Goal: Task Accomplishment & Management: Manage account settings

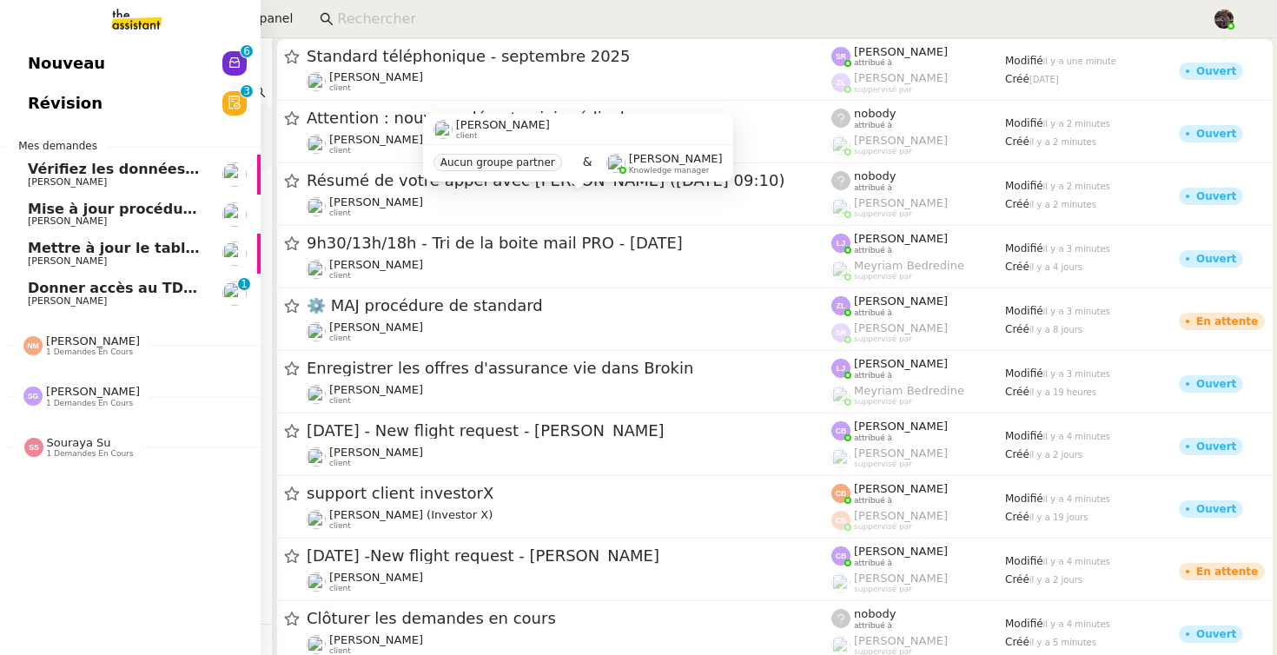
click at [32, 296] on span "[PERSON_NAME]" at bounding box center [67, 300] width 79 height 11
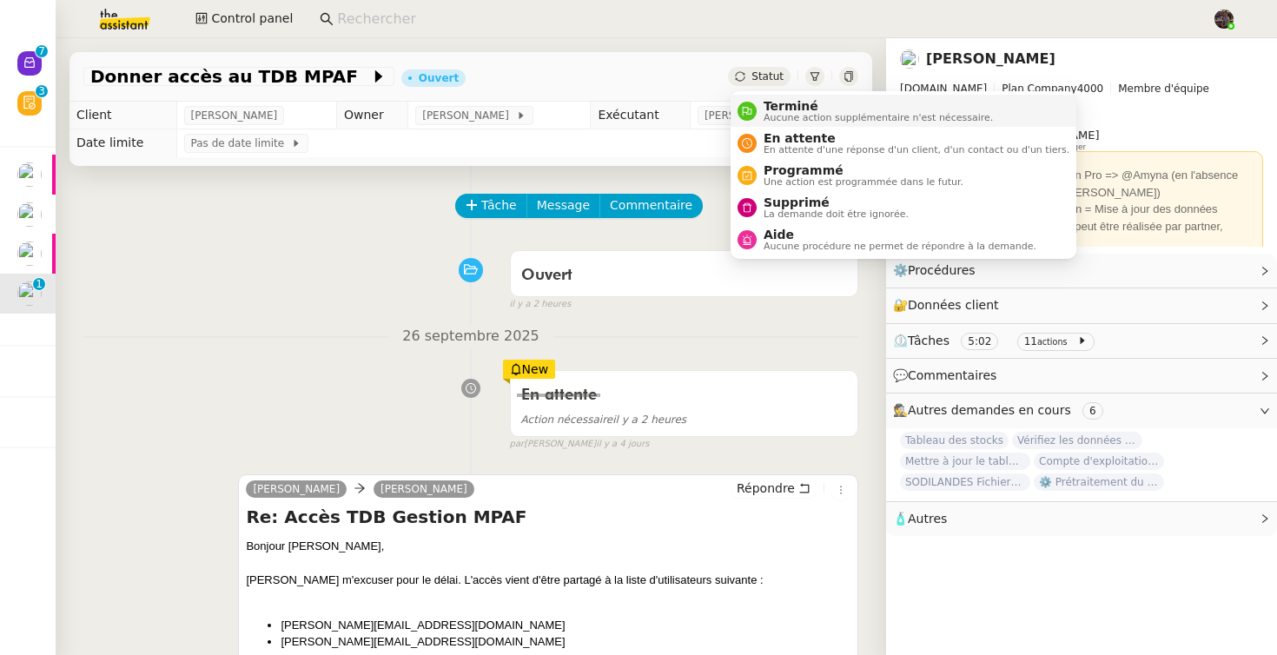
click at [788, 116] on span "Aucune action supplémentaire n'est nécessaire." at bounding box center [878, 118] width 229 height 10
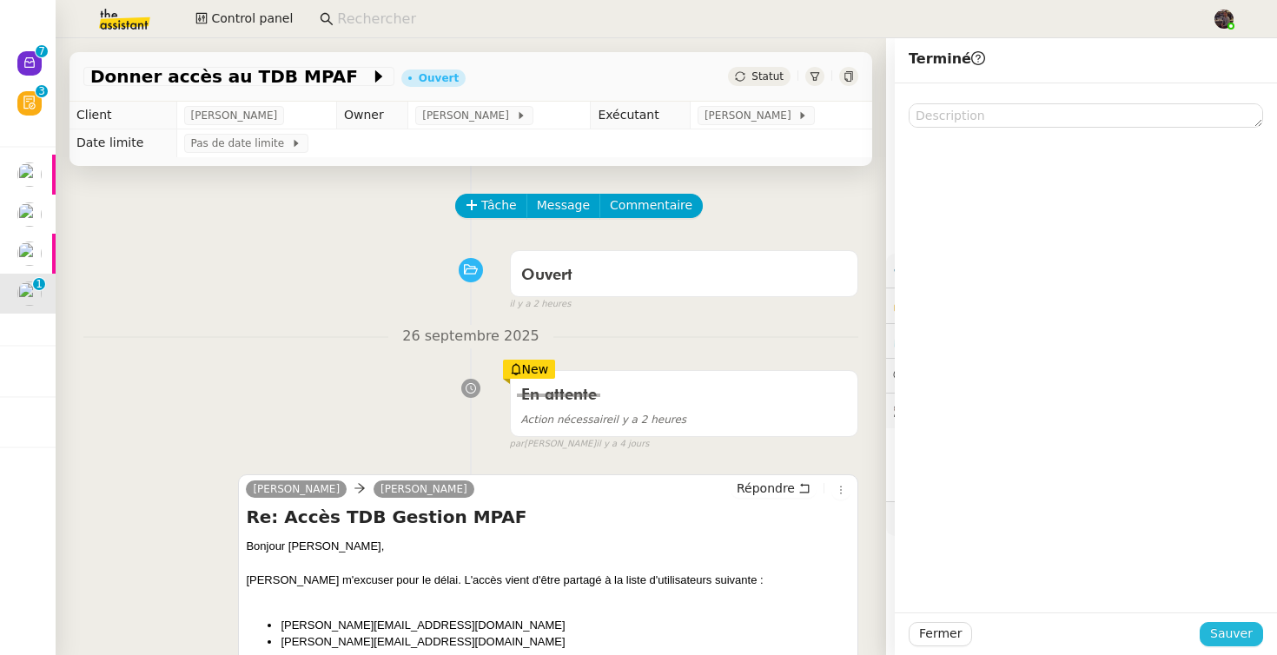
click at [1246, 634] on span "Sauver" at bounding box center [1231, 634] width 43 height 20
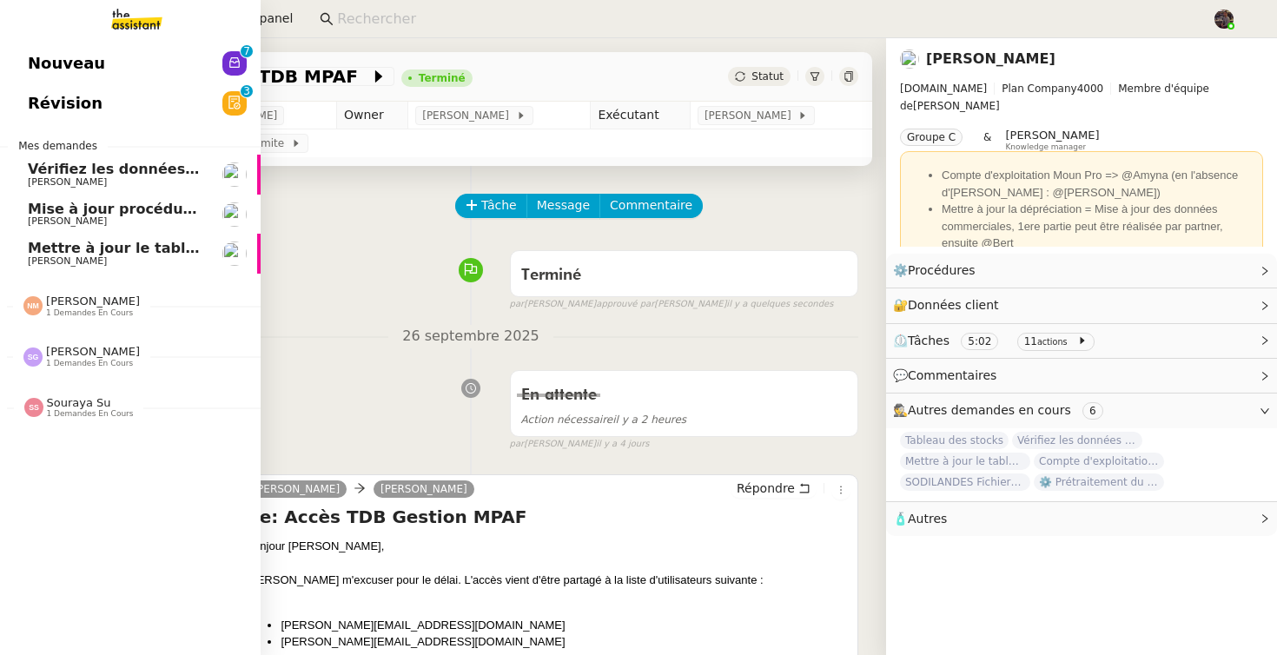
click at [129, 216] on span "[PERSON_NAME]" at bounding box center [116, 221] width 176 height 10
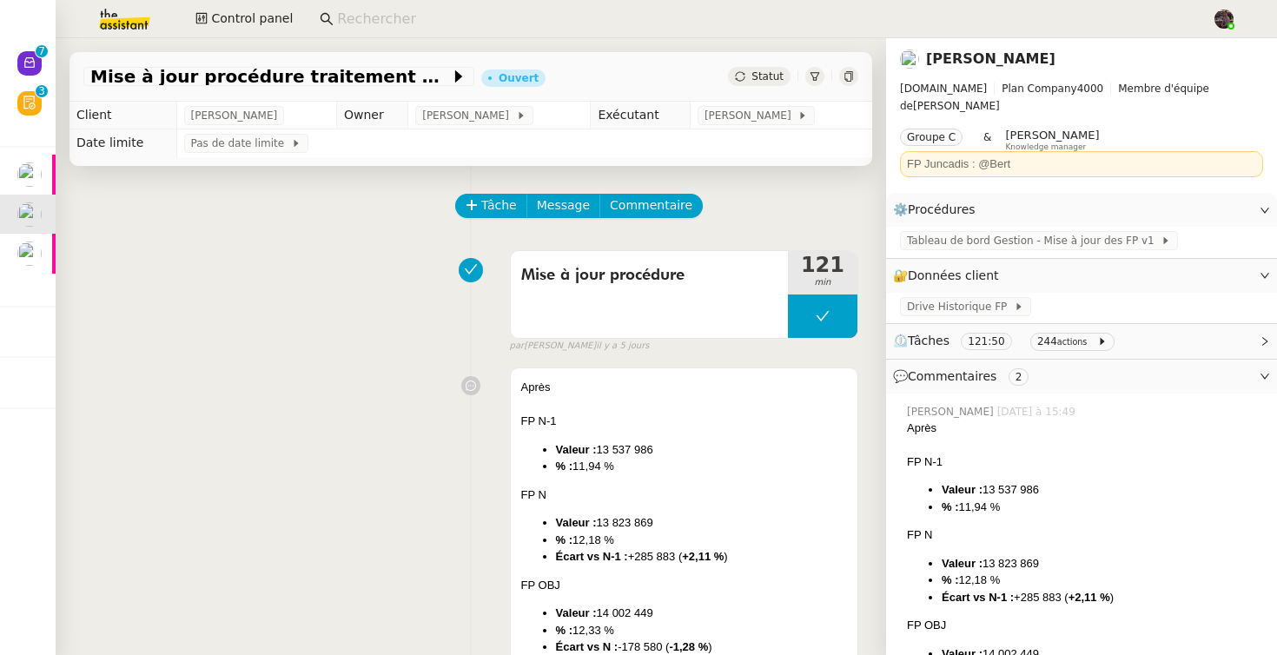
click at [264, 272] on div "Mise à jour procédure 121 min false par [PERSON_NAME] [DATE]" at bounding box center [470, 297] width 775 height 111
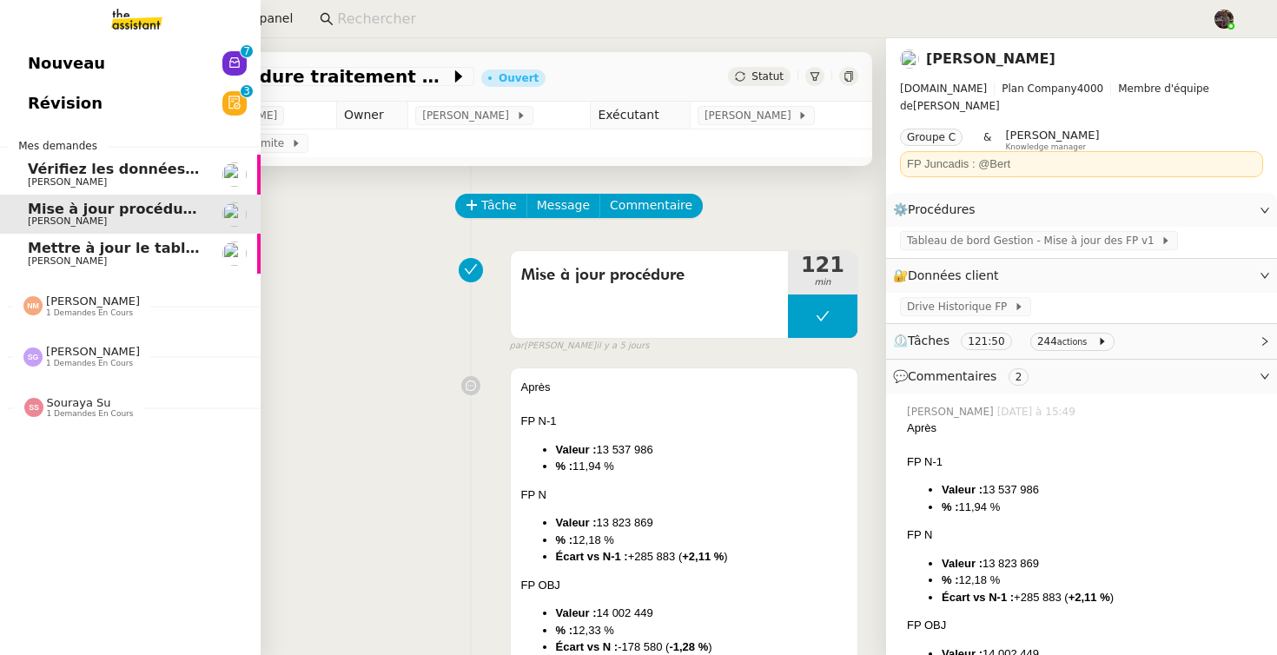
click at [59, 66] on span "Nouveau" at bounding box center [66, 63] width 77 height 26
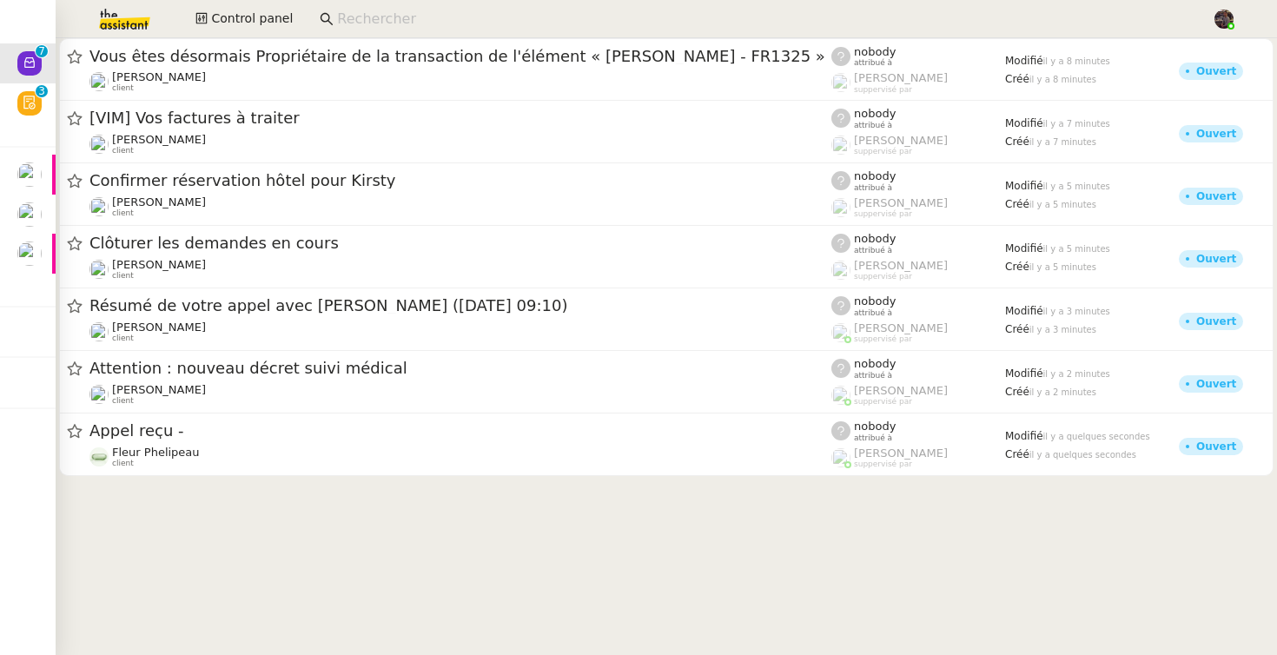
click at [499, 547] on cdk-virtual-scroll-viewport "Vous êtes désormais Propriétaire de la transaction de l'élément « [PERSON_NAME]…" at bounding box center [667, 346] width 1222 height 617
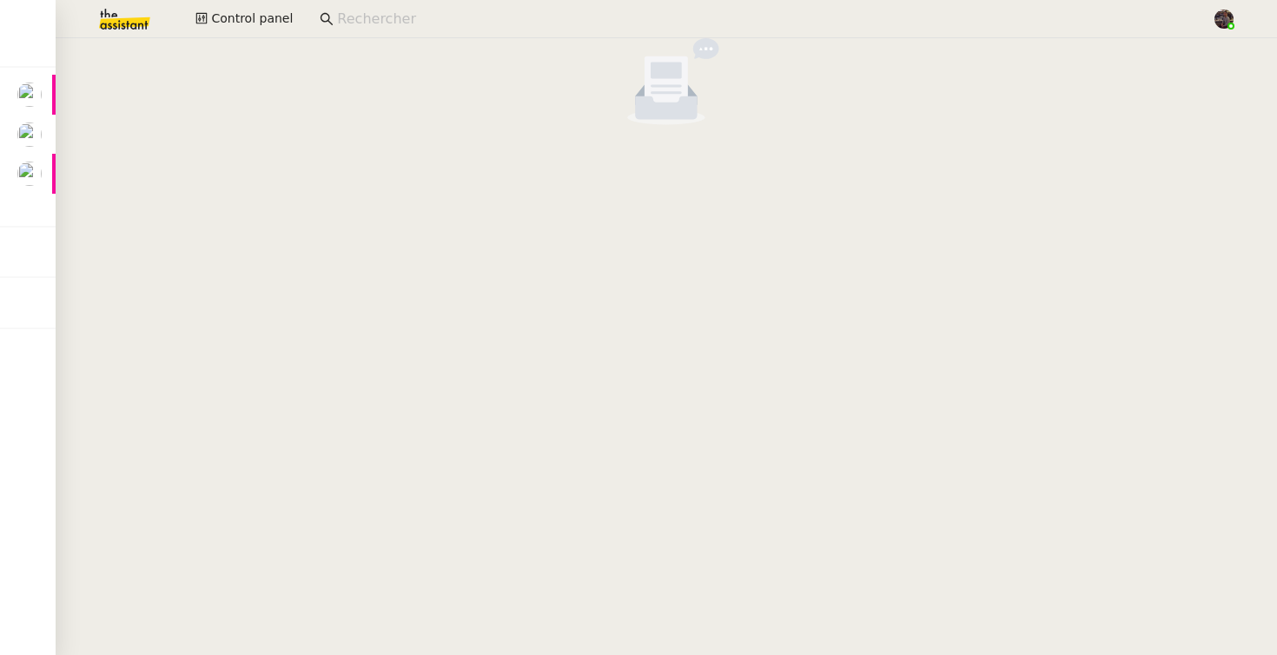
click at [362, 18] on input at bounding box center [766, 19] width 858 height 23
click at [385, 13] on input at bounding box center [766, 19] width 858 height 23
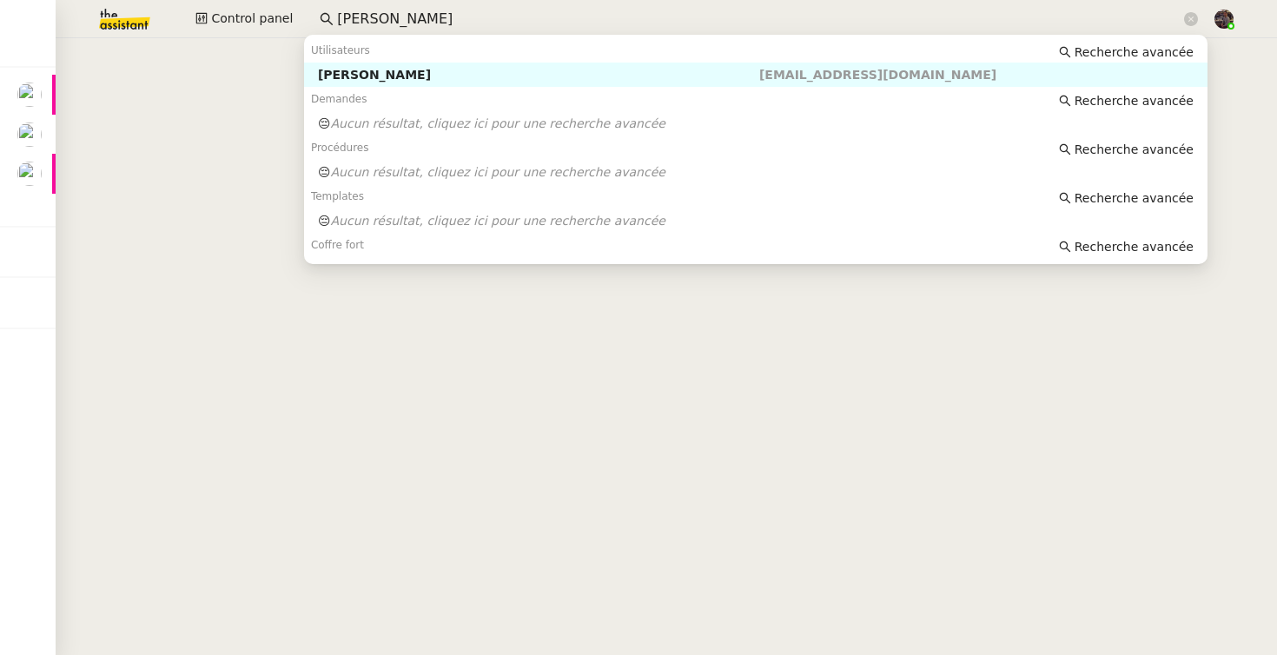
click at [363, 74] on div "[PERSON_NAME]" at bounding box center [538, 75] width 441 height 16
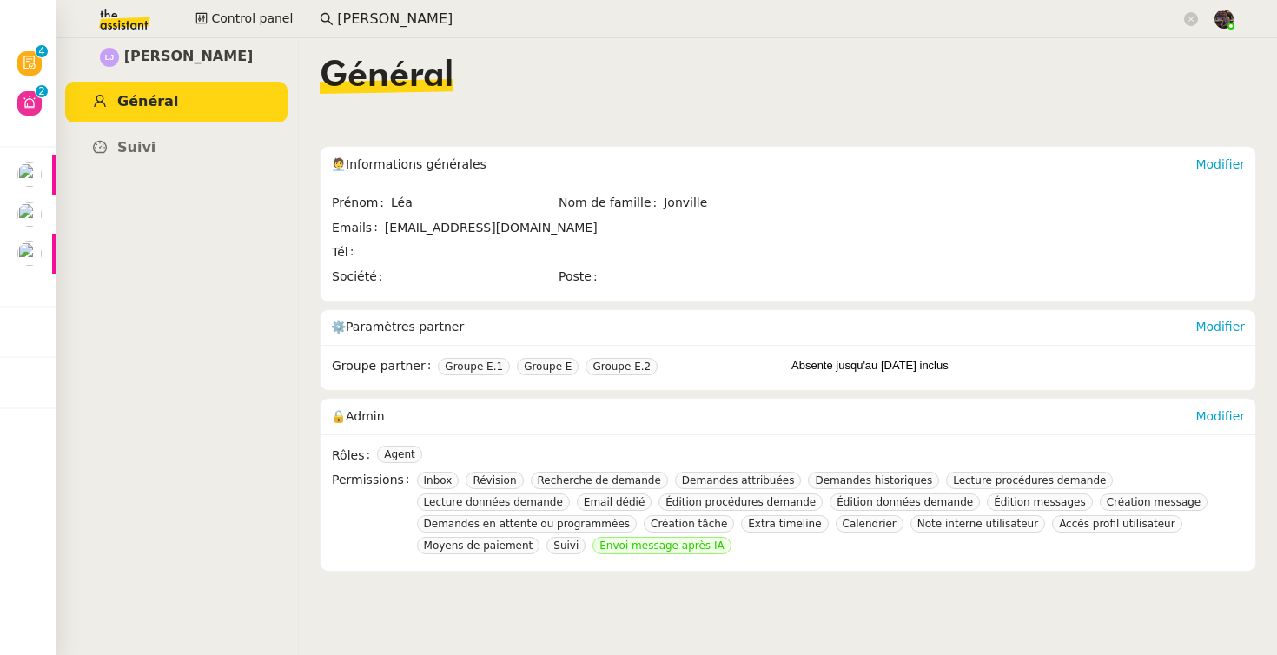
click at [201, 250] on div "[PERSON_NAME] Général [PERSON_NAME]" at bounding box center [176, 346] width 243 height 617
click at [172, 162] on link "Suivi" at bounding box center [176, 148] width 222 height 41
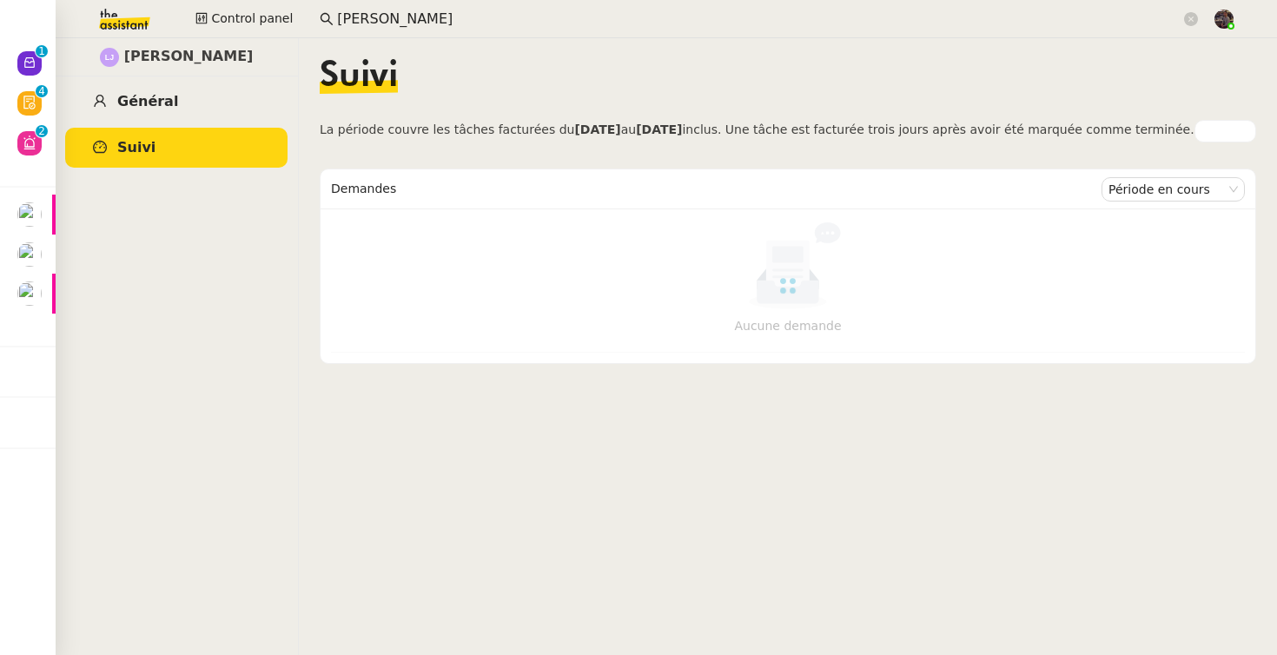
click at [178, 104] on link "Général" at bounding box center [176, 102] width 222 height 41
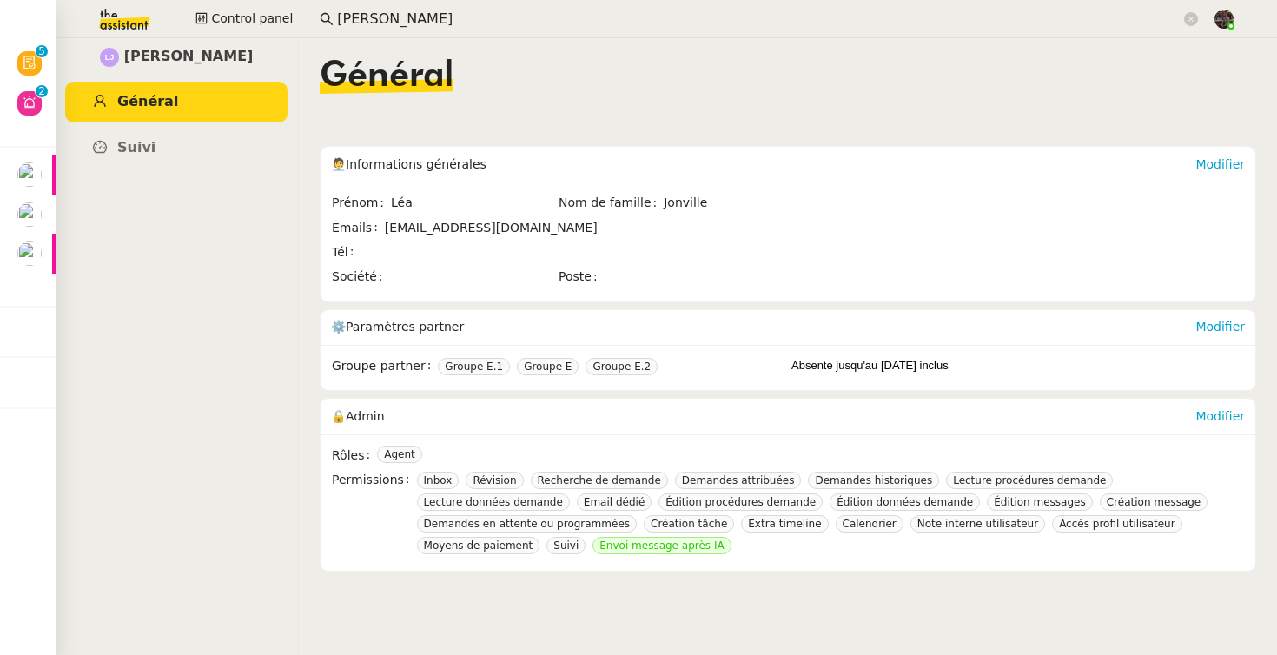
click at [121, 19] on img at bounding box center [110, 19] width 135 height 38
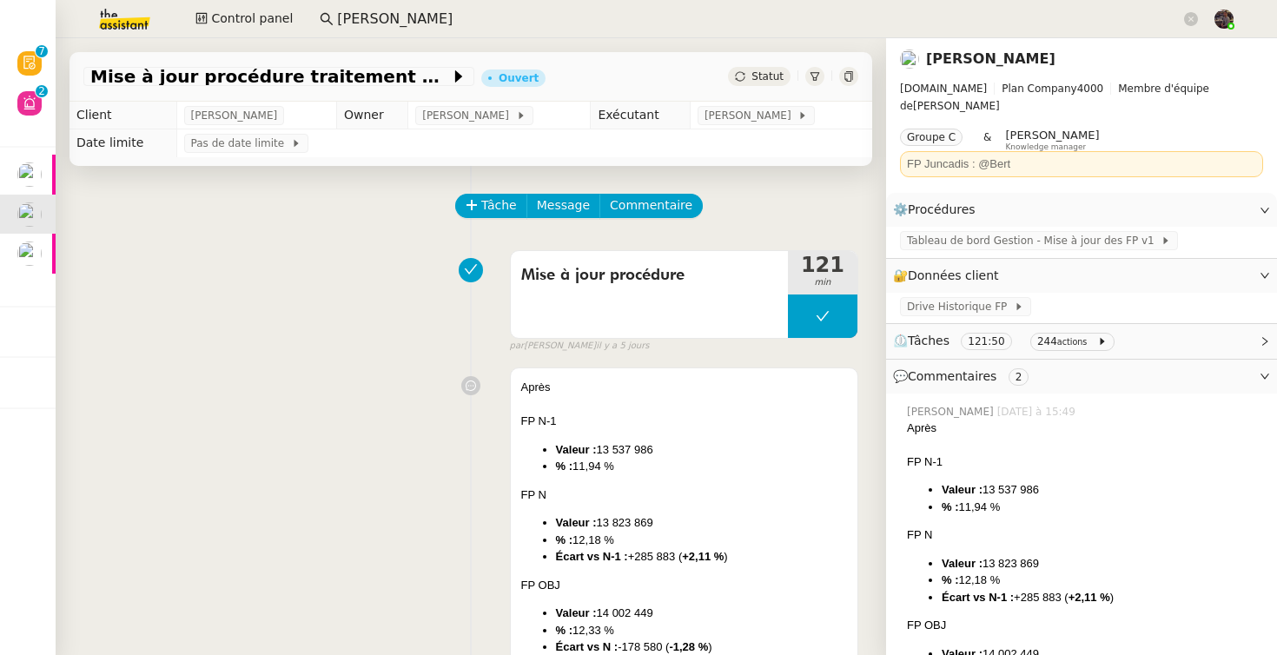
click at [110, 23] on img at bounding box center [110, 19] width 135 height 38
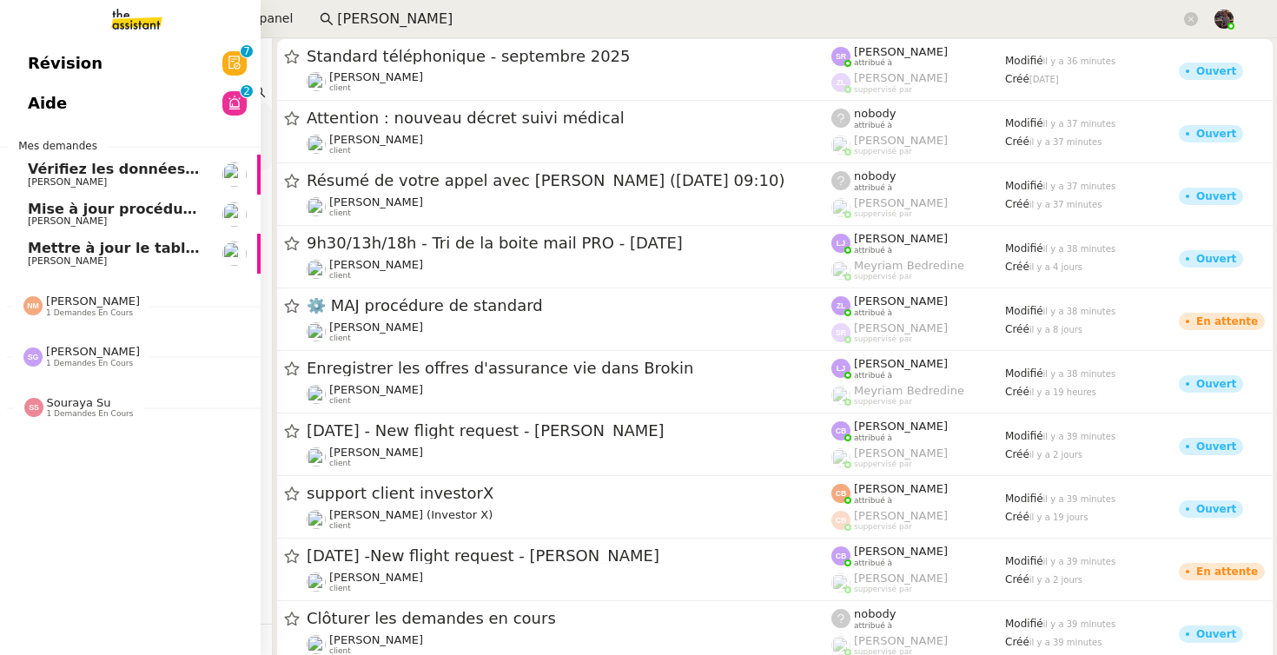
click at [55, 75] on span "Révision" at bounding box center [65, 63] width 75 height 26
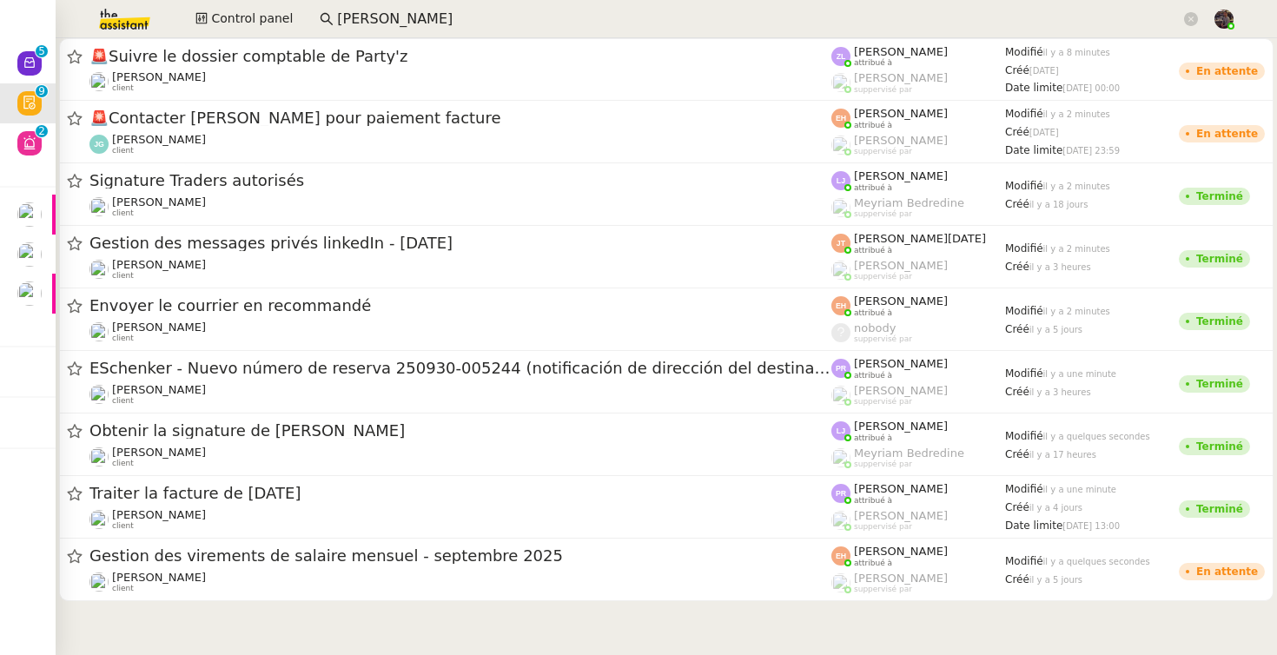
click at [456, 625] on div at bounding box center [667, 335] width 1222 height 594
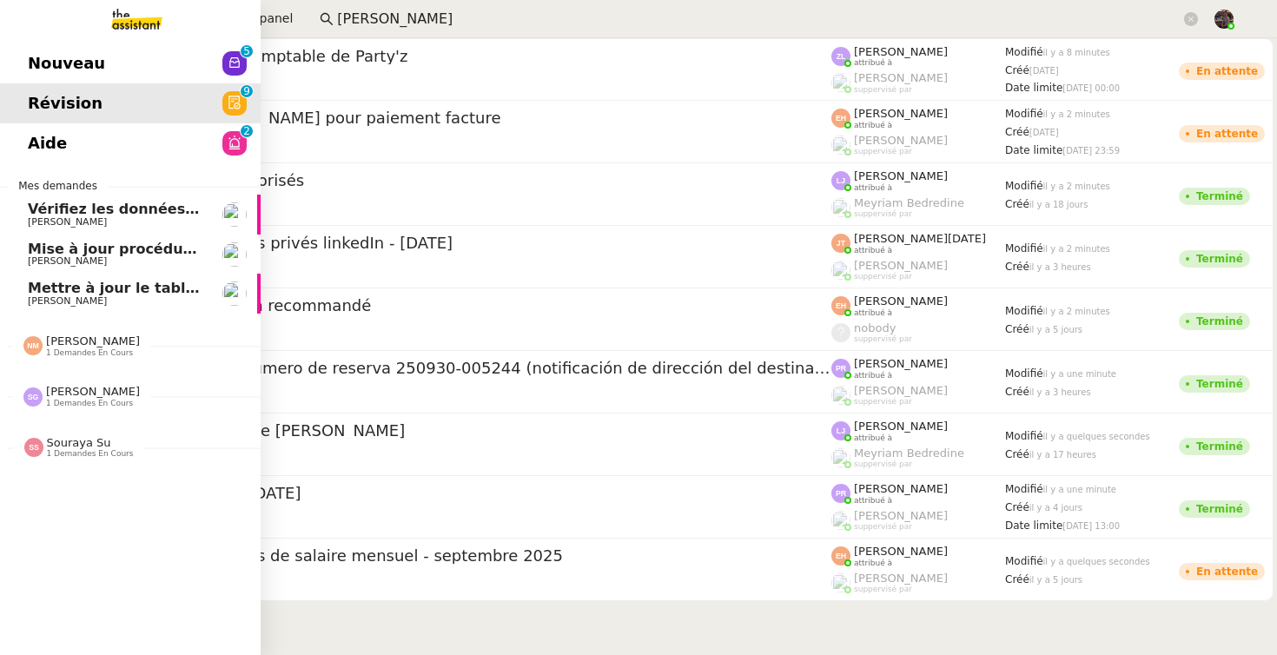
click at [103, 50] on link "Nouveau 0 1 2 3 4 5 6 7 8 9" at bounding box center [130, 63] width 261 height 40
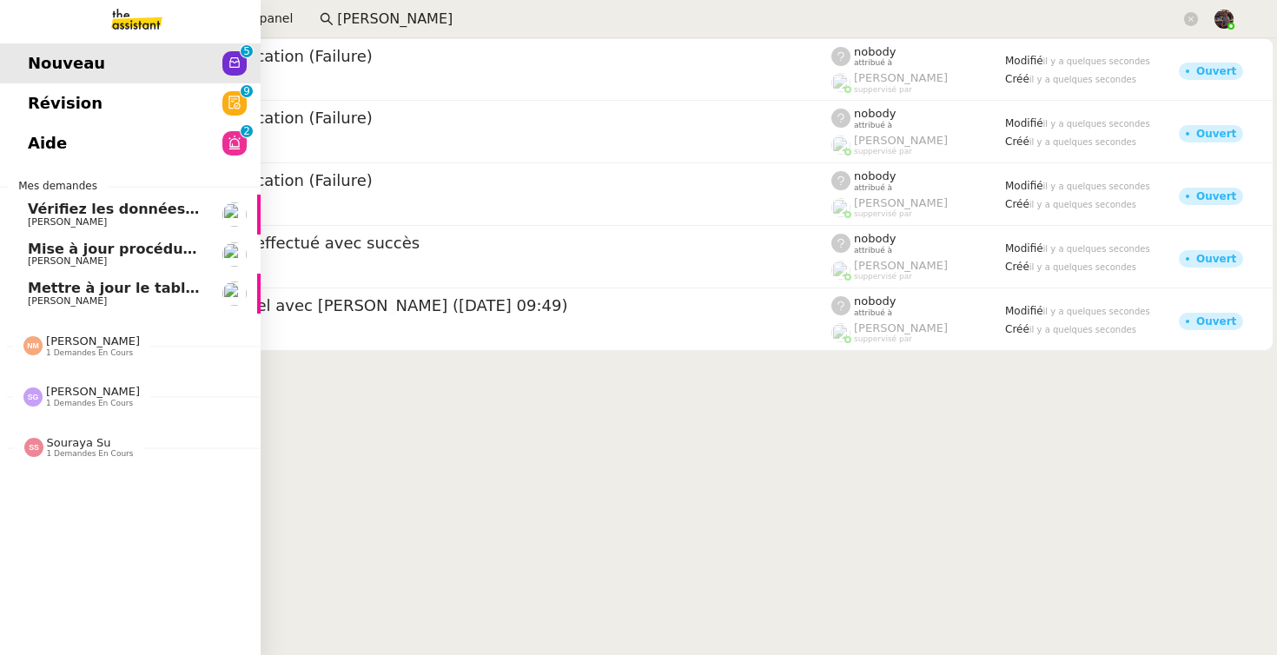
click at [30, 131] on span "Aide" at bounding box center [47, 143] width 39 height 26
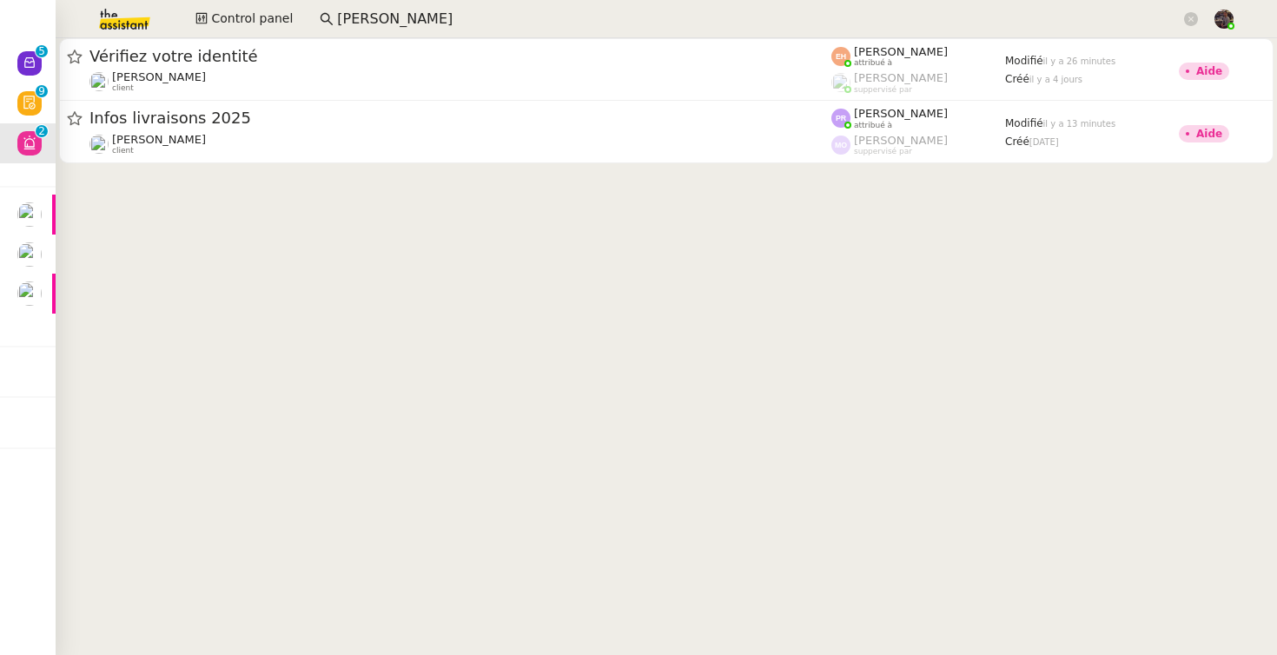
click at [355, 23] on input "[PERSON_NAME]" at bounding box center [759, 19] width 844 height 23
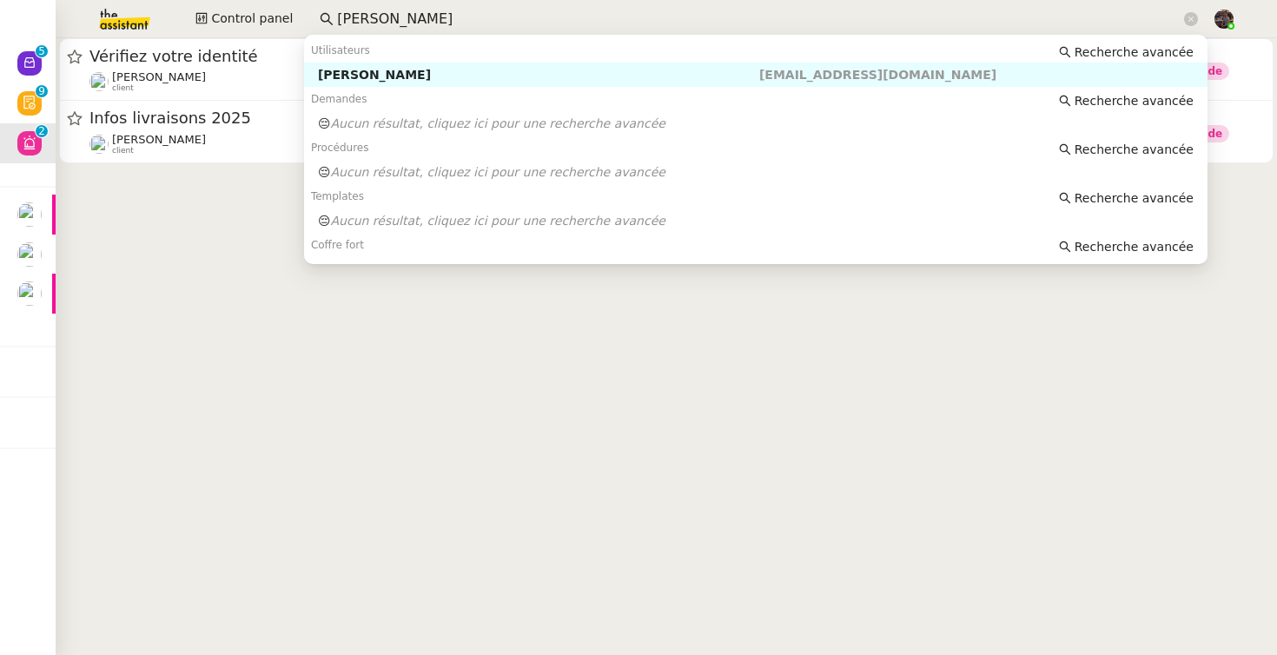
click at [355, 23] on input "[PERSON_NAME]" at bounding box center [759, 19] width 844 height 23
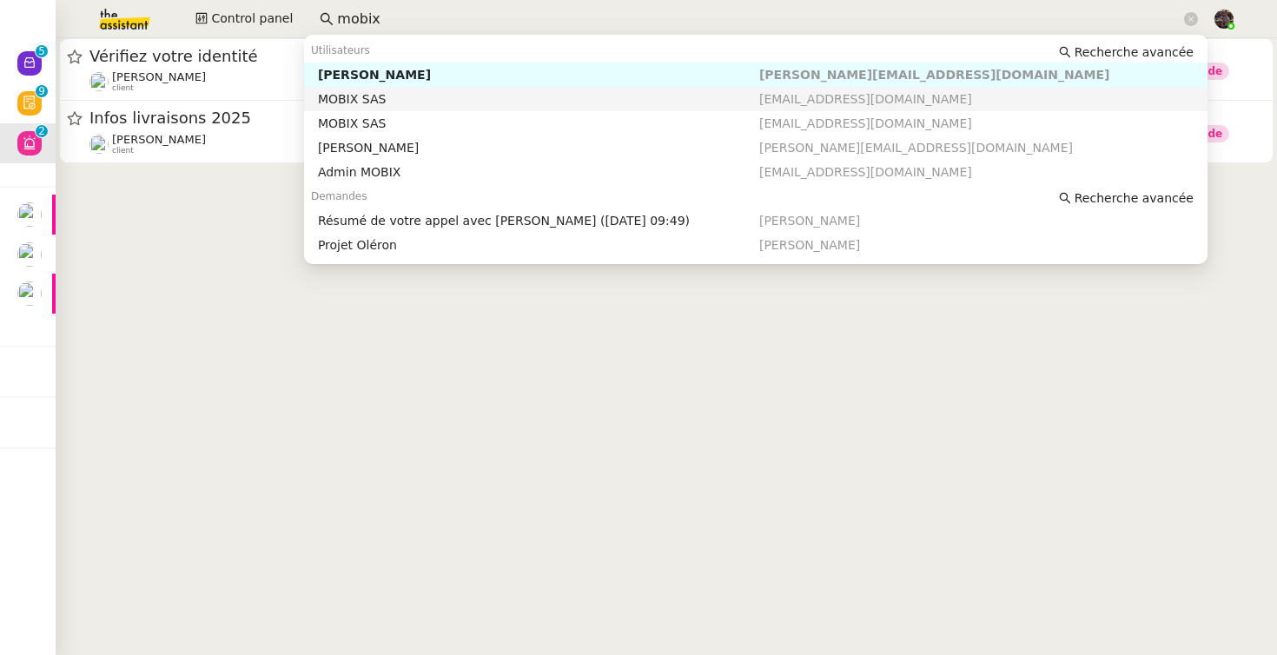
click at [357, 99] on div "MOBIX SAS" at bounding box center [538, 99] width 441 height 16
type input "mobix"
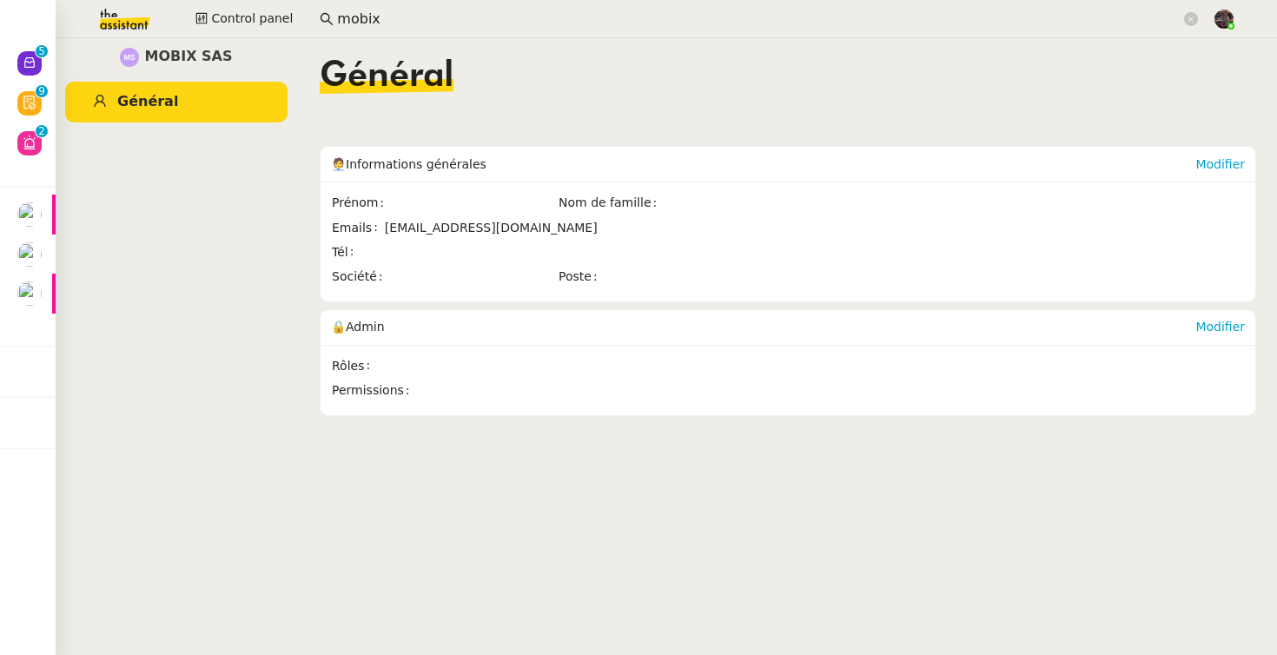
click at [477, 19] on input "mobix" at bounding box center [759, 19] width 844 height 23
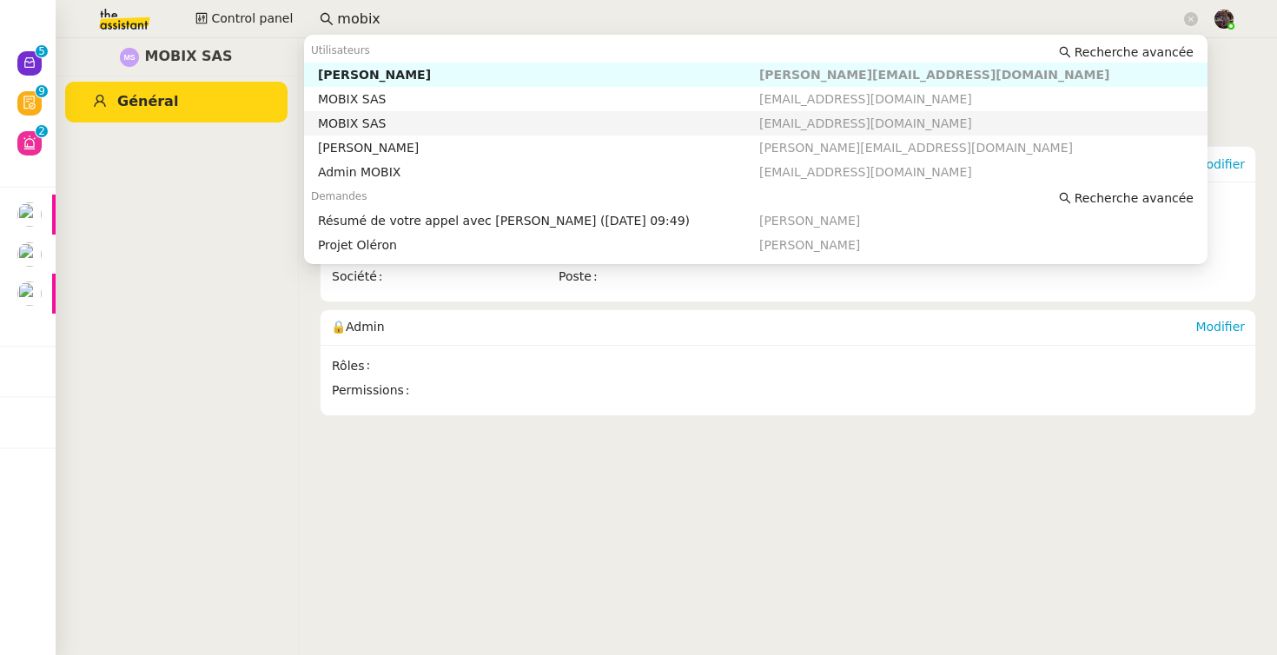
click at [456, 125] on div "MOBIX SAS" at bounding box center [538, 124] width 441 height 16
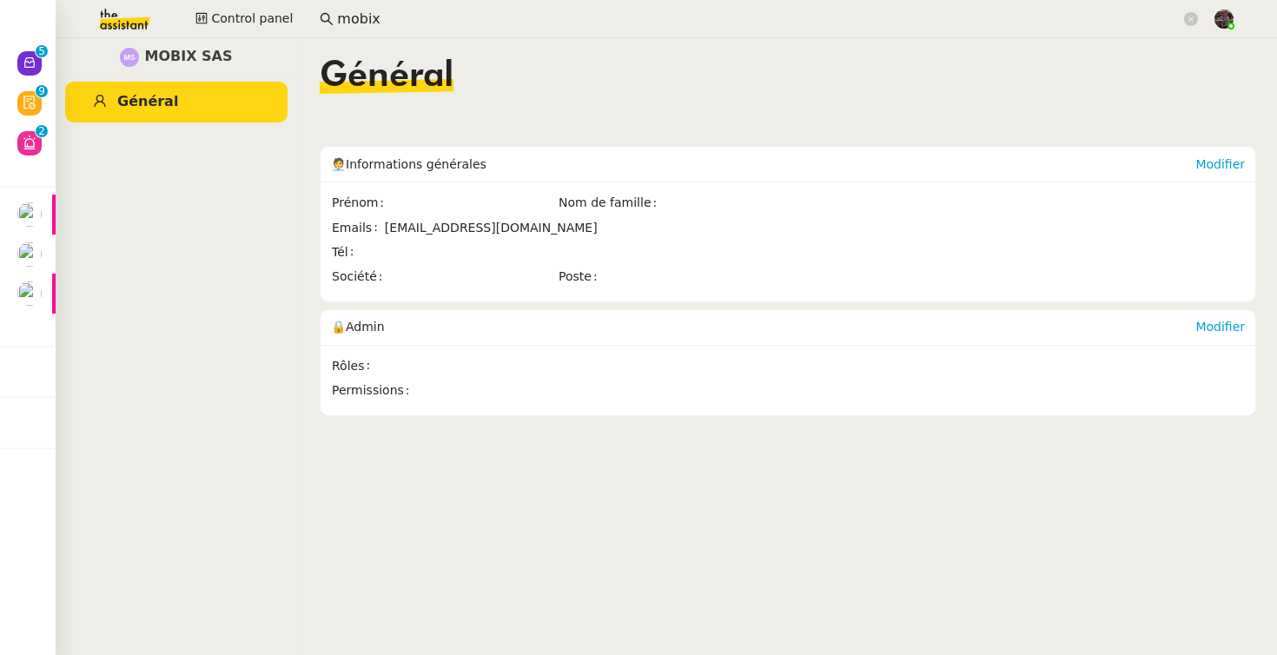
click at [393, 30] on nz-input-group "mobix" at bounding box center [759, 19] width 898 height 26
click at [395, 24] on input "mobix" at bounding box center [759, 19] width 844 height 23
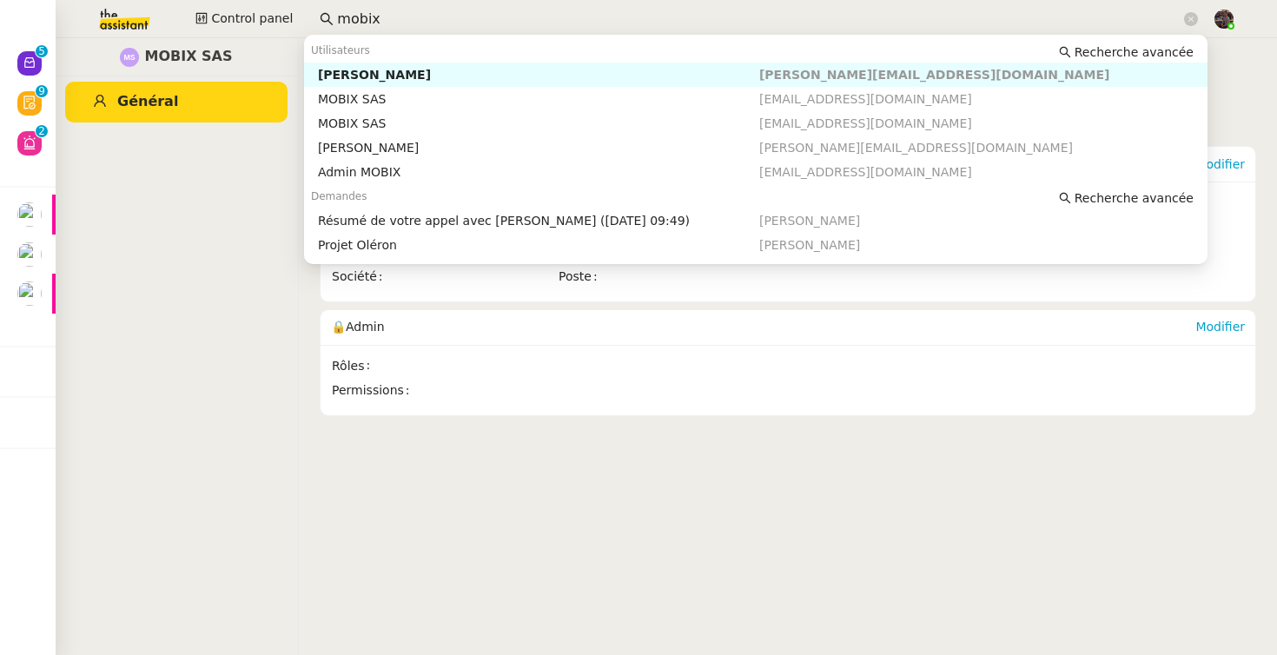
click at [408, 78] on div "Florian Parant" at bounding box center [538, 75] width 441 height 16
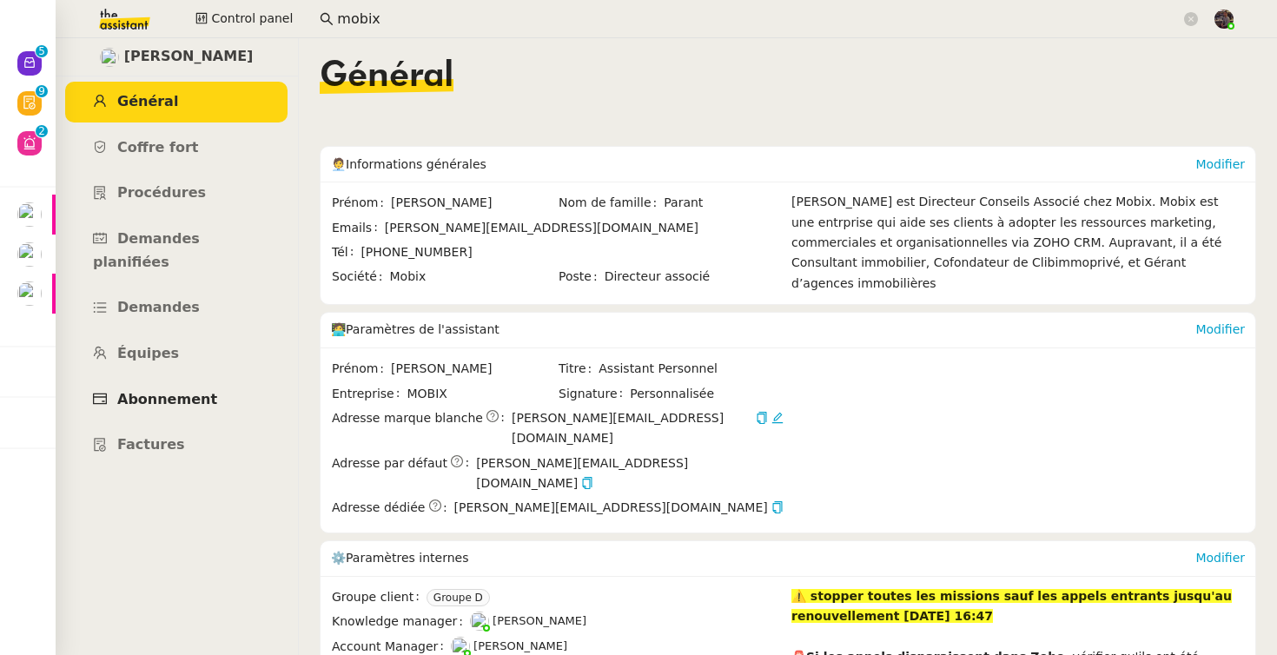
click at [178, 391] on span "Abonnement" at bounding box center [167, 399] width 100 height 17
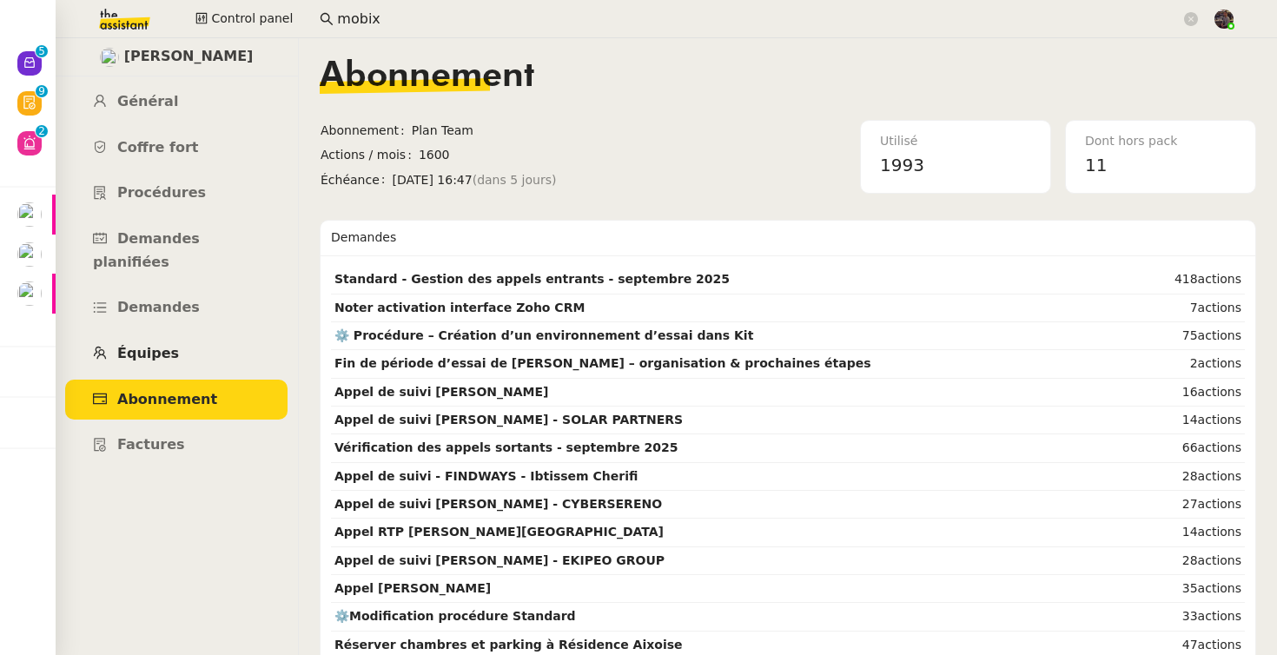
click at [180, 344] on link "Équipes" at bounding box center [176, 354] width 222 height 41
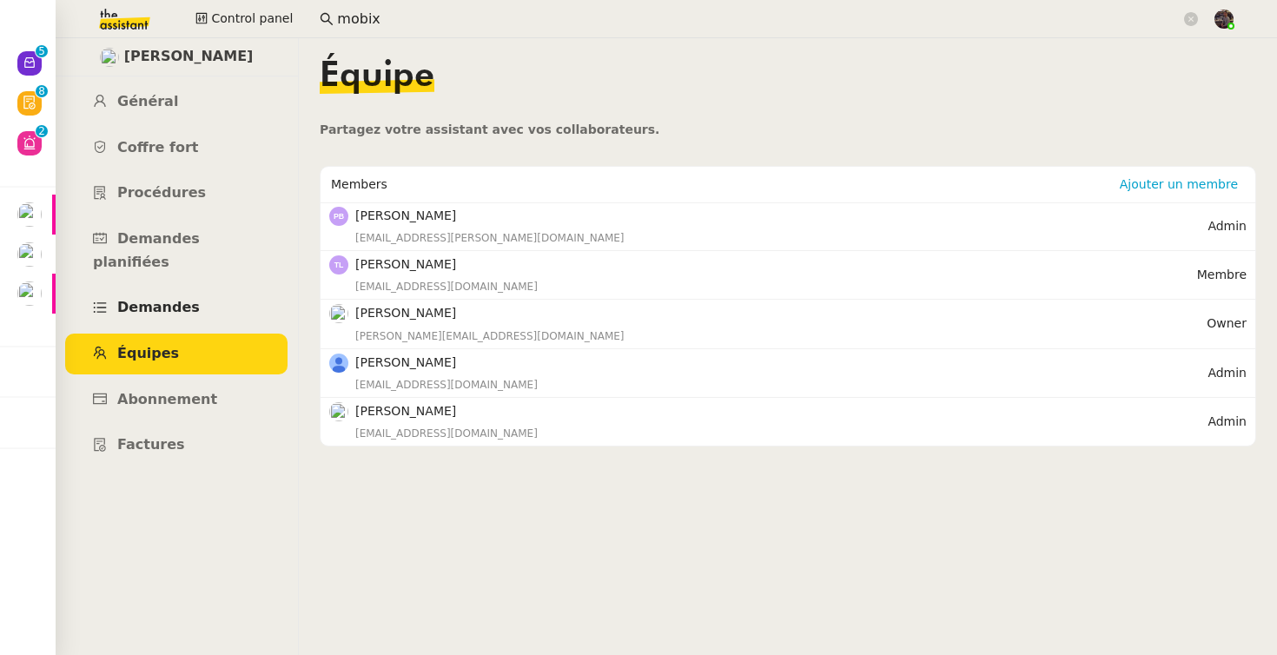
click at [176, 288] on link "Demandes" at bounding box center [176, 308] width 222 height 41
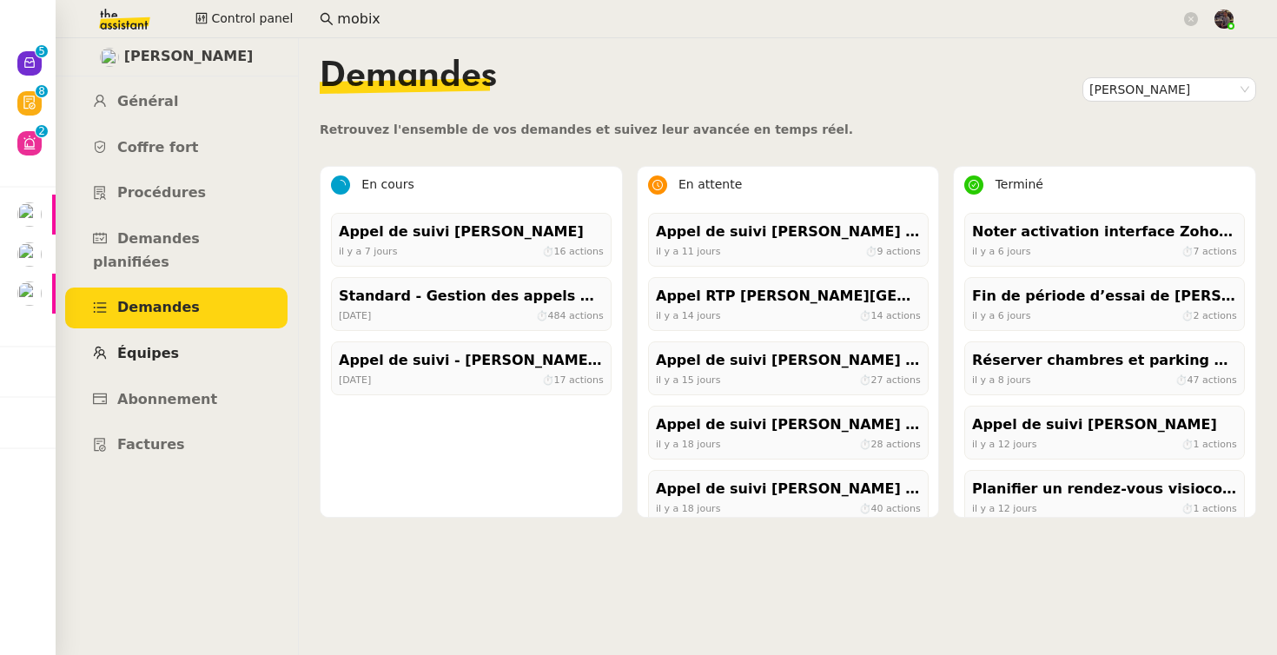
click at [167, 345] on span "Équipes" at bounding box center [148, 353] width 62 height 17
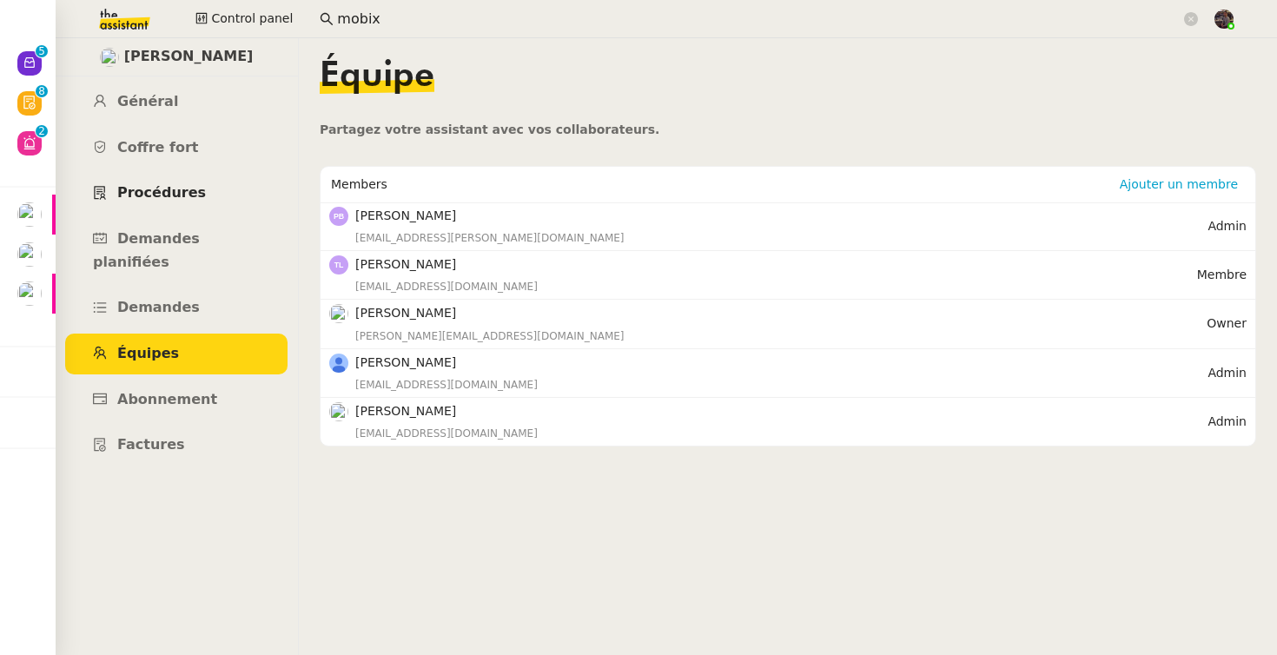
click at [173, 189] on span "Procédures" at bounding box center [161, 192] width 89 height 17
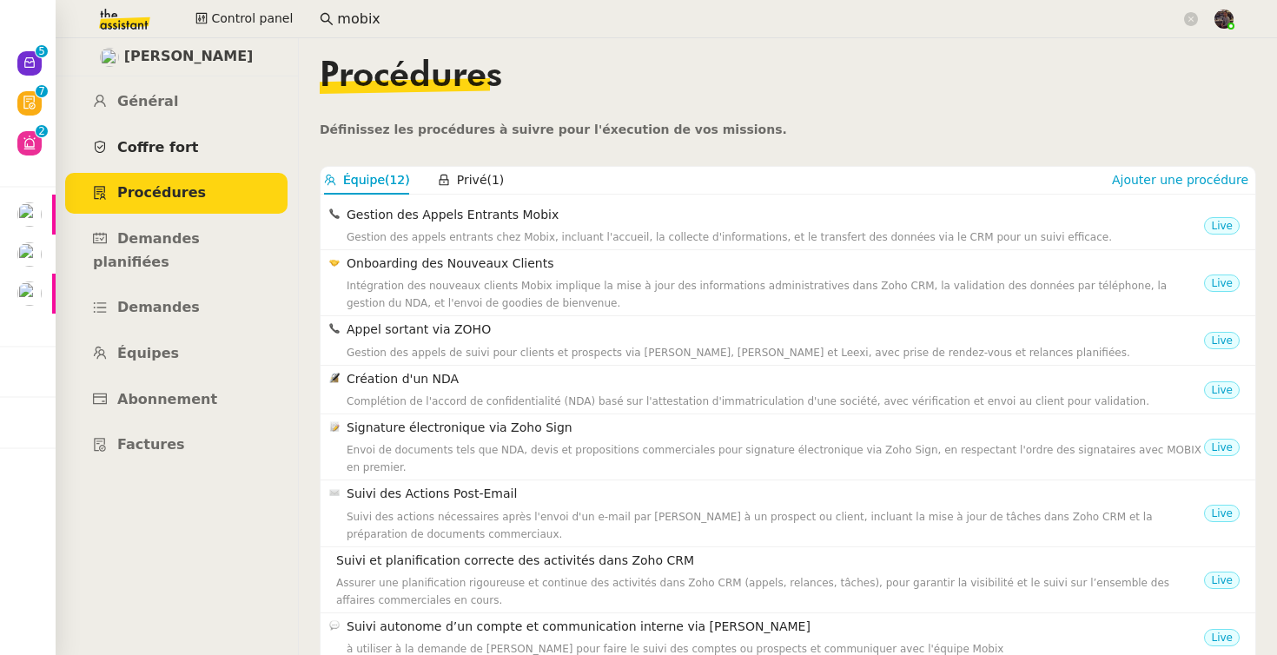
click at [178, 156] on link "Coffre fort" at bounding box center [176, 148] width 222 height 41
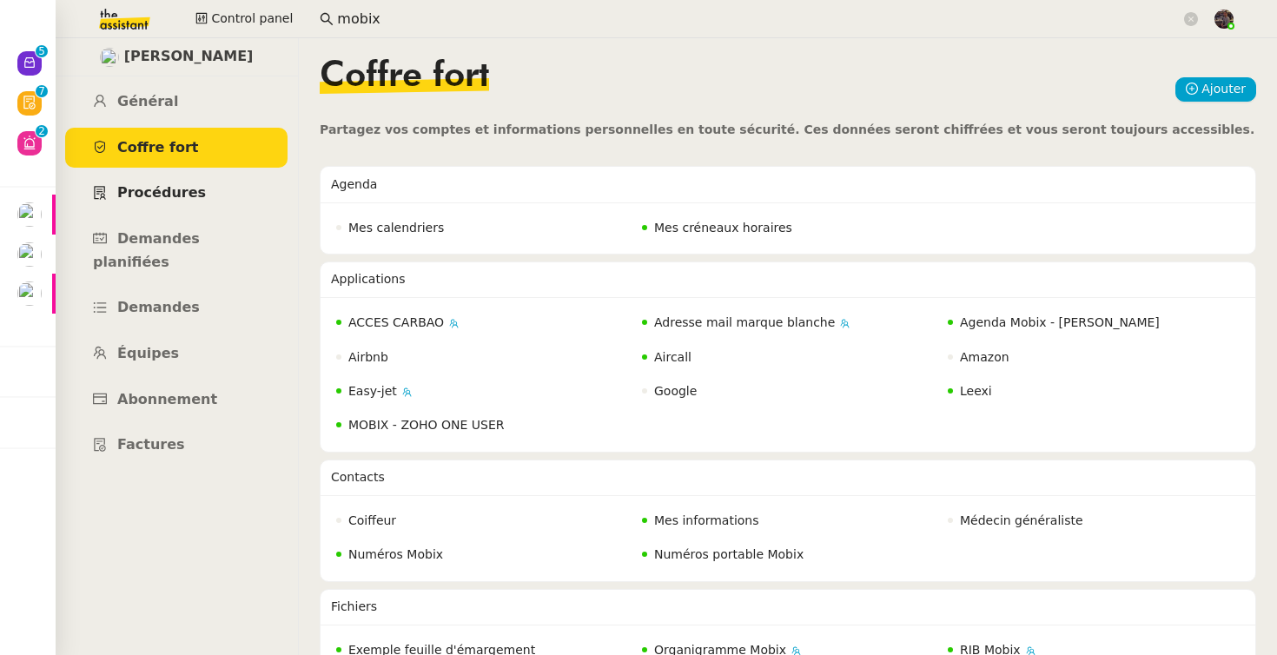
click at [172, 185] on span "Procédures" at bounding box center [161, 192] width 89 height 17
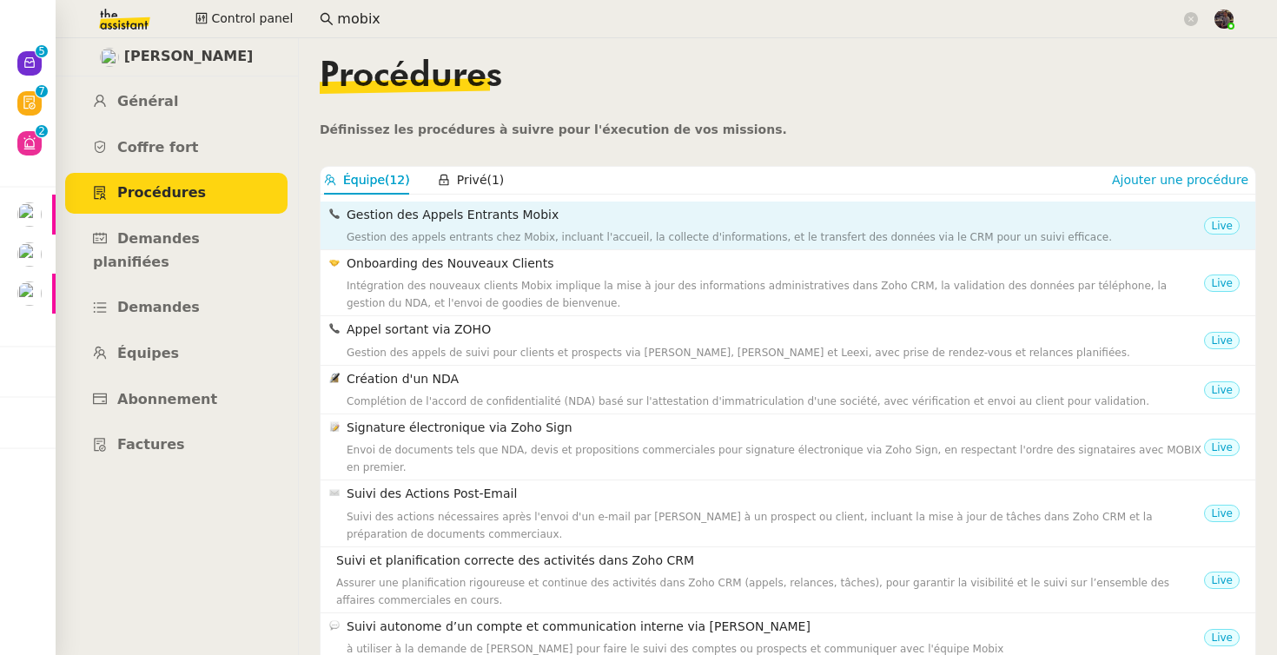
click at [435, 235] on div "Gestion des appels entrants chez Mobix, incluant l'accueil, la collecte d'infor…" at bounding box center [776, 237] width 858 height 17
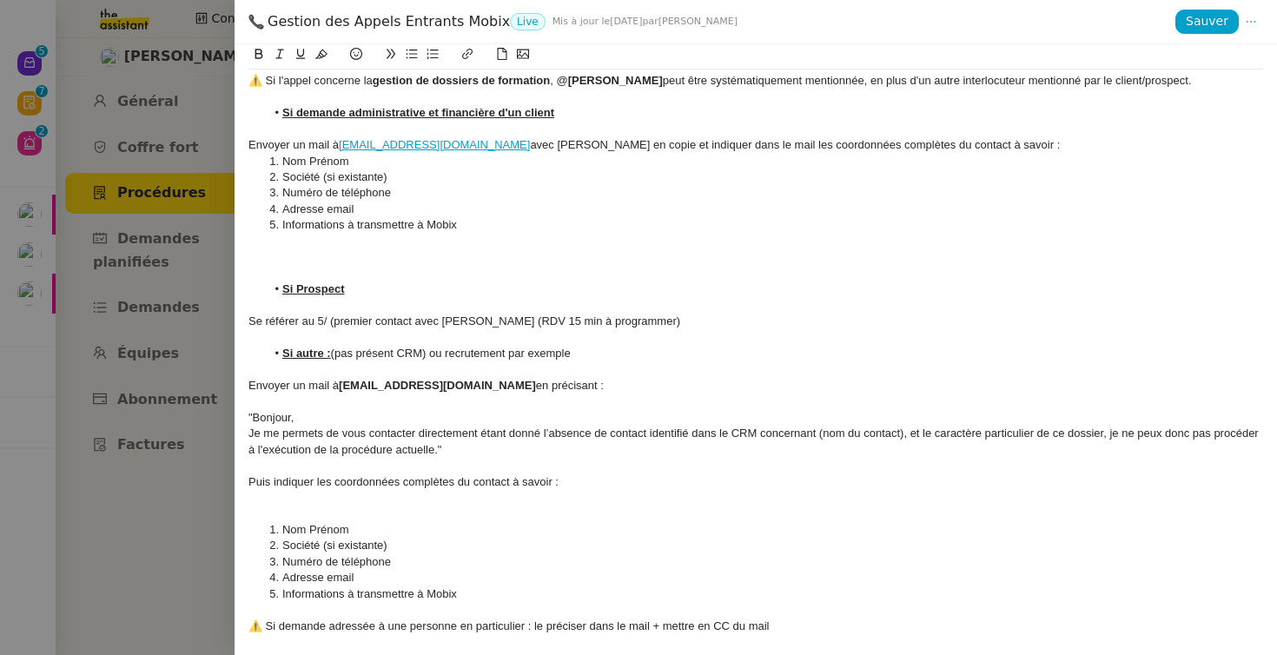
scroll to position [2762, 0]
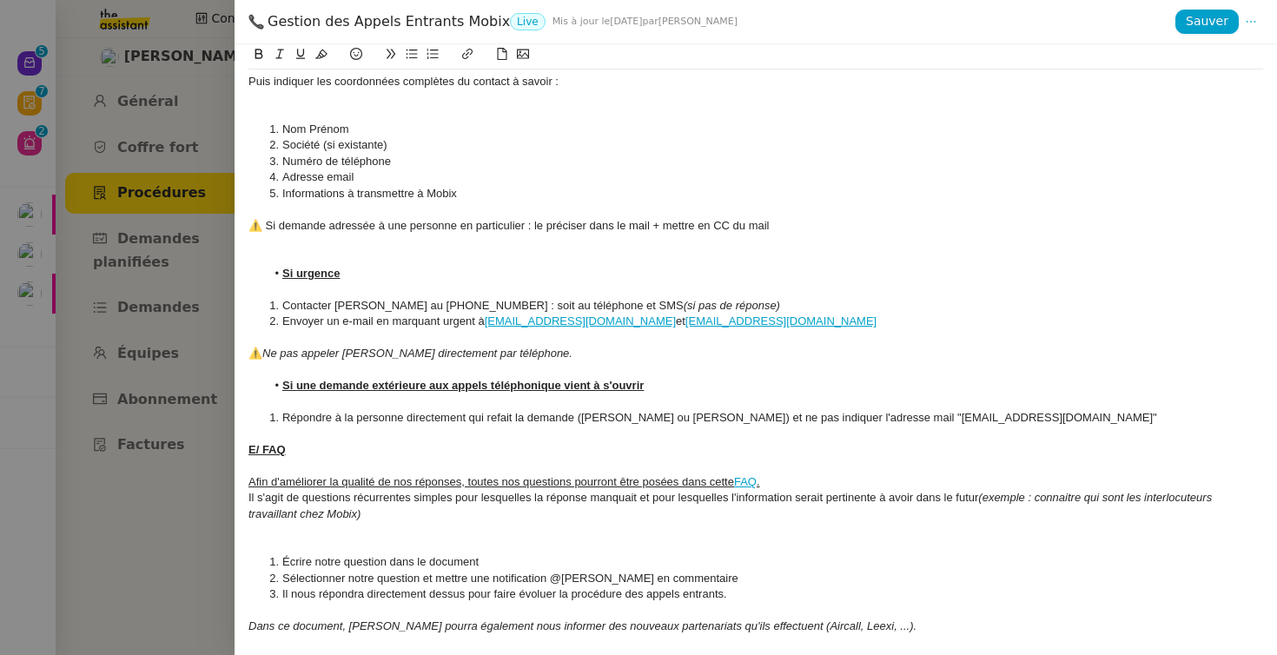
click at [169, 402] on div at bounding box center [638, 327] width 1277 height 655
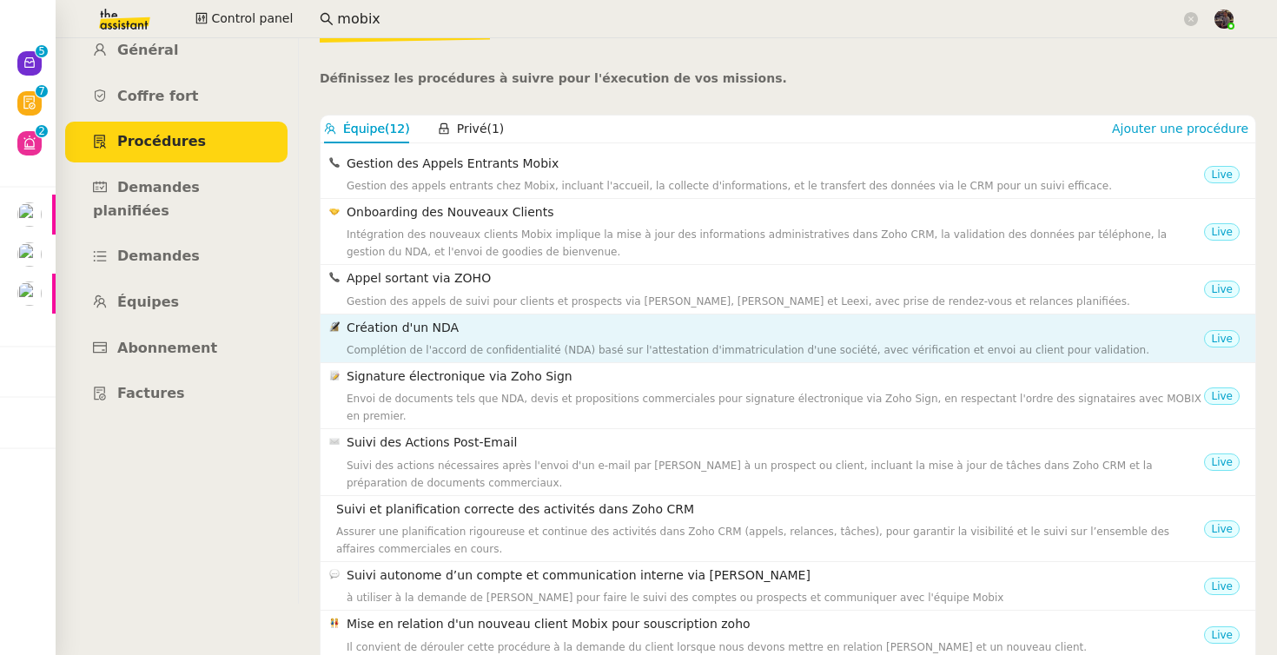
scroll to position [40, 0]
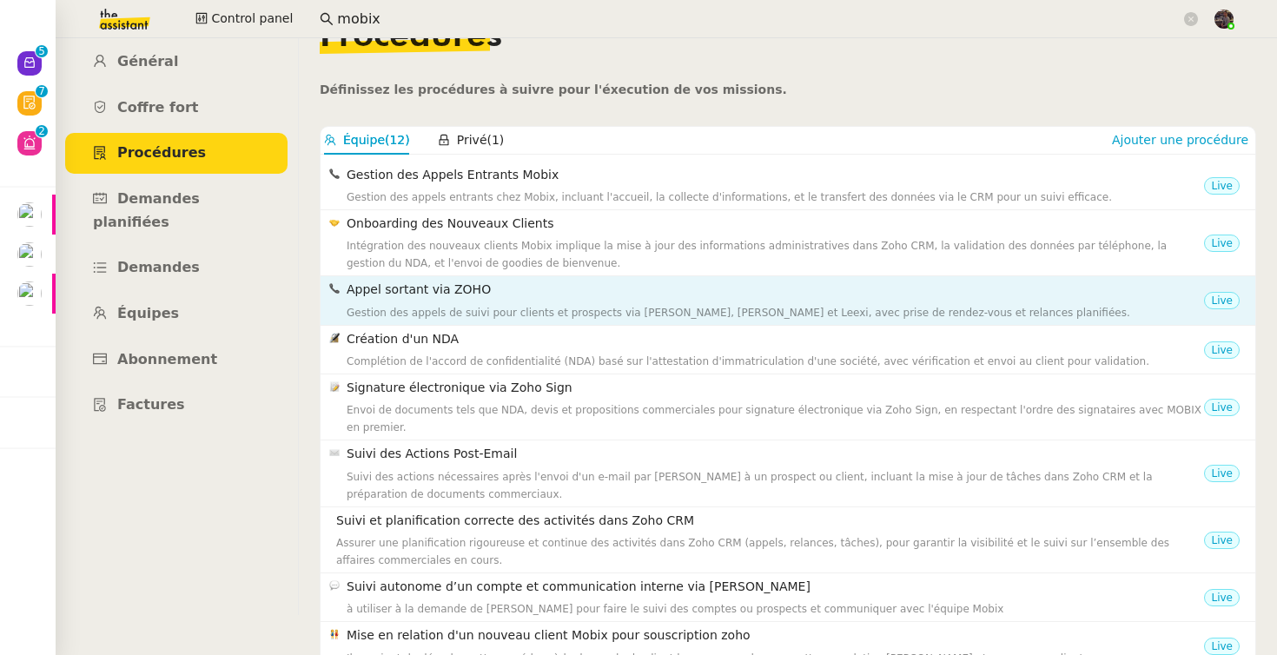
click at [501, 281] on h4 "Appel sortant via ZOHO" at bounding box center [776, 290] width 858 height 20
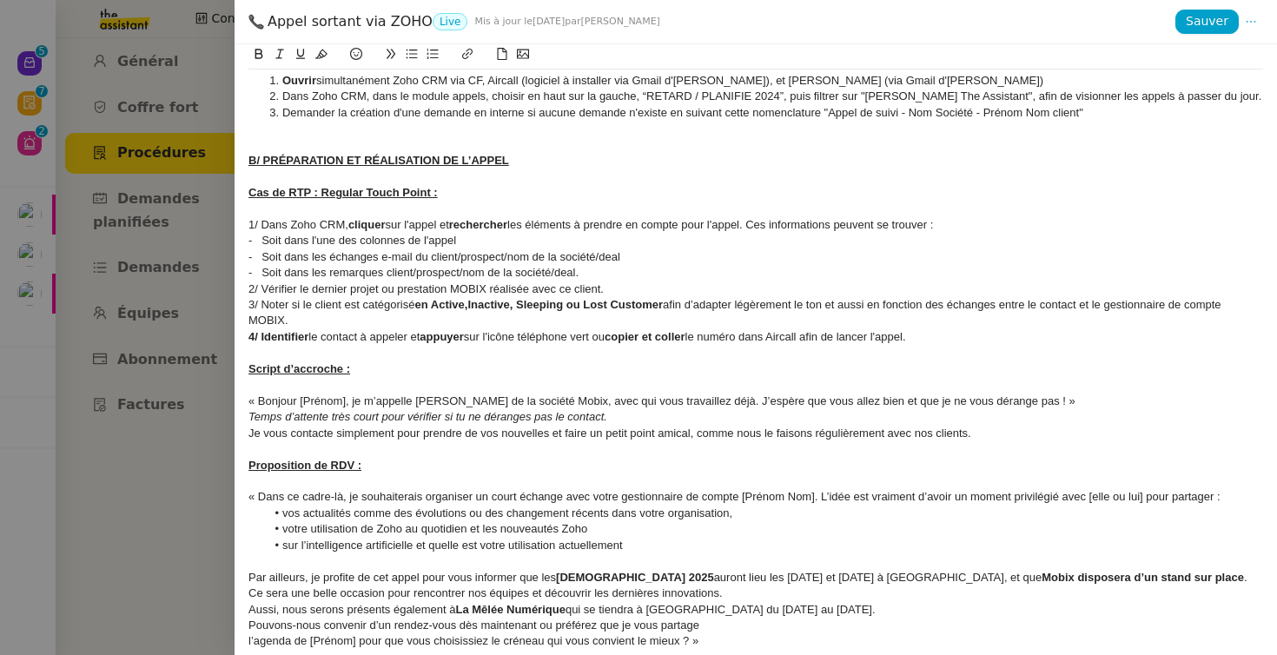
scroll to position [163, 0]
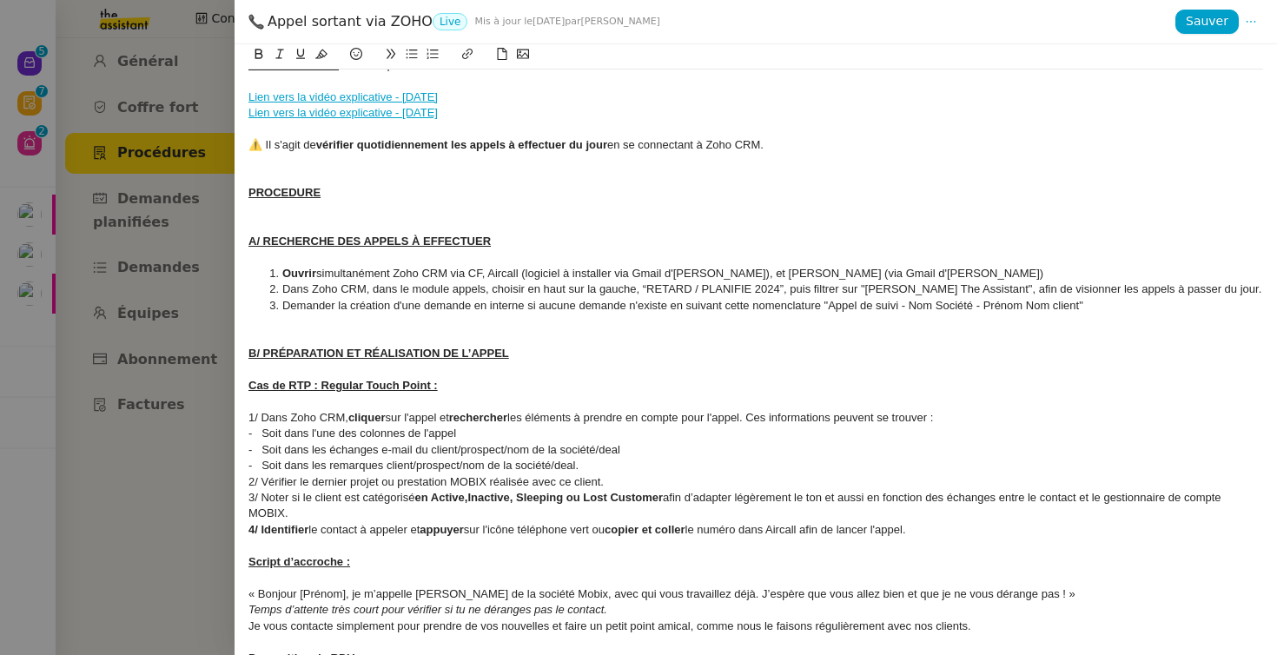
click at [512, 330] on div at bounding box center [756, 337] width 1015 height 16
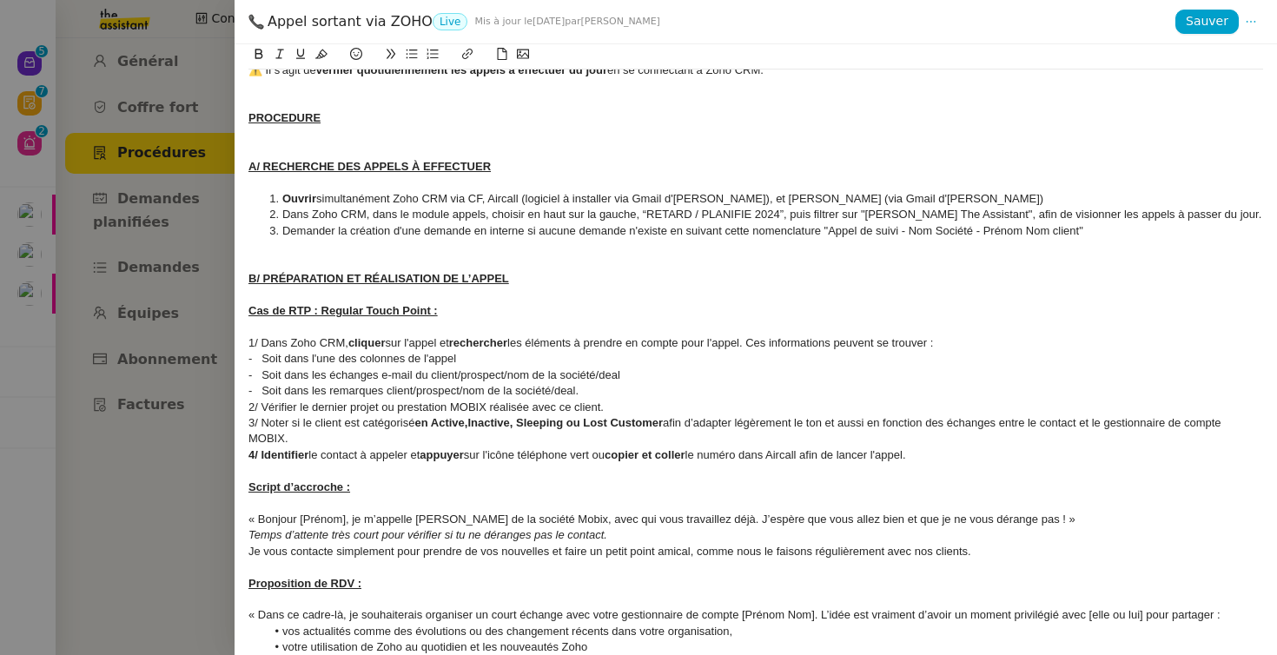
scroll to position [239, 0]
click at [467, 490] on div "Script d’accroche :" at bounding box center [756, 487] width 1015 height 16
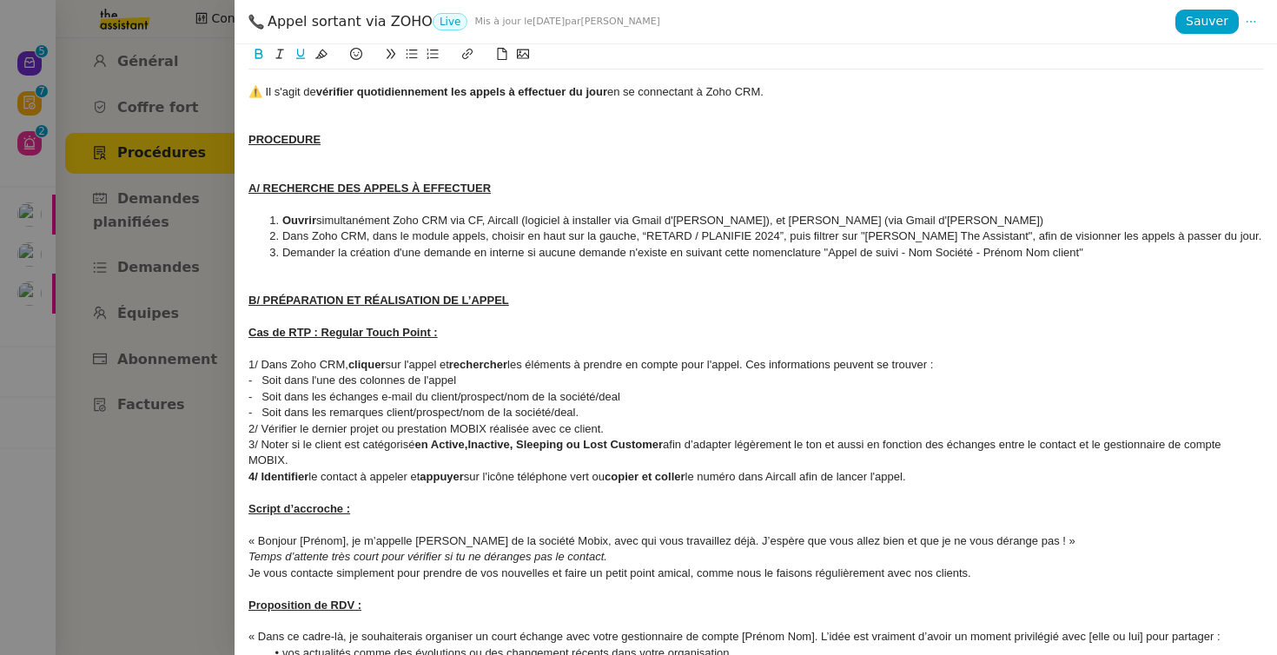
scroll to position [136, 0]
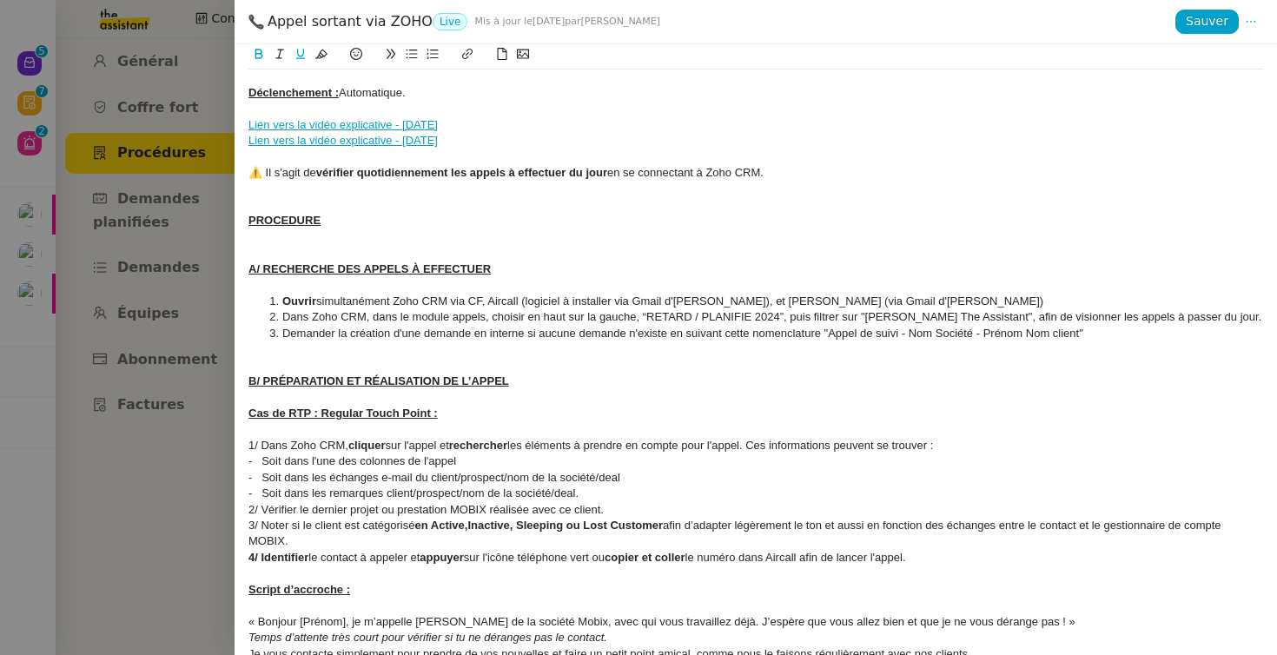
click at [162, 237] on div at bounding box center [638, 327] width 1277 height 655
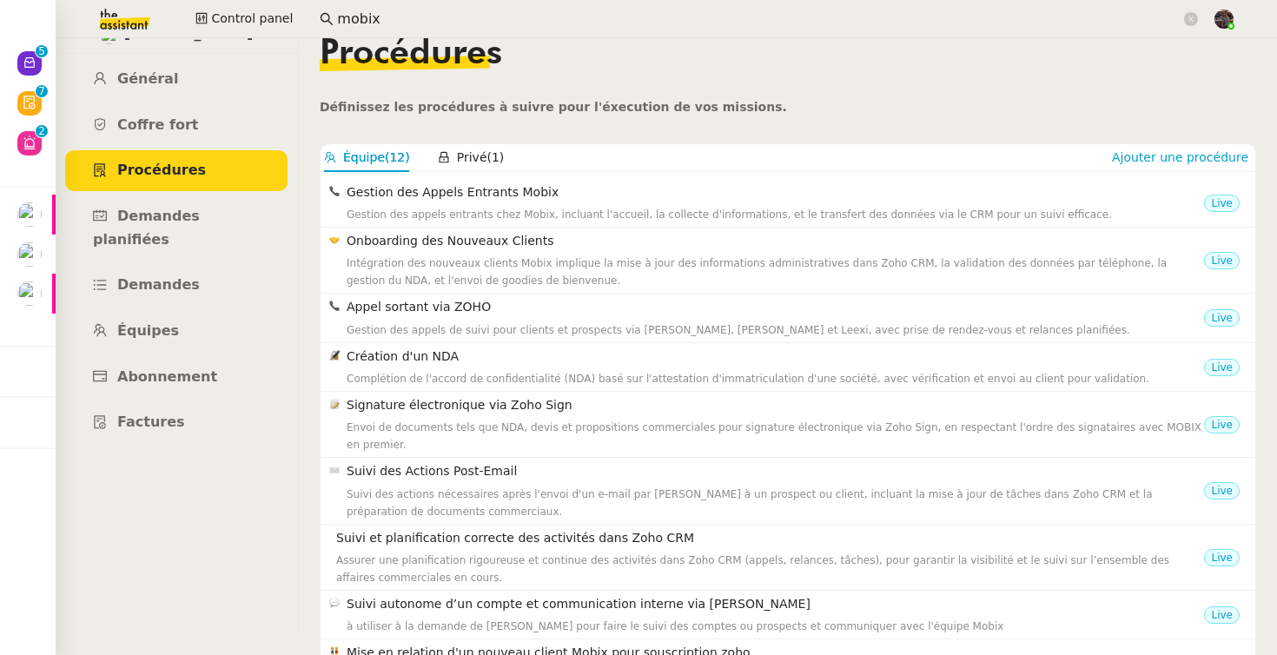
scroll to position [0, 0]
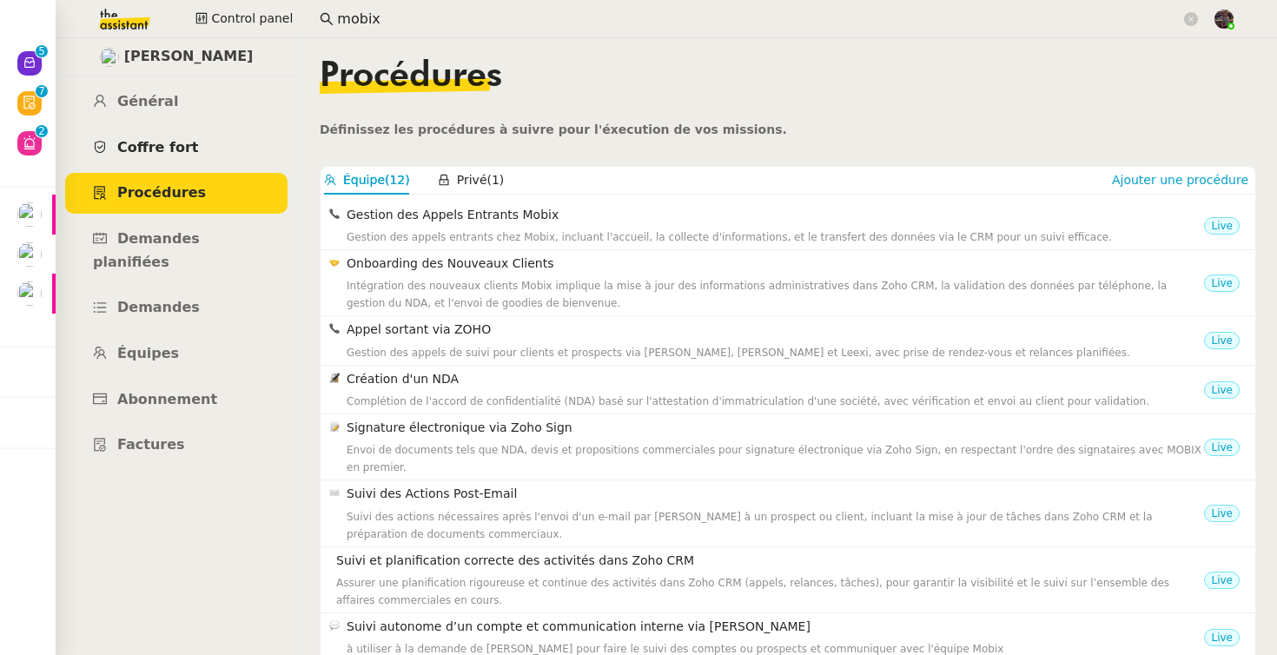
click at [167, 155] on span "Coffre fort" at bounding box center [158, 147] width 82 height 17
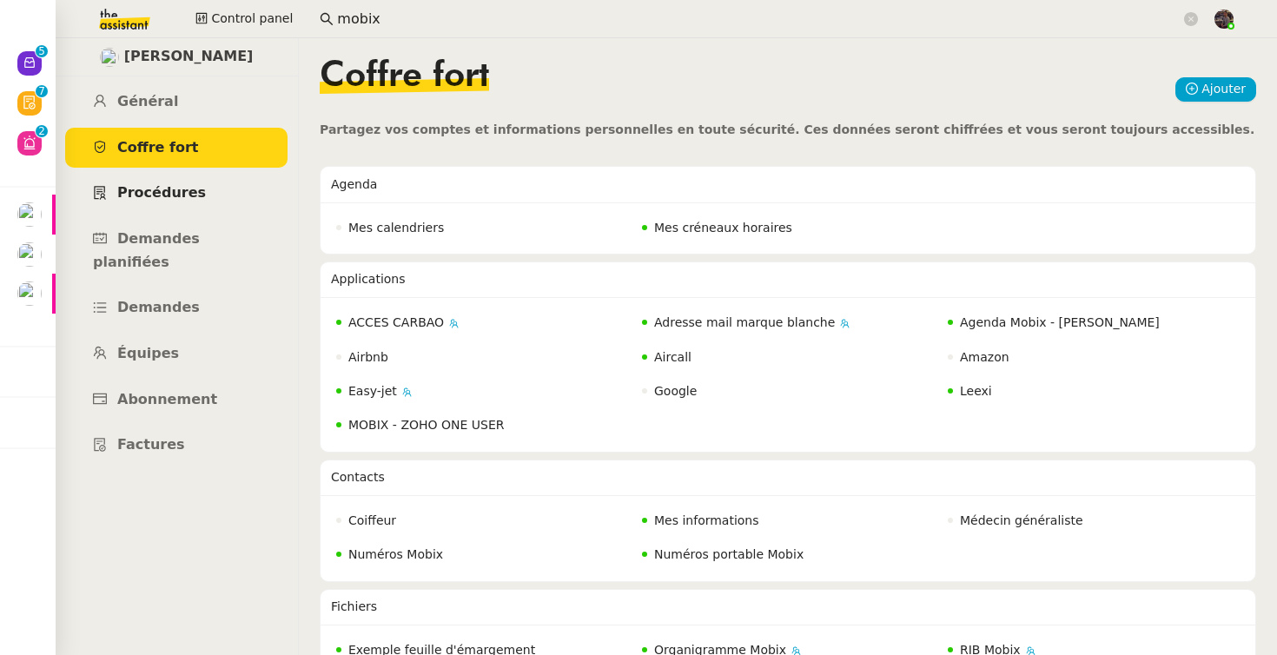
click at [167, 176] on link "Procédures" at bounding box center [176, 193] width 222 height 41
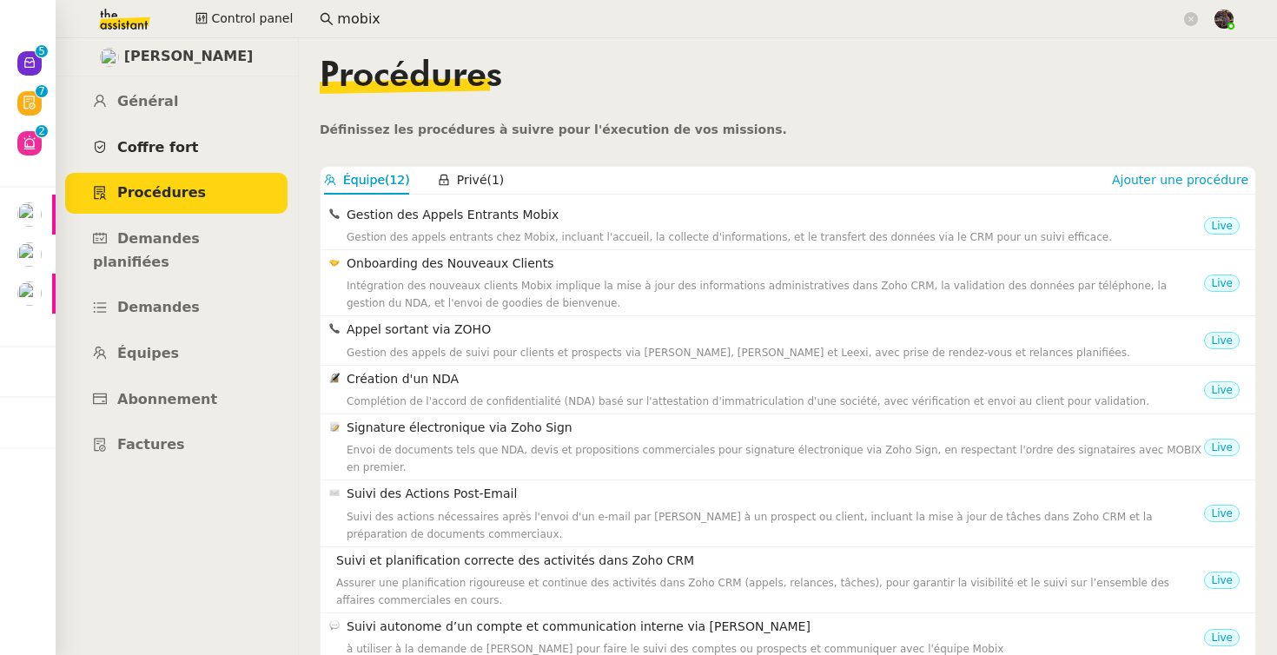
click at [161, 143] on span "Coffre fort" at bounding box center [158, 147] width 82 height 17
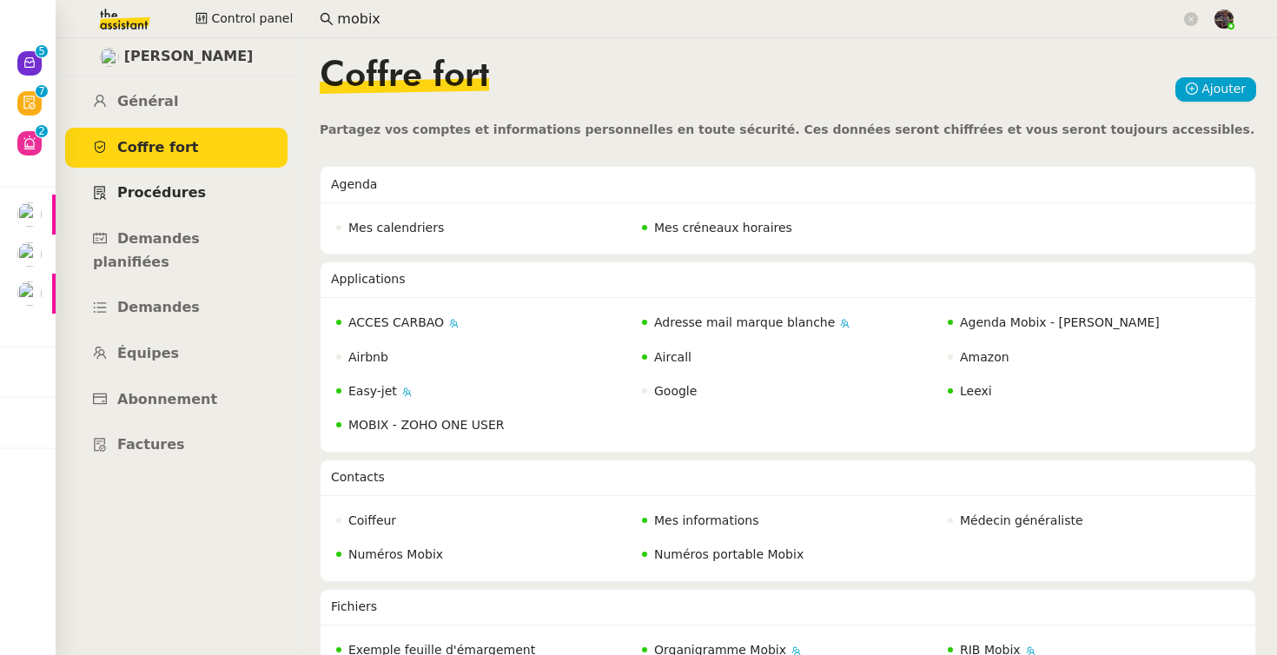
click at [162, 186] on span "Procédures" at bounding box center [161, 192] width 89 height 17
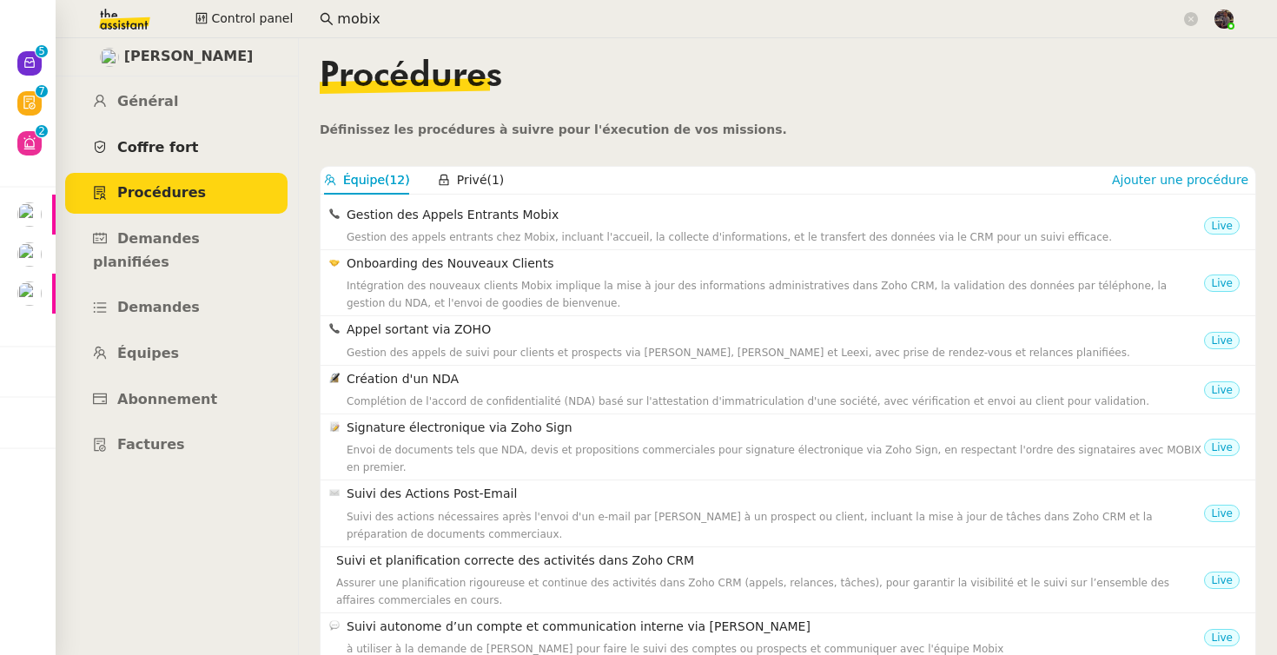
click at [174, 149] on span "Coffre fort" at bounding box center [158, 147] width 82 height 17
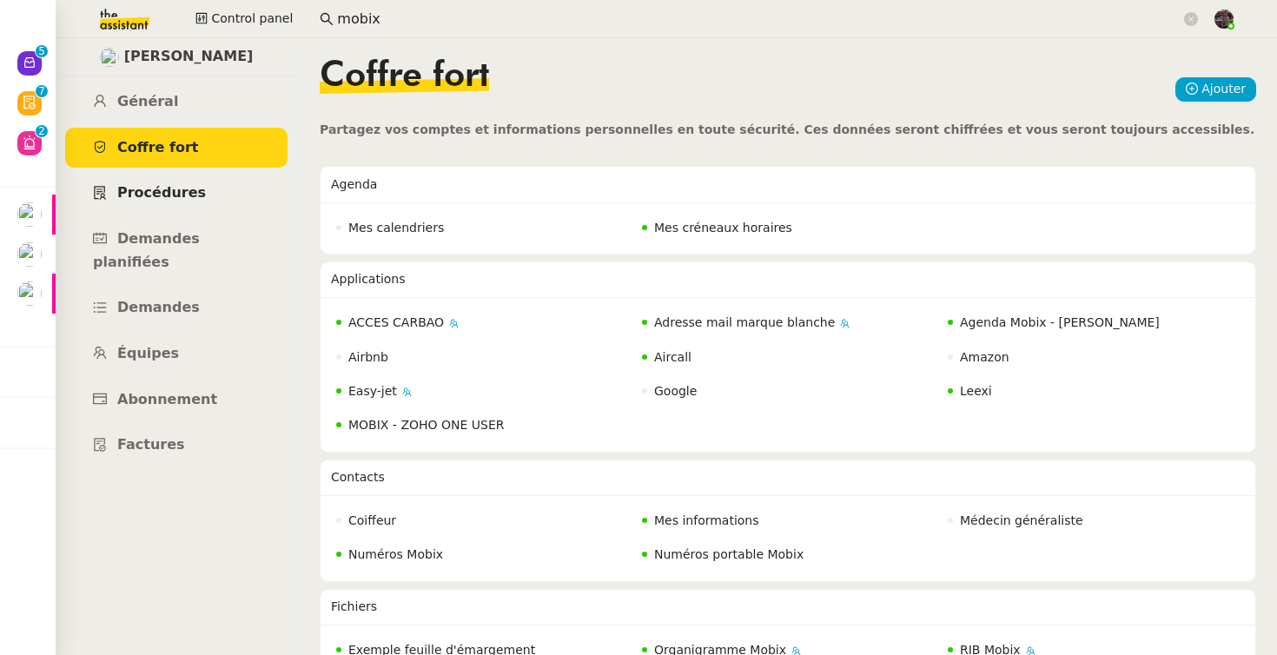
click at [170, 183] on link "Procédures" at bounding box center [176, 193] width 222 height 41
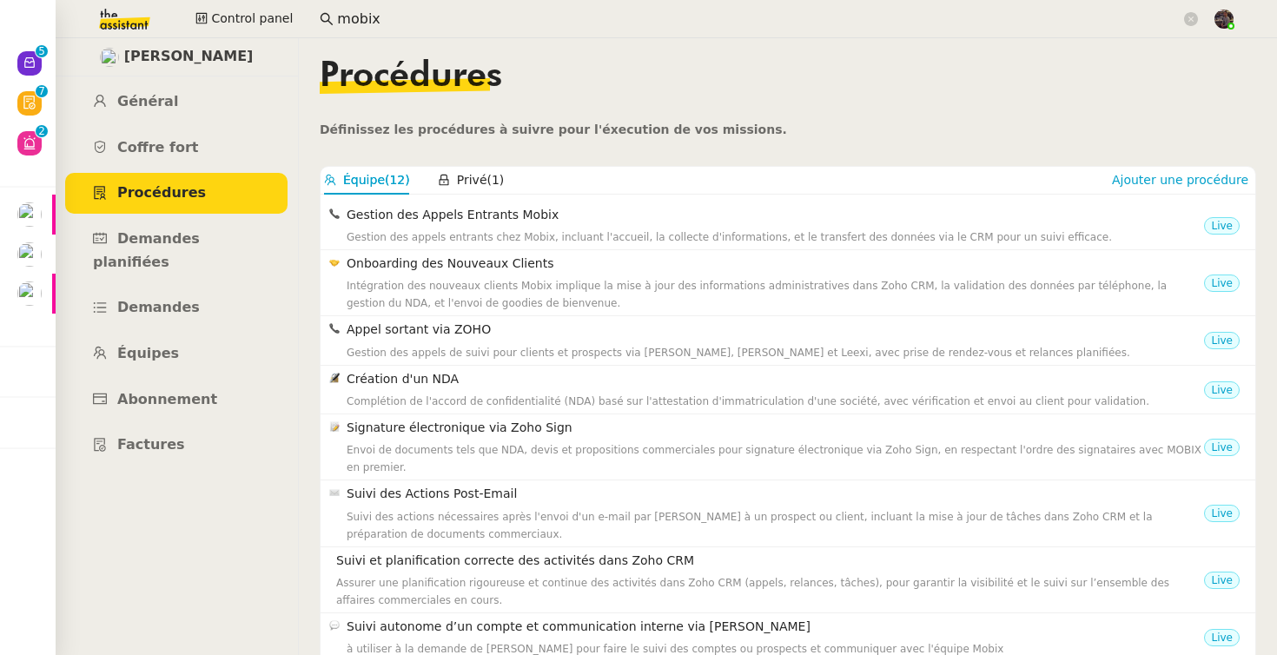
click at [255, 34] on div "Control panel mobix" at bounding box center [638, 19] width 1190 height 38
click at [256, 23] on span "Control panel" at bounding box center [252, 19] width 82 height 20
click at [249, 26] on span "Control panel" at bounding box center [252, 19] width 82 height 20
click at [246, 26] on span "Control panel" at bounding box center [252, 19] width 82 height 20
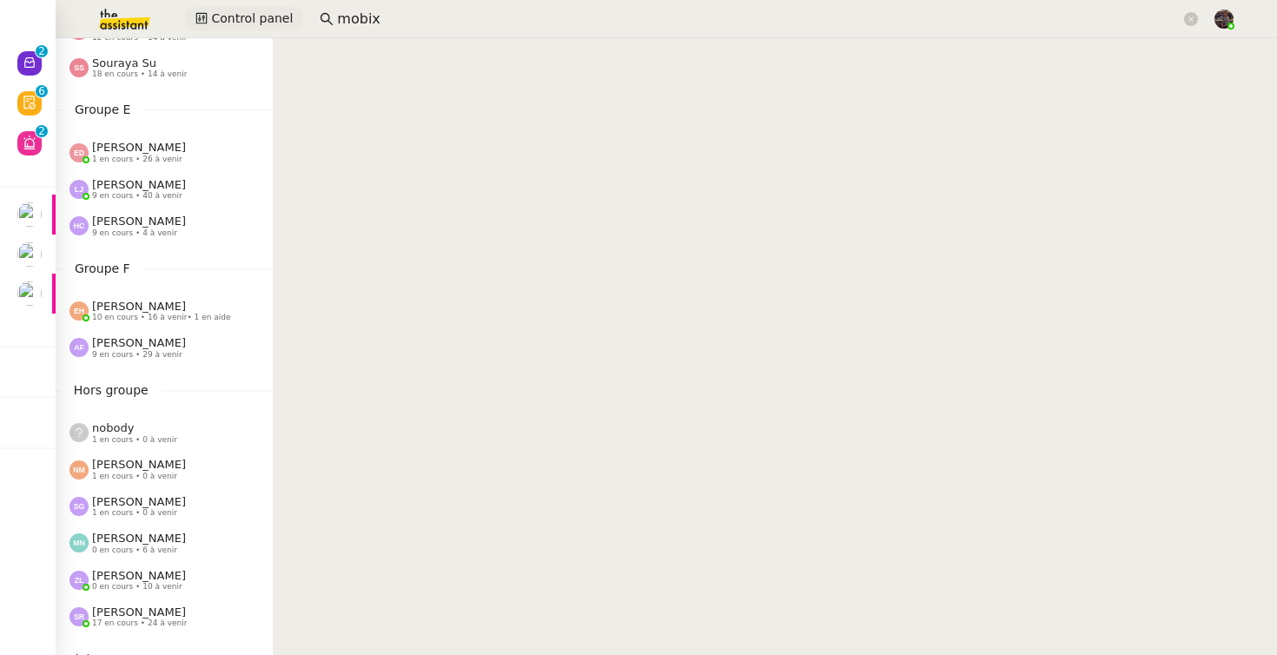
scroll to position [653, 0]
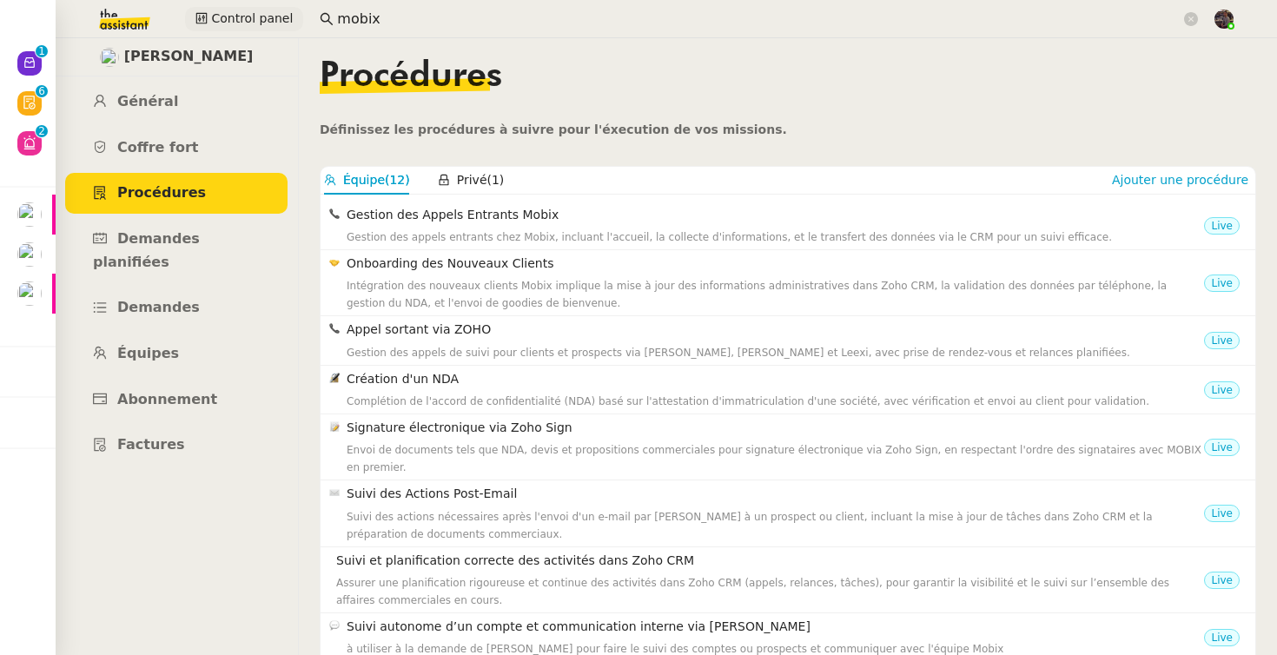
scroll to position [202, 0]
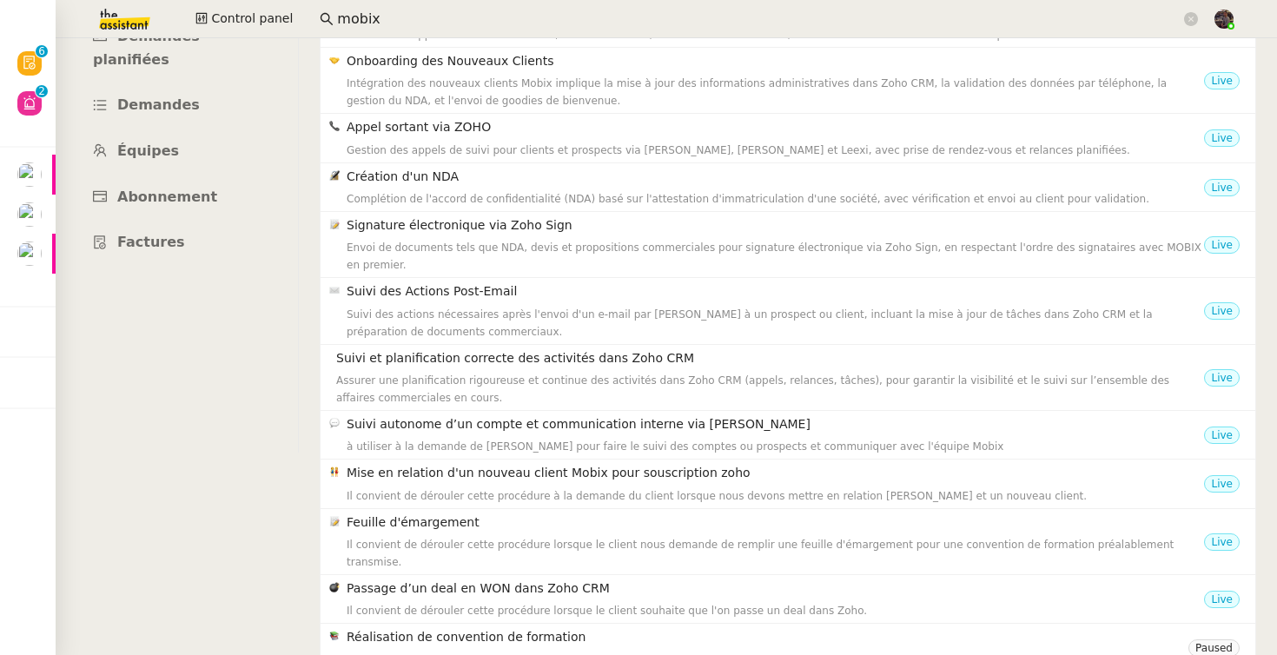
click at [236, 366] on div "Florian Parant Général Coffre fort Procédures Demandes planifiées Demandes Équi…" at bounding box center [176, 144] width 243 height 617
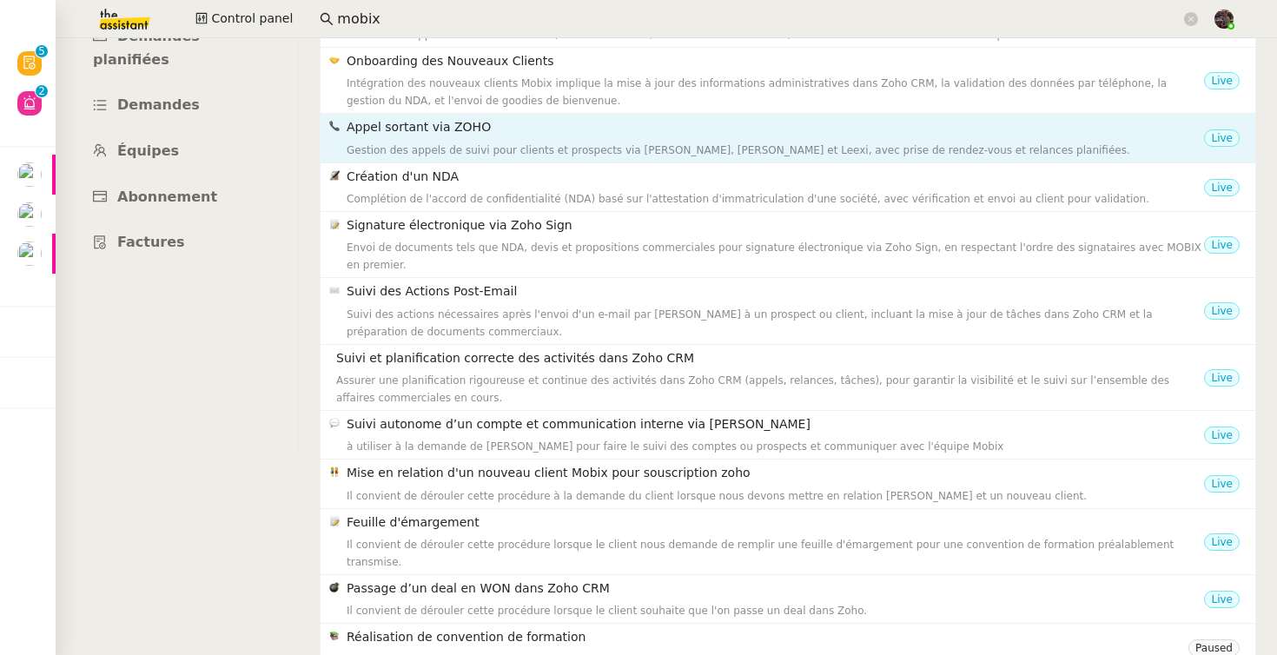
scroll to position [0, 0]
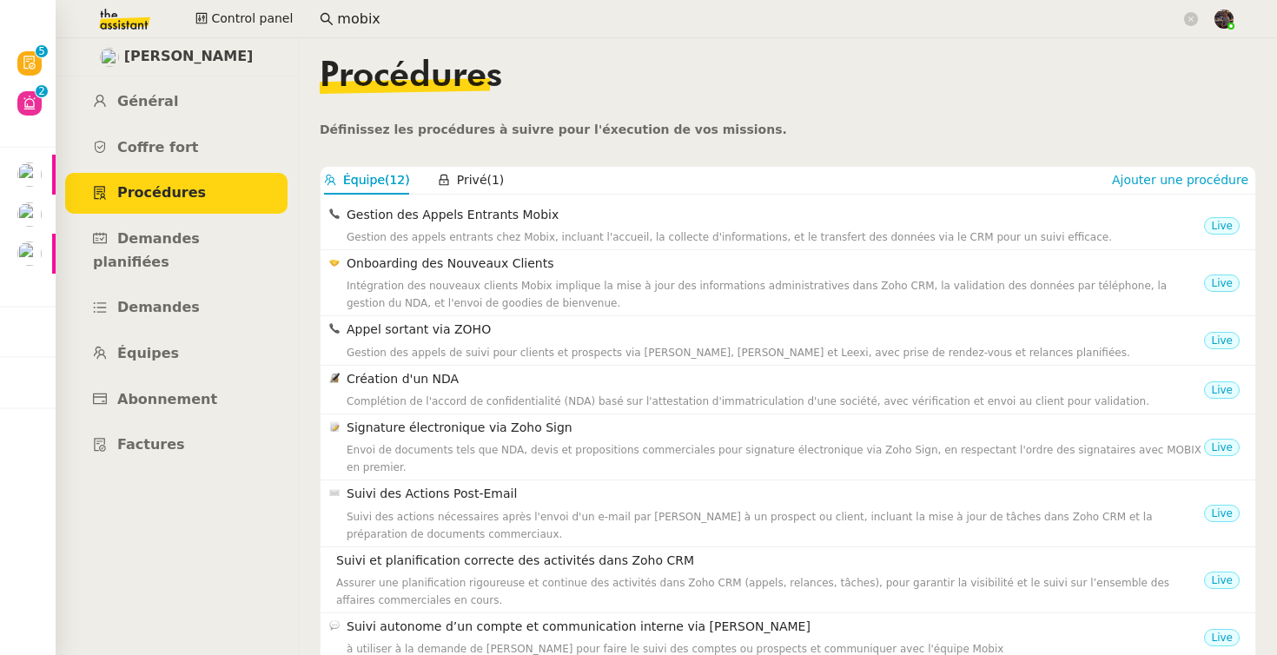
click at [241, 36] on div "Control panel mobix" at bounding box center [638, 19] width 1190 height 38
click at [241, 21] on span "Control panel" at bounding box center [252, 19] width 82 height 20
click at [458, 170] on div "Privé (1)" at bounding box center [471, 180] width 67 height 27
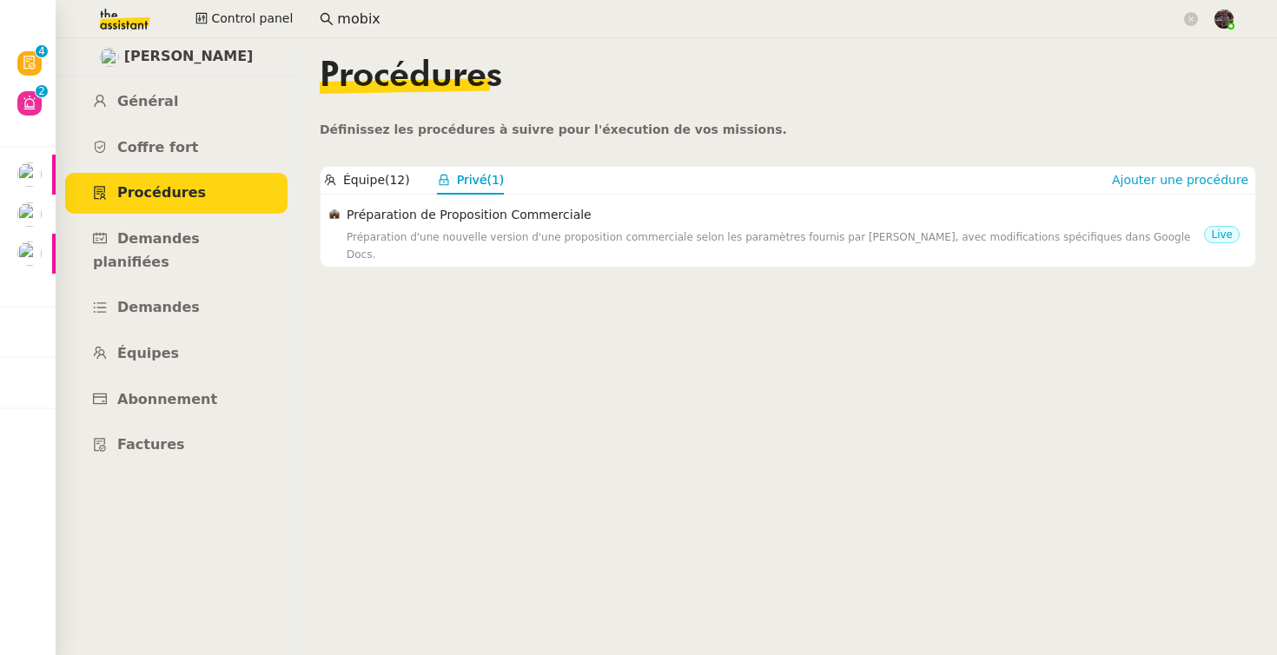
click at [379, 164] on nz-content "Procédures Définissez les procédures à suivre pour l'éxecution de vos missions.…" at bounding box center [788, 346] width 937 height 617
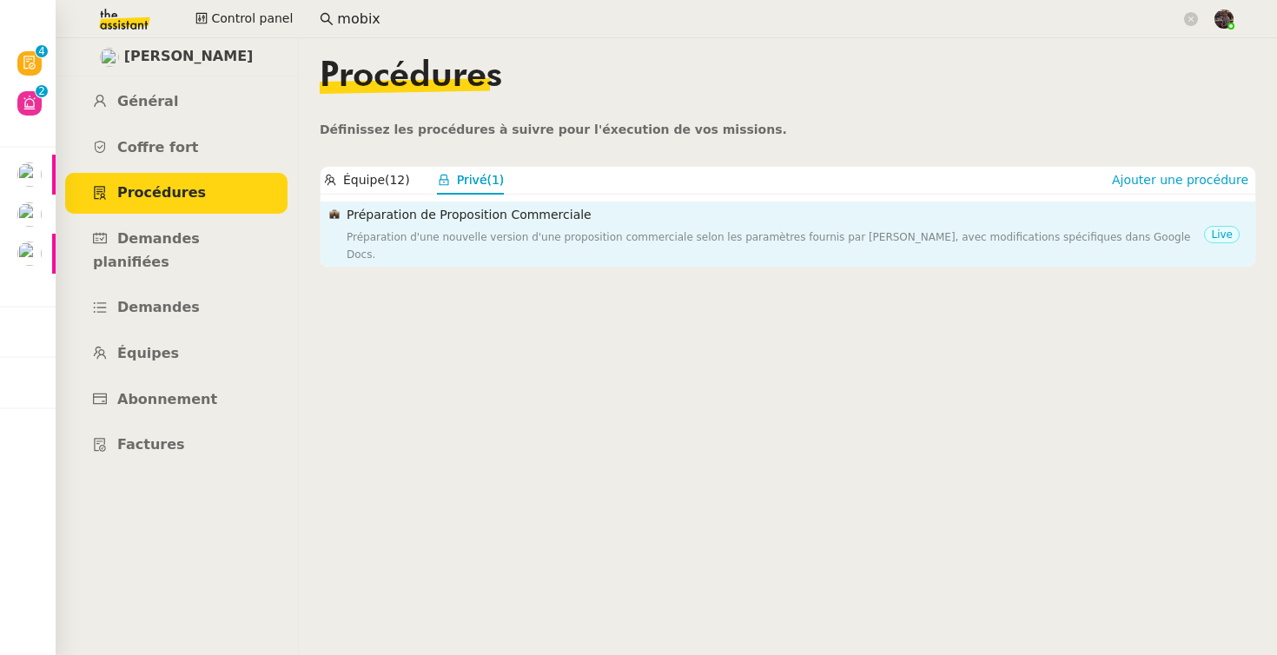
click at [375, 202] on nz-list-item "Préparation de Proposition Commerciale Préparation d'une nouvelle version d'une…" at bounding box center [788, 234] width 935 height 65
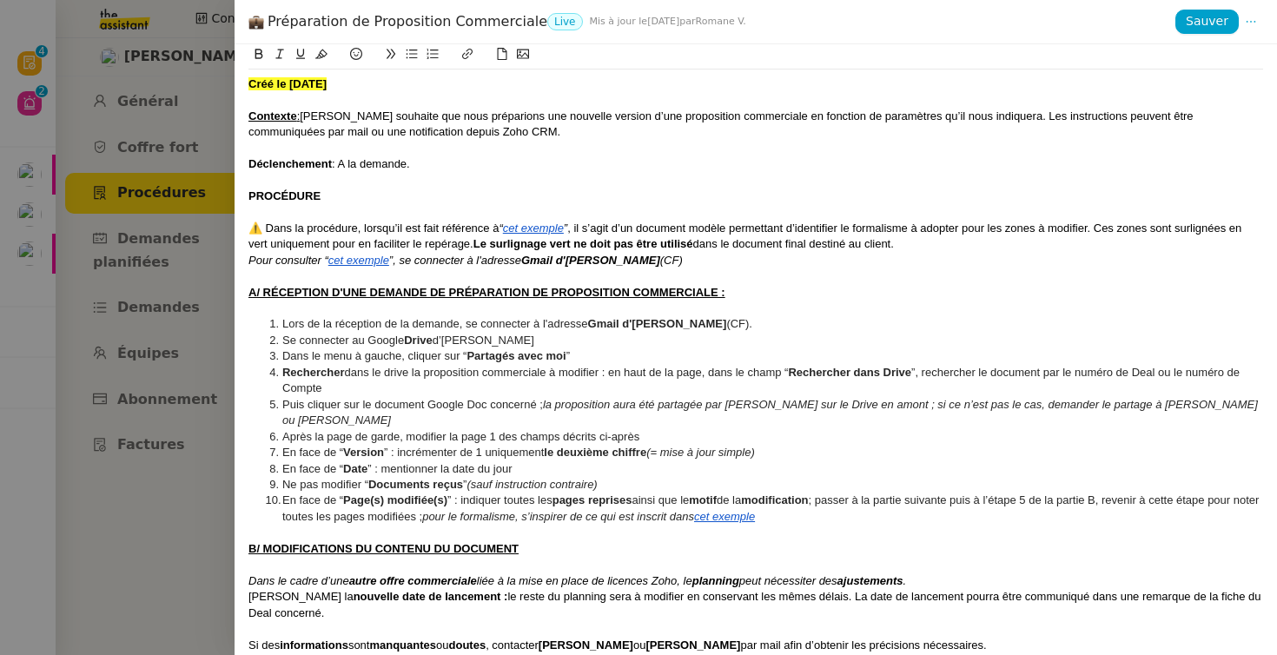
click at [197, 335] on div at bounding box center [638, 327] width 1277 height 655
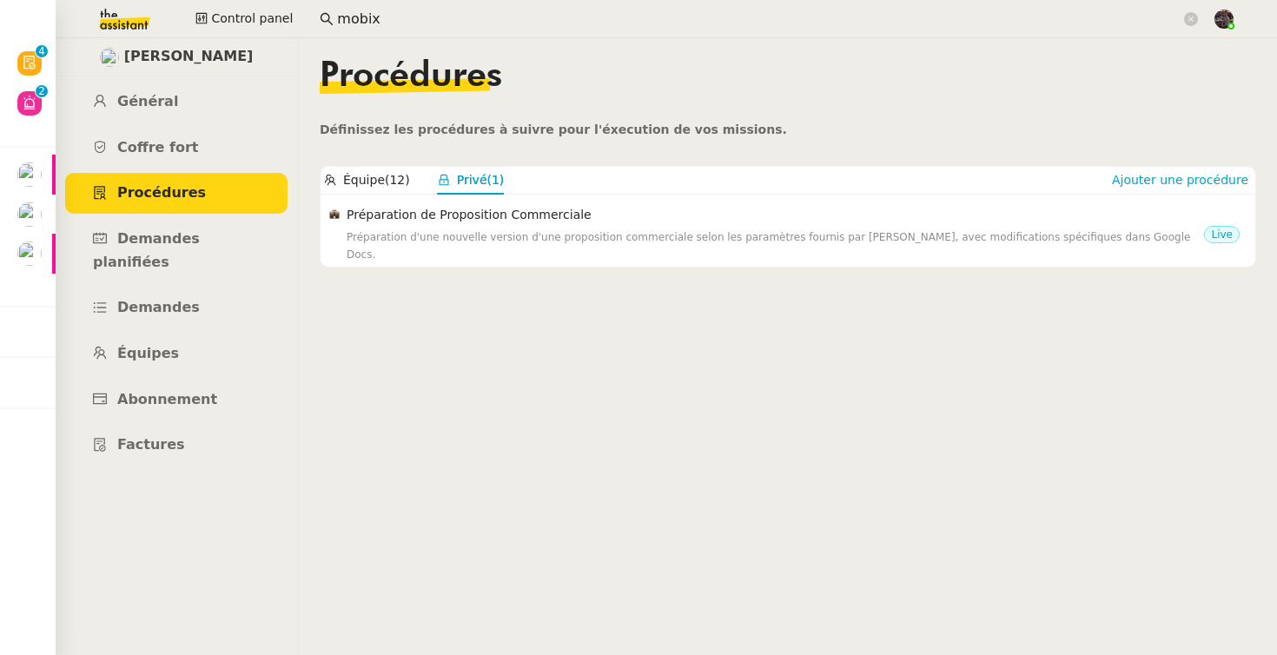
click at [404, 166] on nz-card "Équipe (12) Privé (1) Ajouter une procédure Gestion des Appels Entrants Mobix G…" at bounding box center [788, 217] width 937 height 102
click at [388, 177] on button "Équipe (12)" at bounding box center [367, 180] width 86 height 20
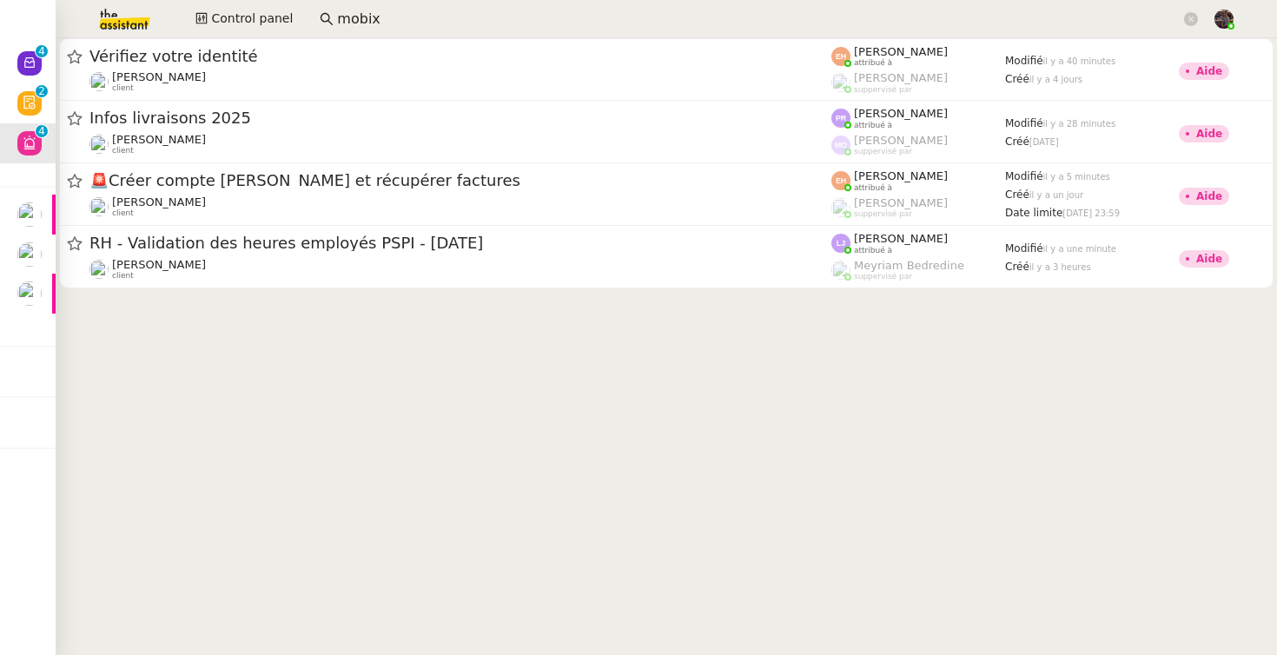
click at [359, 6] on nz-input-group "mobix" at bounding box center [759, 19] width 898 height 26
click at [359, 8] on input "mobix" at bounding box center [759, 19] width 844 height 23
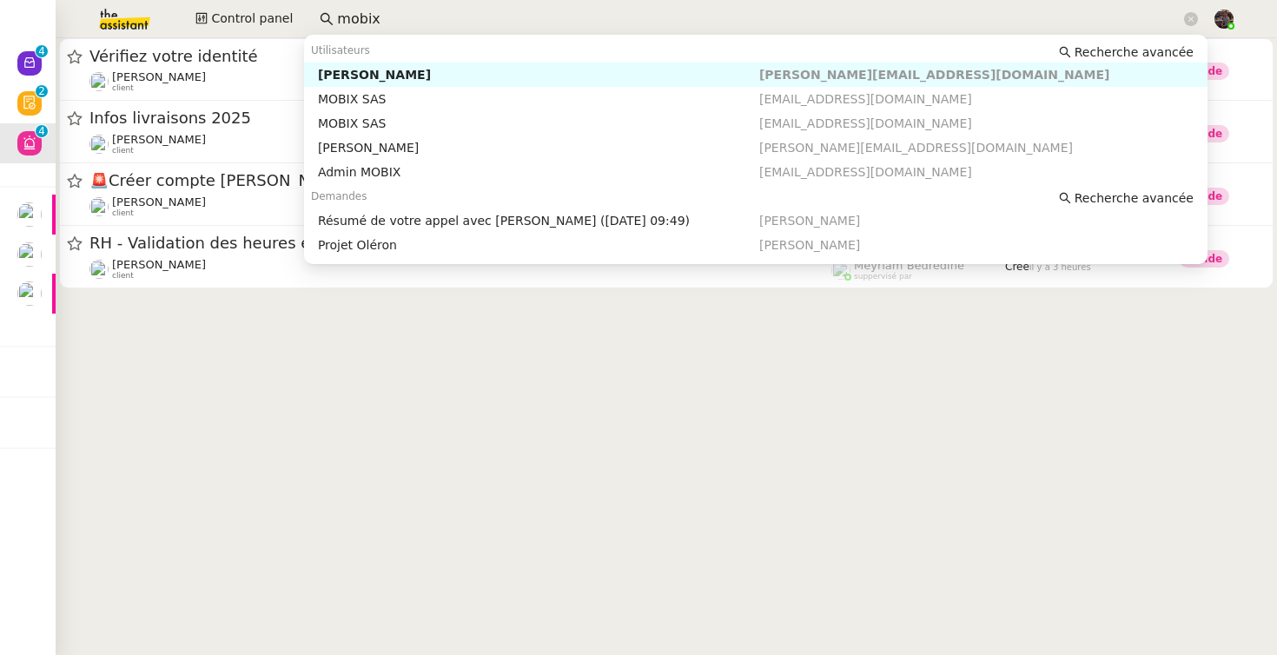
click at [359, 8] on input "mobix" at bounding box center [759, 19] width 844 height 23
click at [504, 22] on input "mobix" at bounding box center [759, 19] width 844 height 23
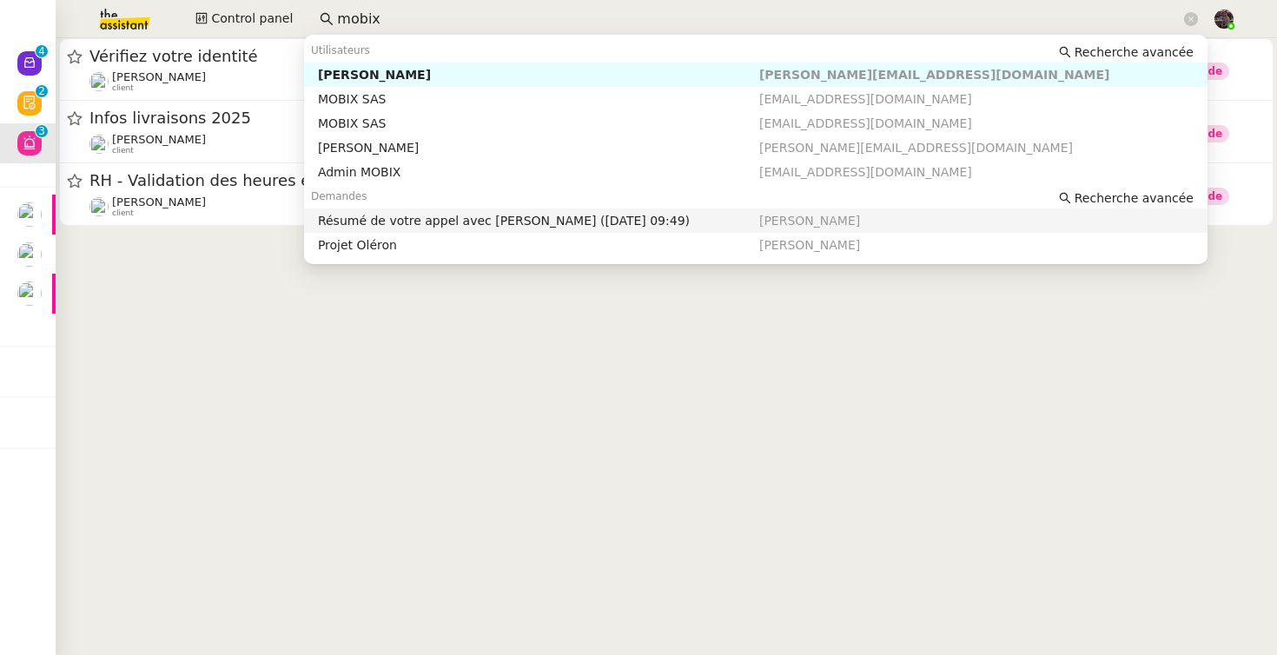
click at [299, 407] on cdk-virtual-scroll-viewport "Vérifiez votre identité Céline MAS client Esther Hillenbrand attribué à Romane …" at bounding box center [667, 346] width 1222 height 617
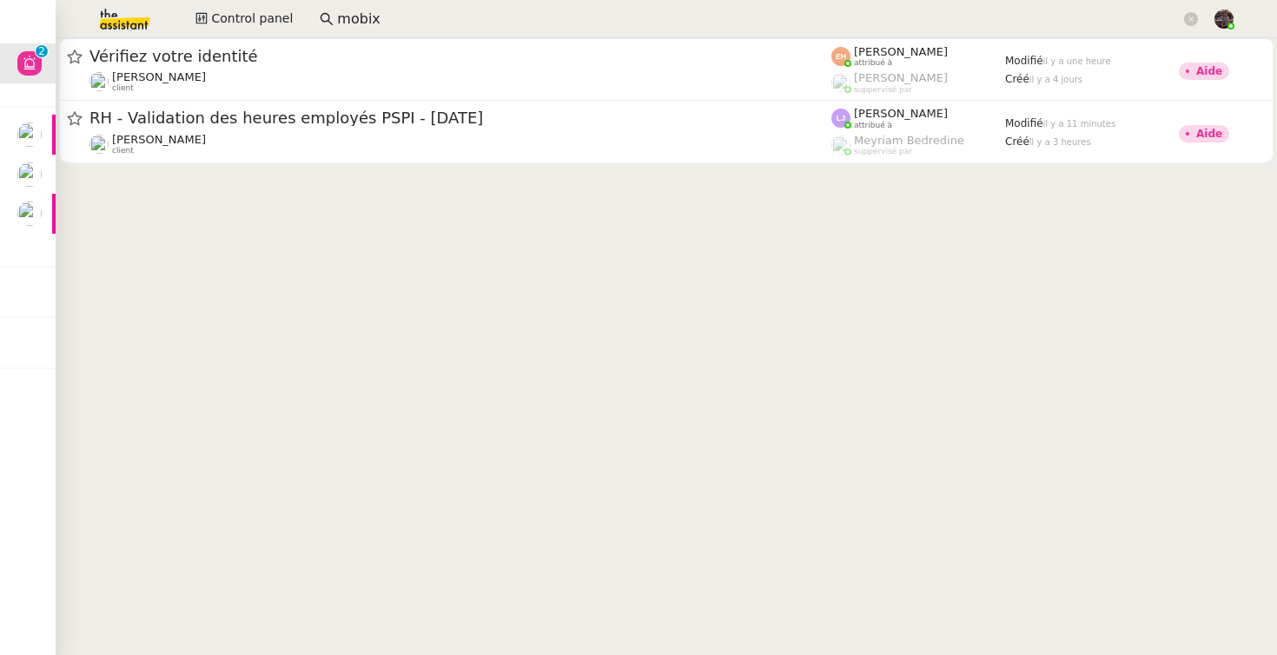
click at [202, 215] on cdk-virtual-scroll-viewport "Vérifiez votre identité Céline MAS client Esther Hillenbrand attribué à Romane …" at bounding box center [667, 346] width 1222 height 617
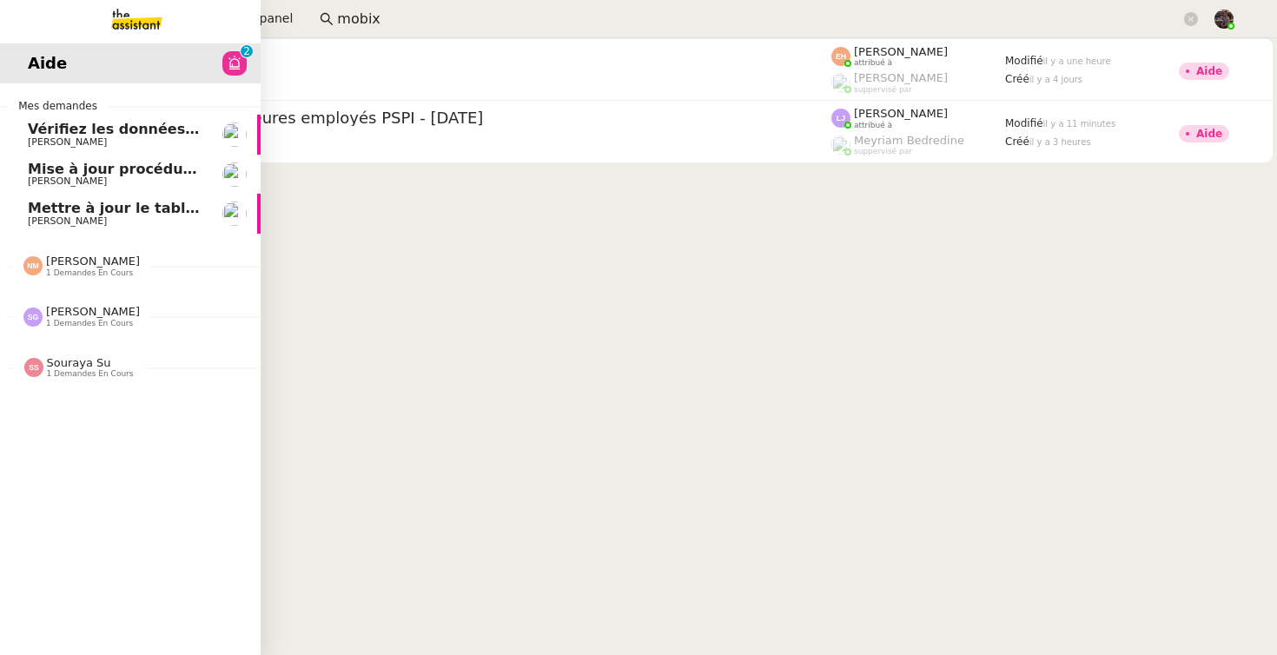
click at [73, 214] on span "Mettre à jour le tableau Looker Studio" at bounding box center [178, 208] width 300 height 17
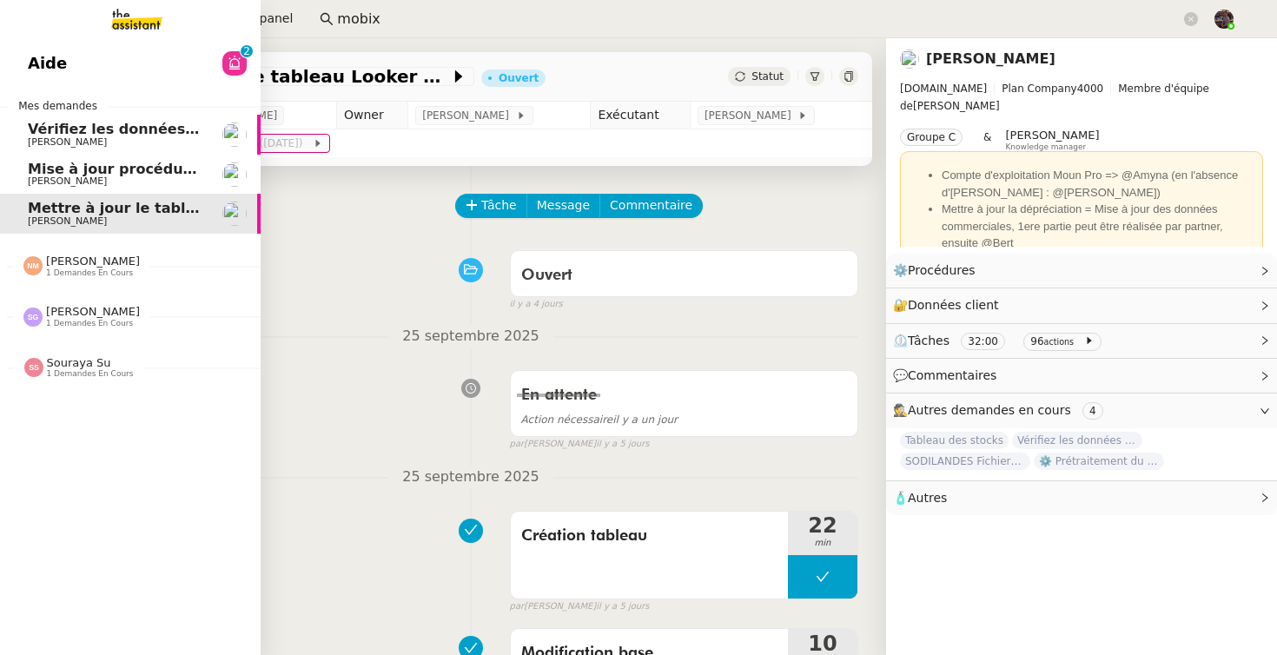
click at [107, 137] on span "[PERSON_NAME]" at bounding box center [116, 142] width 176 height 10
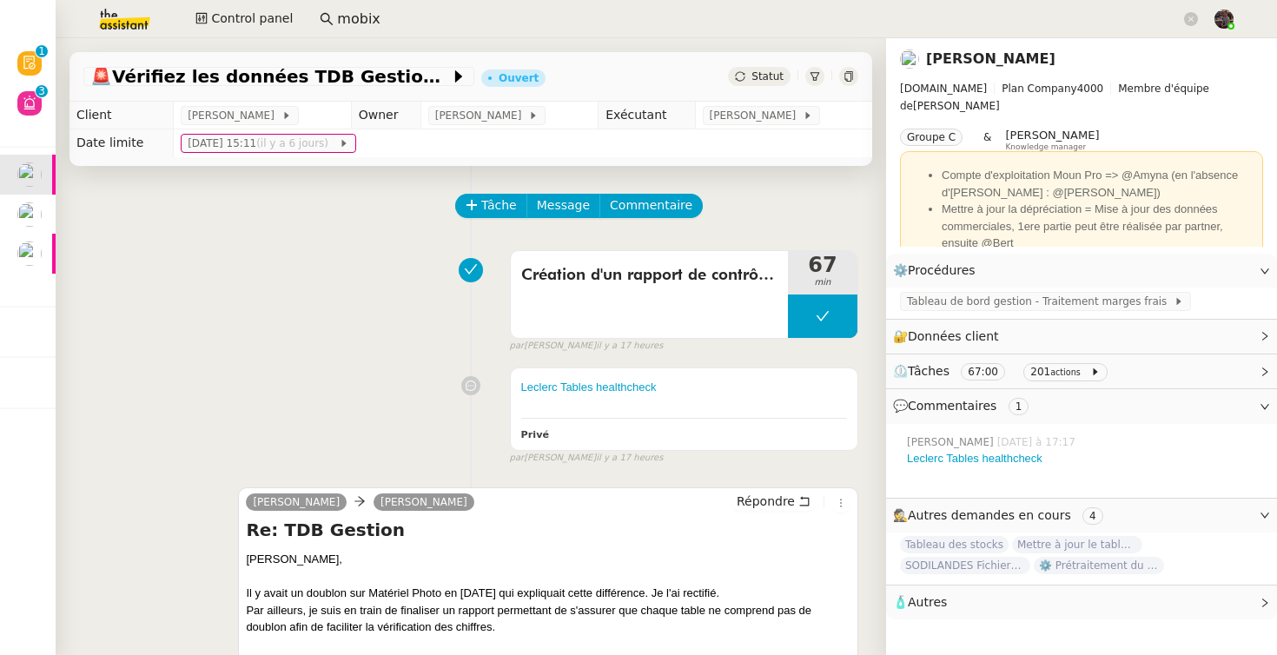
click at [222, 255] on div "Création d'un rapport de contrôle des tables 67 min false par Bert C. il y a 17…" at bounding box center [470, 297] width 775 height 111
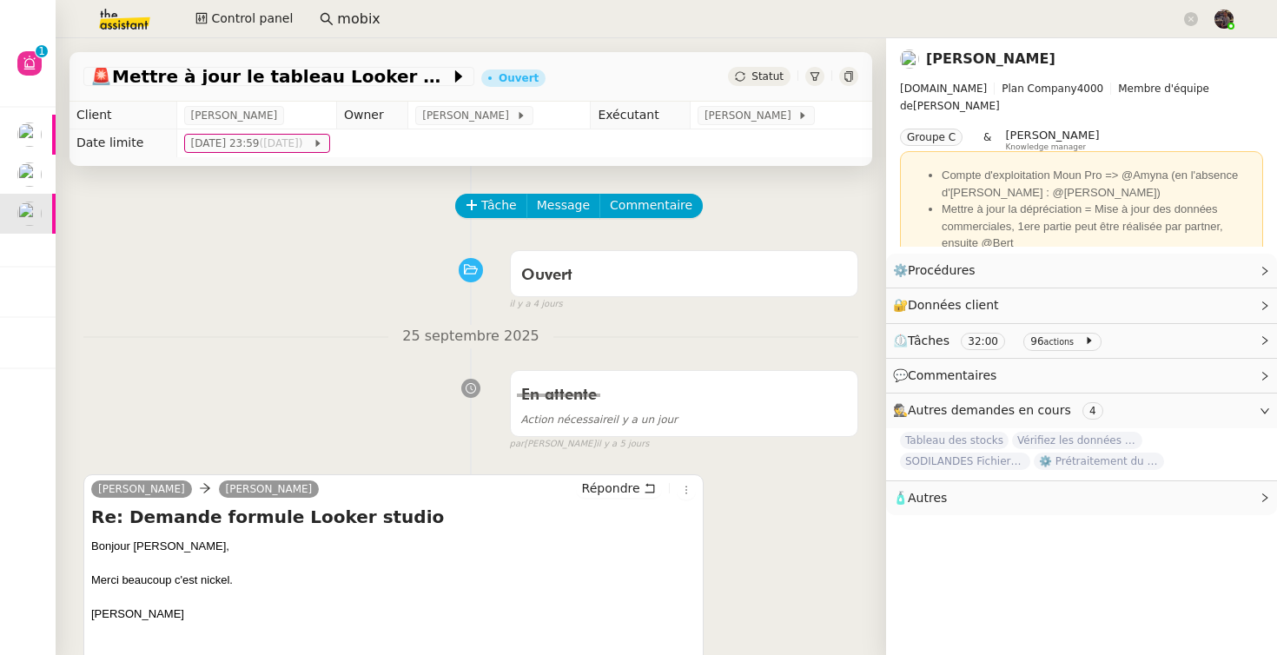
click at [391, 21] on input "mobix" at bounding box center [759, 19] width 844 height 23
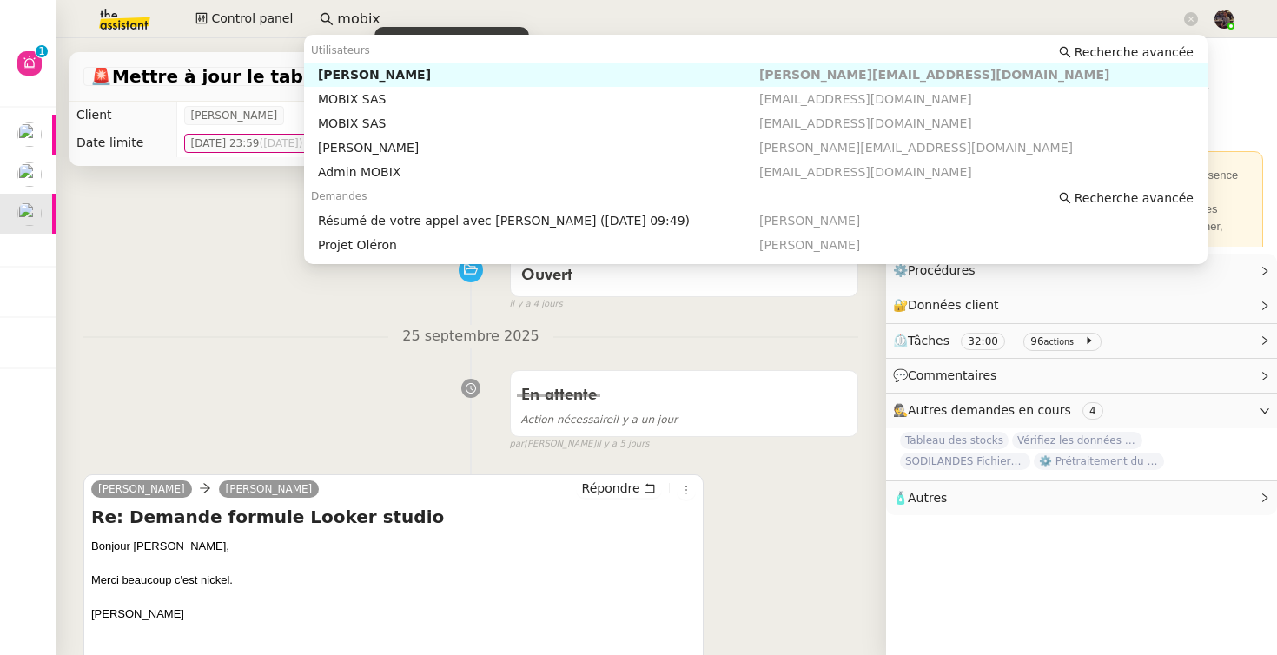
click at [391, 21] on input "mobix" at bounding box center [759, 19] width 844 height 23
click at [386, 76] on div "[PERSON_NAME]" at bounding box center [538, 75] width 441 height 16
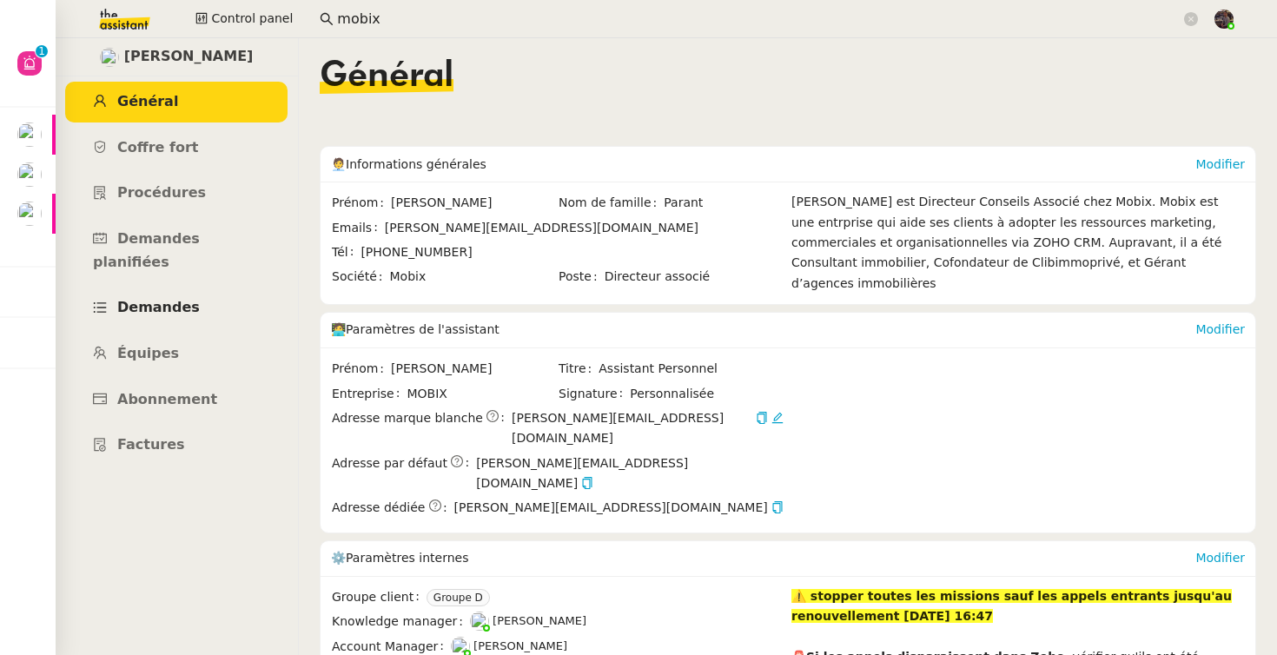
click at [176, 288] on link "Demandes" at bounding box center [176, 308] width 222 height 41
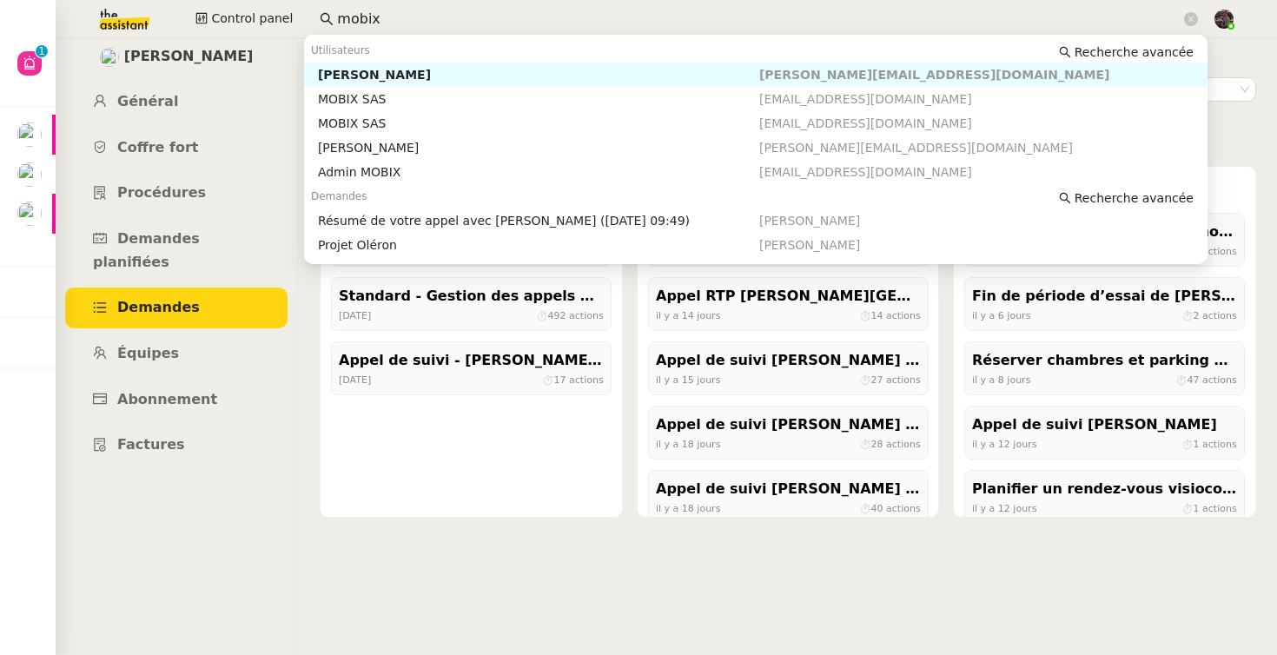
click at [380, 10] on input "mobix" at bounding box center [759, 19] width 844 height 23
click at [440, 553] on nz-content "Demandes Florian Parant Retrouvez l'ensemble de vos demandes et suivez leur ava…" at bounding box center [788, 346] width 937 height 617
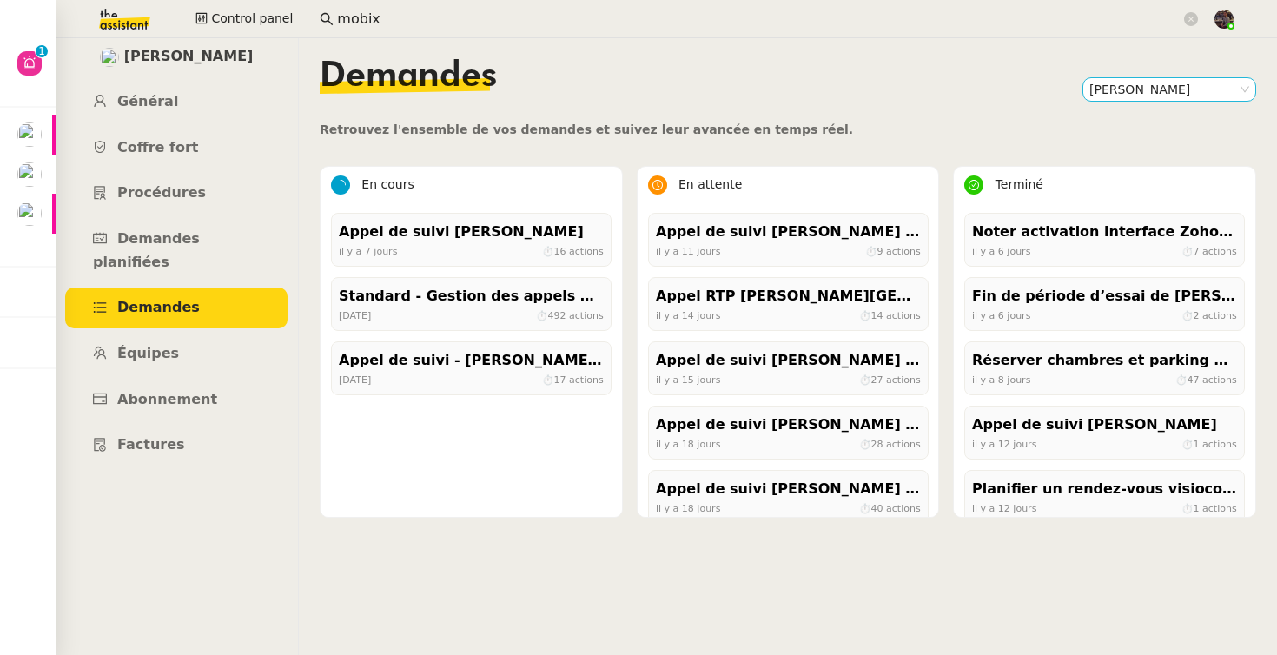
click at [1157, 99] on nz-select-item "[PERSON_NAME]" at bounding box center [1170, 89] width 160 height 23
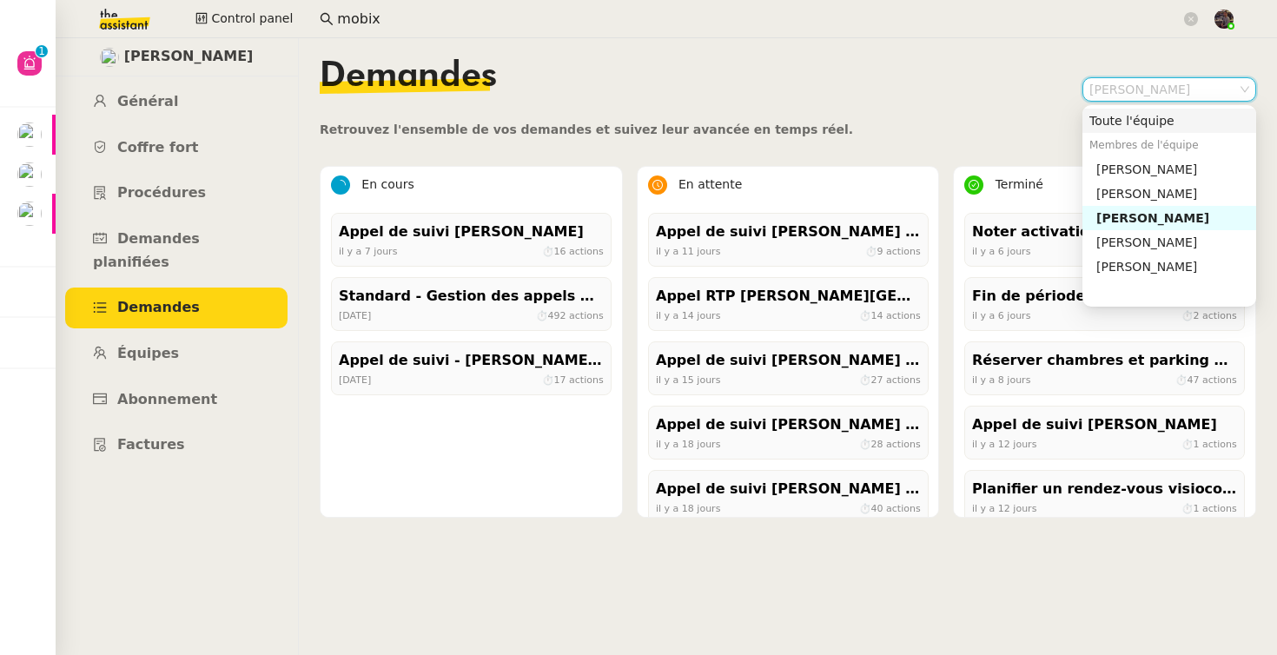
click at [143, 12] on img at bounding box center [110, 19] width 135 height 38
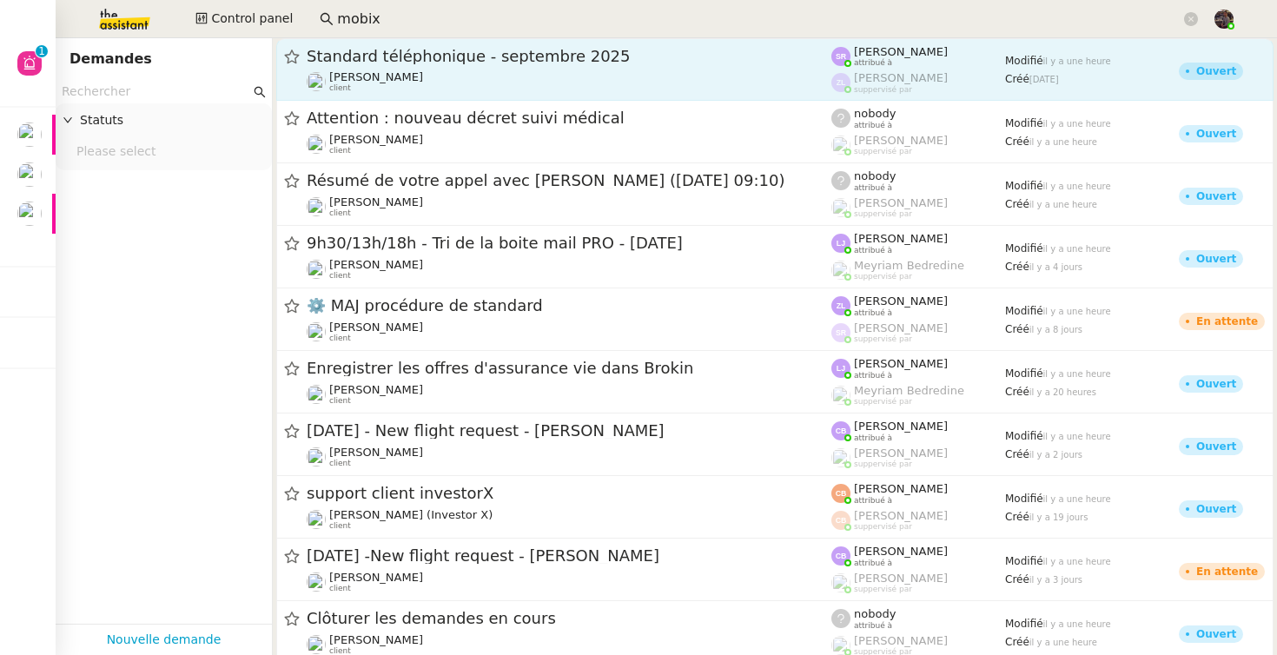
click at [507, 66] on div "Standard téléphonique - septembre 2025 Franck MUFFAT-JEANDET client" at bounding box center [569, 69] width 525 height 47
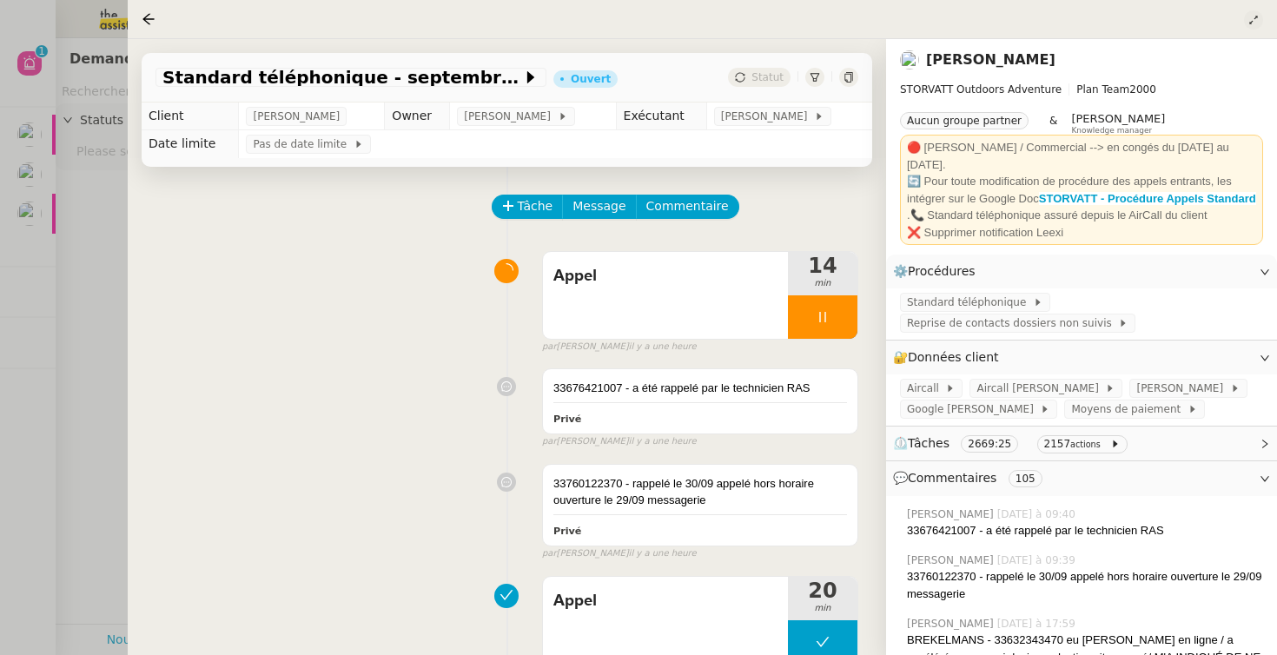
click at [1255, 14] on button at bounding box center [1253, 19] width 19 height 19
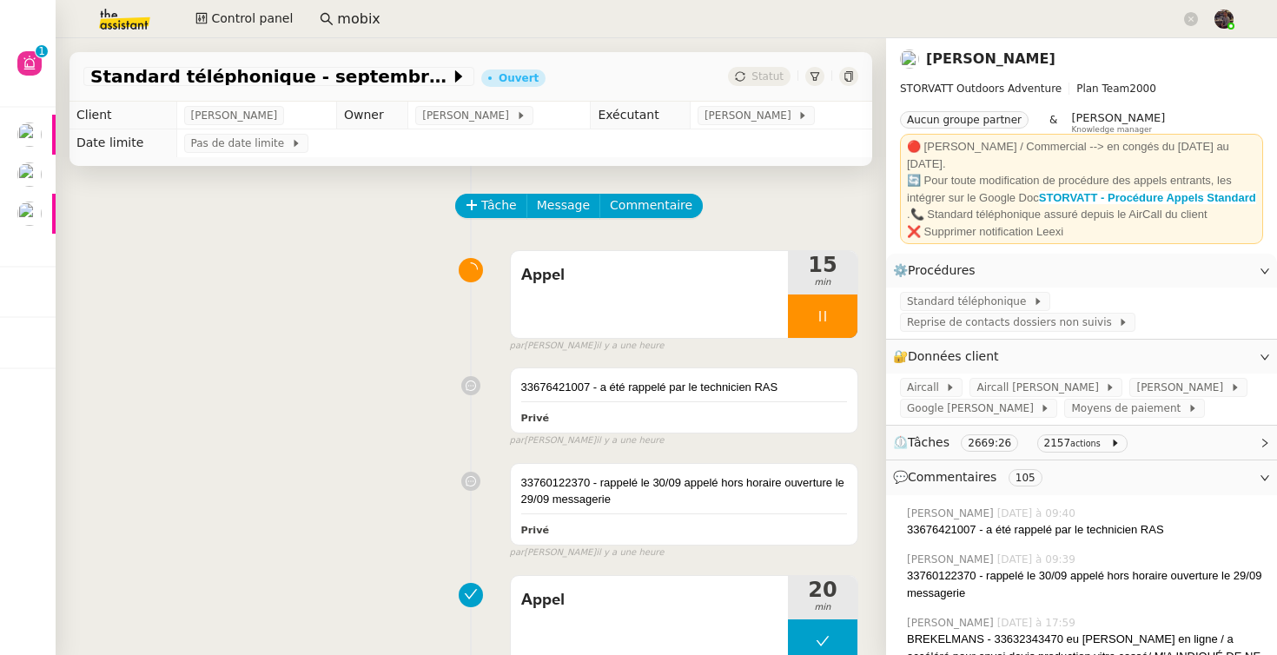
click at [842, 71] on div at bounding box center [848, 76] width 19 height 19
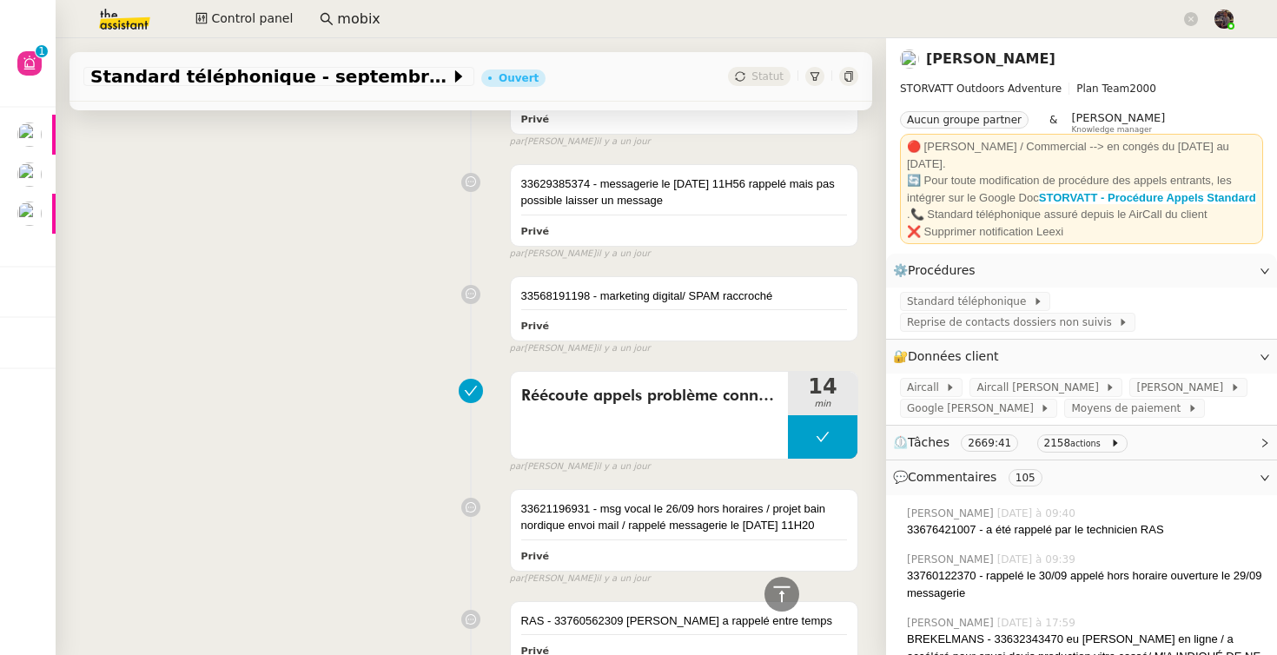
scroll to position [1411, 0]
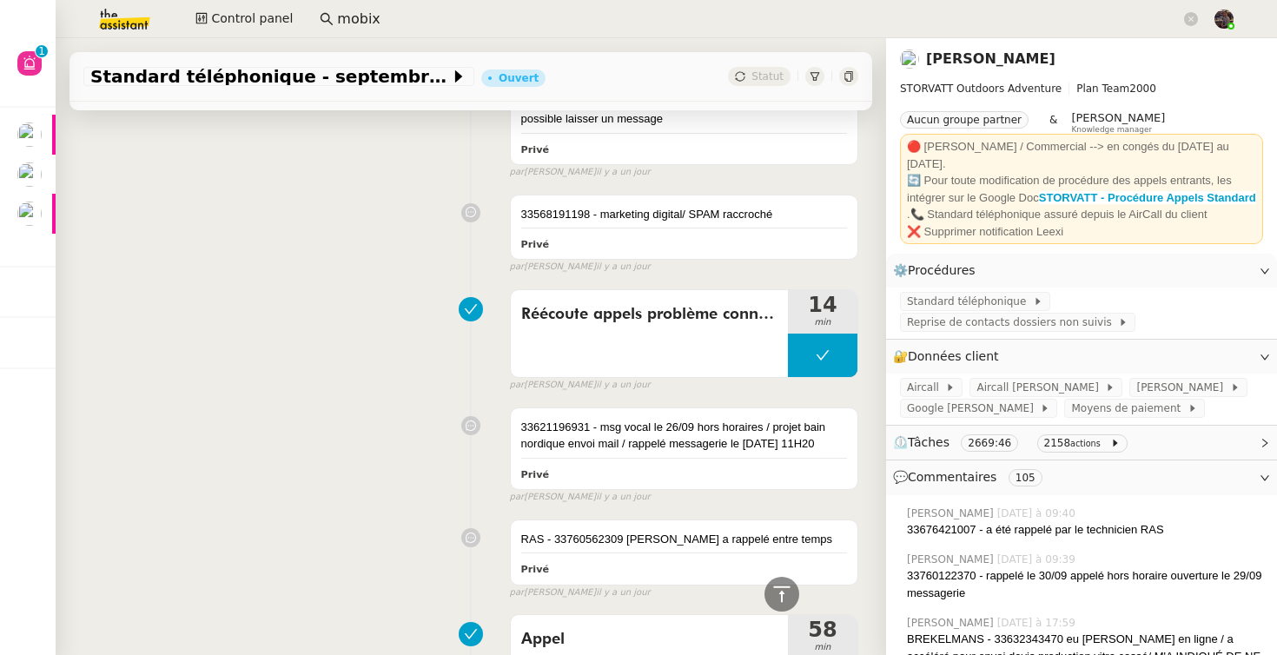
click at [1158, 441] on span "⏲️ Tâches 2669:46 2158 actions" at bounding box center [1067, 443] width 349 height 20
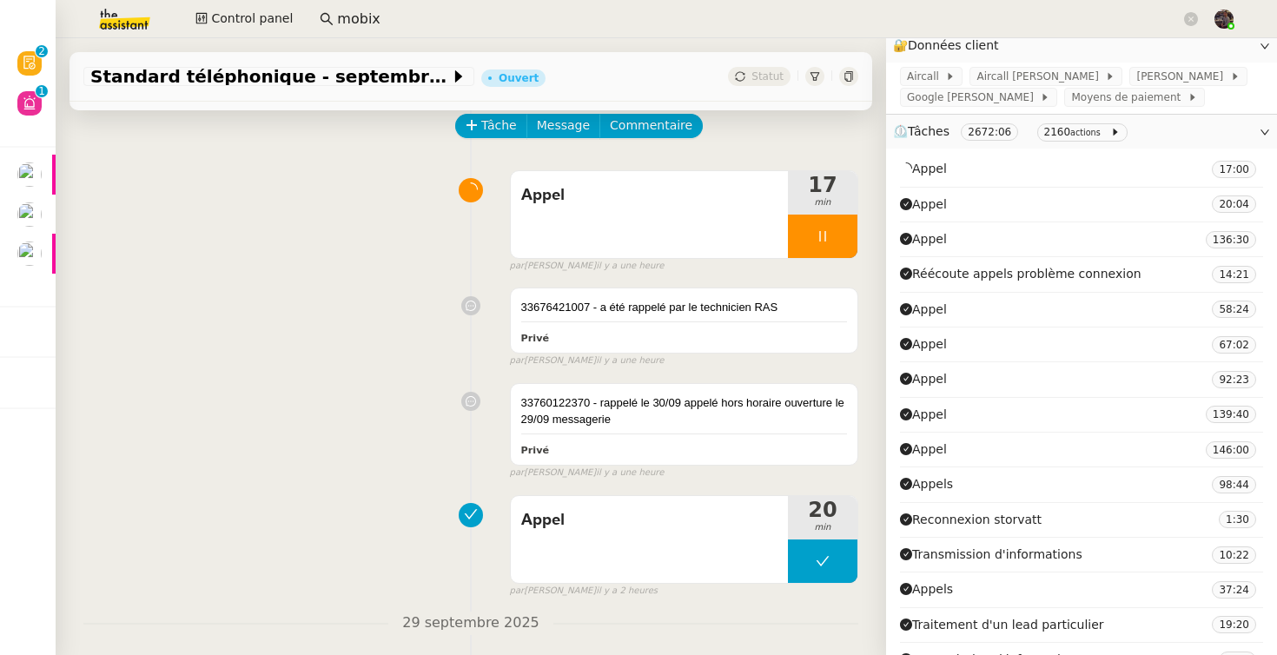
scroll to position [0, 0]
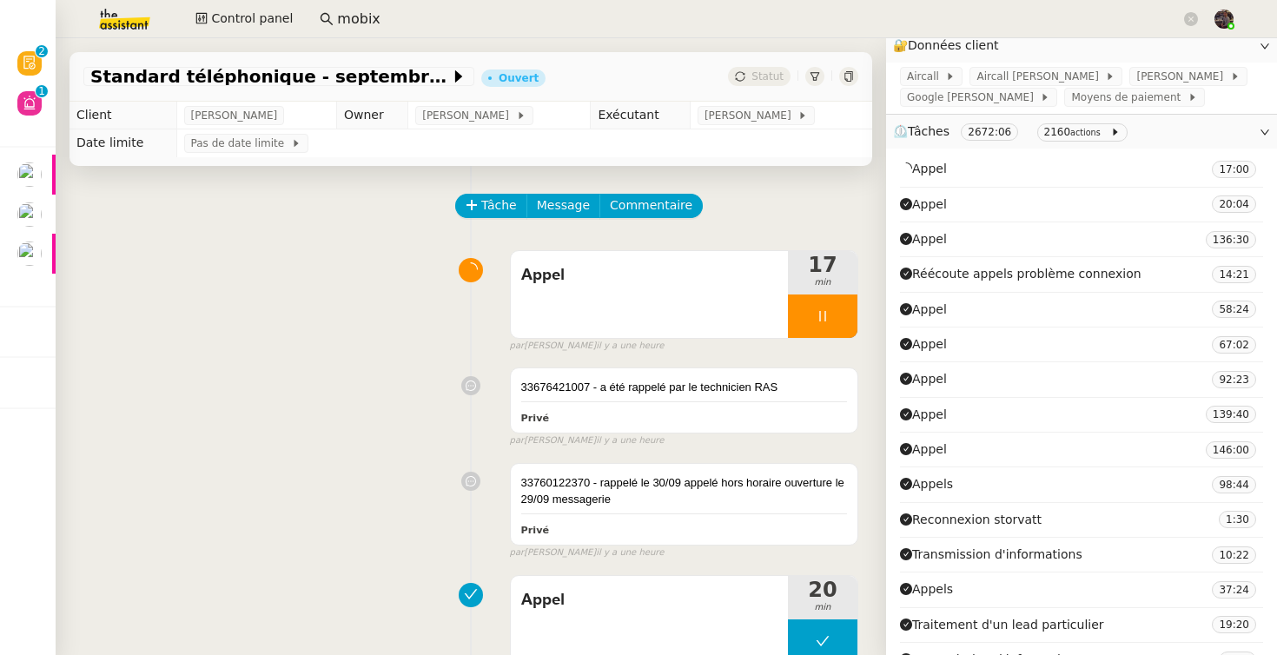
click at [113, 30] on img at bounding box center [110, 19] width 135 height 38
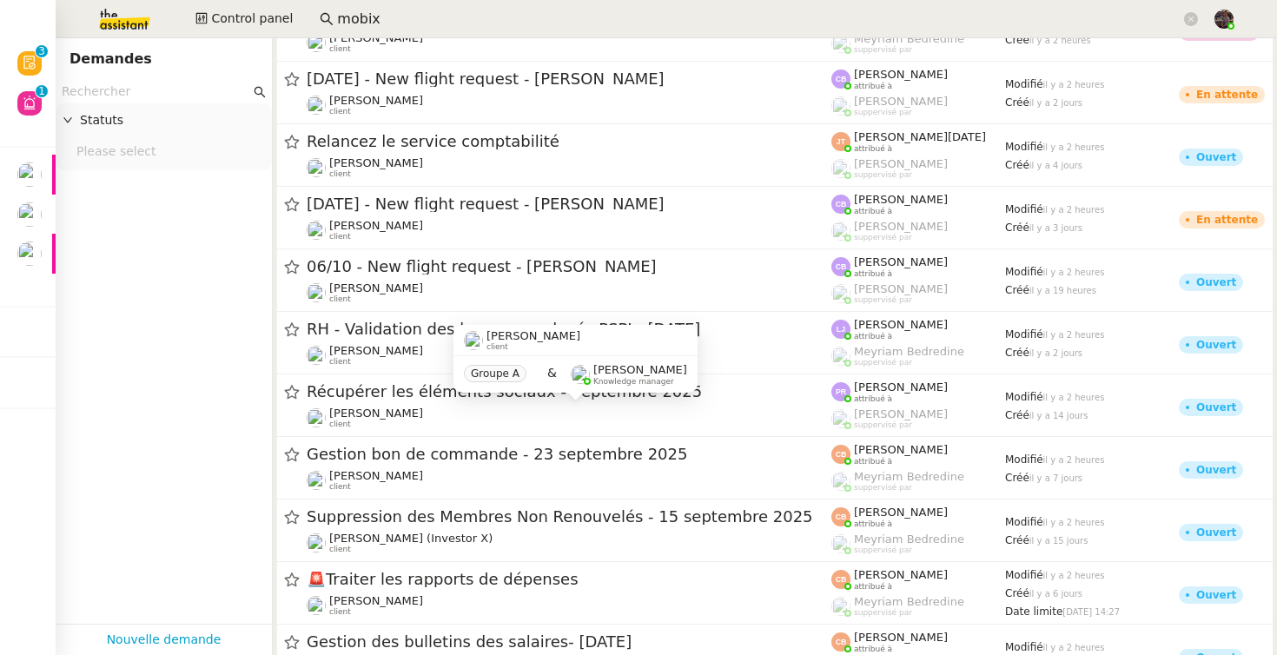
scroll to position [1526, 0]
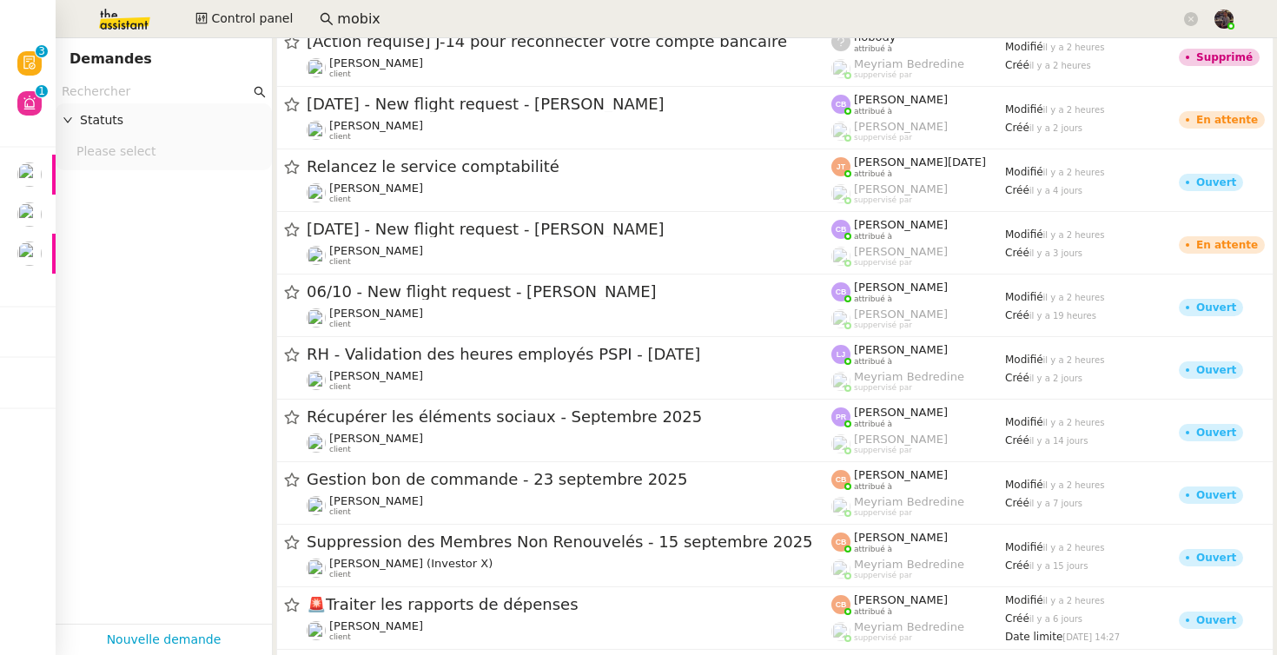
click at [178, 87] on input "text" at bounding box center [156, 92] width 189 height 20
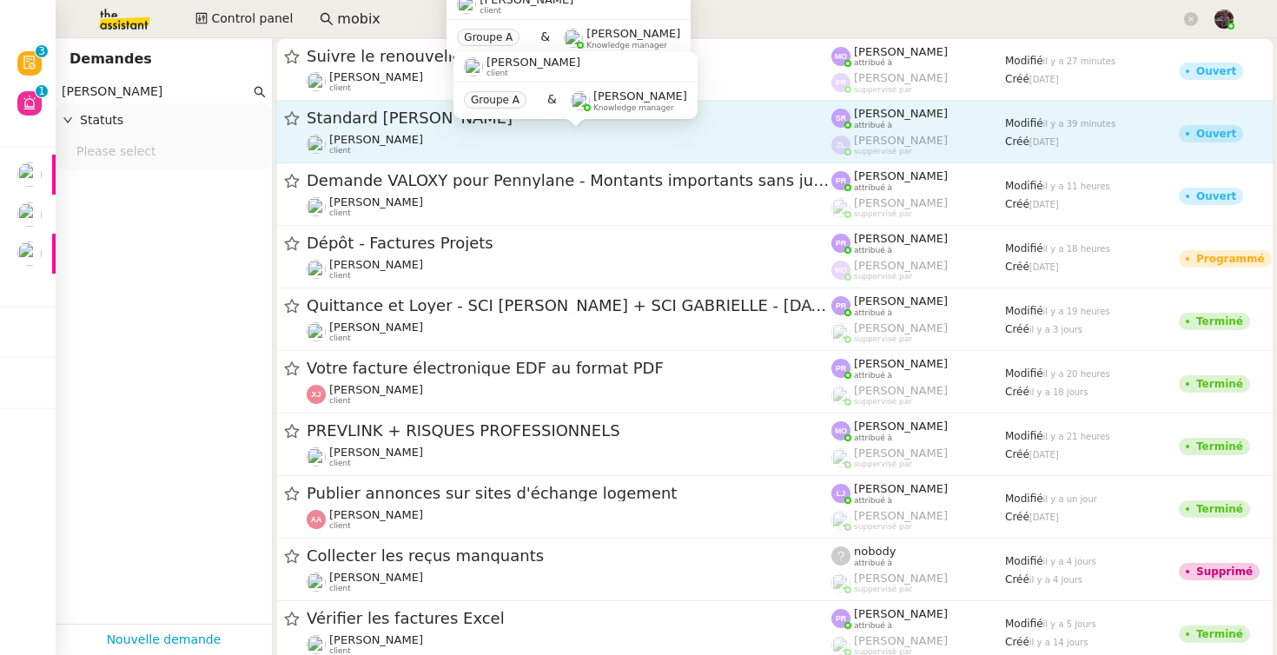
click at [504, 143] on div "[PERSON_NAME] client" at bounding box center [569, 144] width 525 height 23
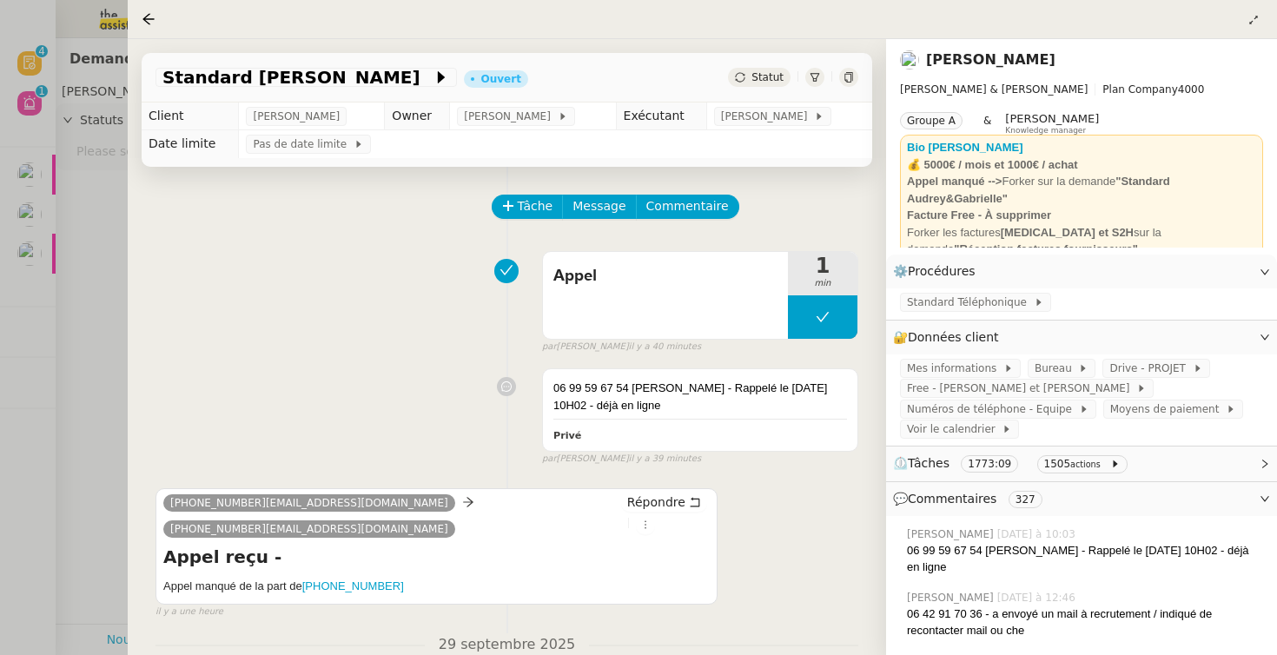
click at [100, 308] on div at bounding box center [638, 327] width 1277 height 655
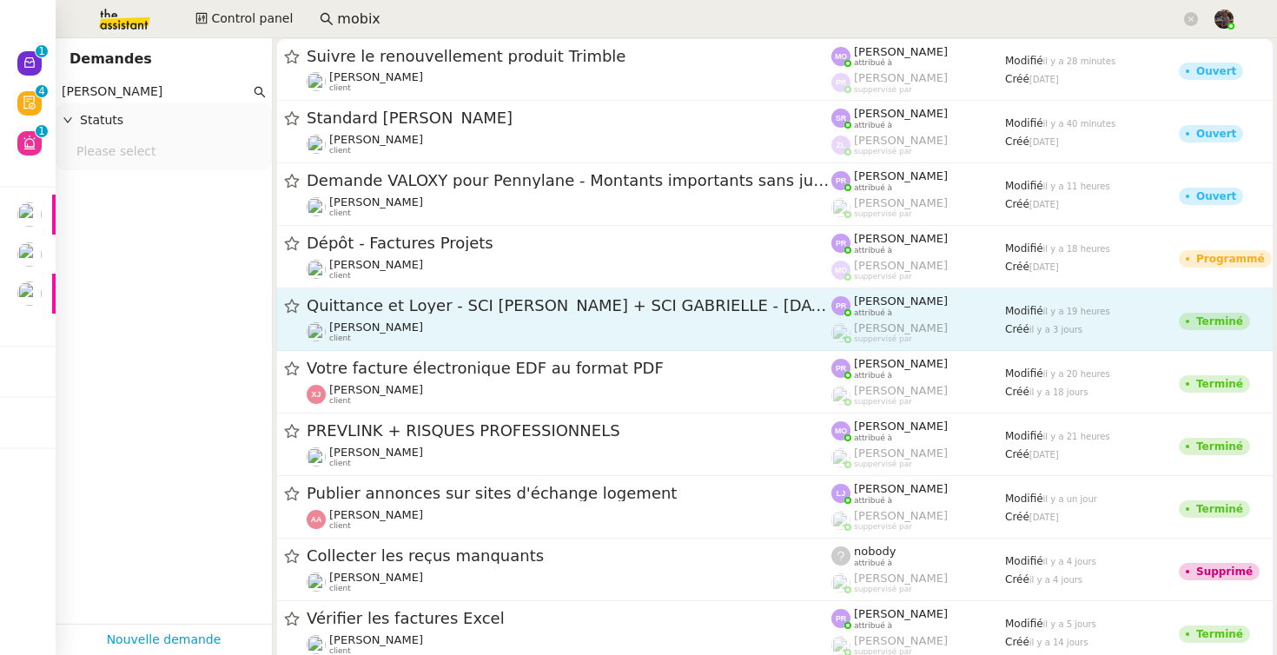
click at [485, 338] on div "Gabrielle Tavernier client" at bounding box center [569, 332] width 525 height 23
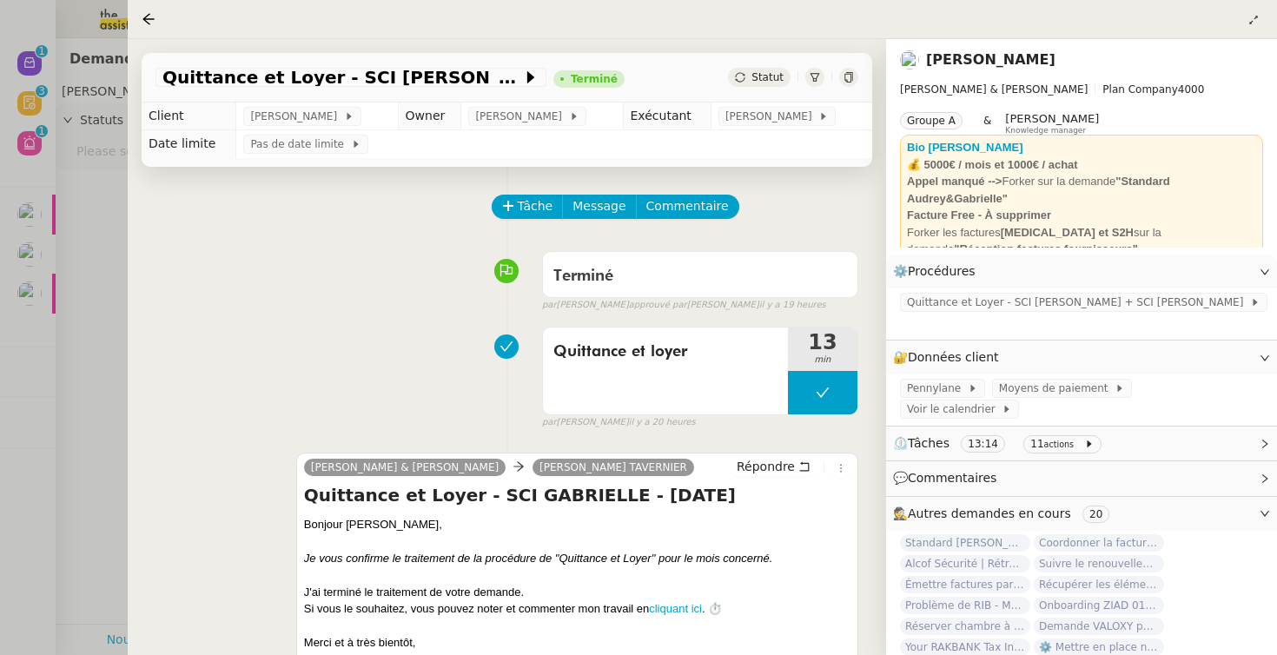
click at [342, 377] on div "Quittance et loyer 13 min false par Pauline R. il y a 20 heures" at bounding box center [507, 374] width 703 height 111
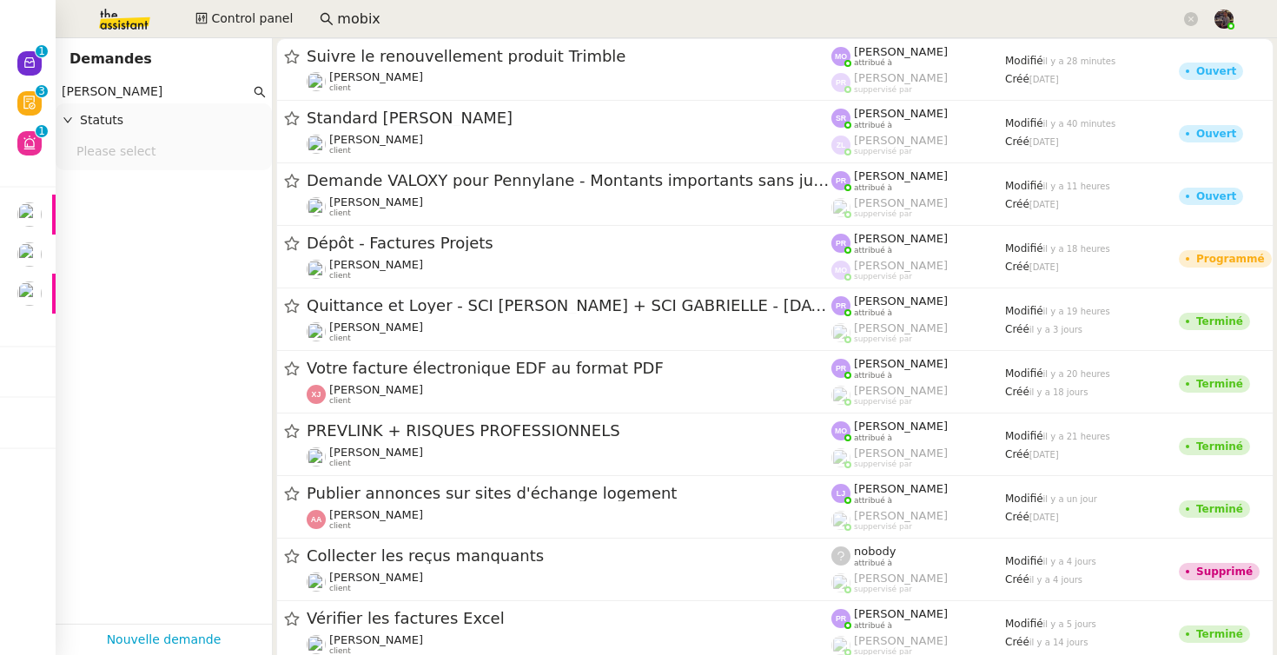
click at [172, 83] on input "audrey ga" at bounding box center [156, 92] width 189 height 20
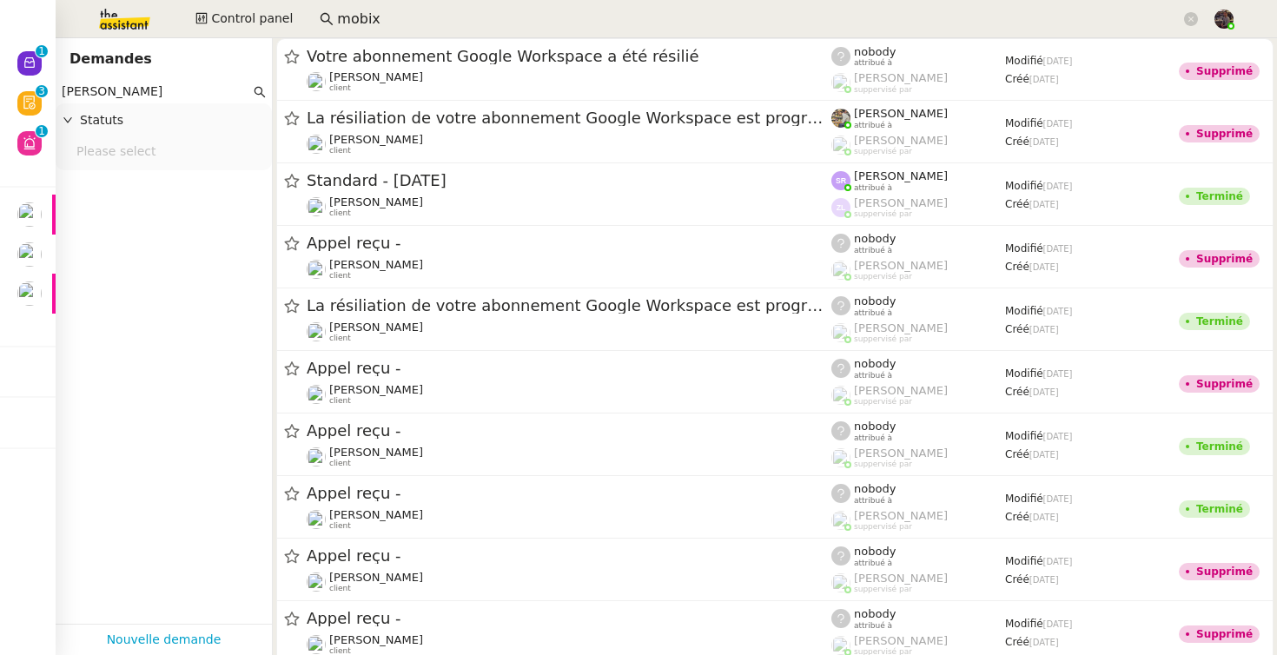
type input "dan dorell"
click at [438, 12] on input "mobix" at bounding box center [759, 19] width 844 height 23
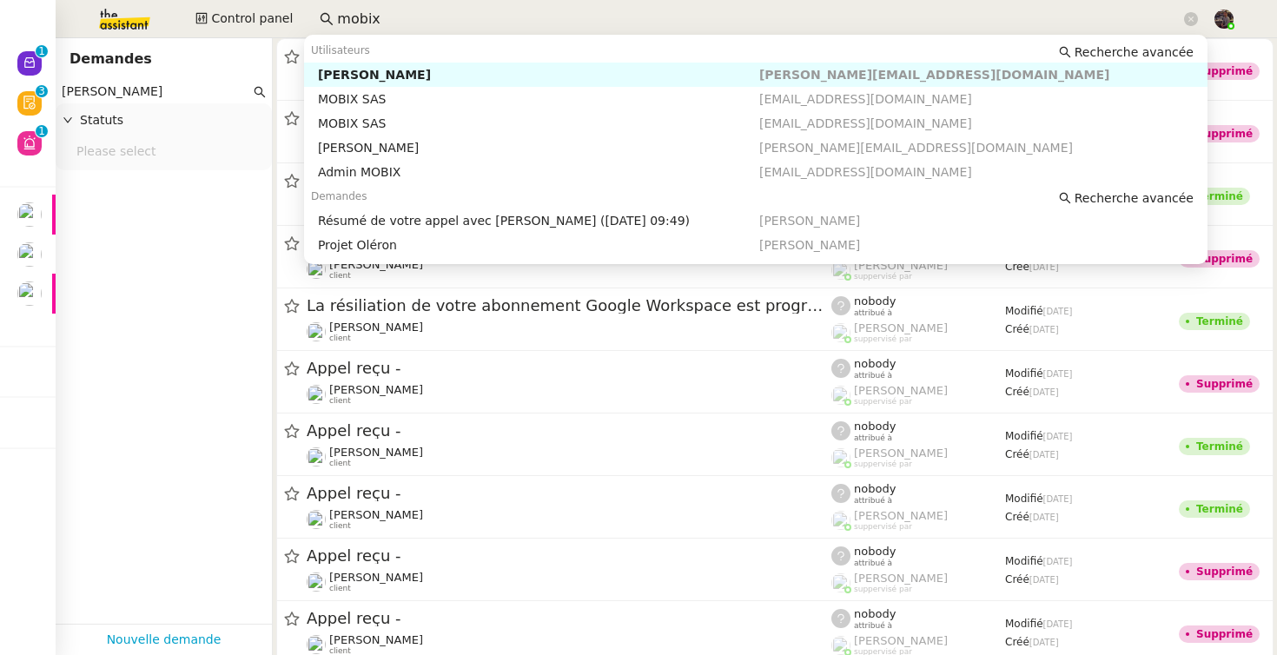
click at [438, 12] on input "mobix" at bounding box center [759, 19] width 844 height 23
click at [395, 12] on input "mobix" at bounding box center [759, 19] width 844 height 23
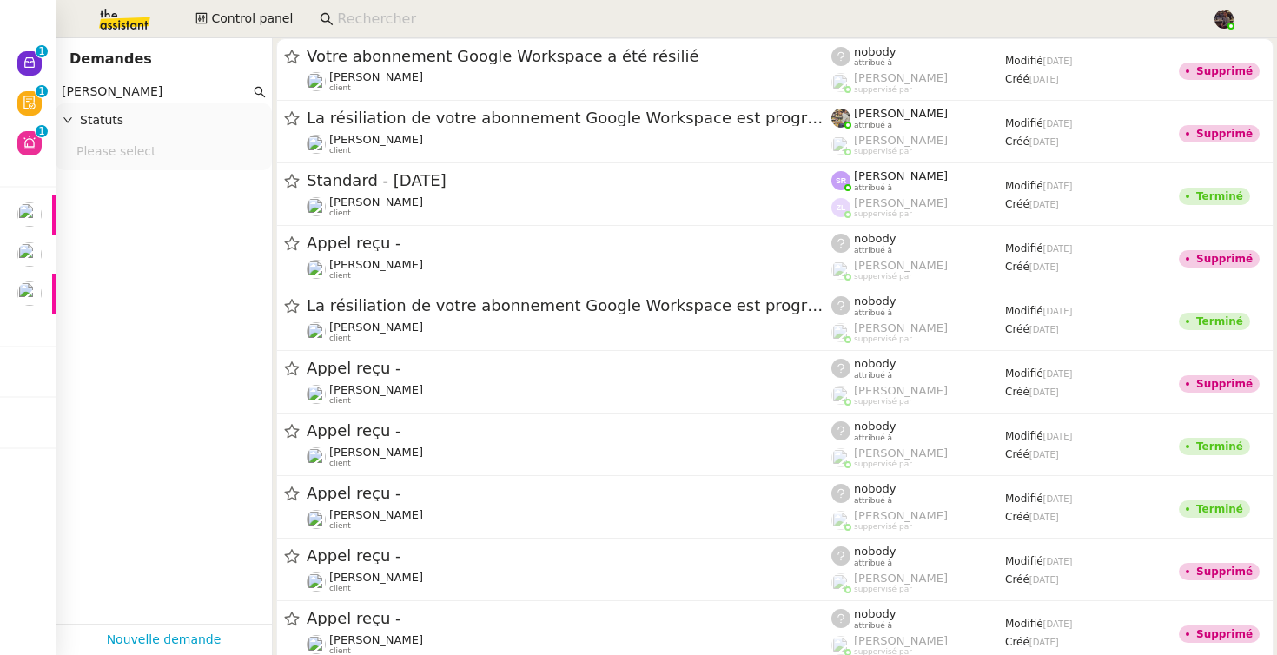
click at [132, 7] on img at bounding box center [110, 19] width 135 height 38
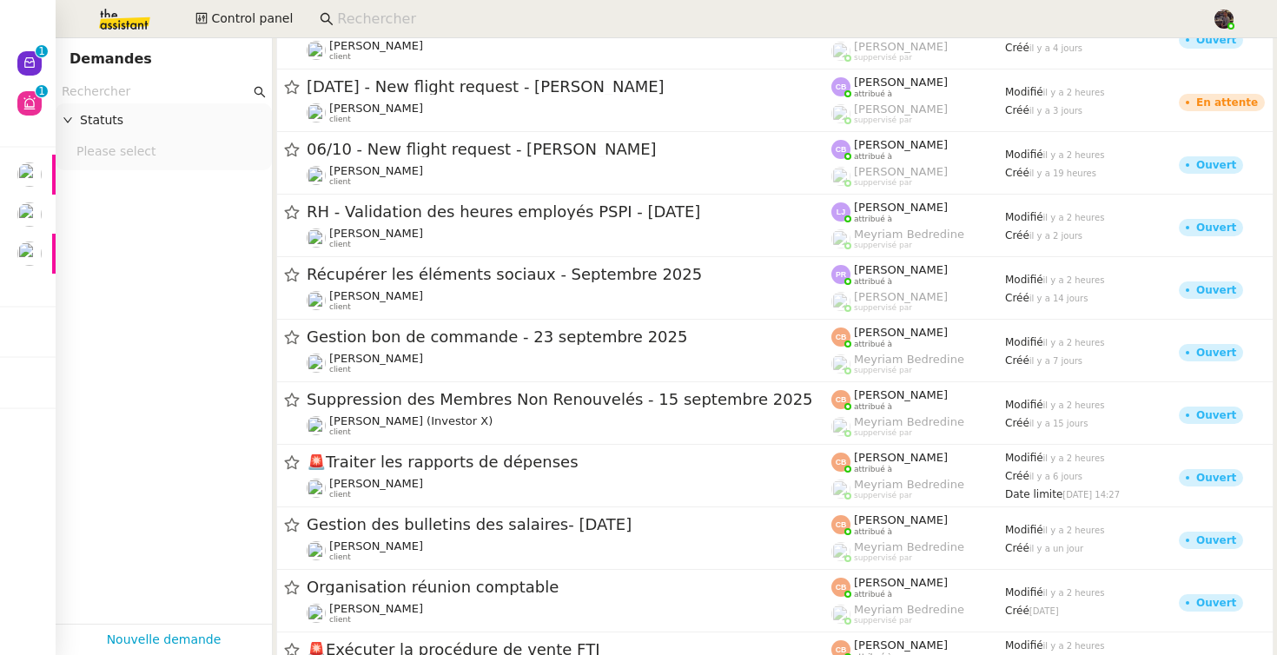
scroll to position [1674, 0]
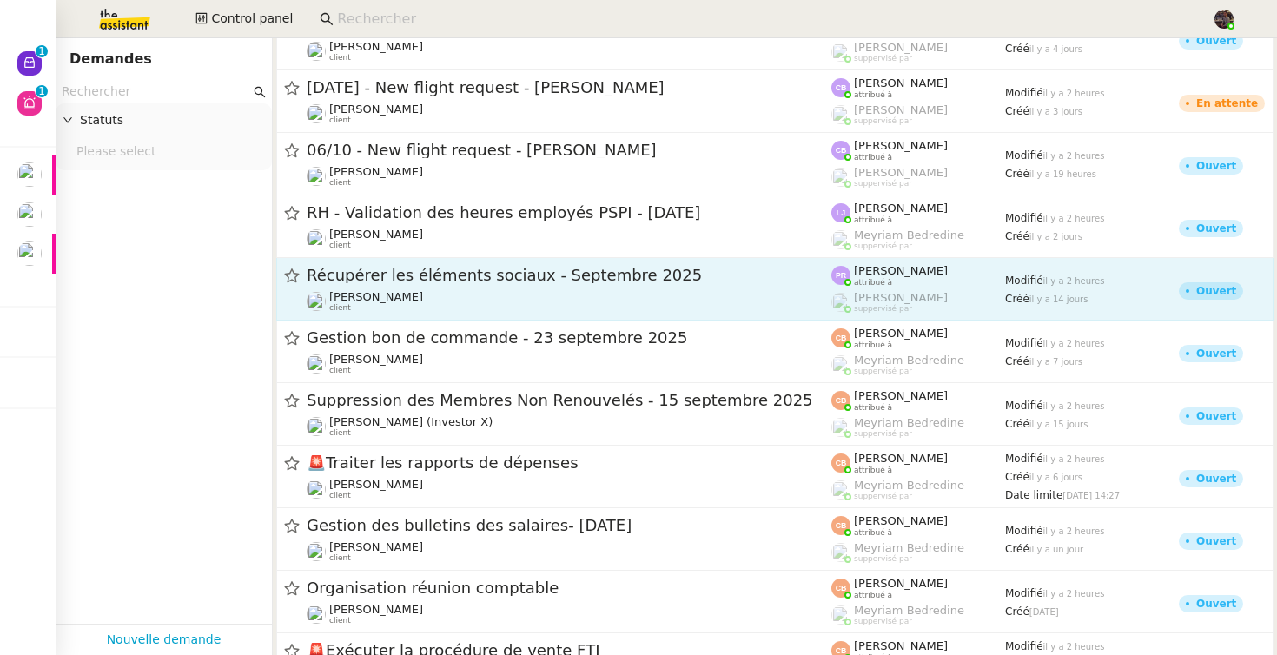
click at [526, 288] on div "Récupérer les éléments sociaux - Septembre 2025 Gabrielle Tavernier client" at bounding box center [569, 289] width 525 height 48
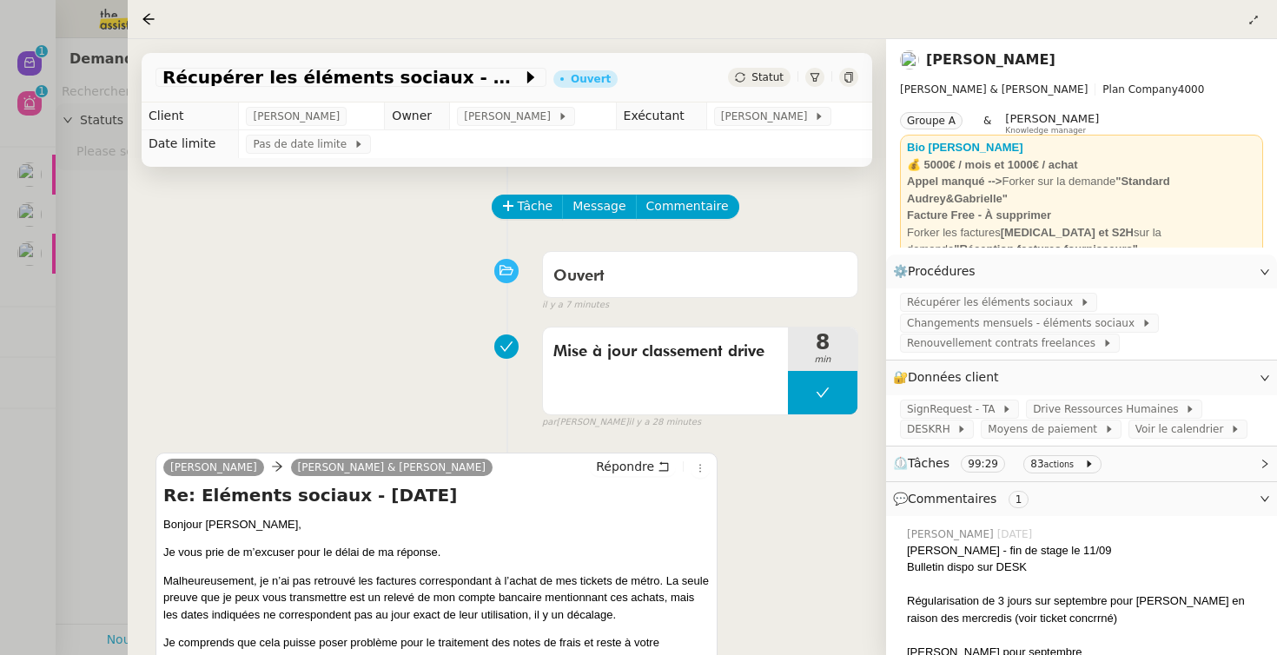
click at [102, 378] on div at bounding box center [638, 327] width 1277 height 655
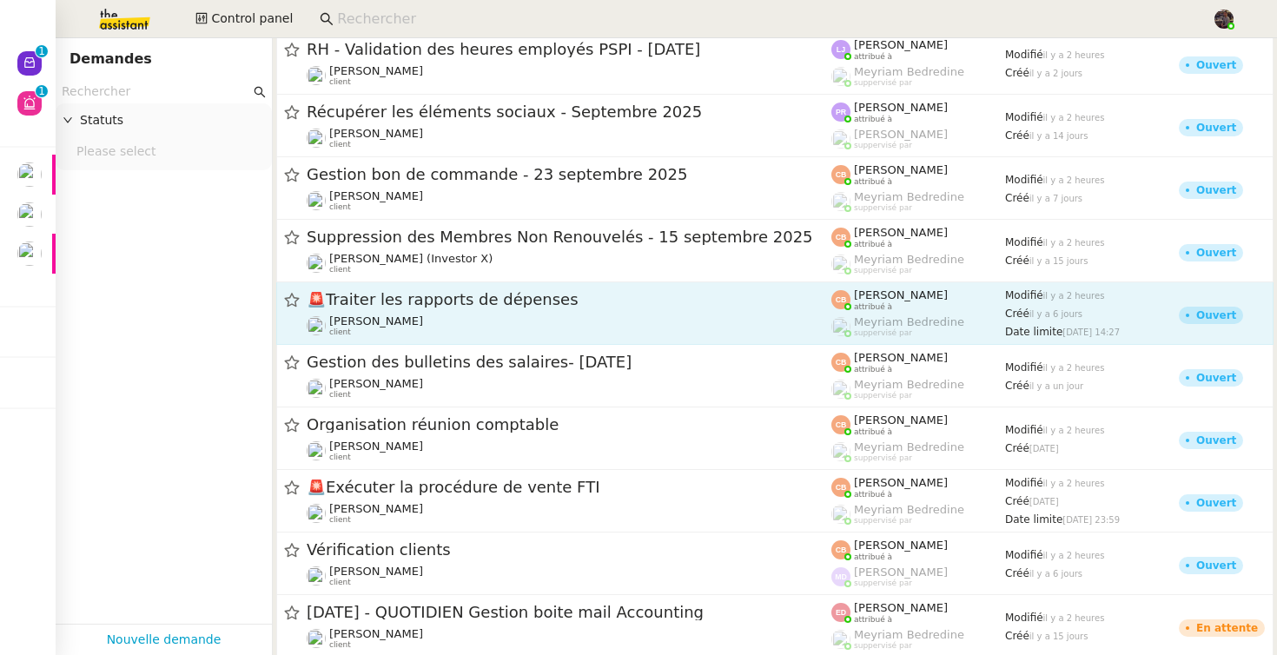
scroll to position [1845, 0]
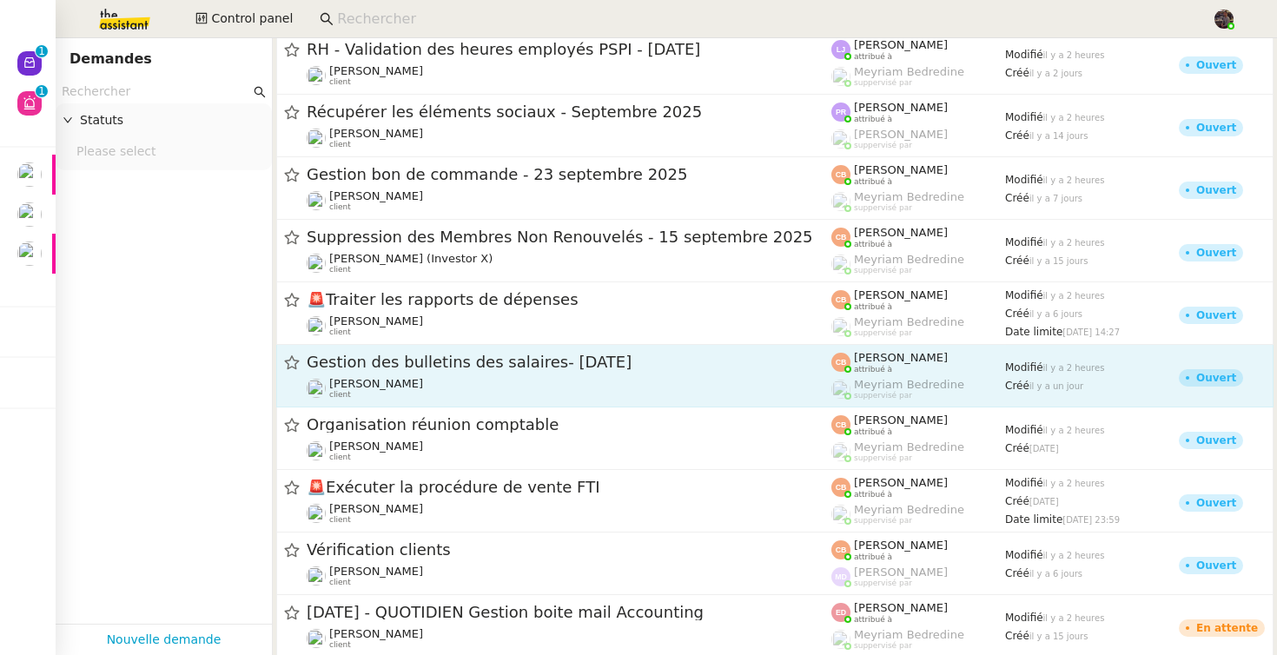
click at [566, 363] on span "Gestion des bulletins des salaires- septembre 2025" at bounding box center [569, 363] width 525 height 16
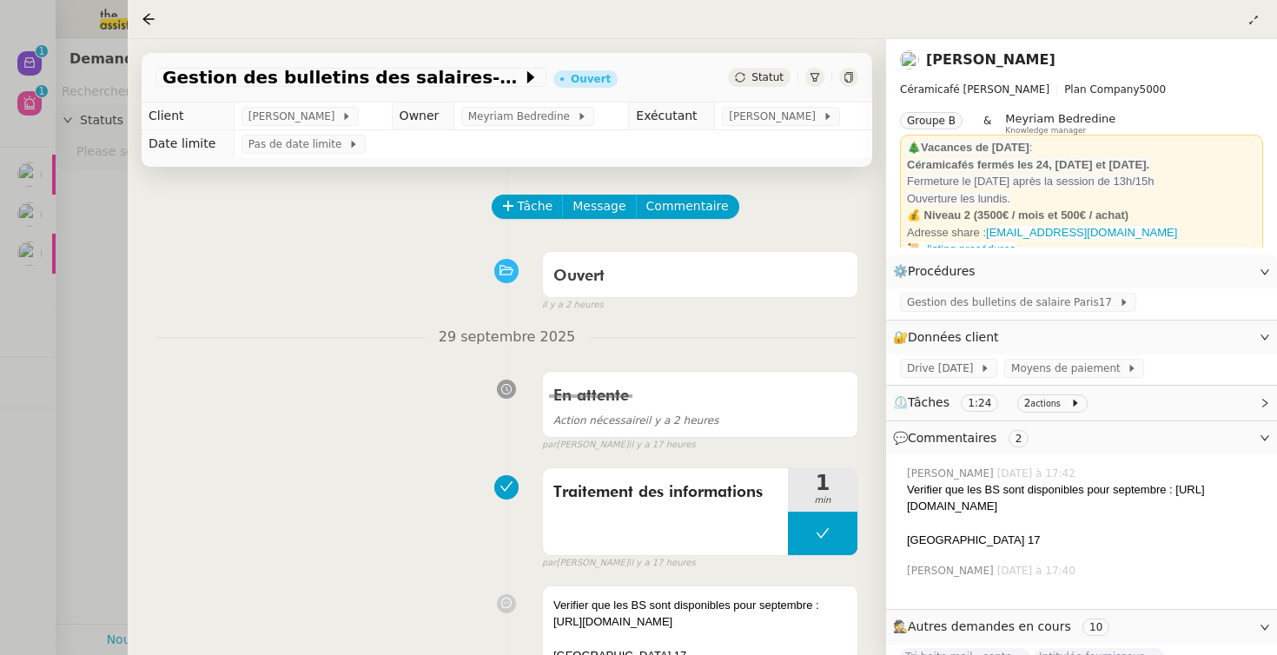
click at [152, 417] on div "Tâche Message Commentaire Veuillez patienter une erreur s'est produite 👌👌👌 mess…" at bounding box center [507, 503] width 759 height 673
click at [98, 452] on div at bounding box center [638, 327] width 1277 height 655
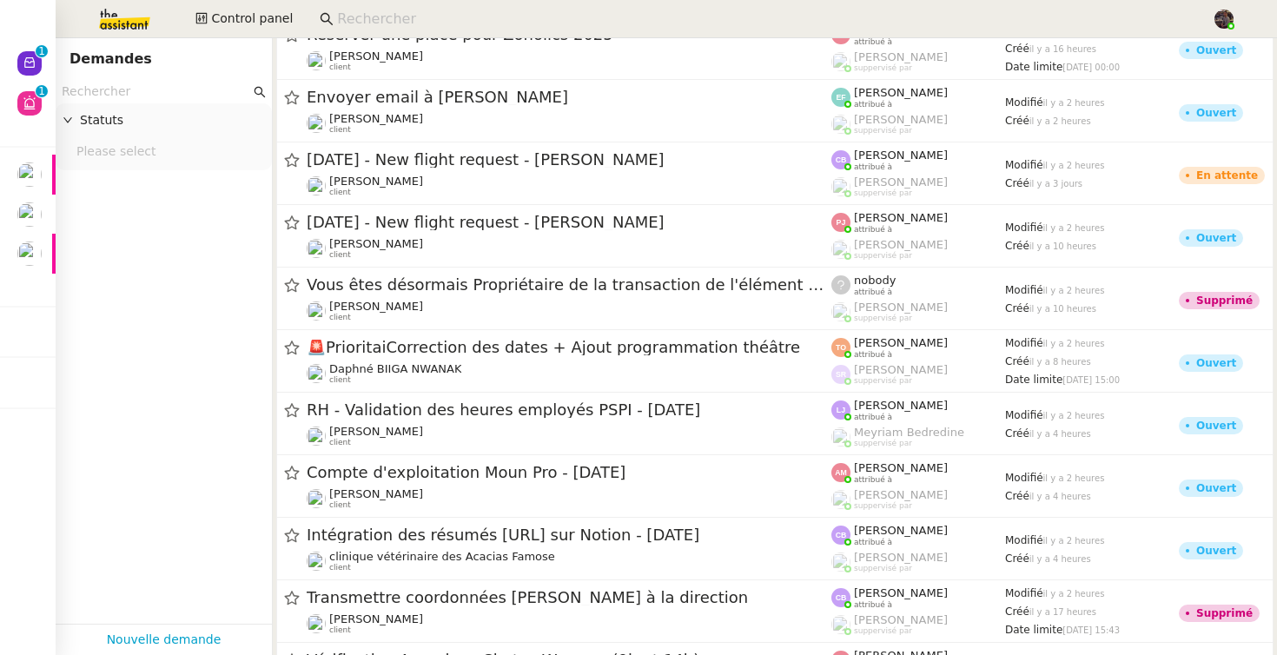
scroll to position [2654, 0]
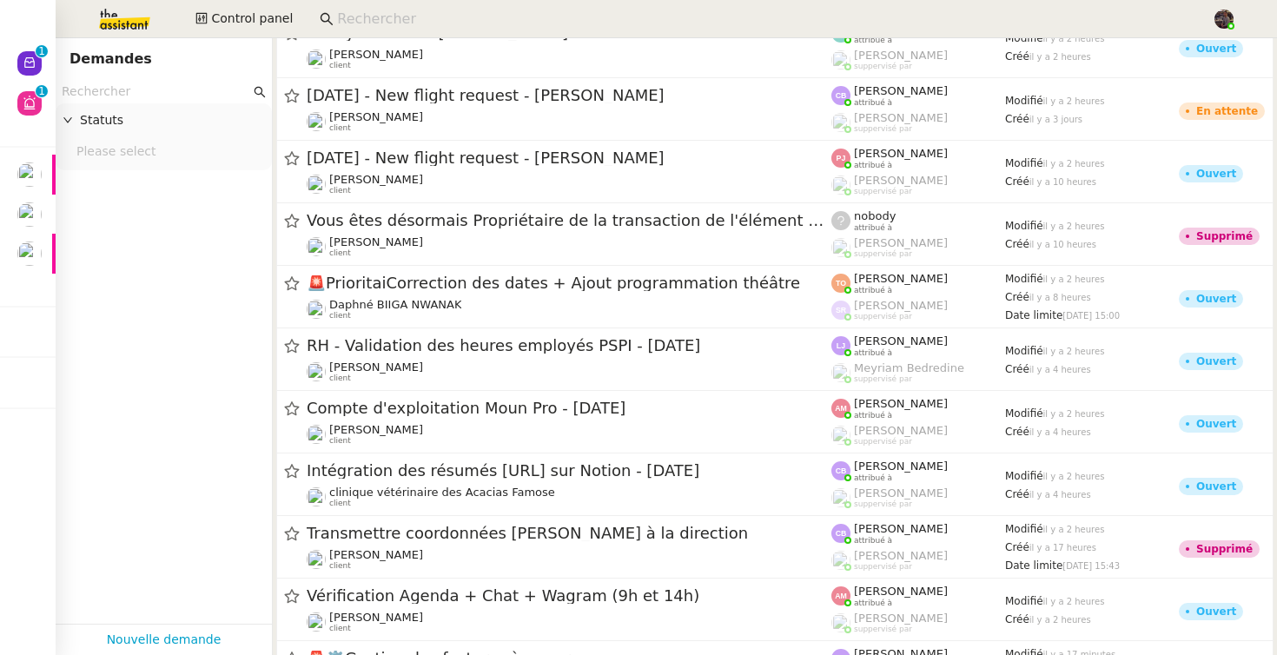
click at [184, 82] on input "text" at bounding box center [156, 92] width 189 height 20
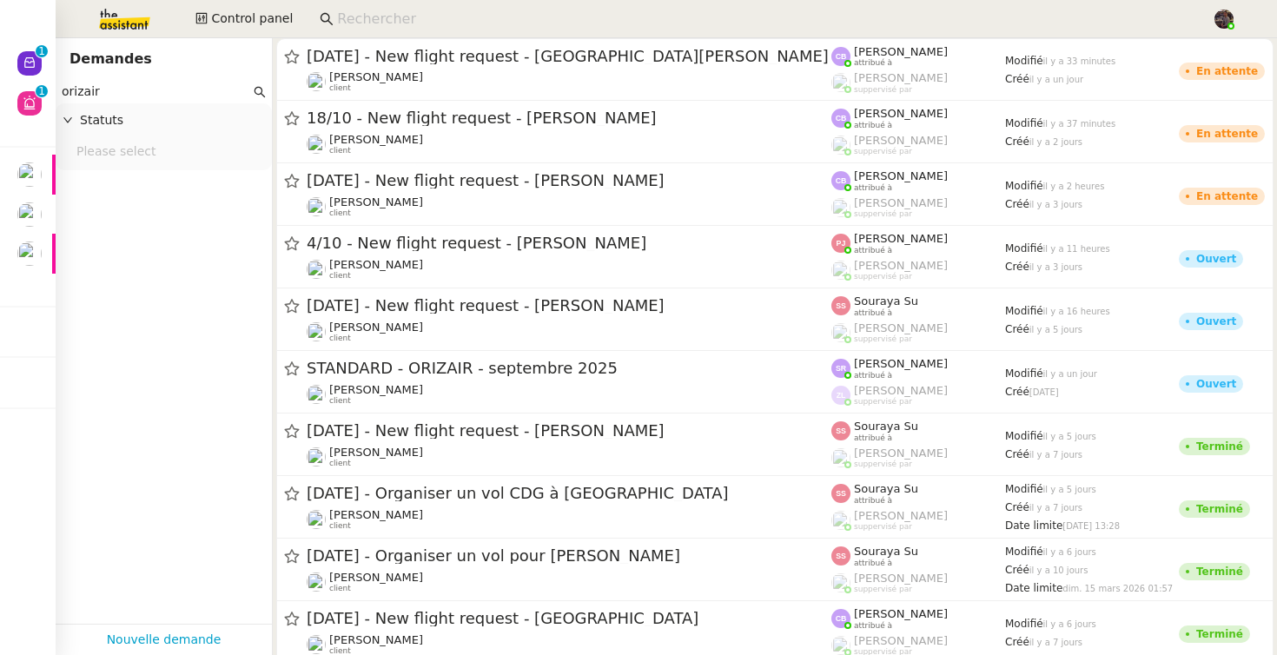
type input "orizair"
click at [415, 26] on input at bounding box center [766, 19] width 858 height 23
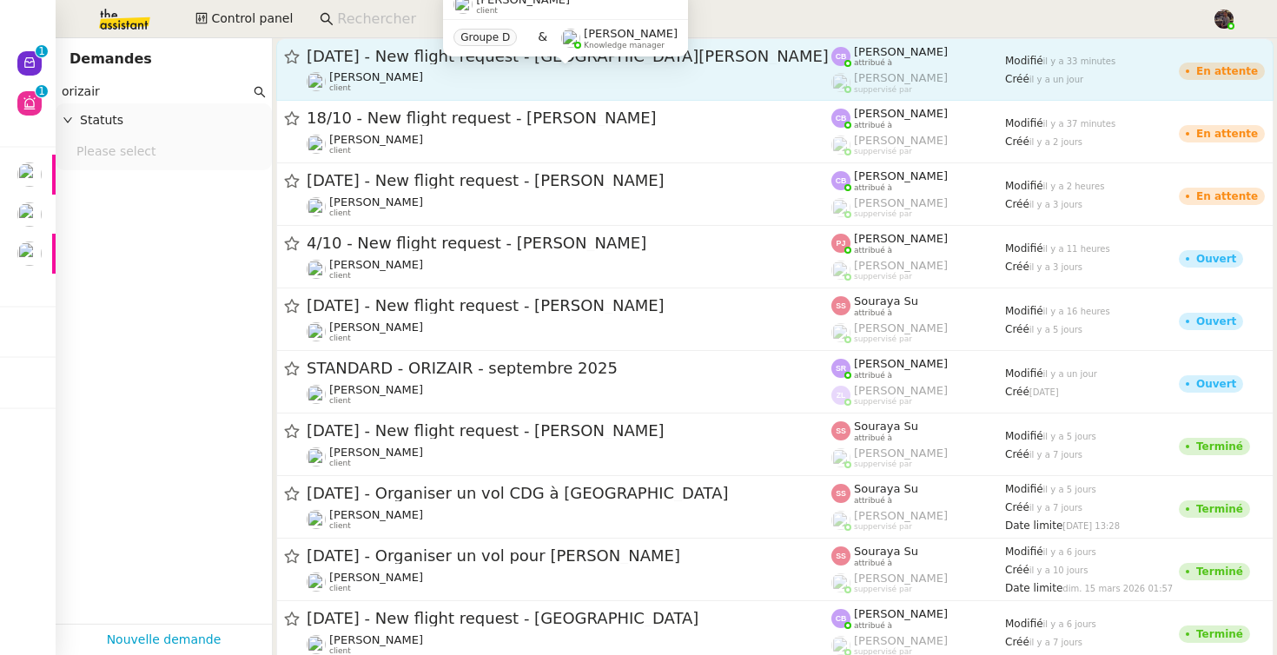
click at [393, 83] on div "Louis Frei client" at bounding box center [569, 81] width 525 height 23
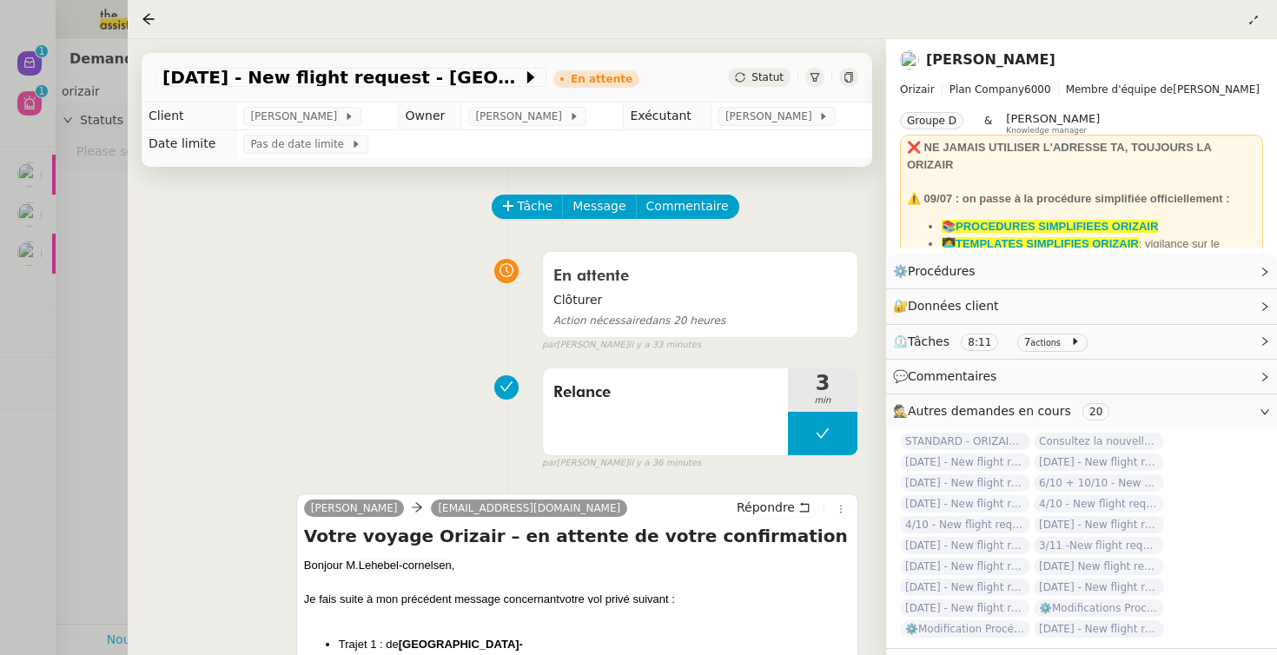
click at [978, 67] on link "[PERSON_NAME]" at bounding box center [990, 59] width 129 height 17
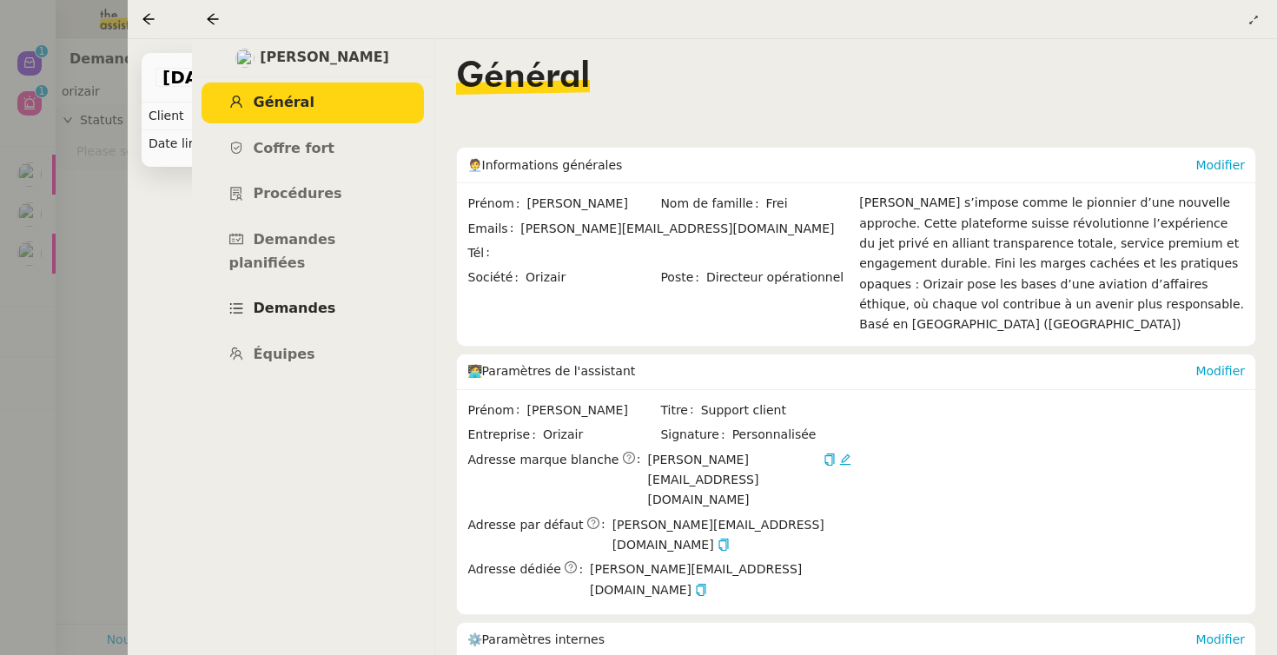
click at [273, 300] on span "Demandes" at bounding box center [295, 308] width 83 height 17
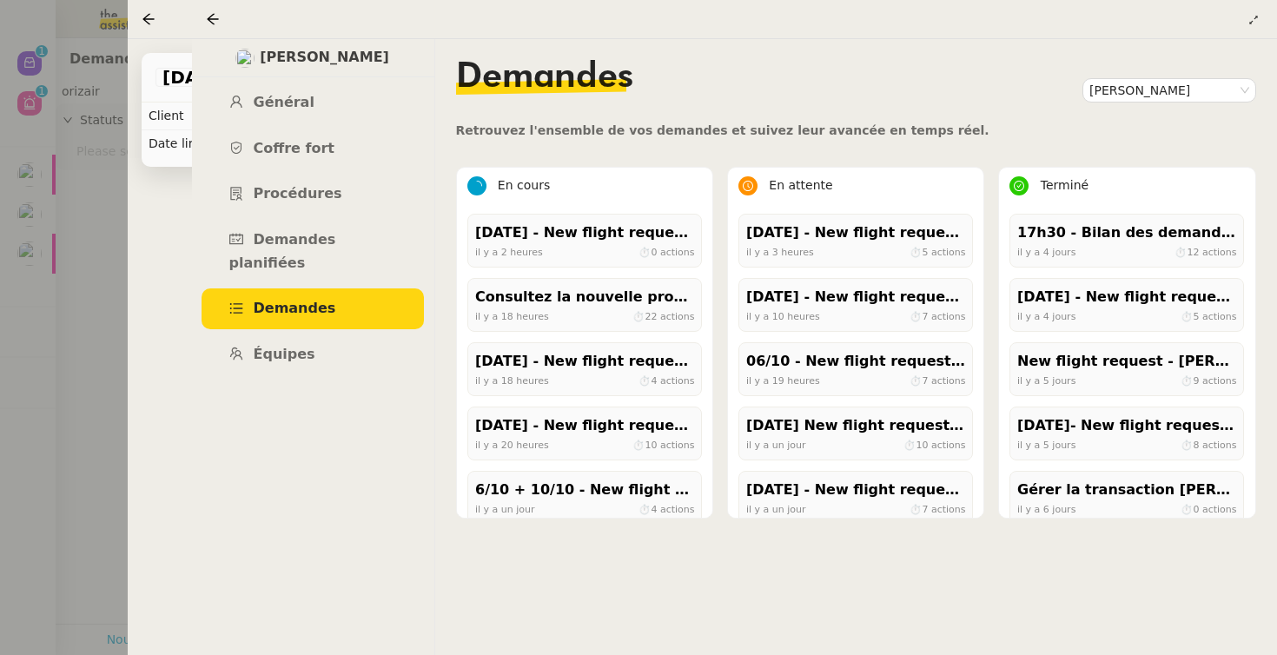
click at [1244, 29] on nz-page-header-extra at bounding box center [1253, 19] width 19 height 21
click at [1250, 30] on nz-page-header-extra at bounding box center [1253, 19] width 19 height 21
click at [1253, 30] on button at bounding box center [1253, 19] width 19 height 19
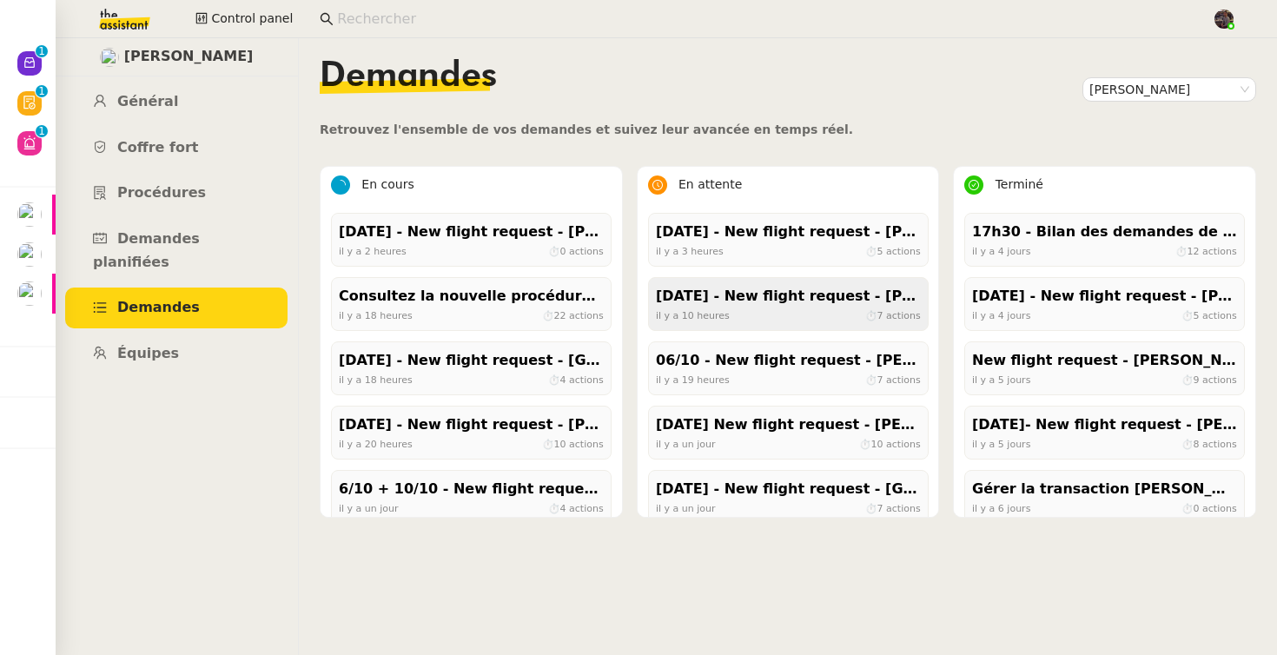
scroll to position [210, 0]
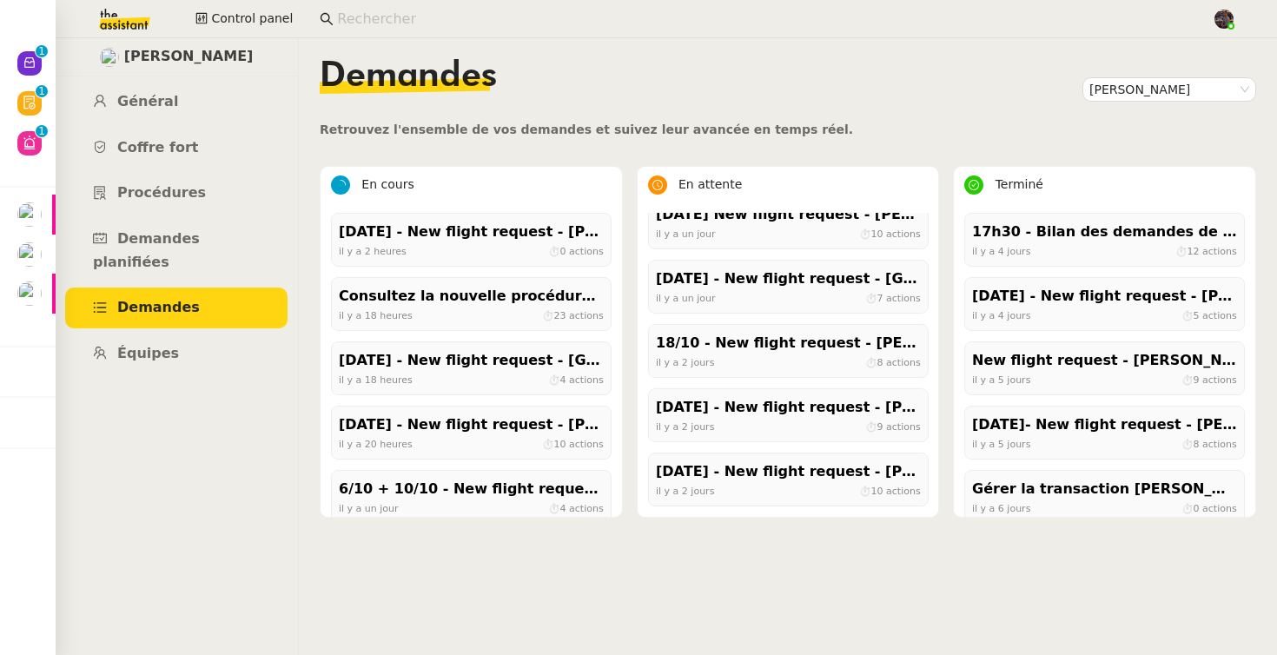
click at [113, 20] on img at bounding box center [110, 19] width 135 height 38
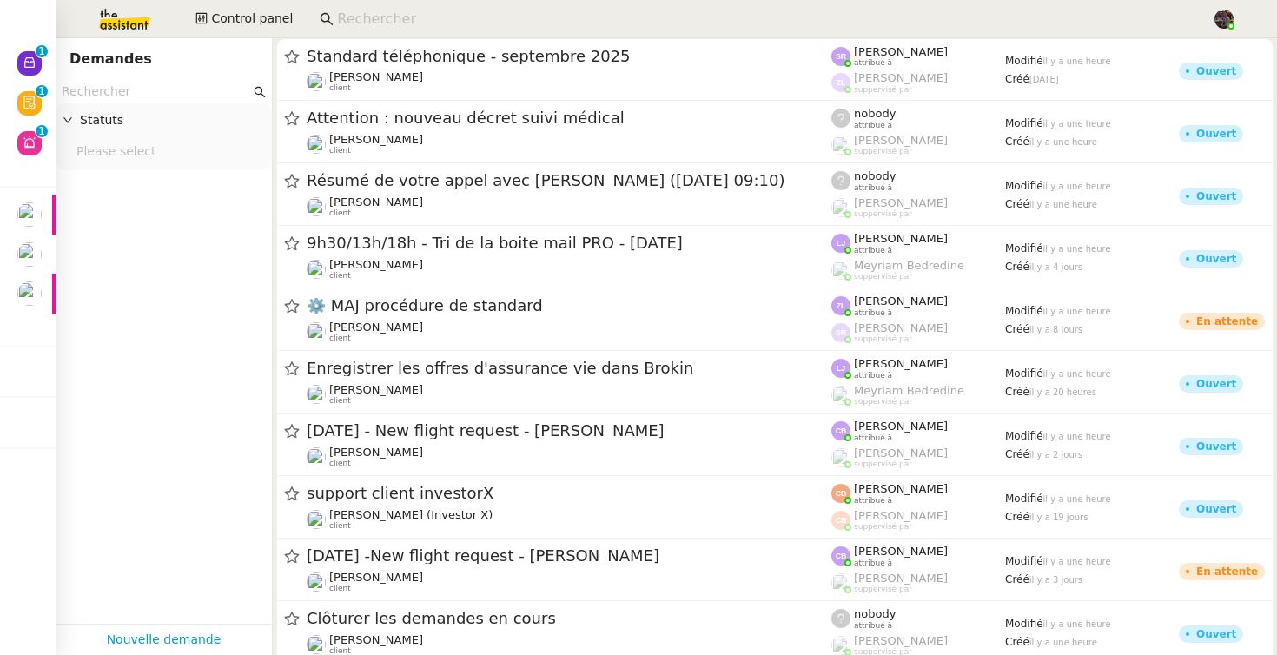
click at [187, 84] on input "text" at bounding box center [156, 92] width 189 height 20
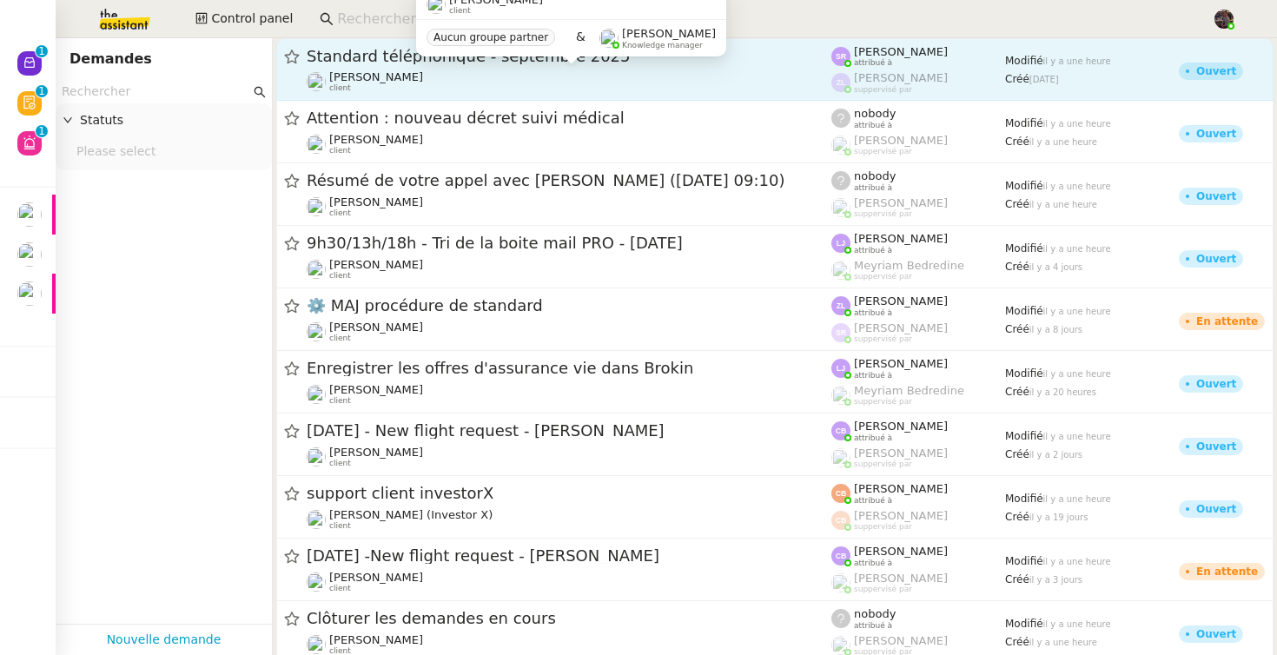
type input "a"
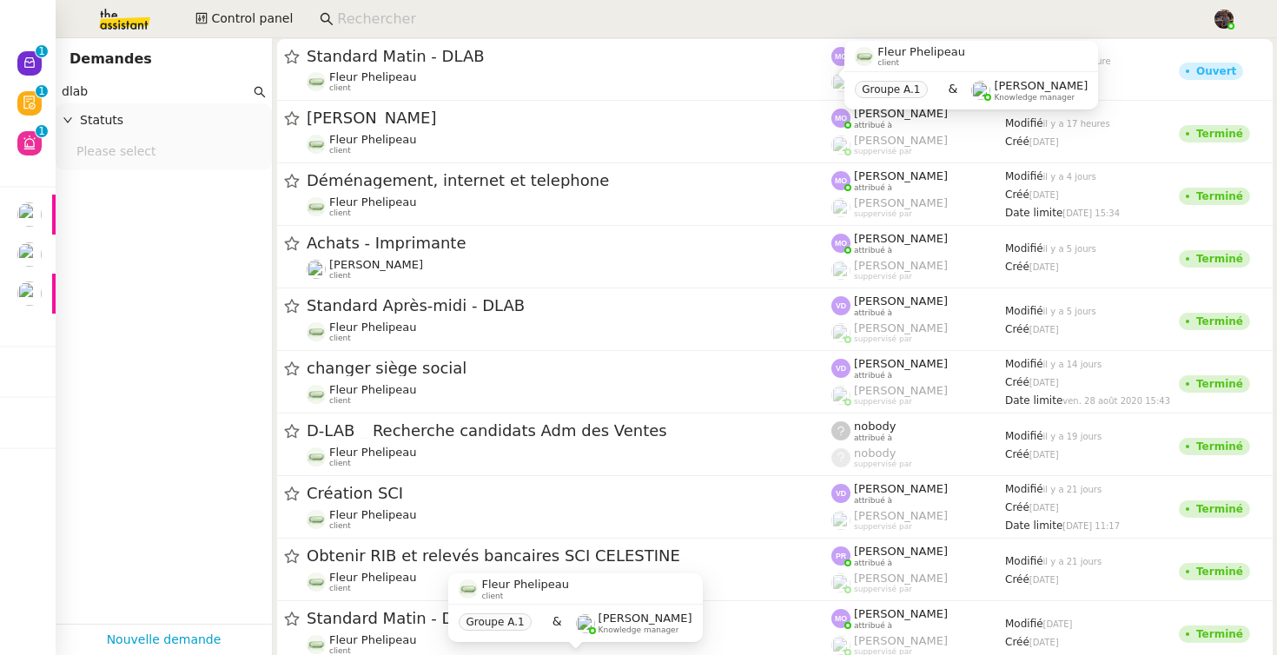
type input "dlab"
click at [383, 17] on input at bounding box center [766, 19] width 858 height 23
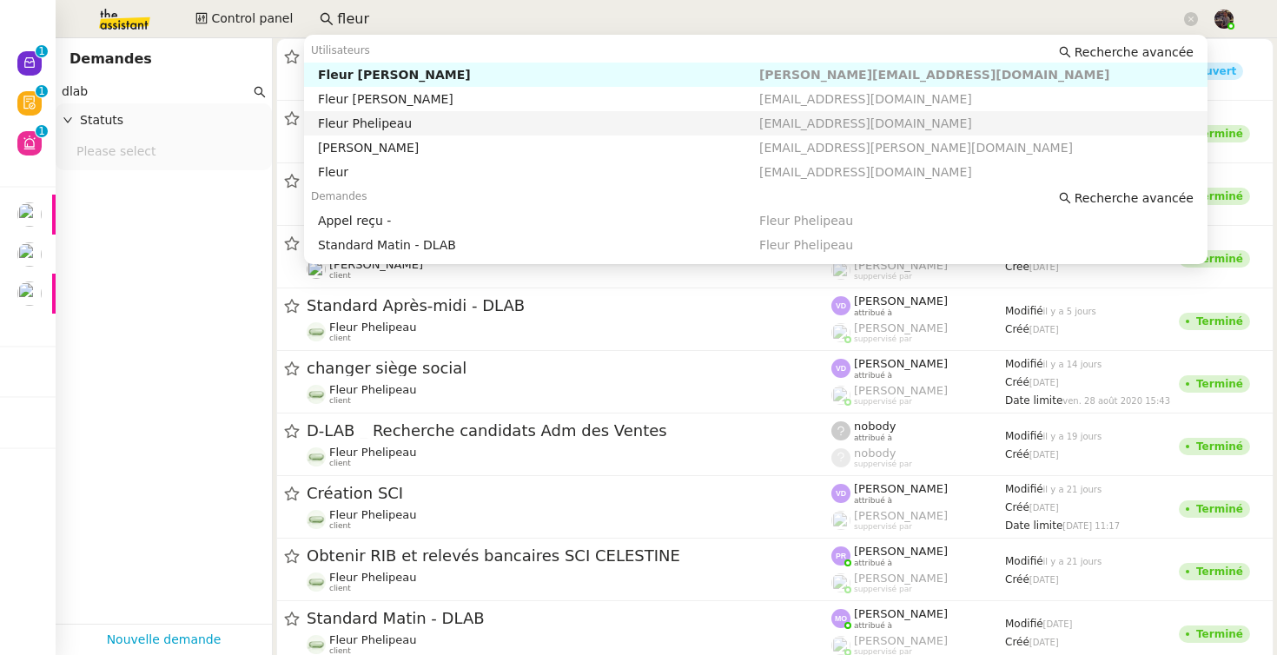
click at [395, 114] on nz-auto-option "Fleur Phelipeau fleur.phelipeau@gmail.com" at bounding box center [756, 123] width 904 height 24
type input "fleur"
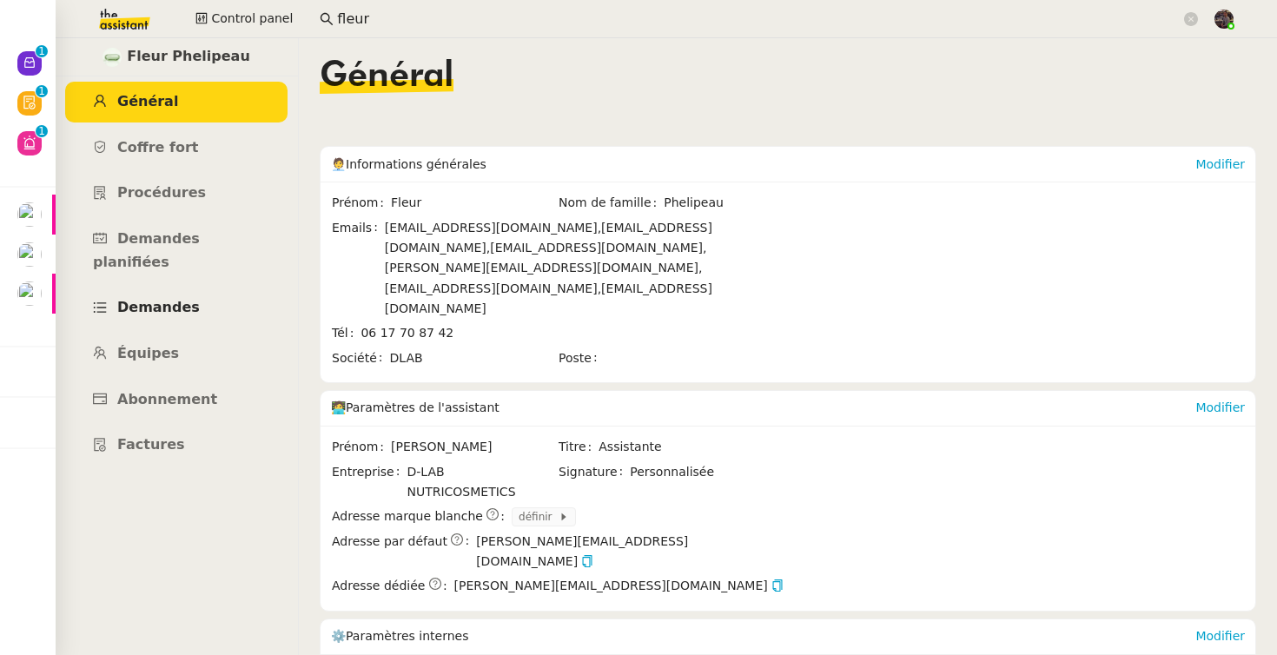
click at [177, 294] on link "Demandes" at bounding box center [176, 308] width 222 height 41
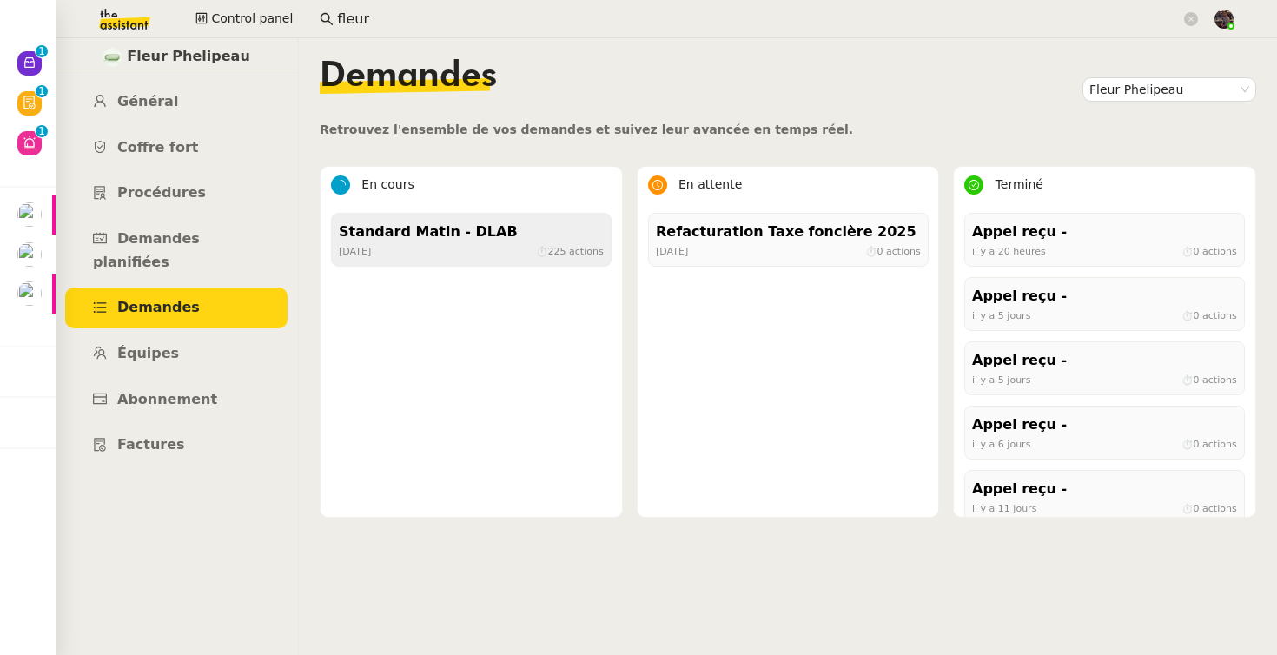
click at [479, 240] on div "Standard Matin - DLAB" at bounding box center [471, 232] width 265 height 23
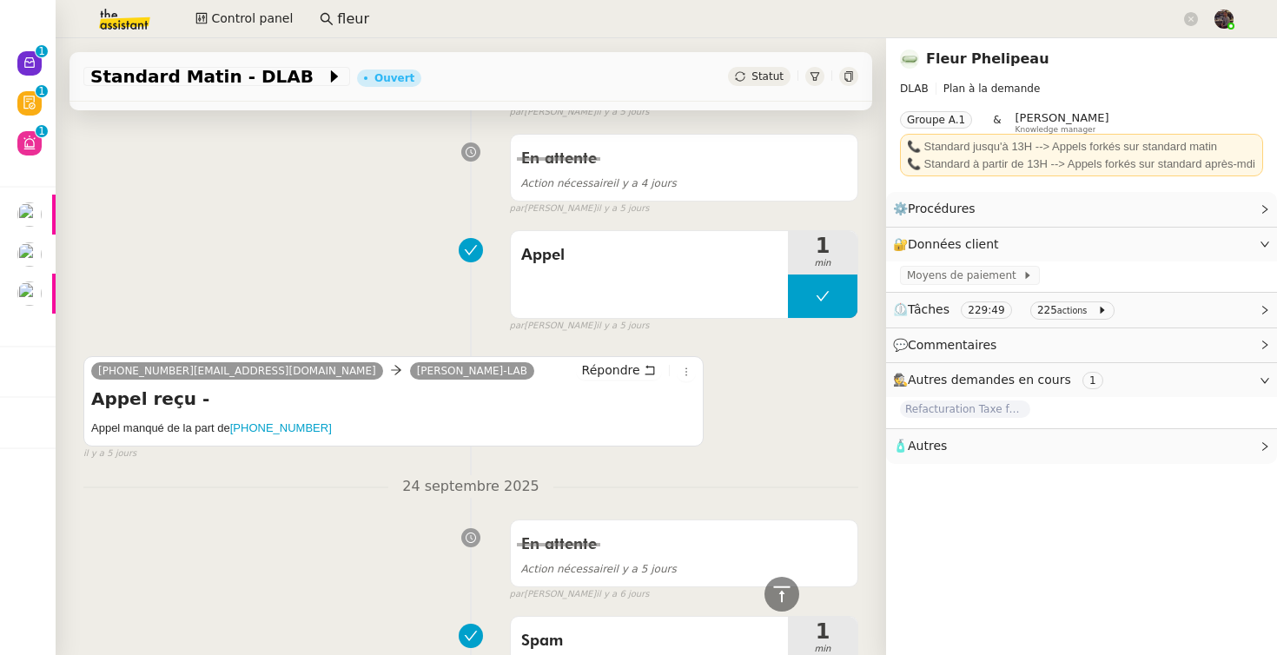
scroll to position [2696, 0]
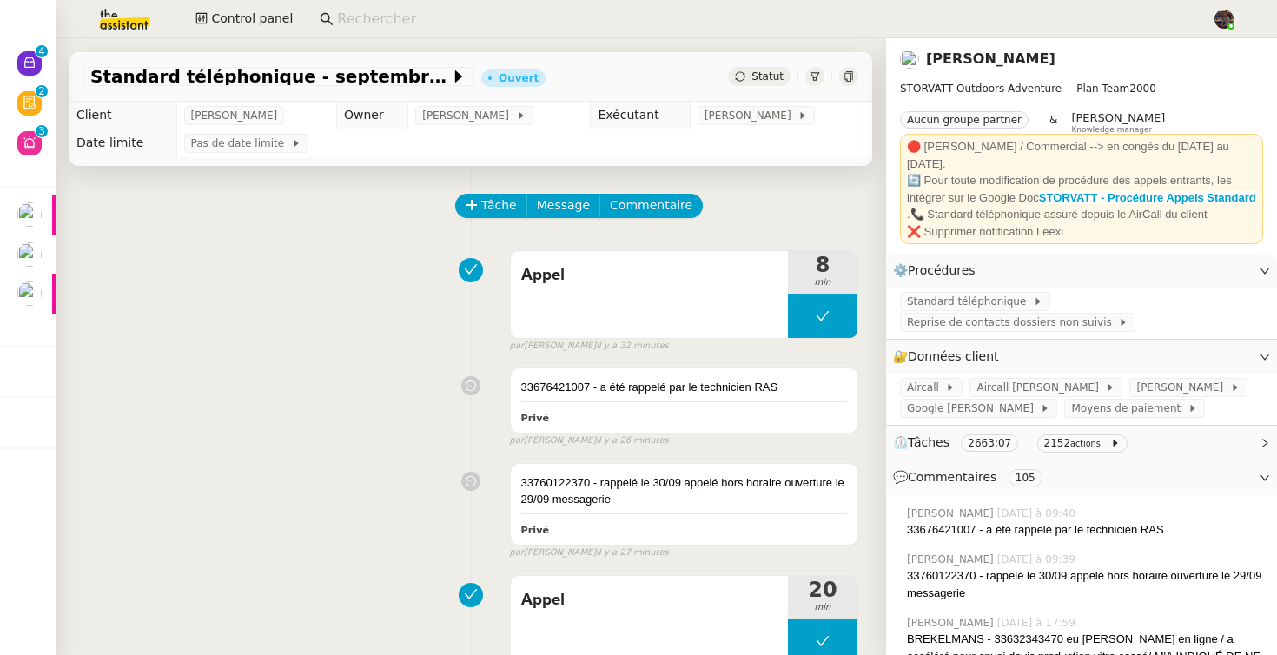
click at [806, 73] on div at bounding box center [815, 76] width 19 height 19
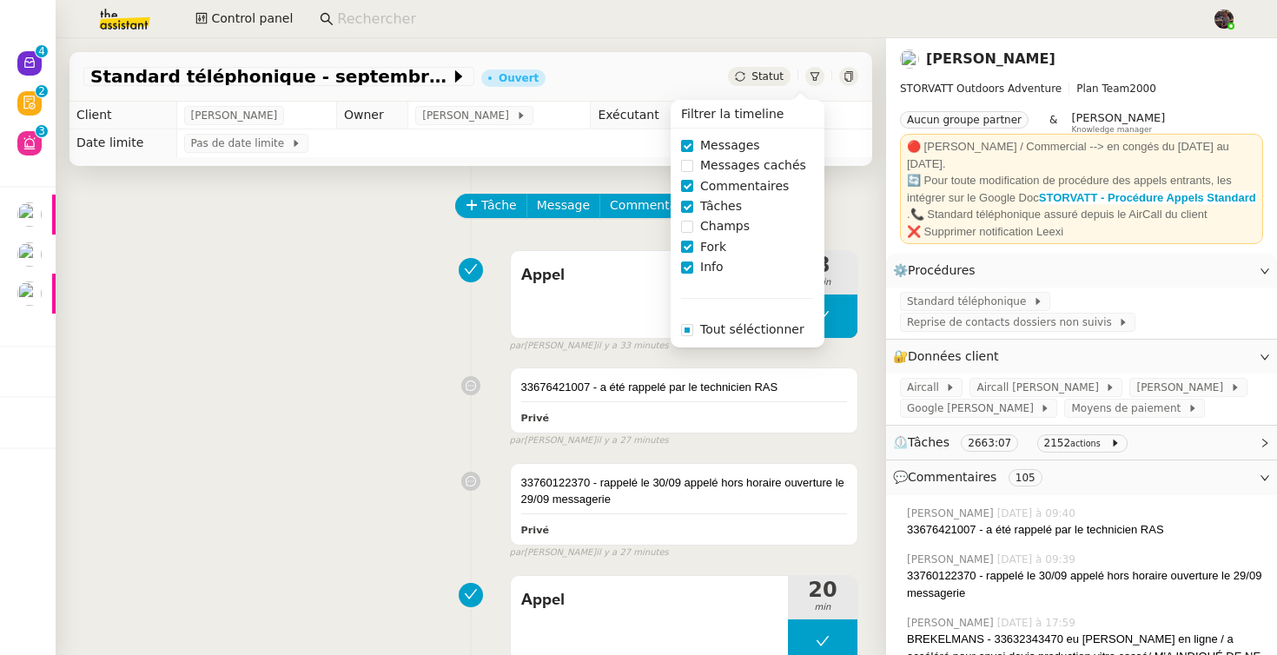
click at [707, 239] on span "Fork" at bounding box center [713, 247] width 40 height 20
click at [707, 269] on span "Info" at bounding box center [711, 267] width 37 height 20
click at [712, 185] on span "Commentaires" at bounding box center [744, 186] width 103 height 20
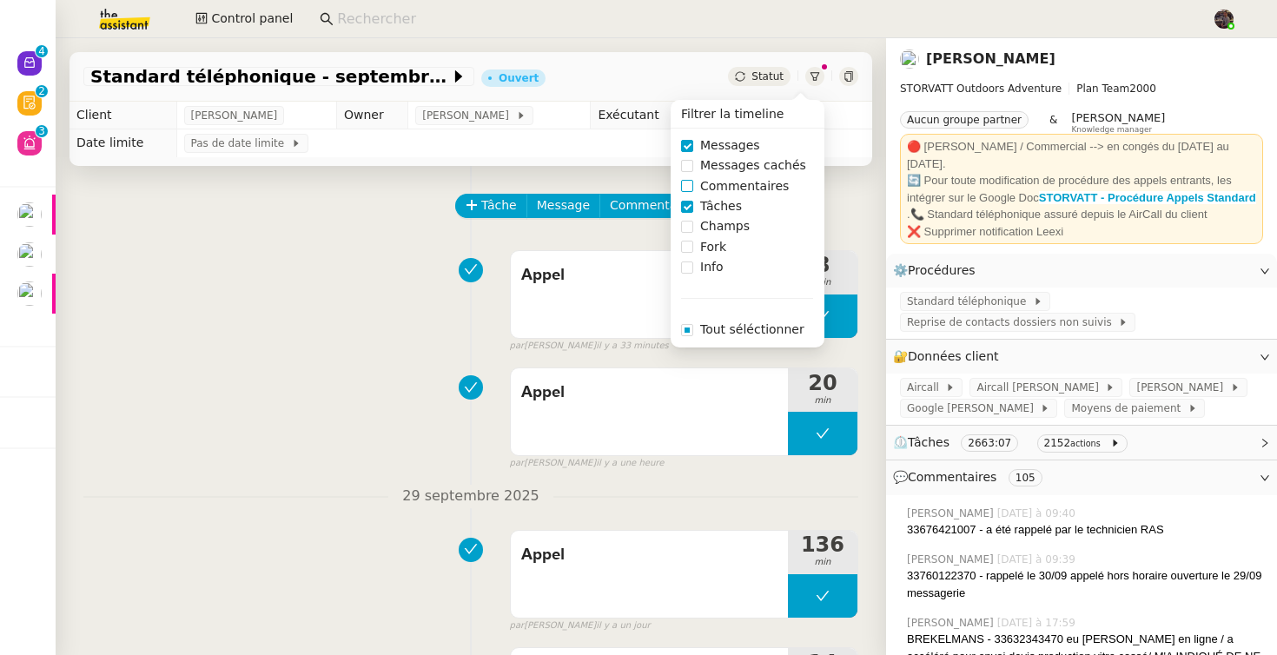
click at [712, 186] on span "Commentaires" at bounding box center [744, 186] width 103 height 20
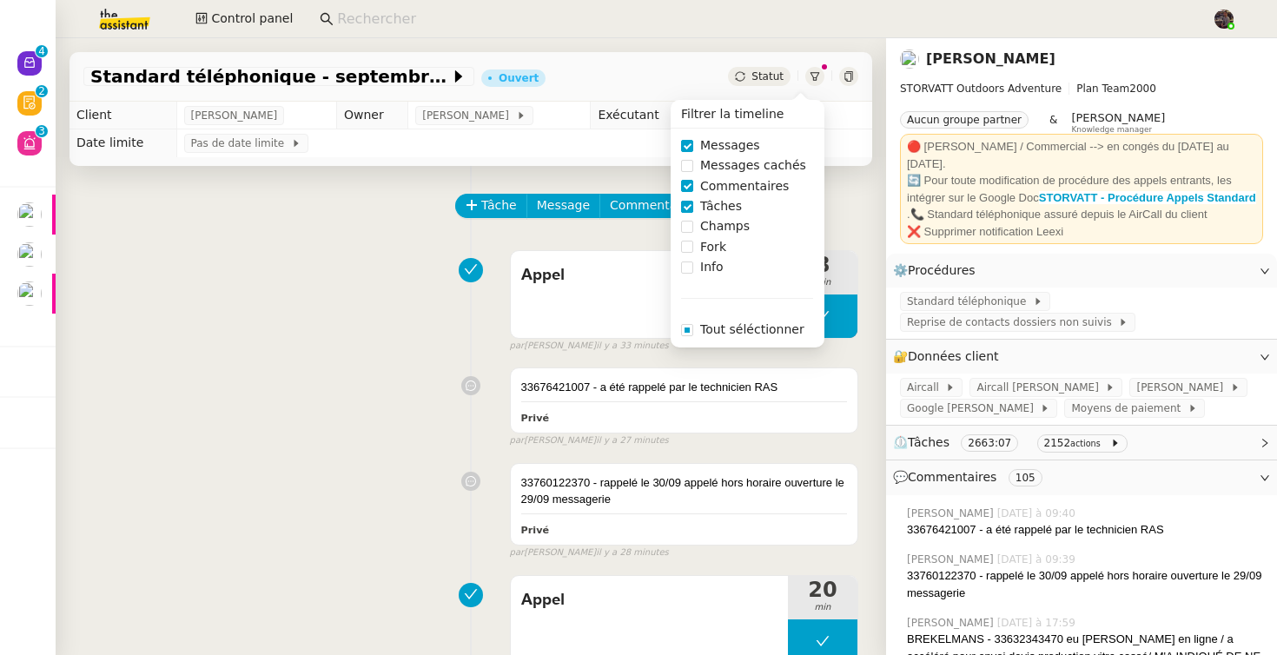
click at [707, 207] on span "Tâches" at bounding box center [721, 206] width 56 height 20
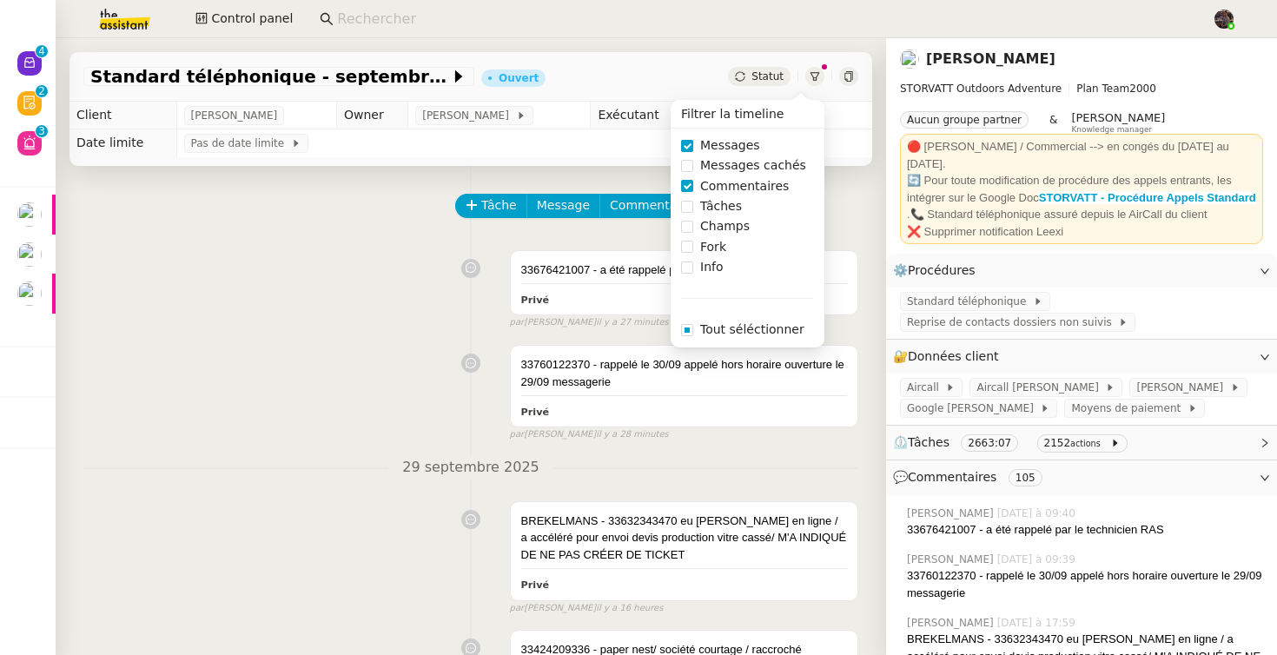
click at [704, 144] on span "Messages" at bounding box center [730, 146] width 74 height 20
click at [348, 311] on div "33676421007 - a été rappelé par le technicien RAS Privé false par Zoé L. il y a…" at bounding box center [470, 286] width 775 height 88
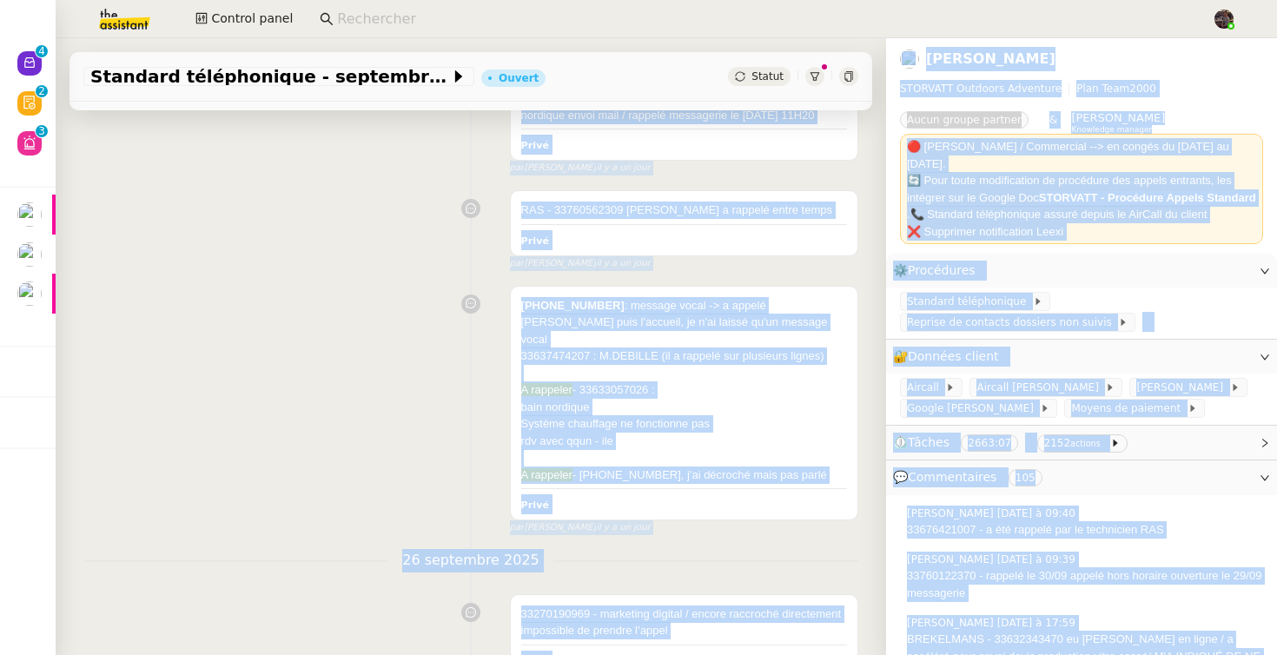
scroll to position [1960, 0]
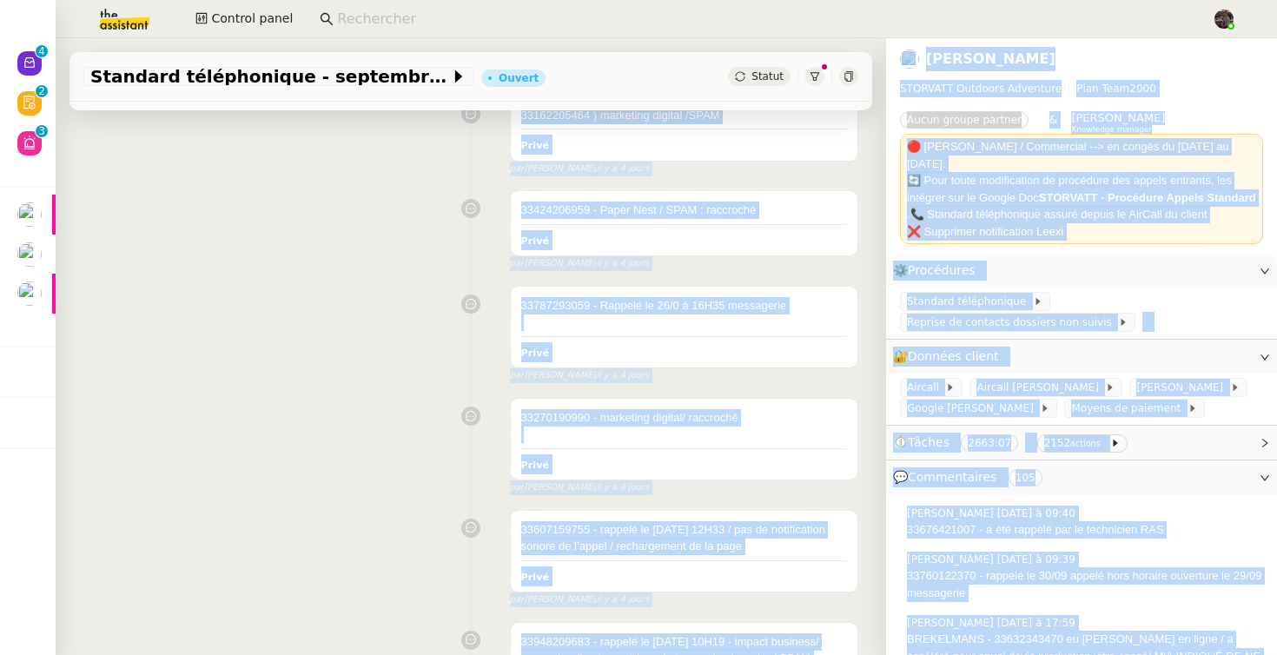
drag, startPoint x: 330, startPoint y: 255, endPoint x: 717, endPoint y: 722, distance: 606.0
click at [717, 654] on html "Nouveau 0 1 2 3 4 5 6 7 8 9 Révision 0 1 2 3 4 5 6 7 8 9 Aide 0 1 2 3 4 5 6 7 8…" at bounding box center [638, 327] width 1277 height 655
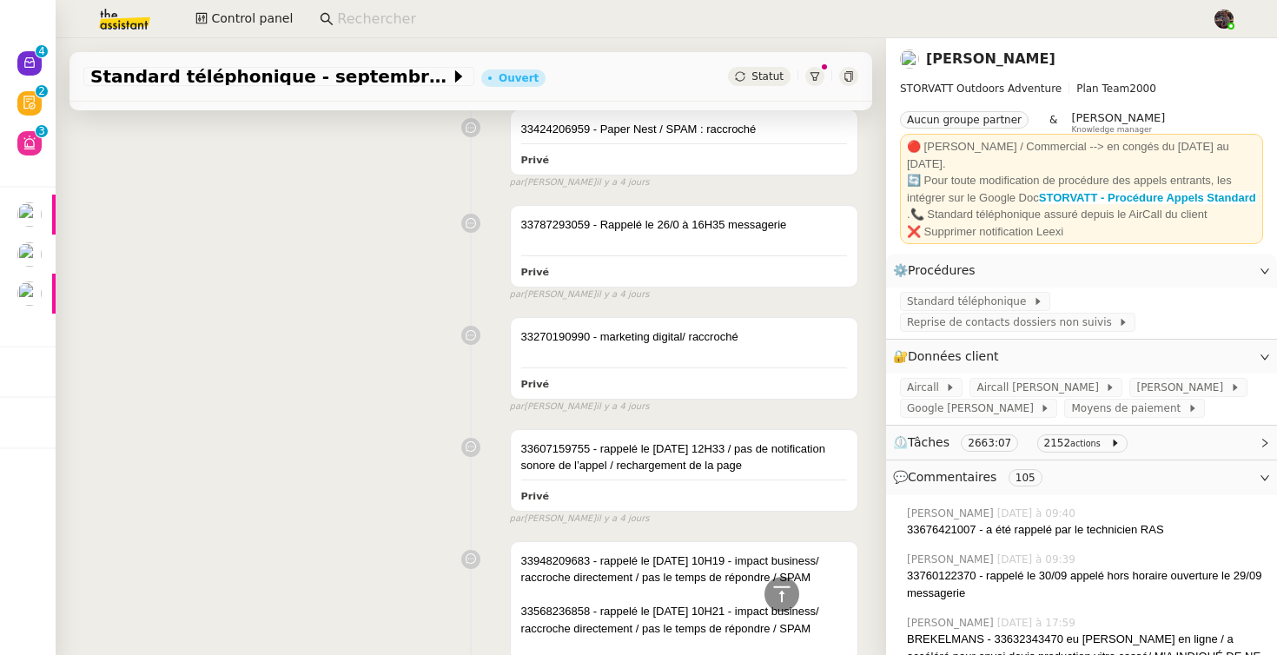
click at [421, 421] on div "33607159755 - rappelé le 26/09 à 12H33 / pas de notification sonore de l’appel …" at bounding box center [470, 473] width 775 height 105
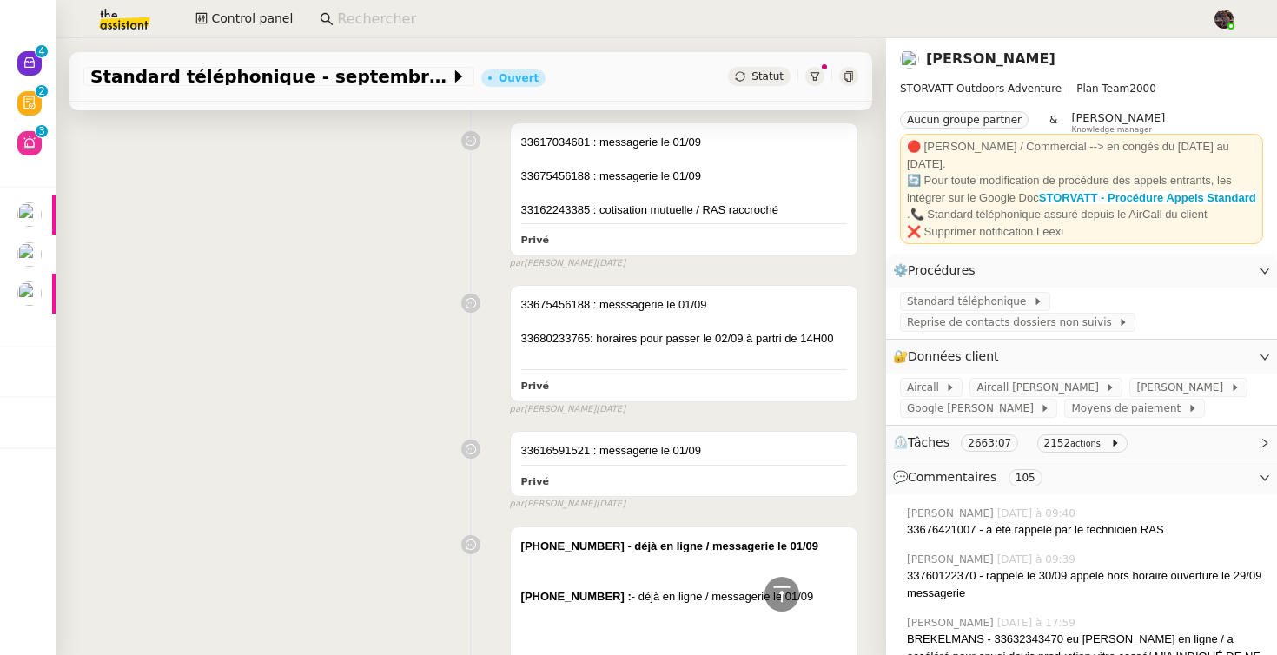
scroll to position [15759, 0]
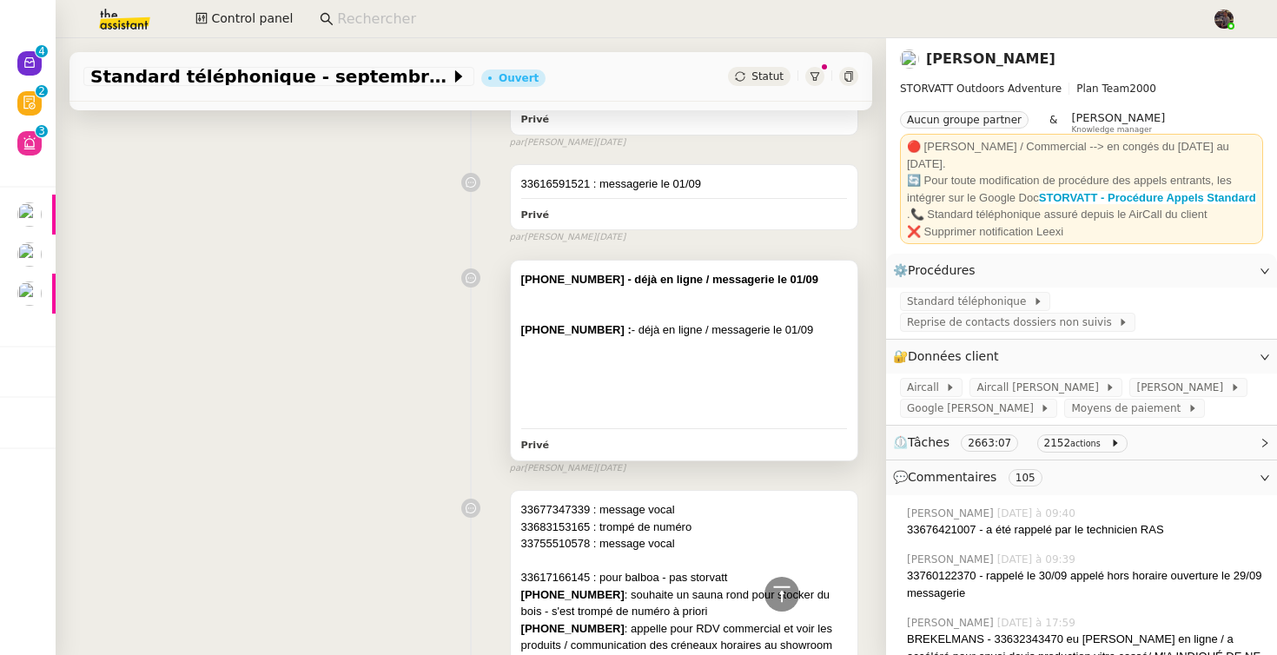
drag, startPoint x: 864, startPoint y: 569, endPoint x: 549, endPoint y: 148, distance: 525.9
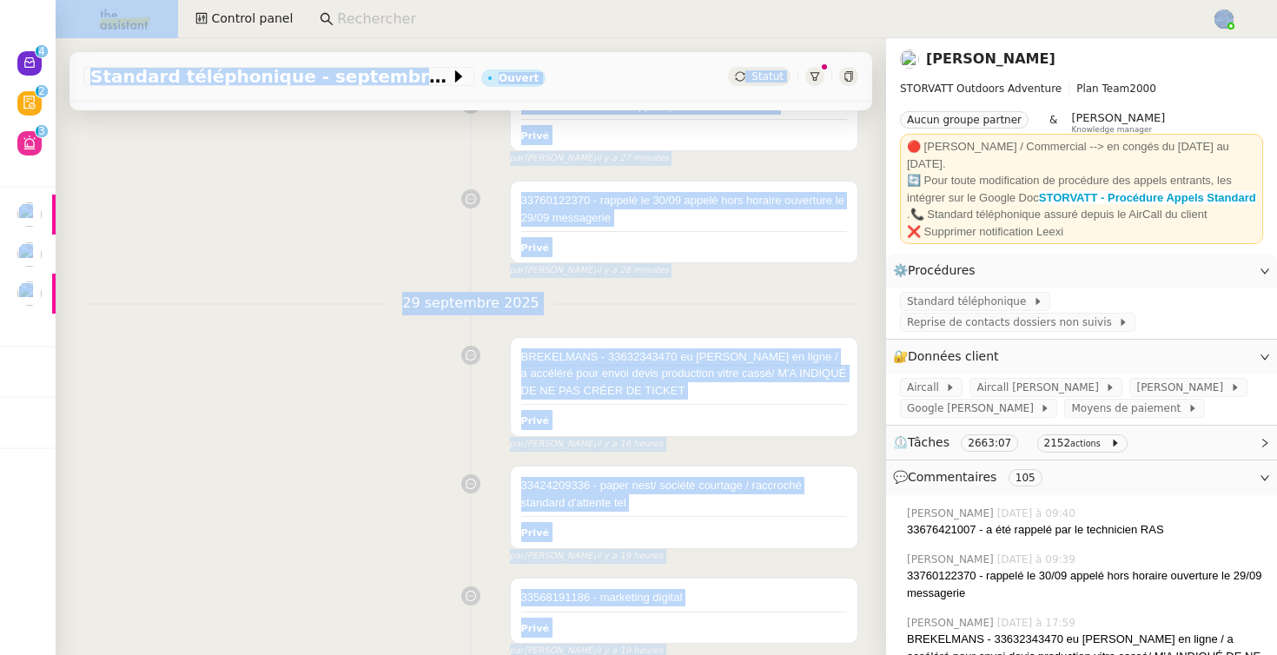
scroll to position [0, 0]
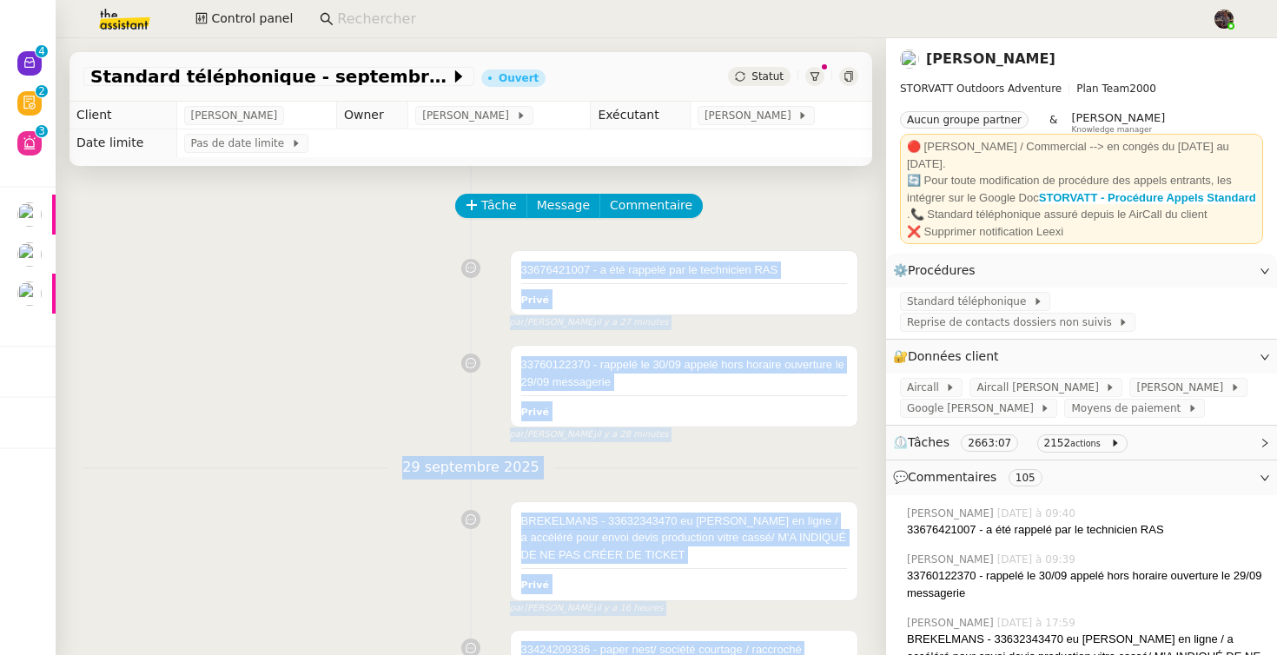
drag, startPoint x: 865, startPoint y: 582, endPoint x: 336, endPoint y: 236, distance: 631.5
copy app-ticket-timeline "33676421007 - a été rappelé par le technicien RAS Privé false par Zoé L. il y a…"
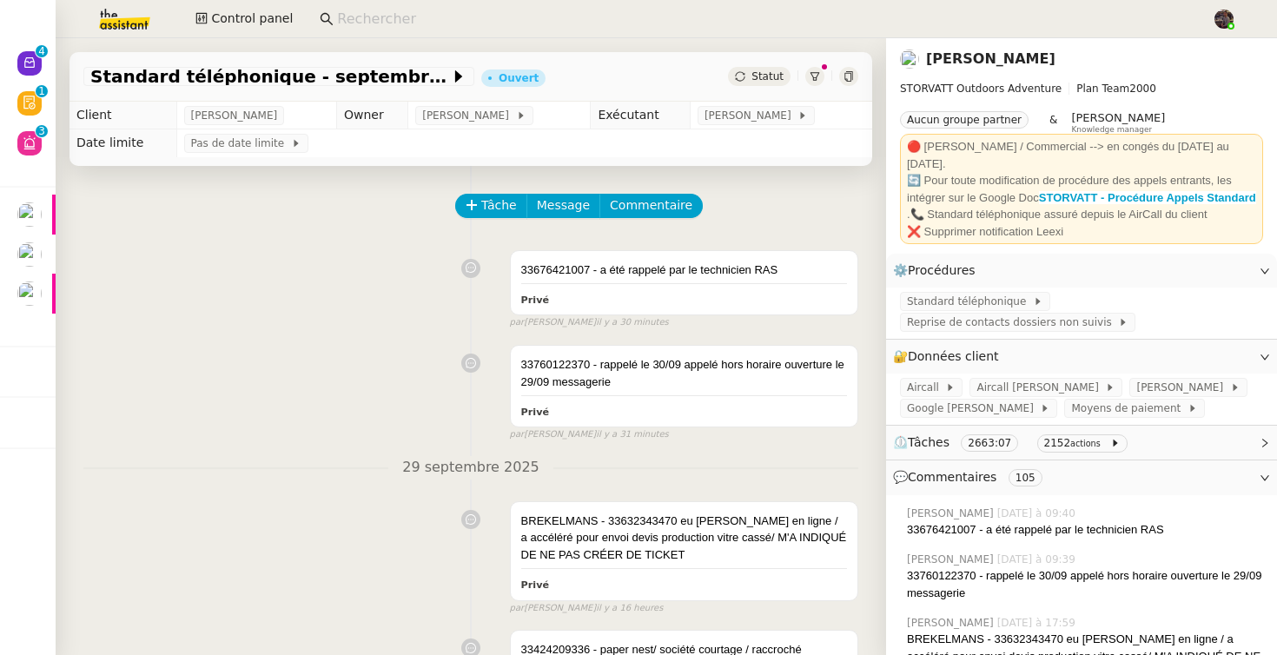
click at [975, 48] on nz-page-header-title "[PERSON_NAME]" at bounding box center [990, 59] width 129 height 24
click at [975, 64] on link "[PERSON_NAME]" at bounding box center [990, 58] width 129 height 17
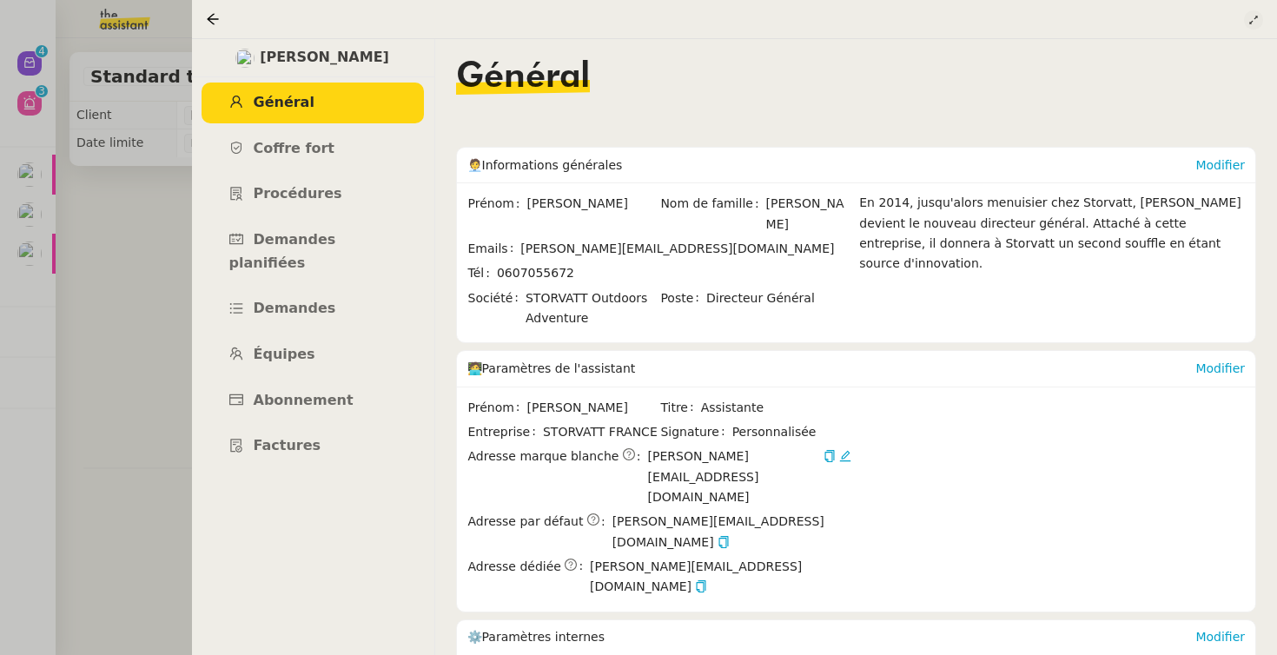
click at [1256, 22] on icon at bounding box center [1254, 20] width 10 height 10
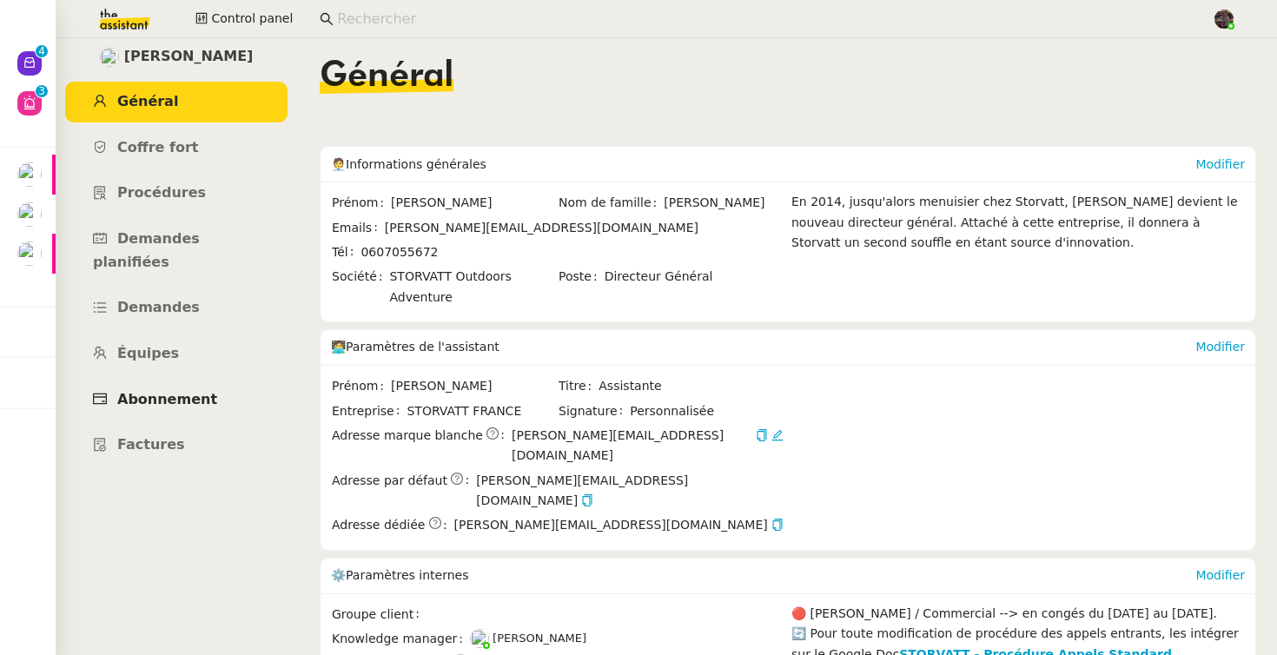
click at [147, 391] on span "Abonnement" at bounding box center [167, 399] width 100 height 17
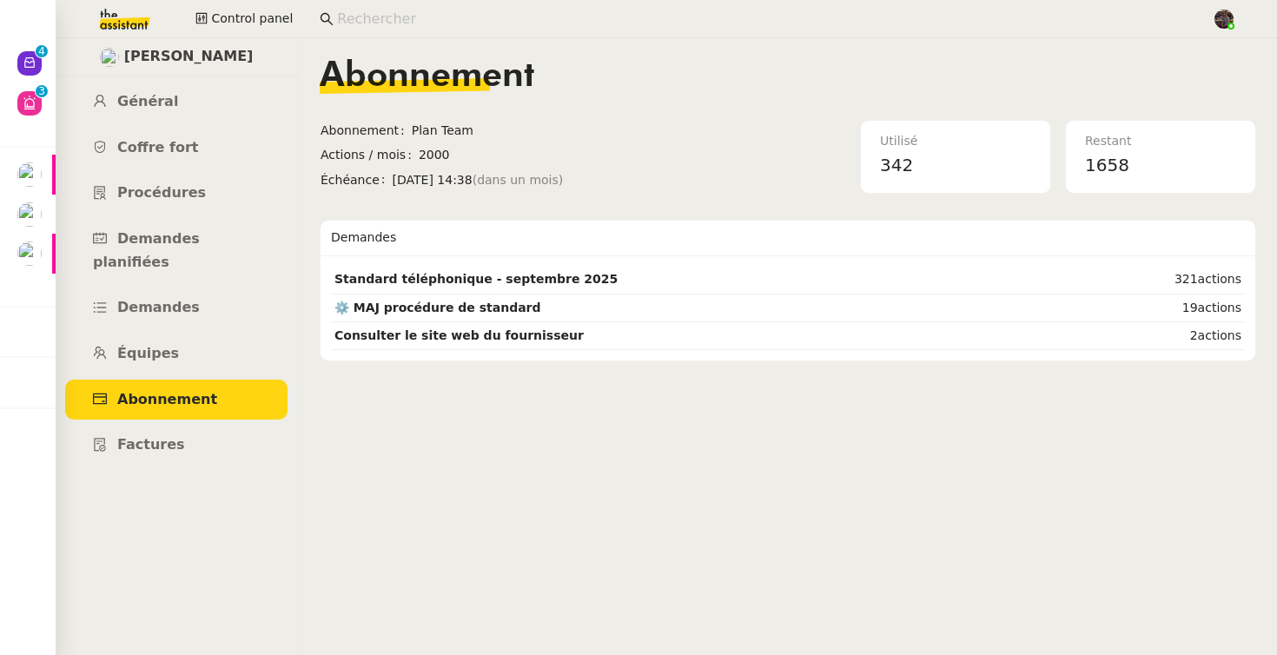
click at [603, 412] on nz-content "Abonnement Abonnement Plan Team Actions / mois 2000 Échéance mar. 28 oct. 2025 …" at bounding box center [788, 346] width 937 height 617
click at [438, 288] on td "Standard téléphonique - septembre 2025" at bounding box center [695, 280] width 728 height 28
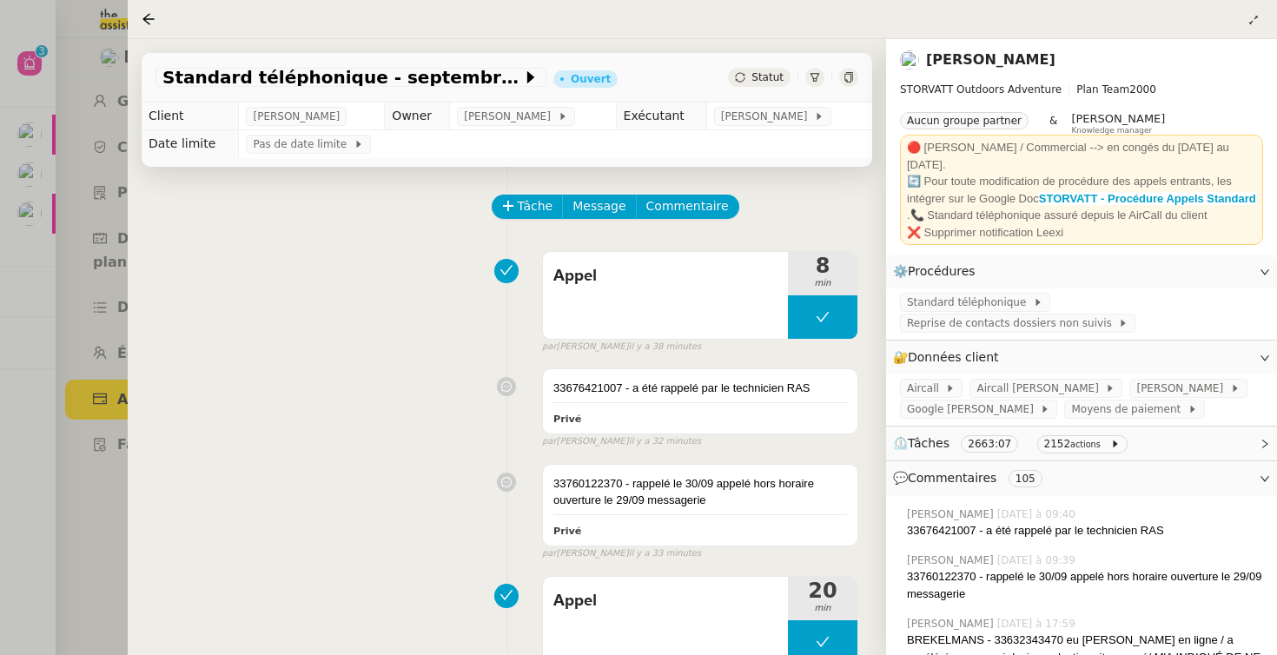
click at [1265, 23] on nz-page-header at bounding box center [703, 19] width 1150 height 39
click at [1255, 23] on icon at bounding box center [1254, 20] width 10 height 10
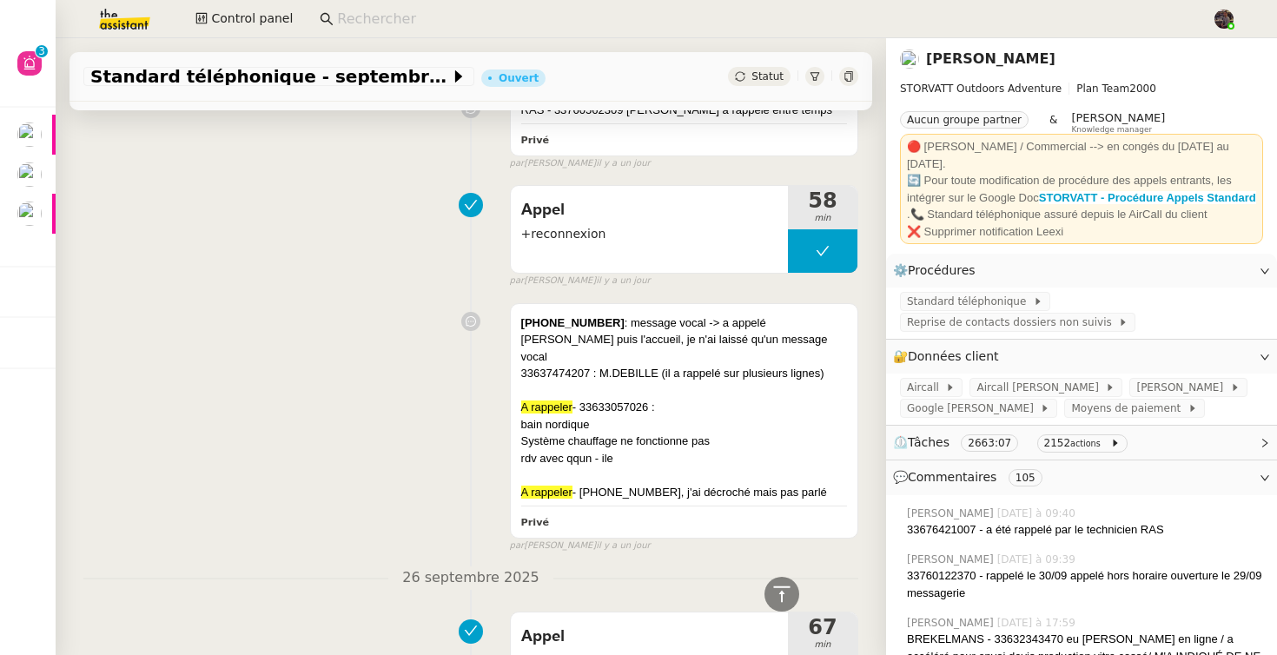
click at [1159, 448] on span "⏲️ Tâches 2663:07 2152 actions" at bounding box center [1067, 443] width 349 height 20
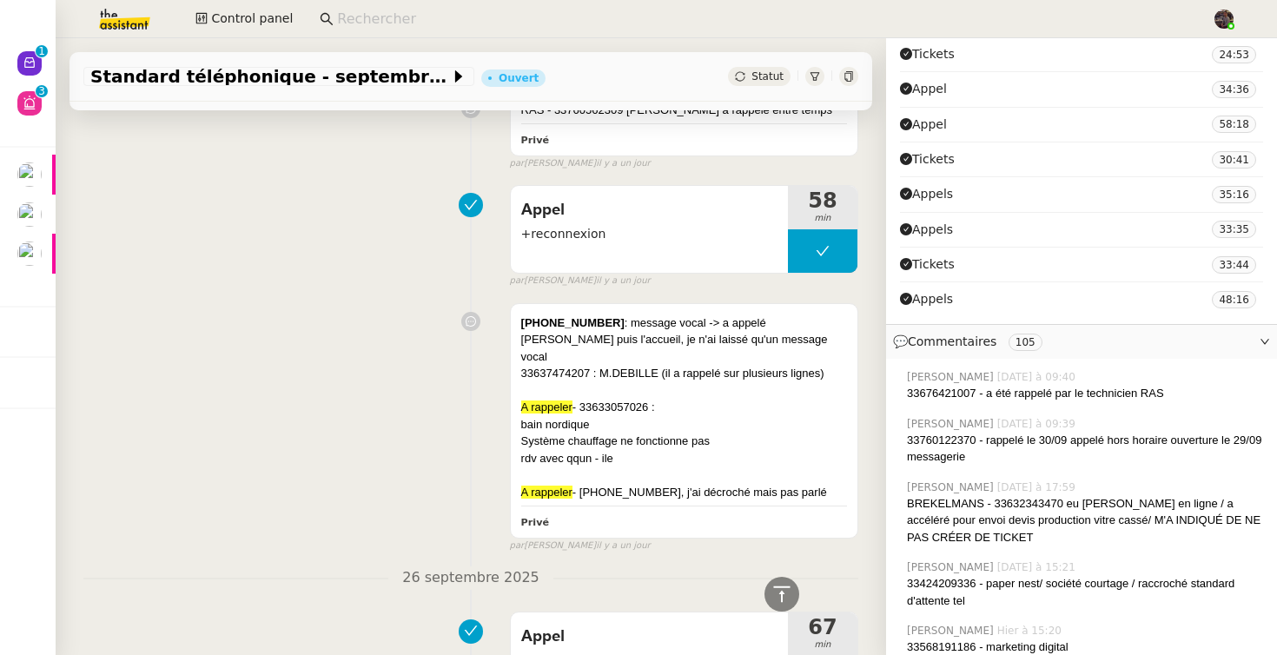
scroll to position [2003, 0]
click at [538, 365] on div "33637474207 : M.DEBILLE (il a rappelé sur plusieurs lignes)" at bounding box center [684, 373] width 326 height 17
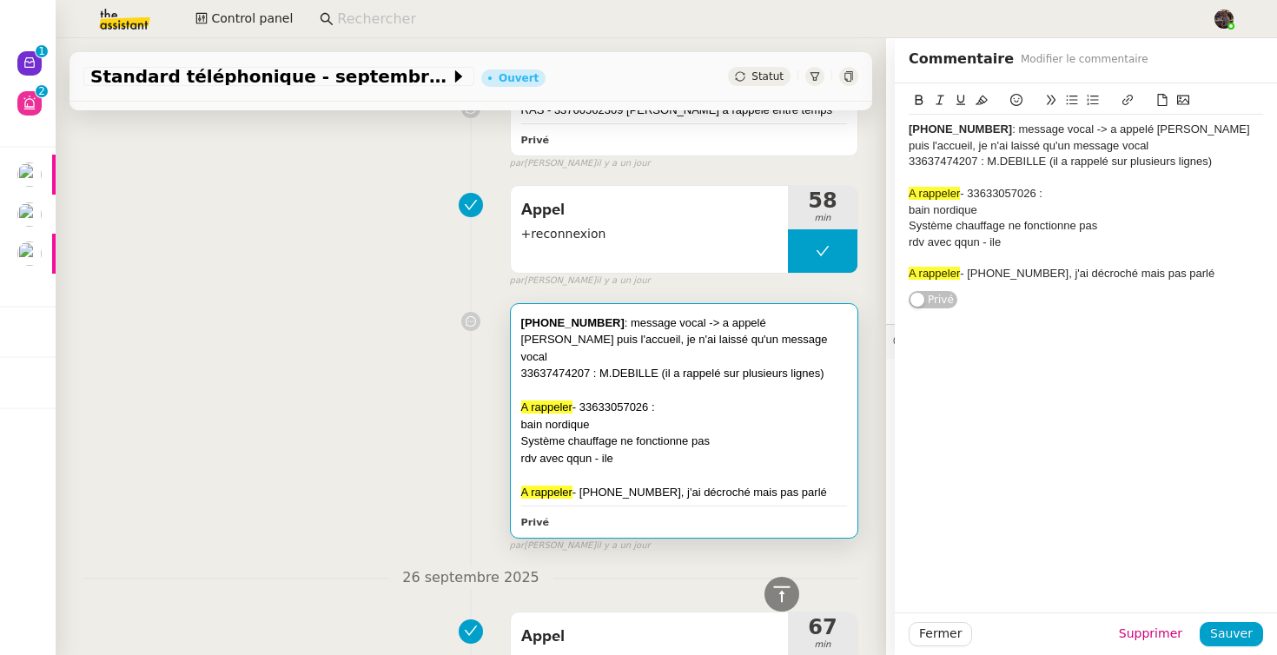
click at [353, 177] on div "Appel +reconnexion 58 min false par Stéphanie R. il y a un jour" at bounding box center [470, 232] width 775 height 111
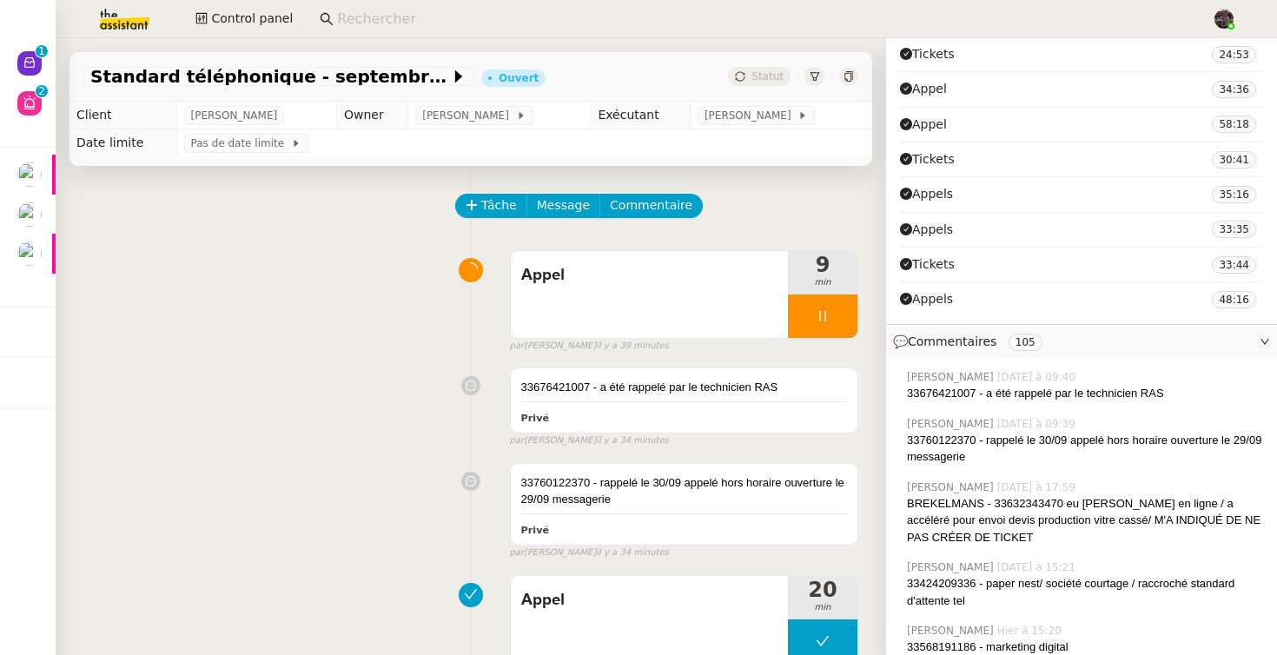
click at [297, 418] on div "33676421007 - a été rappelé par le technicien RAS Privé false par Zoé L. il y a…" at bounding box center [470, 404] width 775 height 88
click at [335, 340] on div "Appel 9 min false par Zoé L. il y a 39 minutes" at bounding box center [470, 297] width 775 height 111
click at [162, 22] on img at bounding box center [110, 19] width 135 height 38
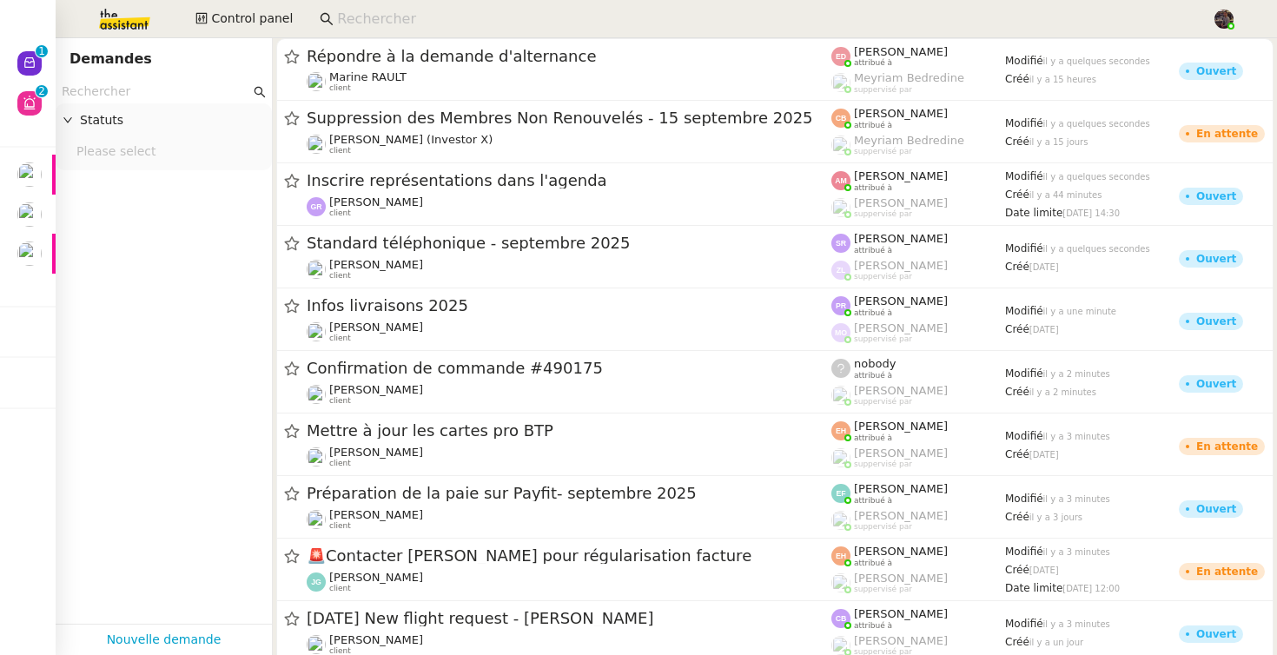
click at [445, 10] on input at bounding box center [766, 19] width 858 height 23
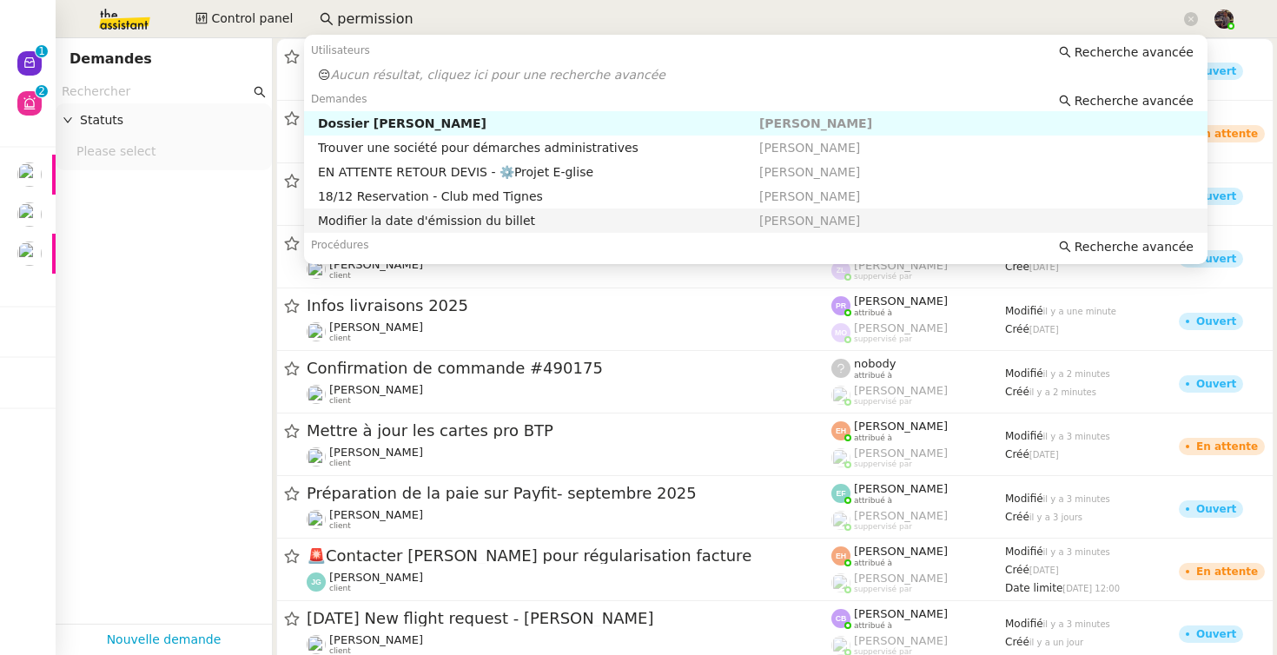
click at [191, 340] on app-tickets-filter "Statuts Please select" at bounding box center [164, 352] width 216 height 544
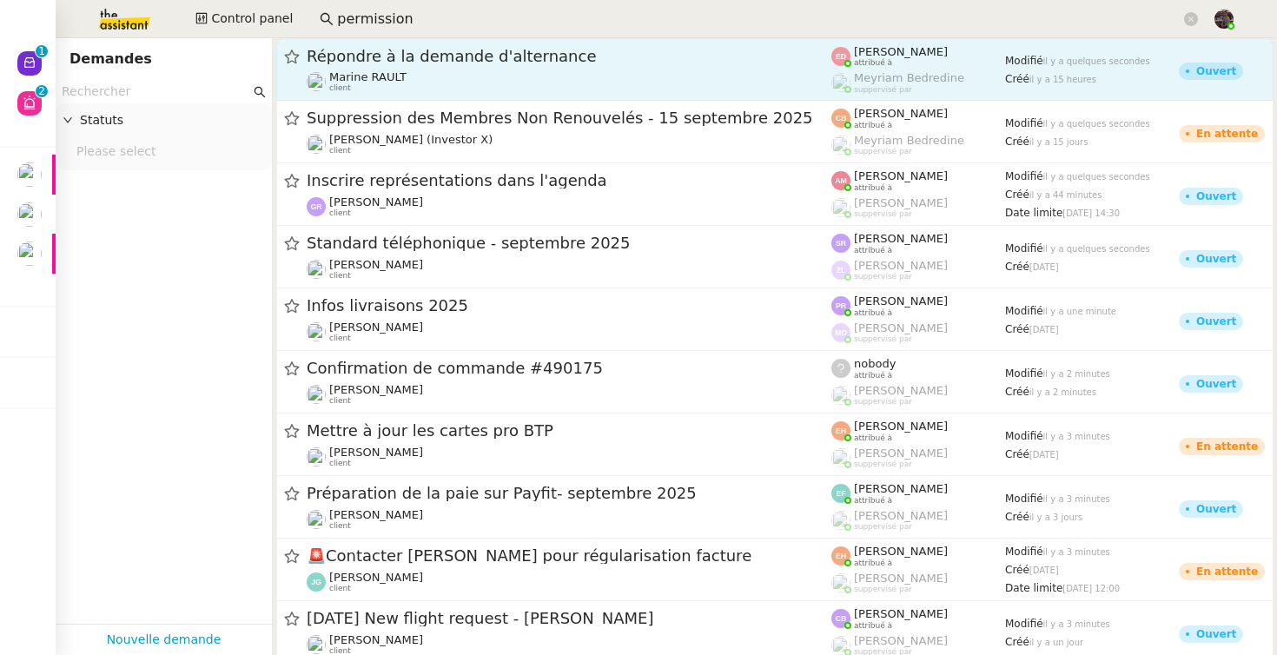
click at [423, 43] on link "Répondre à la demande d'alternance Marine RAULT client Eva Dubois attribué à Me…" at bounding box center [775, 69] width 998 height 63
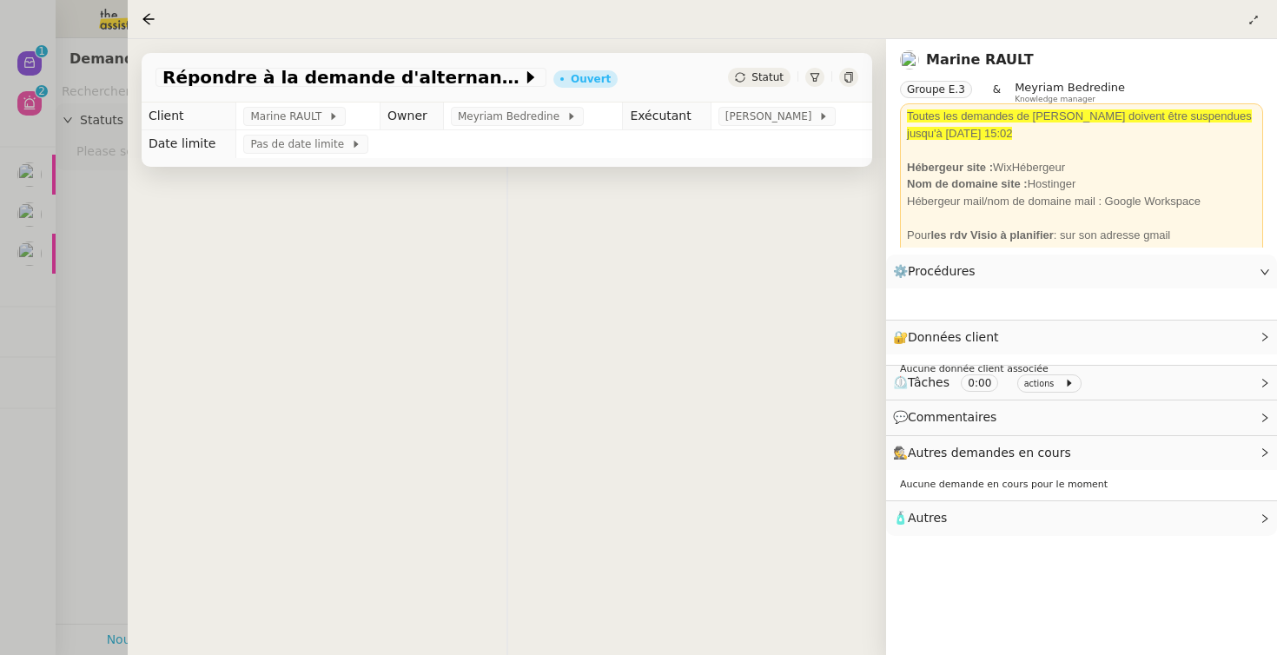
click at [421, 20] on div at bounding box center [703, 19] width 1122 height 24
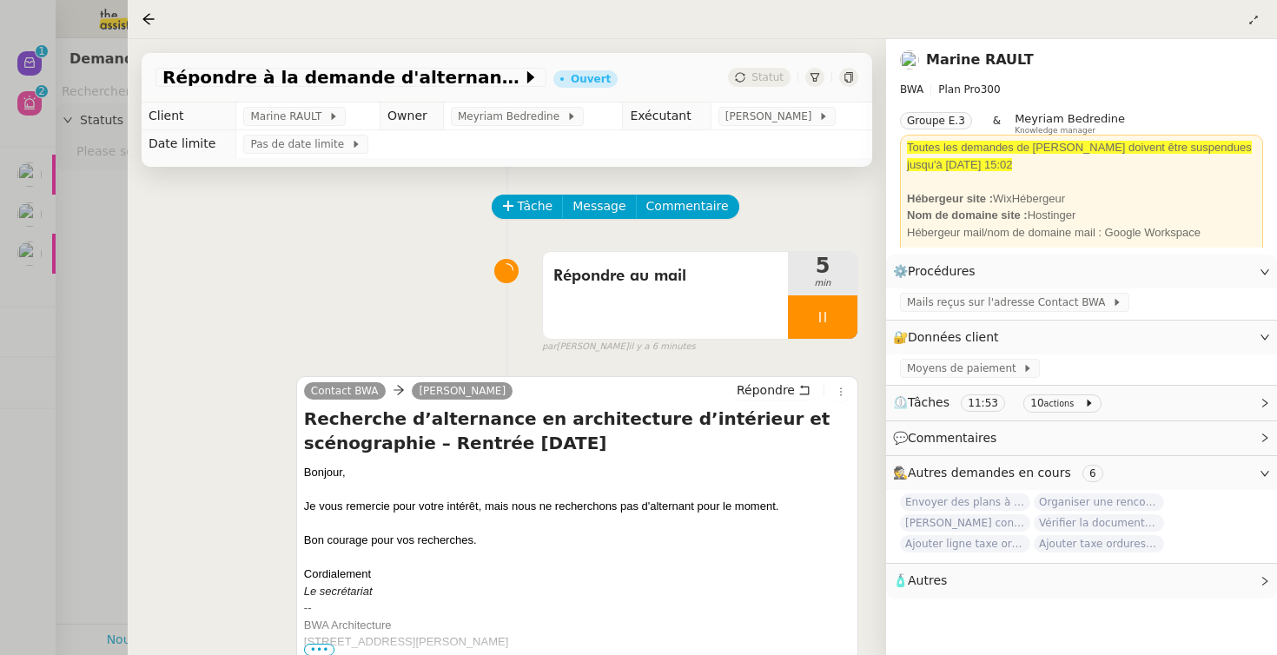
click at [108, 65] on div at bounding box center [638, 327] width 1277 height 655
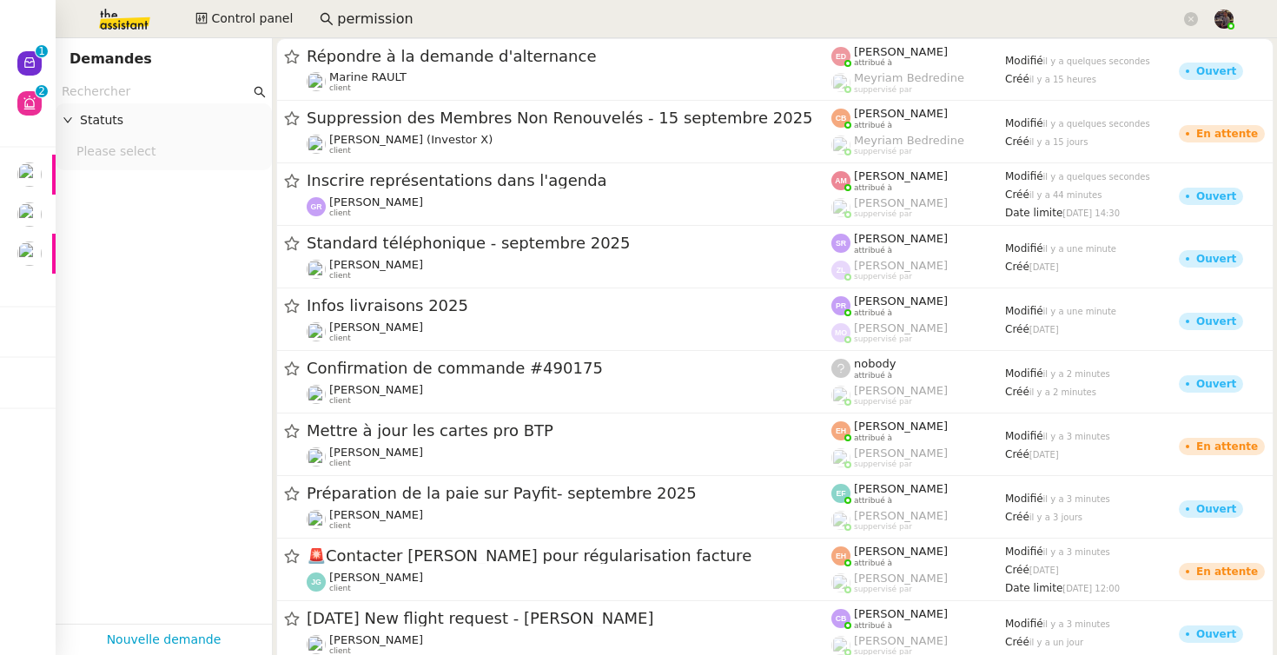
click at [338, 23] on input "permission" at bounding box center [759, 19] width 844 height 23
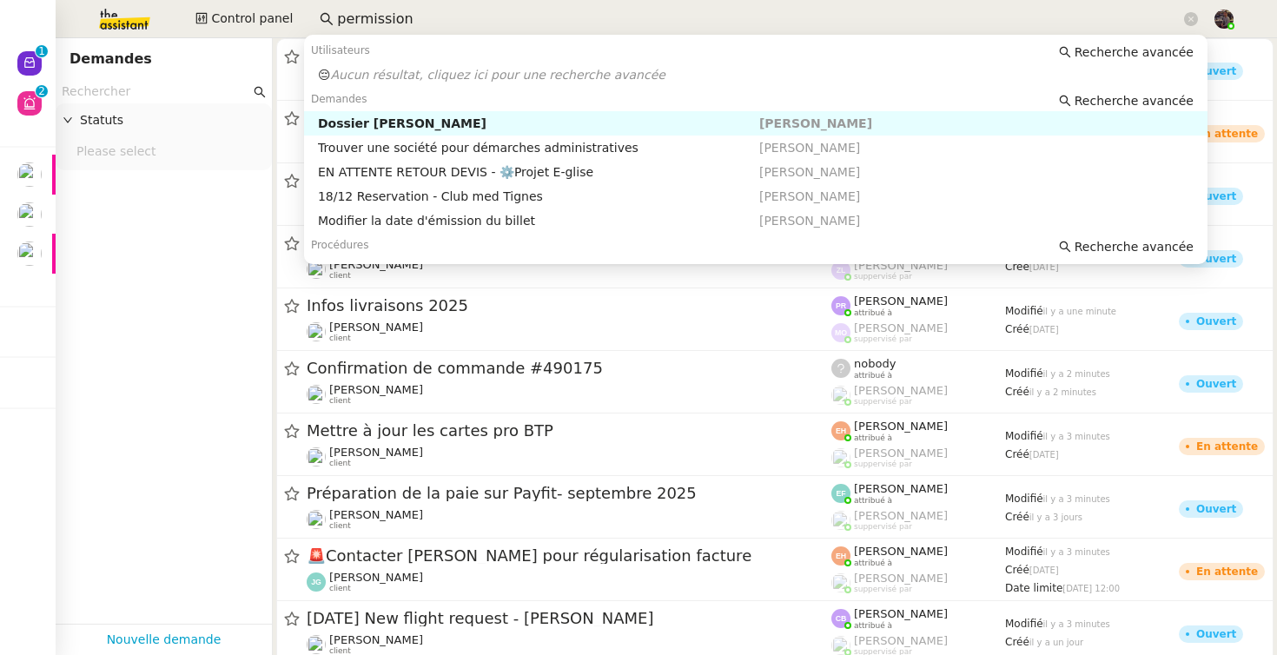
click at [353, 23] on input "permission" at bounding box center [759, 19] width 844 height 23
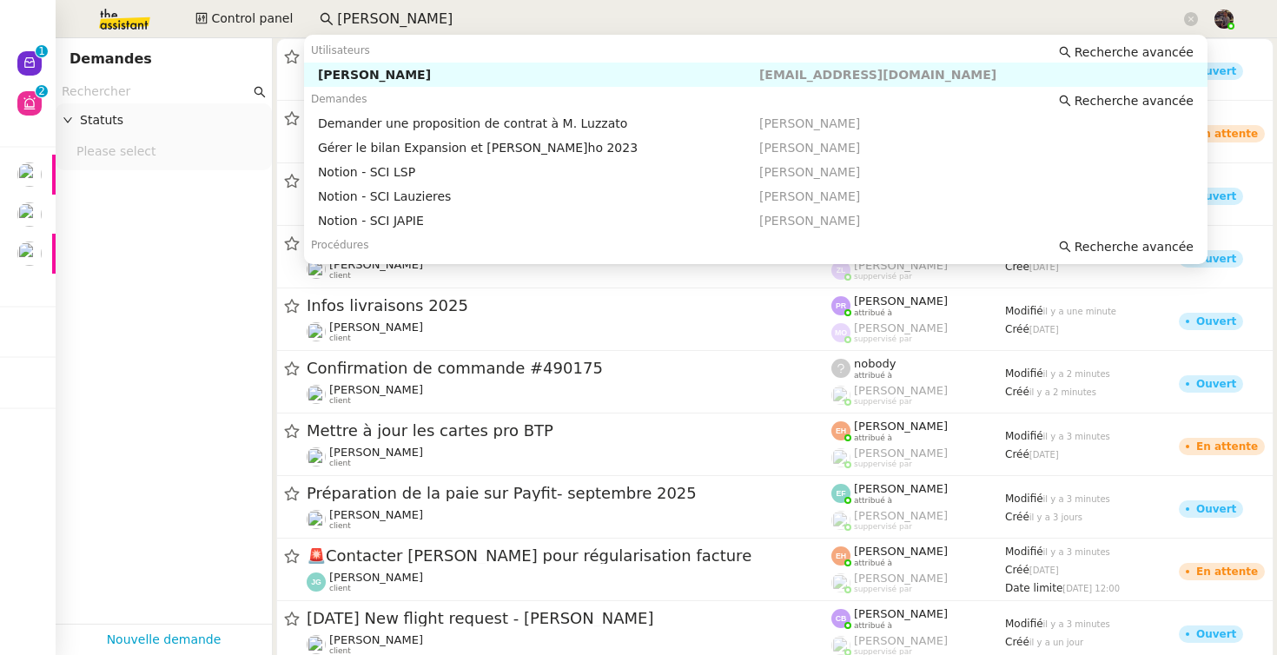
click at [346, 72] on div "[PERSON_NAME]" at bounding box center [538, 75] width 441 height 16
type input "zoé lach"
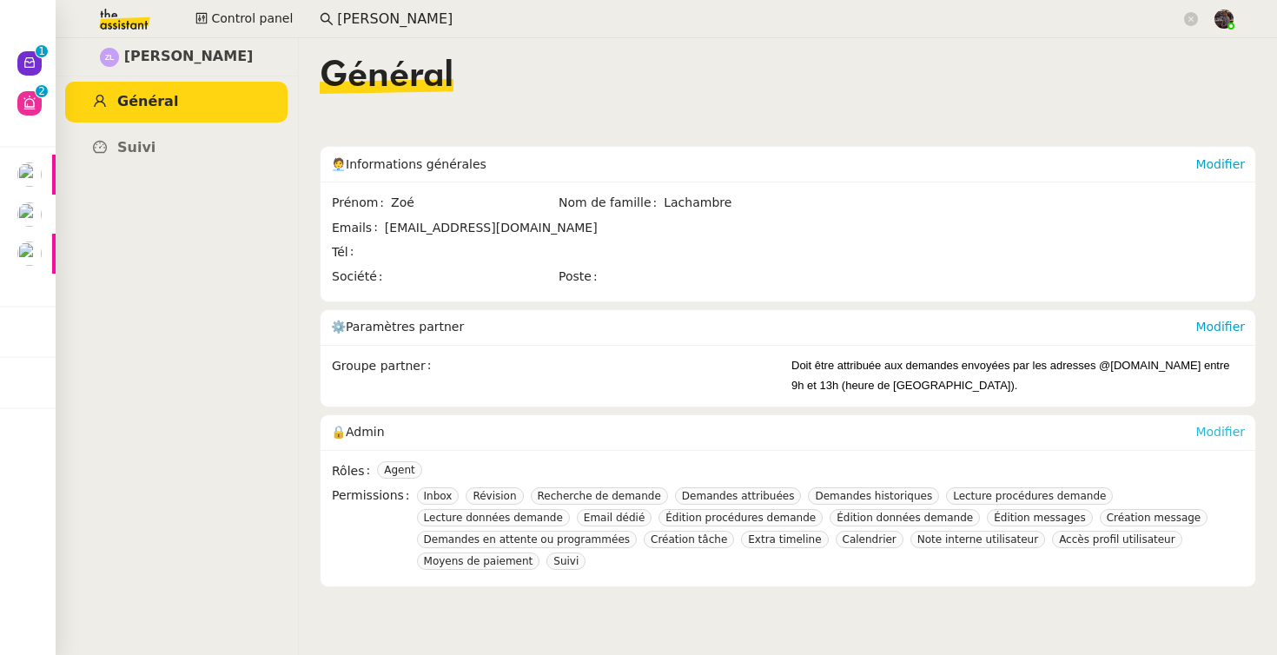
click at [1218, 427] on link "Modifier" at bounding box center [1221, 432] width 50 height 14
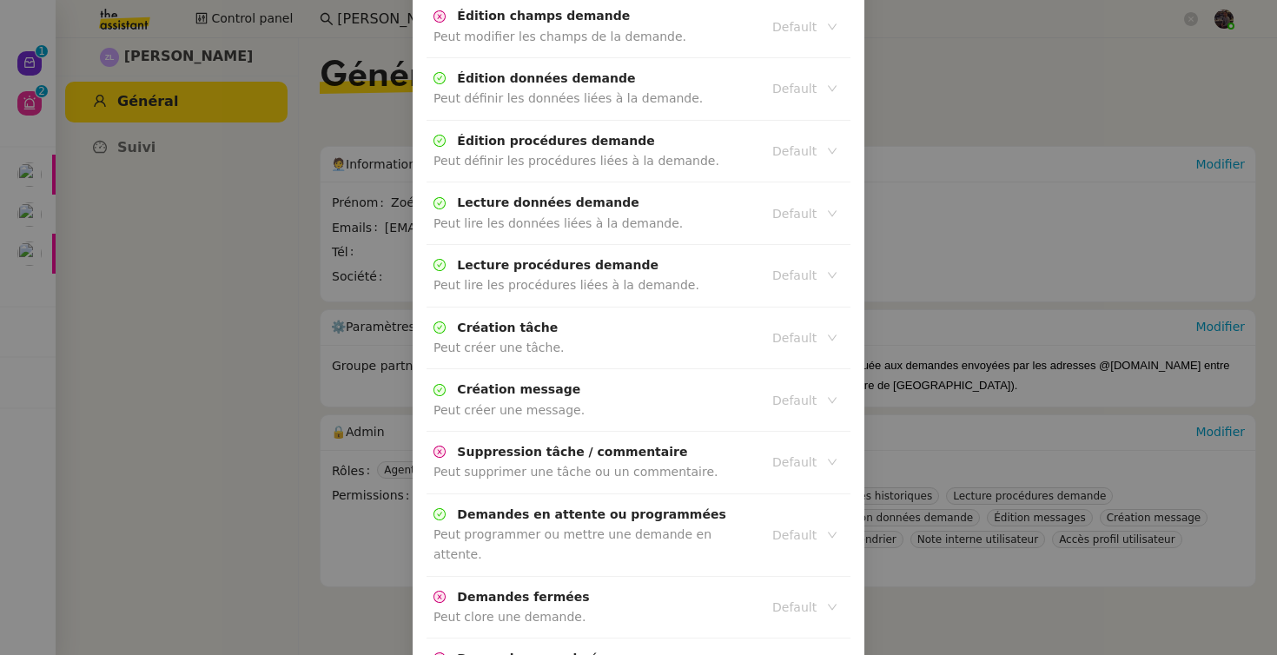
scroll to position [1689, 0]
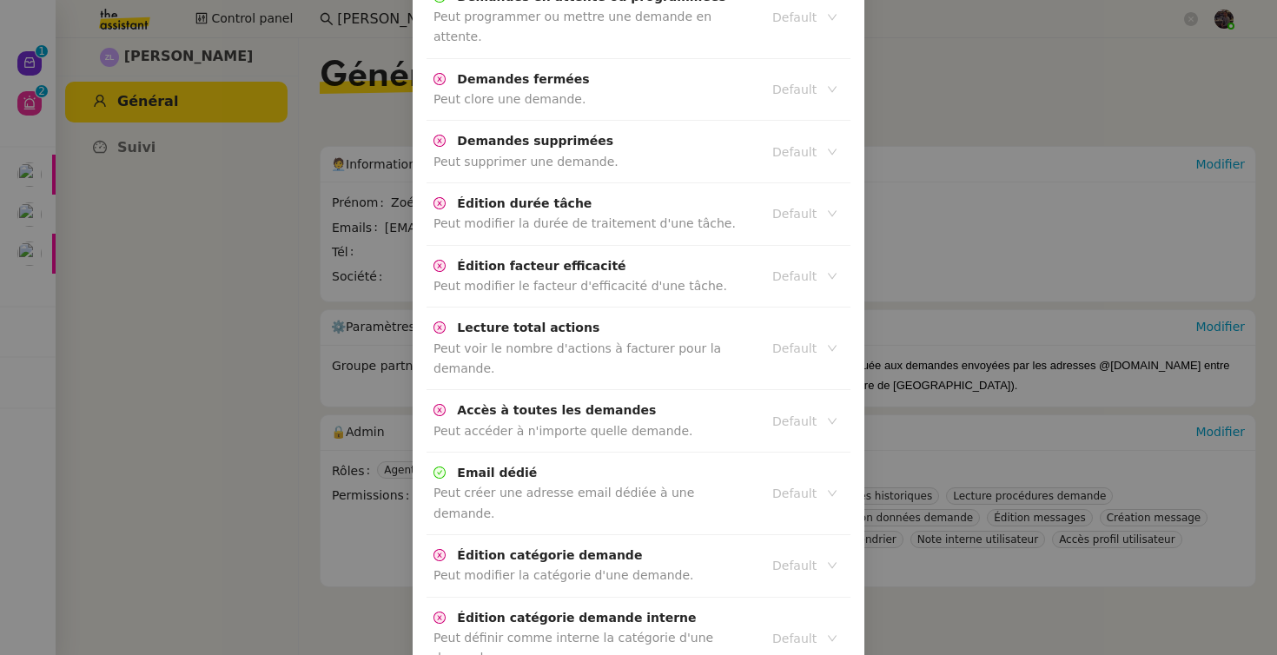
click at [180, 248] on nz-modal-container "Modifier Rôles Admin Client Membre de l'équipe Agent Robot Reset as default Rec…" at bounding box center [638, 327] width 1277 height 655
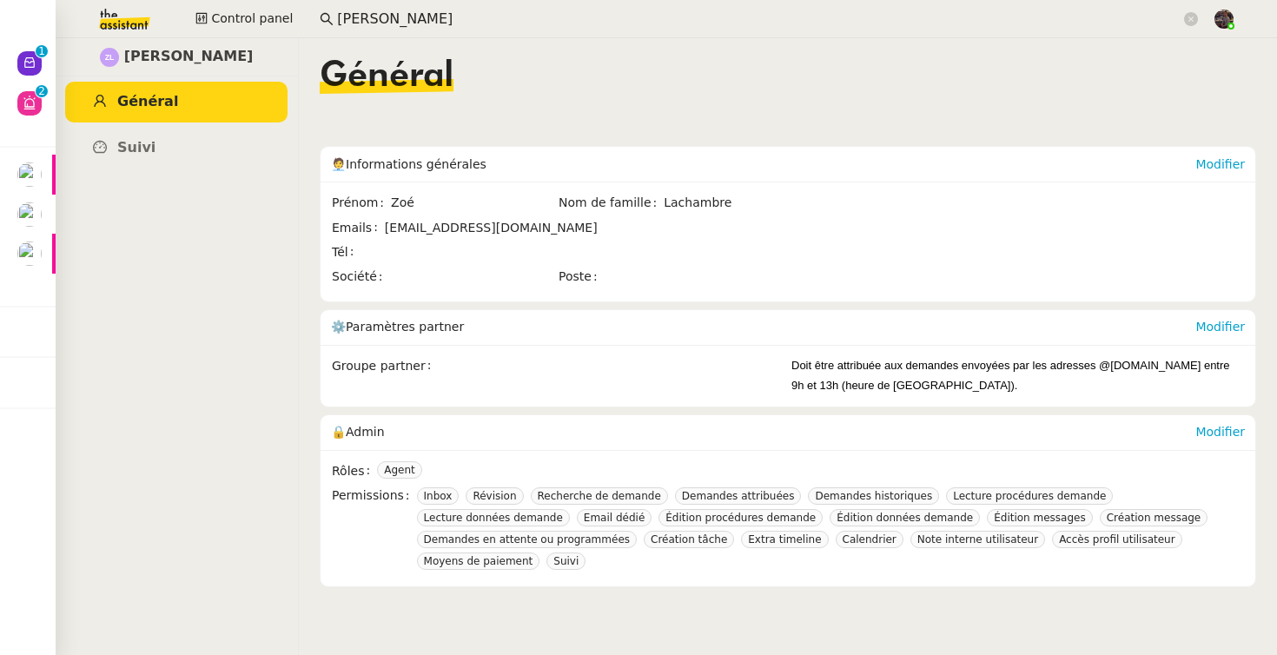
click at [123, 16] on img at bounding box center [110, 19] width 135 height 38
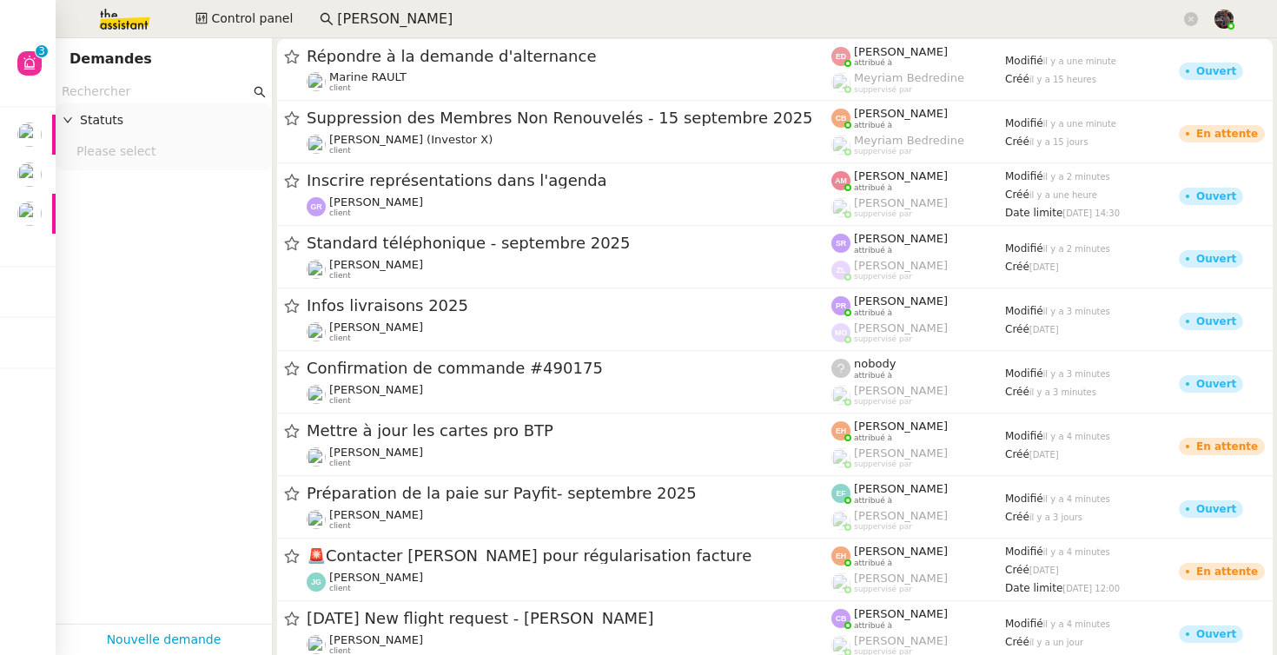
click at [177, 266] on app-tickets-filter "Statuts Please select" at bounding box center [164, 352] width 216 height 544
click at [126, 10] on img at bounding box center [110, 19] width 135 height 38
click at [127, 15] on img at bounding box center [110, 19] width 135 height 38
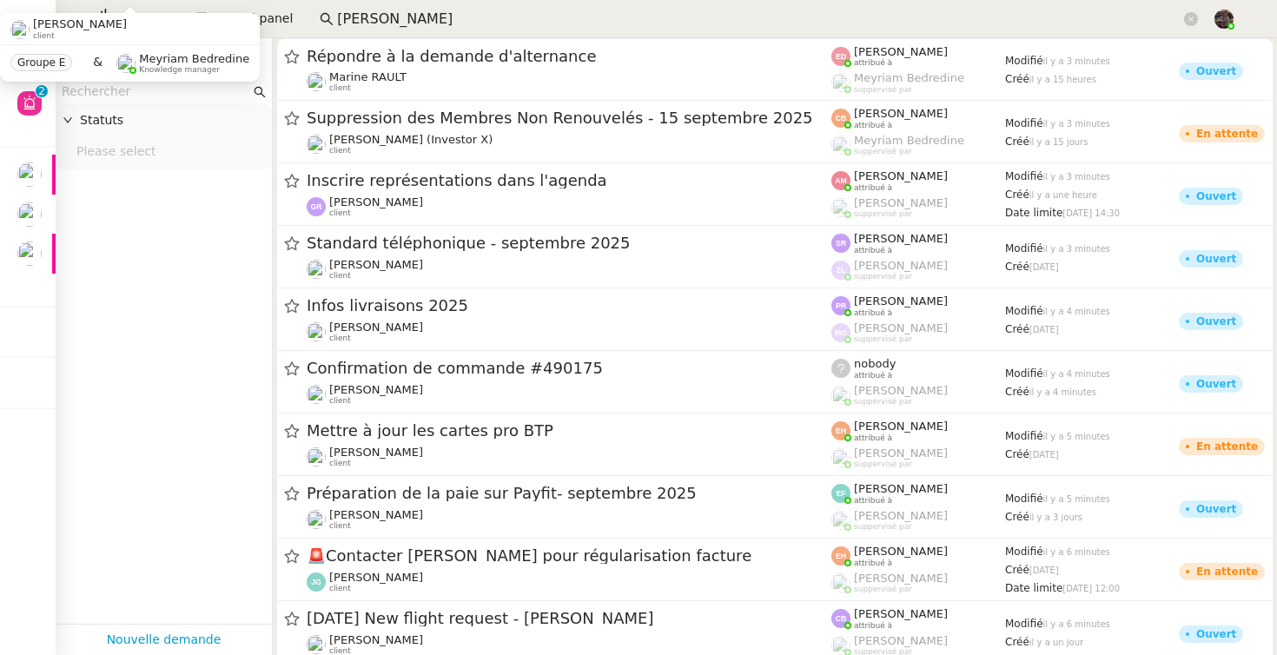
click at [385, 23] on input "zoé lach" at bounding box center [759, 19] width 844 height 23
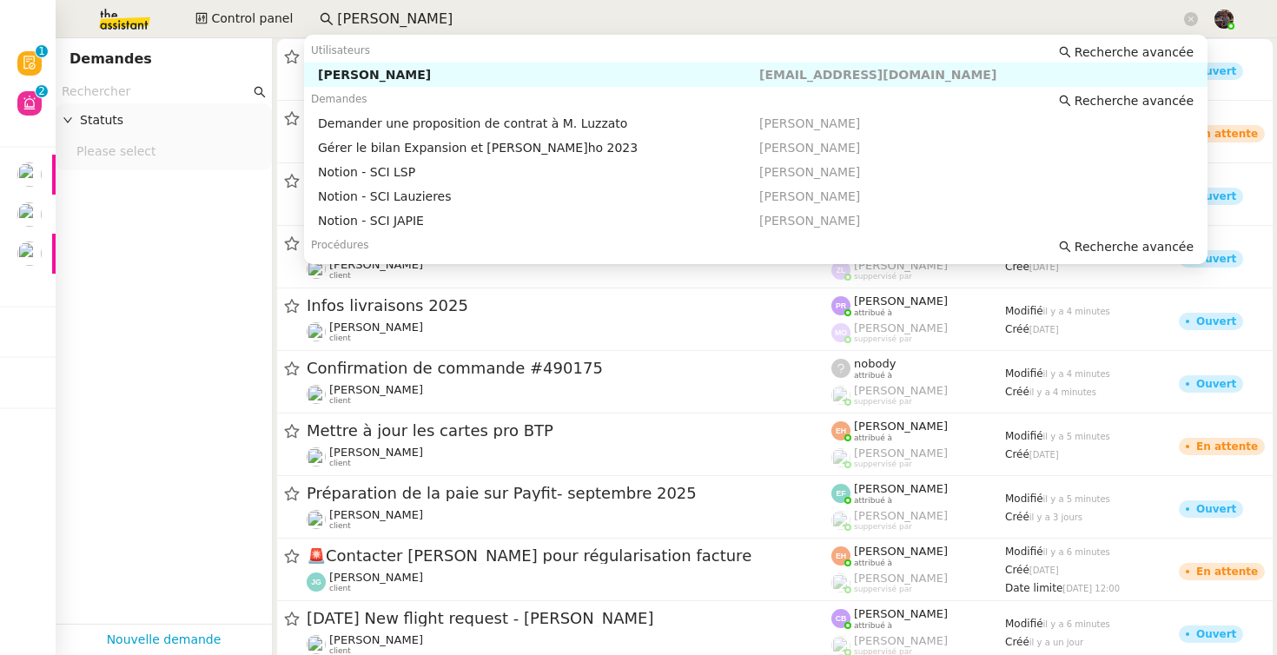
click at [385, 23] on input "zoé lach" at bounding box center [759, 19] width 844 height 23
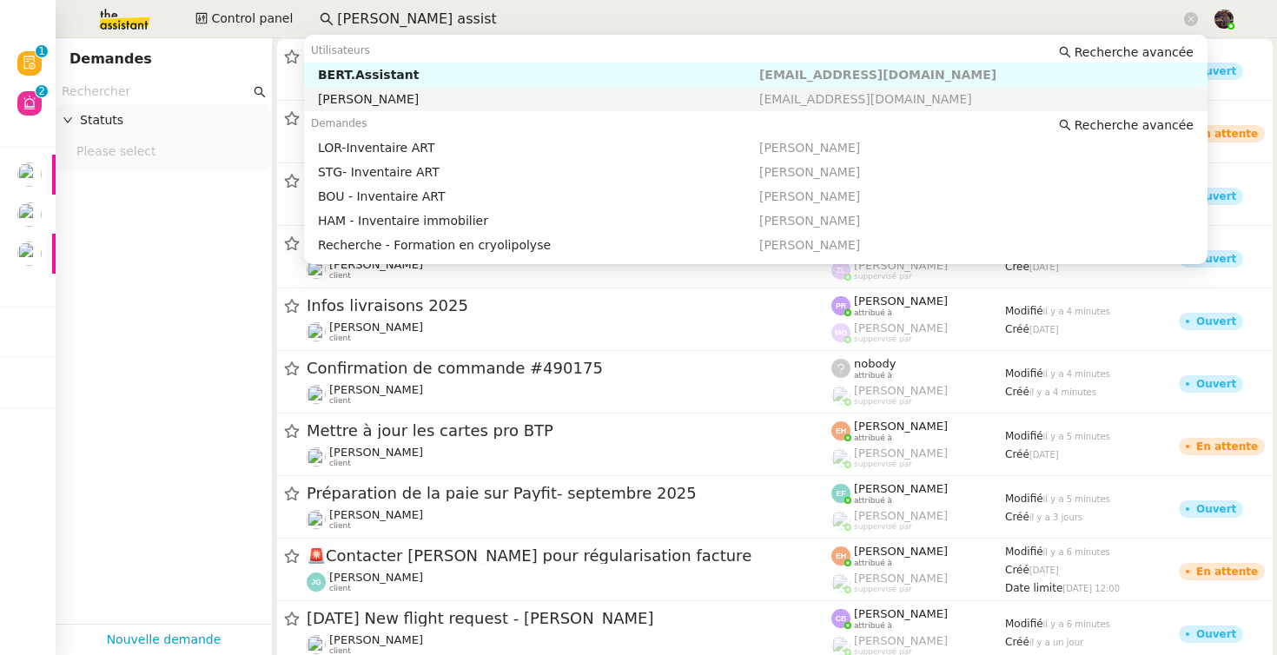
click at [475, 96] on div "Jean Claude" at bounding box center [538, 99] width 441 height 16
type input "bert assist"
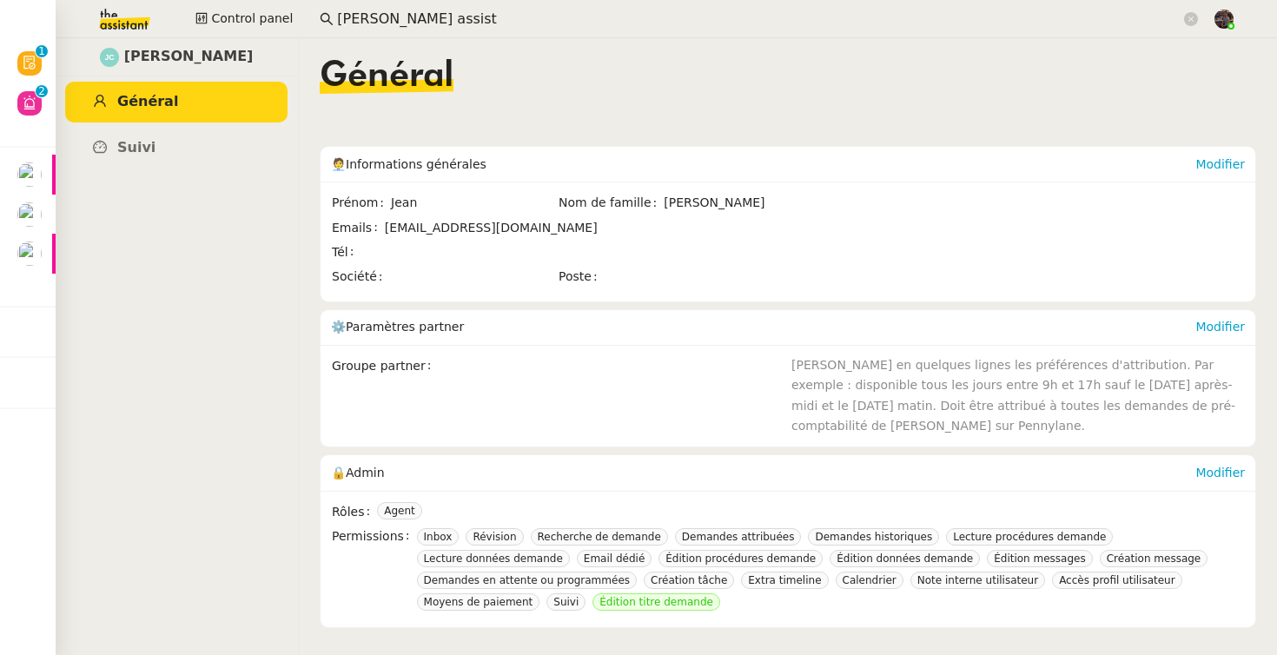
click at [427, 25] on input "bert assist" at bounding box center [759, 19] width 844 height 23
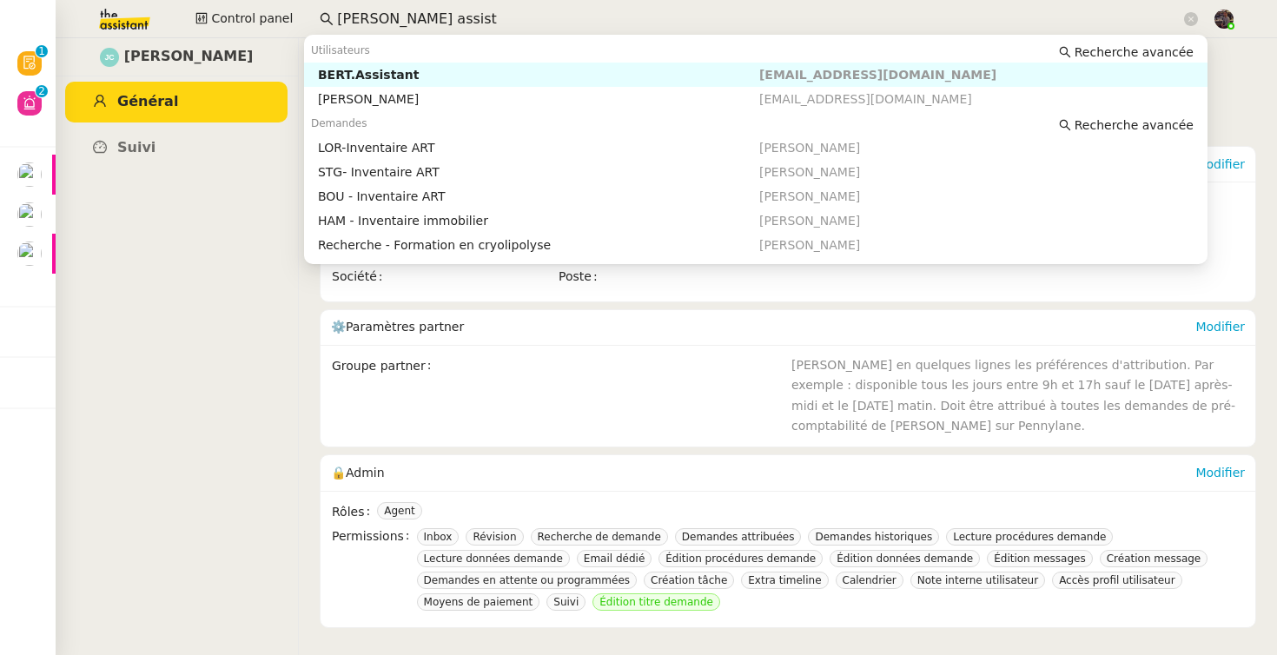
click at [421, 66] on nz-auto-option "BERT.Assistant BERT.Assistant@gmail.com" at bounding box center [756, 75] width 904 height 24
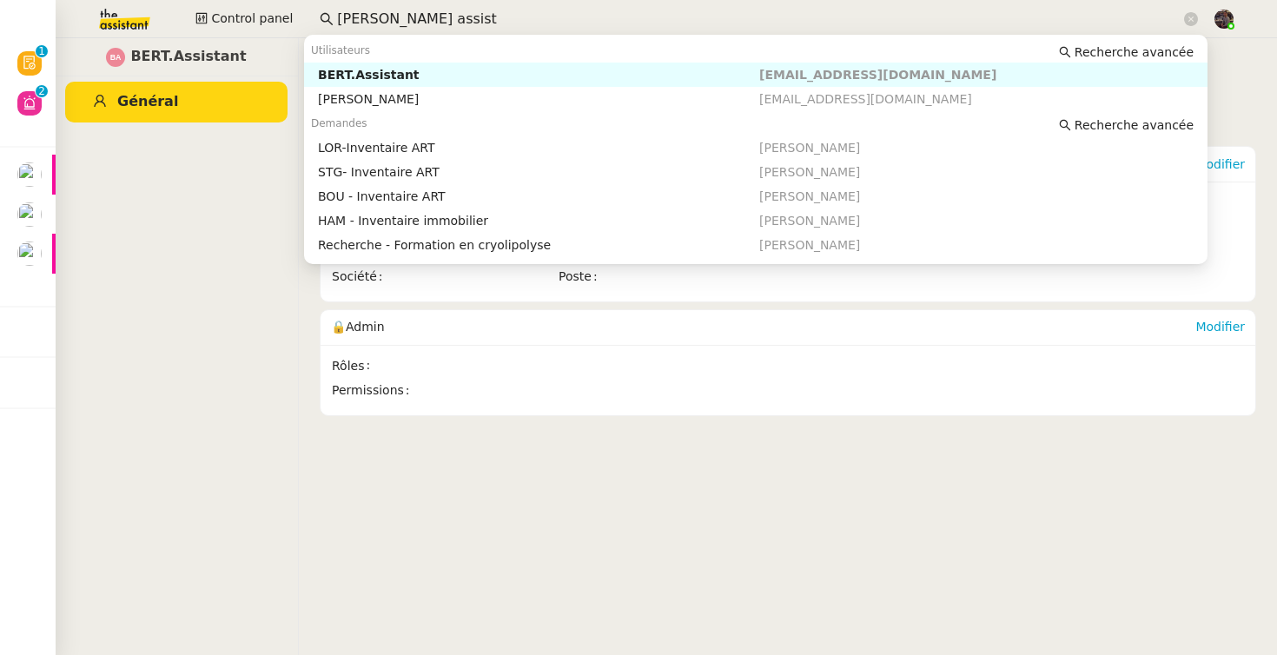
click at [461, 17] on input "bert assist" at bounding box center [759, 19] width 844 height 23
click at [460, 94] on div "Jean Claude" at bounding box center [538, 99] width 441 height 16
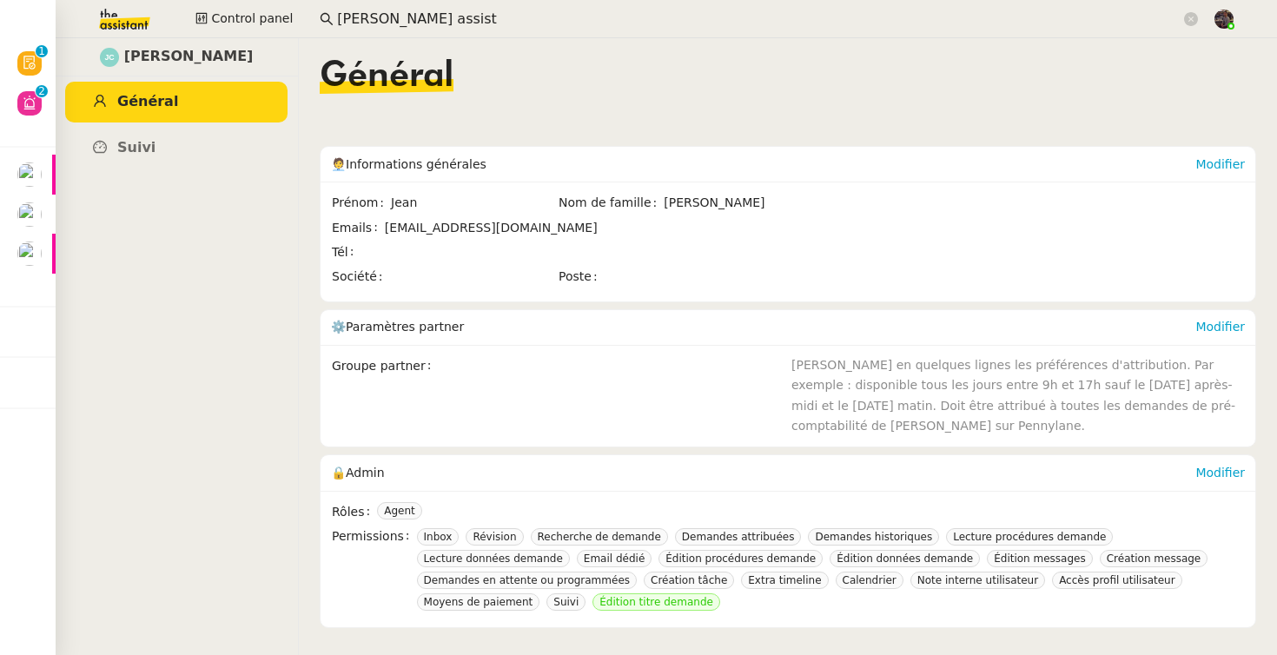
click at [1228, 461] on div "Modifier" at bounding box center [1221, 472] width 50 height 35
click at [1226, 474] on link "Modifier" at bounding box center [1221, 473] width 50 height 14
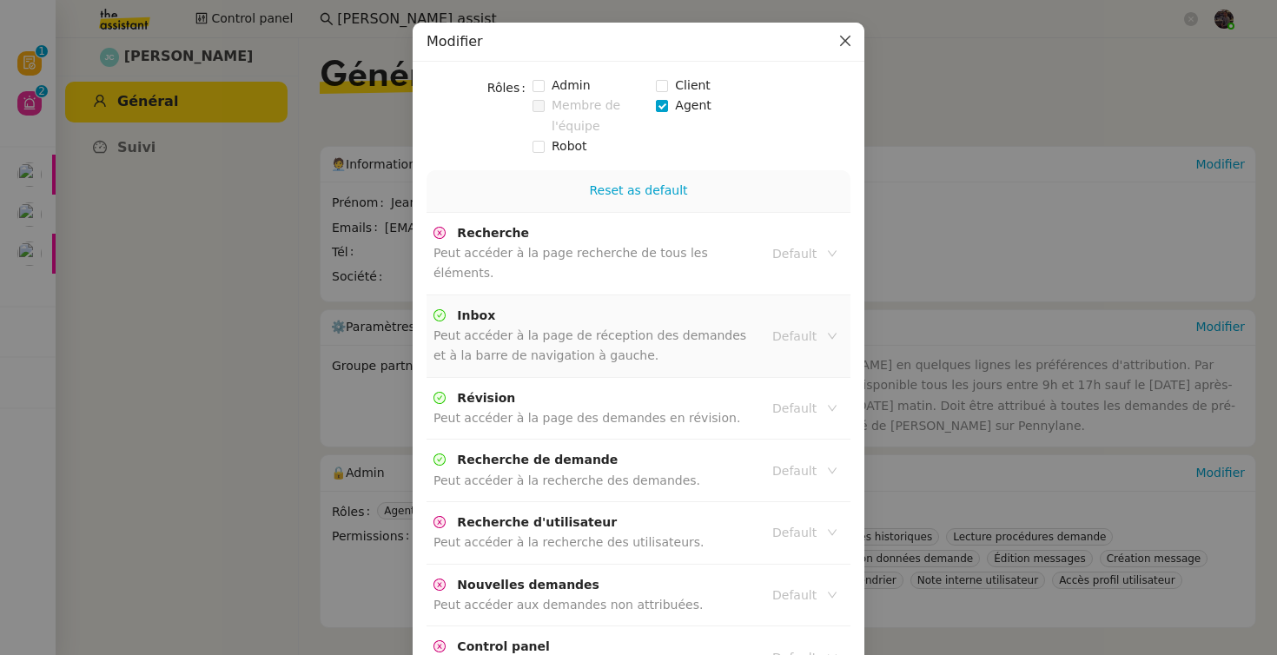
scroll to position [86, 0]
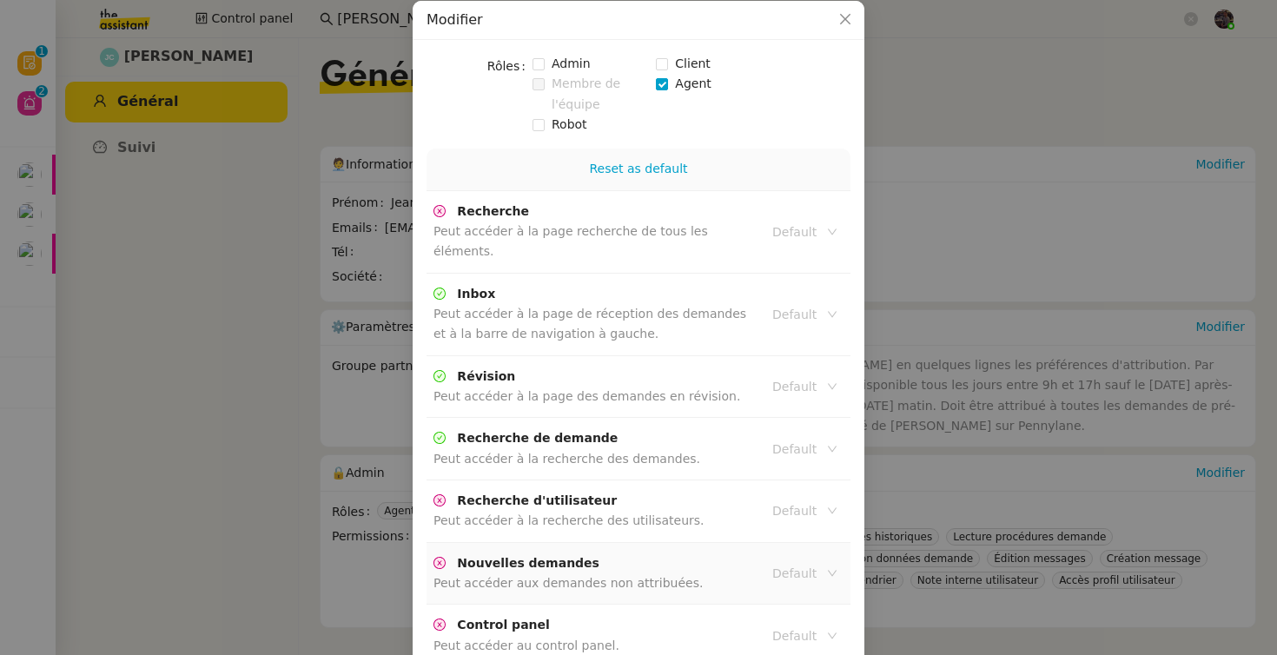
click at [795, 562] on input at bounding box center [798, 573] width 52 height 23
click at [787, 580] on div "Active" at bounding box center [804, 585] width 64 height 16
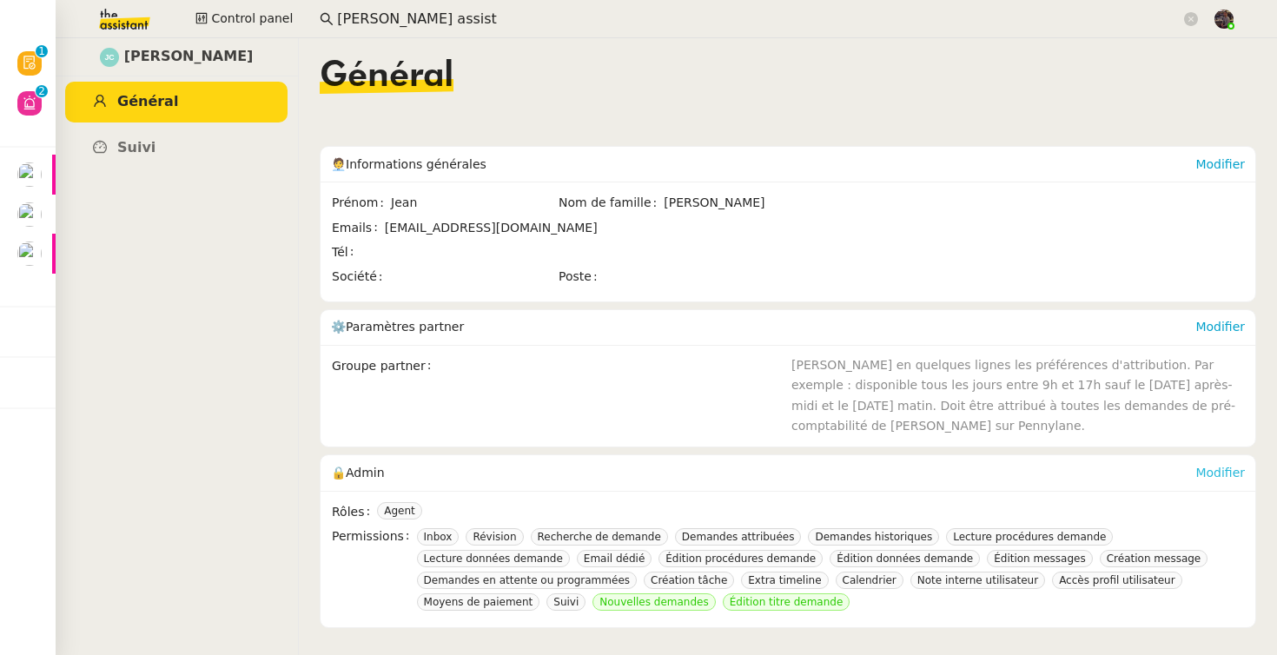
click at [1229, 469] on link "Modifier" at bounding box center [1221, 473] width 50 height 14
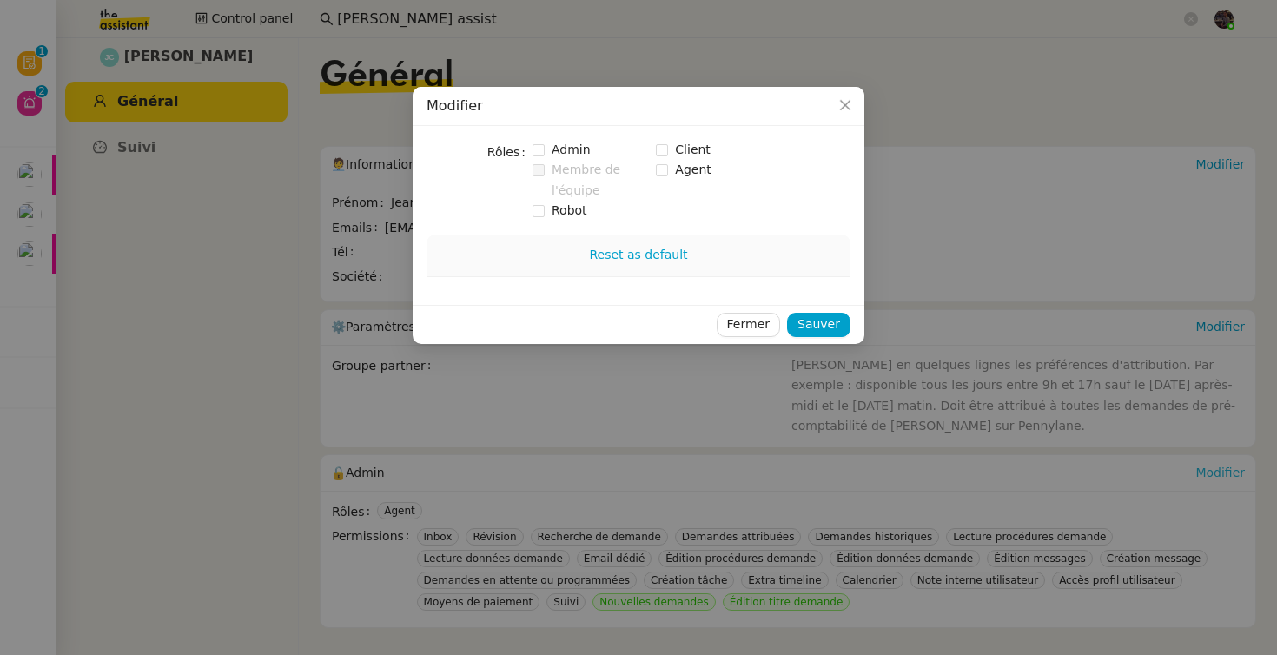
checkbox input "true"
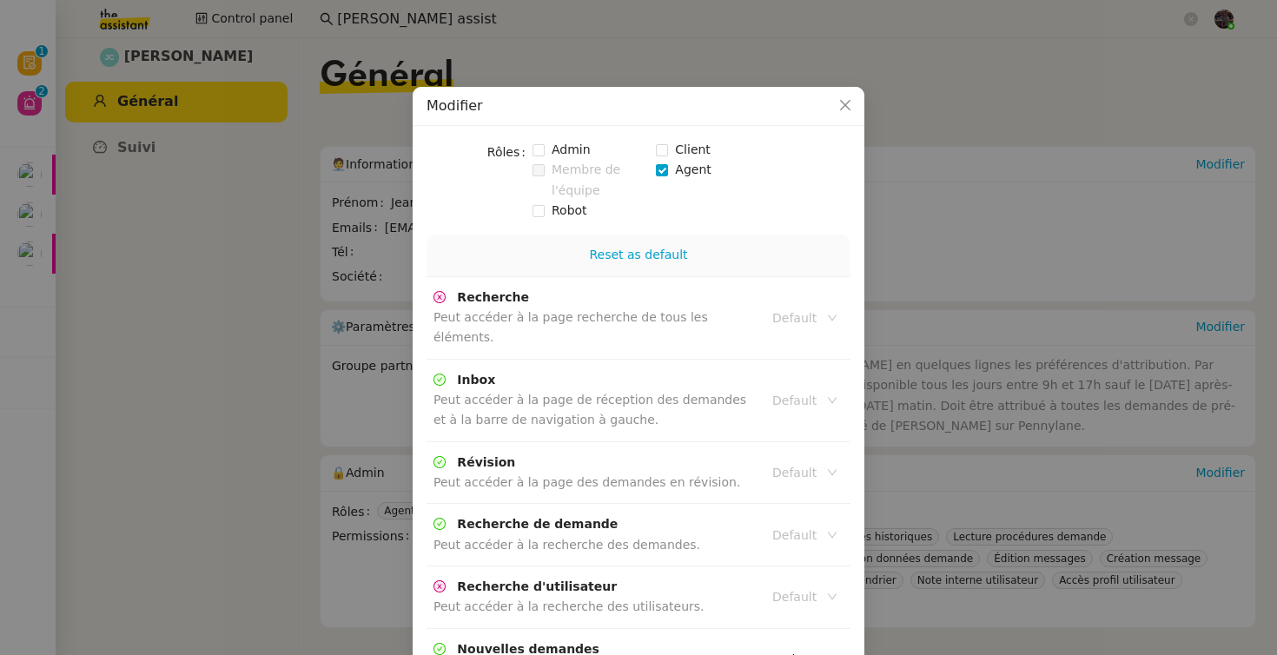
scroll to position [839, 0]
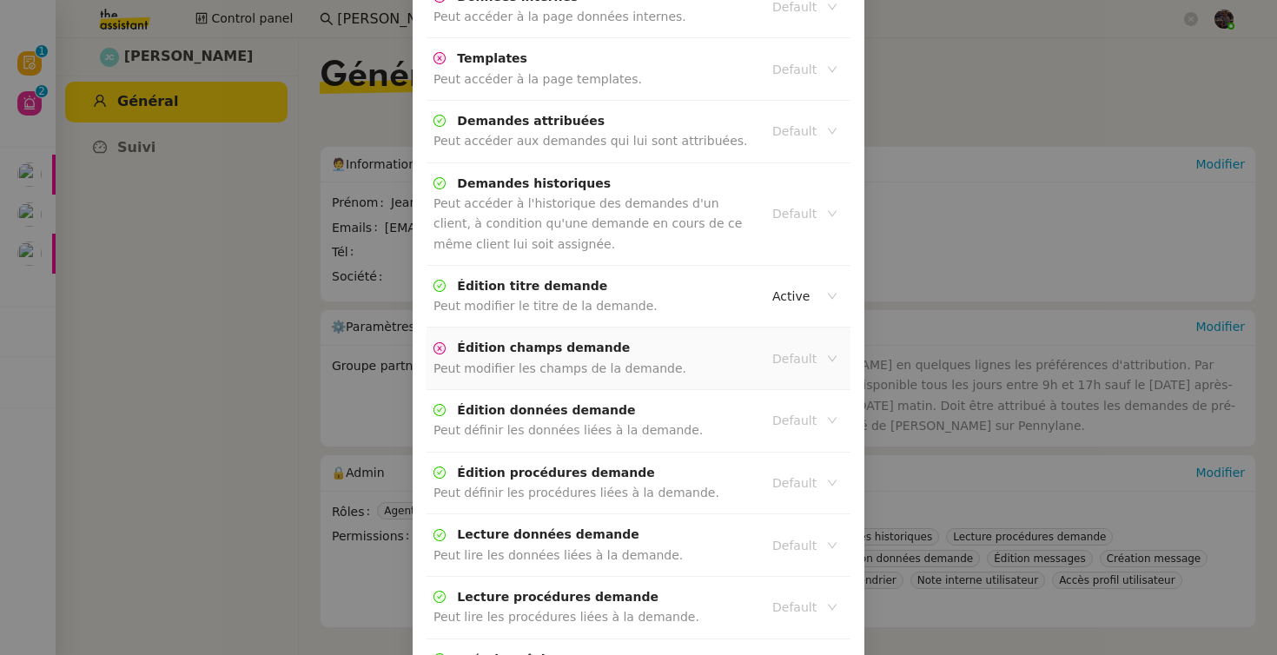
click at [773, 348] on input at bounding box center [798, 359] width 52 height 23
click at [785, 369] on div "Active" at bounding box center [804, 369] width 64 height 16
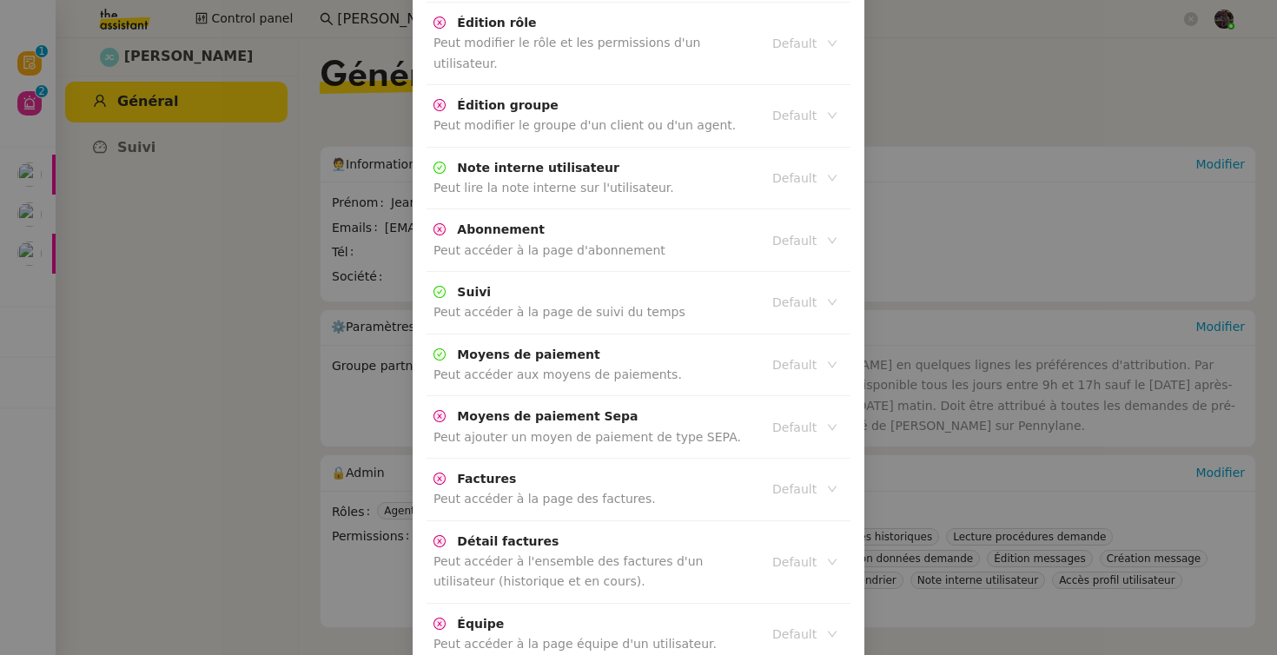
scroll to position [3855, 0]
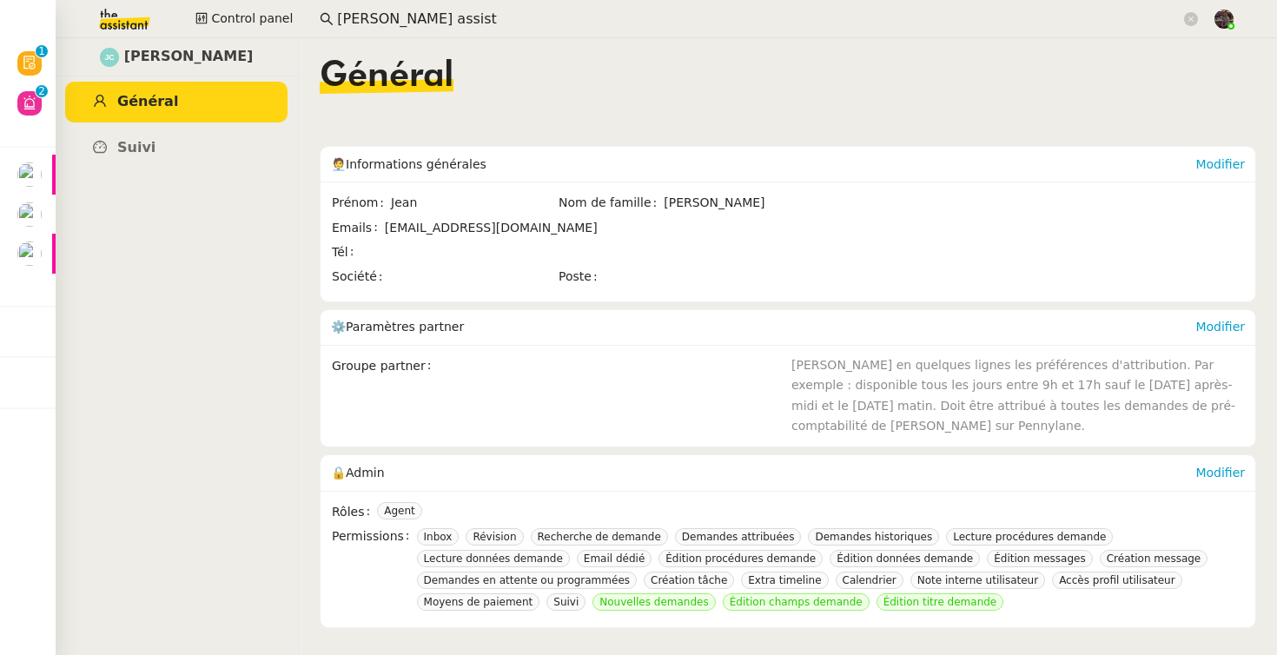
scroll to position [3768, 0]
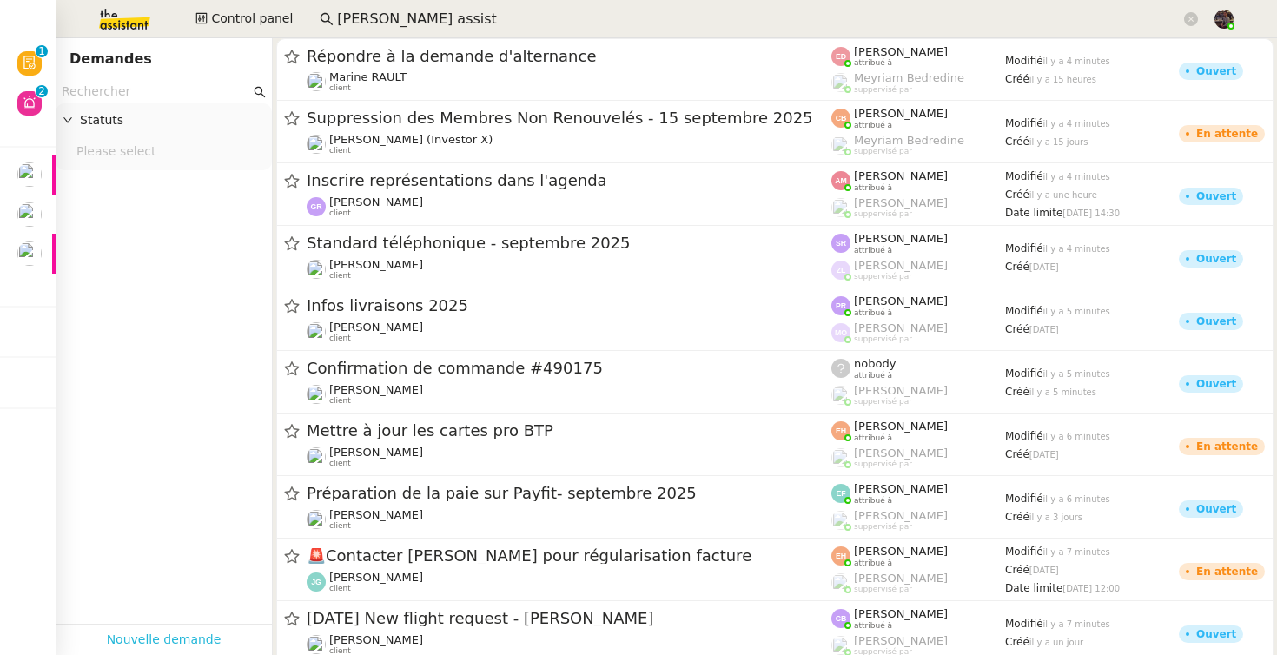
click at [147, 642] on link "Nouvelle demande" at bounding box center [164, 640] width 115 height 20
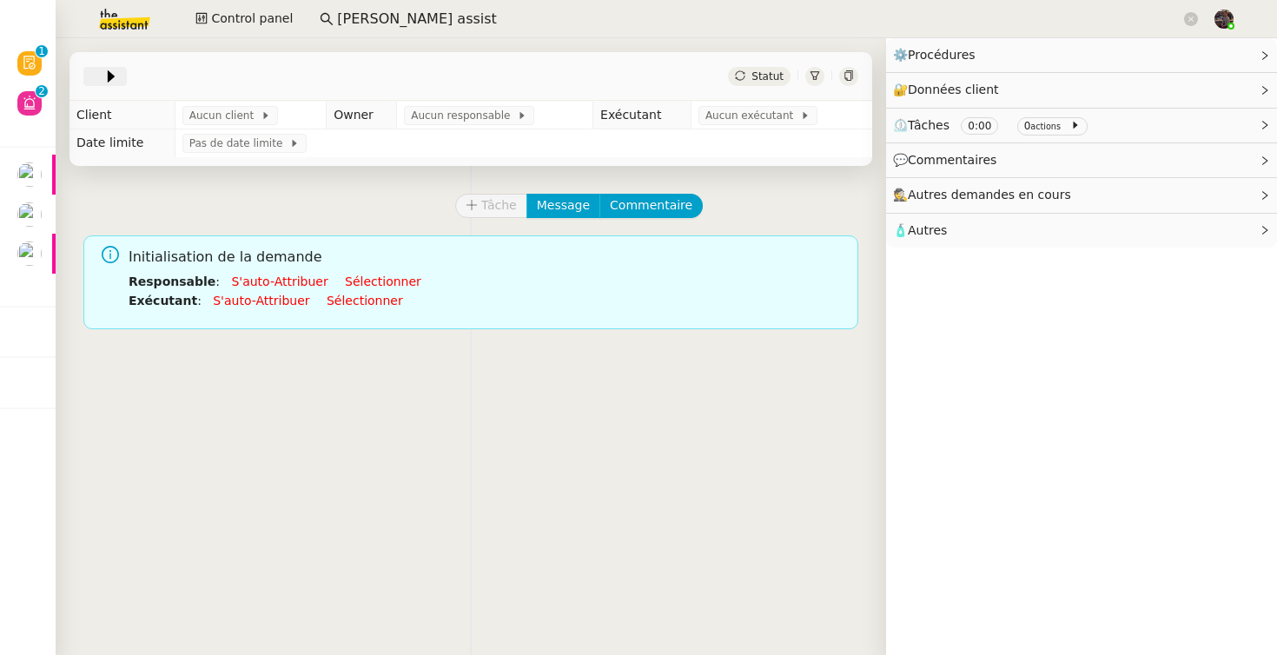
click at [106, 71] on icon at bounding box center [111, 76] width 17 height 17
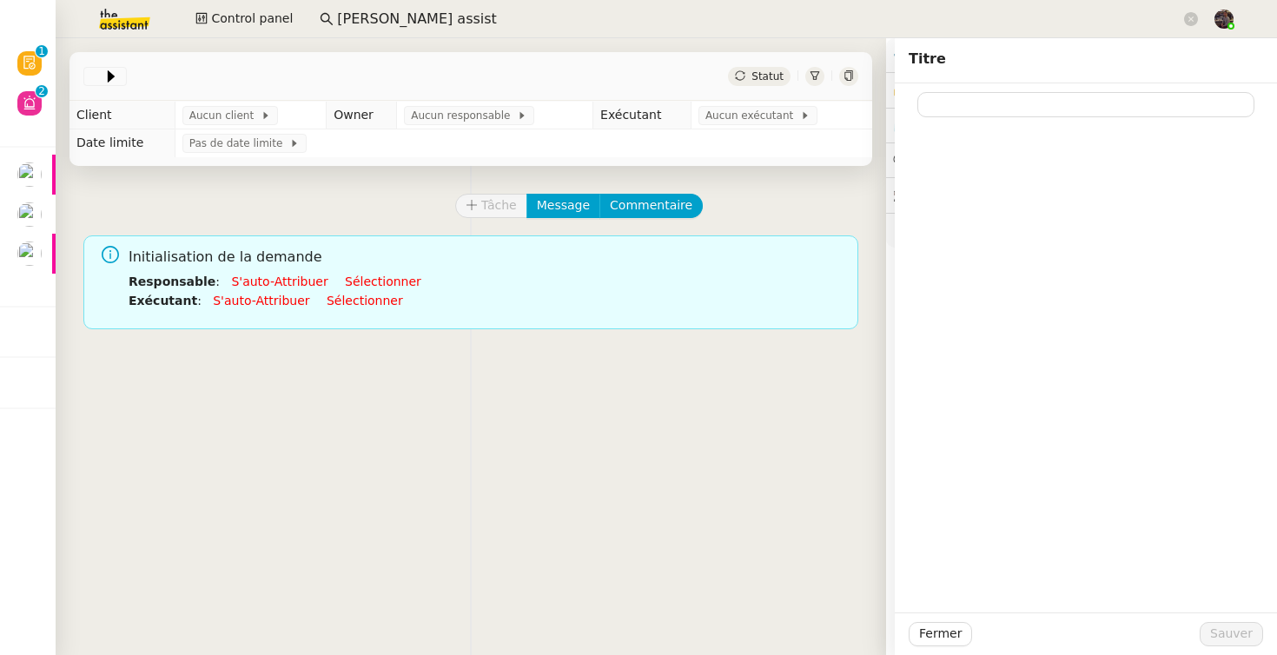
click at [620, 436] on div "Tâche Message Commentaire Veuillez patienter une erreur s'est produite 👌👌👌 mess…" at bounding box center [471, 493] width 831 height 655
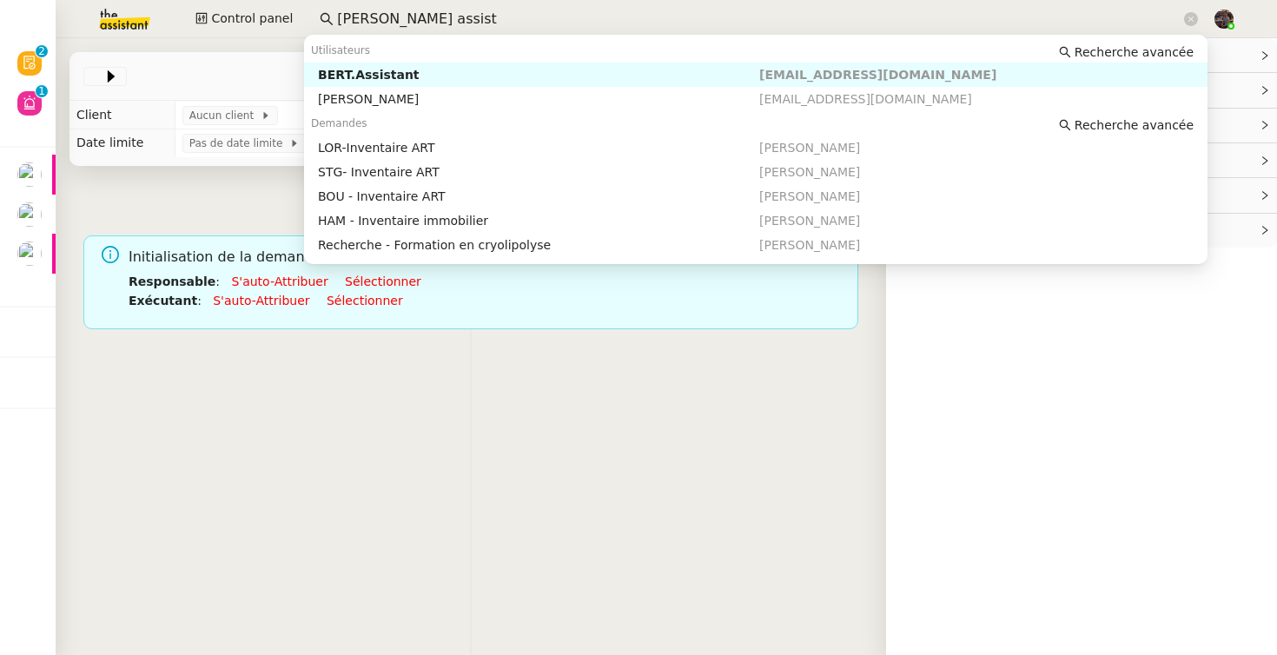
click at [407, 17] on input "bert assist" at bounding box center [759, 19] width 844 height 23
click at [407, 21] on input "bert assist" at bounding box center [759, 19] width 844 height 23
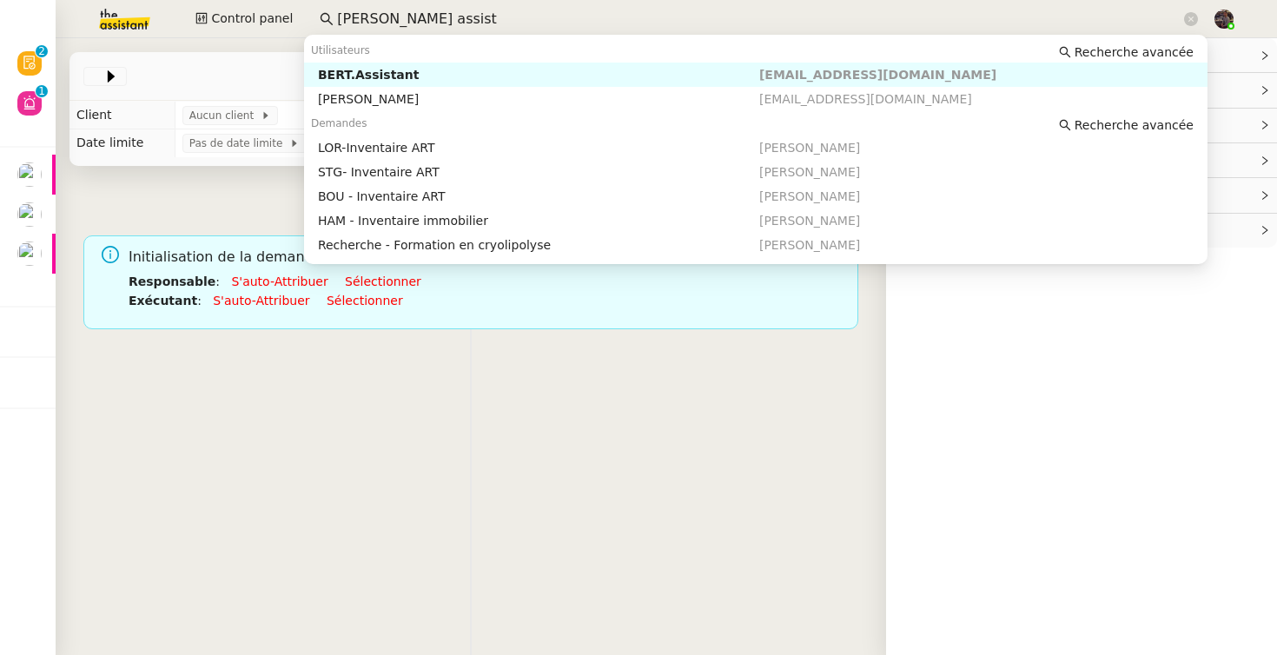
click at [407, 21] on input "bert assist" at bounding box center [759, 19] width 844 height 23
click at [521, 436] on div "Tâche Message Commentaire Veuillez patienter une erreur s'est produite 👌👌👌 mess…" at bounding box center [471, 493] width 831 height 655
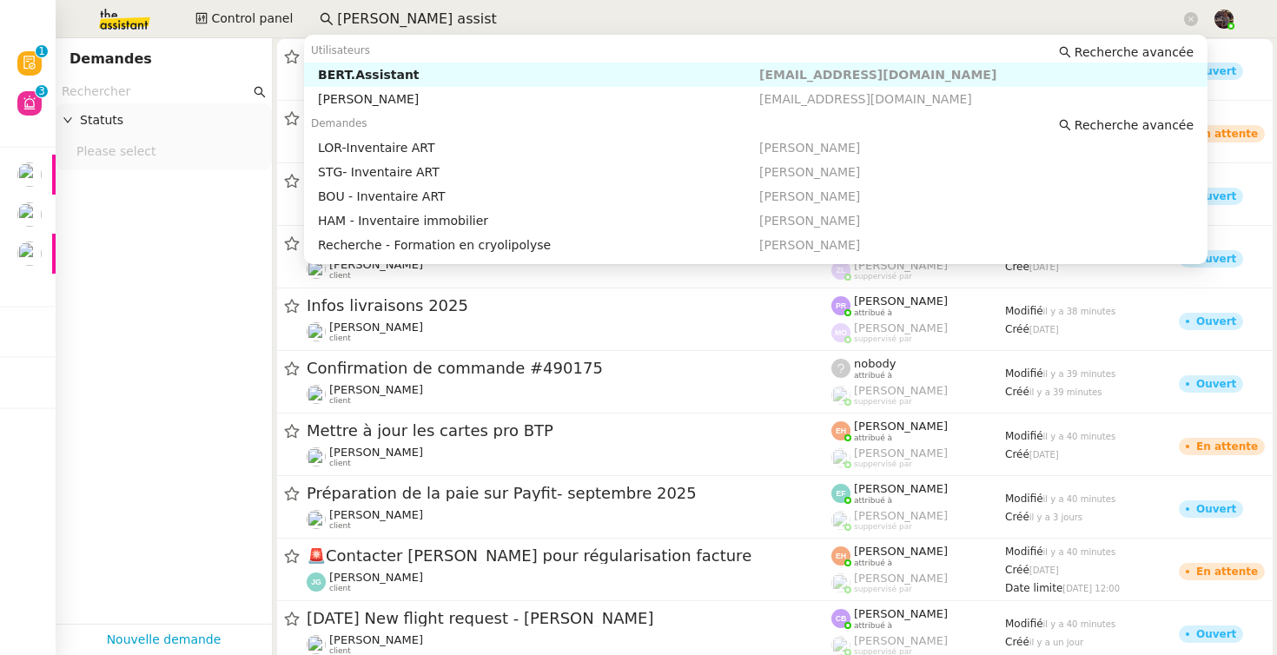
click at [396, 8] on input "bert assist" at bounding box center [759, 19] width 844 height 23
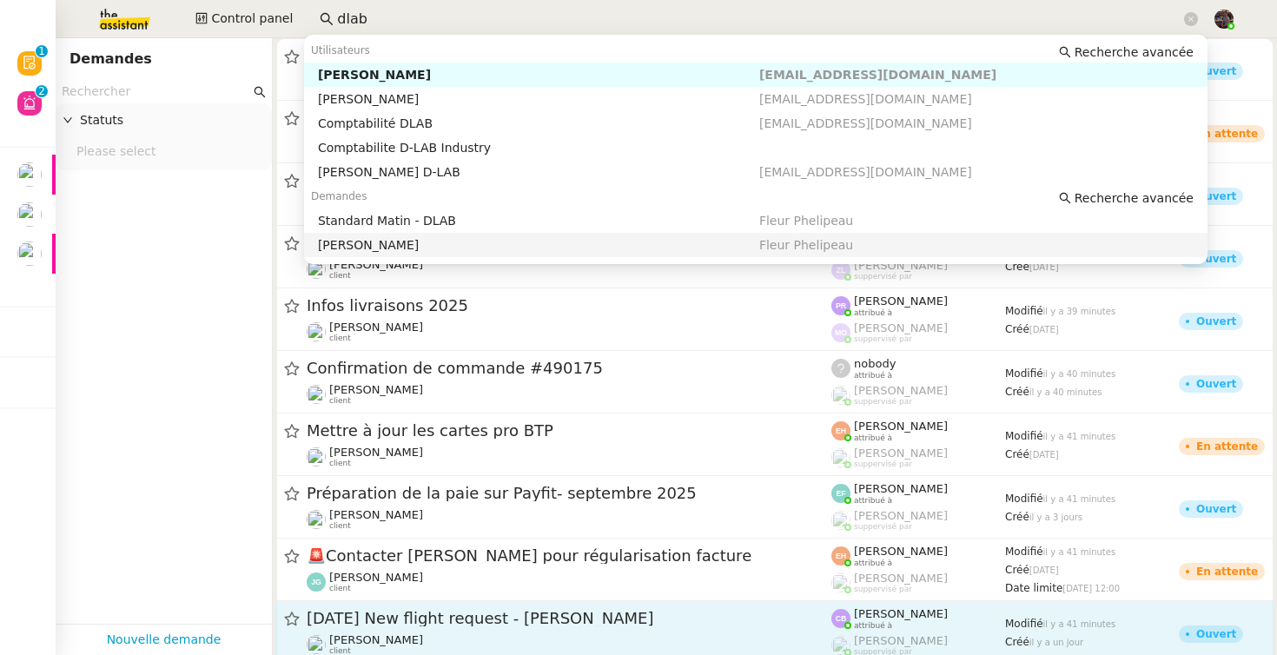
type input "dlab"
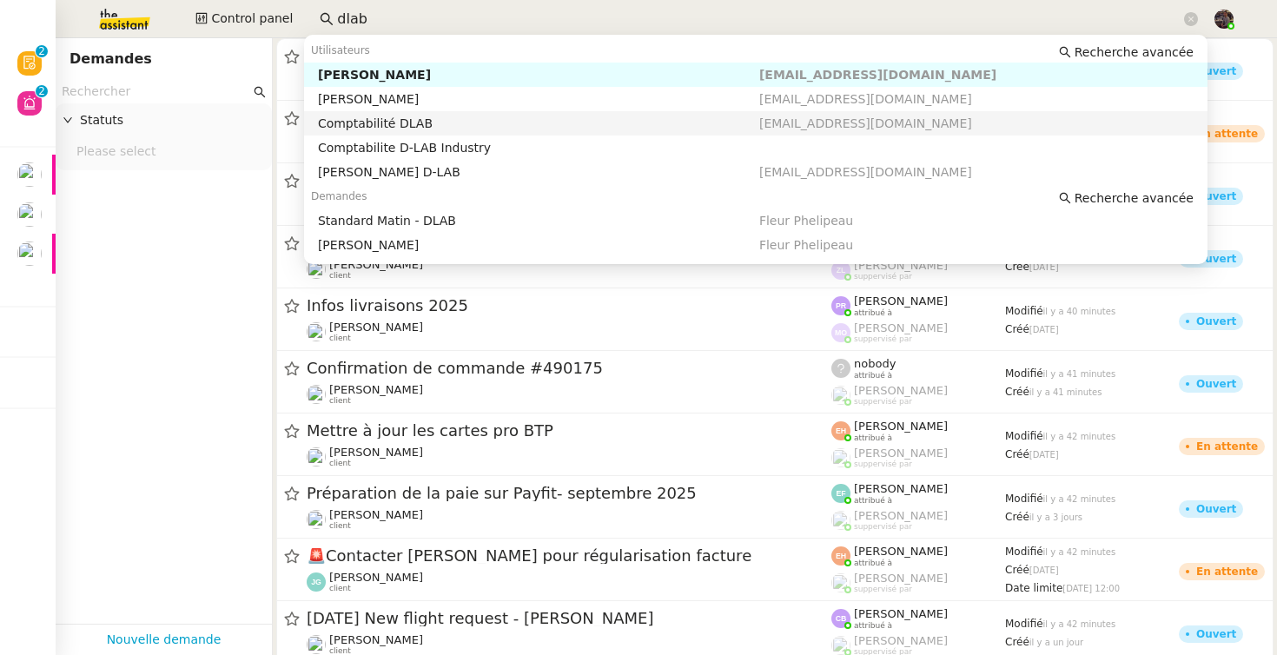
click at [120, 201] on app-tickets-filter "Statuts Please select" at bounding box center [164, 352] width 216 height 544
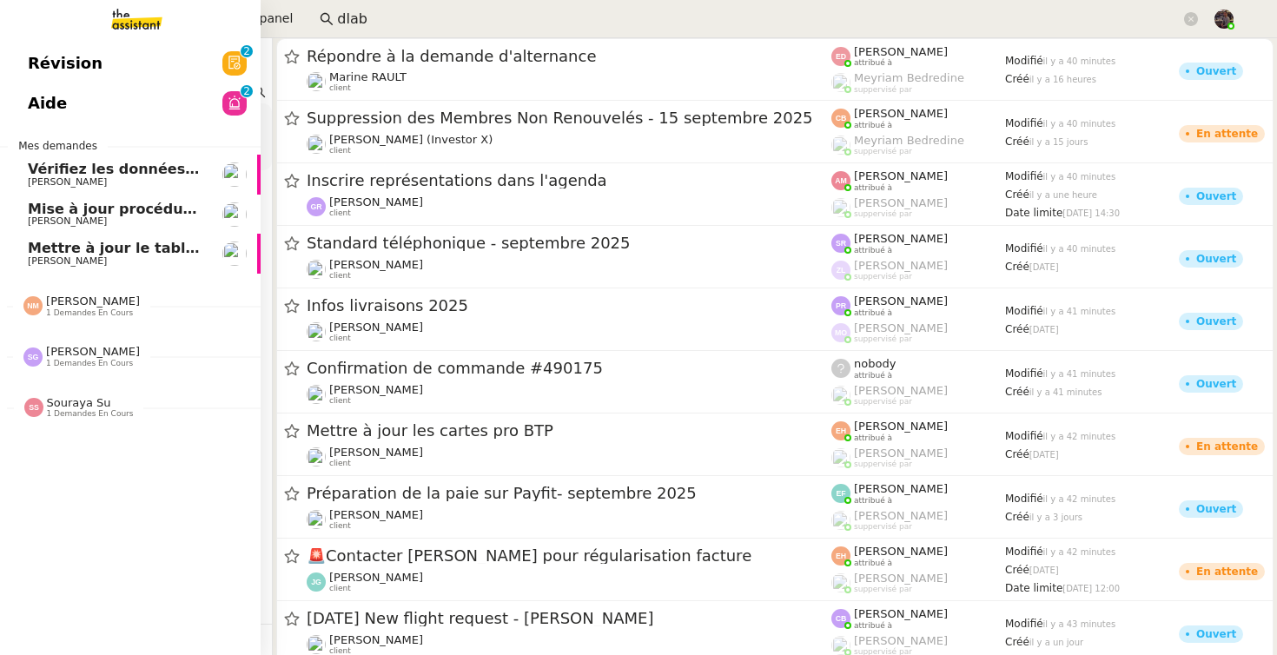
click at [67, 154] on span "Mes demandes" at bounding box center [58, 145] width 100 height 17
click at [70, 168] on span "Vérifiez les données TDB Gestion MPAF" at bounding box center [181, 169] width 307 height 17
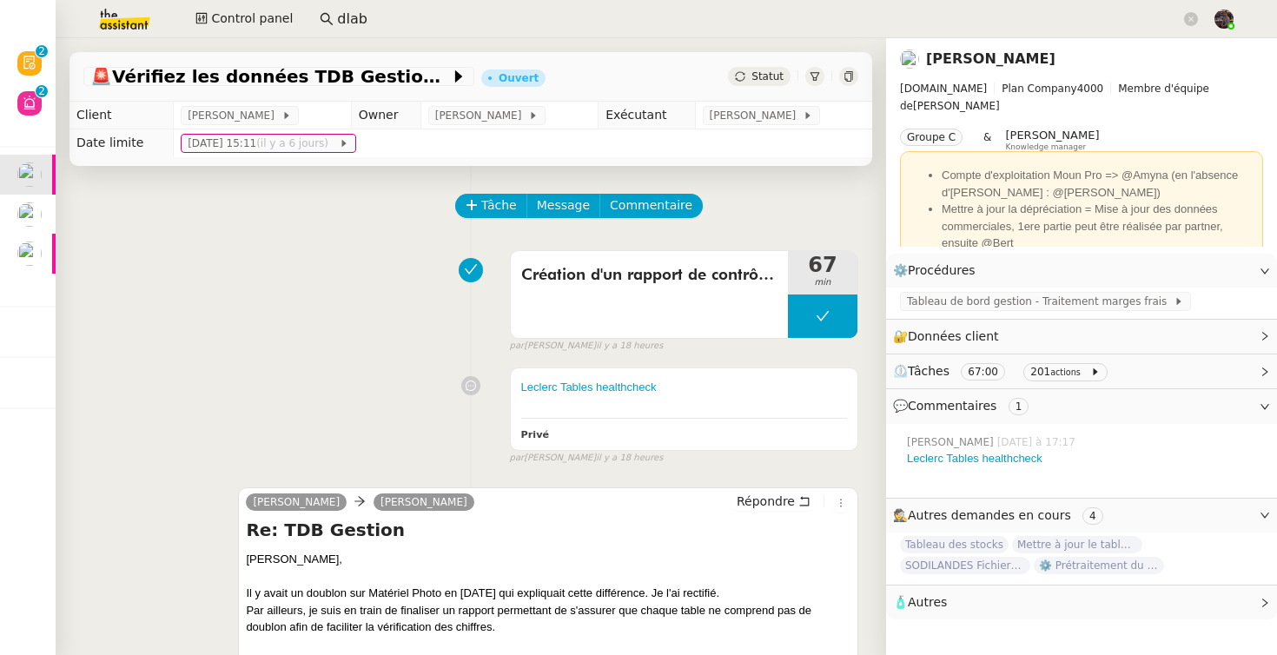
click at [191, 293] on div "Création d'un rapport de contrôle des tables 67 min false par Bert C. il y a 18…" at bounding box center [470, 297] width 775 height 111
click at [135, 23] on img at bounding box center [110, 19] width 135 height 38
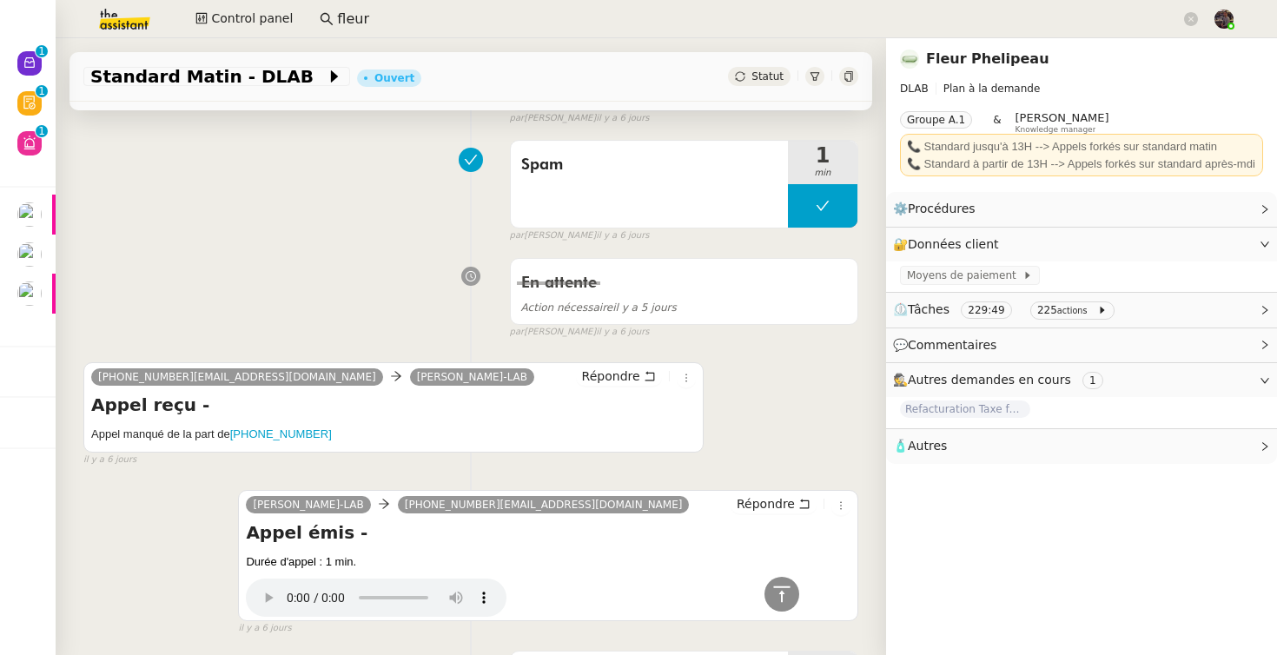
scroll to position [3067, 0]
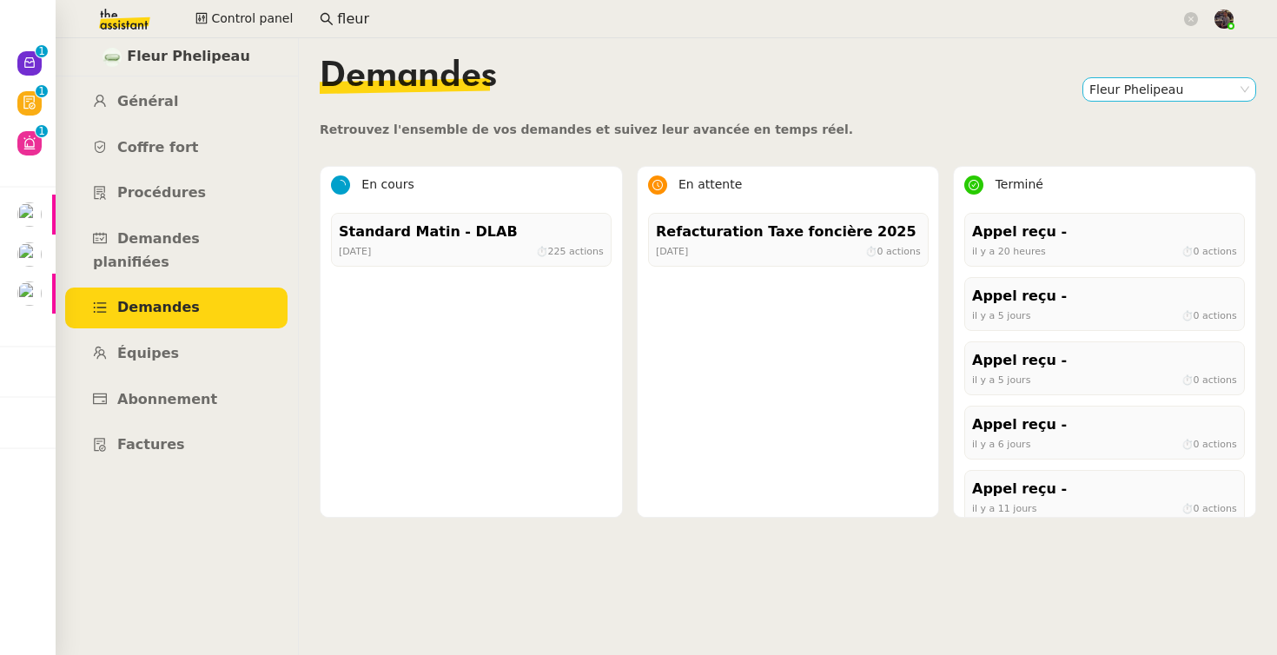
click at [1155, 95] on nz-select-item "Fleur Phelipeau" at bounding box center [1170, 89] width 160 height 23
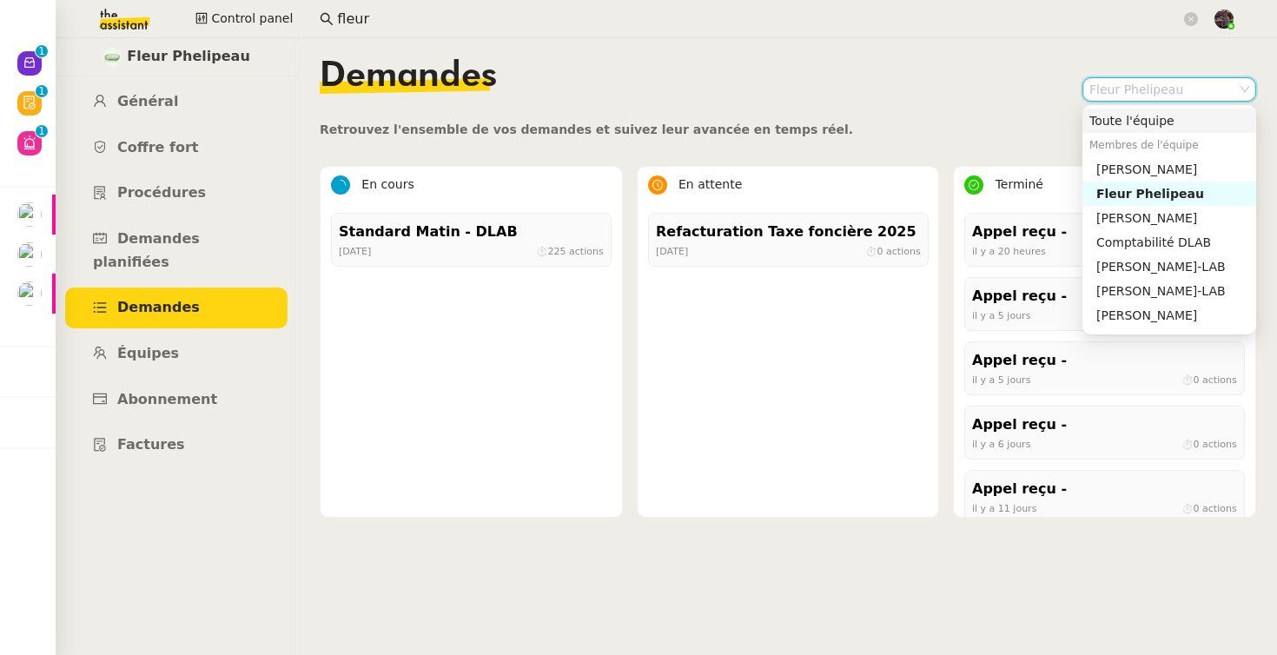
click at [1137, 119] on div "Toute l'équipe" at bounding box center [1170, 121] width 160 height 16
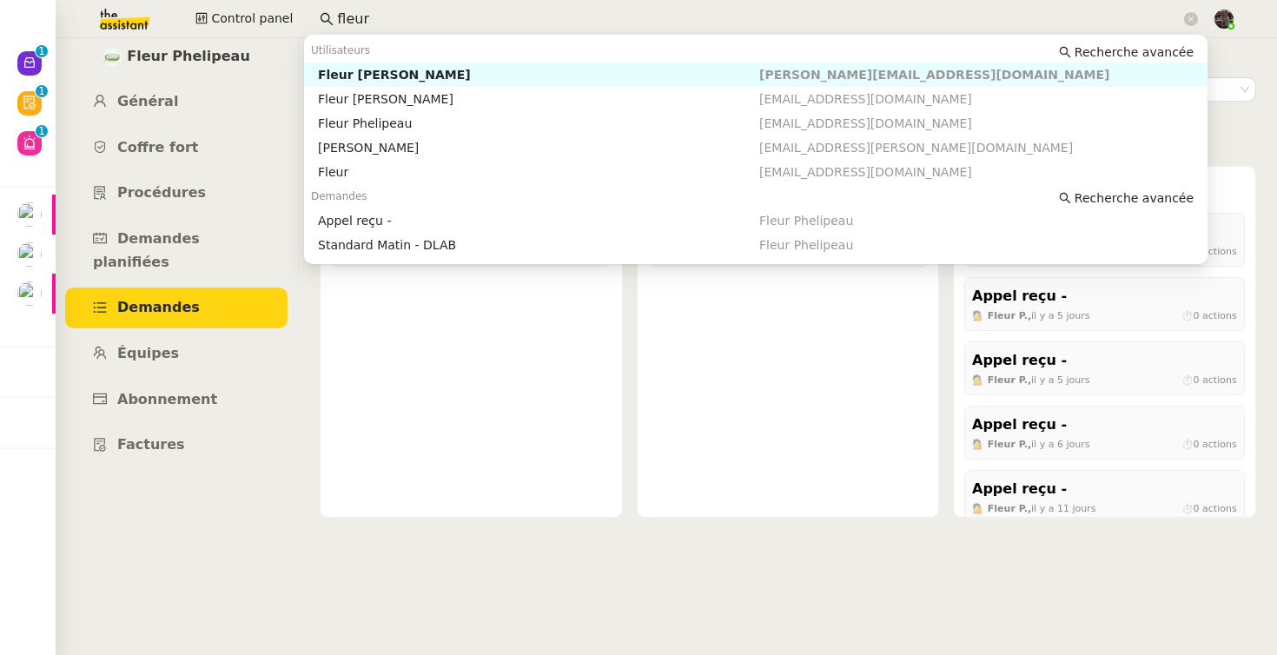
click at [428, 11] on input "fleur" at bounding box center [759, 19] width 844 height 23
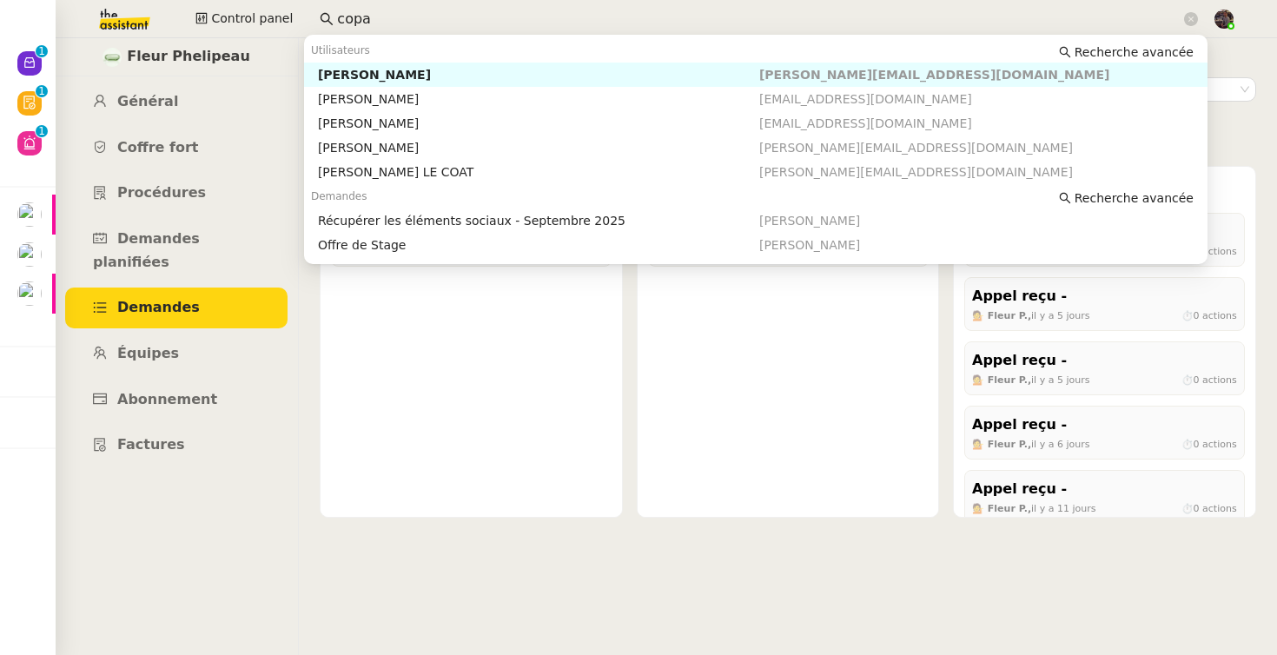
click at [392, 66] on nz-auto-option "Jeremy DUMONT-FILLON jeremy@copacabanon.com" at bounding box center [756, 75] width 904 height 24
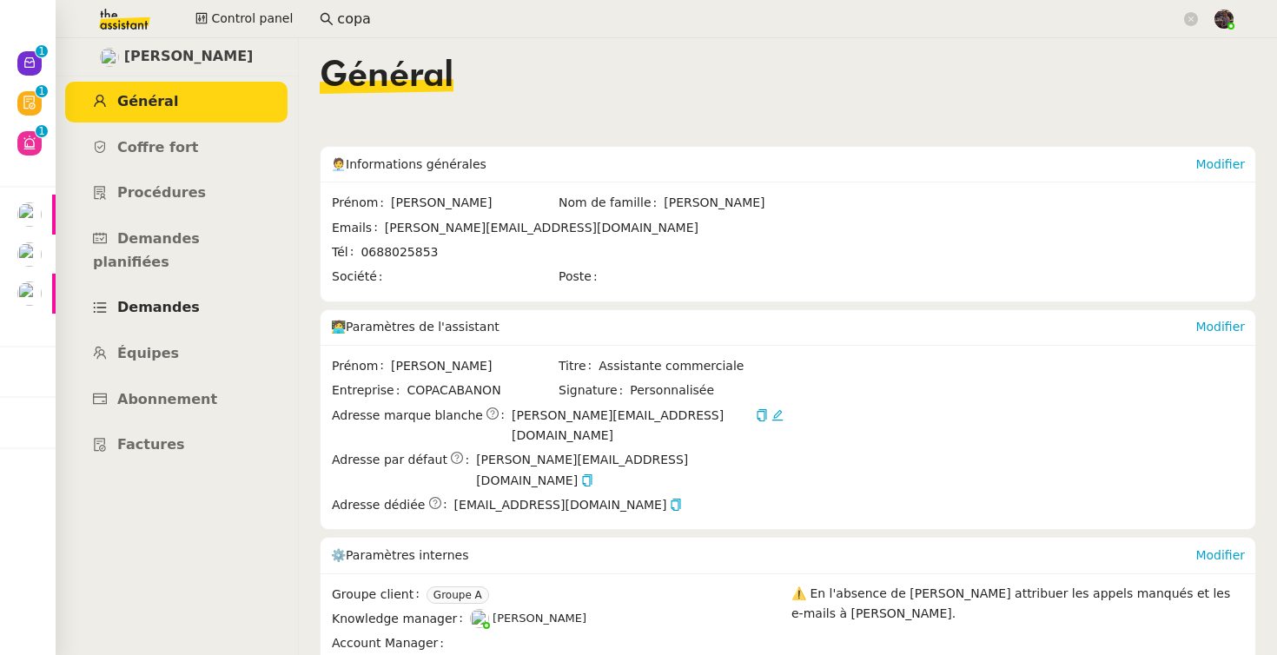
click at [182, 299] on span "Demandes" at bounding box center [158, 307] width 83 height 17
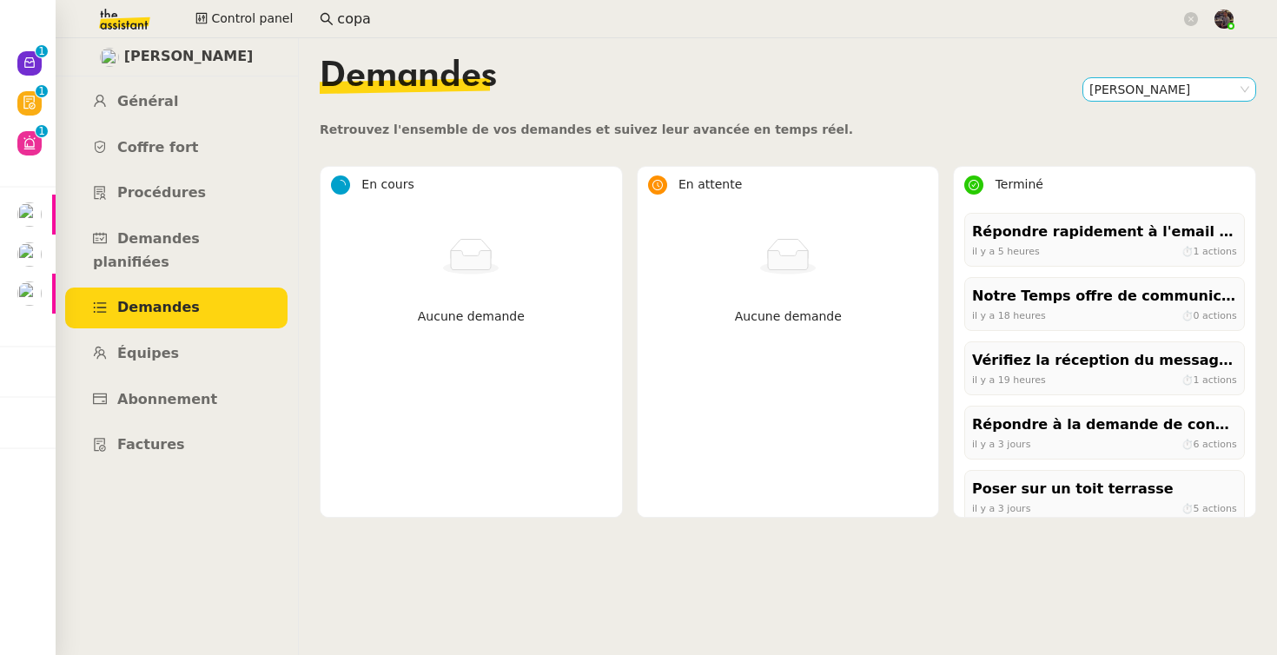
click at [1144, 99] on nz-select-item "[PERSON_NAME]" at bounding box center [1170, 89] width 160 height 23
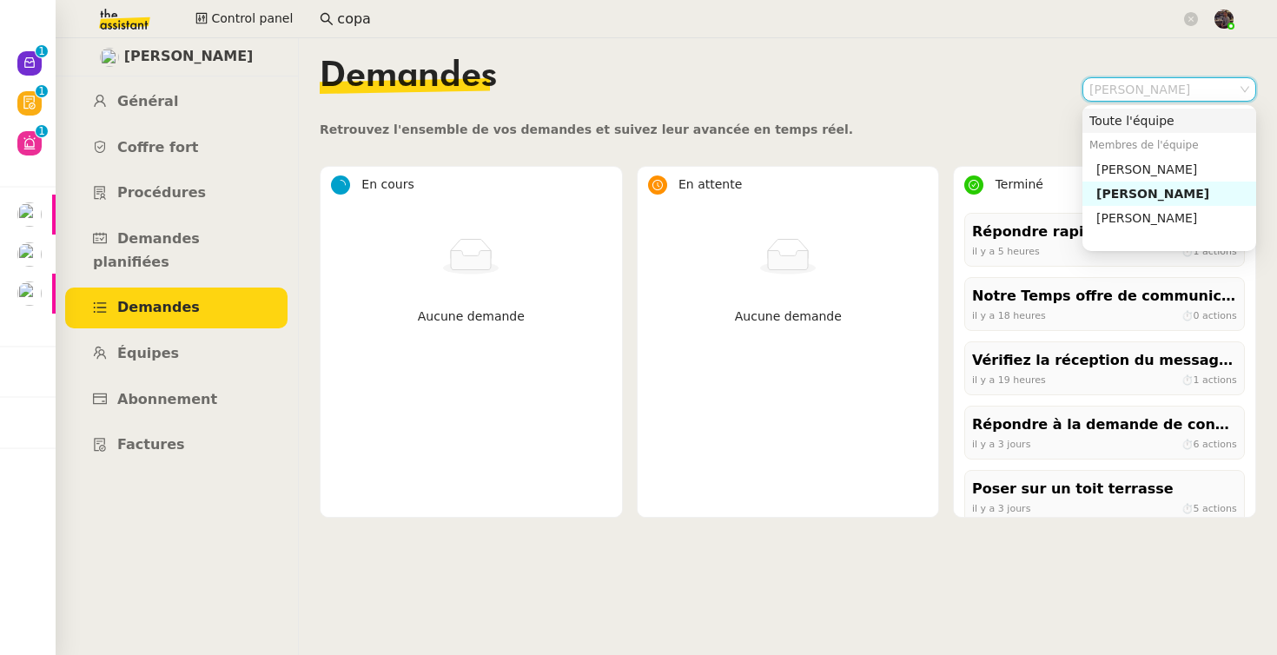
click at [1137, 117] on div "Toute l'équipe" at bounding box center [1170, 121] width 160 height 16
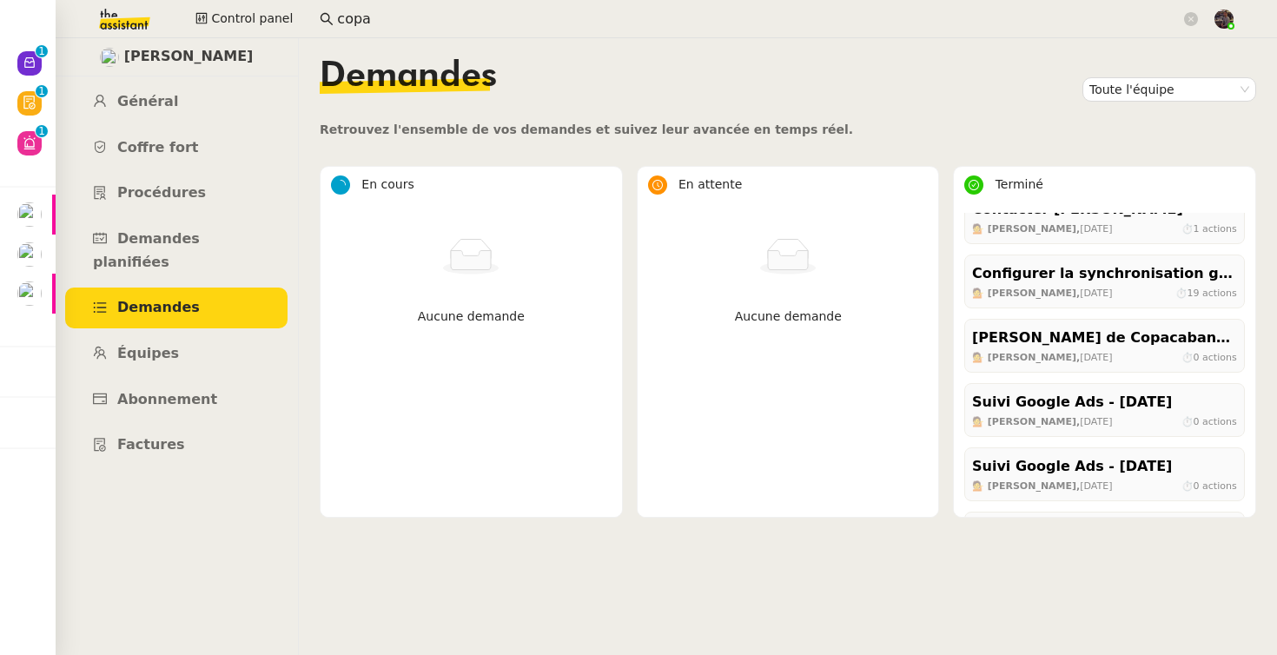
scroll to position [667, 0]
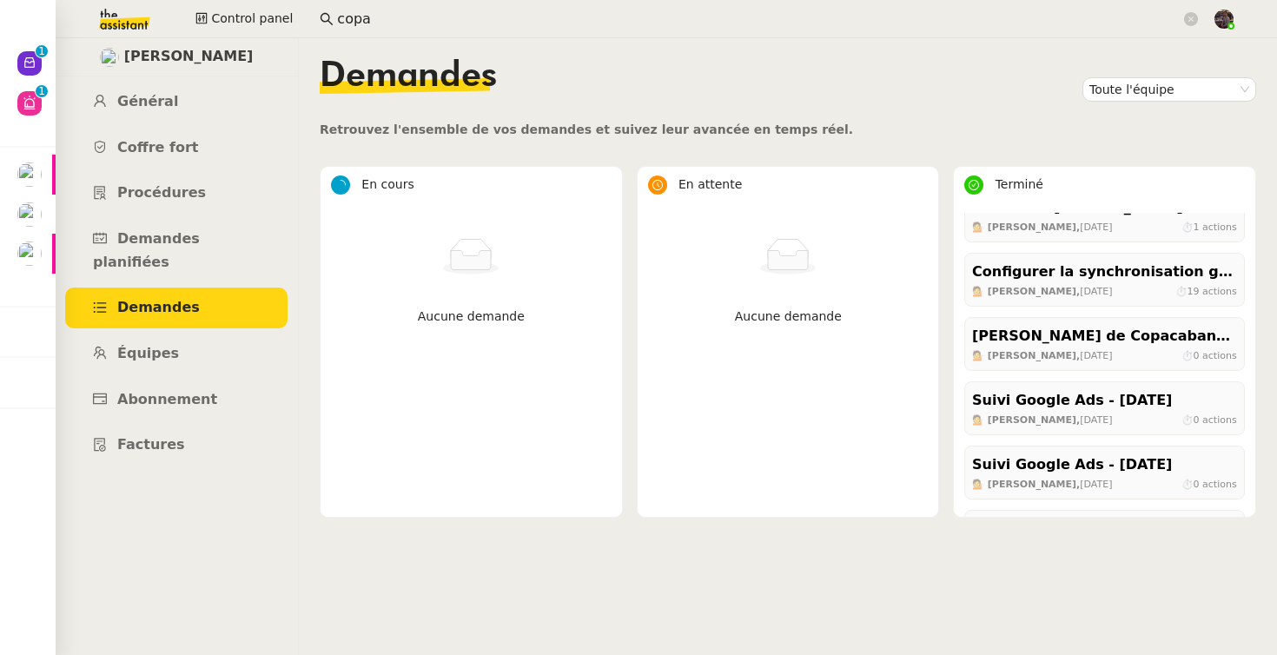
click at [372, 20] on input "copa" at bounding box center [759, 19] width 844 height 23
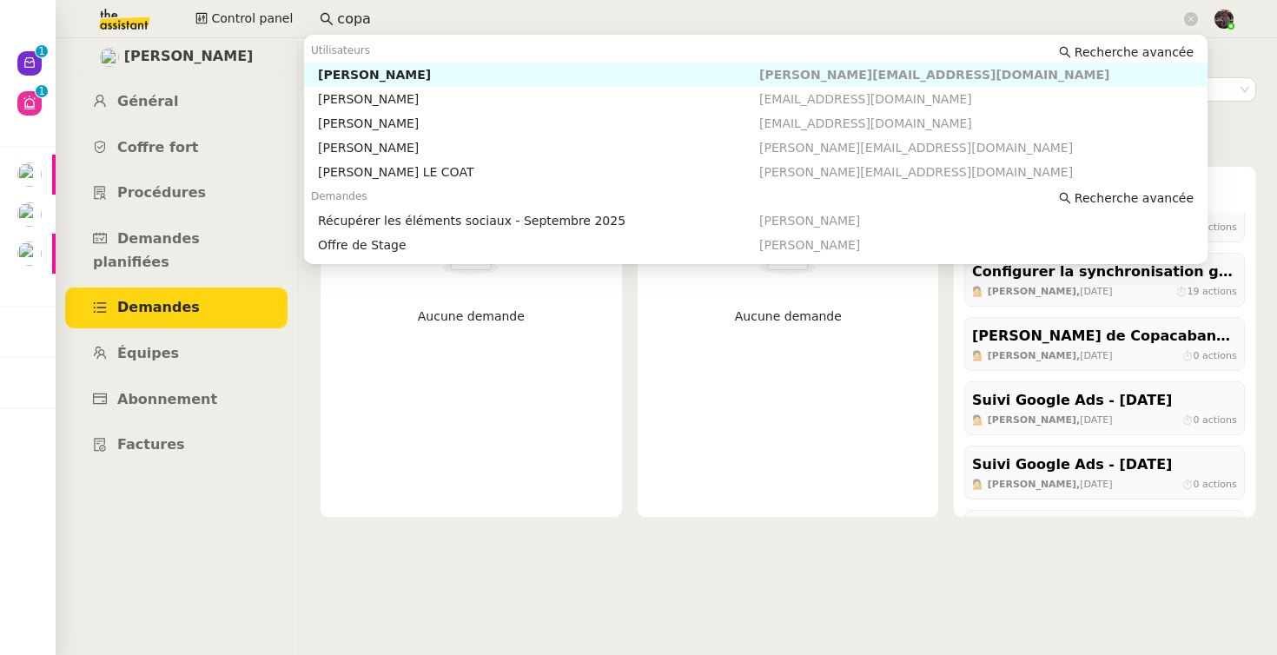
click at [372, 20] on input "copa" at bounding box center [759, 19] width 844 height 23
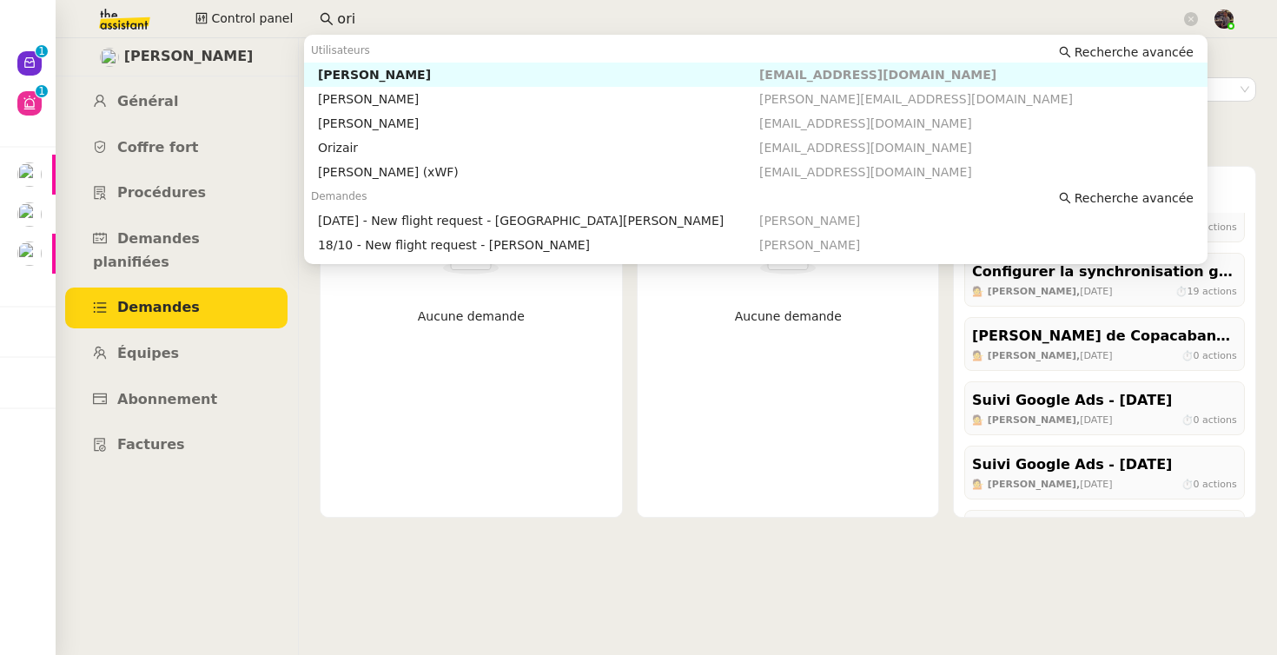
type input "ori"
click at [410, 104] on div "[PERSON_NAME]" at bounding box center [538, 99] width 441 height 16
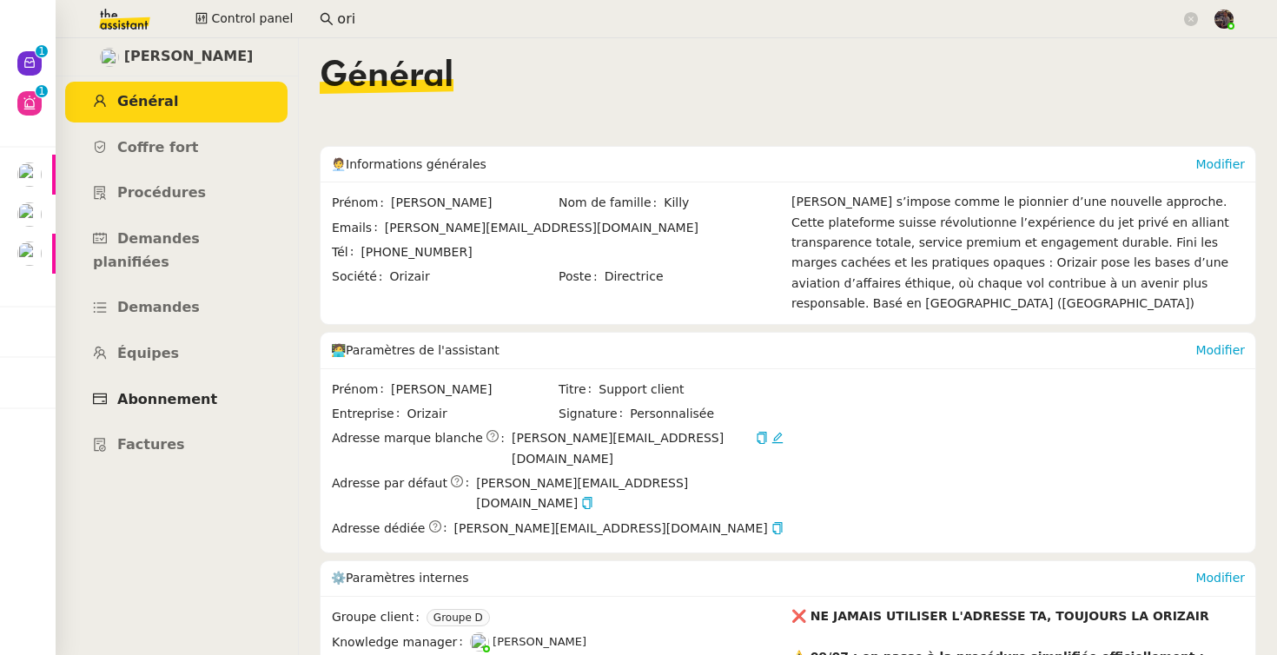
click at [151, 386] on link "Abonnement" at bounding box center [176, 400] width 222 height 41
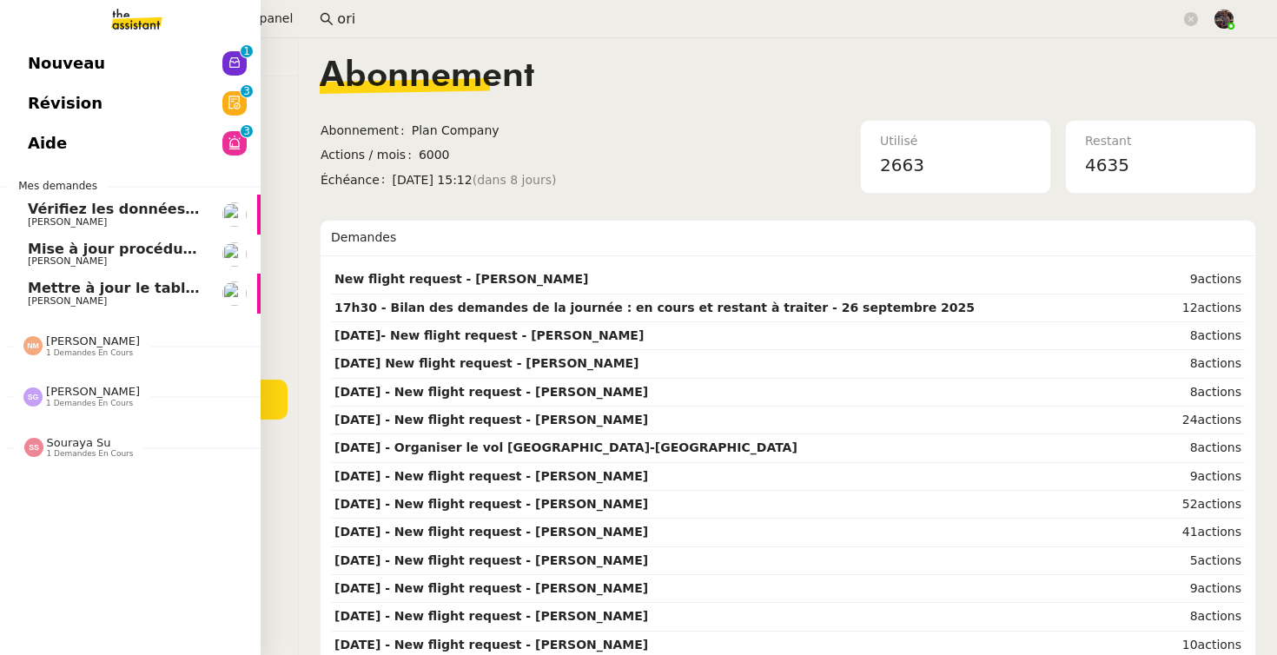
click at [28, 76] on link "Nouveau 0 1 2 3 4 5 6 7 8 9" at bounding box center [130, 63] width 261 height 40
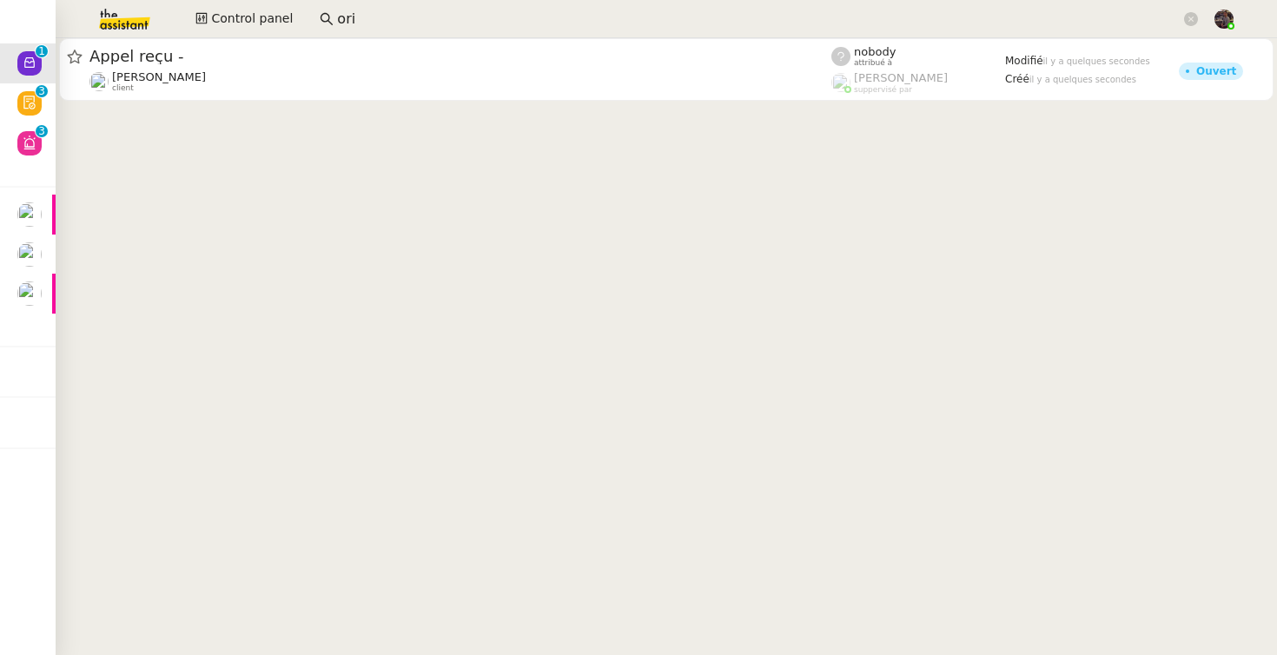
click at [432, 281] on cdk-virtual-scroll-viewport "Appel reçu - Jeremy DUMONT-FILLON client nobody attribué à Romane Vachon supper…" at bounding box center [667, 346] width 1222 height 617
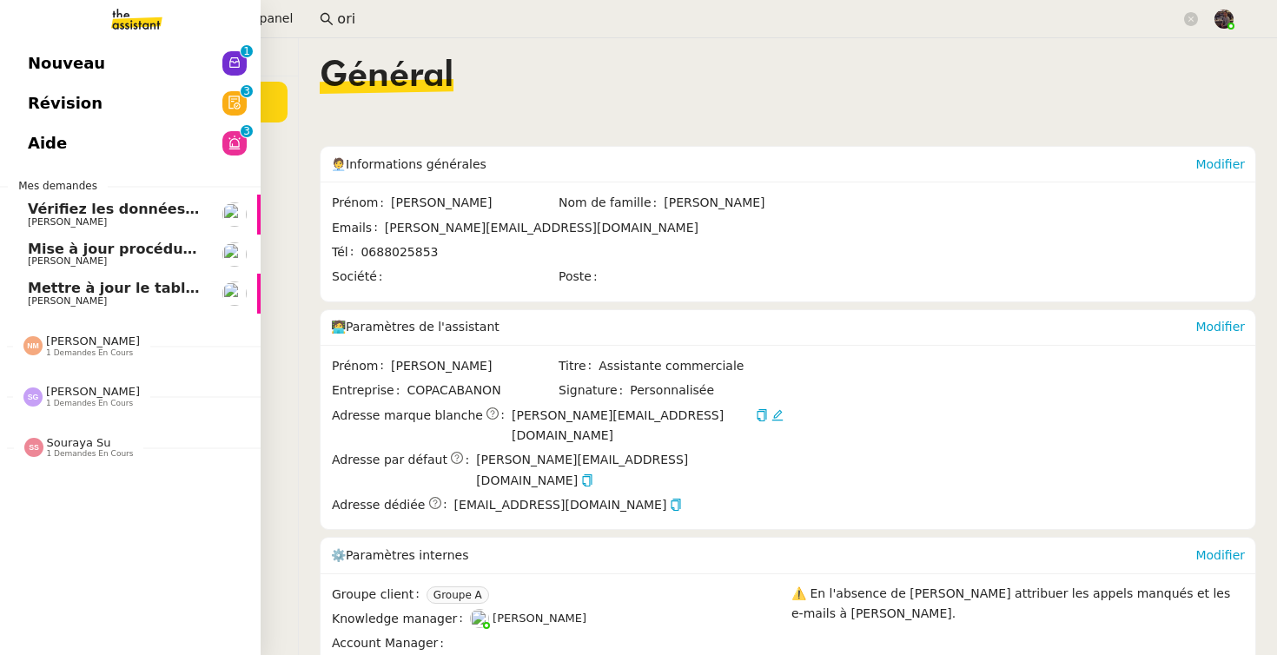
click at [40, 60] on span "Nouveau" at bounding box center [66, 63] width 77 height 26
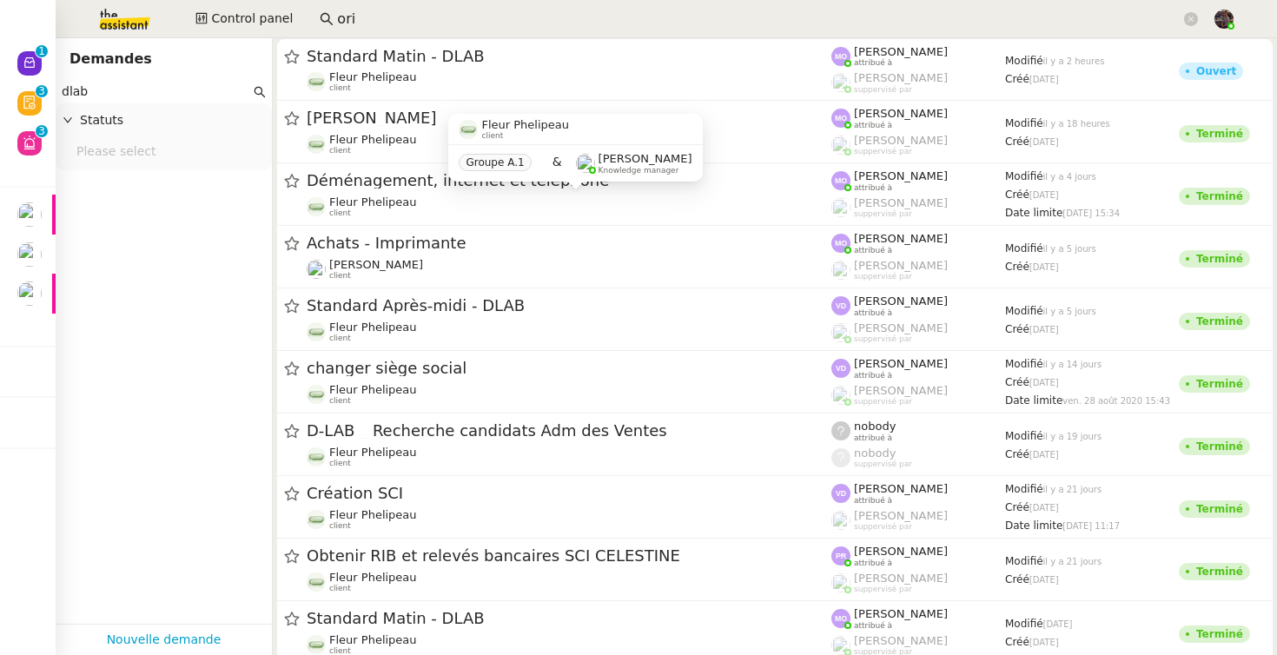
type input "dlab"
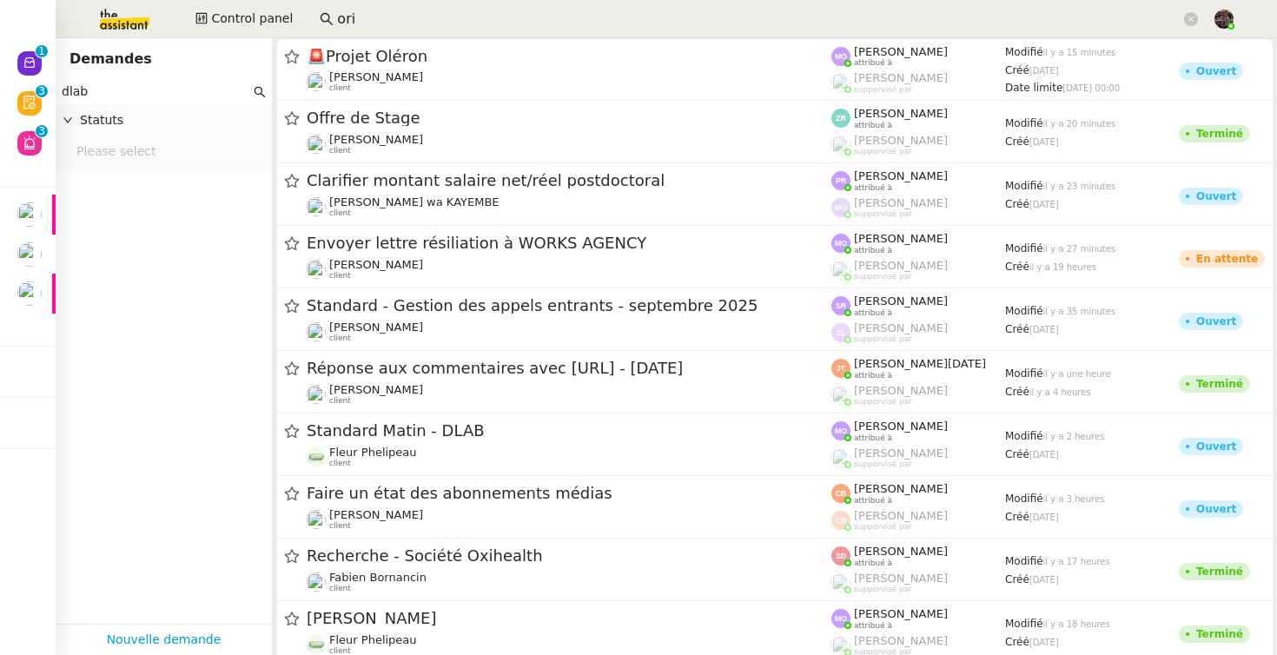
click at [115, 93] on input "dlab" at bounding box center [156, 92] width 189 height 20
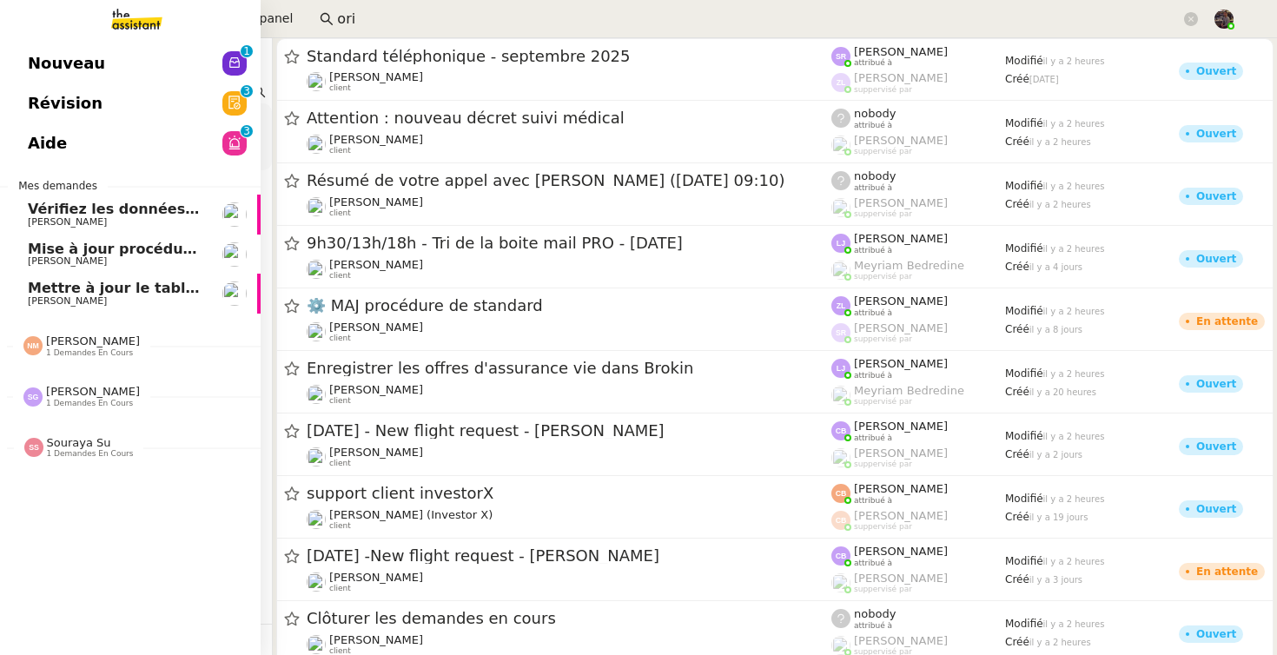
click at [47, 58] on link "Nouveau 0 1 2 3 4 5 6 7 8 9" at bounding box center [130, 63] width 261 height 40
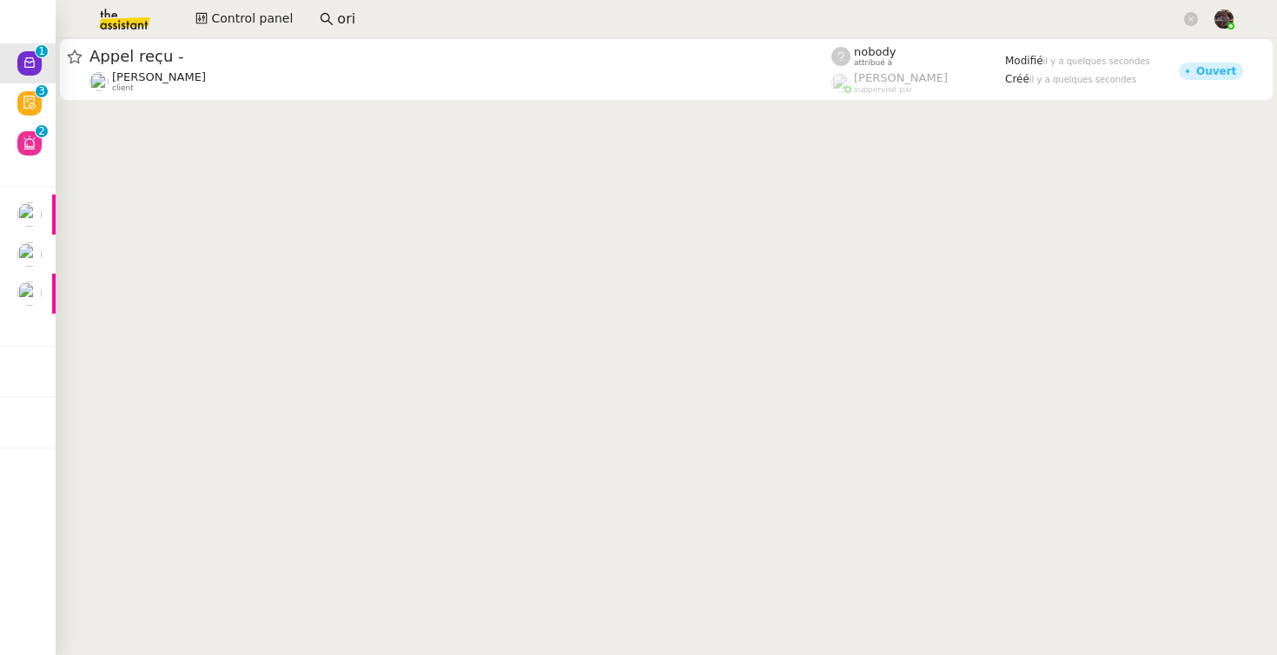
click at [300, 316] on cdk-virtual-scroll-viewport "Appel reçu - Jeremy DUMONT-FILLON client nobody attribué à Romane Vachon supper…" at bounding box center [667, 346] width 1222 height 617
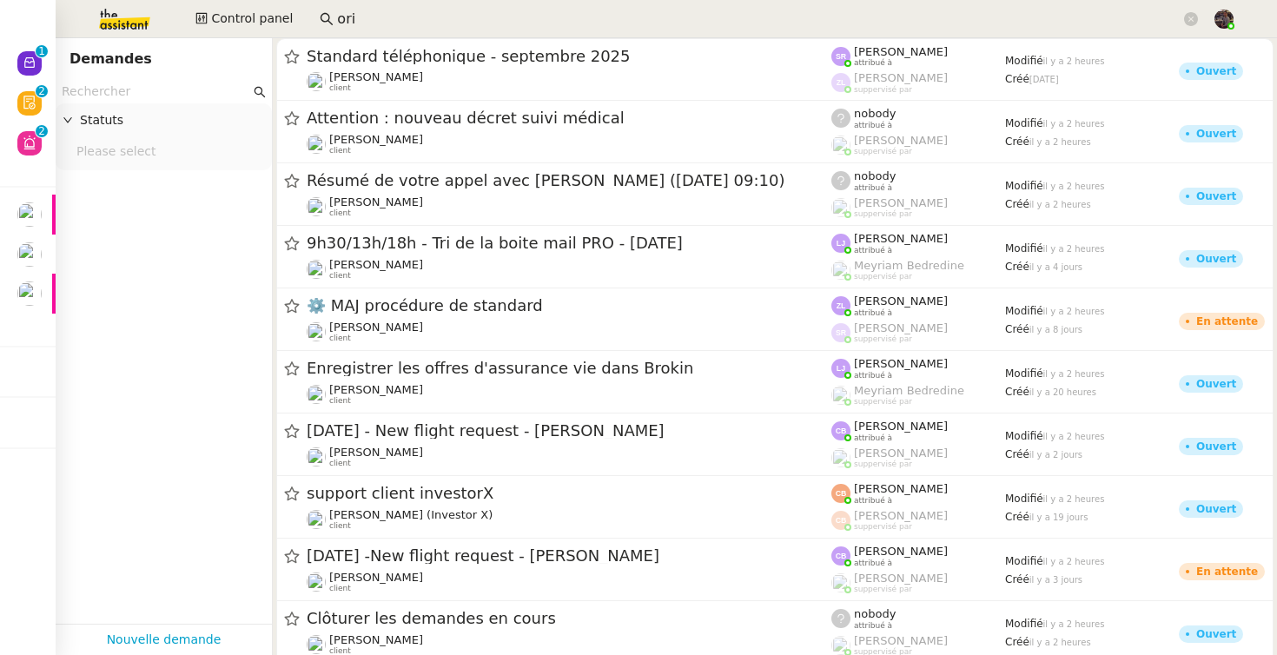
click at [395, 17] on input "ori" at bounding box center [759, 19] width 844 height 23
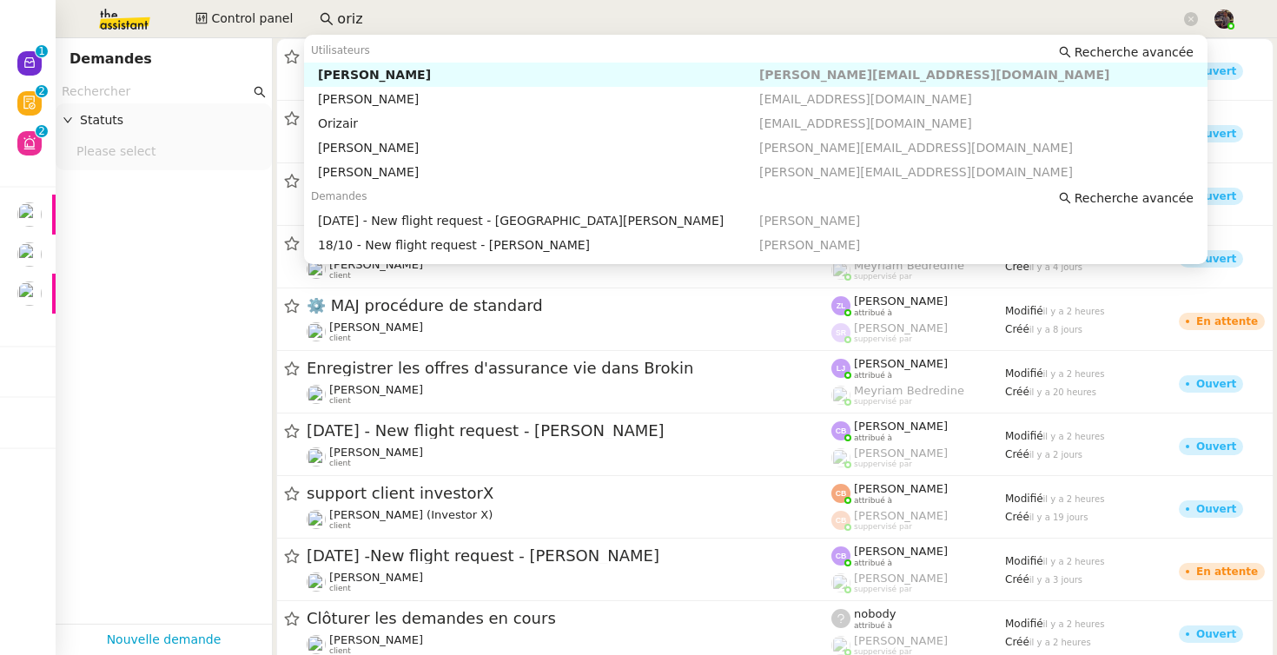
click at [375, 76] on div "[PERSON_NAME]" at bounding box center [538, 75] width 441 height 16
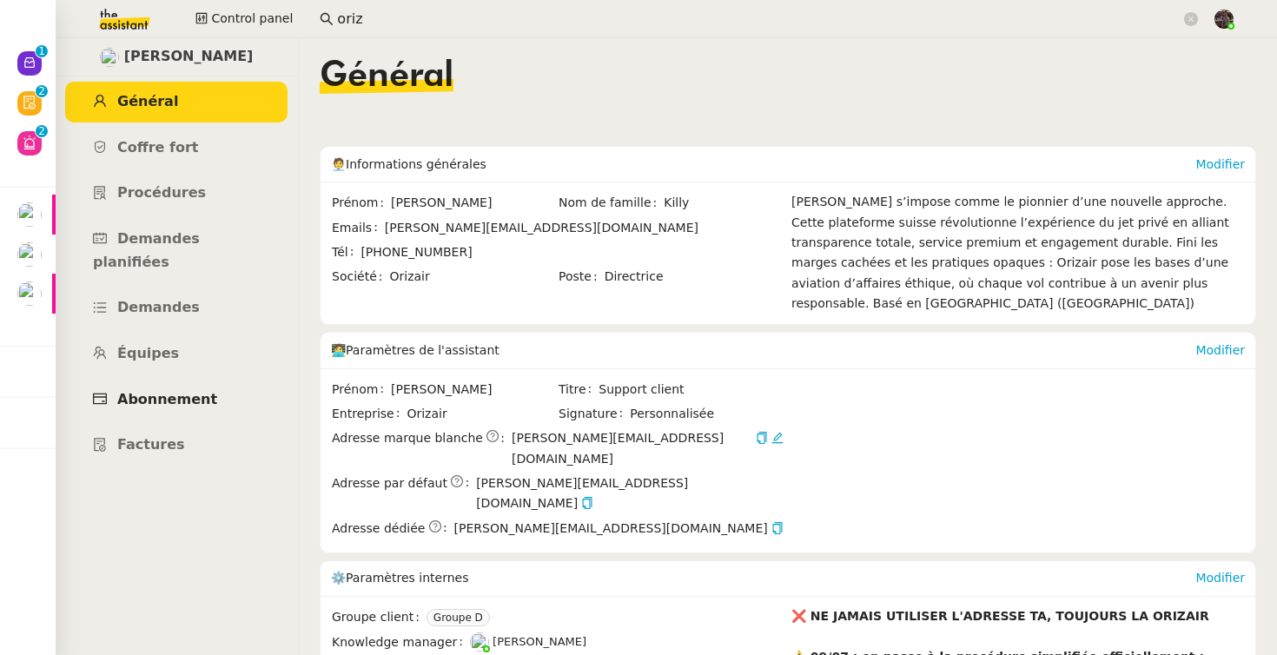
click at [148, 391] on span "Abonnement" at bounding box center [167, 399] width 100 height 17
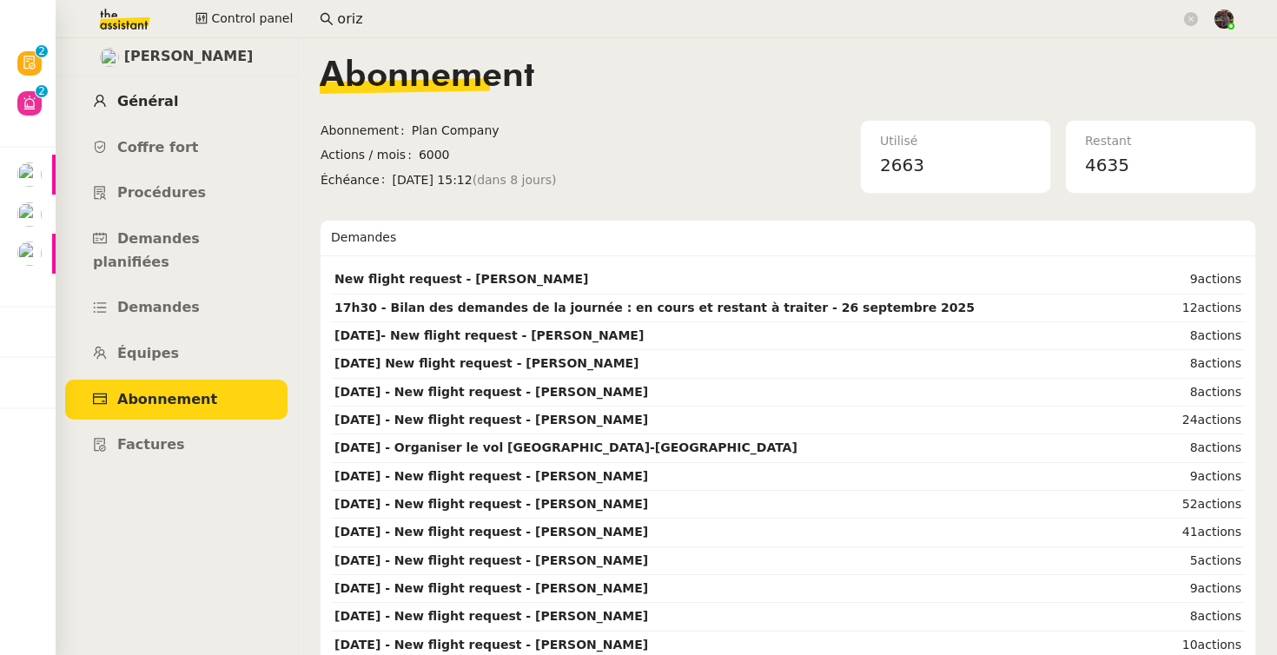
click at [152, 117] on link "Général" at bounding box center [176, 102] width 222 height 41
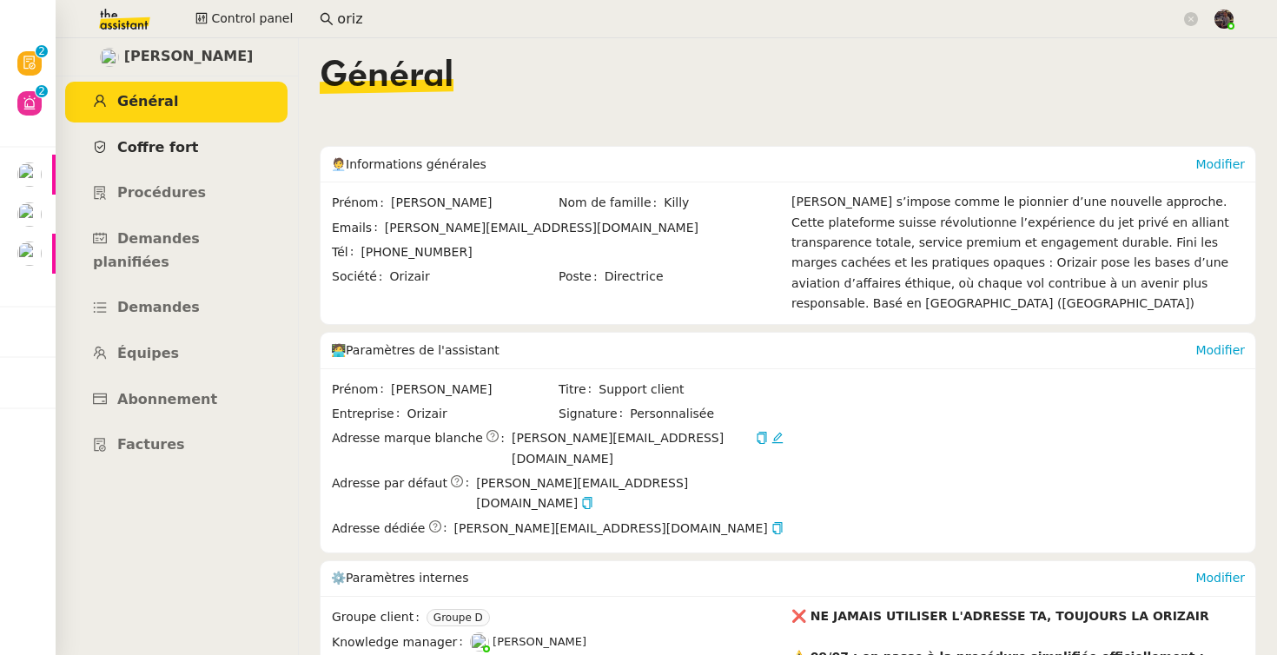
click at [168, 152] on span "Coffre fort" at bounding box center [158, 147] width 82 height 17
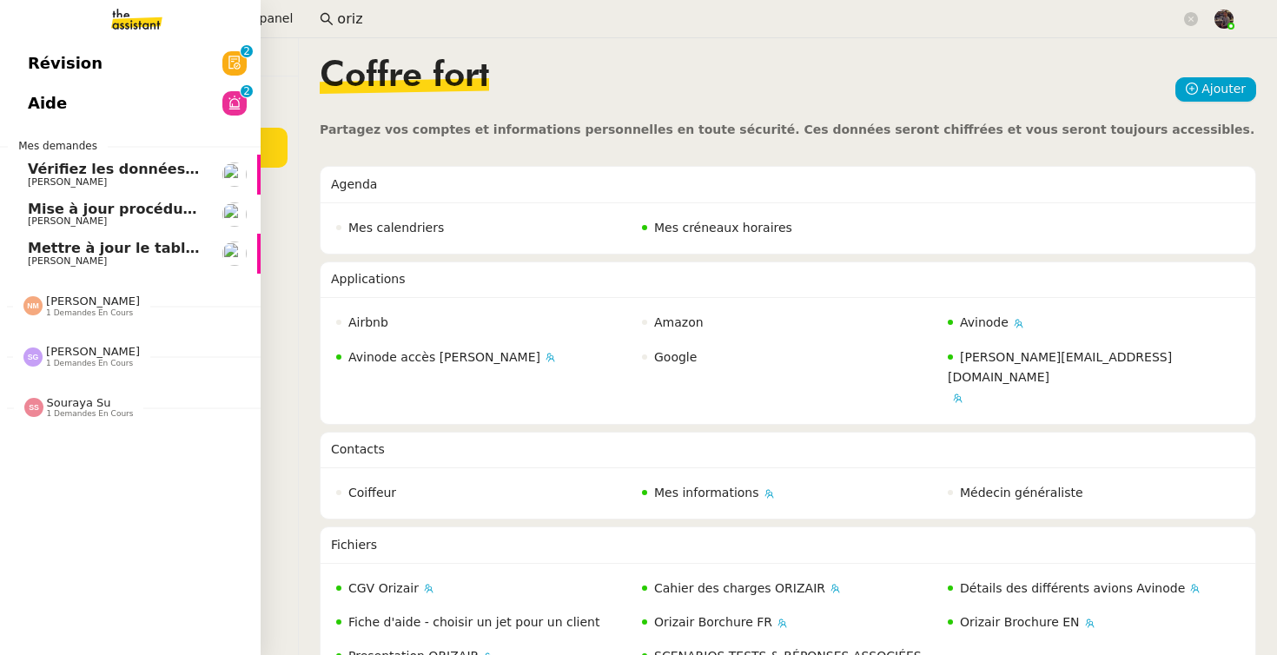
click at [183, 259] on span "[PERSON_NAME]" at bounding box center [116, 261] width 176 height 10
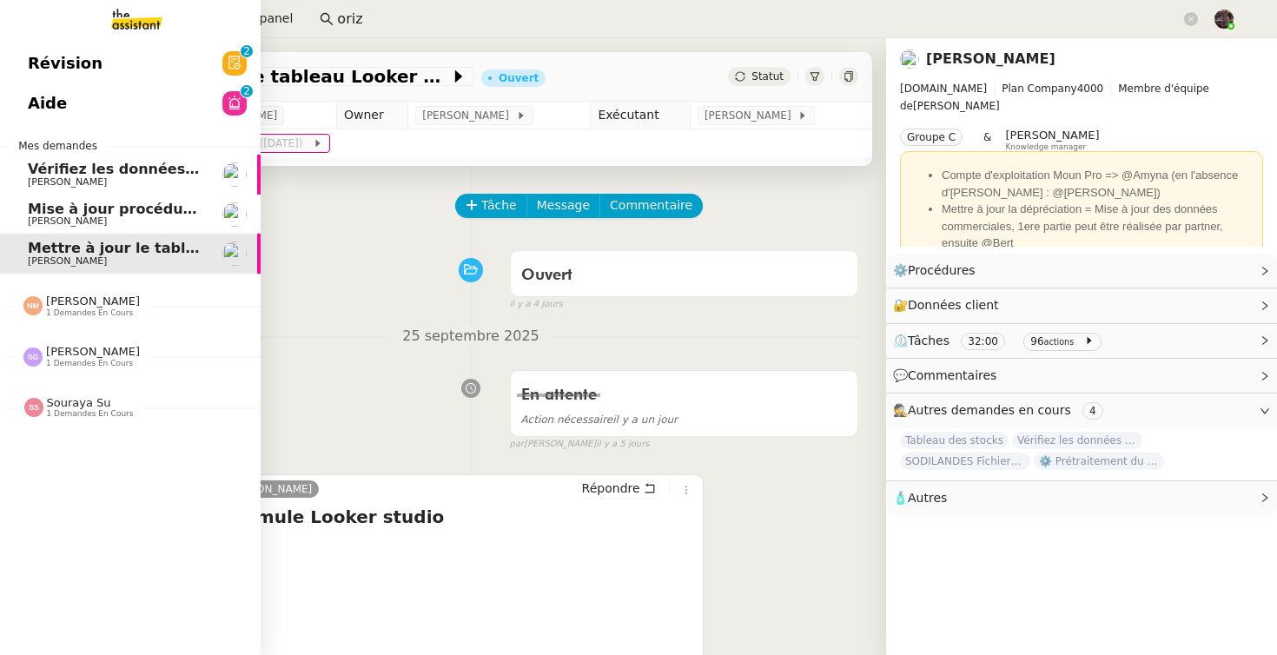
click at [164, 197] on link "Mise à jour procédure traitement FP Alison Picard-Boix" at bounding box center [130, 215] width 261 height 40
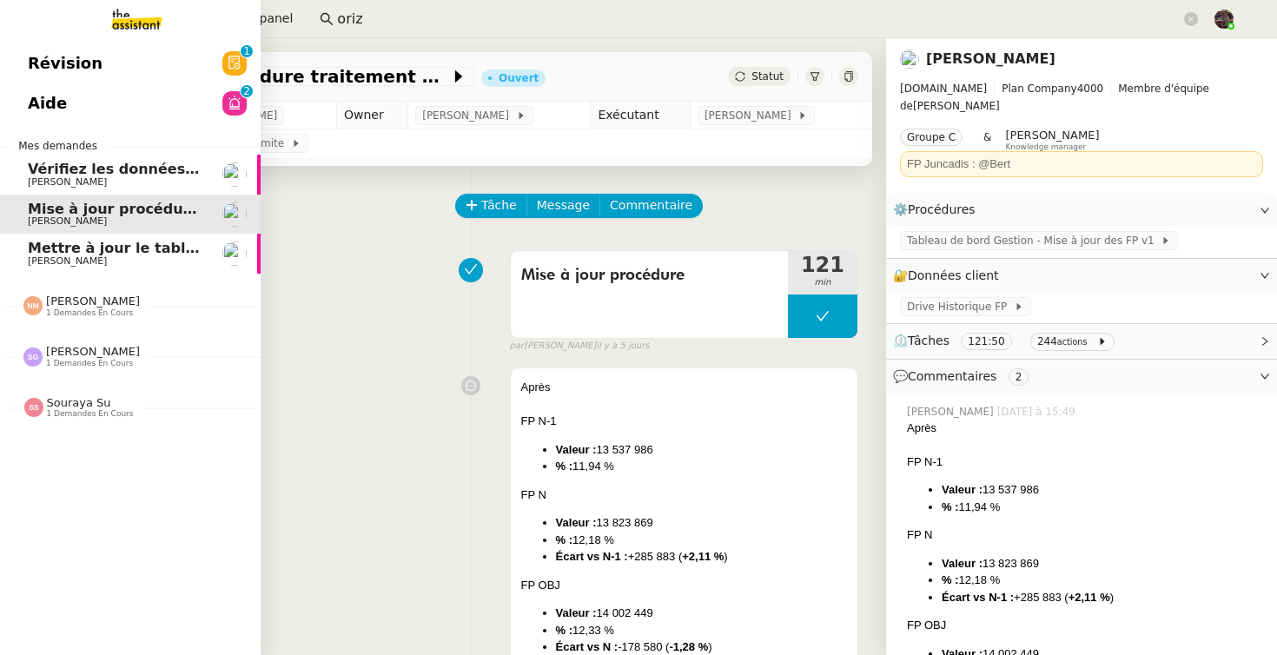
click at [174, 168] on span "Vérifiez les données TDB Gestion MPAF" at bounding box center [181, 169] width 307 height 17
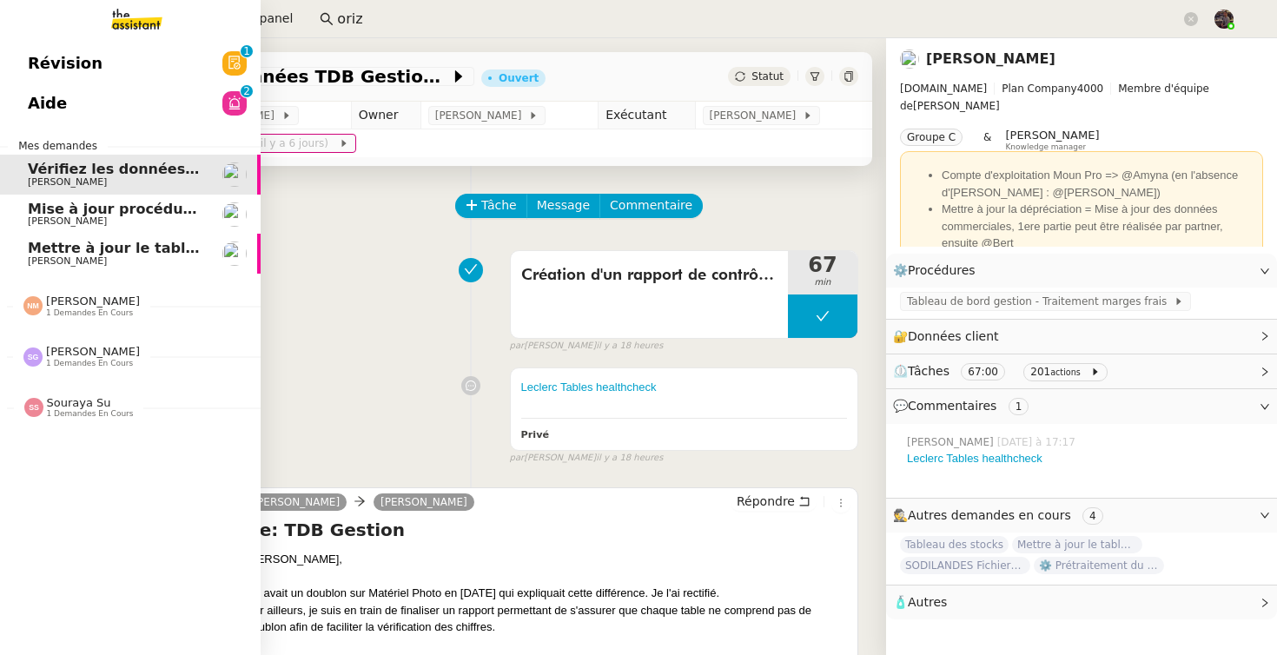
click at [99, 6] on img at bounding box center [123, 19] width 135 height 38
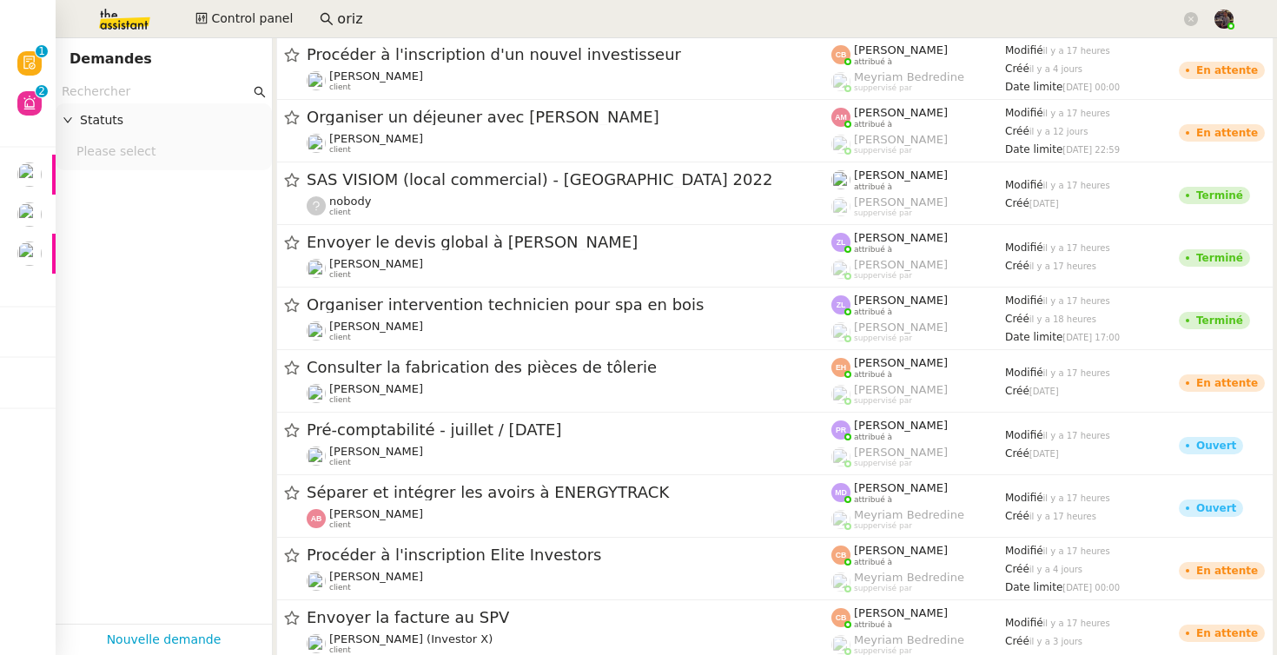
scroll to position [23342, 0]
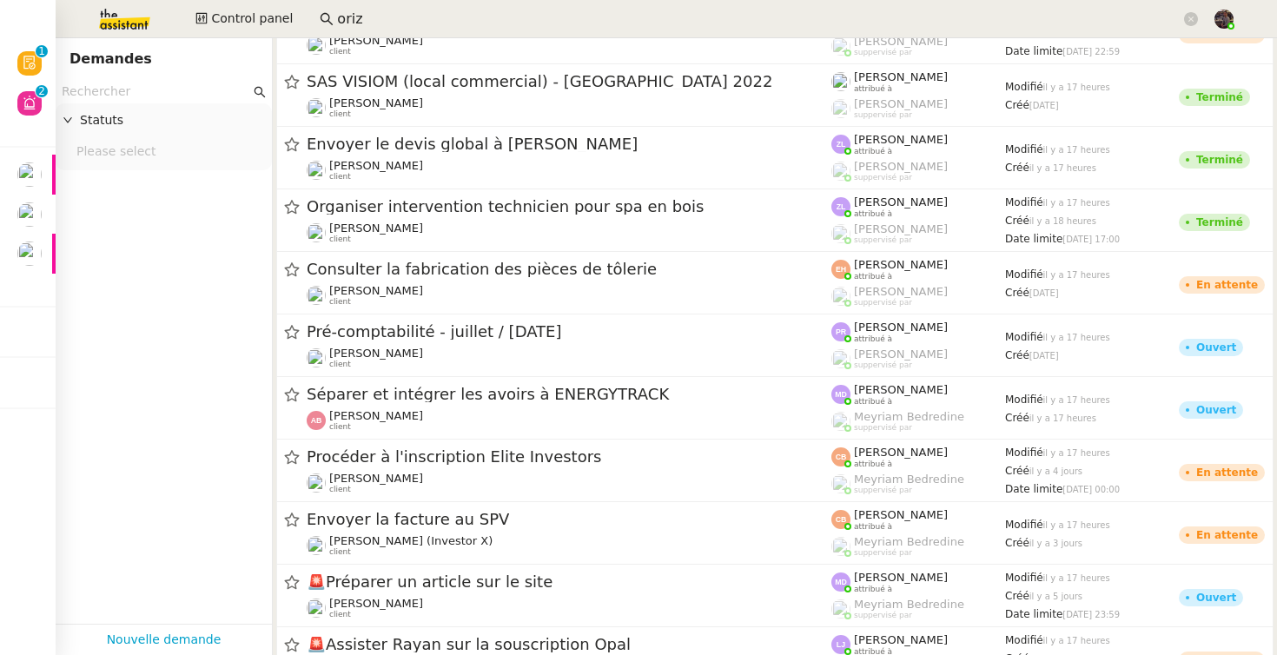
click at [102, 34] on img at bounding box center [110, 19] width 135 height 38
click at [117, 1] on img at bounding box center [110, 19] width 135 height 38
click at [117, 3] on img at bounding box center [110, 19] width 135 height 38
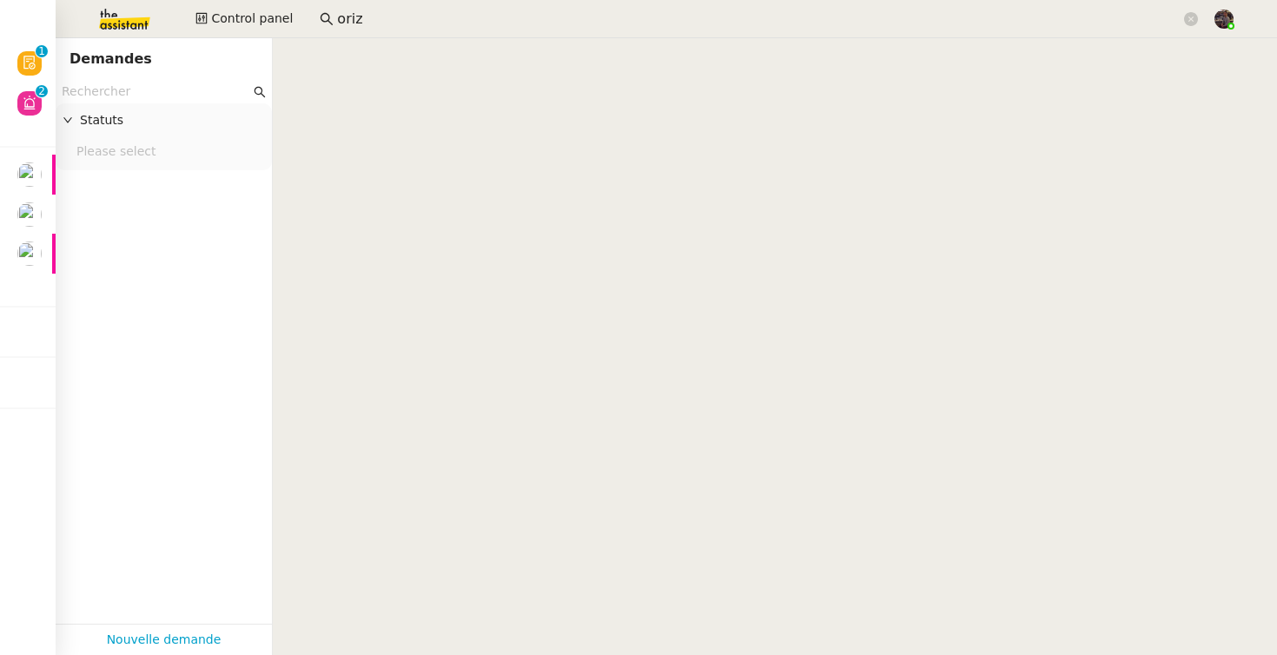
scroll to position [0, 0]
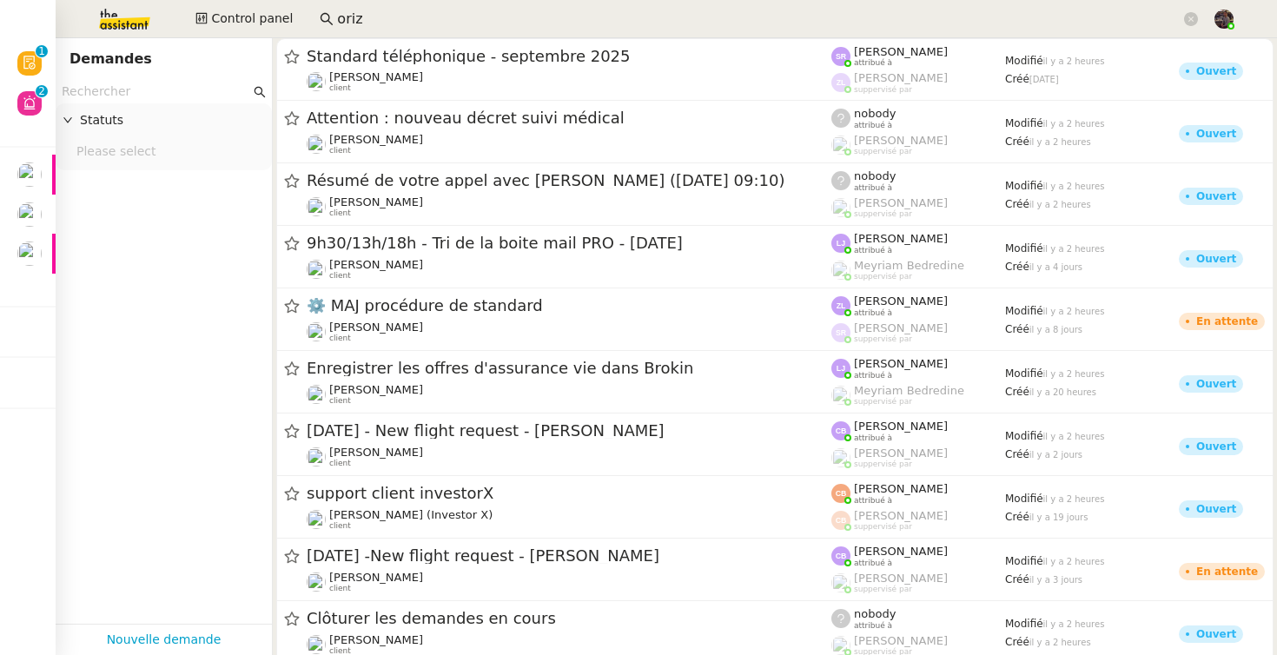
click at [202, 250] on app-tickets-filter "Statuts Please select" at bounding box center [164, 352] width 216 height 544
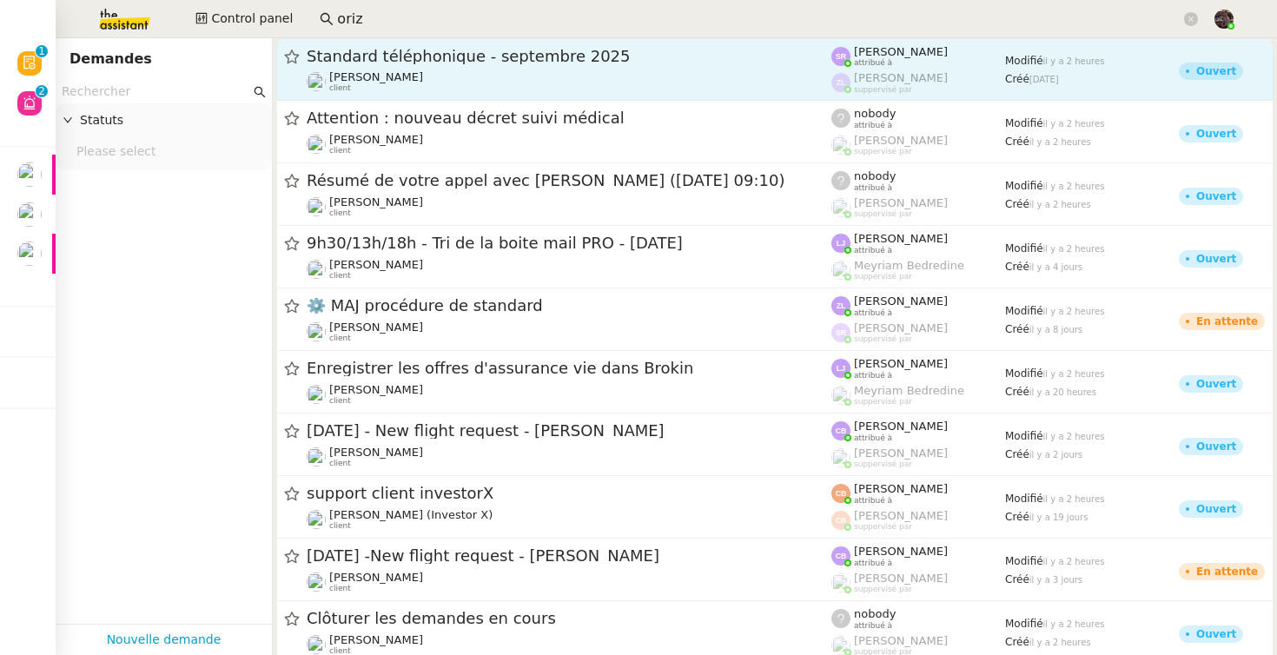
click at [507, 57] on span "Standard téléphonique - septembre 2025" at bounding box center [569, 57] width 525 height 16
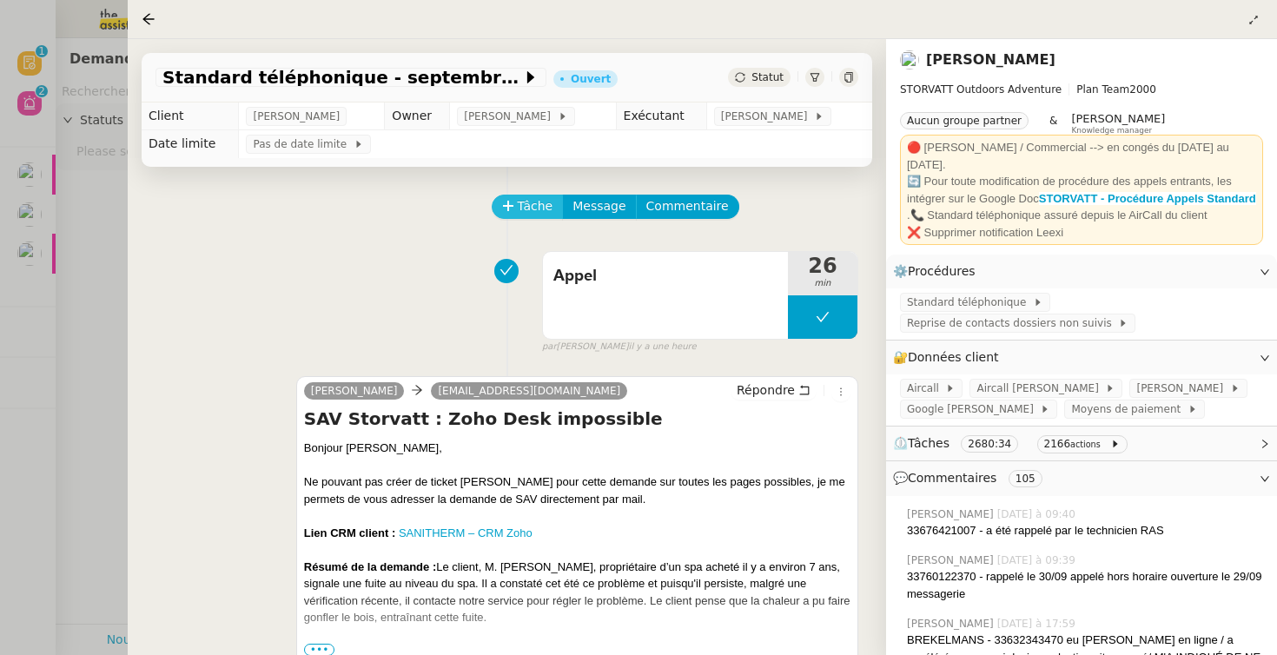
click at [516, 205] on button "Tâche" at bounding box center [528, 207] width 72 height 24
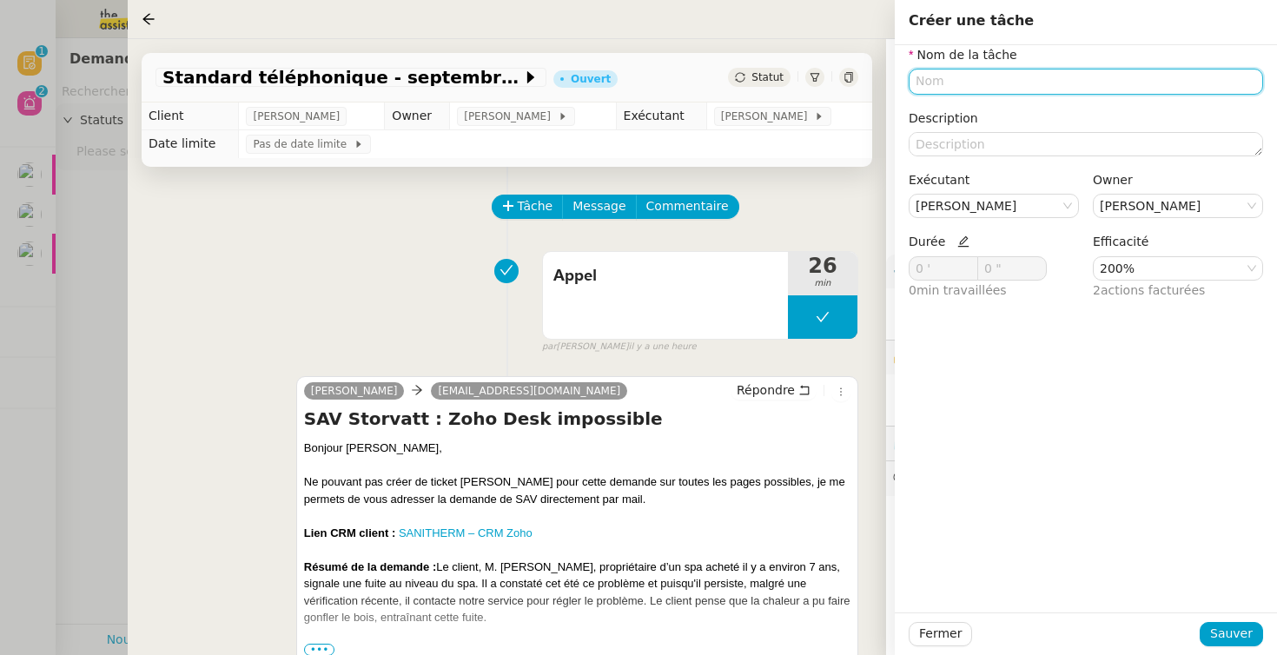
click at [1008, 83] on input "text" at bounding box center [1086, 81] width 355 height 25
click at [114, 369] on div at bounding box center [638, 327] width 1277 height 655
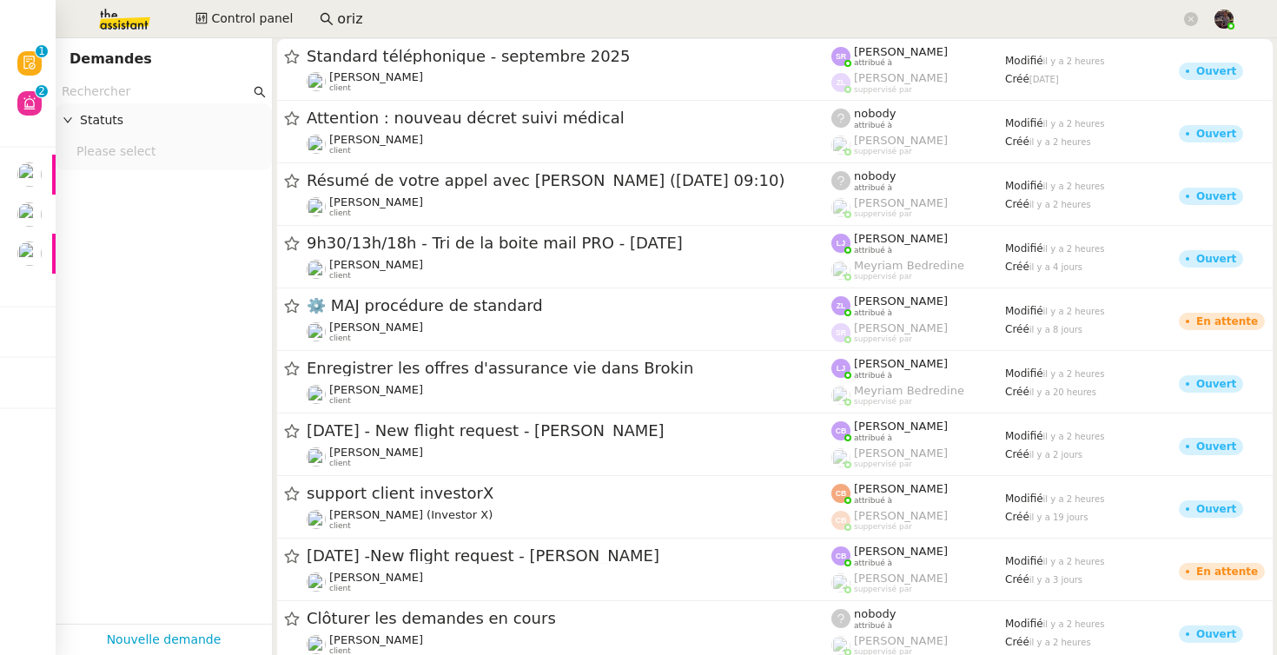
click at [114, 370] on app-tickets-filter "Statuts Please select" at bounding box center [164, 352] width 216 height 544
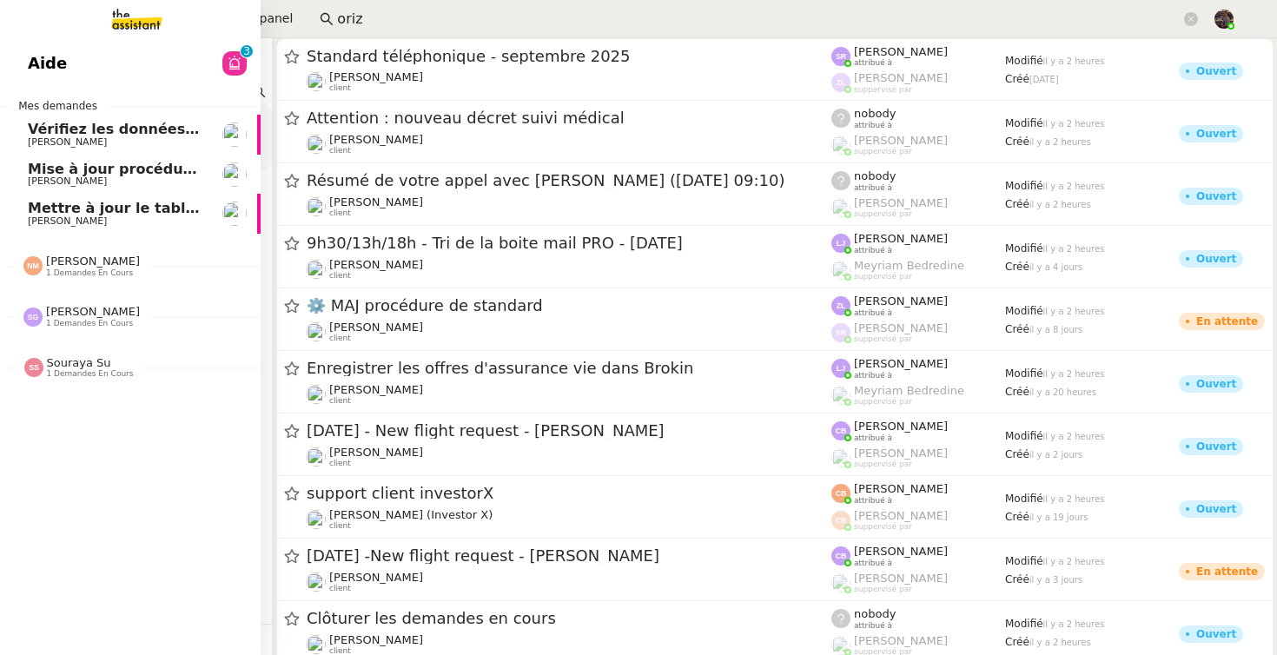
click at [21, 132] on link "Vérifiez les données TDB Gestion MPAF Guillaume Farina" at bounding box center [130, 135] width 261 height 40
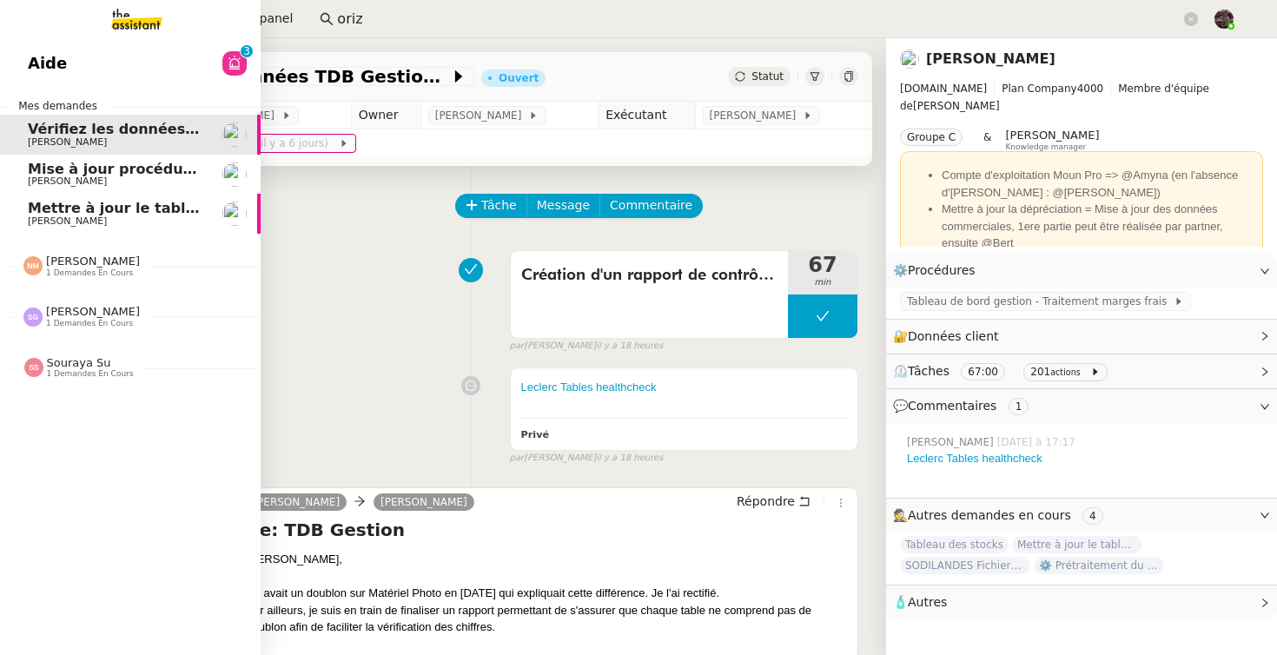
click at [105, 177] on span "[PERSON_NAME]" at bounding box center [67, 181] width 79 height 11
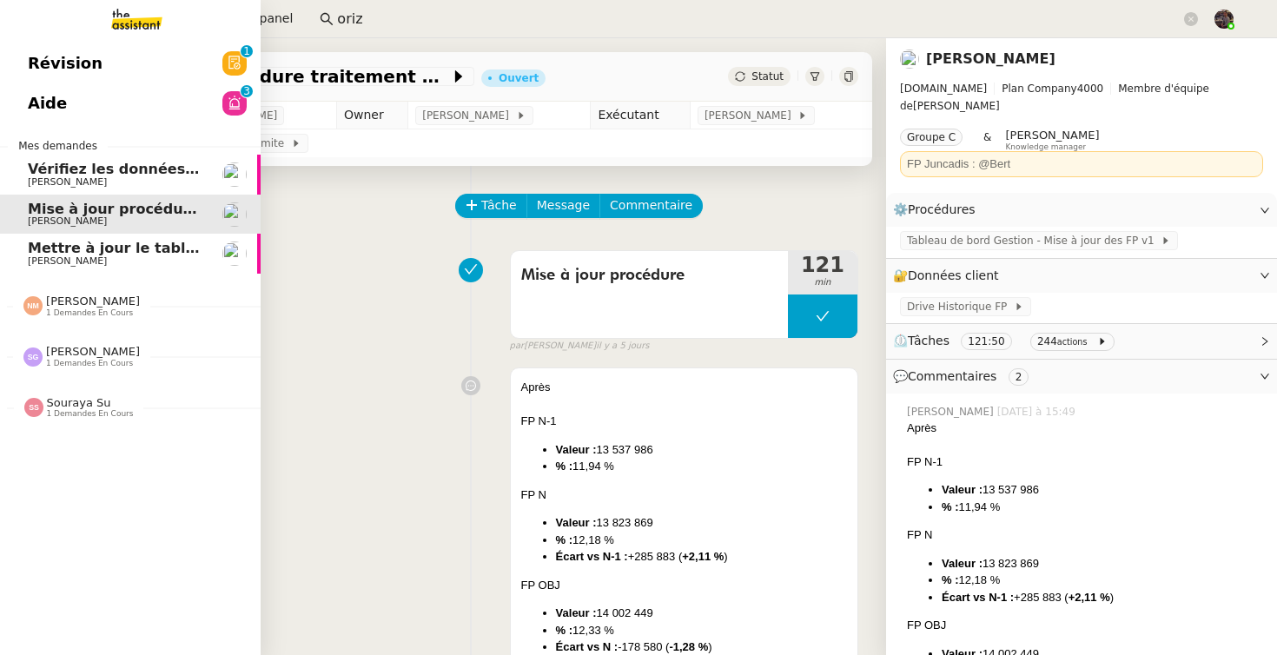
click at [169, 205] on span "Mise à jour procédure traitement FP" at bounding box center [170, 209] width 285 height 17
click at [156, 250] on span "Mettre à jour le tableau Looker Studio" at bounding box center [178, 248] width 300 height 17
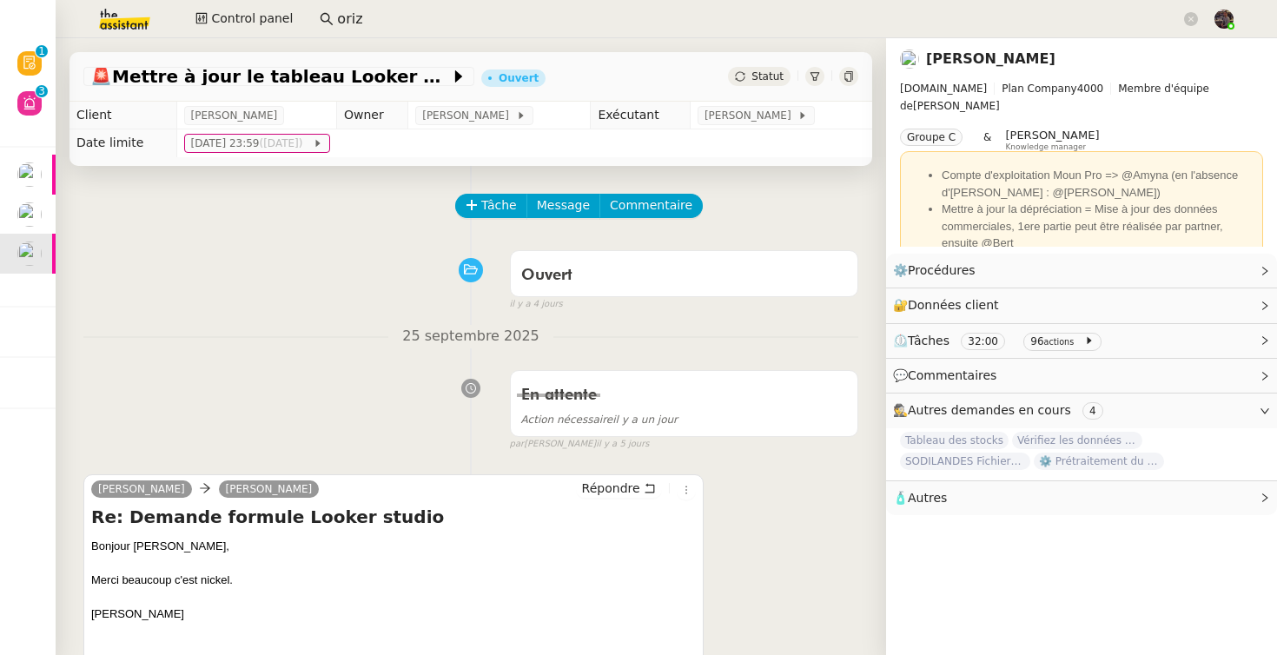
click at [138, 18] on img at bounding box center [110, 19] width 135 height 38
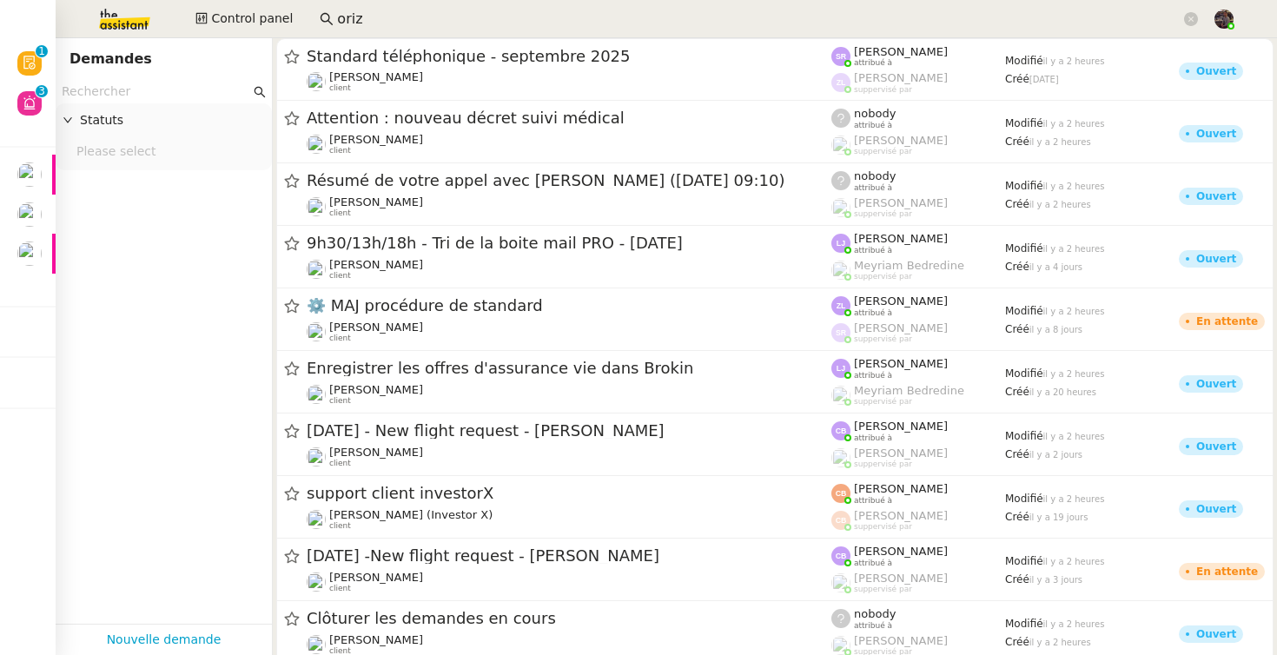
click at [98, 22] on img at bounding box center [110, 19] width 135 height 38
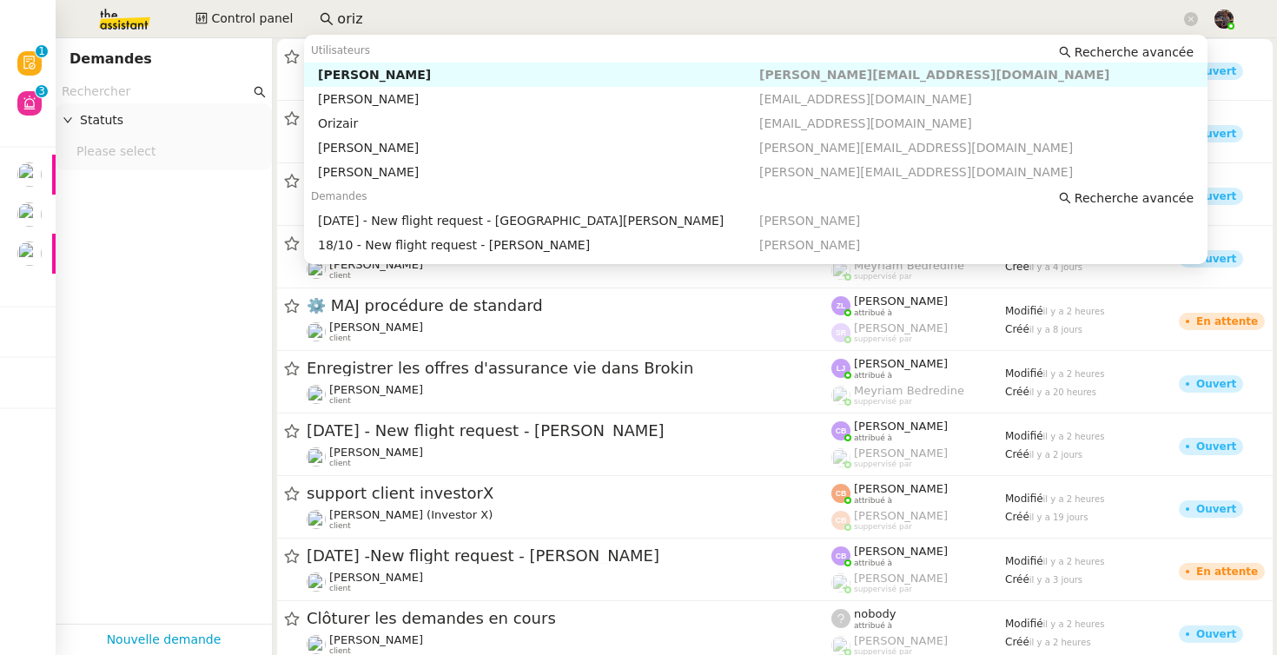
click at [378, 8] on input "oriz" at bounding box center [759, 19] width 844 height 23
click at [380, 28] on input "oriz" at bounding box center [759, 19] width 844 height 23
click at [377, 75] on div "Maria-Daniele Killy" at bounding box center [538, 75] width 441 height 16
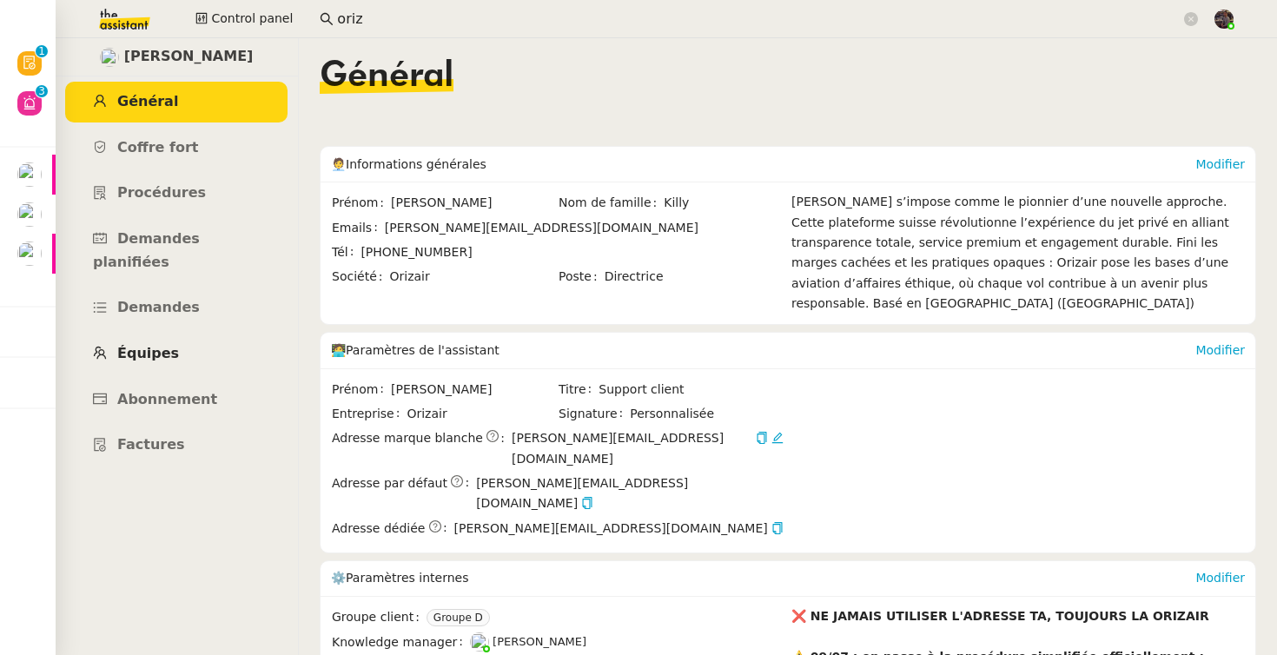
click at [169, 345] on span "Équipes" at bounding box center [148, 353] width 62 height 17
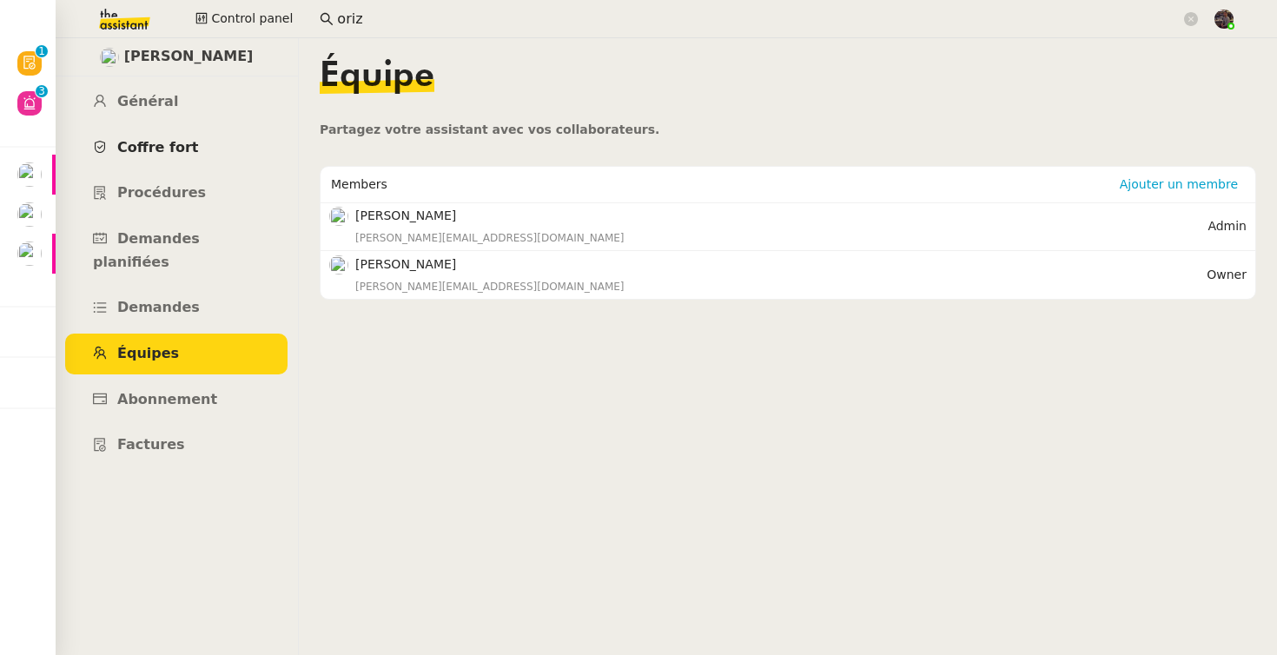
click at [175, 136] on link "Coffre fort" at bounding box center [176, 148] width 222 height 41
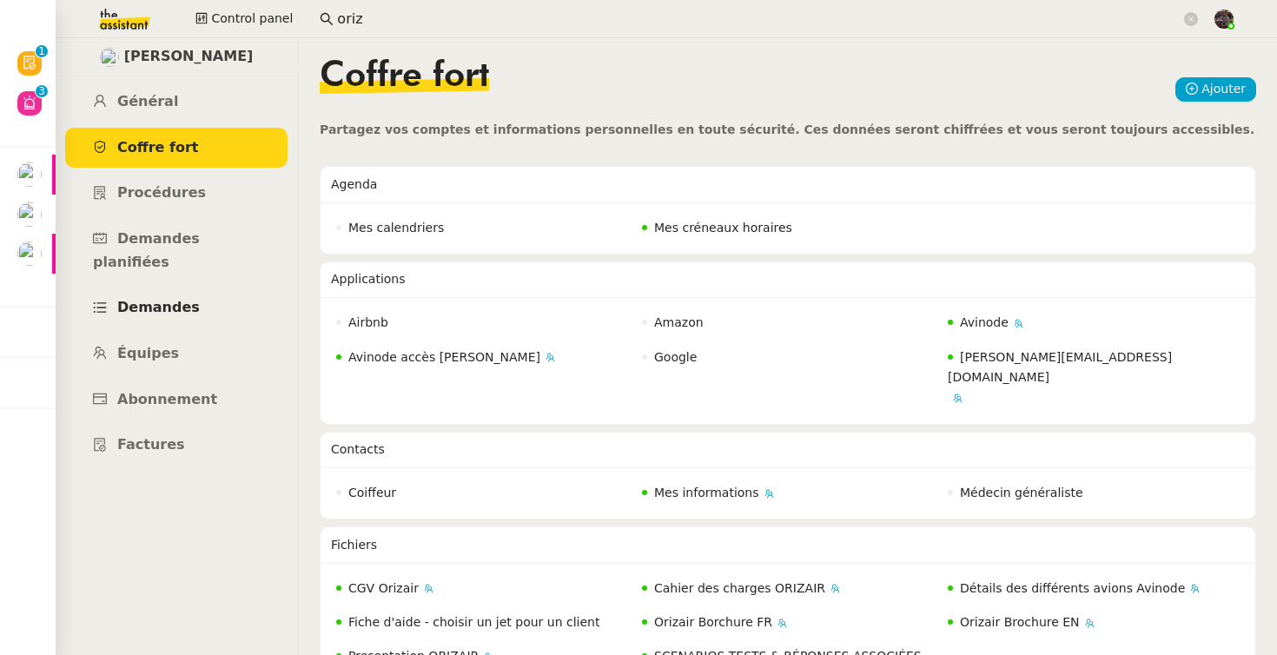
click at [178, 299] on span "Demandes" at bounding box center [158, 307] width 83 height 17
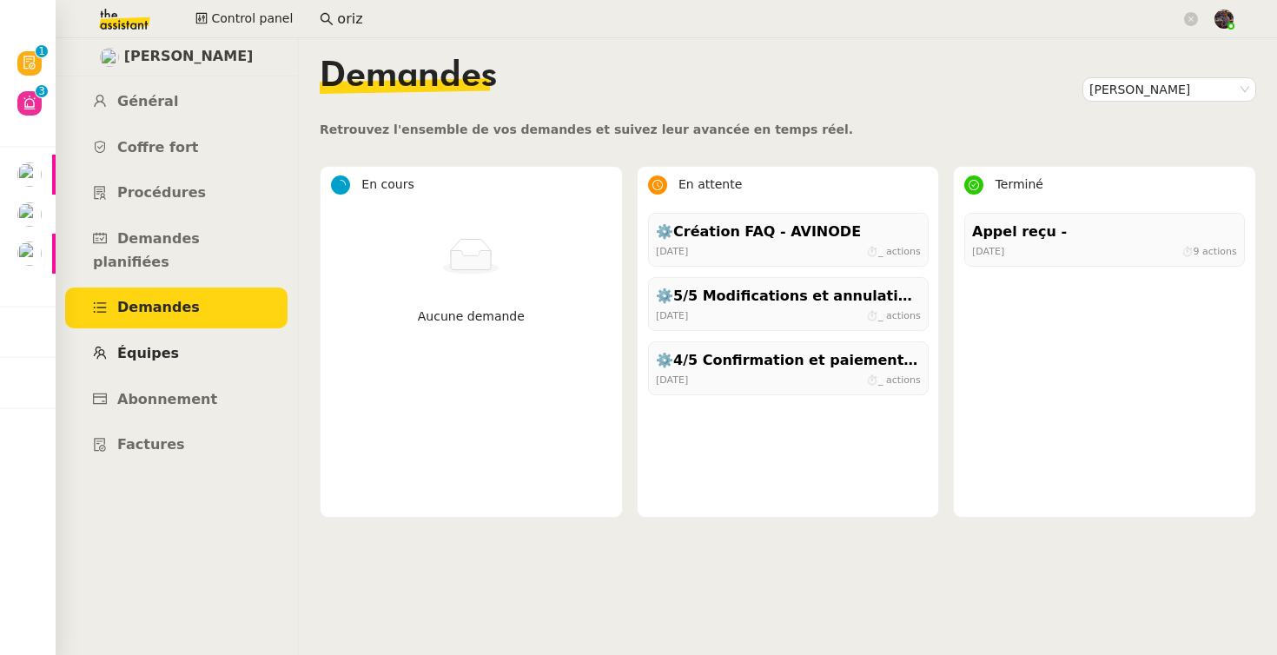
click at [178, 334] on link "Équipes" at bounding box center [176, 354] width 222 height 41
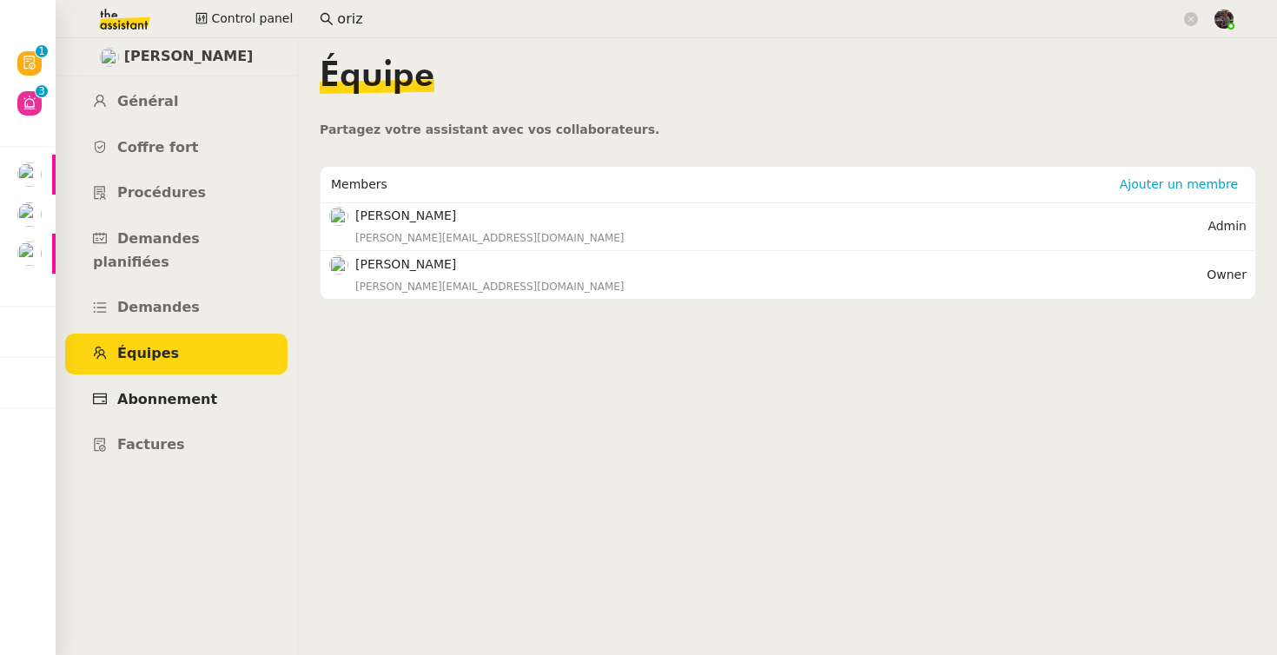
click at [171, 391] on span "Abonnement" at bounding box center [167, 399] width 100 height 17
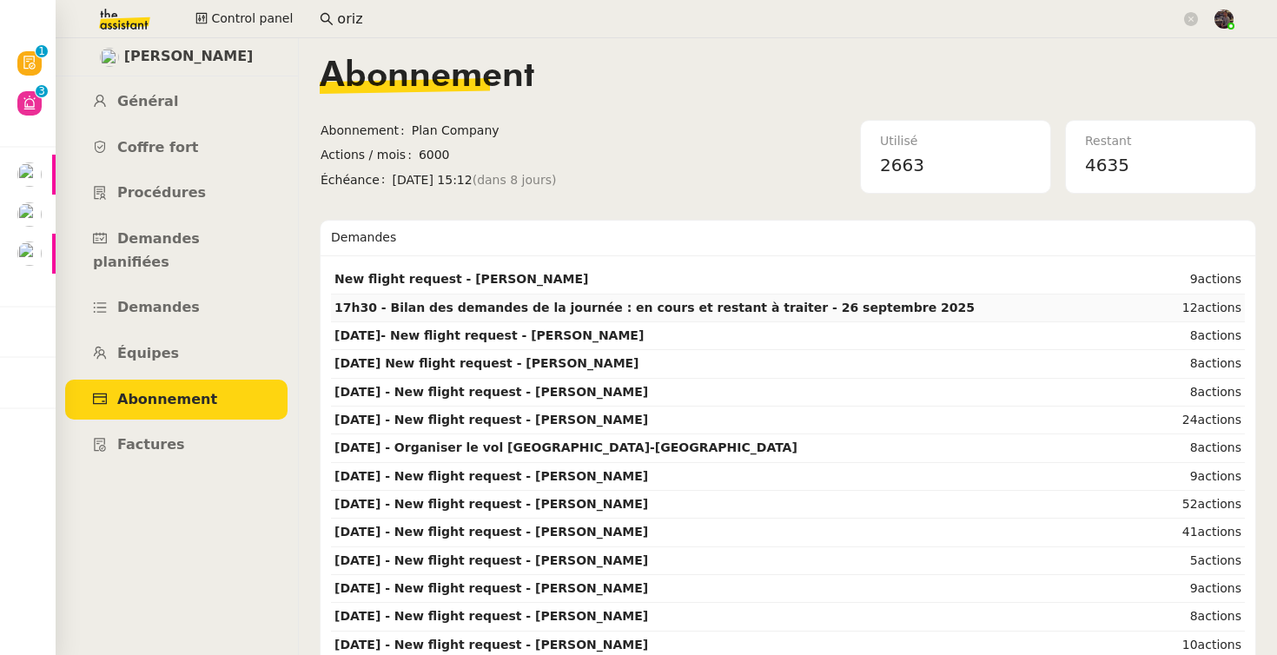
scroll to position [538, 0]
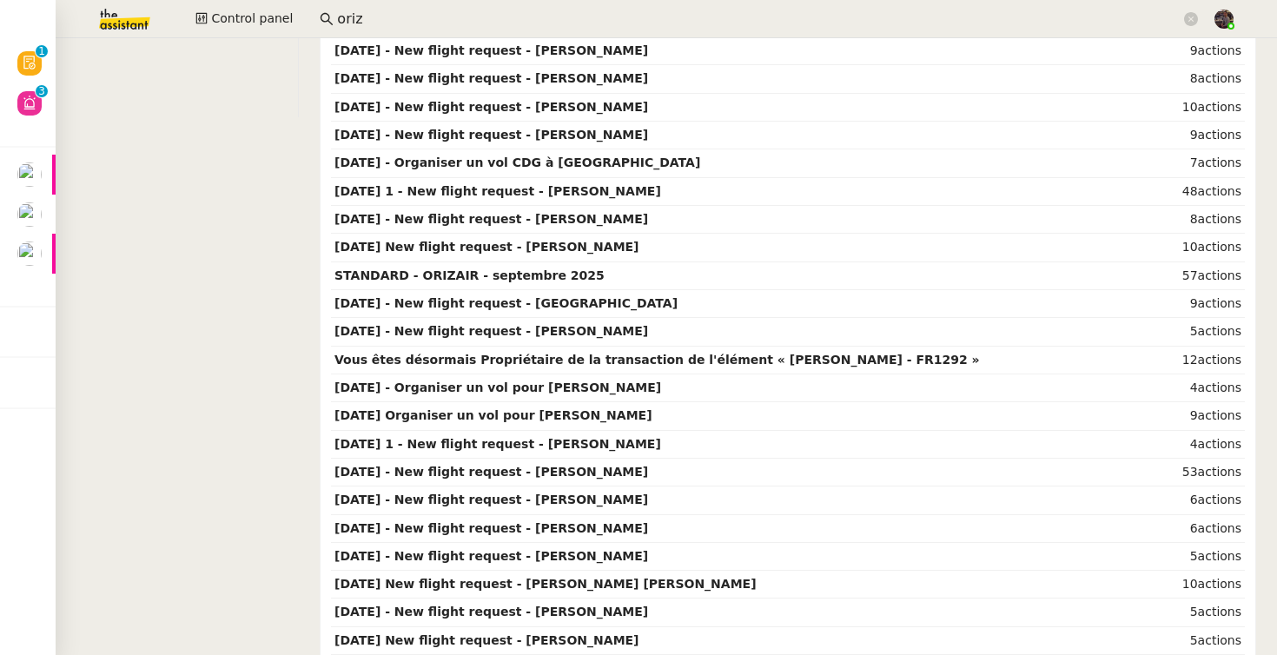
click at [468, 321] on td "22nd October 2025 - New flight request - Joshua Beaumont" at bounding box center [746, 332] width 830 height 28
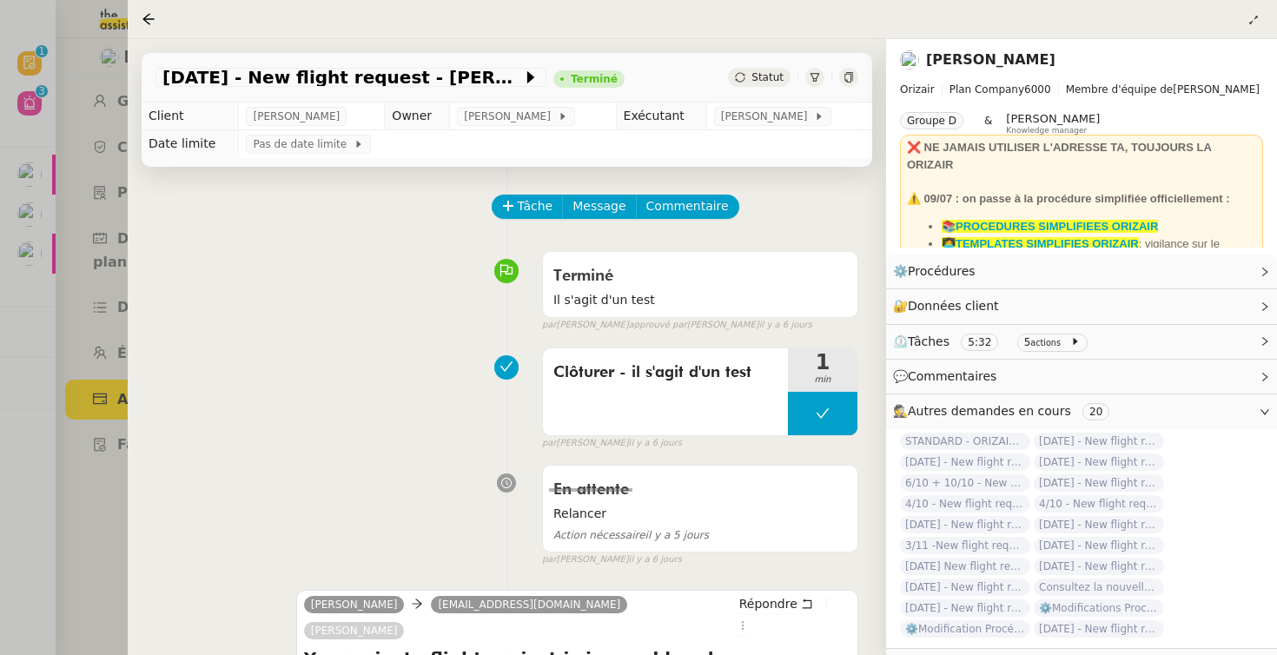
click at [806, 82] on div at bounding box center [815, 77] width 19 height 19
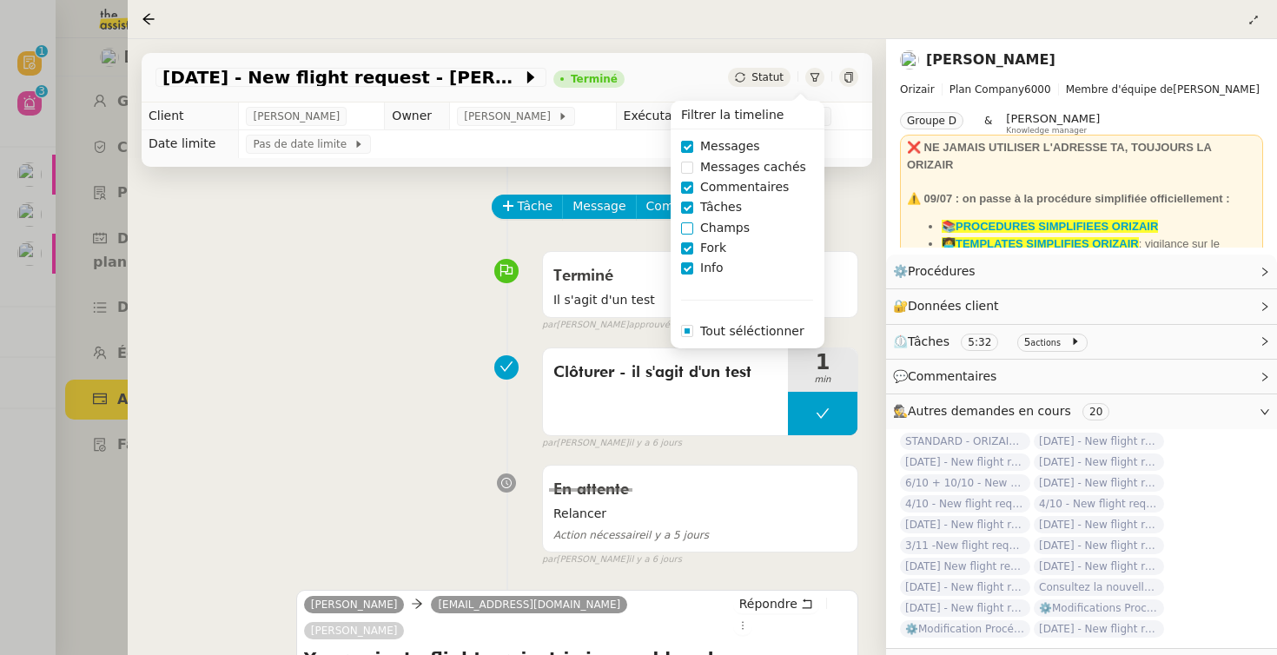
click at [719, 226] on span "Champs" at bounding box center [724, 228] width 63 height 20
click at [725, 172] on span "Messages cachés" at bounding box center [753, 167] width 120 height 20
click at [412, 460] on div "En attente Relancer Action nécessaire il y a 5 jours false par Camille B. il y …" at bounding box center [507, 511] width 703 height 109
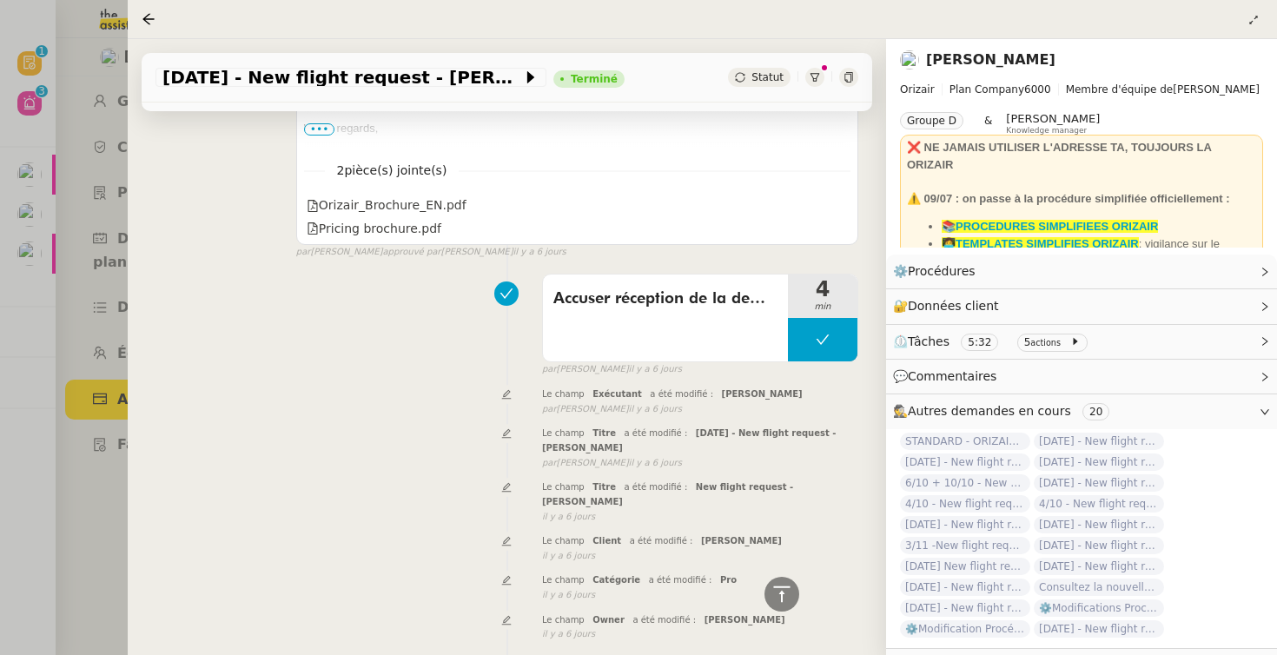
scroll to position [759, 0]
click at [479, 386] on div at bounding box center [507, 396] width 70 height 20
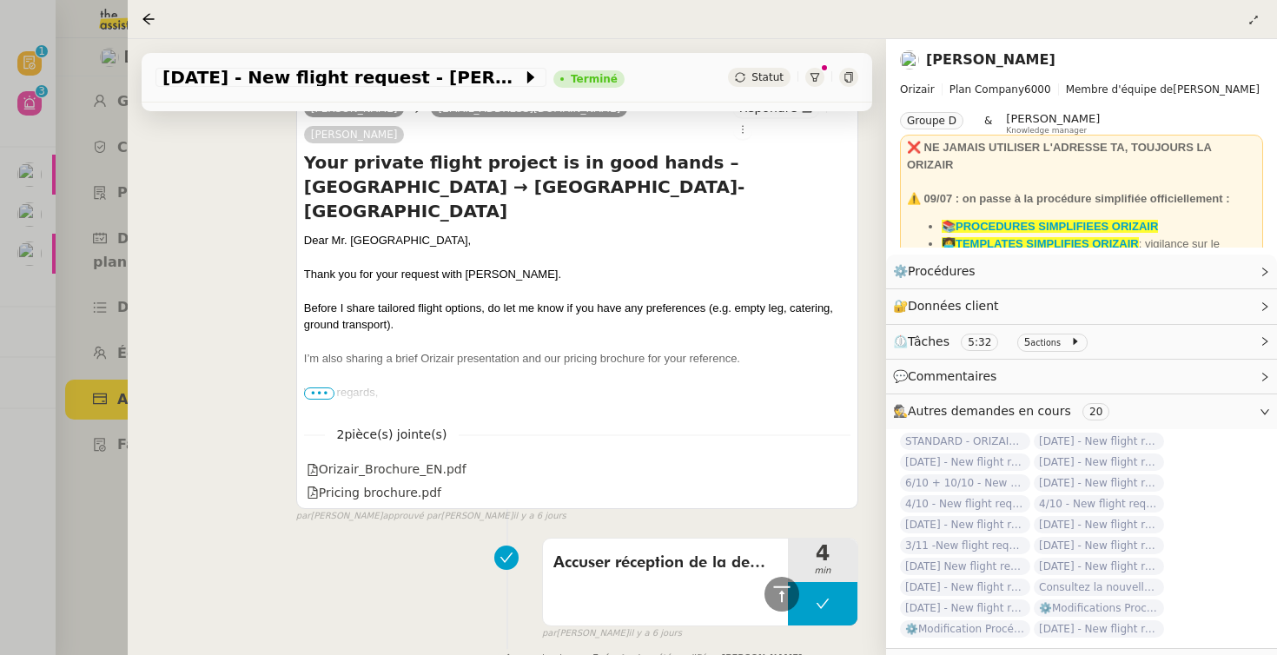
scroll to position [0, 0]
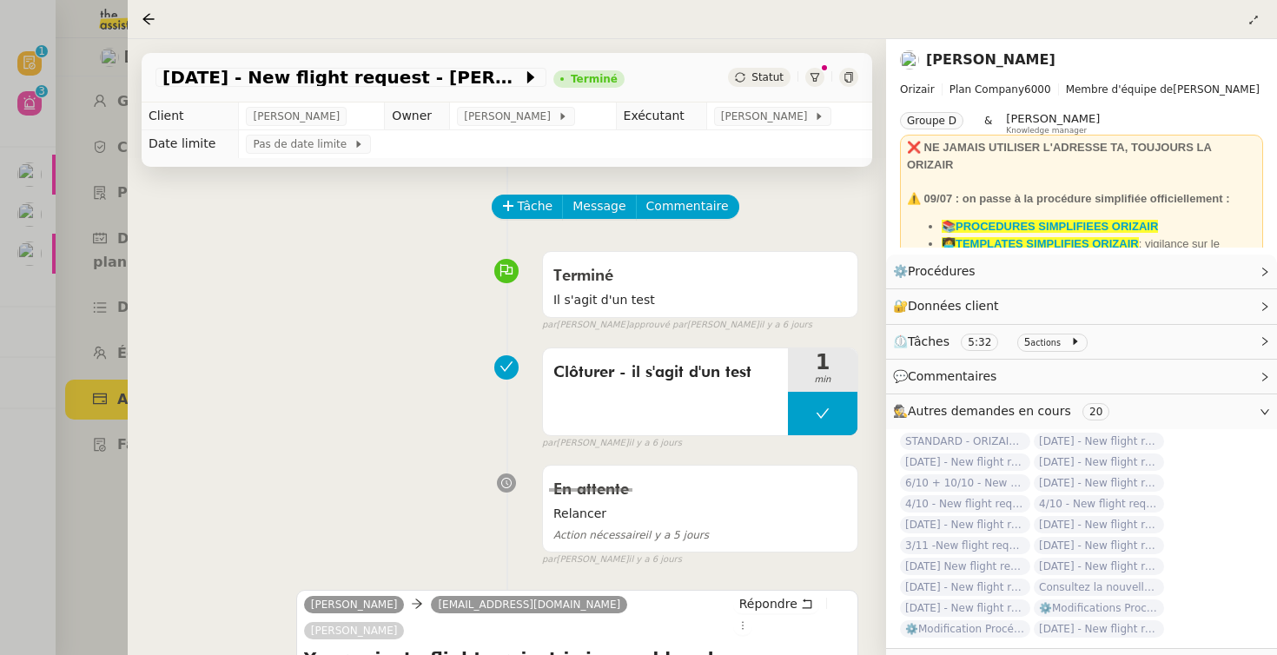
click at [86, 361] on div at bounding box center [638, 327] width 1277 height 655
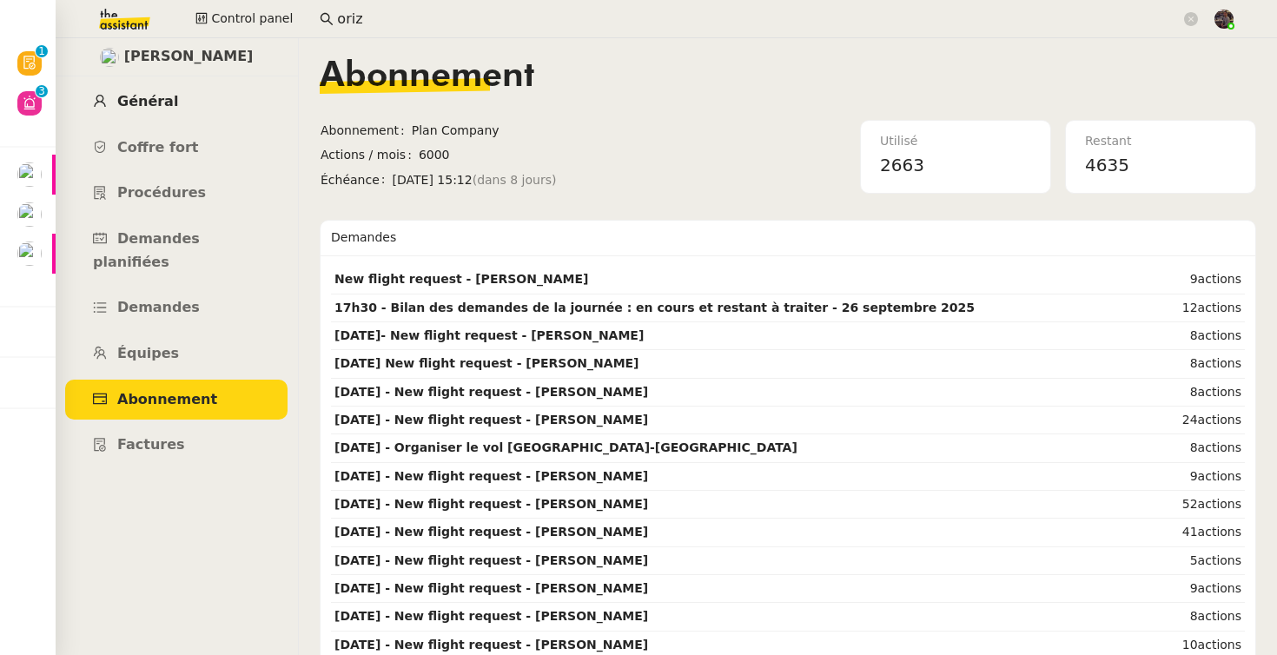
click at [201, 89] on link "Général" at bounding box center [176, 102] width 222 height 41
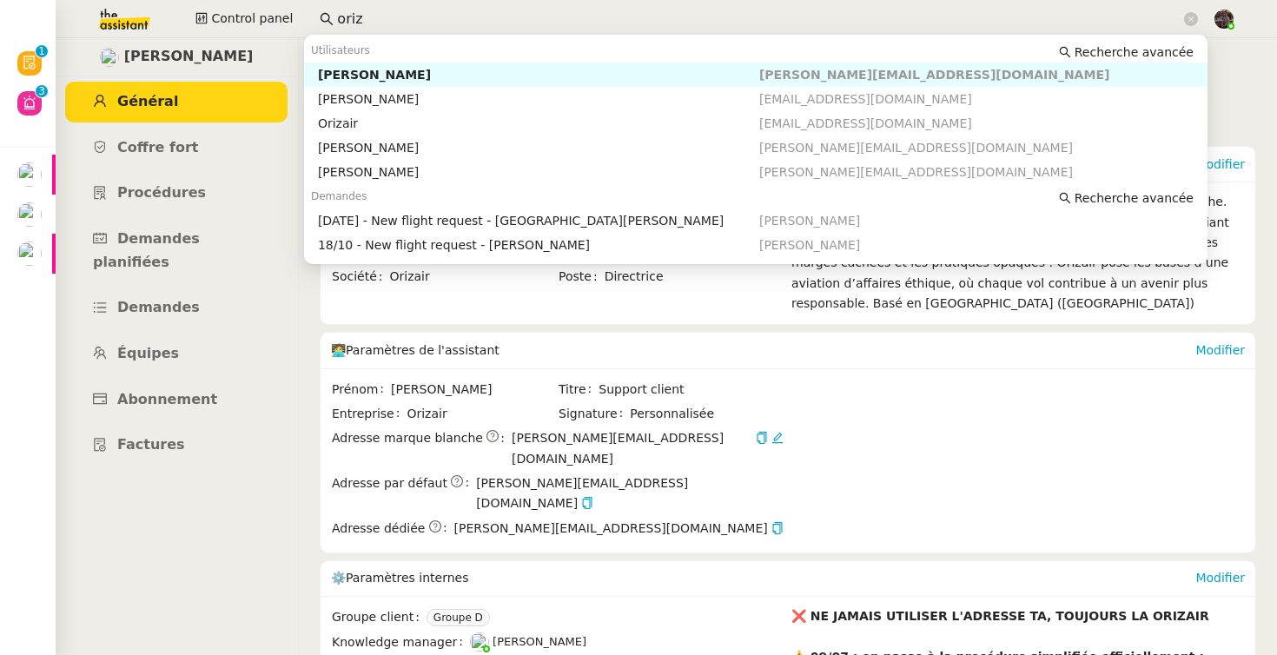
click at [365, 13] on input "oriz" at bounding box center [759, 19] width 844 height 23
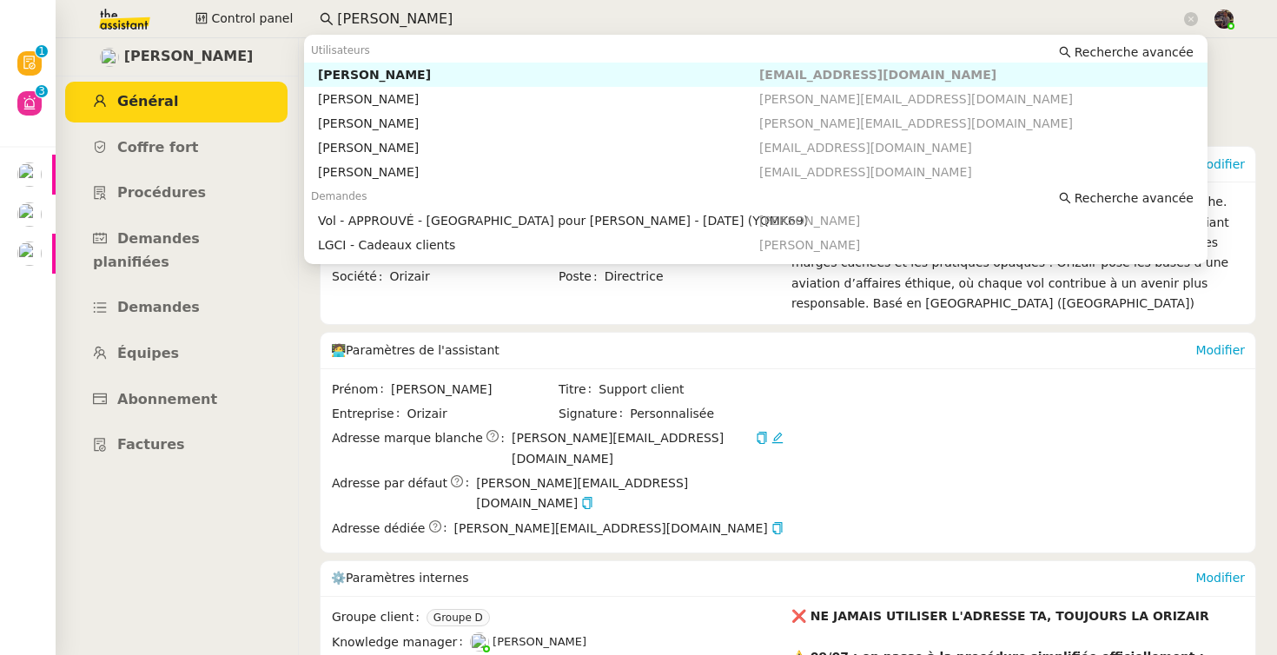
click at [345, 73] on div "Pascal Gauthier" at bounding box center [538, 75] width 441 height 16
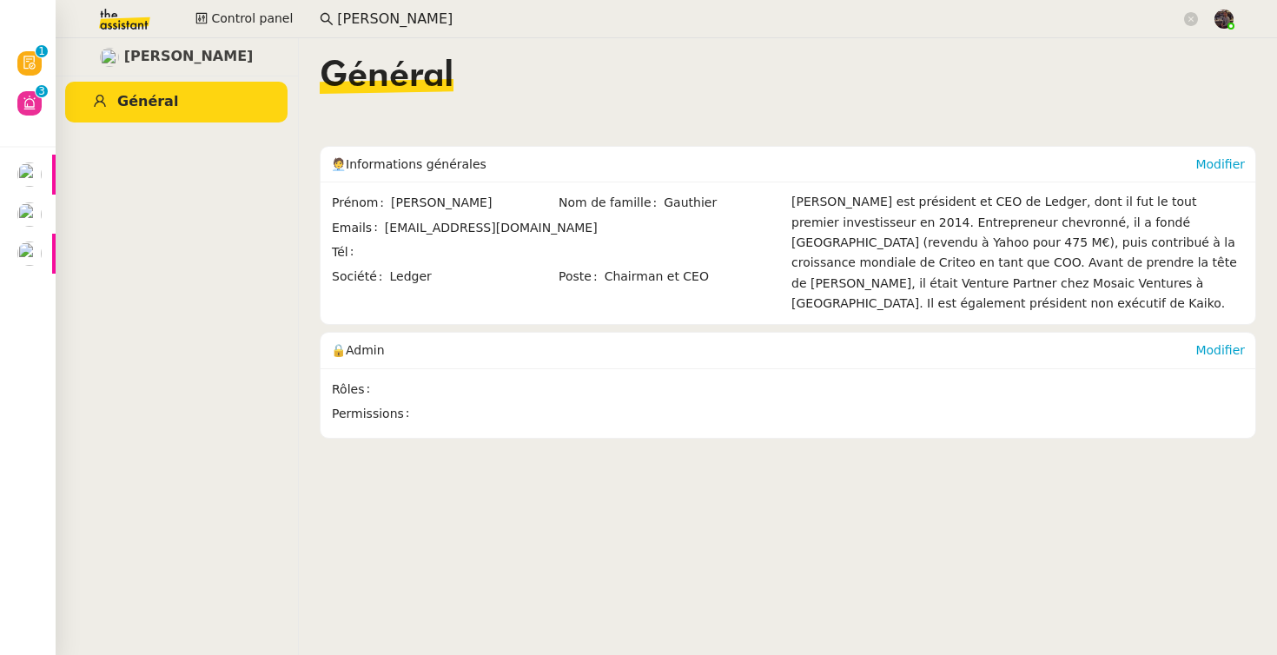
click at [457, 27] on input "pascal gauhtier" at bounding box center [759, 19] width 844 height 23
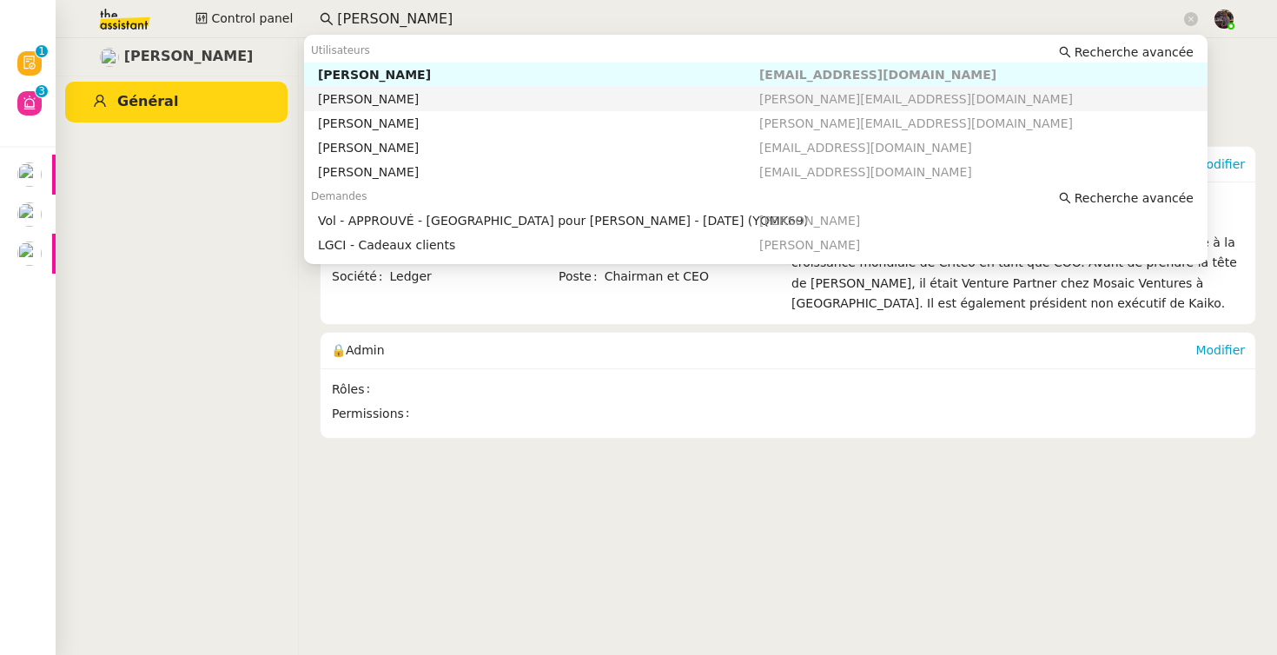
click at [388, 111] on nz-auto-option "Pascal Gauthier pascal@ledger.fr" at bounding box center [756, 123] width 904 height 24
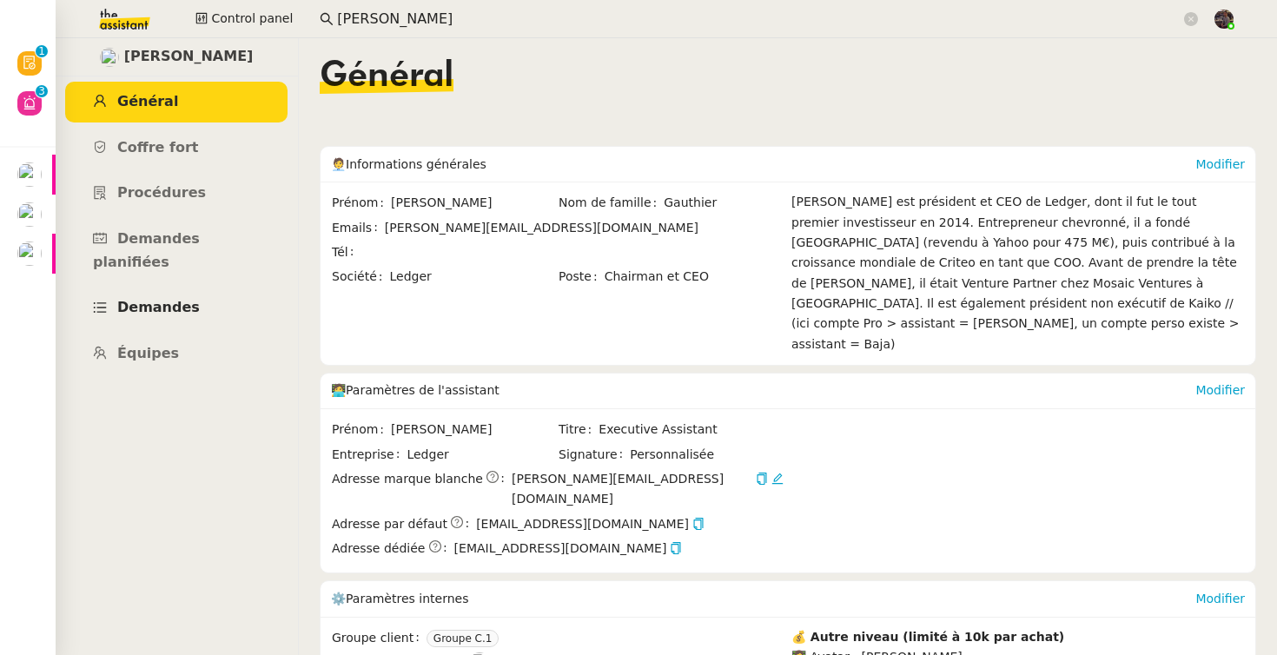
click at [182, 299] on span "Demandes" at bounding box center [158, 307] width 83 height 17
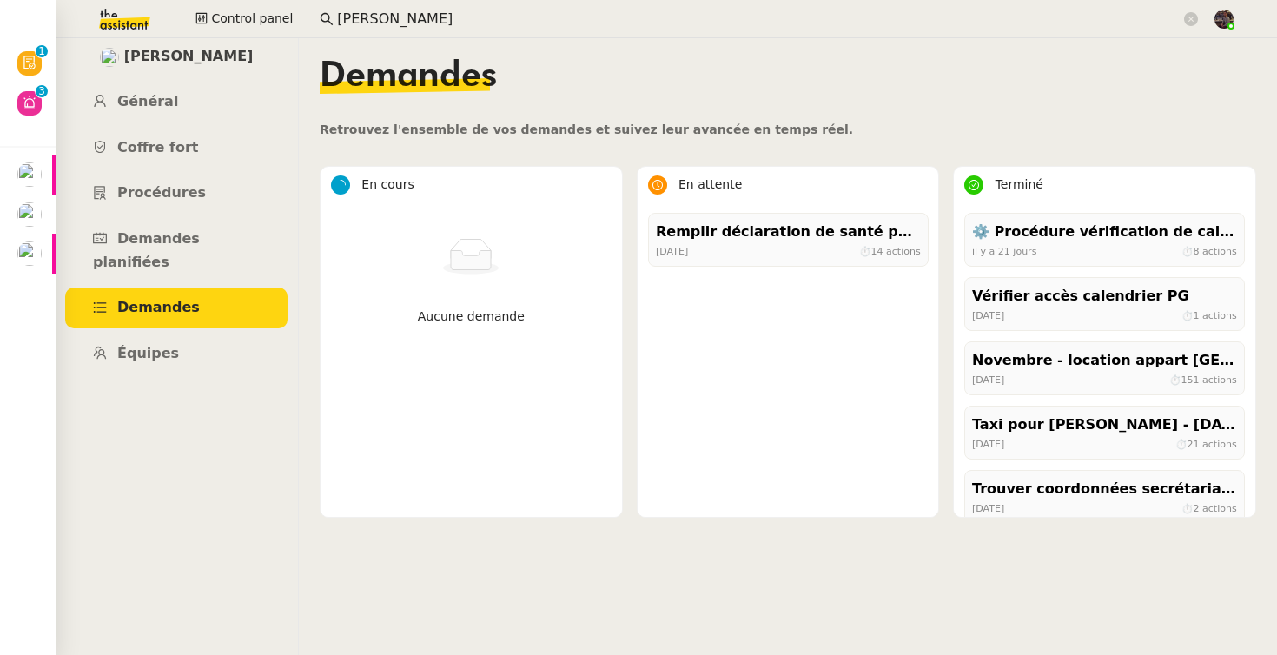
click at [169, 122] on ul "Général Coffre fort Procédures Demandes planifiées Demandes Équipes" at bounding box center [176, 228] width 243 height 293
click at [167, 138] on link "Coffre fort" at bounding box center [176, 148] width 222 height 41
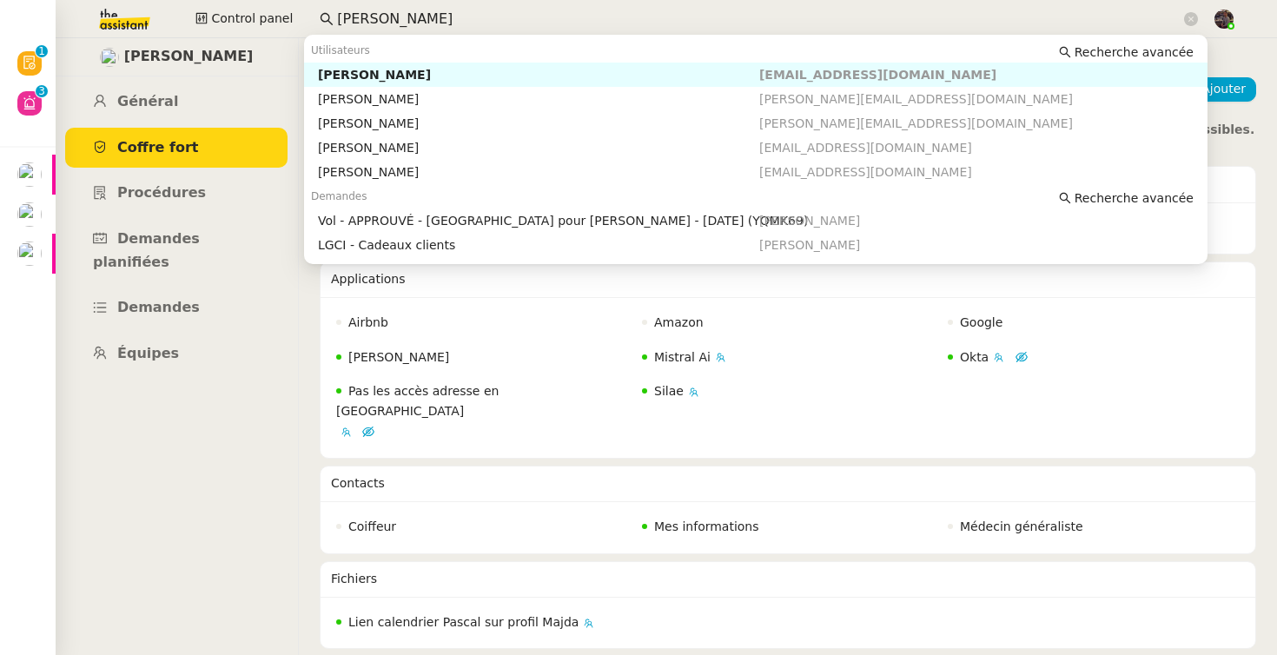
click at [436, 10] on input "pascal gauhtier" at bounding box center [759, 19] width 844 height 23
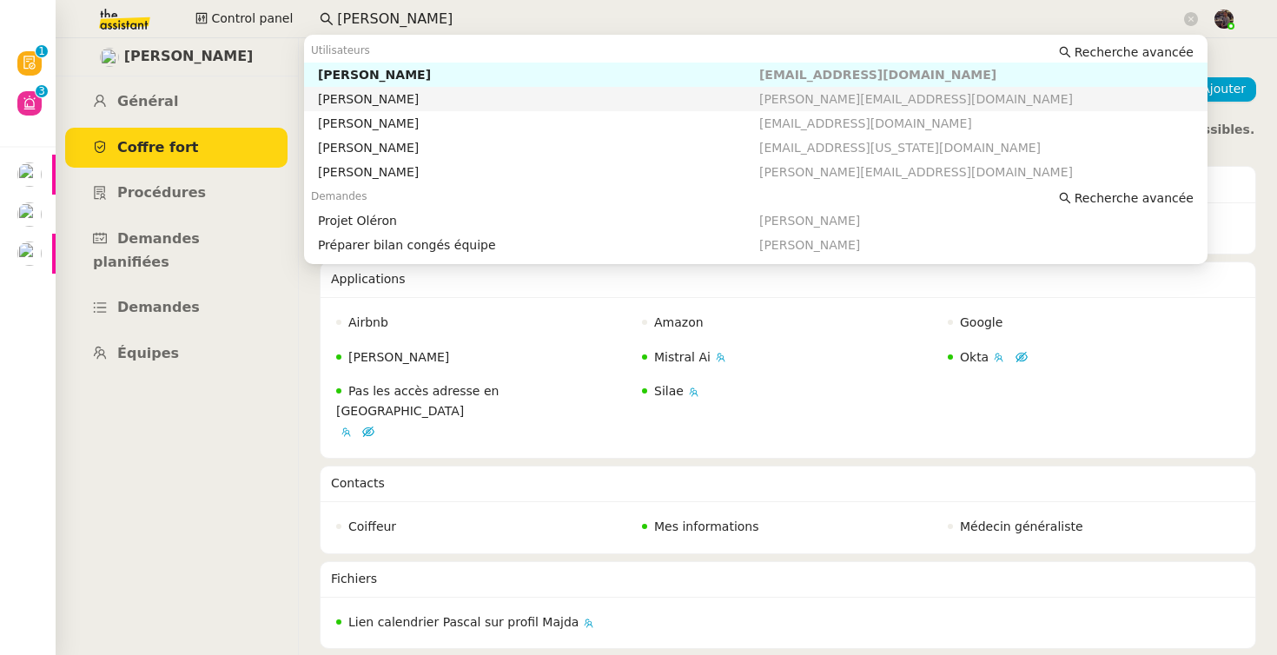
click at [431, 93] on div "Alexandre Blanc" at bounding box center [538, 99] width 441 height 16
type input "alexandre"
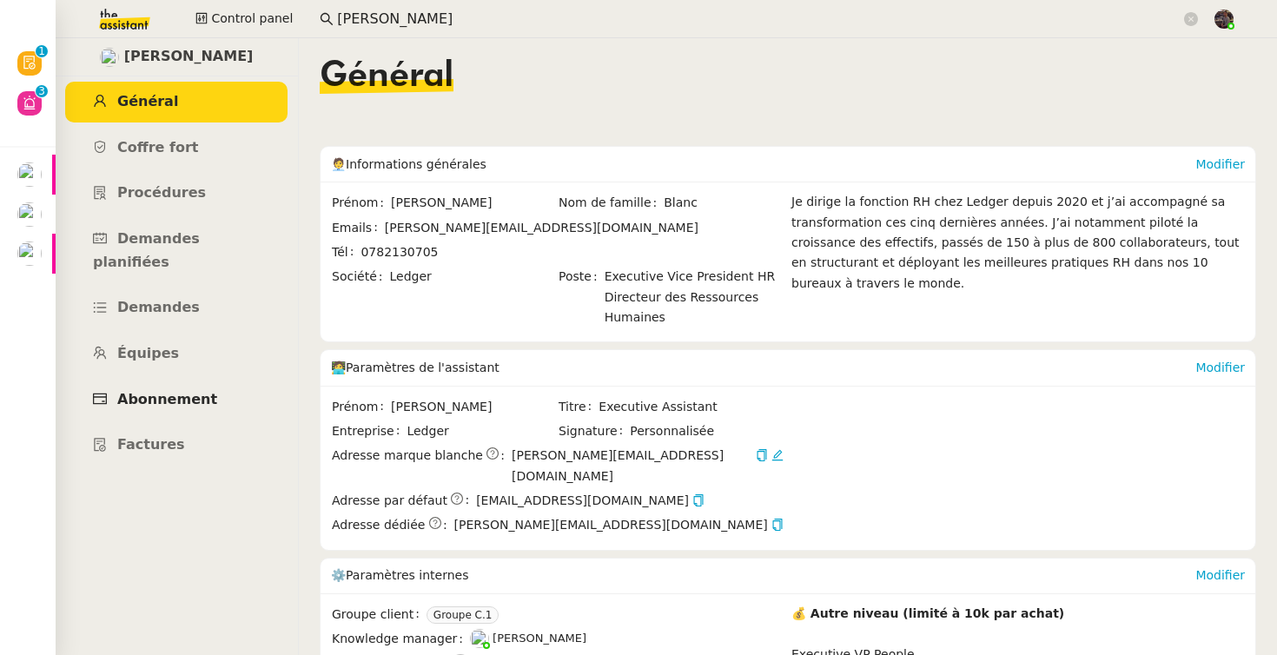
click at [162, 380] on link "Abonnement" at bounding box center [176, 400] width 222 height 41
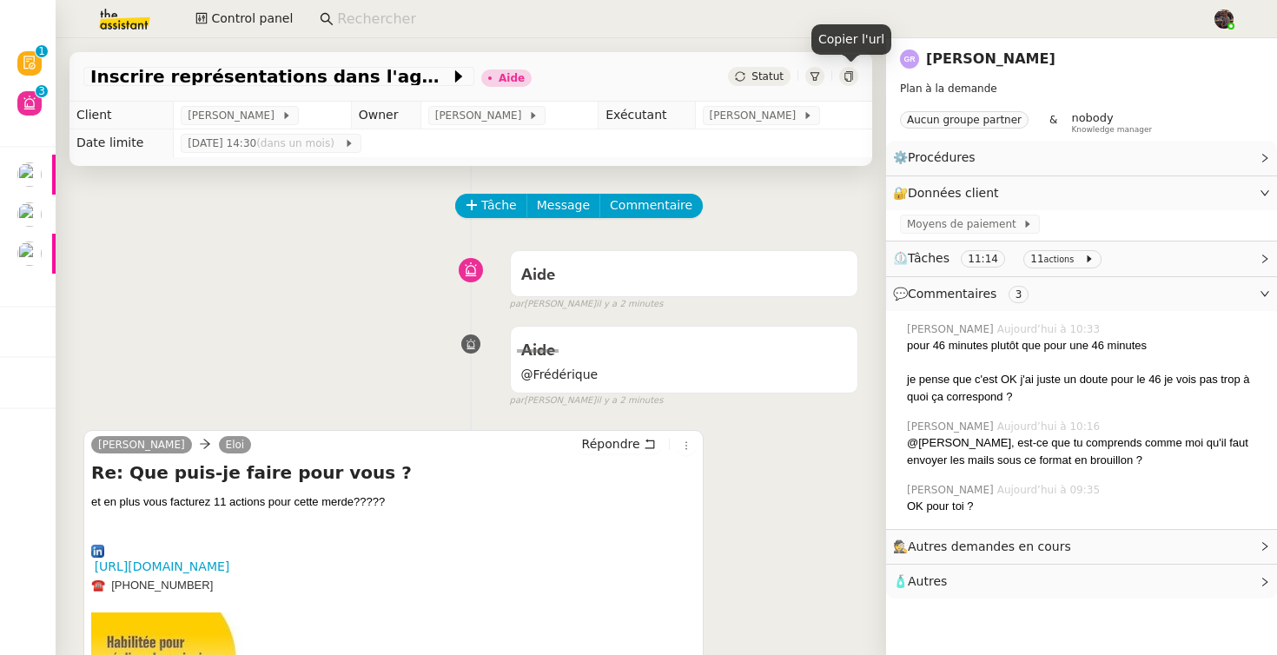
click at [845, 78] on icon at bounding box center [849, 76] width 10 height 10
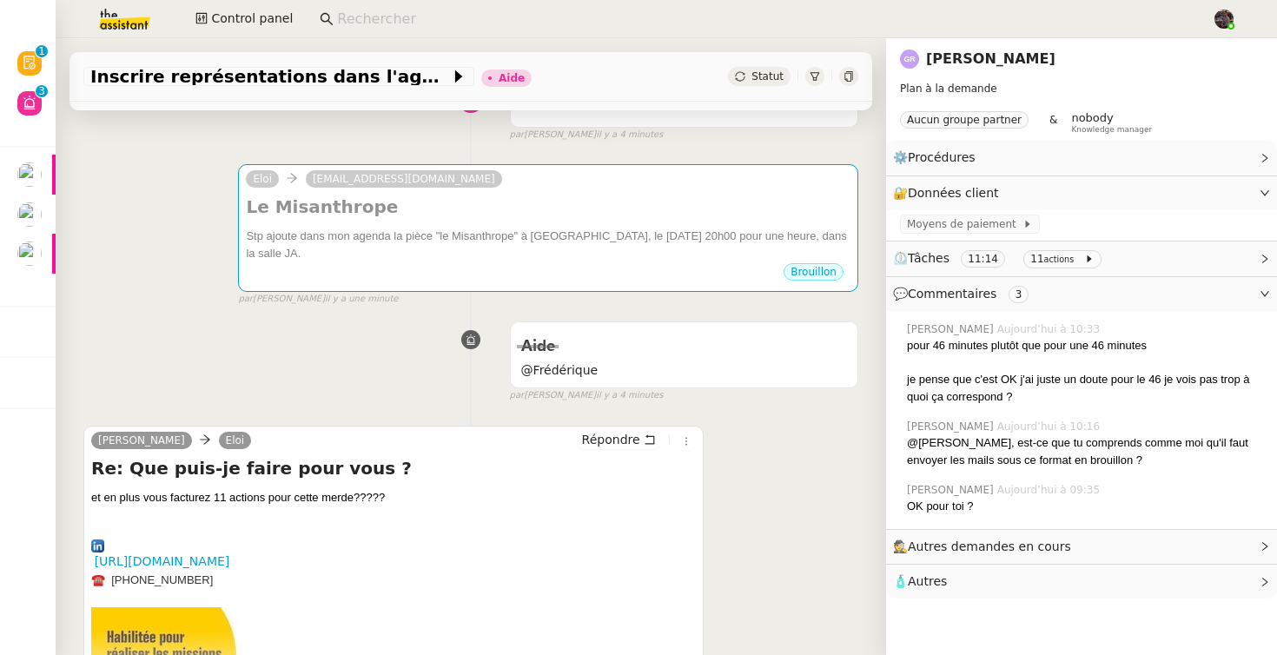
scroll to position [191, 0]
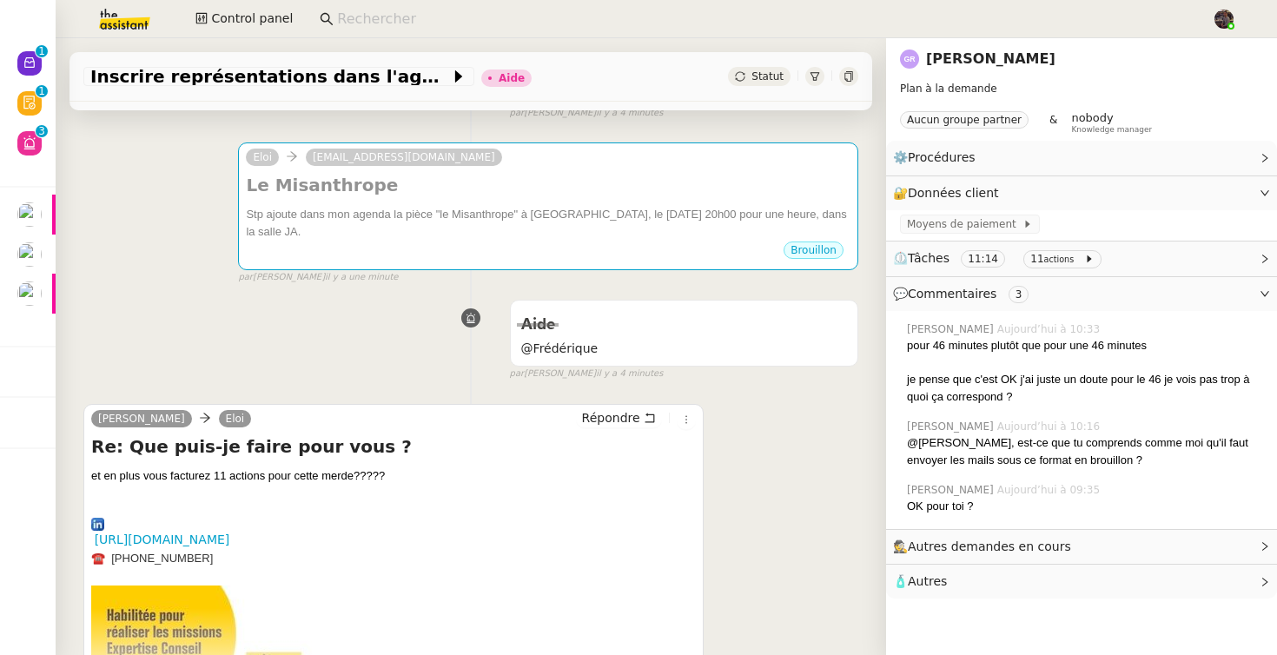
click at [366, 351] on div "Aide @Frédérique false par Amyna M. il y a 4 minutes" at bounding box center [470, 337] width 775 height 90
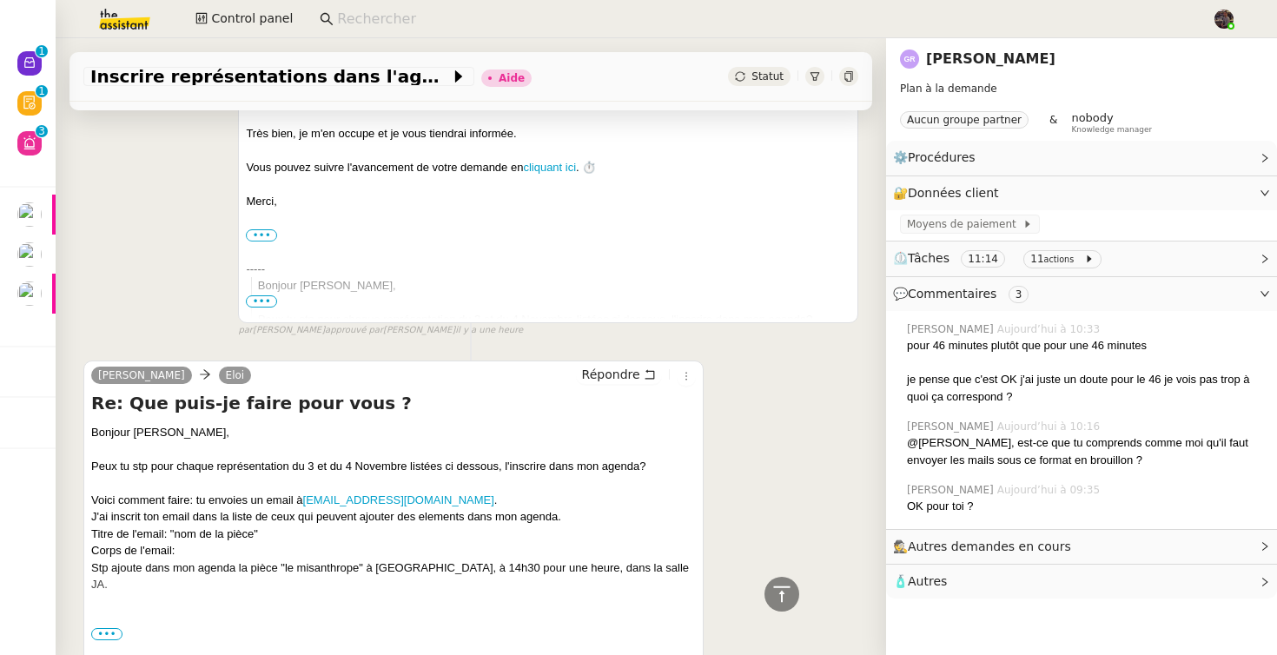
scroll to position [3239, 0]
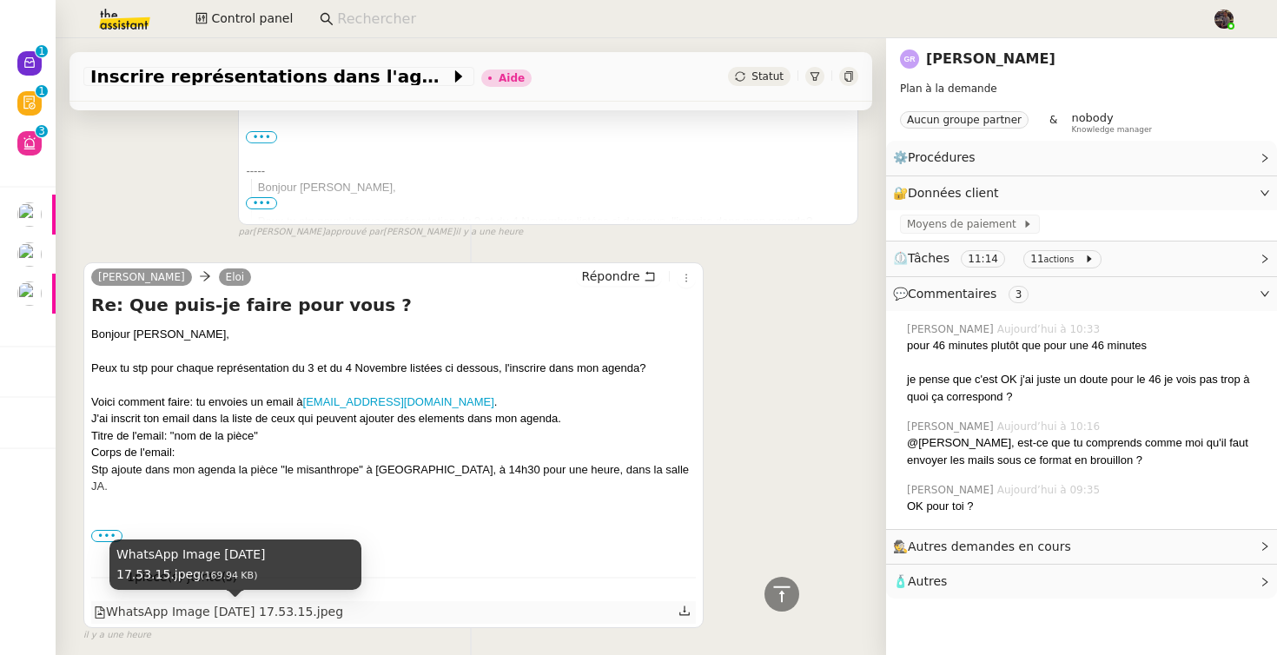
click at [226, 613] on div "WhatsApp Image 2025-09-14 at 17.53.15.jpeg" at bounding box center [218, 612] width 249 height 20
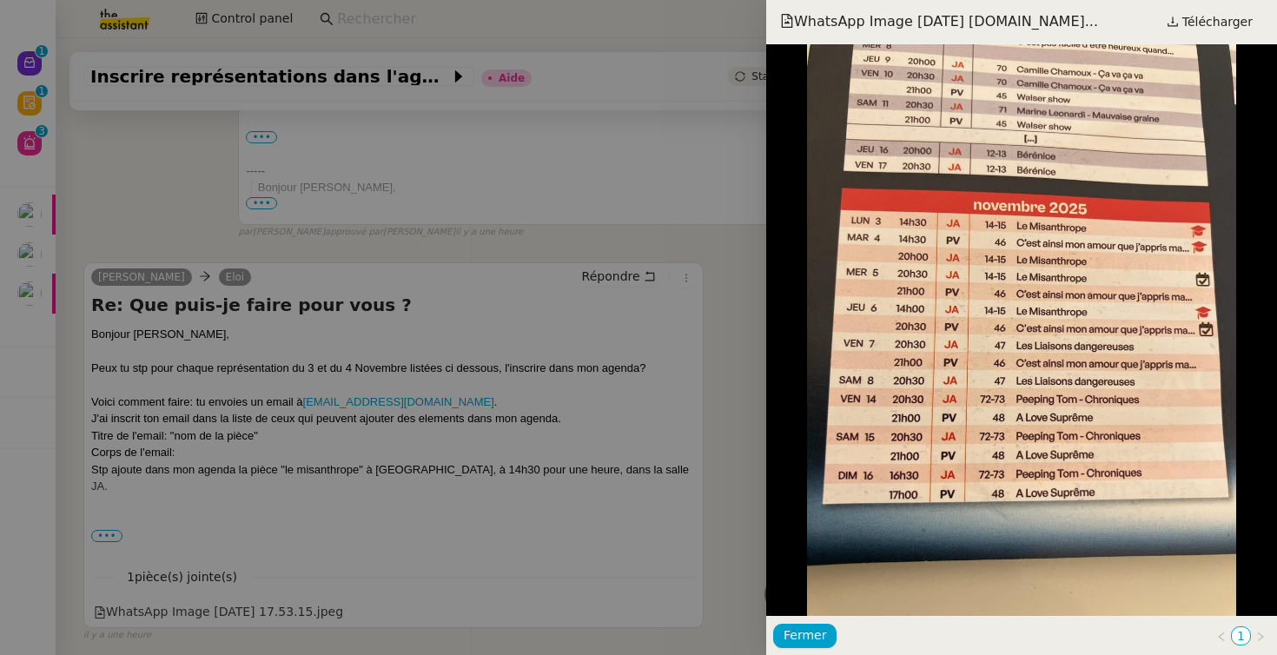
click at [664, 486] on div at bounding box center [638, 327] width 1277 height 655
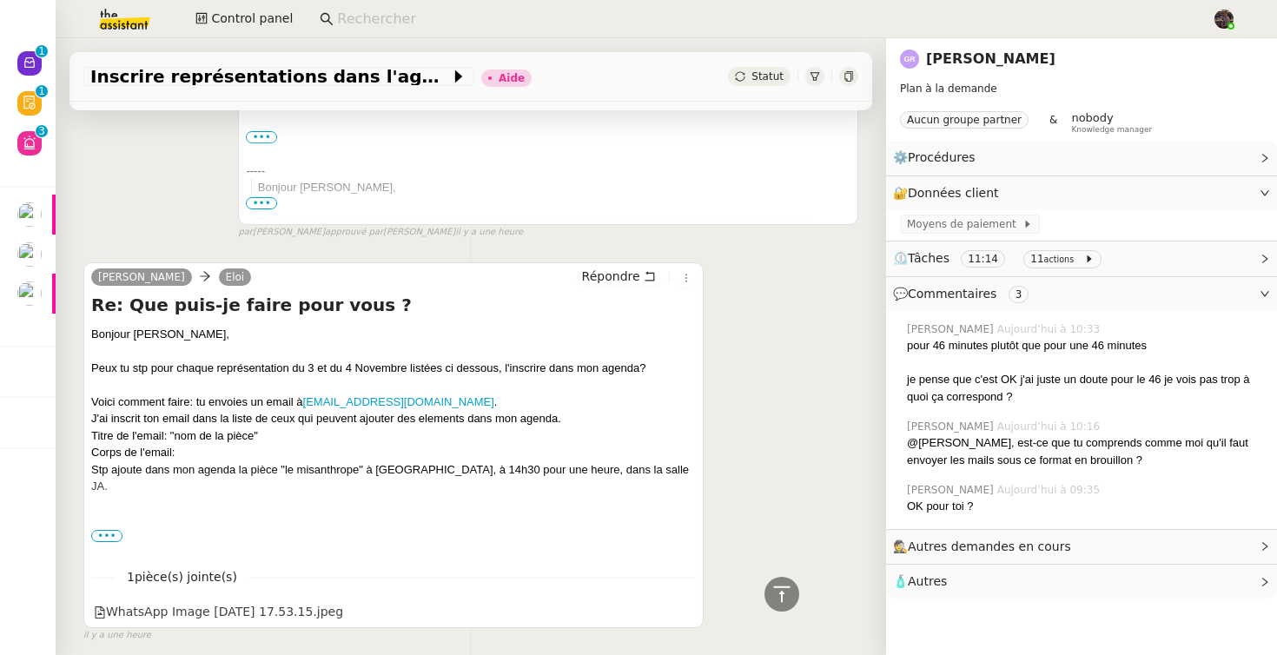
click at [105, 535] on span "•••" at bounding box center [106, 536] width 31 height 12
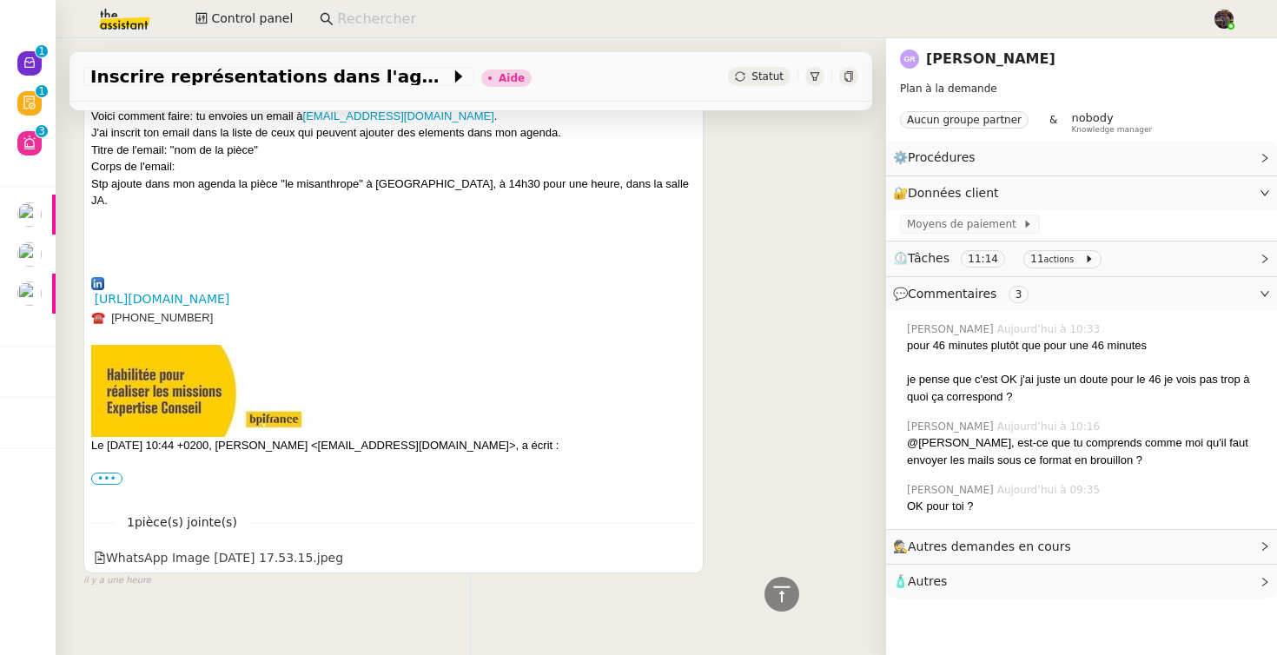
scroll to position [3523, 0]
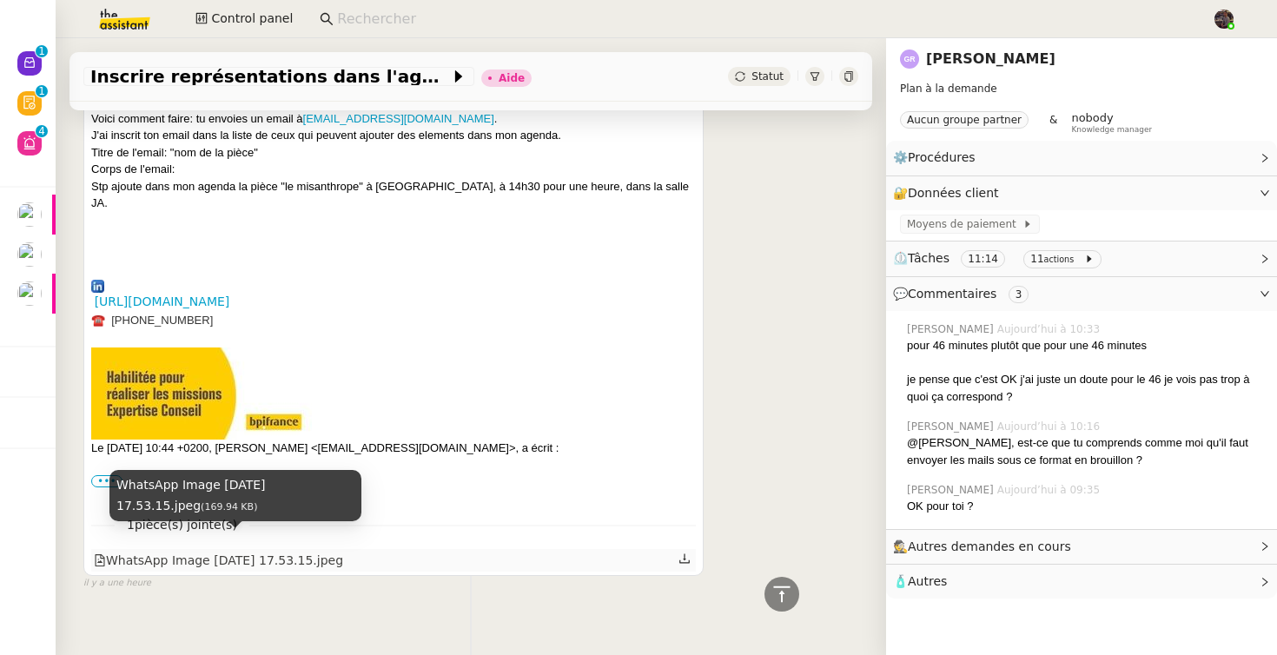
click at [281, 551] on div "WhatsApp Image 2025-09-14 at 17.53.15.jpeg" at bounding box center [218, 561] width 249 height 20
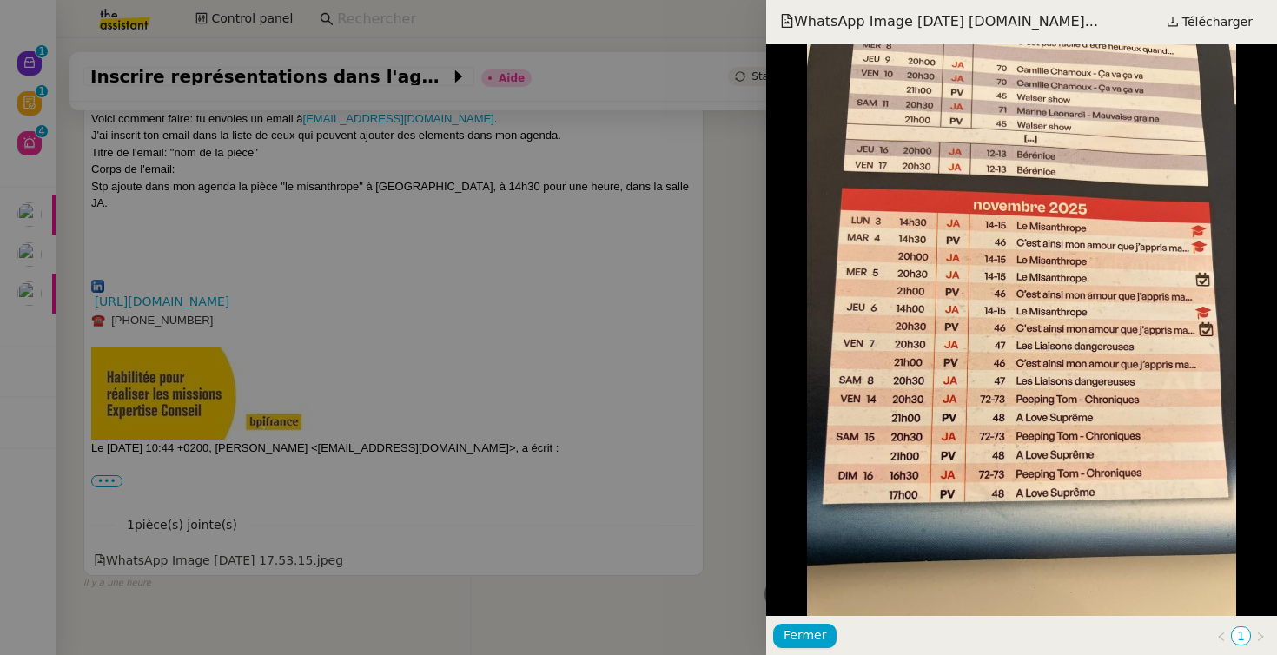
click at [553, 378] on div at bounding box center [638, 327] width 1277 height 655
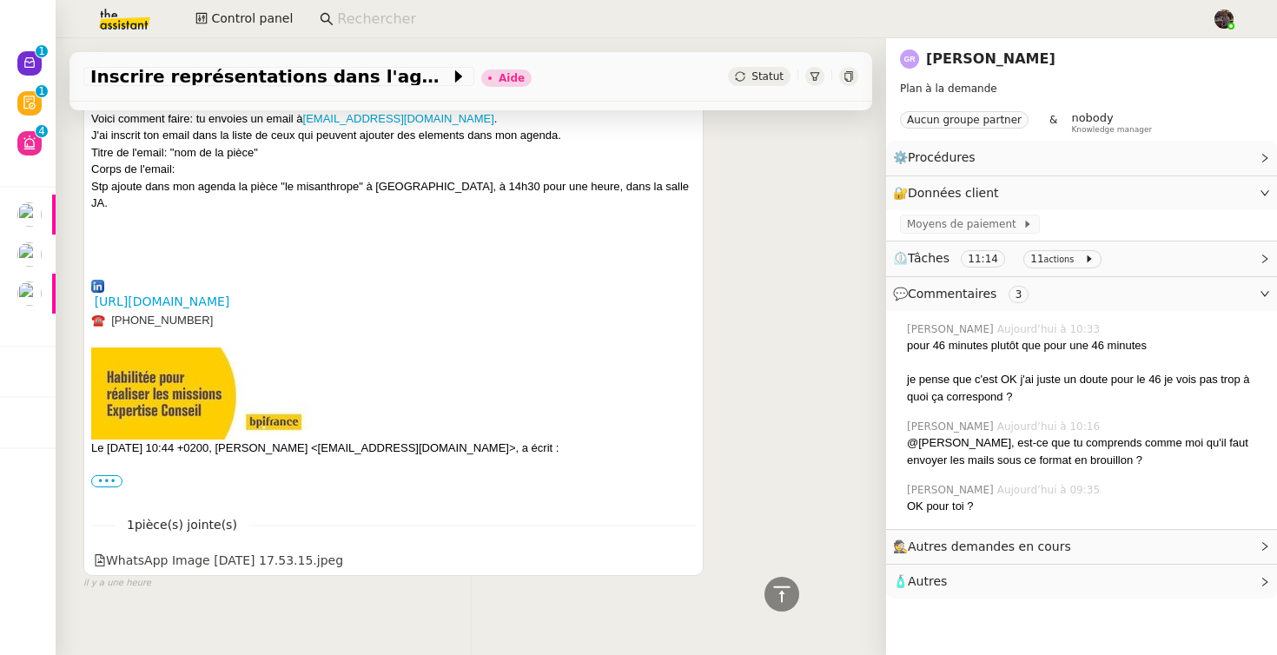
click at [989, 56] on link "Guillene RIBIERE" at bounding box center [990, 58] width 129 height 17
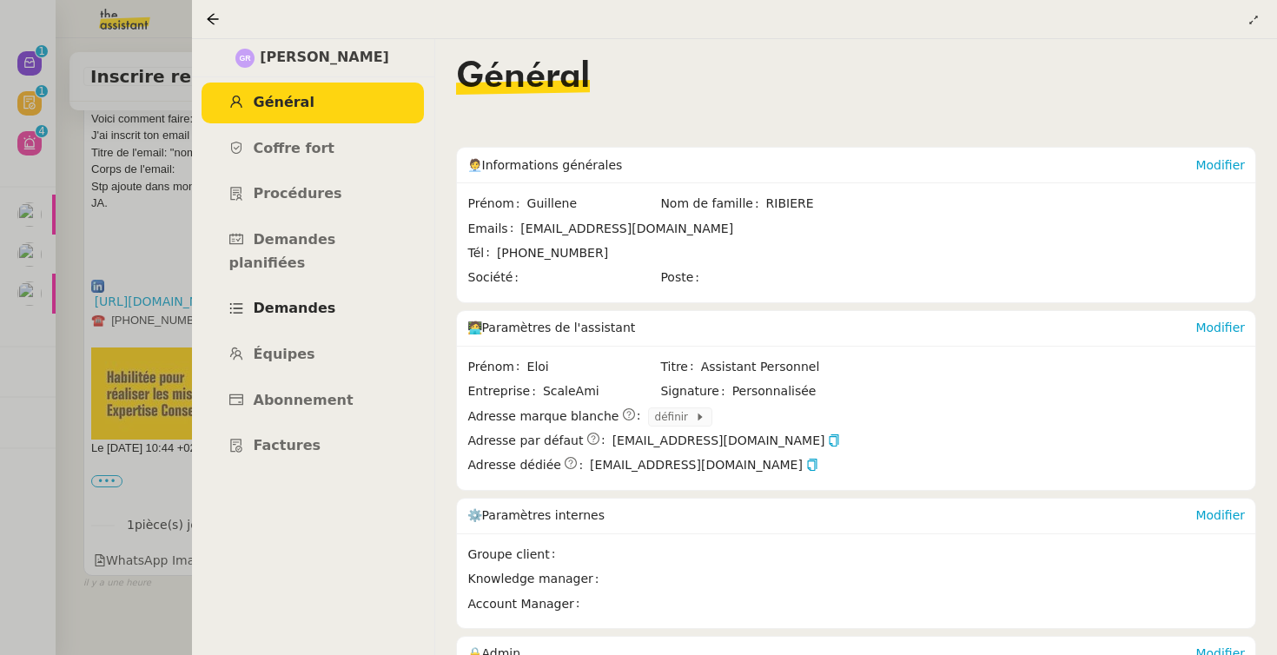
click at [302, 300] on span "Demandes" at bounding box center [295, 308] width 83 height 17
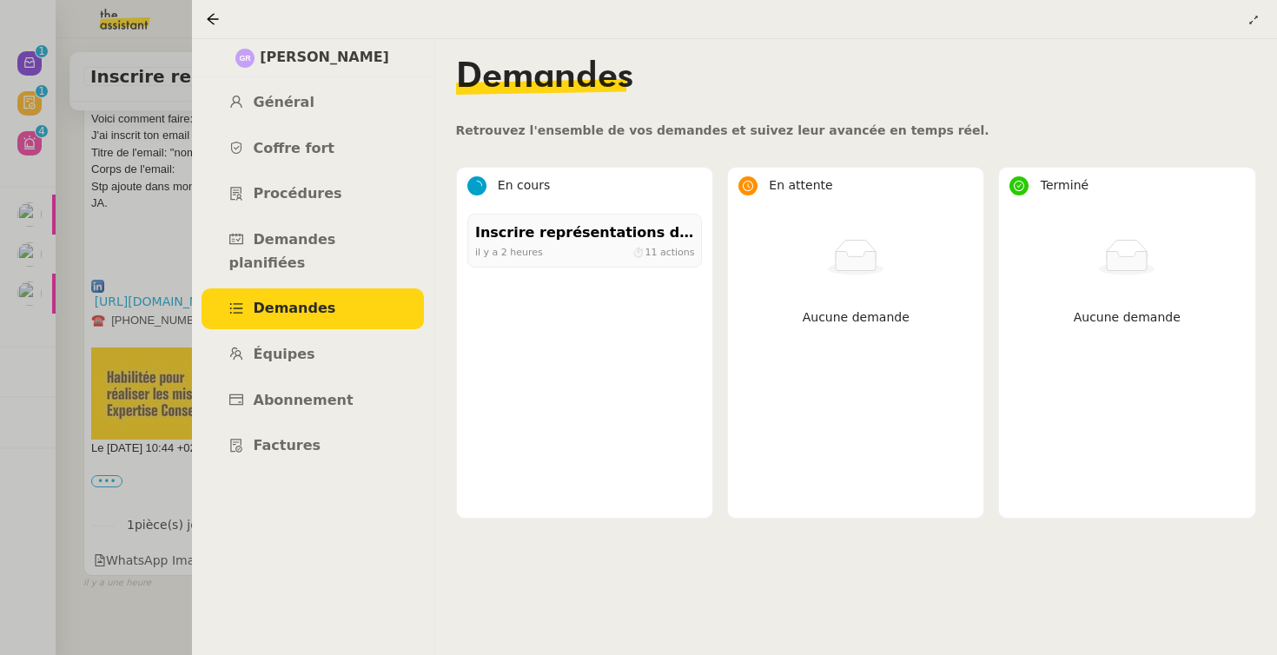
click at [184, 285] on div at bounding box center [638, 327] width 1277 height 655
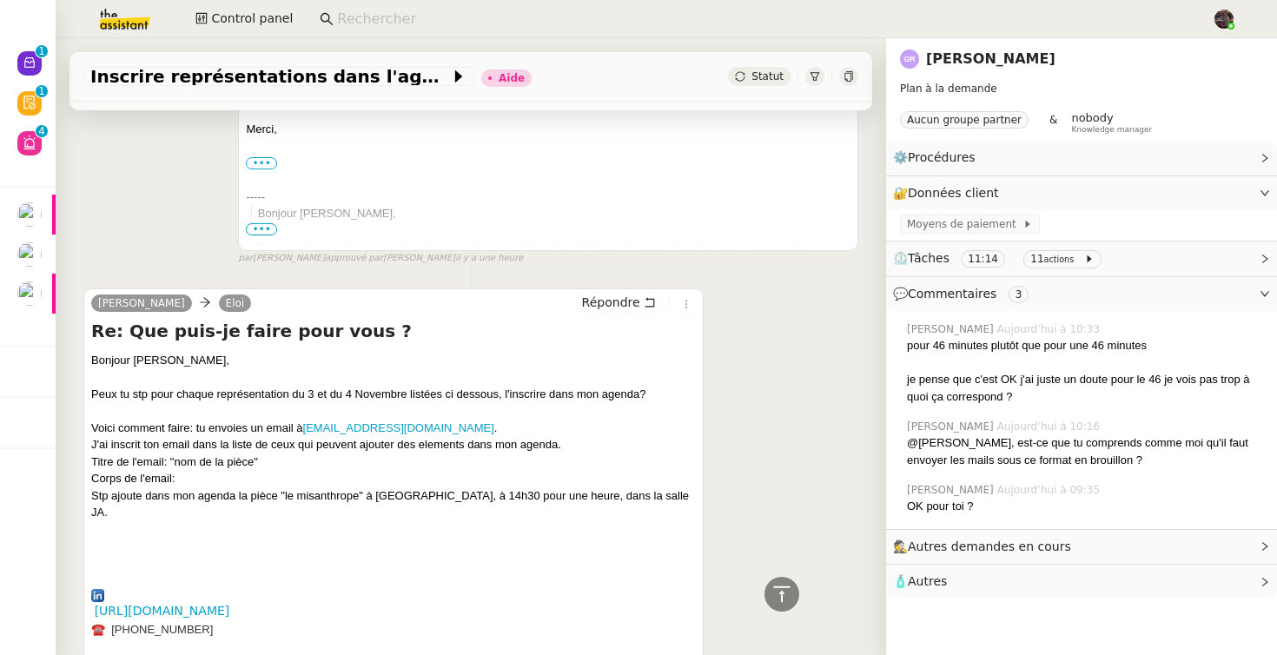
scroll to position [3212, 0]
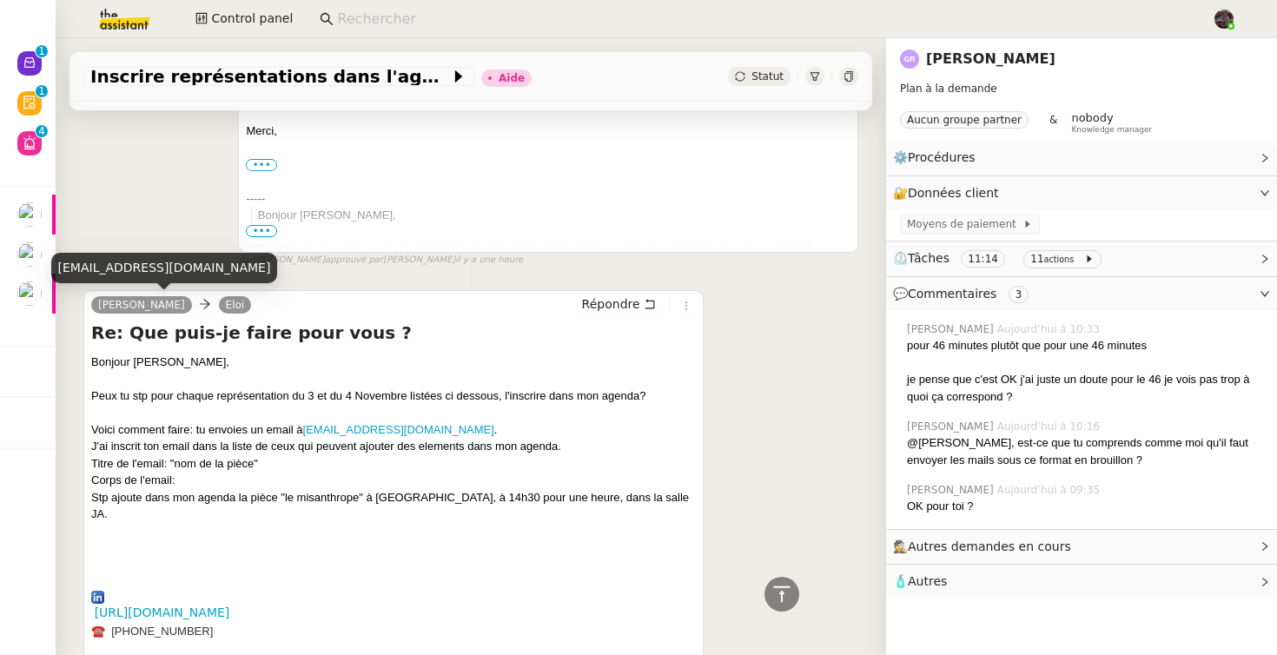
click at [131, 255] on div "guillene.ribiere@amgcie.com" at bounding box center [164, 268] width 227 height 30
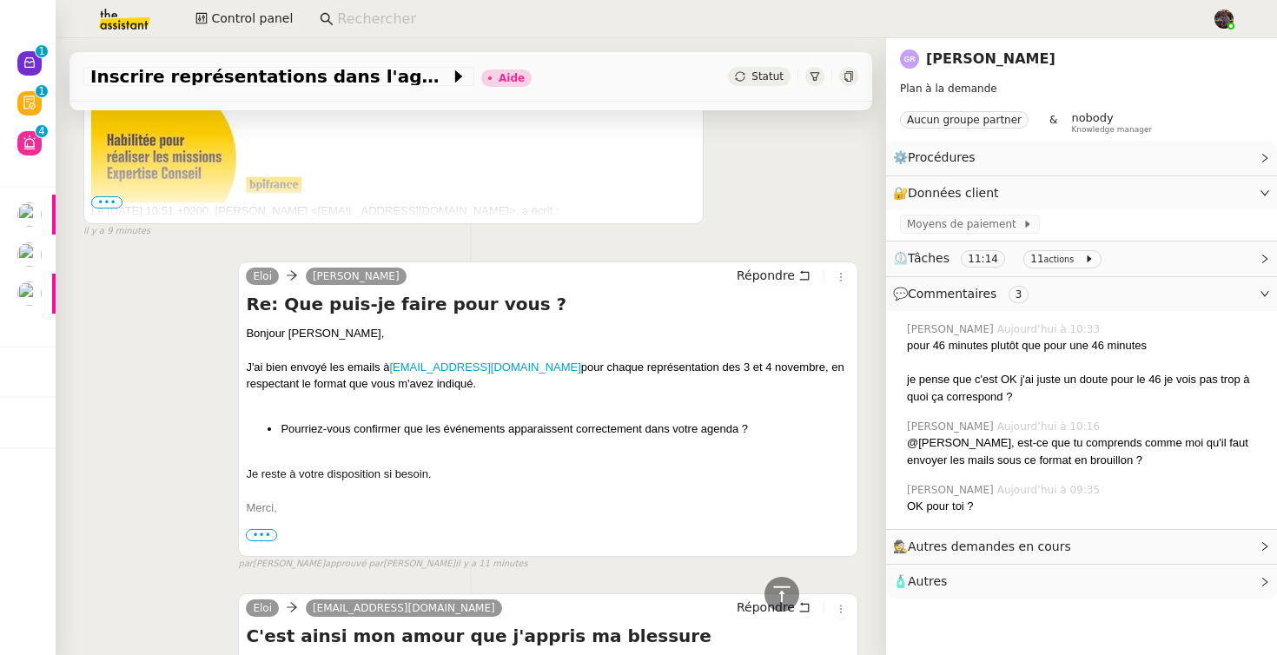
scroll to position [985, 0]
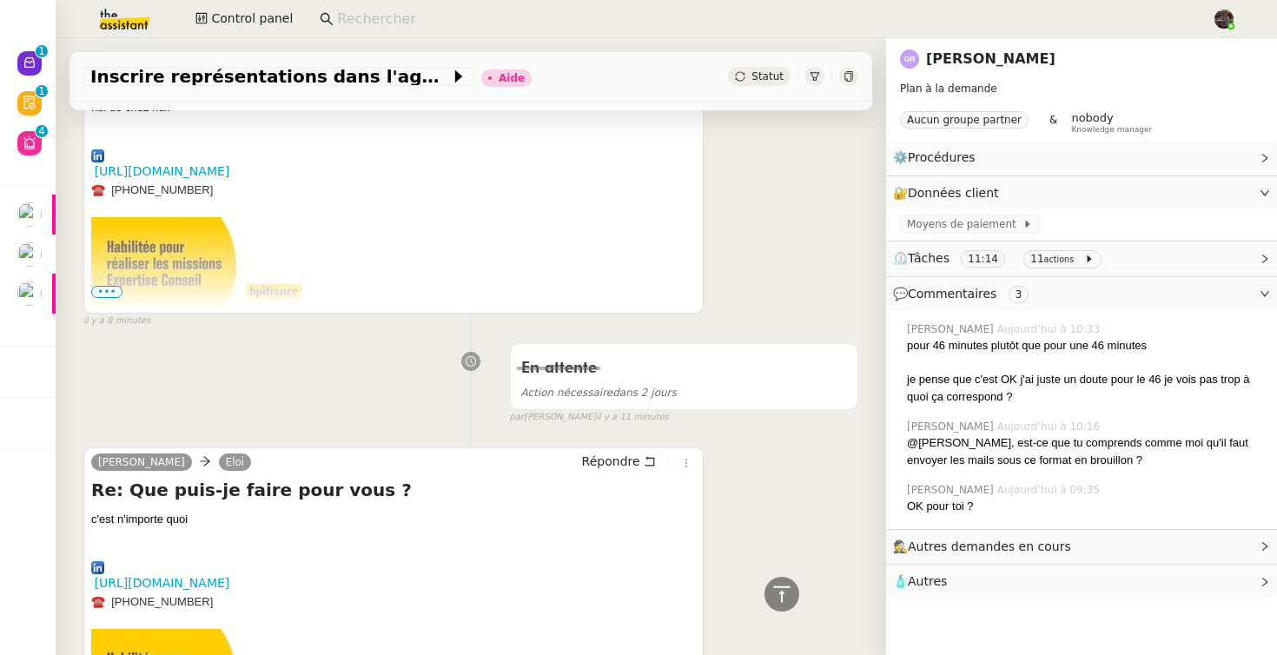
drag, startPoint x: 1130, startPoint y: 47, endPoint x: 927, endPoint y: 45, distance: 202.5
click at [927, 45] on div "Guillene RIBIERE" at bounding box center [1081, 59] width 363 height 28
copy link "Guillene RIBIERE"
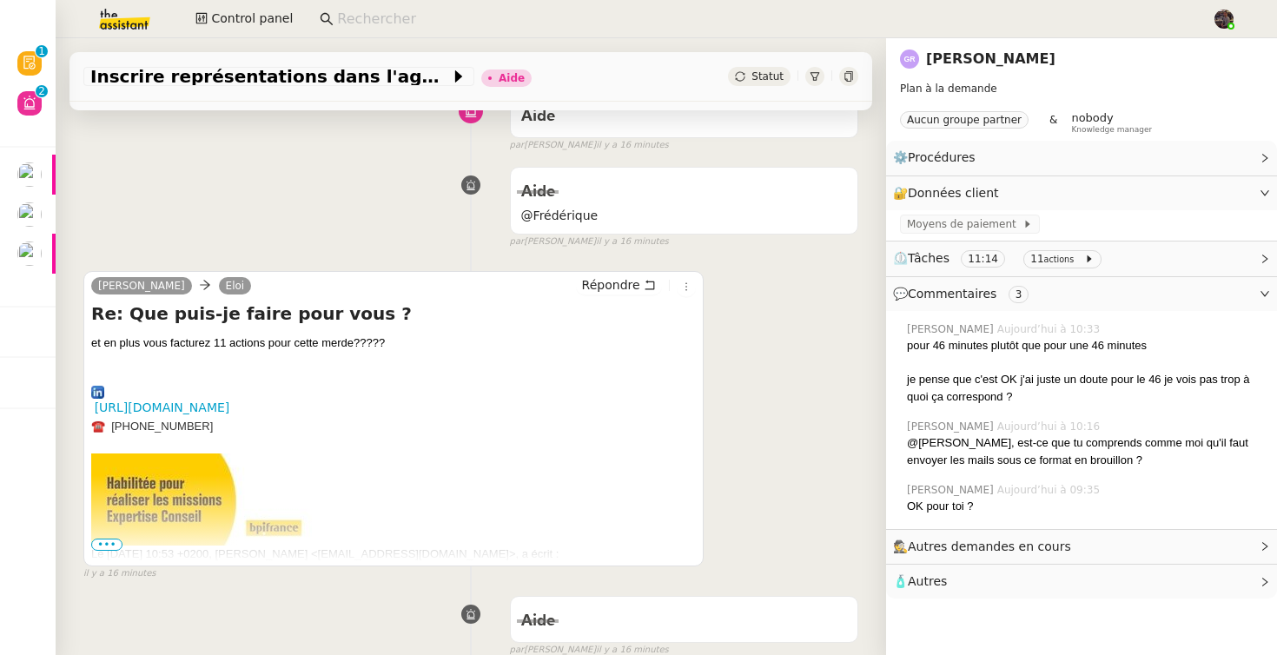
scroll to position [160, 0]
click at [811, 351] on div "Guillene RIBIERE Eloi Répondre Re: Que puis-je faire pour vous ? et en plus vou…" at bounding box center [470, 418] width 775 height 326
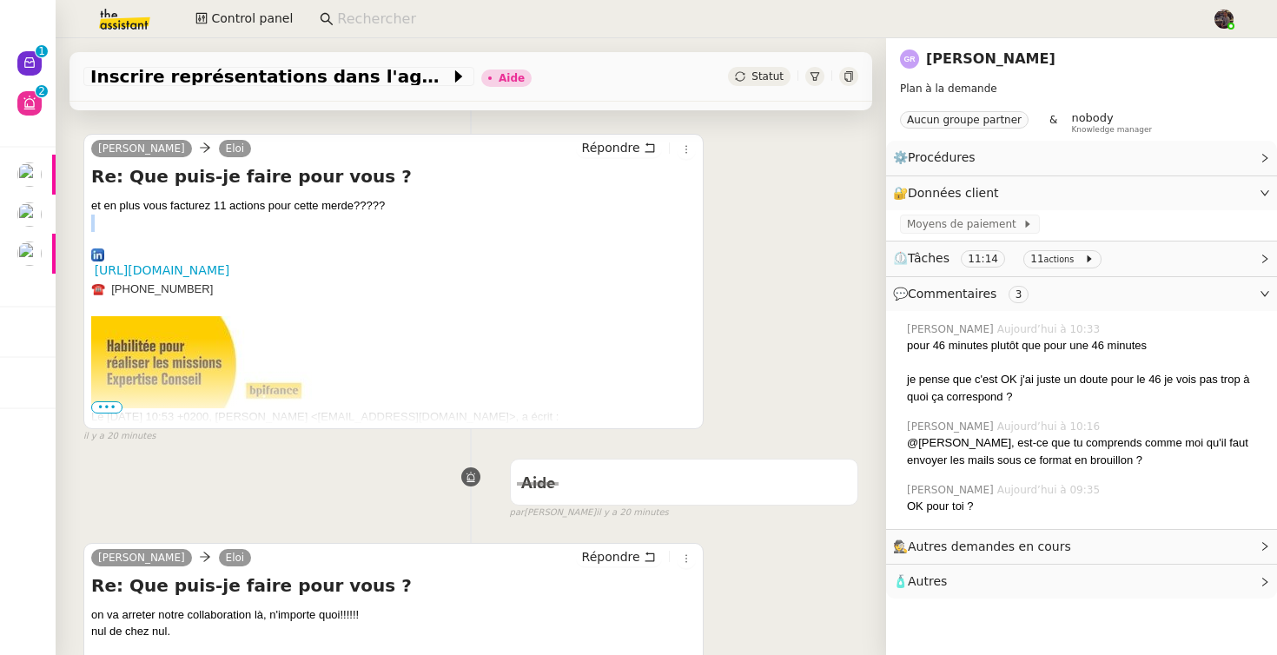
scroll to position [291, 0]
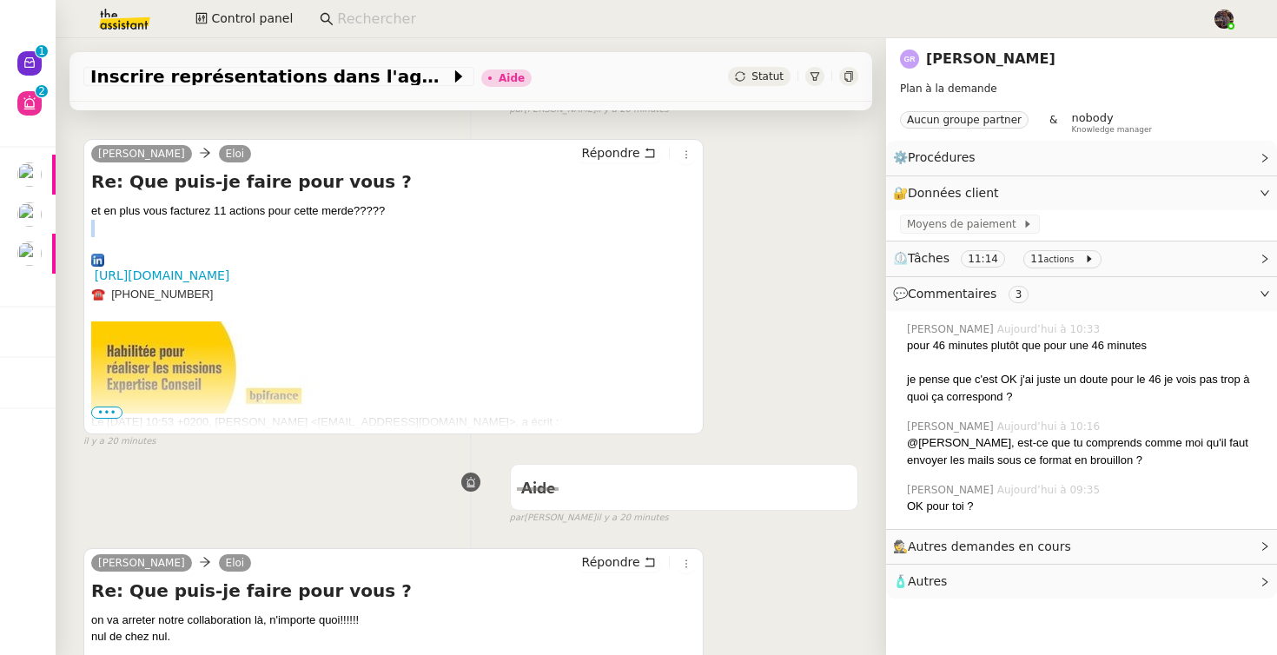
click at [104, 406] on img at bounding box center [201, 368] width 221 height 92
click at [106, 410] on span "•••" at bounding box center [106, 413] width 31 height 12
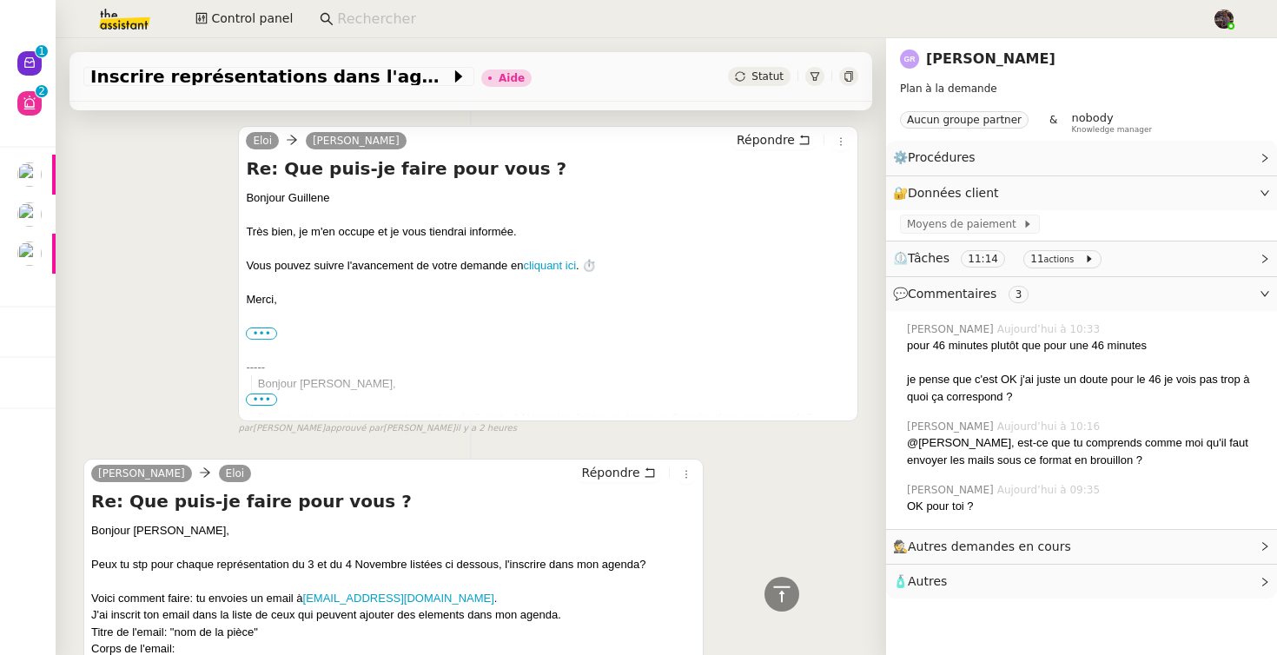
scroll to position [3406, 0]
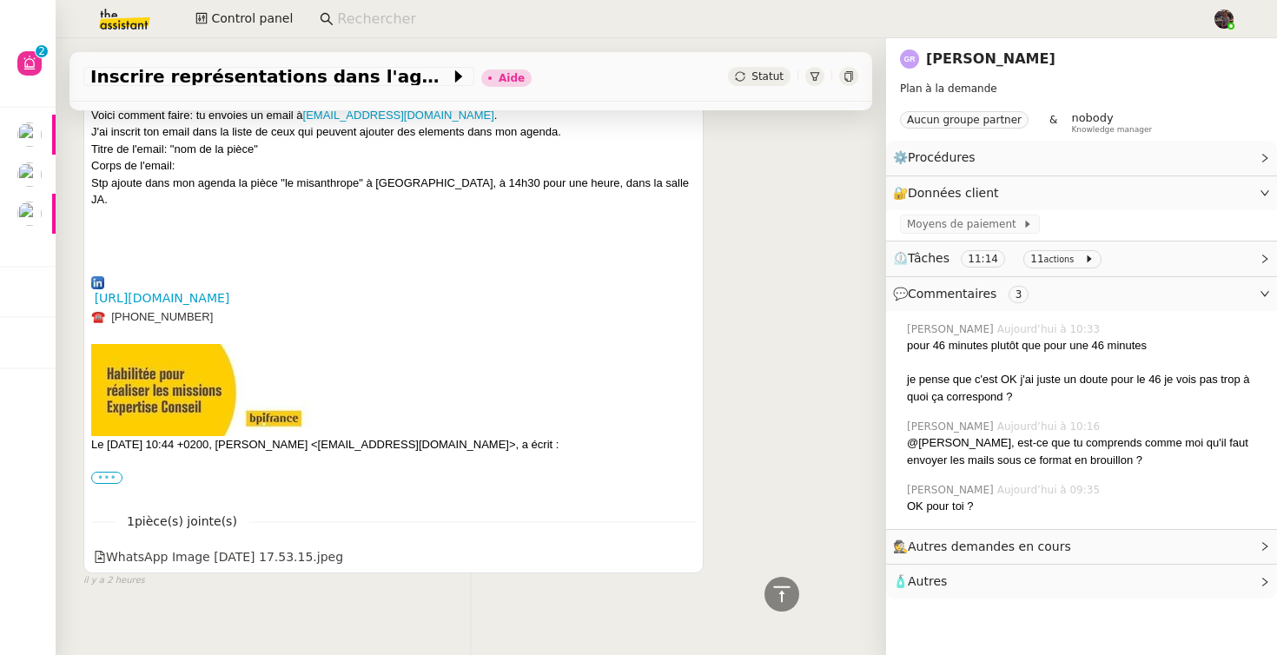
click at [106, 472] on label "•••" at bounding box center [106, 478] width 31 height 12
click at [0, 0] on input "•••" at bounding box center [0, 0] width 0 height 0
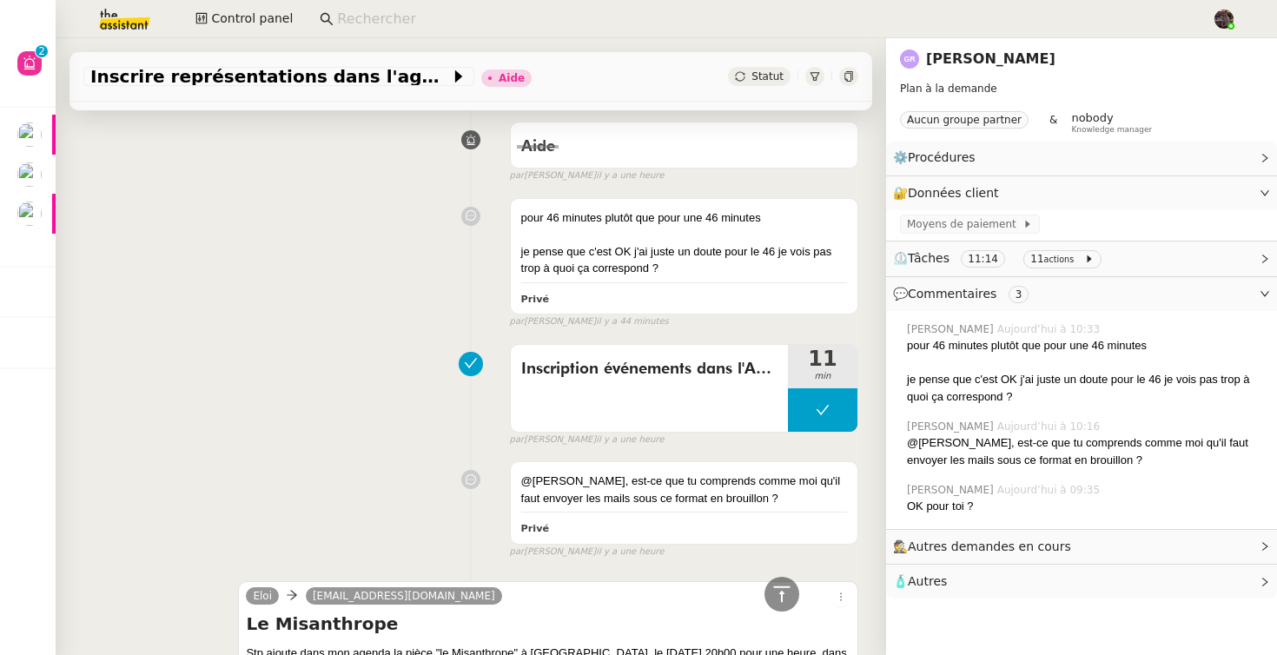
scroll to position [2200, 0]
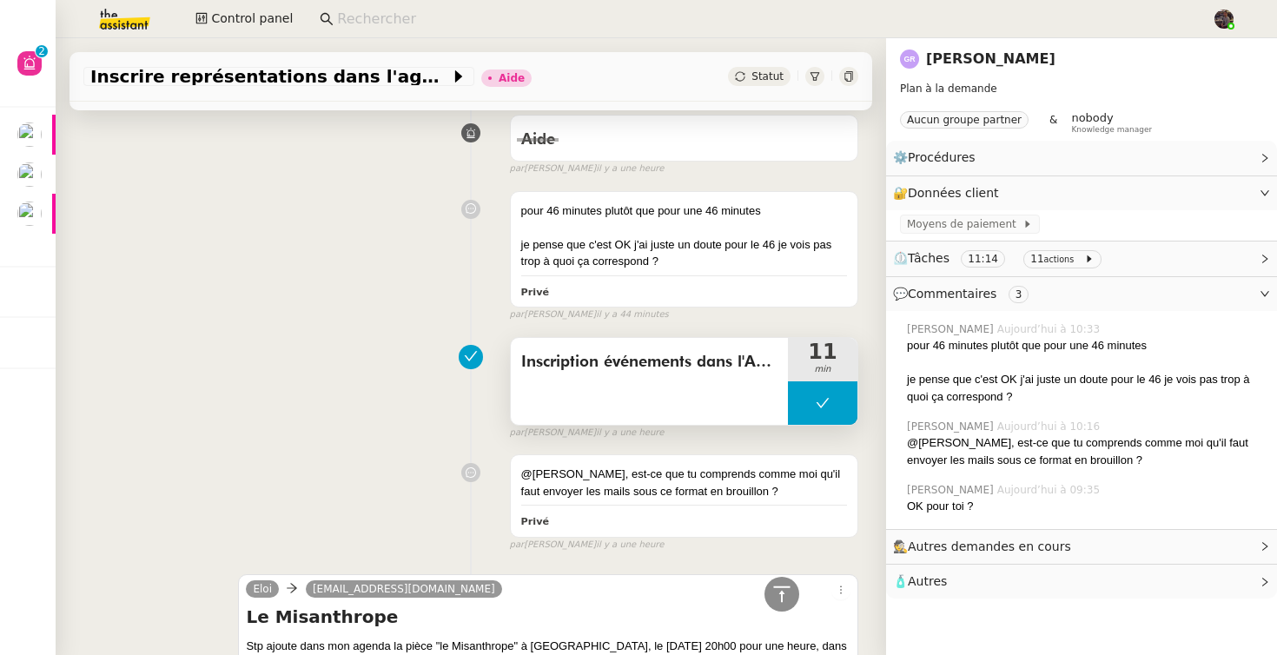
click at [677, 356] on span "Inscription événements dans l'Agenda" at bounding box center [649, 362] width 256 height 26
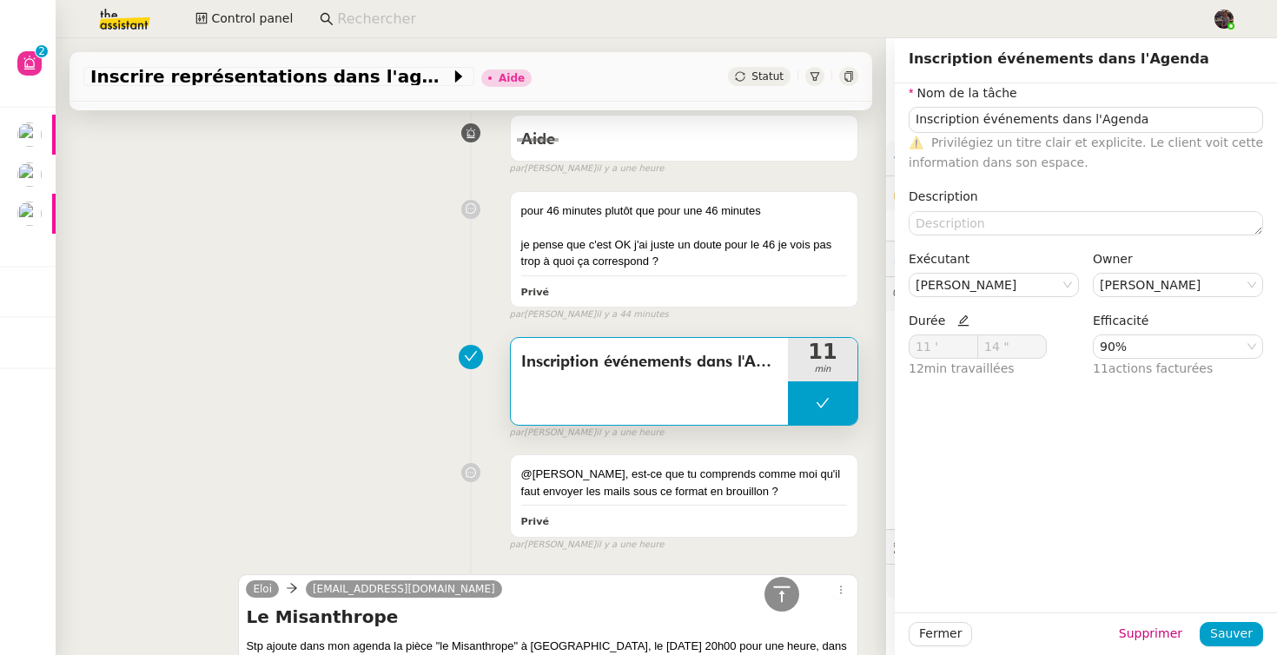
click at [408, 403] on div "Inscription événements dans l'Agenda 11 min false par Amyna M. il y a une heure" at bounding box center [470, 384] width 775 height 111
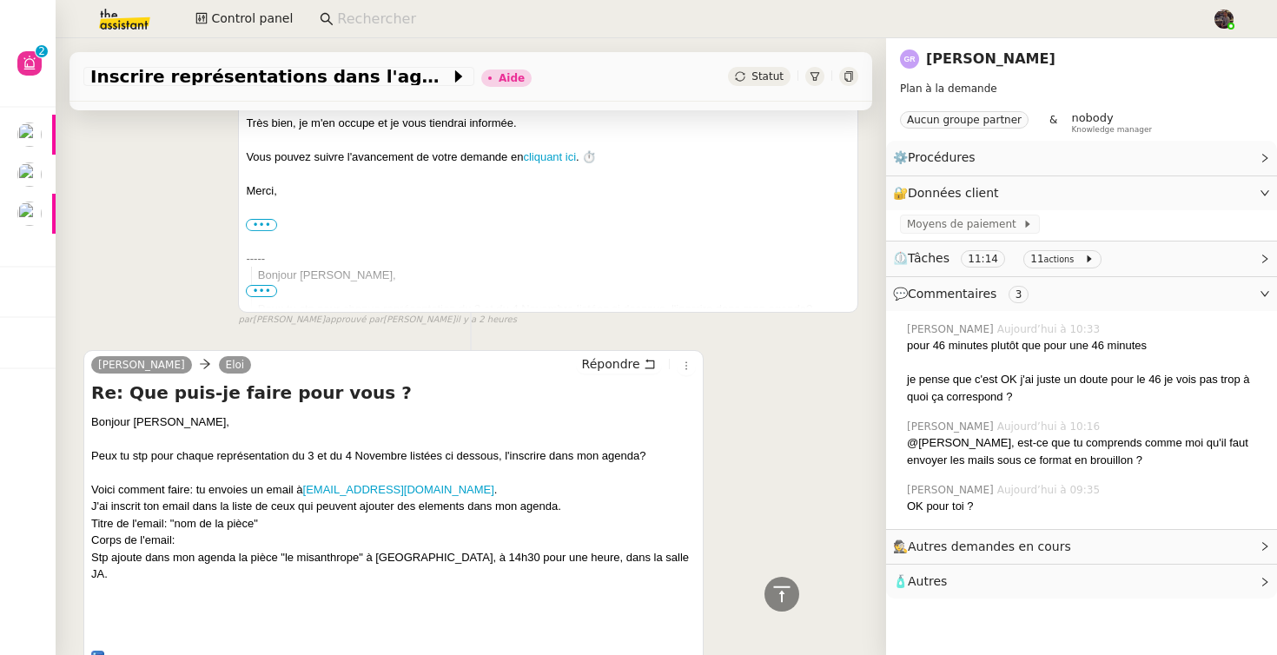
scroll to position [3031, 0]
click at [392, 562] on div "Stp ajoute dans mon agenda la pièce "le misanthrope" à Antibea, à 14h30 pour un…" at bounding box center [393, 567] width 605 height 34
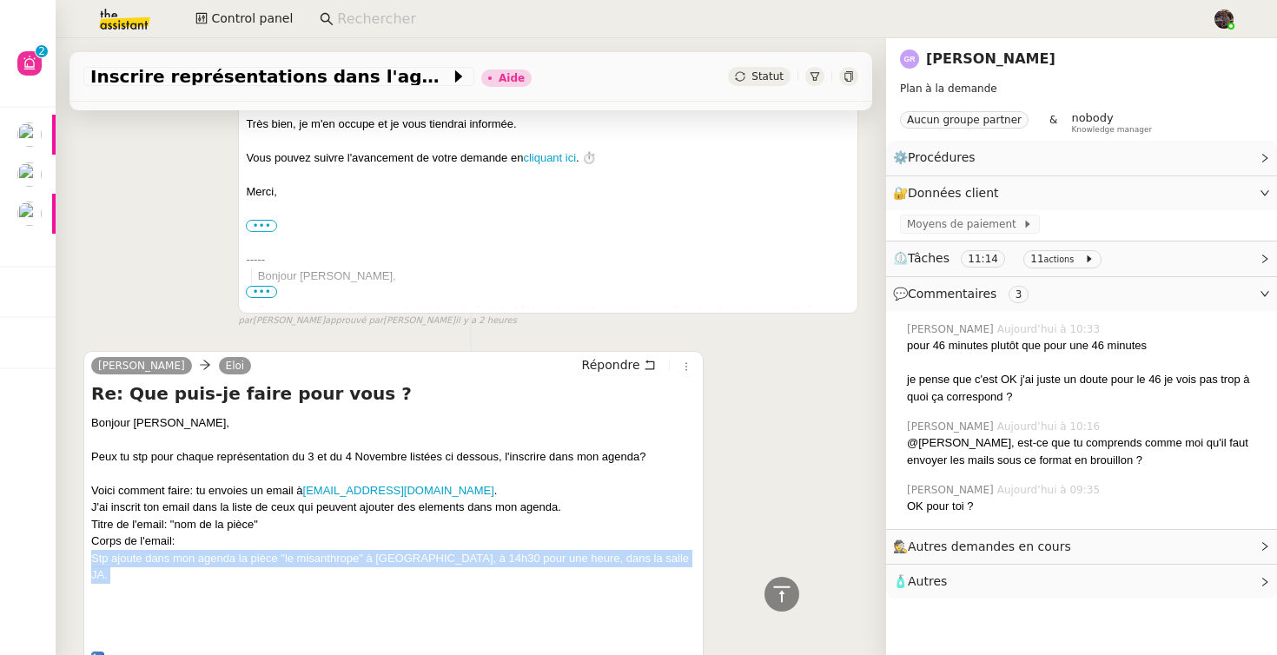
click at [392, 562] on div "Stp ajoute dans mon agenda la pièce "le misanthrope" à Antibea, à 14h30 pour un…" at bounding box center [393, 567] width 605 height 34
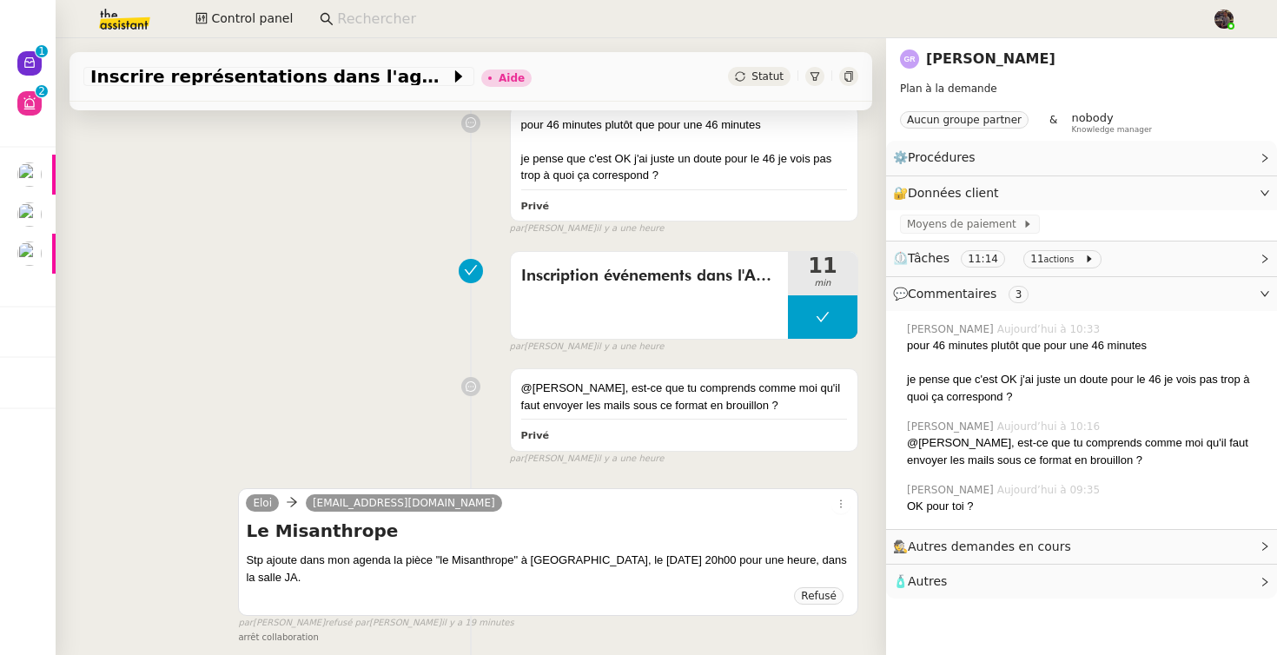
scroll to position [3759, 0]
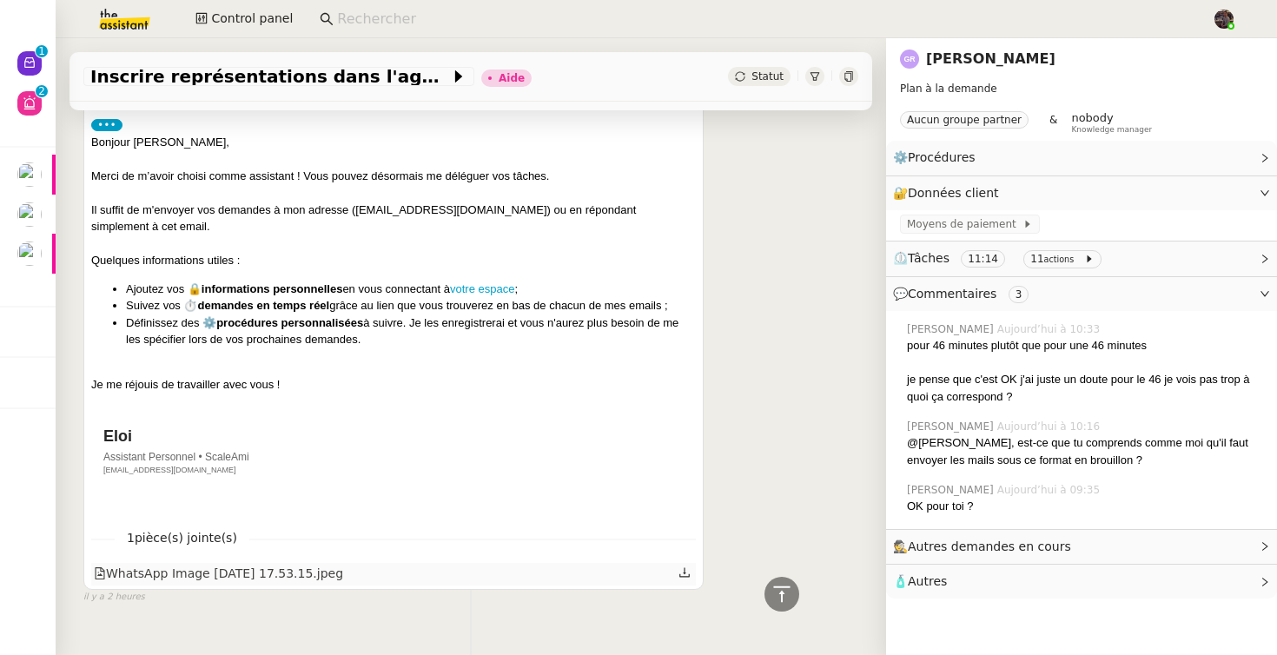
click at [235, 564] on div "WhatsApp Image 2025-09-14 at 17.53.15.jpeg" at bounding box center [218, 574] width 249 height 20
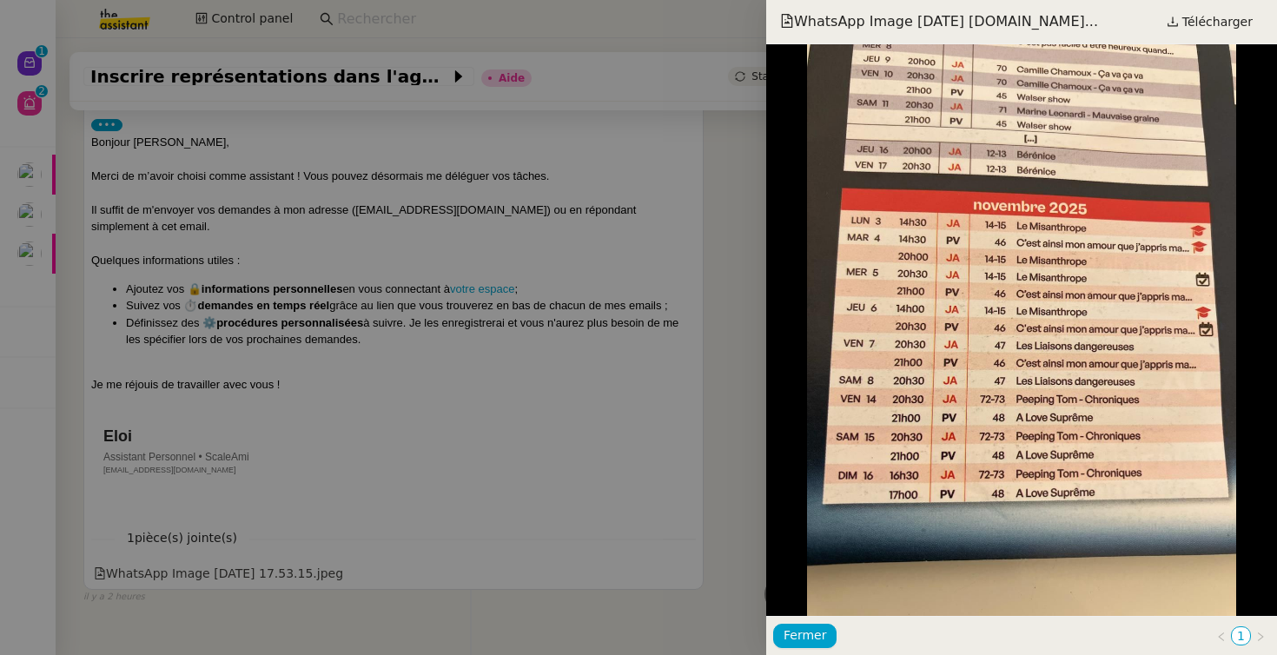
click at [578, 359] on div at bounding box center [638, 327] width 1277 height 655
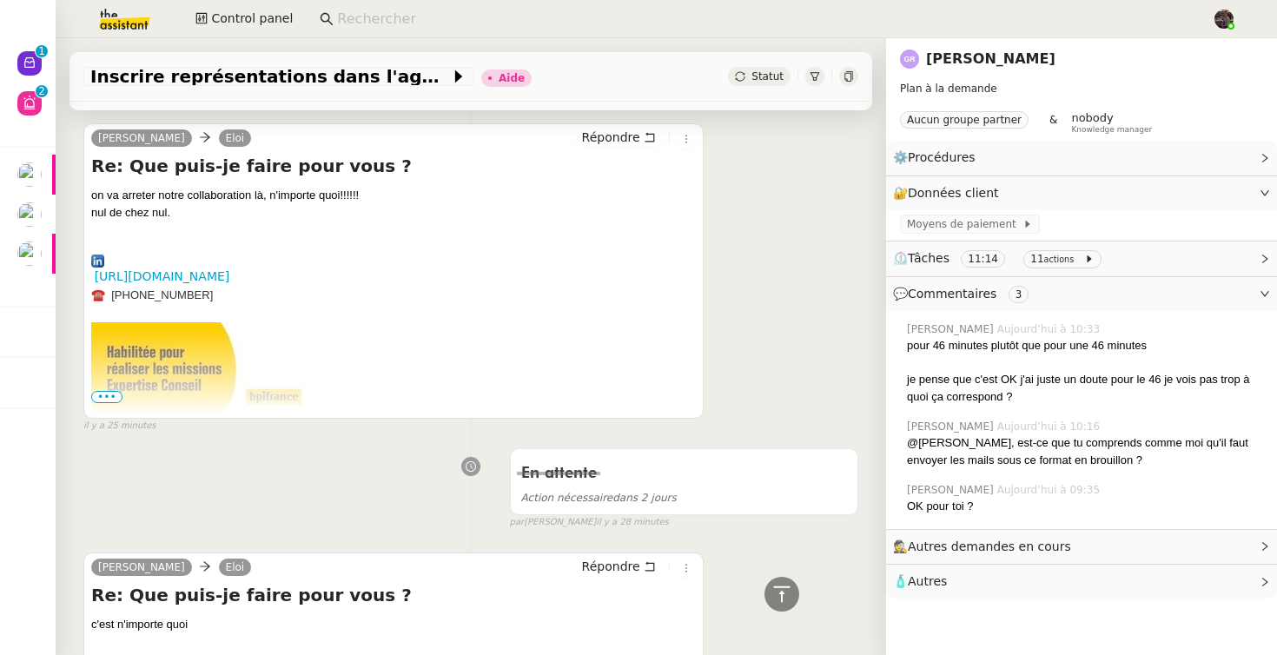
scroll to position [0, 0]
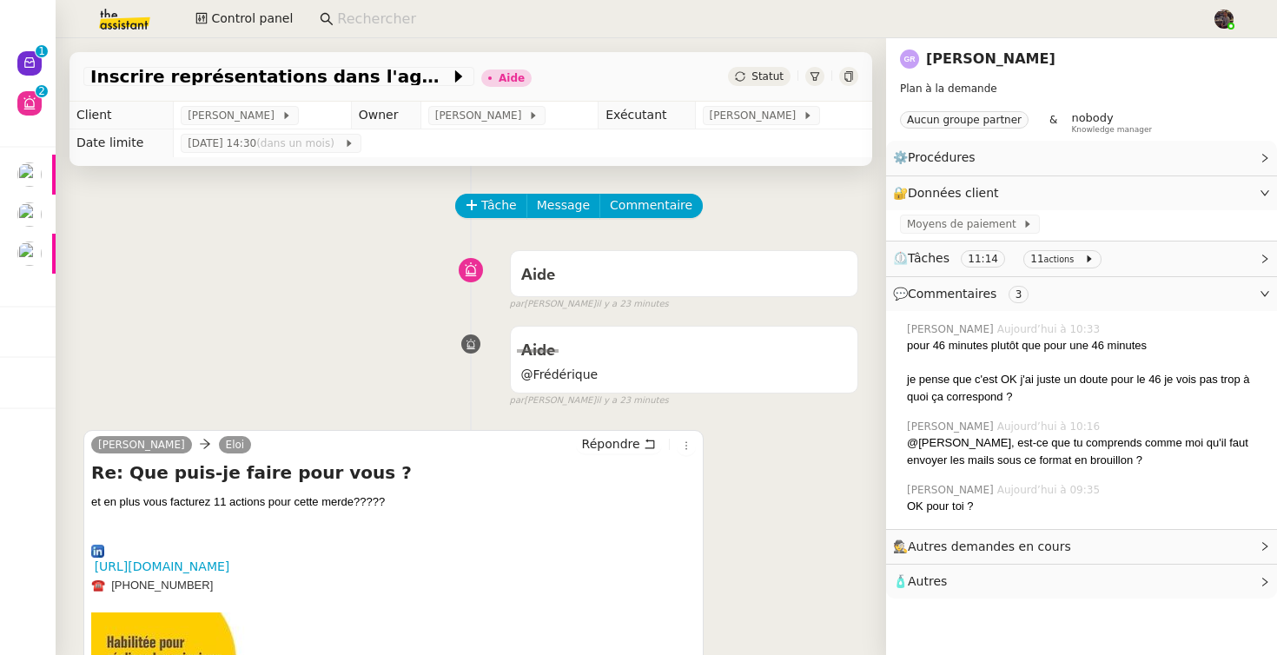
click at [391, 361] on div "Aide @Frédérique false par Amyna M. il y a 23 minutes" at bounding box center [470, 363] width 775 height 90
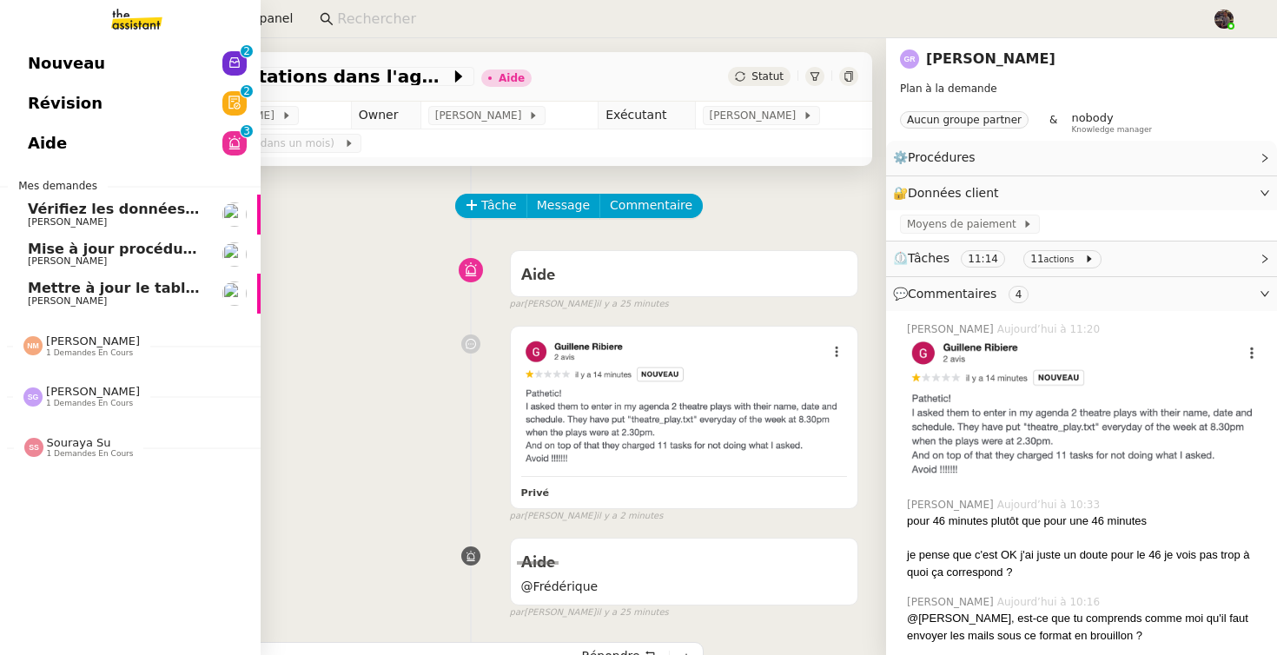
click at [144, 16] on img at bounding box center [123, 19] width 135 height 38
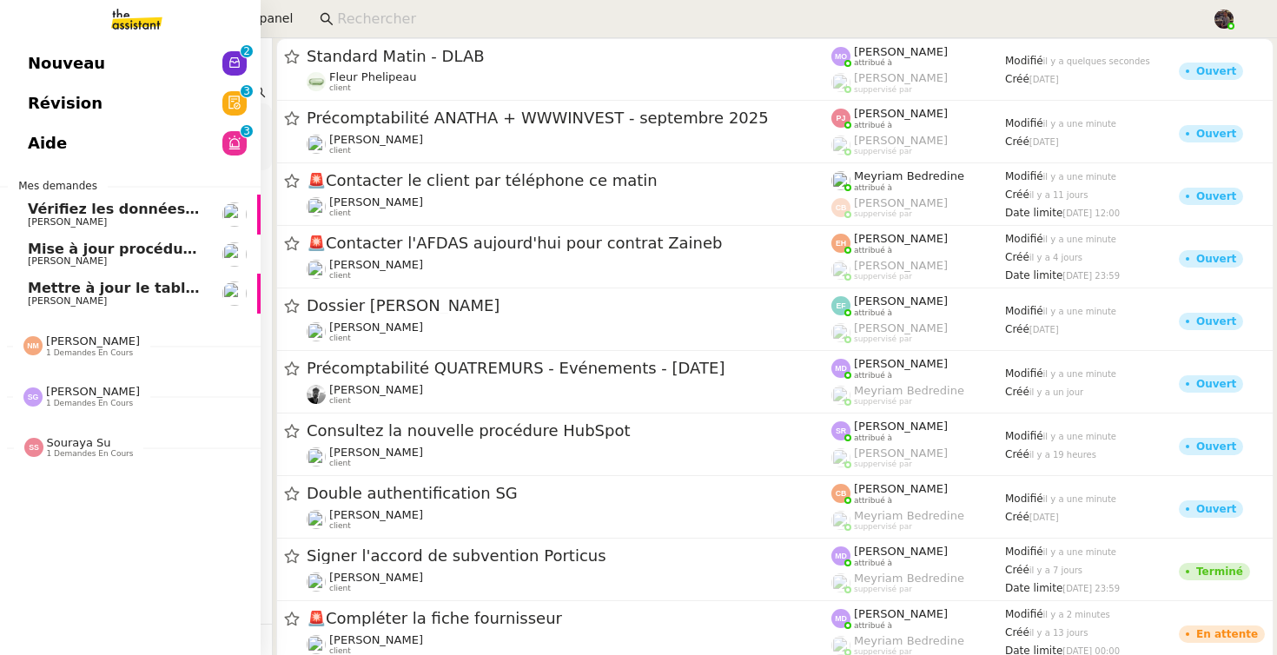
click at [98, 76] on link "Nouveau 0 1 2 3 4 5 6 7 8 9" at bounding box center [130, 63] width 261 height 40
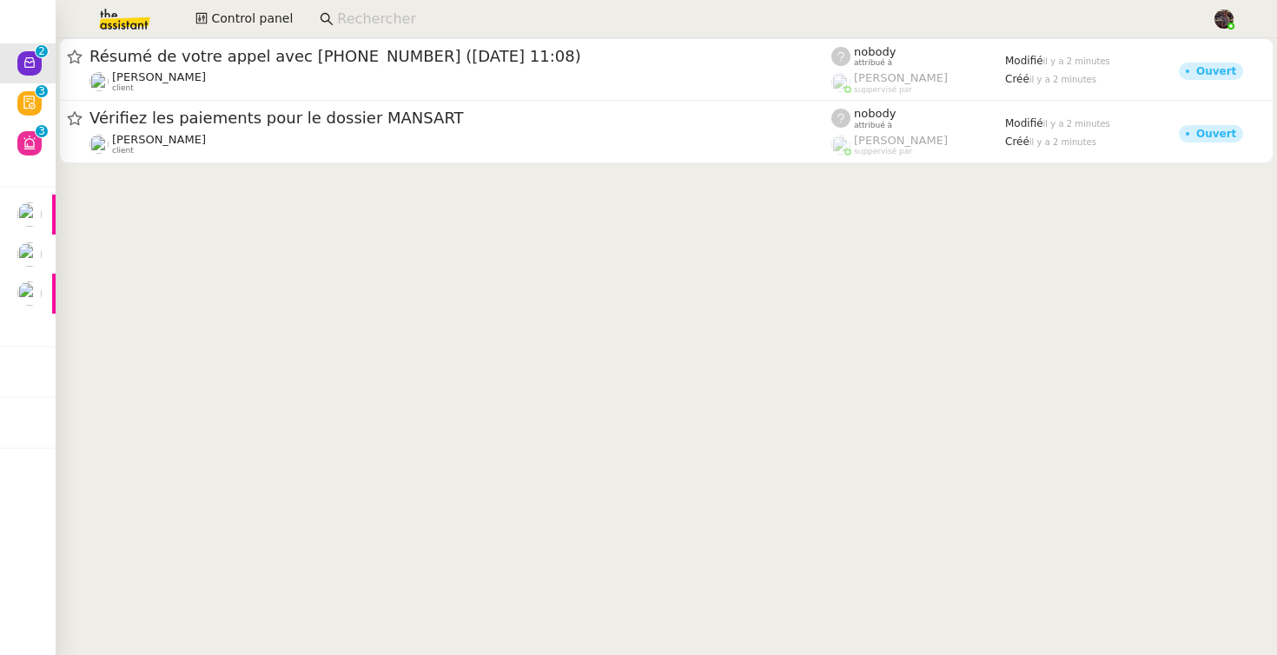
click at [365, 207] on cdk-virtual-scroll-viewport "Résumé de votre appel avec +33 7 57 59 83 58 (30 septembre 2025 à 11:08) Franck…" at bounding box center [667, 346] width 1222 height 617
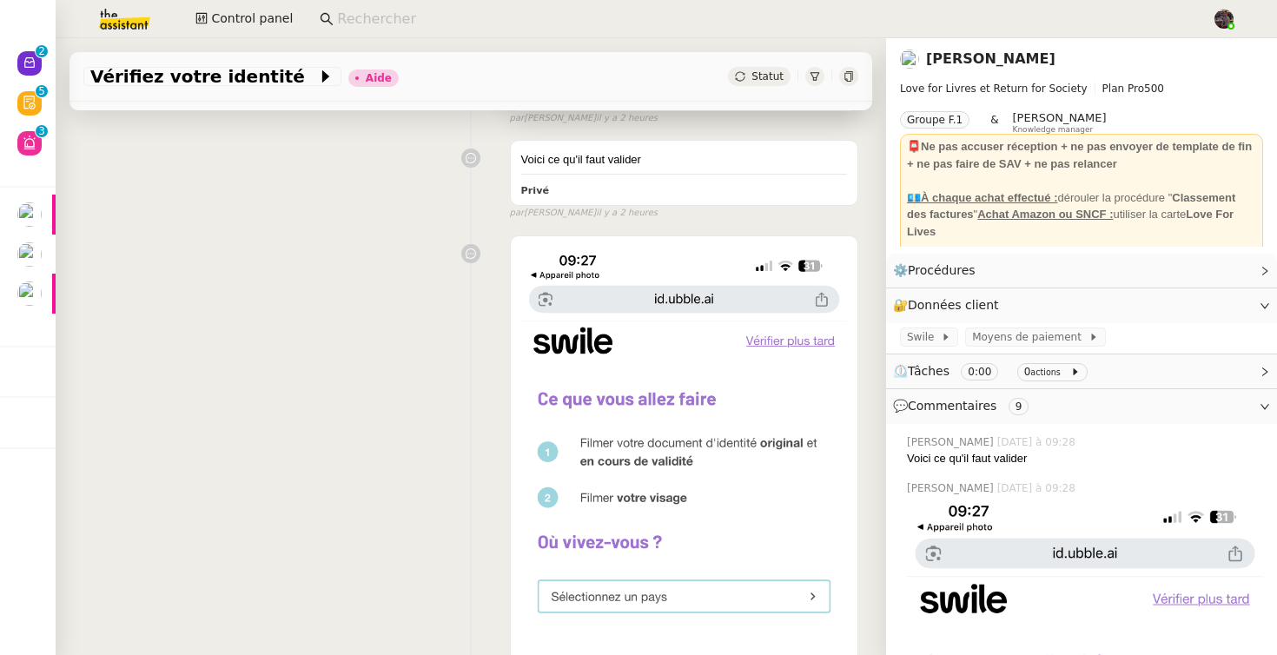
scroll to position [215, 0]
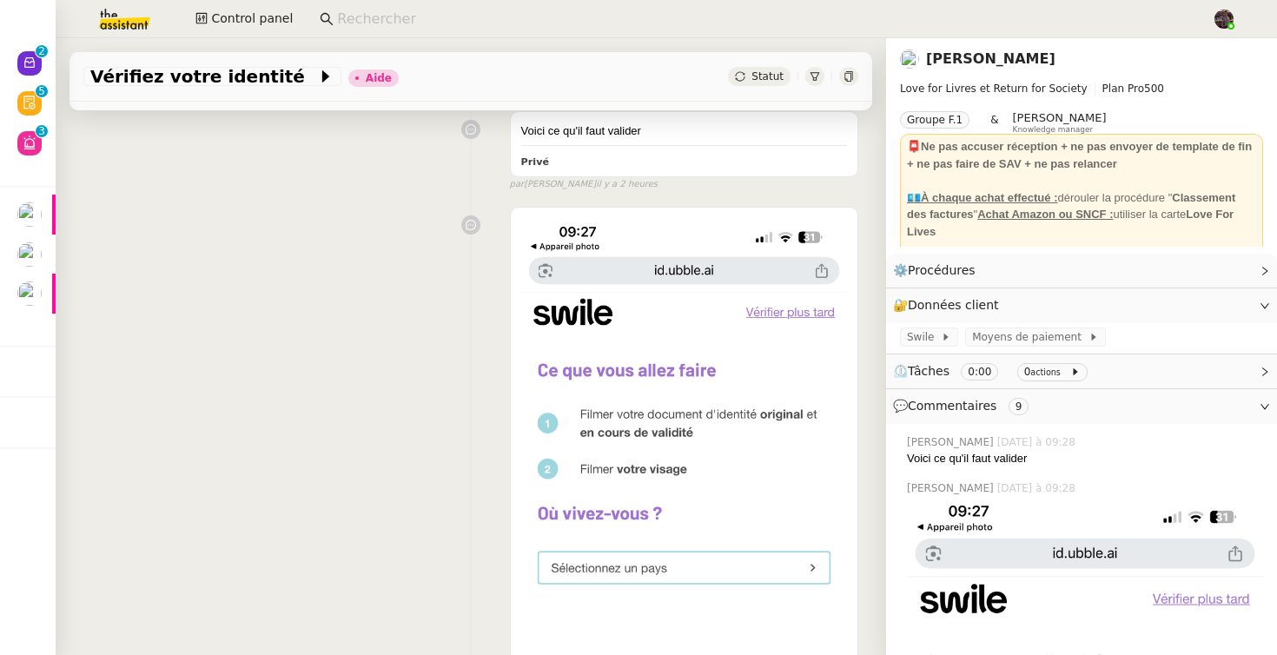
drag, startPoint x: 324, startPoint y: 391, endPoint x: 323, endPoint y: 352, distance: 39.1
click at [323, 390] on div "Privé false par [PERSON_NAME] il y a 2 heures" at bounding box center [470, 587] width 775 height 777
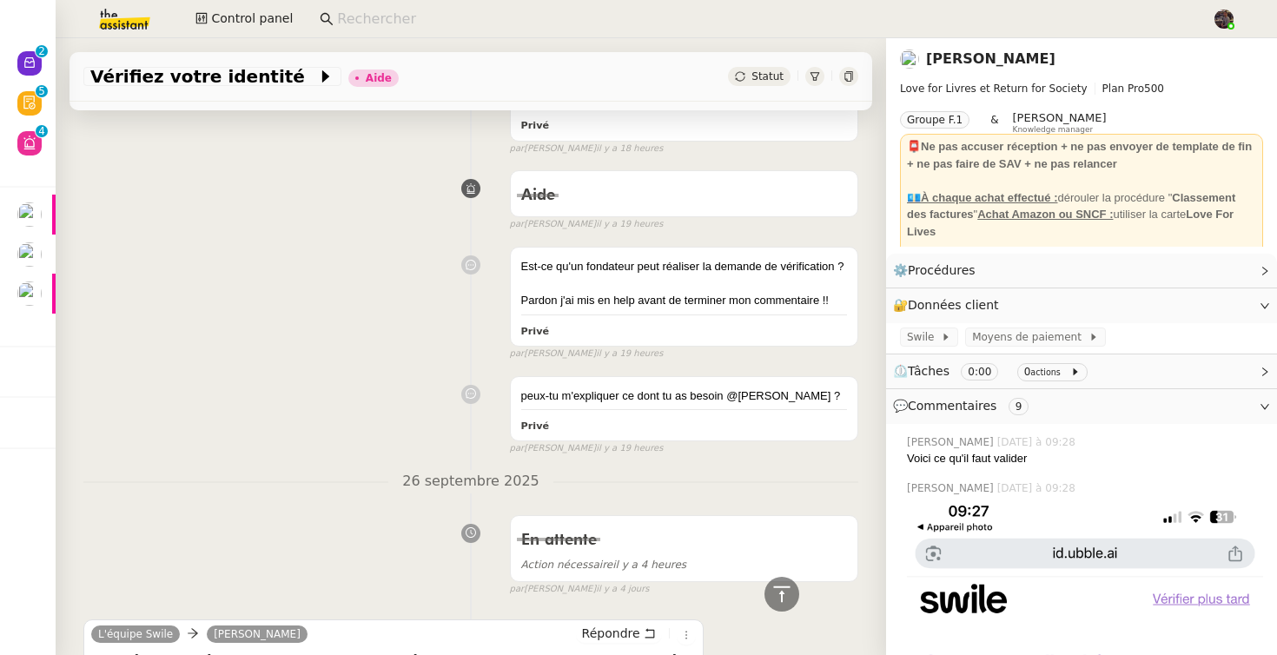
scroll to position [2121, 0]
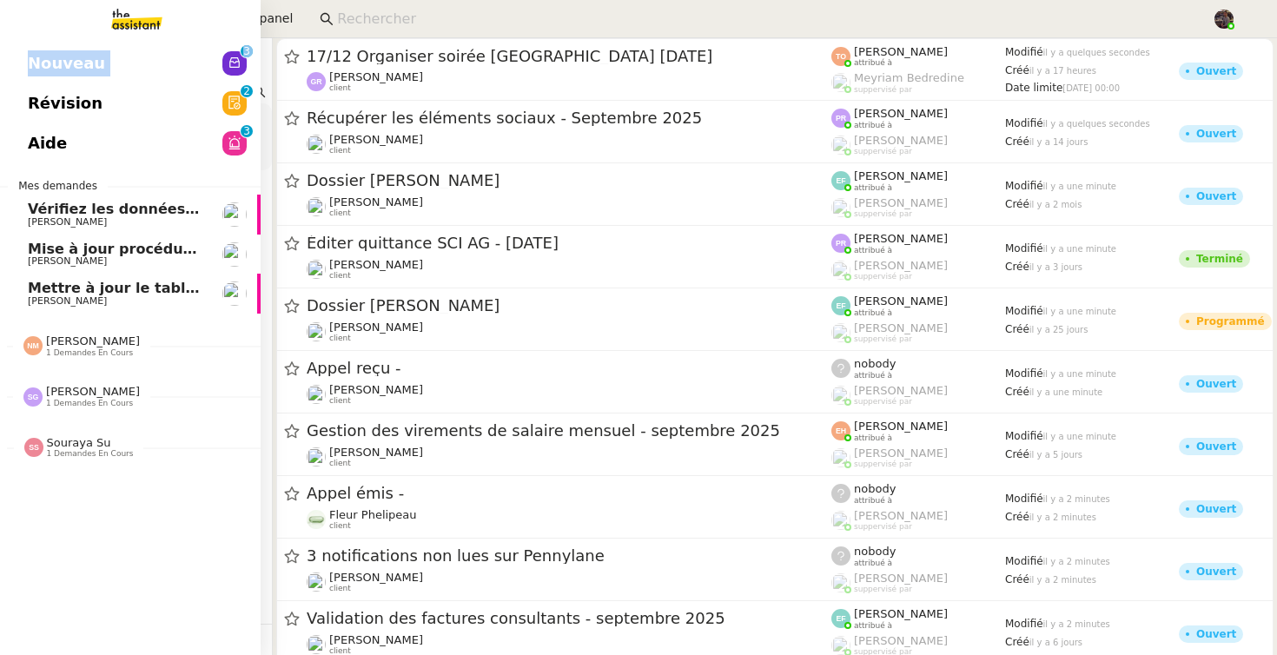
click at [86, 50] on span "Nouveau" at bounding box center [66, 63] width 77 height 26
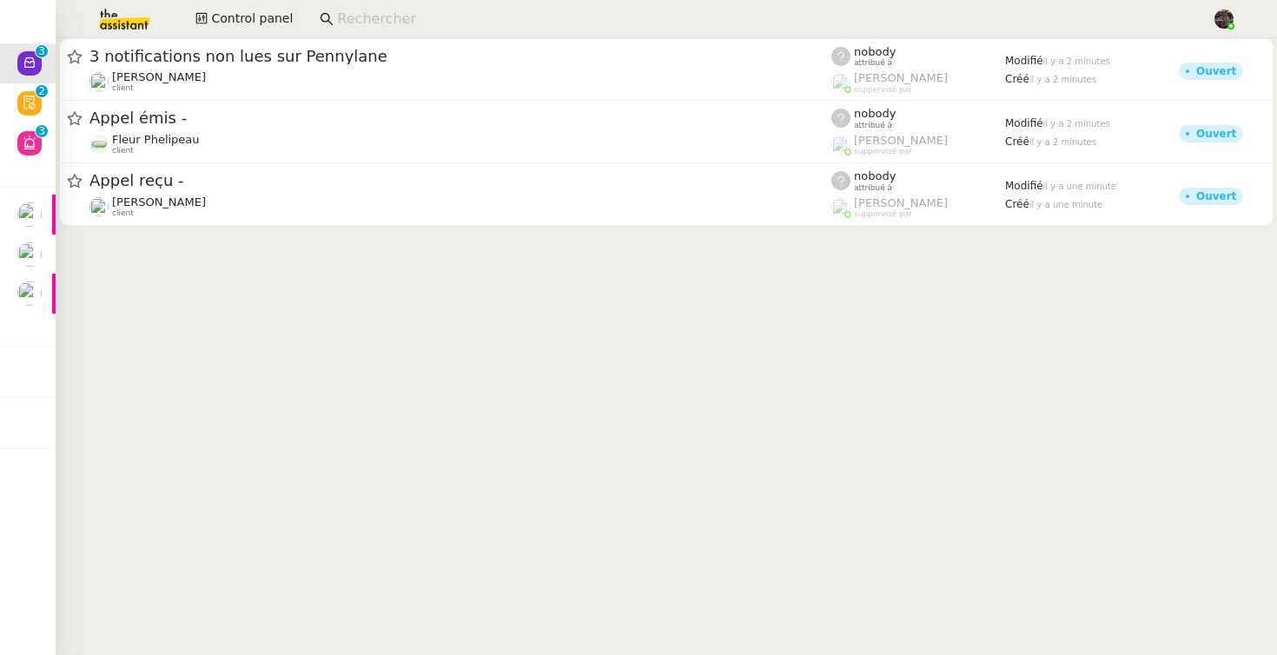
click at [719, 313] on cdk-virtual-scroll-viewport "3 notifications non lues sur Pennylane [PERSON_NAME] client nobody attribué à […" at bounding box center [667, 346] width 1222 height 617
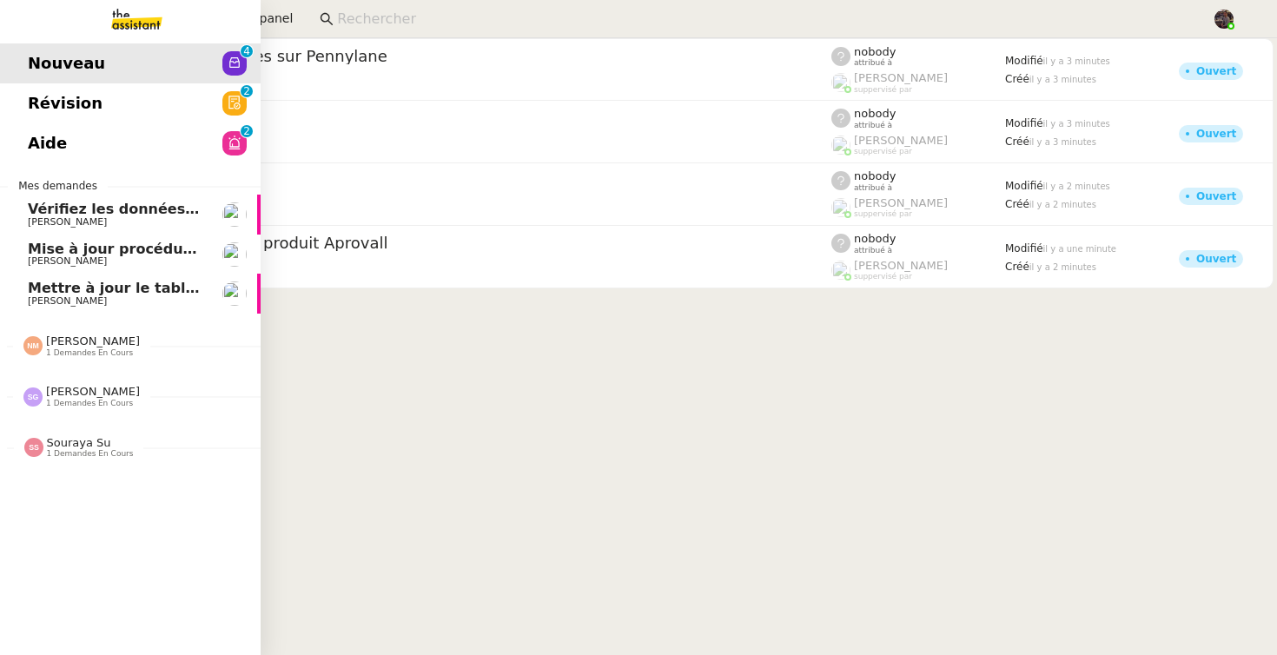
click at [65, 144] on link "Aide 0 1 2 3 4 5 6 7 8 9" at bounding box center [130, 143] width 261 height 40
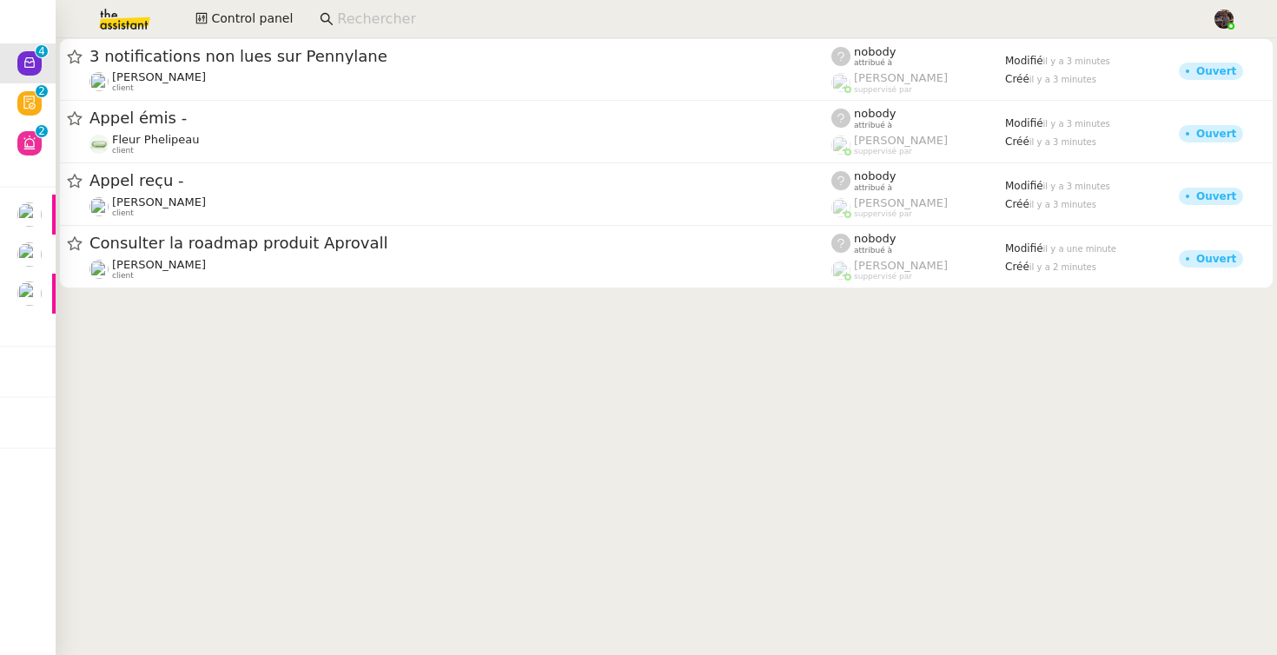
click at [370, 11] on input at bounding box center [766, 19] width 858 height 23
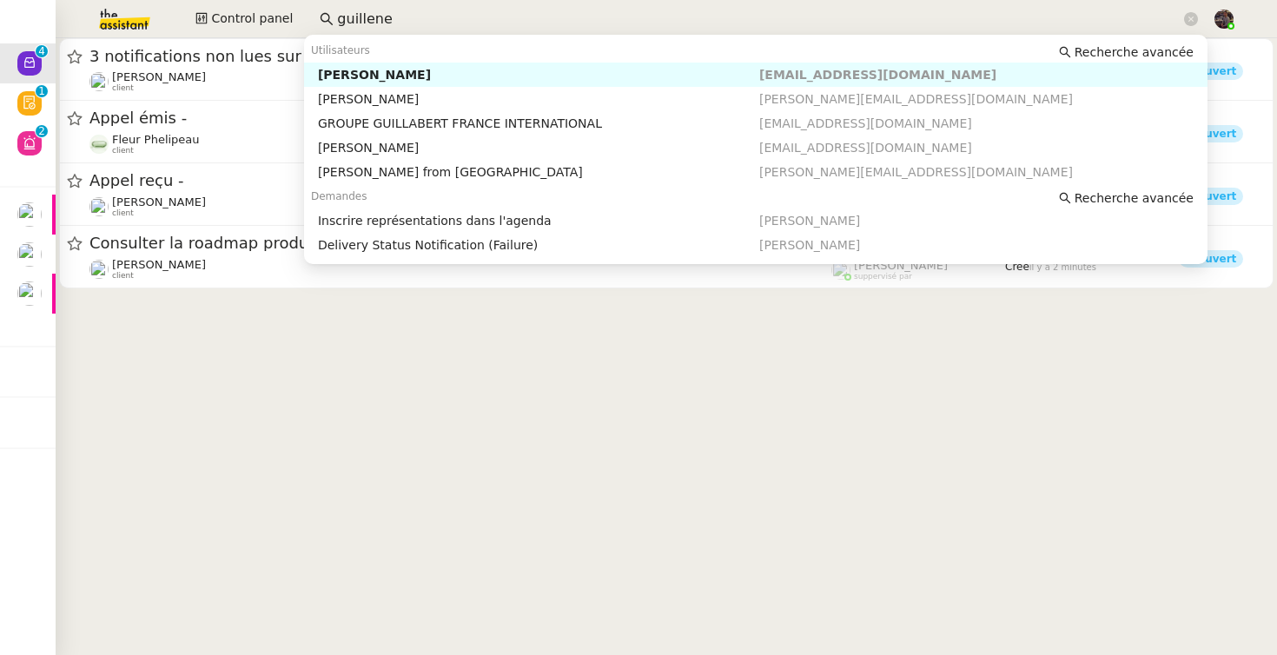
click at [368, 74] on div "[PERSON_NAME]" at bounding box center [538, 75] width 441 height 16
type input "guillene"
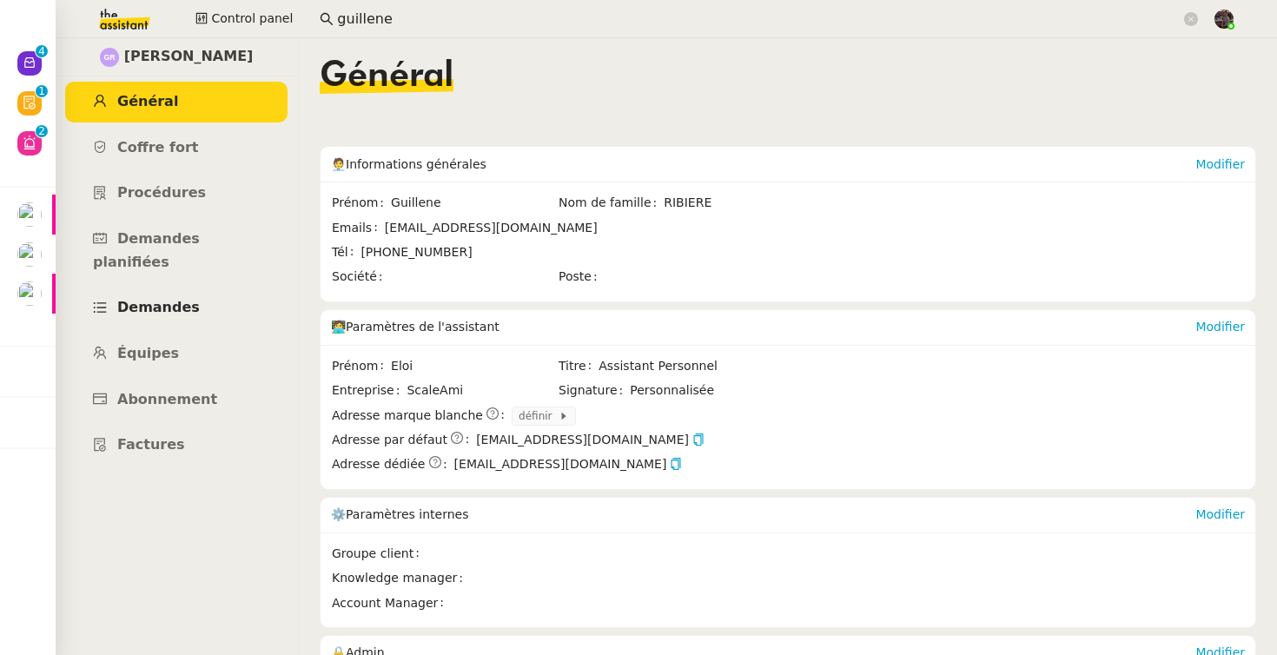
click at [175, 299] on span "Demandes" at bounding box center [158, 307] width 83 height 17
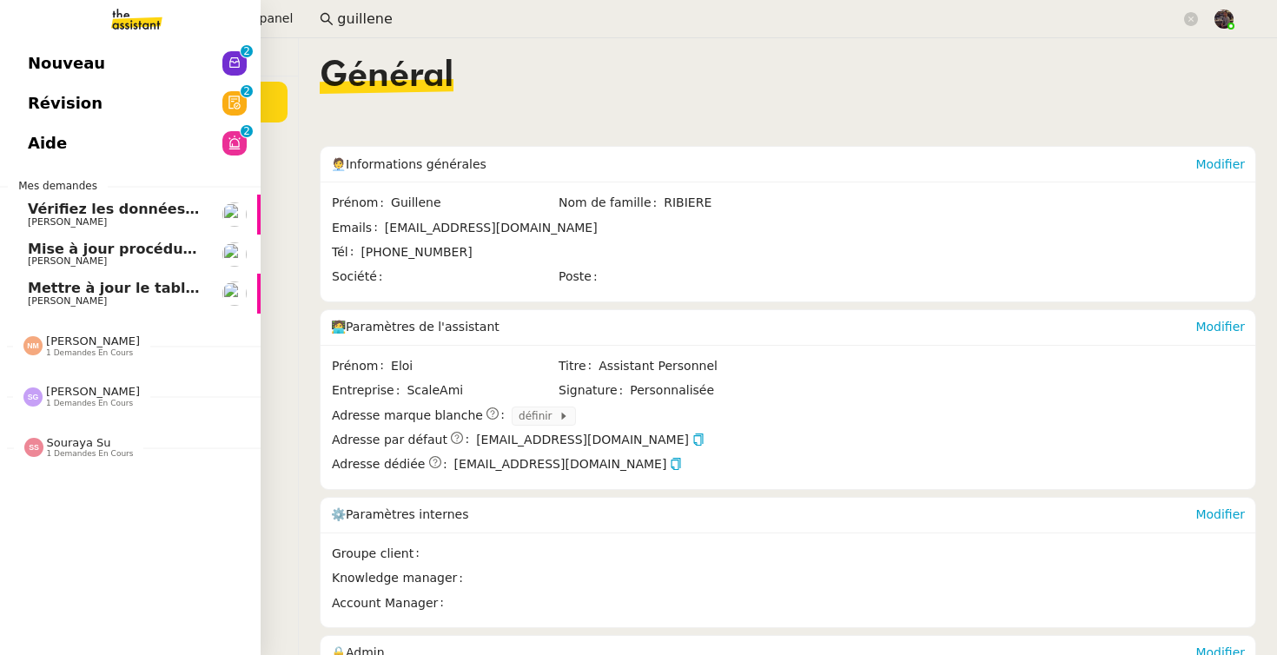
click at [148, 67] on link "Nouveau 0 1 2 3 4 5 6 7 8 9" at bounding box center [130, 63] width 261 height 40
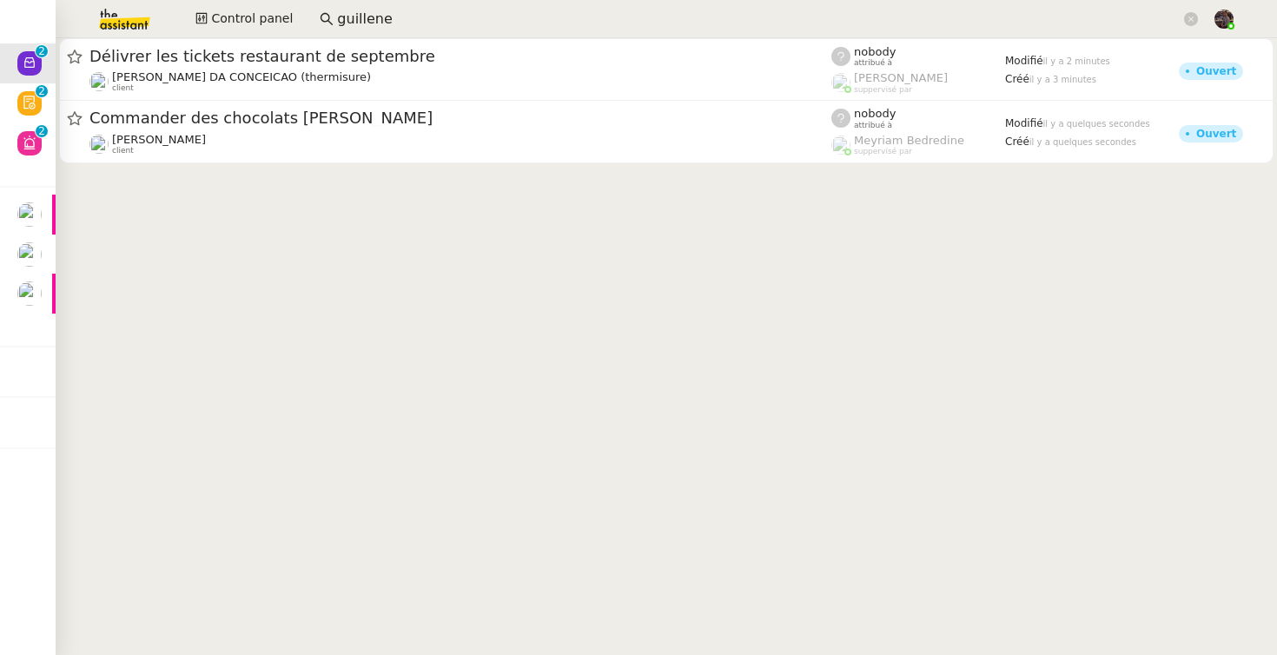
click at [652, 320] on cdk-virtual-scroll-viewport "Délivrer les tickets restaurant de septembre [PERSON_NAME] (thermisure) client …" at bounding box center [667, 346] width 1222 height 617
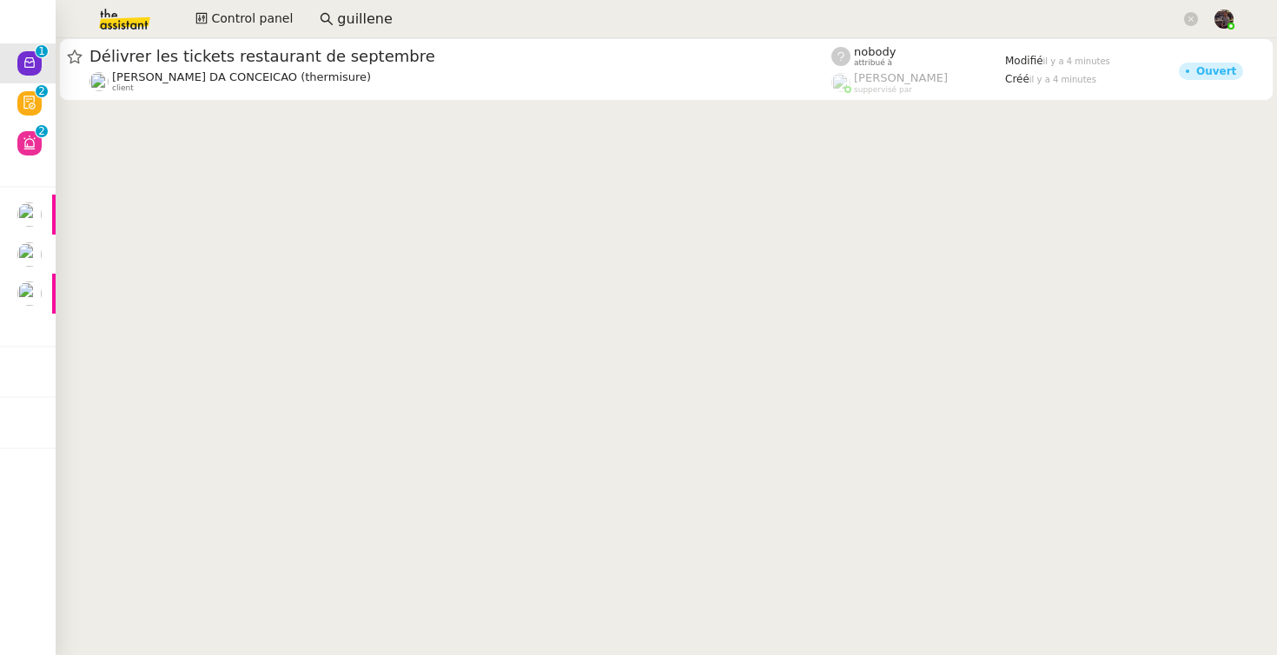
click at [292, 417] on cdk-virtual-scroll-viewport "Délivrer les tickets restaurant de septembre [PERSON_NAME] (thermisure) client …" at bounding box center [667, 346] width 1222 height 617
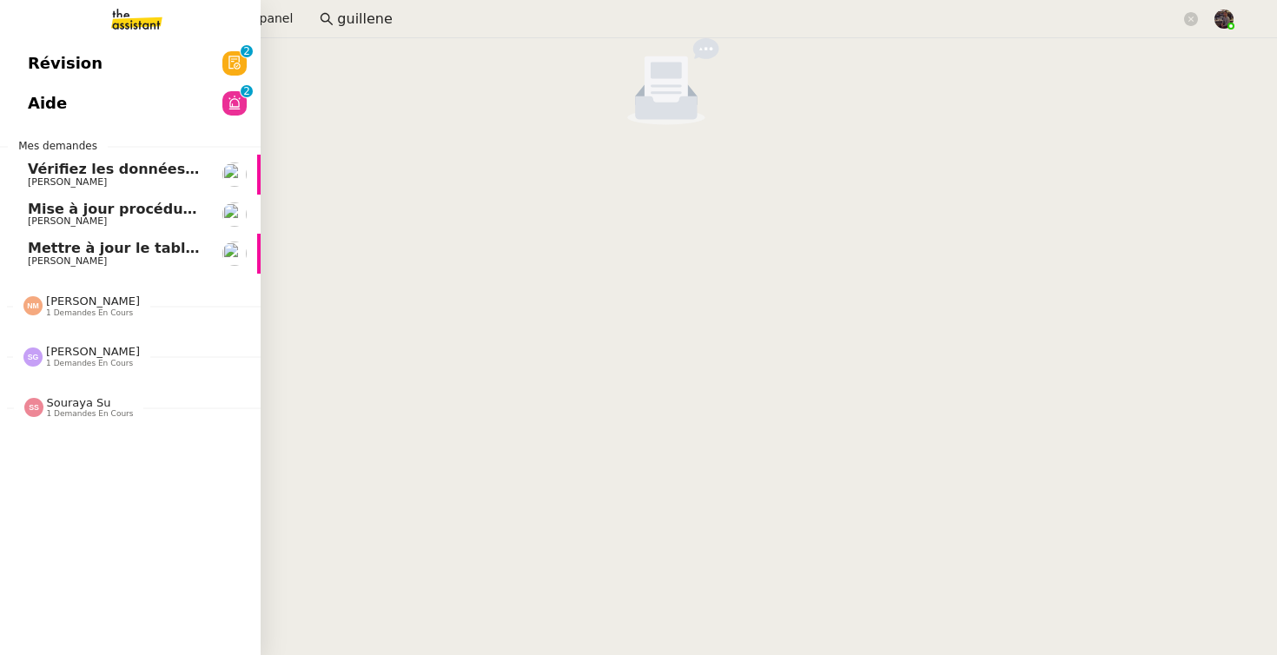
click at [117, 39] on div "Révision 0 1 2 3 4 5 6 7 8 9 Aide 0 1 2 3 4 5 6 7 8 9 Mes demandes Vérifiez les…" at bounding box center [130, 346] width 261 height 617
click at [176, 53] on link "Révision 0 1 2 3 4 5 6 7 8 9" at bounding box center [130, 63] width 261 height 40
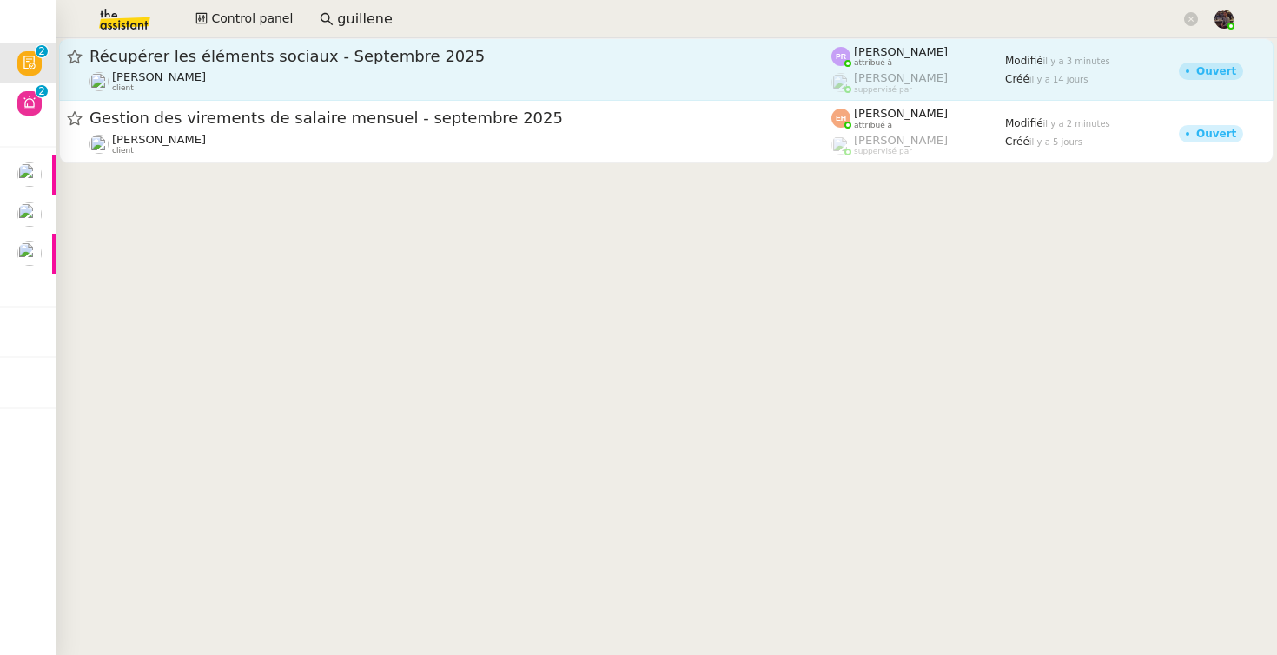
click at [294, 74] on div "[PERSON_NAME] client" at bounding box center [461, 81] width 742 height 23
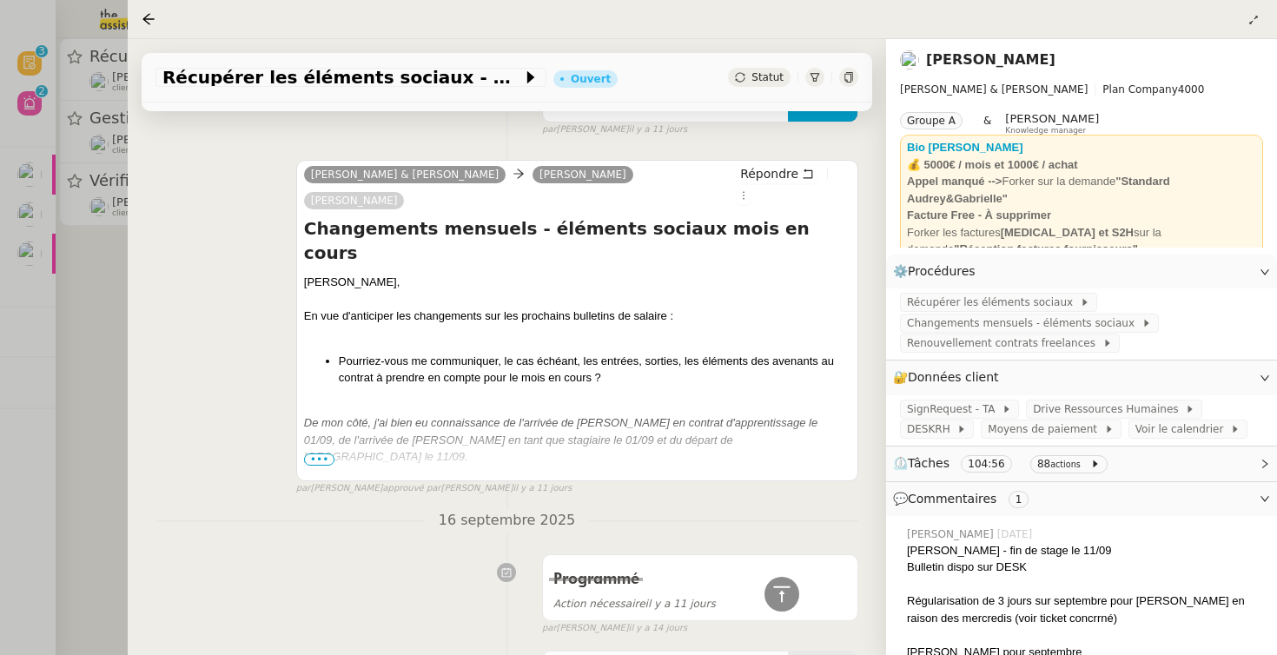
scroll to position [14534, 0]
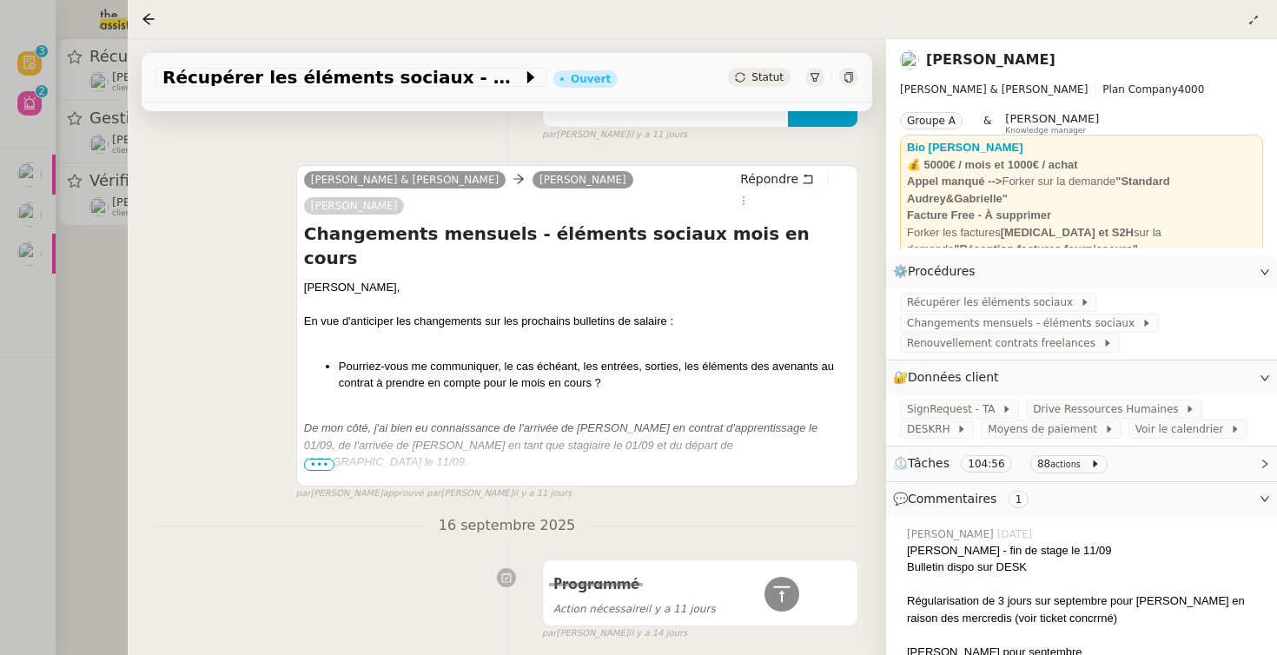
click at [106, 331] on div at bounding box center [638, 327] width 1277 height 655
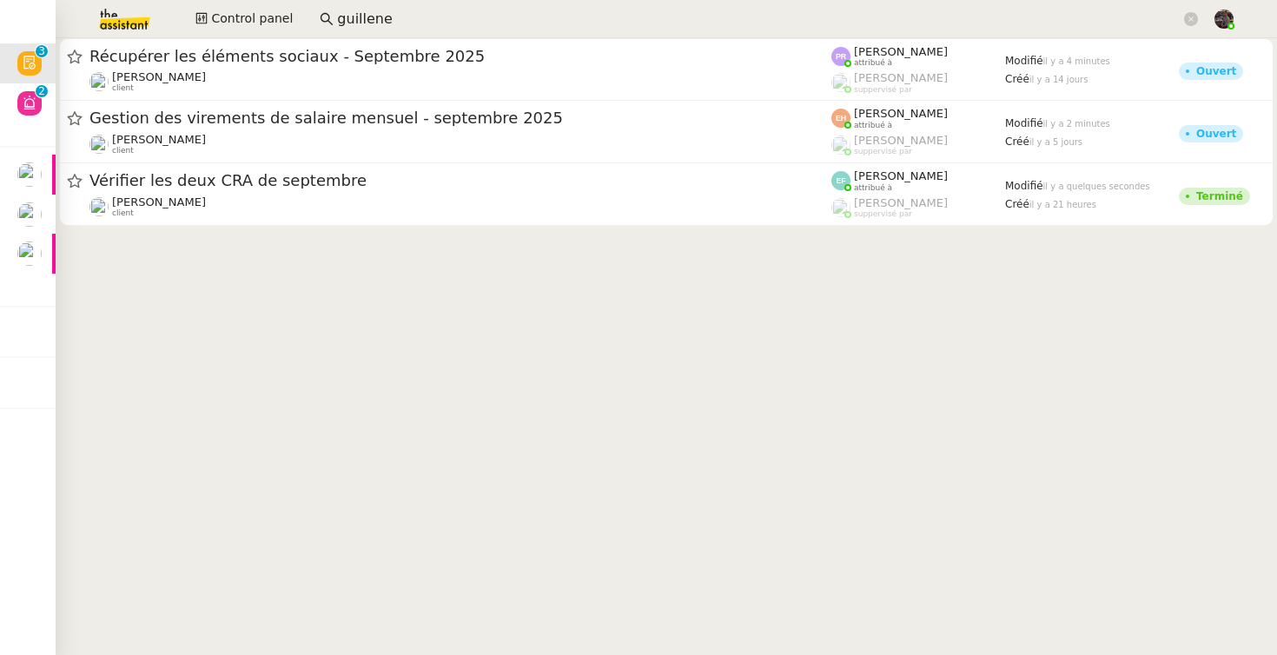
click at [115, 19] on img at bounding box center [110, 19] width 135 height 38
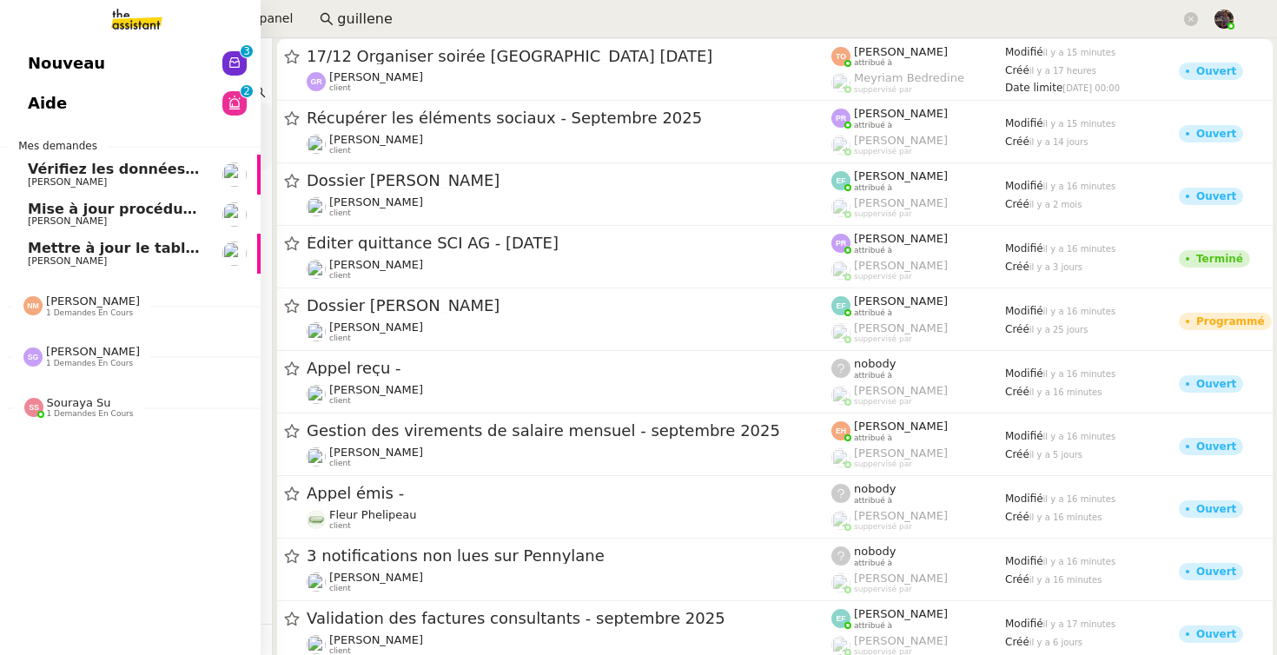
click at [82, 417] on span "1 demandes en cours" at bounding box center [90, 414] width 87 height 10
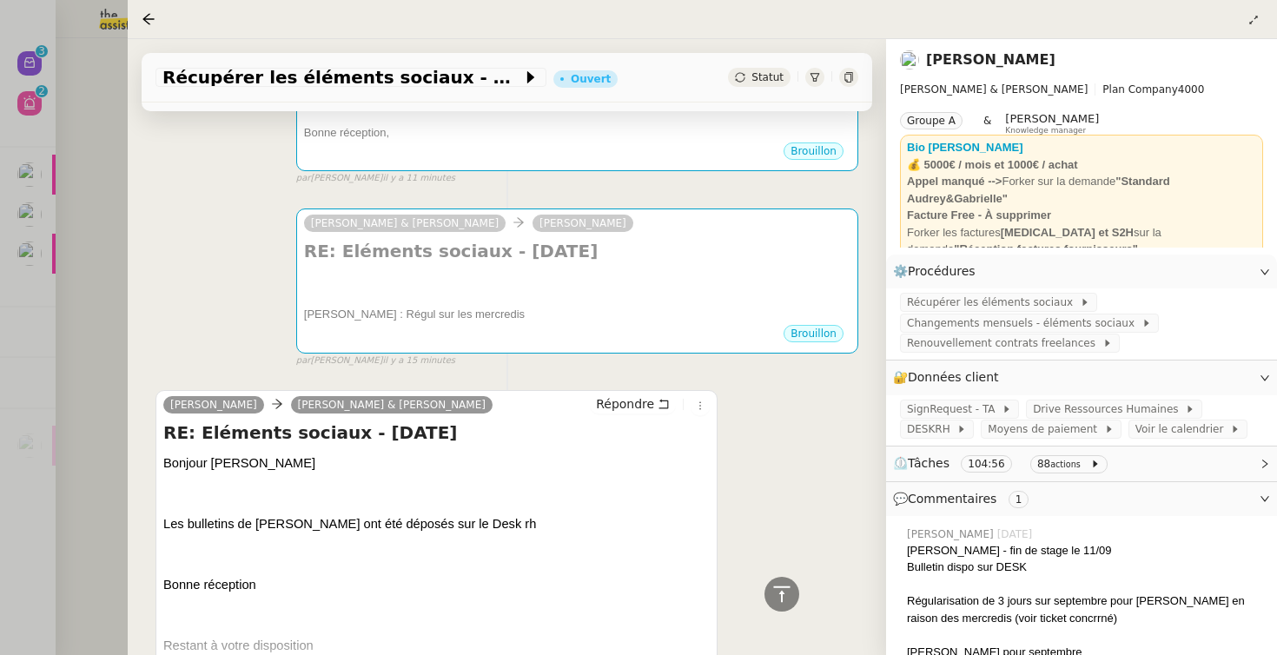
scroll to position [2239, 0]
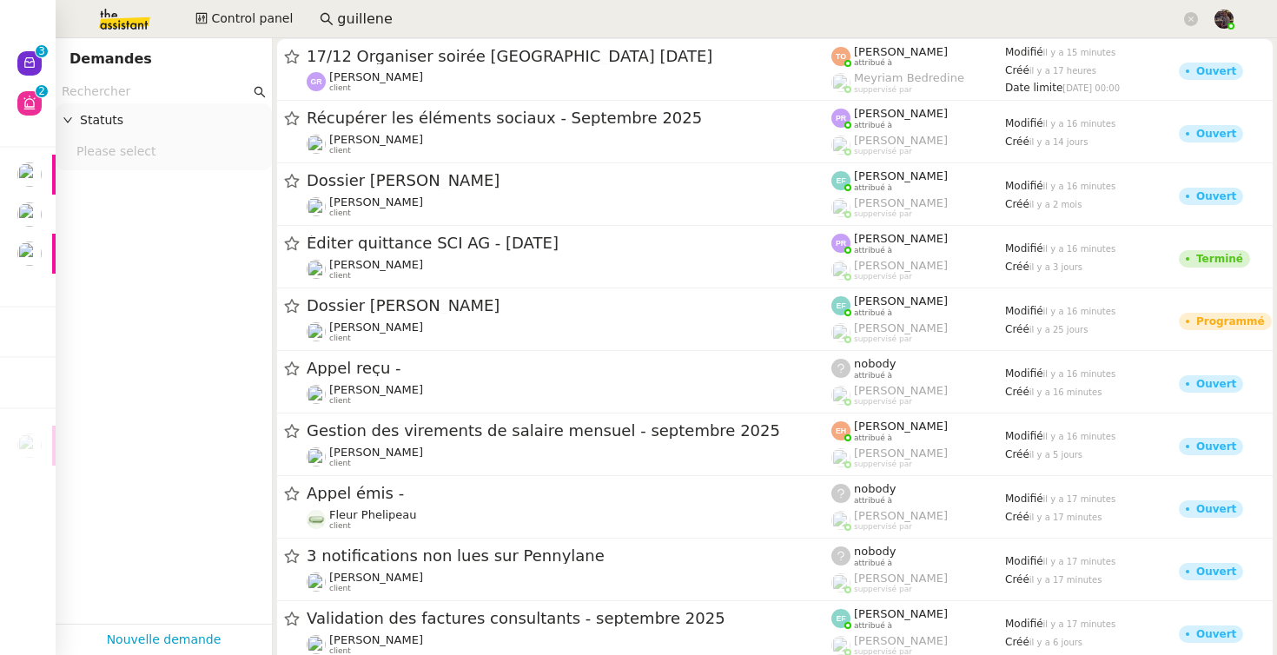
click at [118, 95] on input "text" at bounding box center [156, 92] width 189 height 20
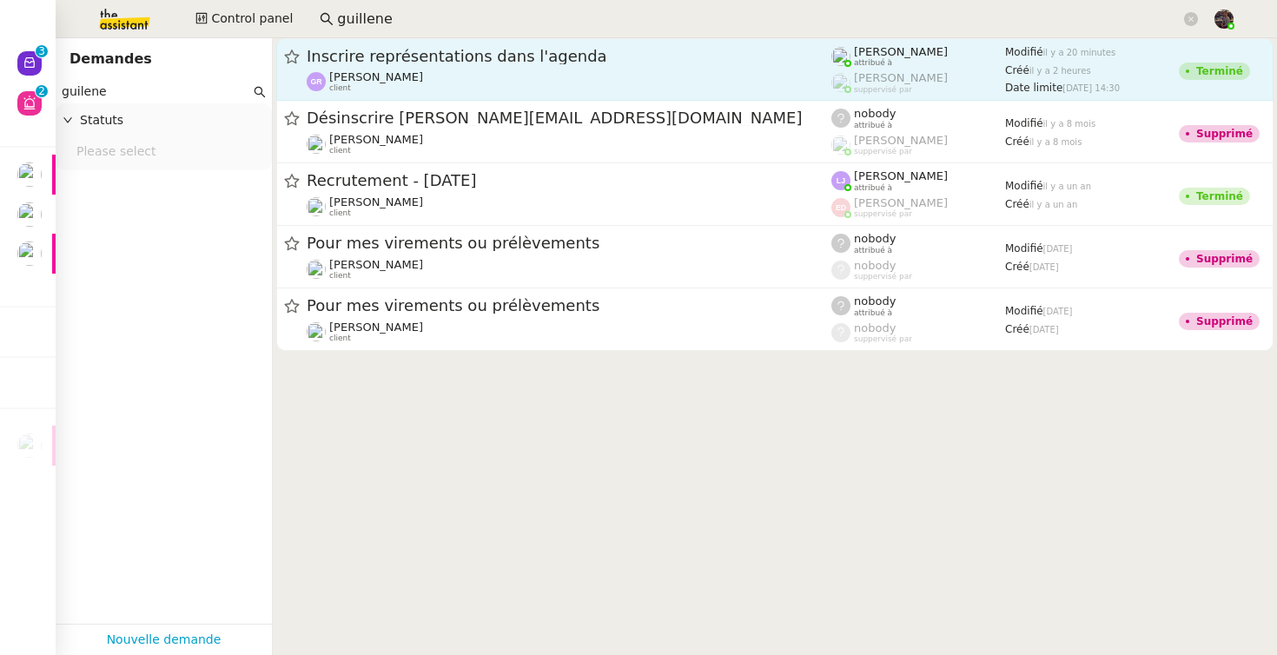
type input "guilene"
click at [341, 87] on span "client" at bounding box center [340, 88] width 22 height 10
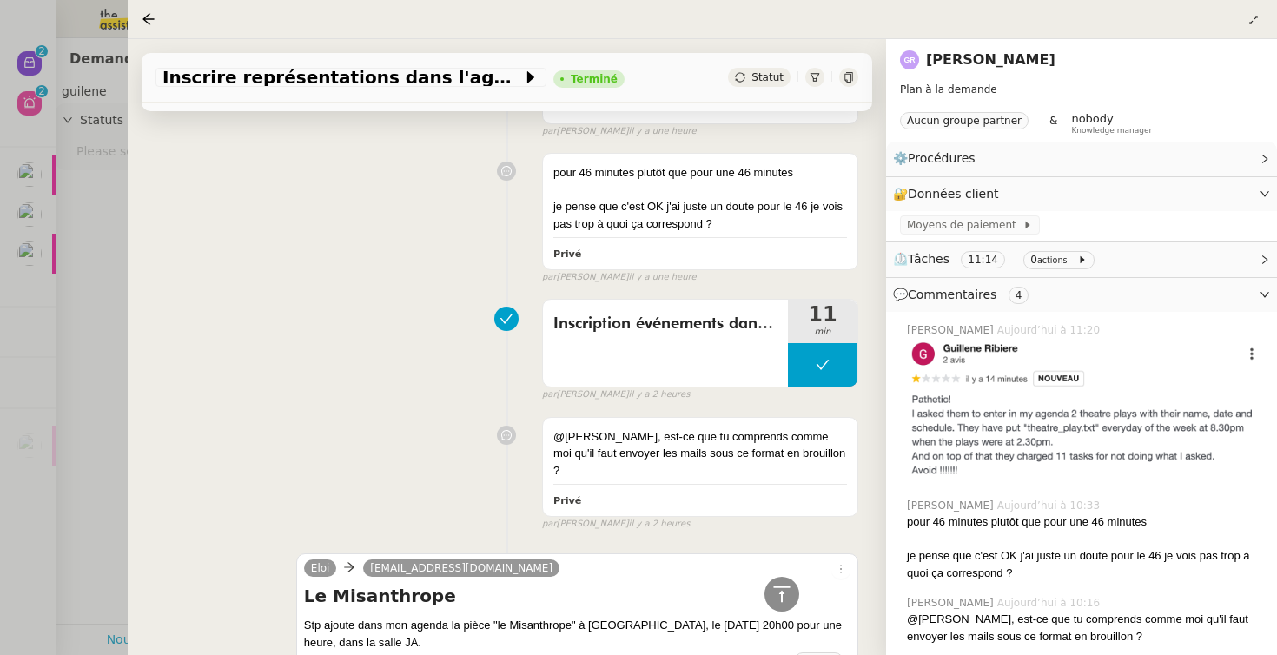
scroll to position [3422, 0]
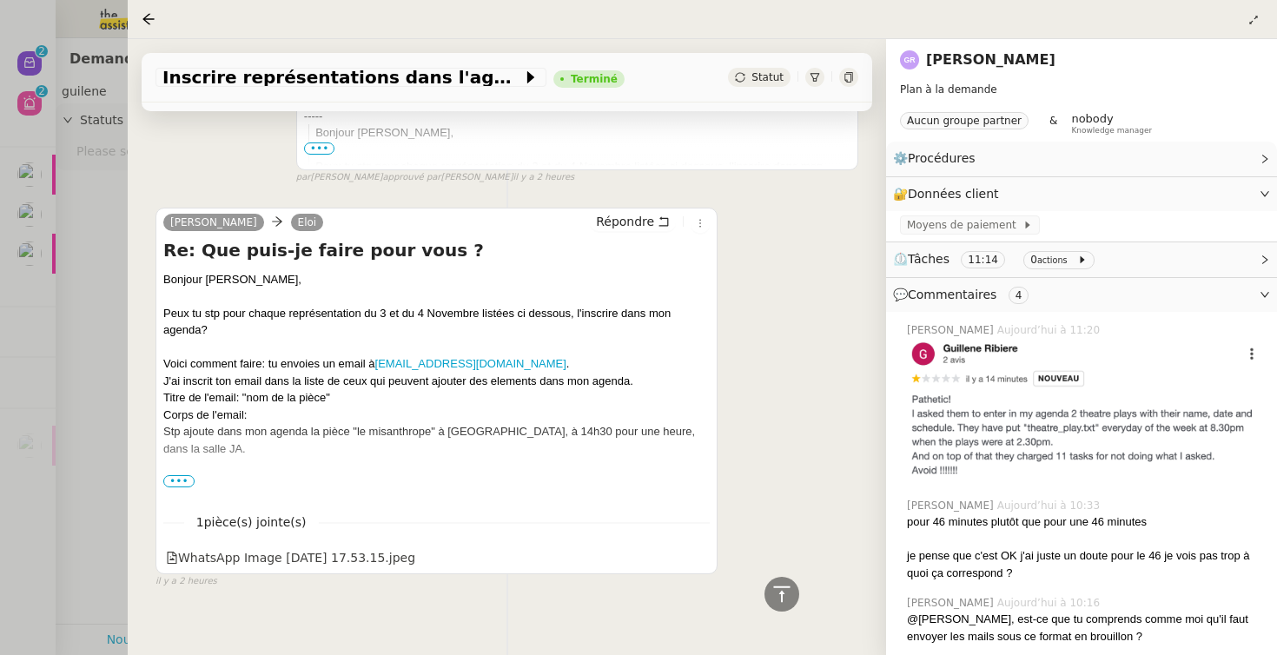
click at [178, 475] on span "•••" at bounding box center [178, 481] width 31 height 12
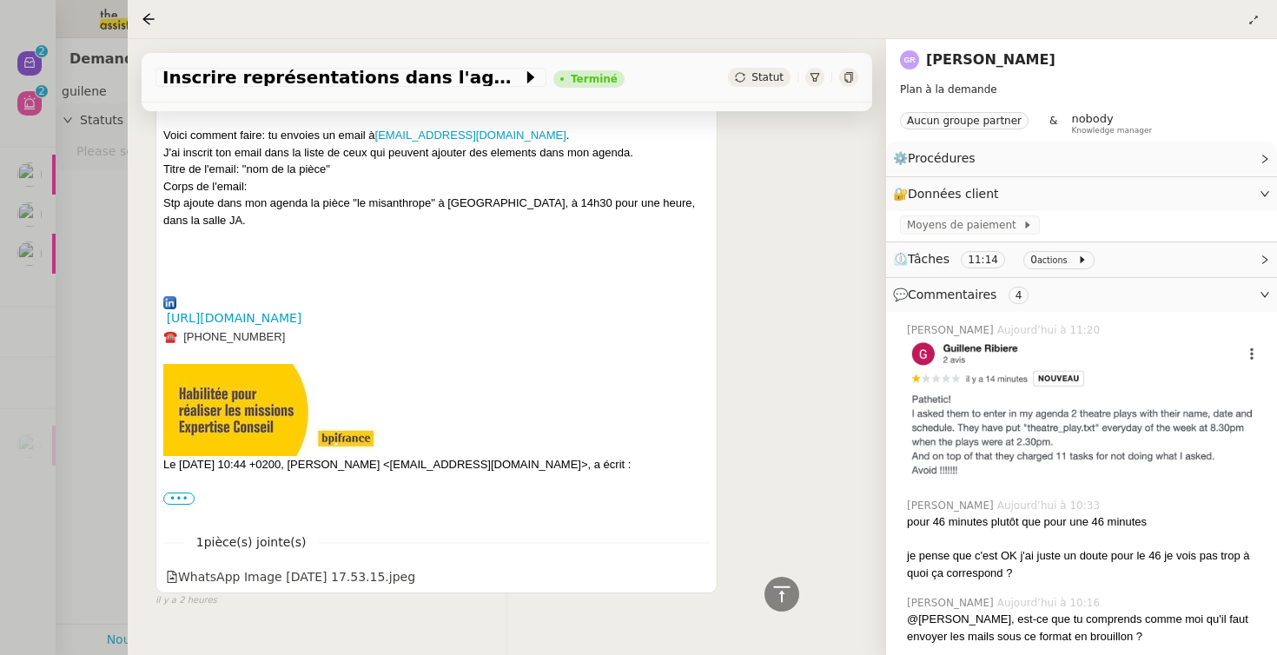
scroll to position [3654, 0]
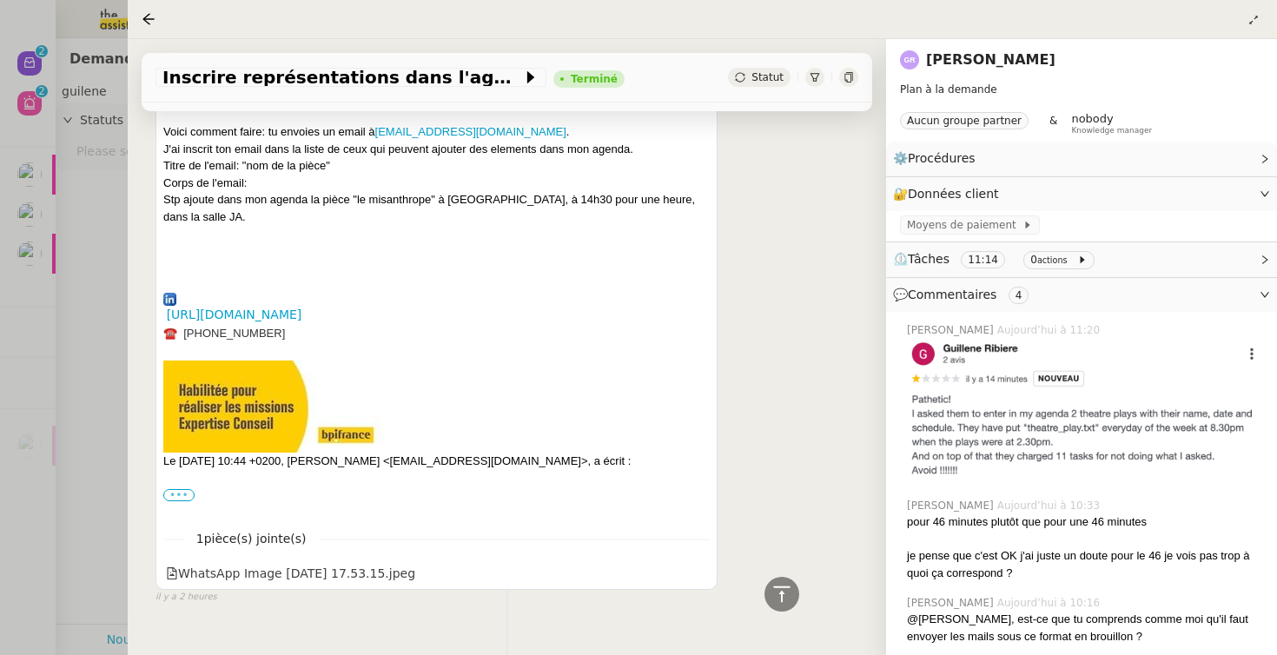
click at [184, 489] on label "•••" at bounding box center [178, 495] width 31 height 12
click at [0, 0] on input "•••" at bounding box center [0, 0] width 0 height 0
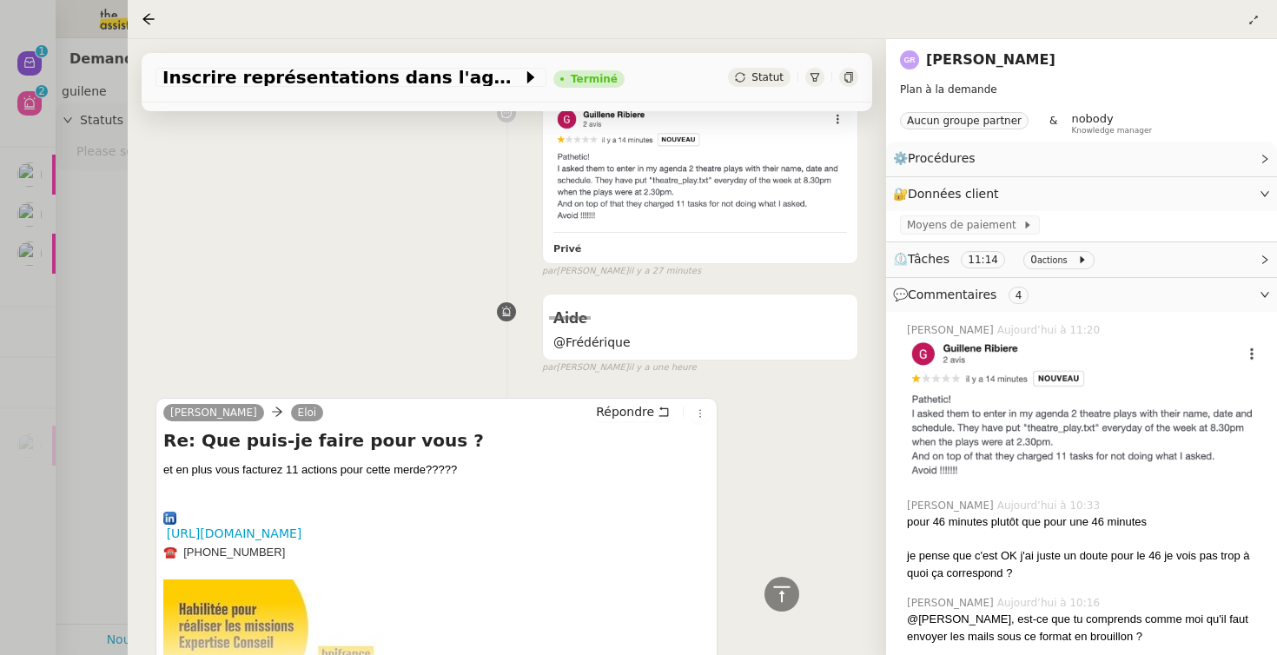
scroll to position [0, 0]
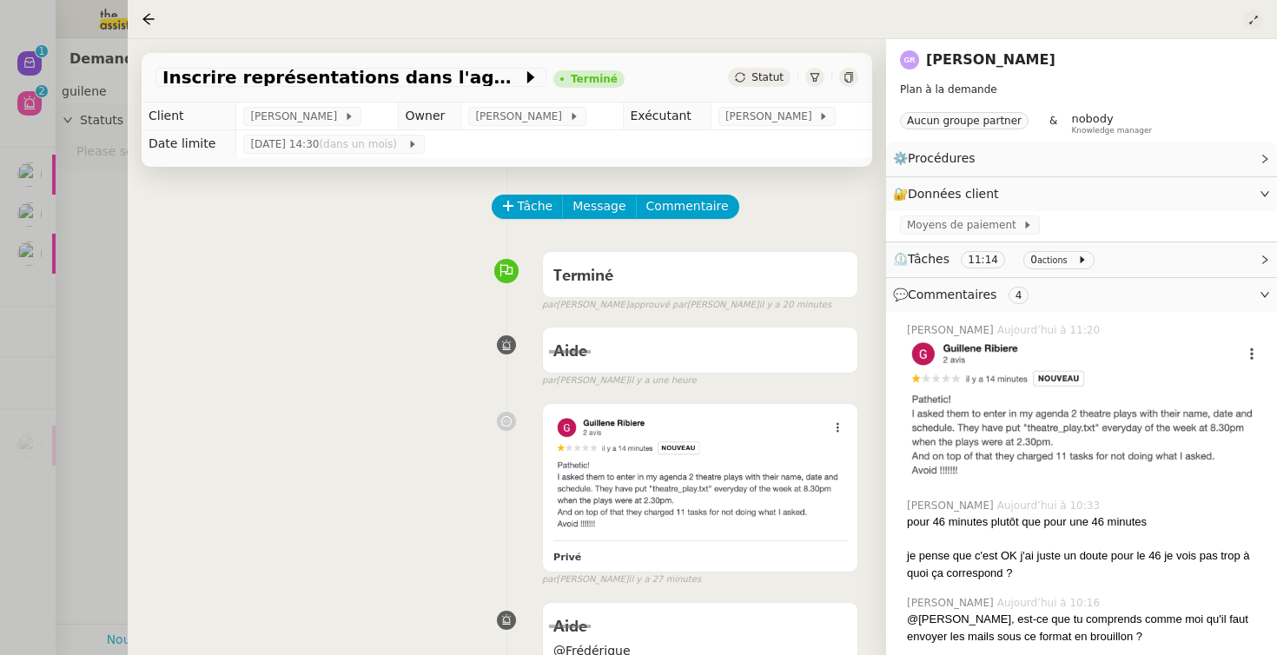
click at [1256, 19] on icon at bounding box center [1254, 20] width 10 height 10
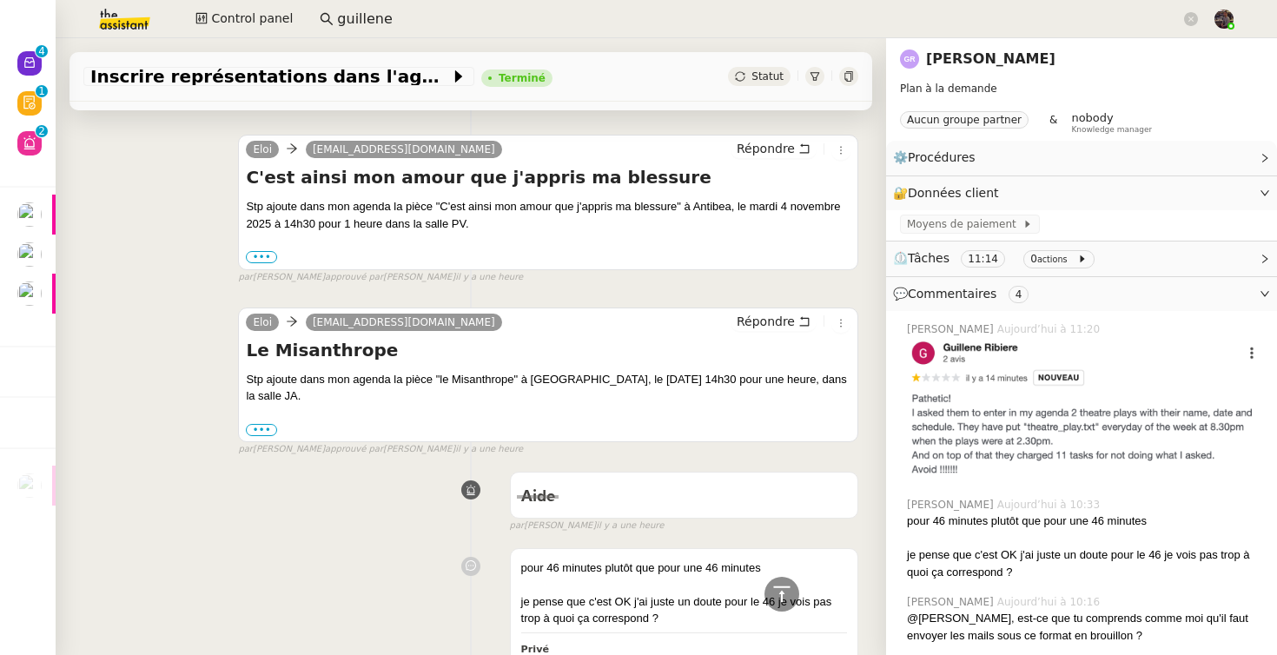
scroll to position [2044, 0]
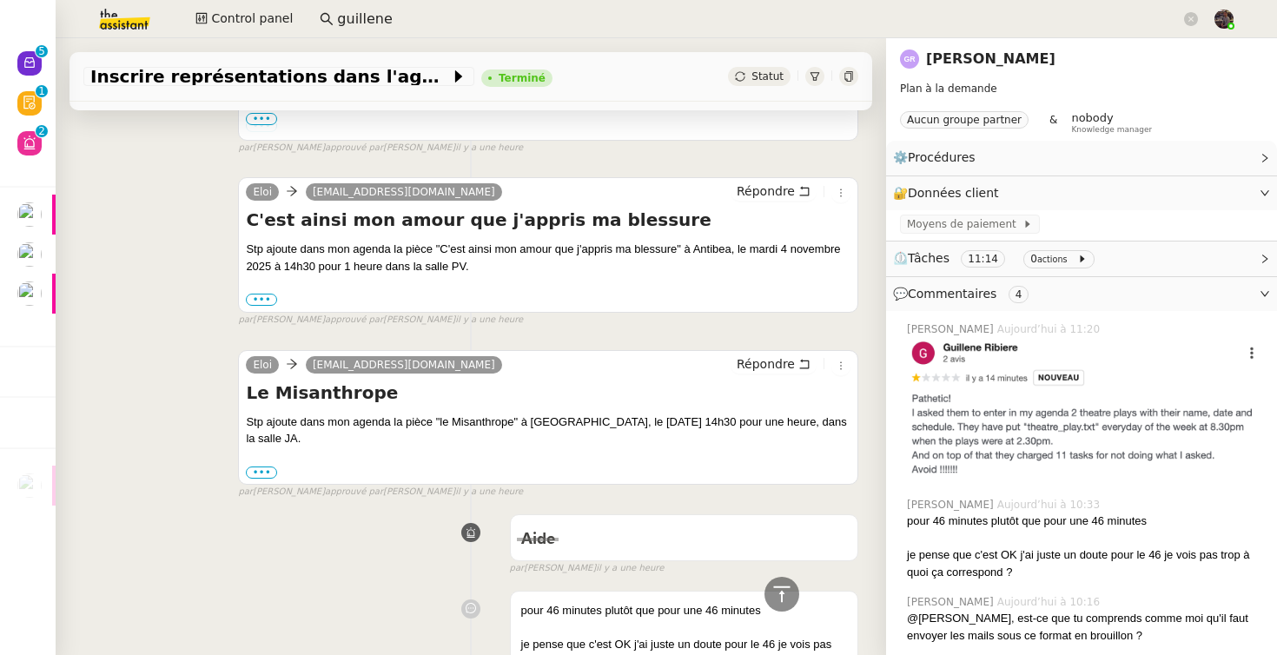
click at [259, 457] on div "Stp ajoute dans mon agenda la pièce "le Misanthrope" à [GEOGRAPHIC_DATA], le [D…" at bounding box center [548, 448] width 605 height 68
click at [262, 464] on div "••• Eloi Assistant Personnel • ScaleAmi [EMAIL_ADDRESS][DOMAIN_NAME]" at bounding box center [548, 472] width 605 height 17
click at [262, 471] on label "•••" at bounding box center [261, 473] width 31 height 12
click at [0, 0] on input "•••" at bounding box center [0, 0] width 0 height 0
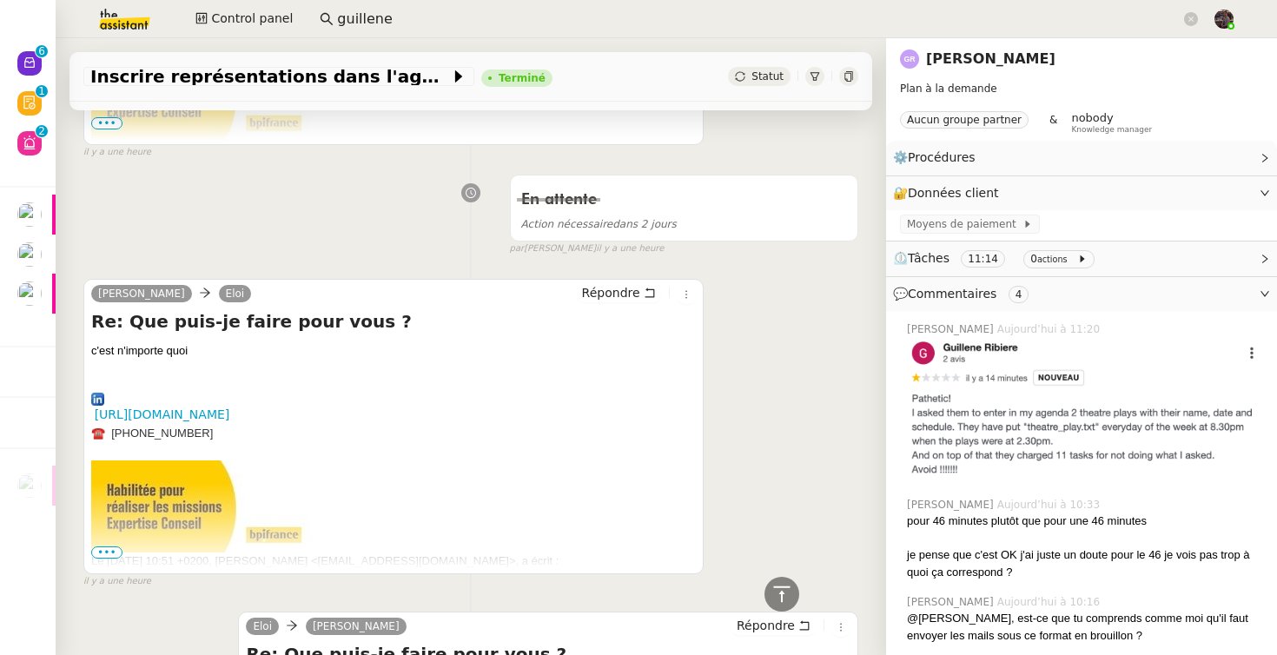
scroll to position [1275, 0]
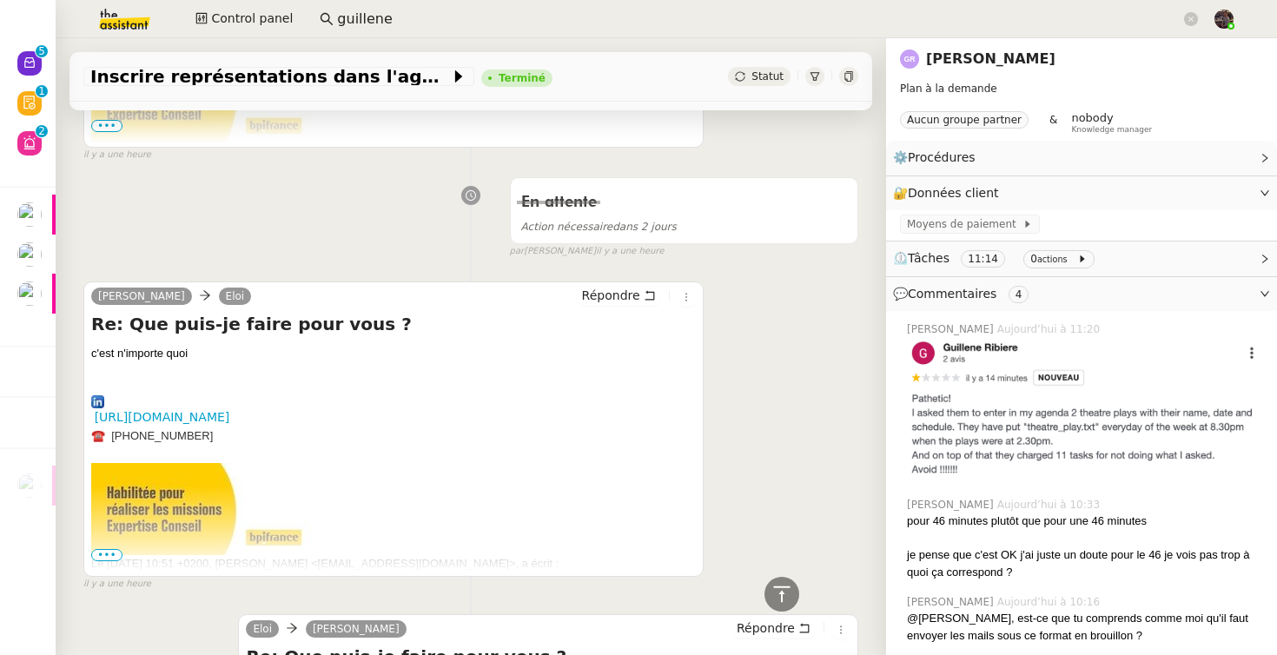
click at [104, 561] on div "Le [DATE] 10:51 +0200, [PERSON_NAME] <[EMAIL_ADDRESS][DOMAIN_NAME]>, a écrit : …" at bounding box center [393, 580] width 605 height 50
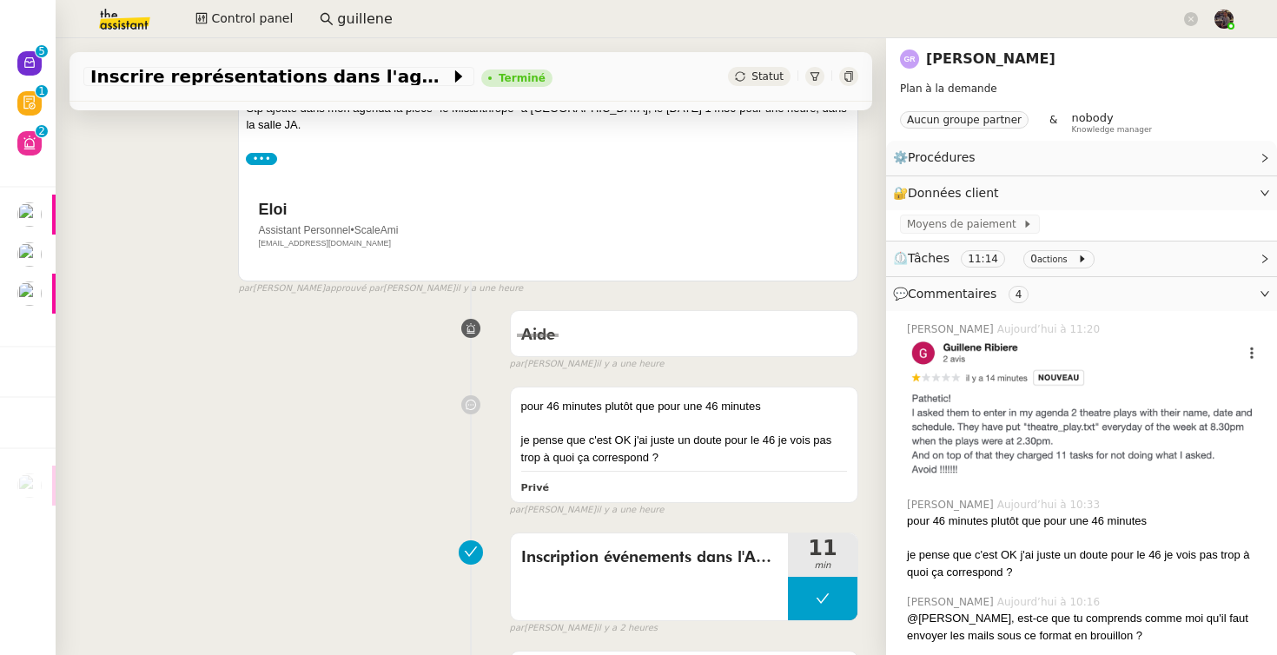
scroll to position [3544, 0]
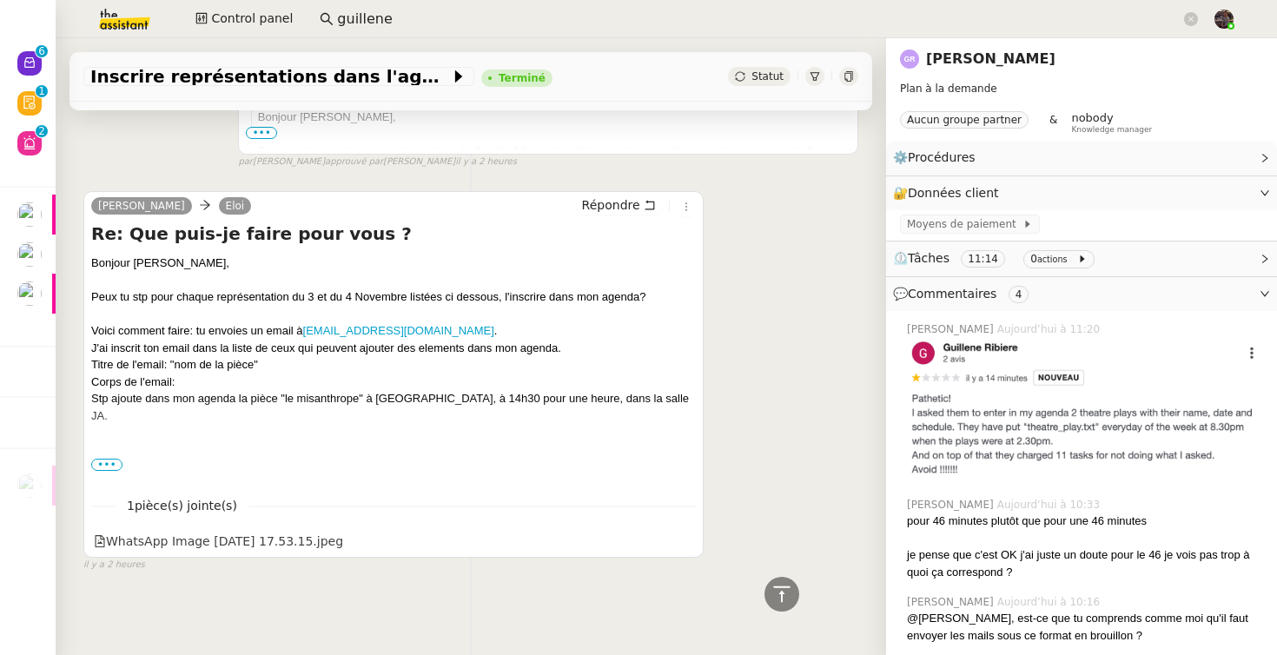
click at [116, 466] on span "•••" at bounding box center [106, 465] width 31 height 12
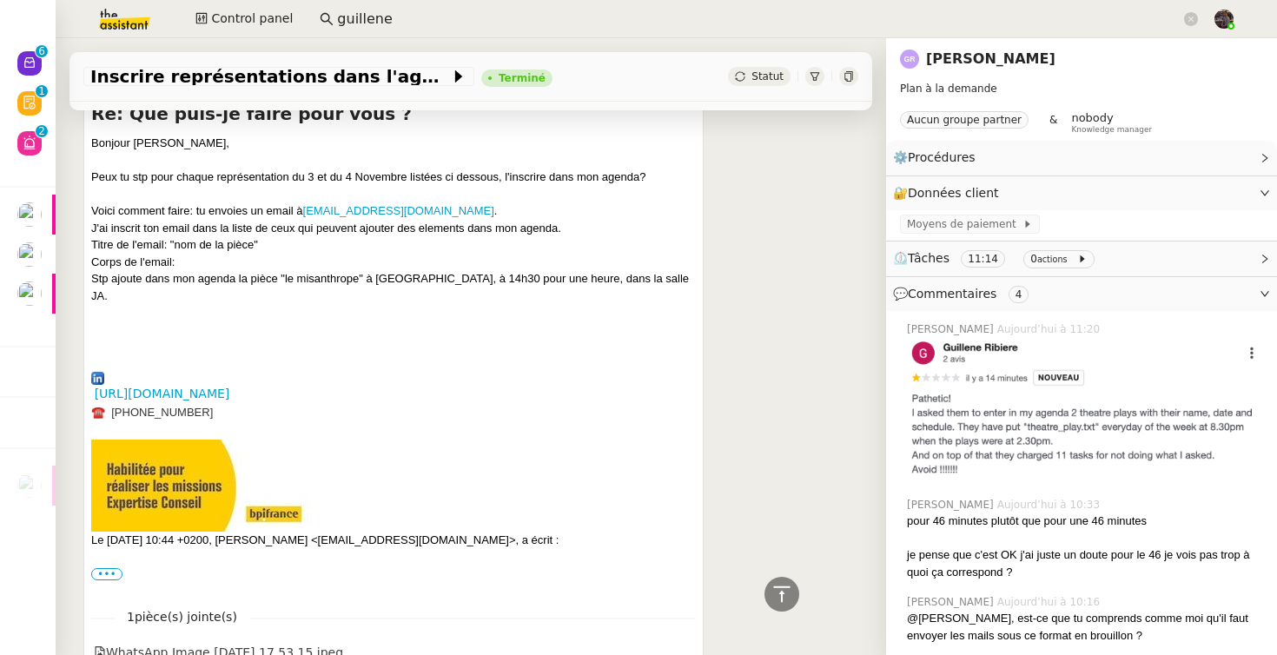
scroll to position [3660, 0]
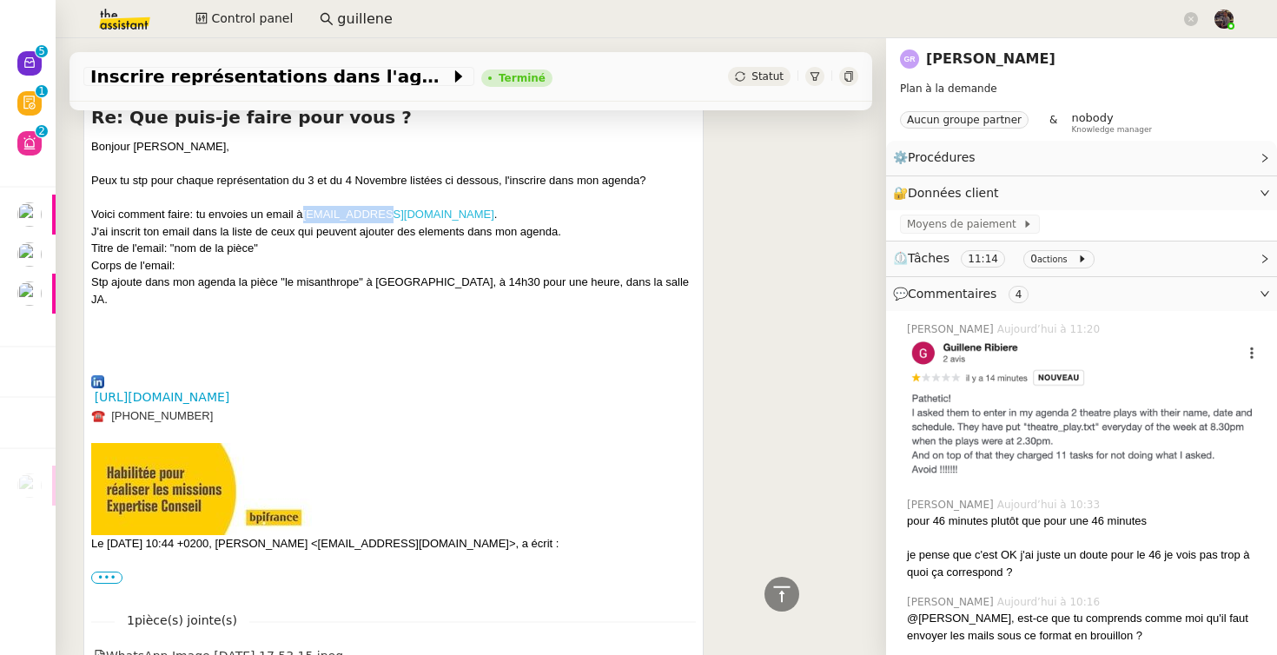
drag, startPoint x: 304, startPoint y: 214, endPoint x: 368, endPoint y: 215, distance: 64.3
click at [368, 215] on div "Voici comment faire: tu envoies un email à [EMAIL_ADDRESS][DOMAIN_NAME] ." at bounding box center [393, 214] width 605 height 17
copy link "calbotservice"
click at [376, 275] on div "Stp ajoute dans mon agenda la pièce "le misanthrope" à [GEOGRAPHIC_DATA], à 14h…" at bounding box center [393, 291] width 605 height 34
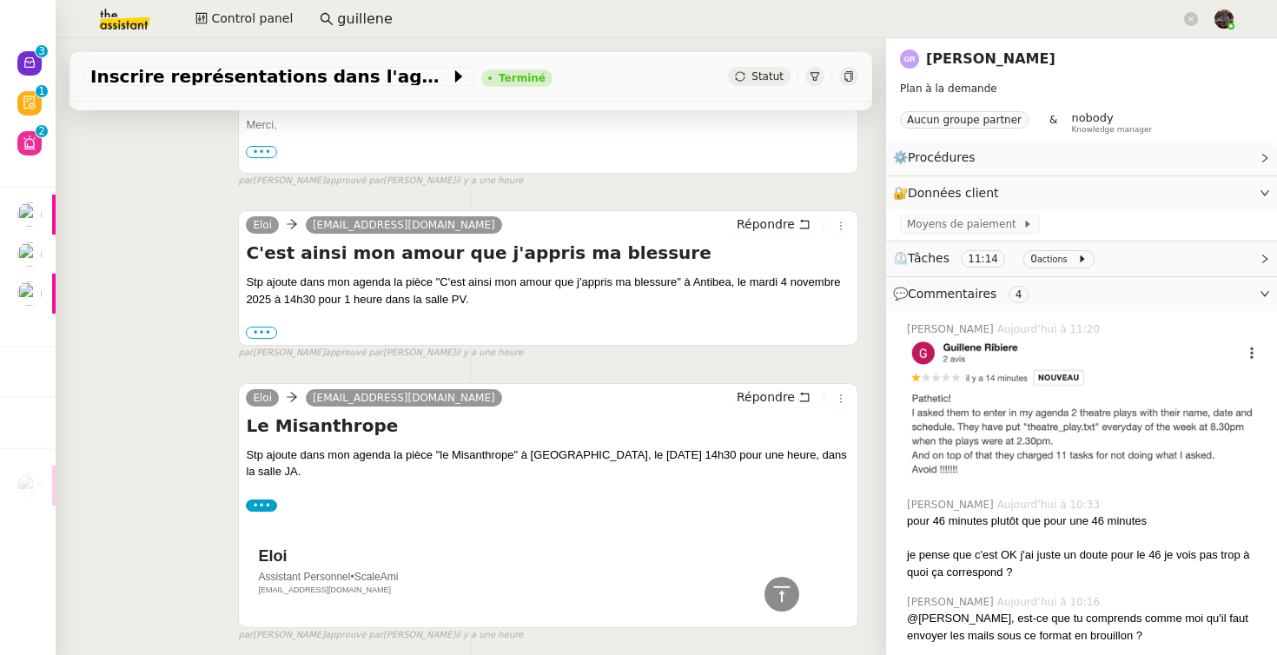
scroll to position [1959, 0]
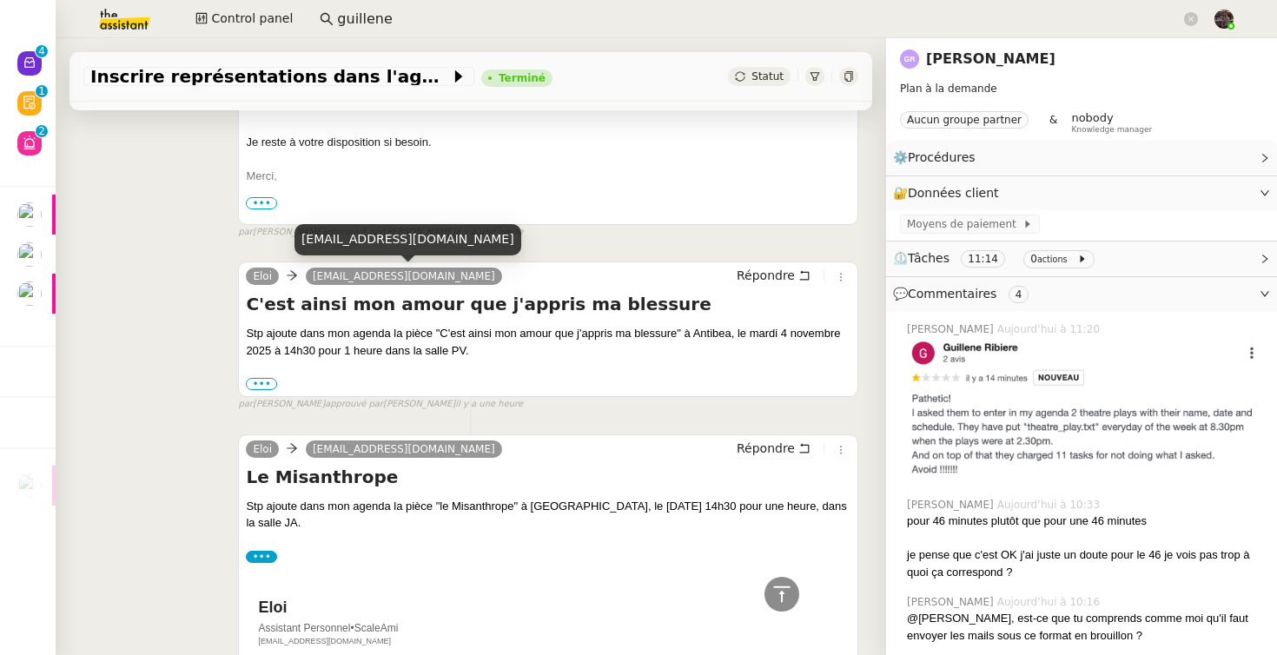
click at [355, 243] on div "[EMAIL_ADDRESS][DOMAIN_NAME]" at bounding box center [408, 239] width 227 height 30
copy div "[EMAIL_ADDRESS][DOMAIN_NAME]"
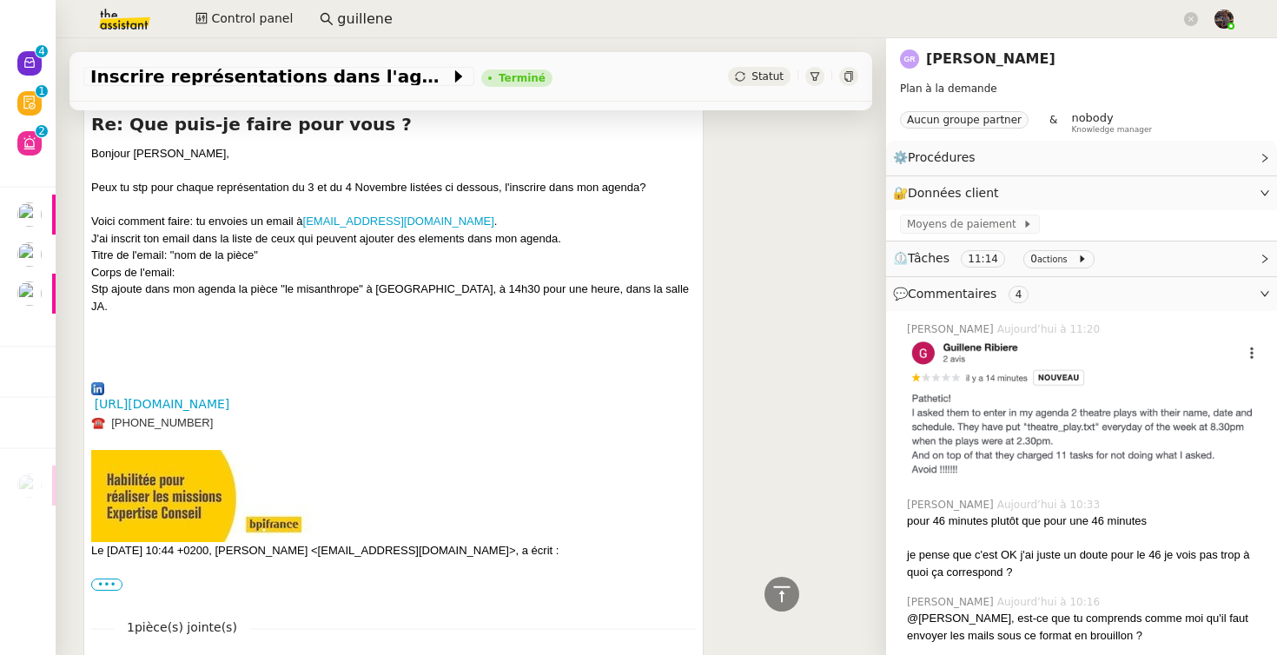
scroll to position [3642, 0]
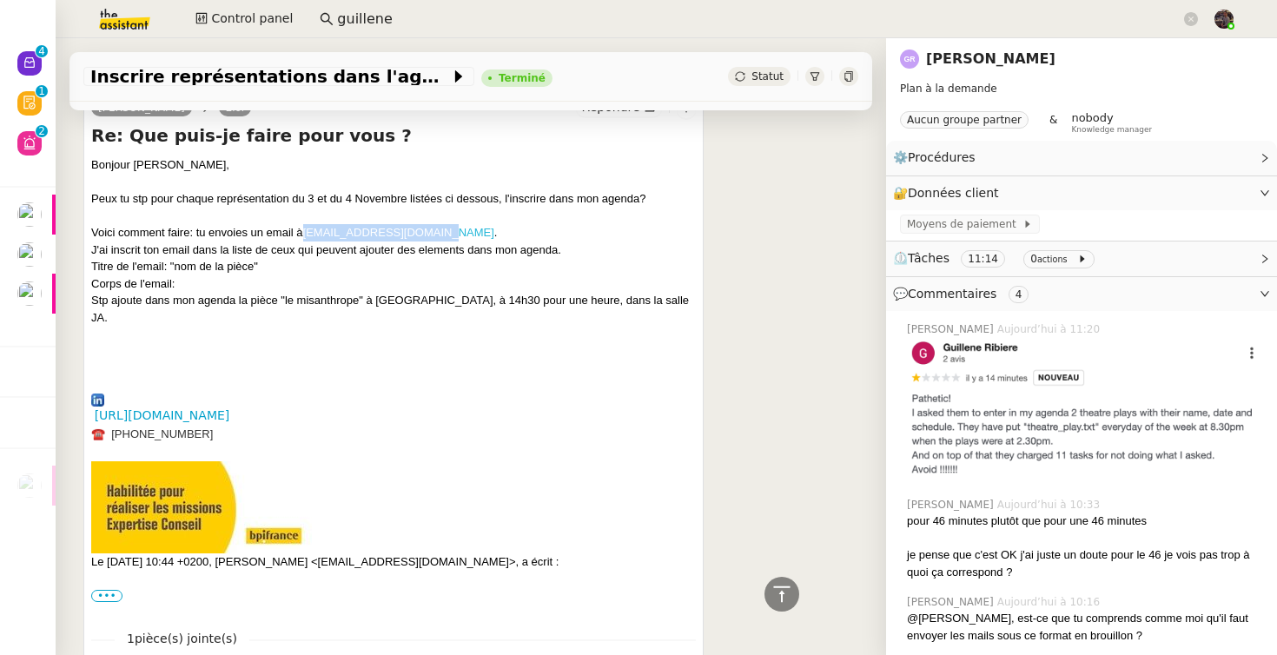
drag, startPoint x: 435, startPoint y: 230, endPoint x: 308, endPoint y: 229, distance: 127.7
click at [308, 229] on div "Voici comment faire: tu envoies un email à [EMAIL_ADDRESS][DOMAIN_NAME] ." at bounding box center [393, 232] width 605 height 17
copy link "[EMAIL_ADDRESS][DOMAIN_NAME]"
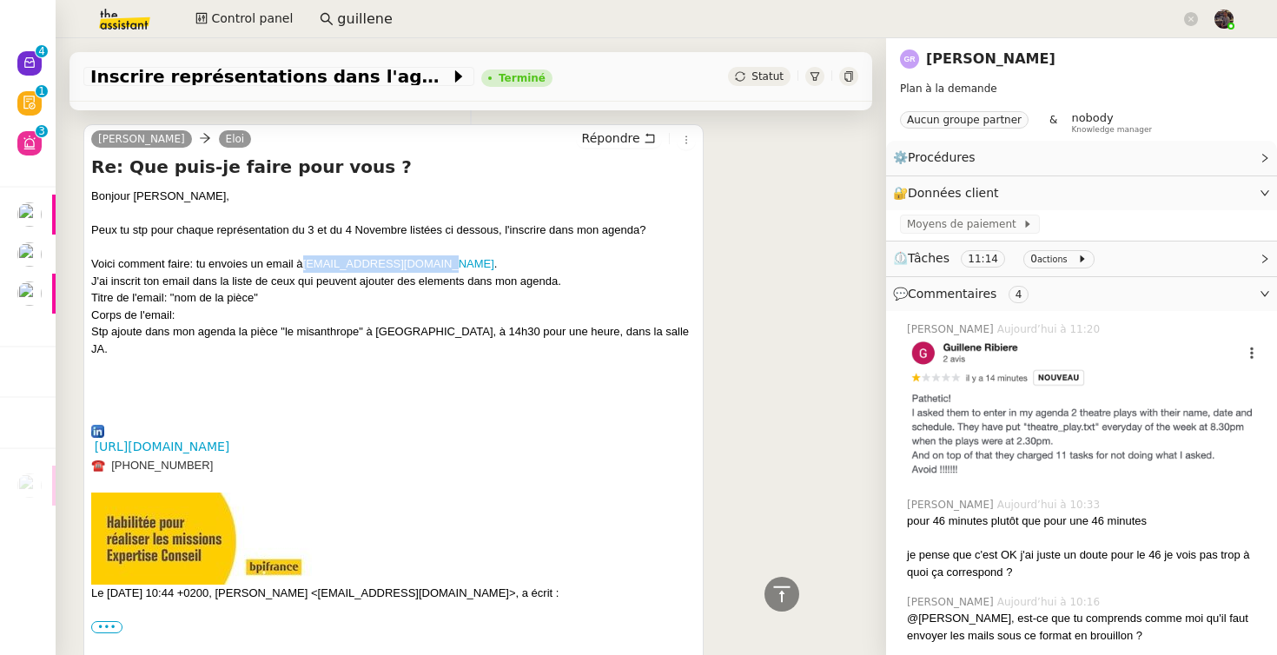
scroll to position [3759, 0]
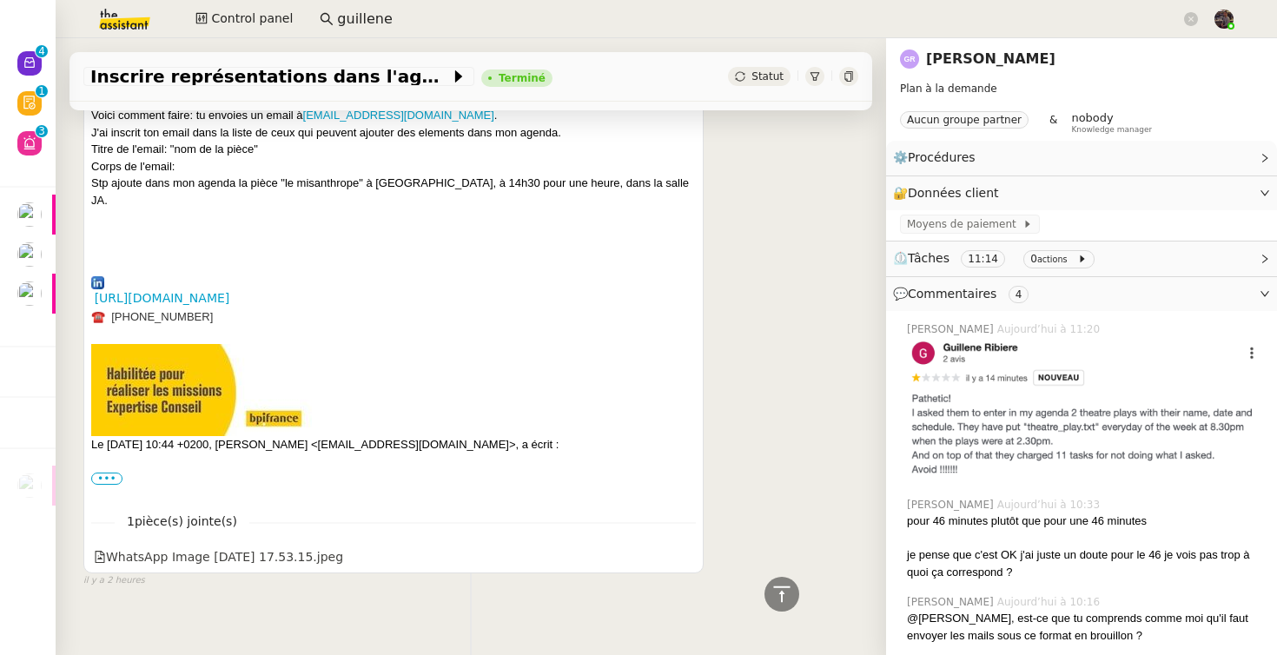
click at [261, 547] on div "WhatsApp Image [DATE] 17.53.15.jpeg" at bounding box center [218, 557] width 249 height 20
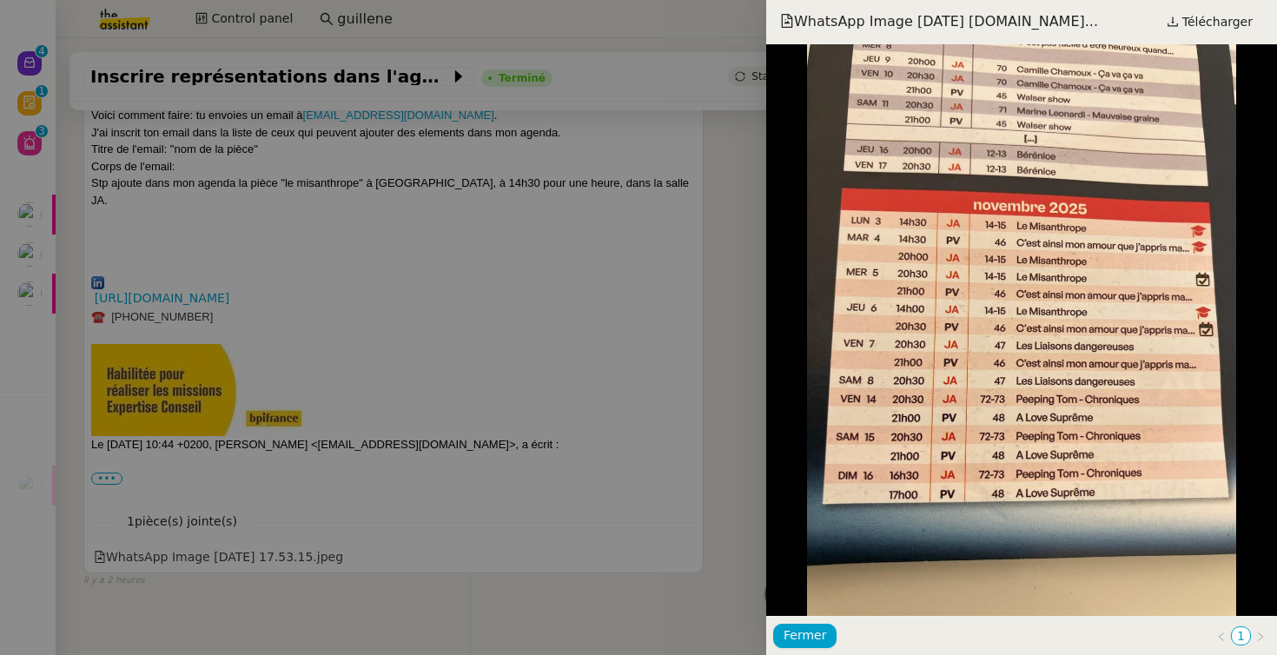
click at [520, 268] on div at bounding box center [638, 327] width 1277 height 655
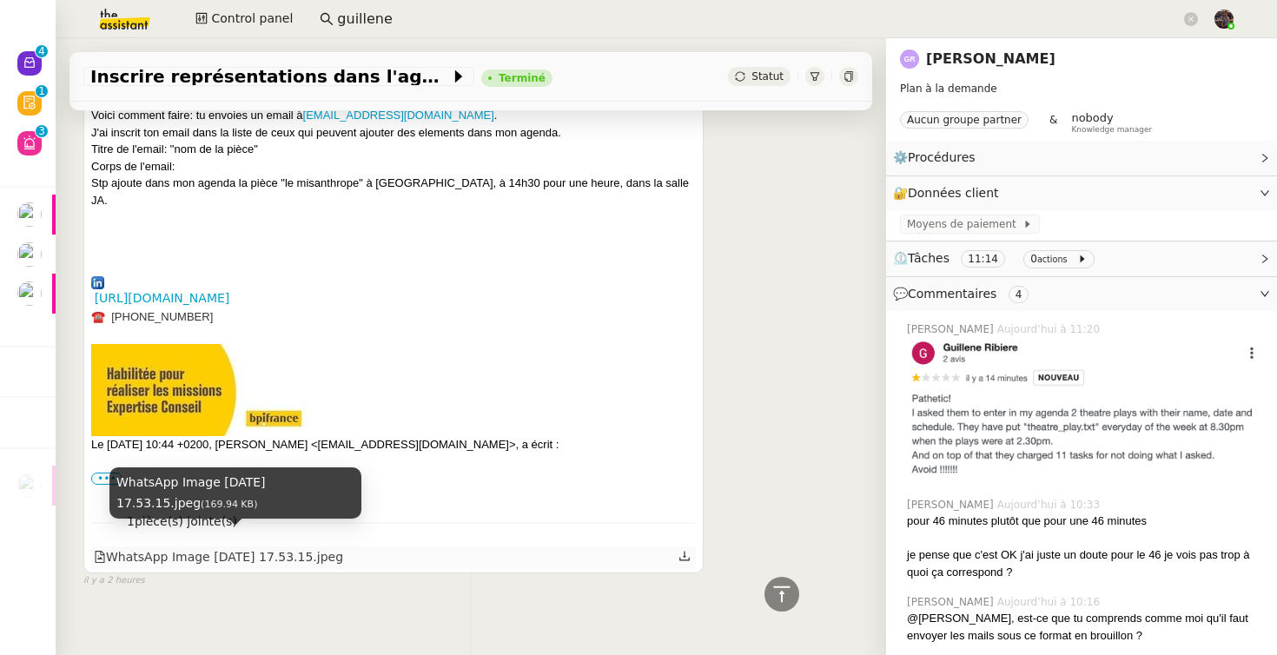
click at [286, 547] on div "WhatsApp Image [DATE] 17.53.15.jpeg" at bounding box center [218, 557] width 249 height 20
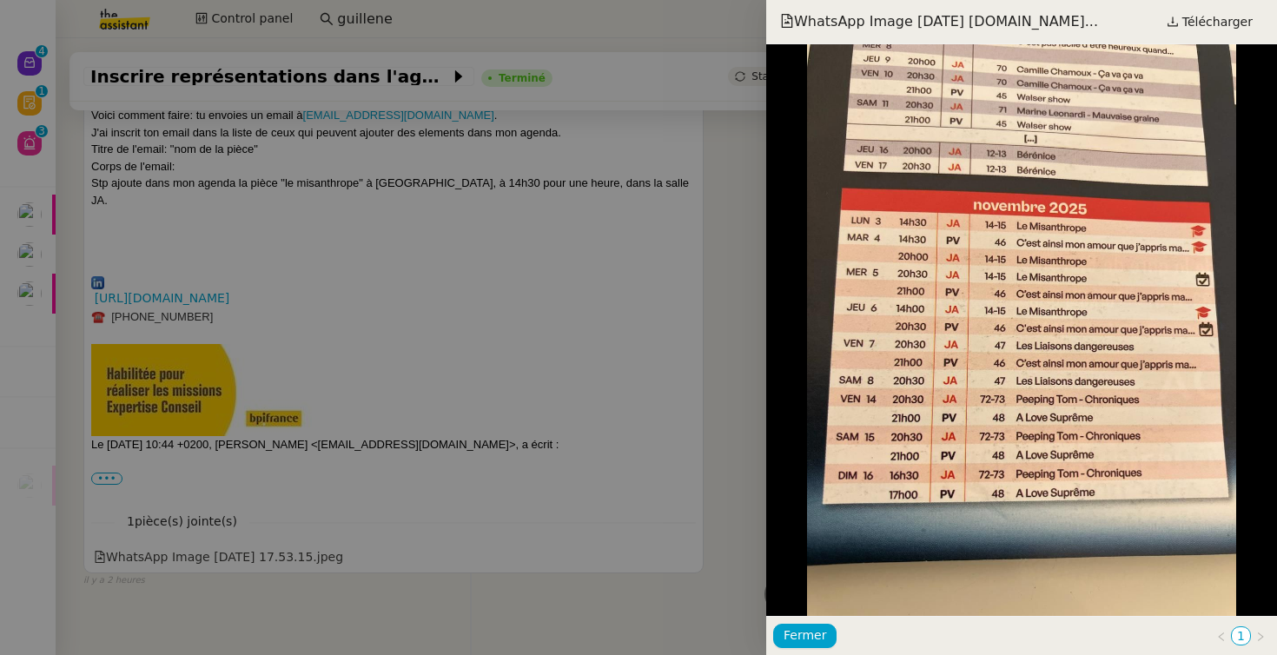
click at [558, 348] on div at bounding box center [638, 327] width 1277 height 655
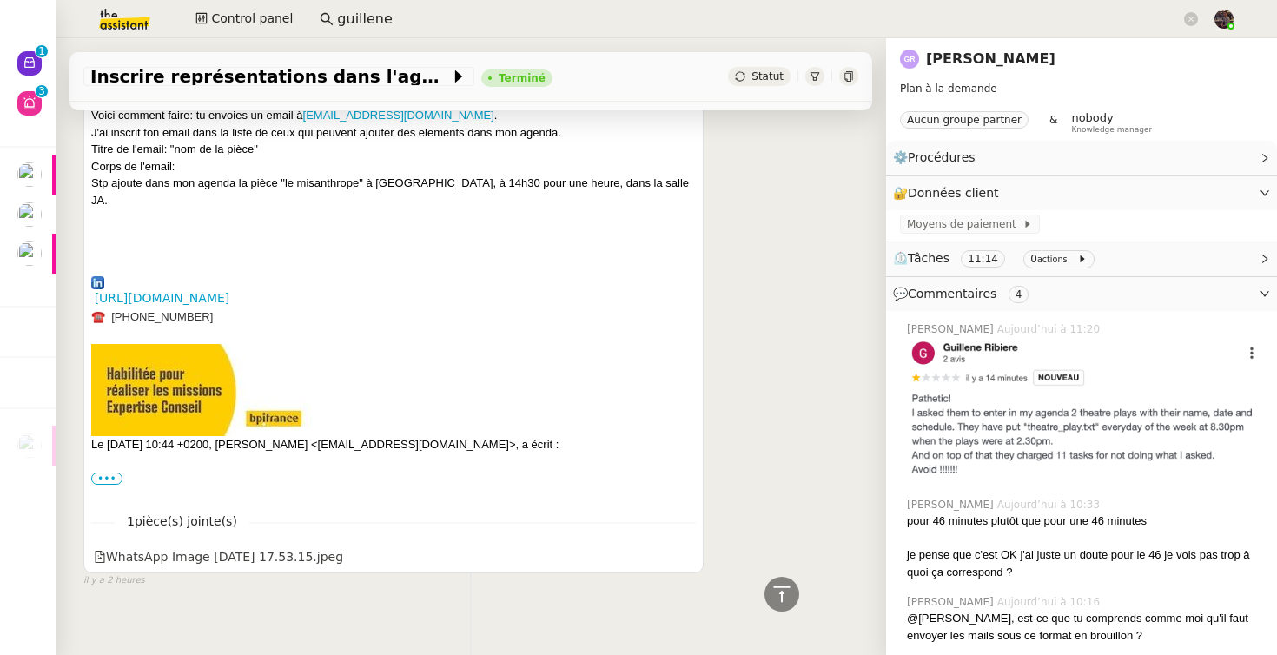
click at [468, 339] on div "[URL][DOMAIN_NAME] ☎️ [PHONE_NUMBER]" at bounding box center [393, 348] width 605 height 177
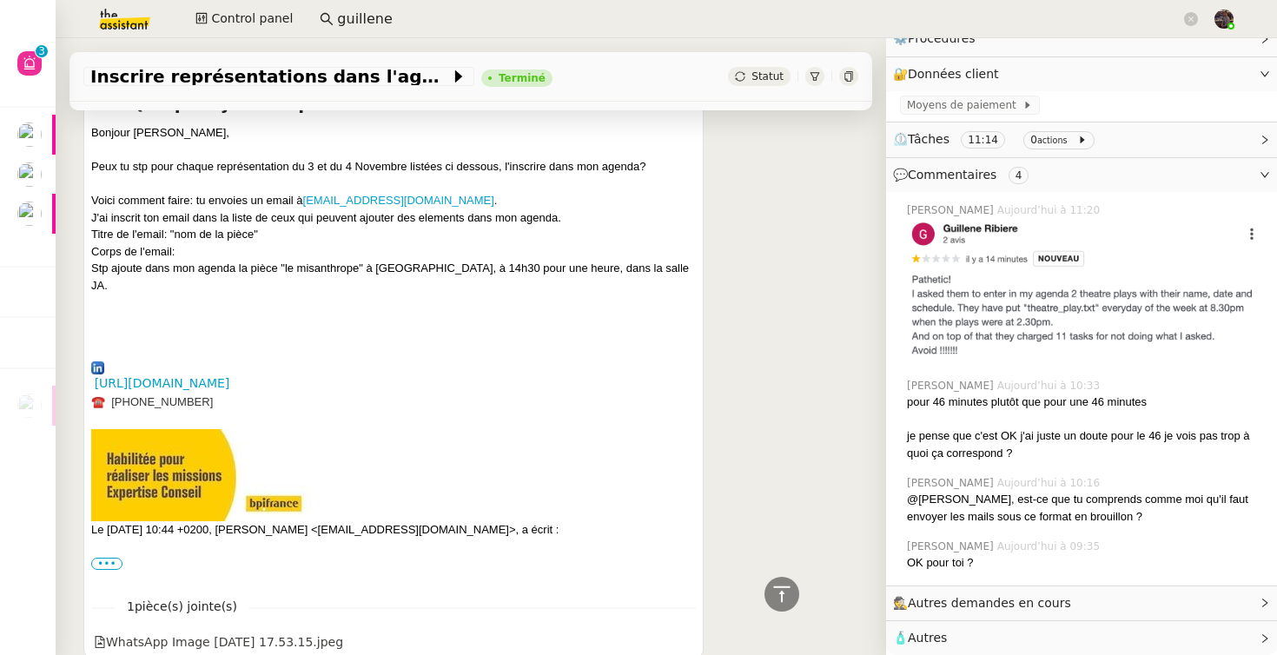
scroll to position [3668, 0]
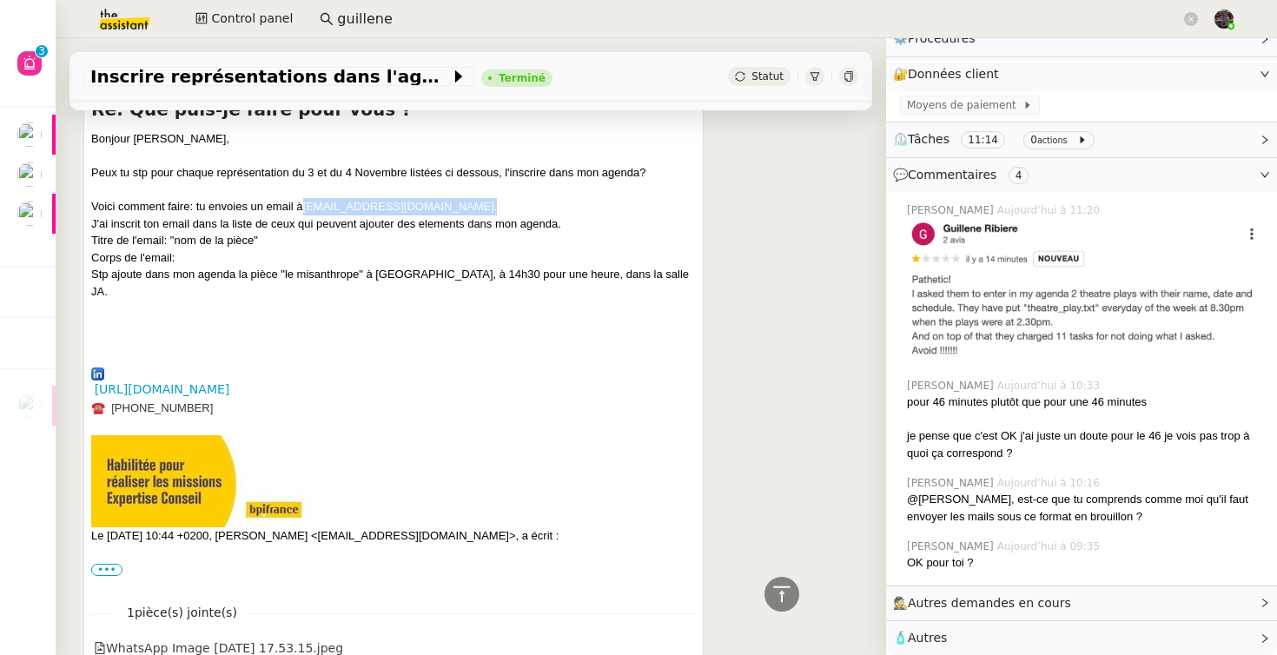
drag, startPoint x: 454, startPoint y: 203, endPoint x: 303, endPoint y: 201, distance: 151.2
click at [303, 201] on div "Voici comment faire: tu envoies un email à [EMAIL_ADDRESS][DOMAIN_NAME] ." at bounding box center [393, 206] width 605 height 17
copy div "[EMAIL_ADDRESS][DOMAIN_NAME] ."
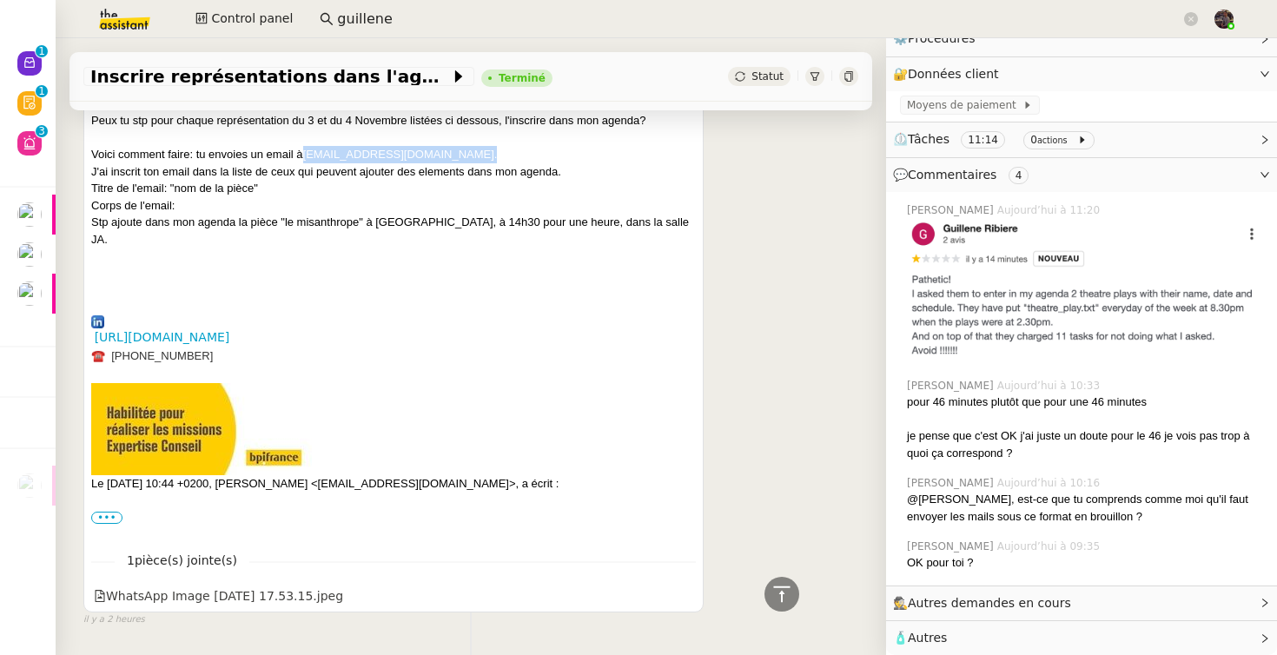
scroll to position [3718, 0]
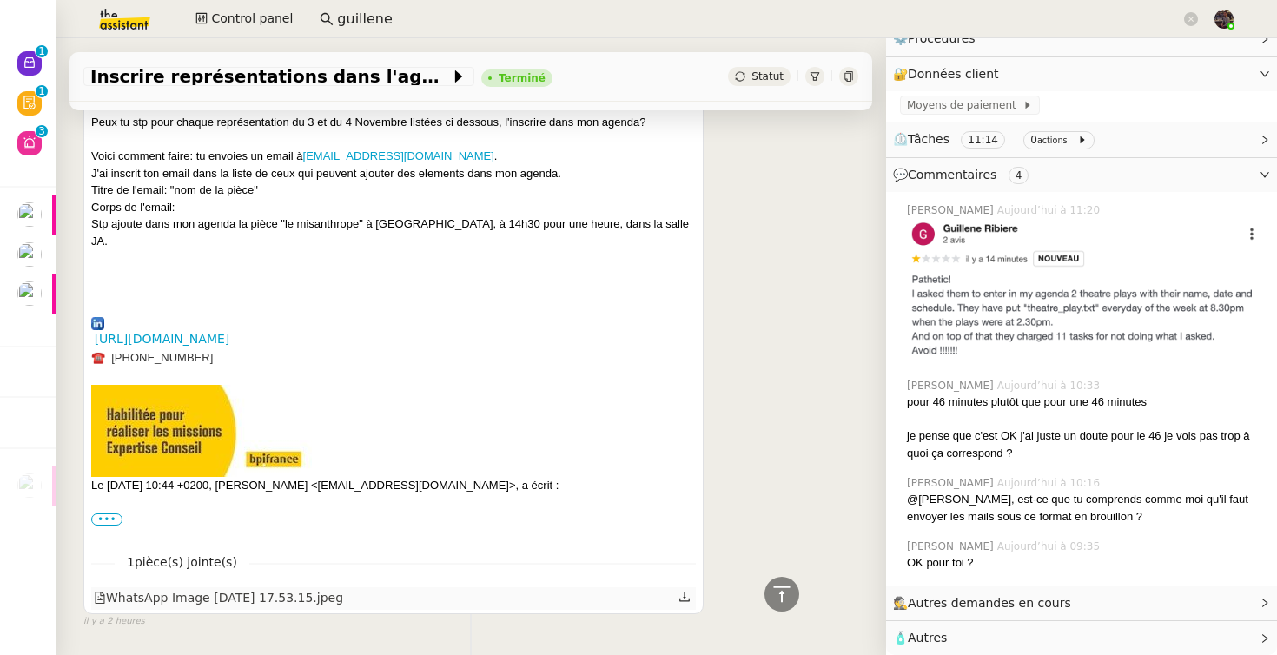
click at [223, 588] on div "WhatsApp Image [DATE] 17.53.15.jpeg" at bounding box center [218, 598] width 249 height 20
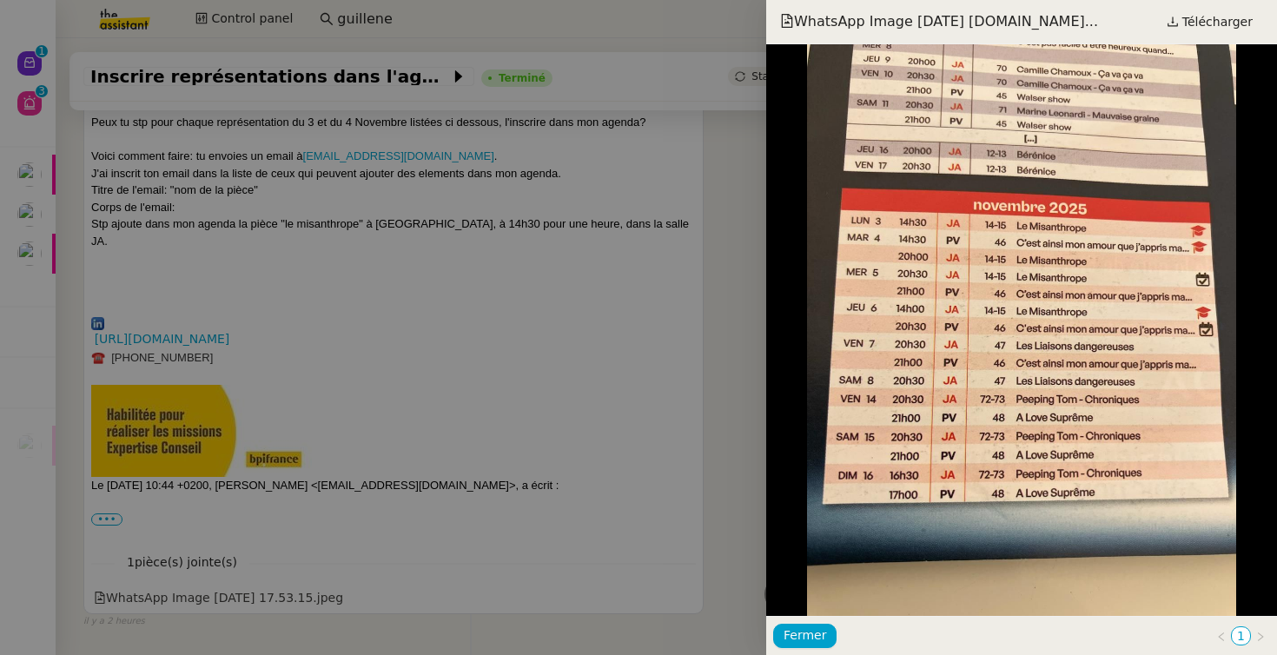
click at [669, 308] on div at bounding box center [638, 327] width 1277 height 655
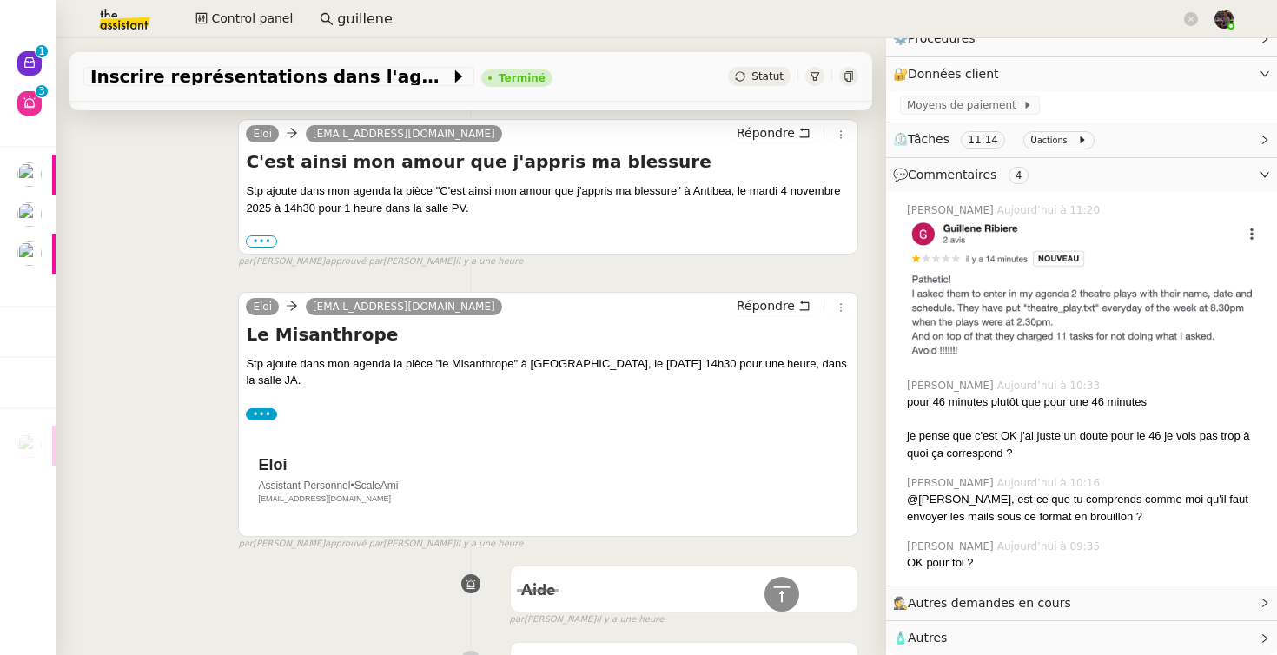
scroll to position [2038, 0]
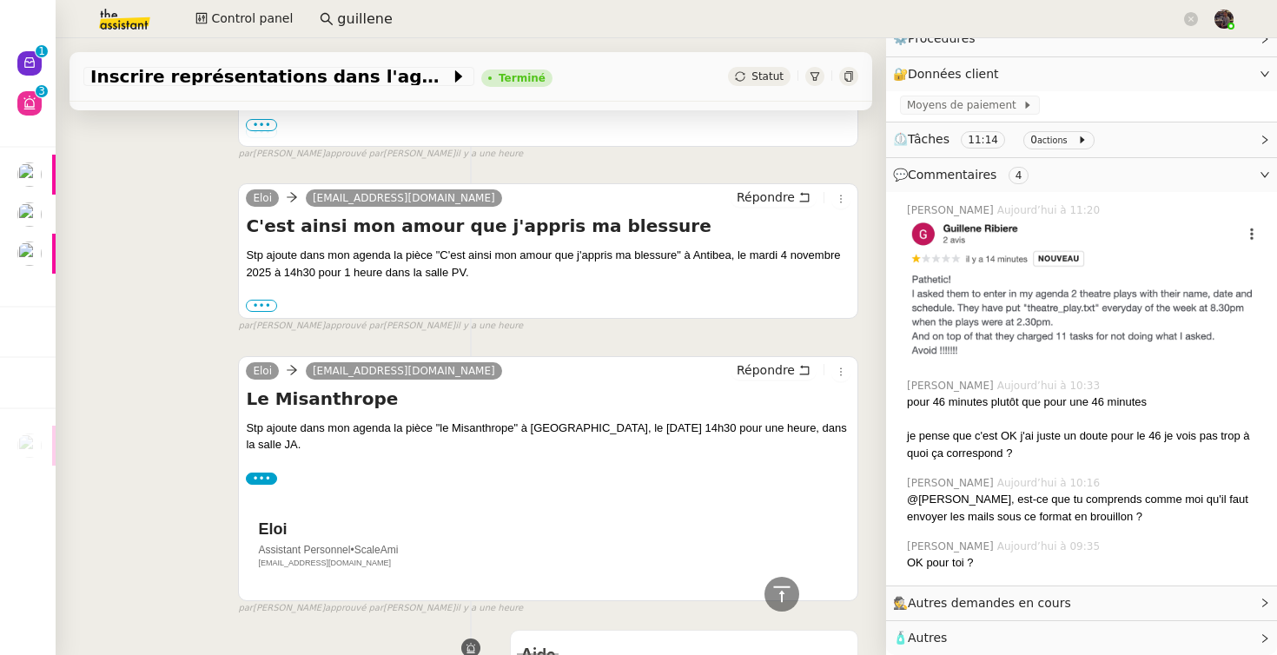
click at [665, 323] on div "par [PERSON_NAME] approuvé par [PERSON_NAME] il y a une heure" at bounding box center [548, 326] width 620 height 15
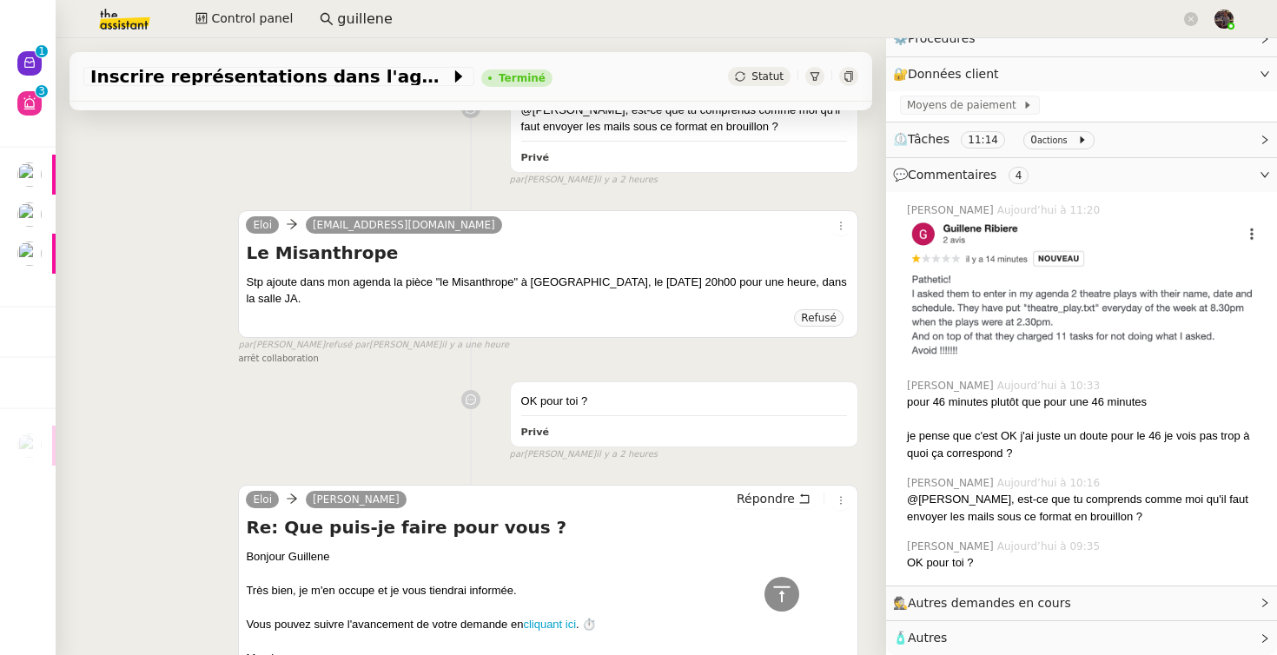
scroll to position [2919, 0]
click at [397, 447] on div "OK pour toi ? Privé false par [PERSON_NAME] il y a 2 heures" at bounding box center [470, 417] width 775 height 88
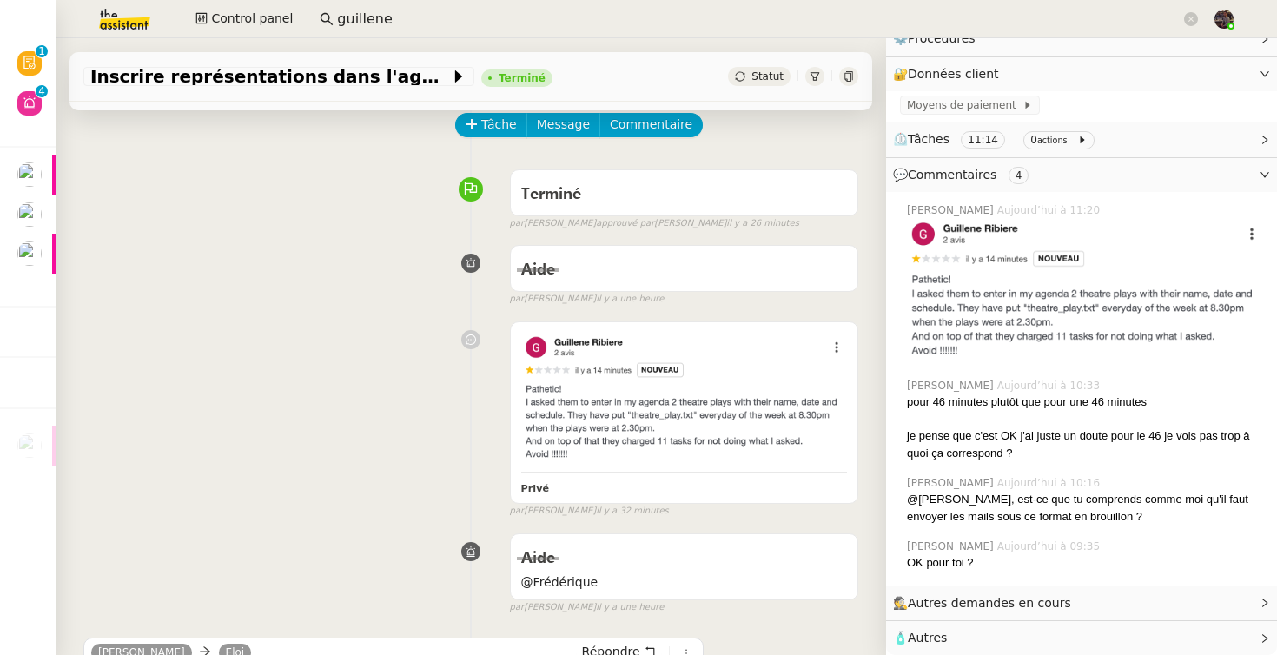
scroll to position [0, 0]
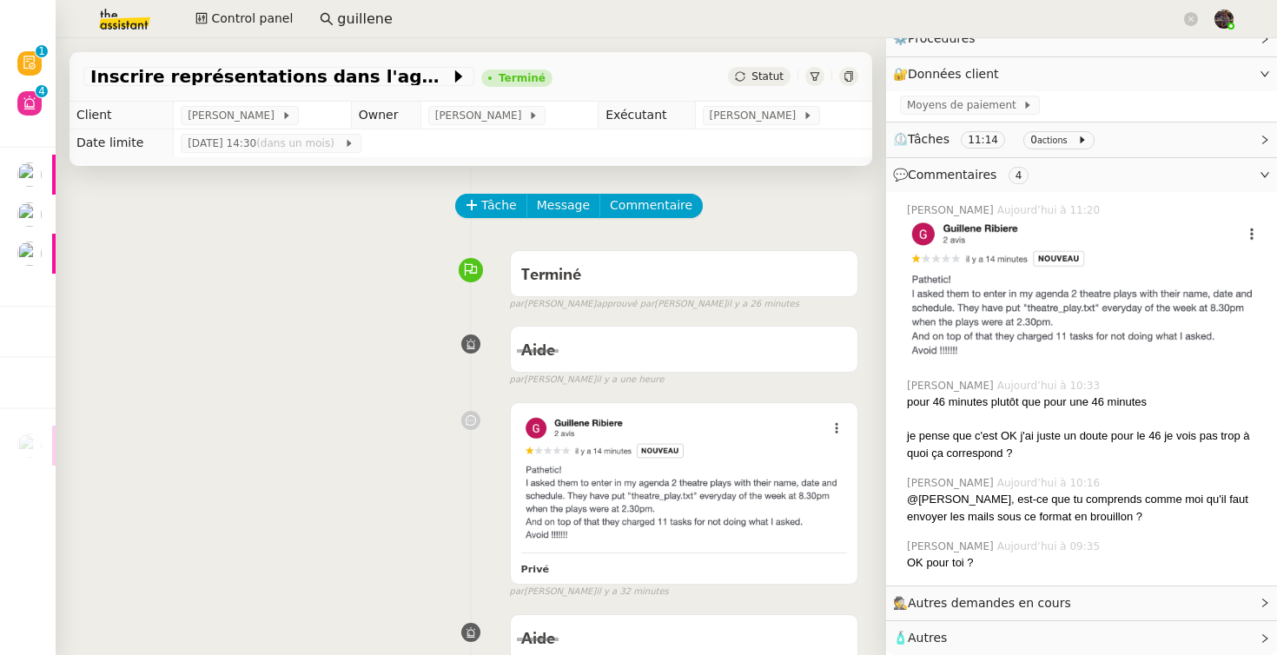
click at [218, 344] on div "Aide false par [PERSON_NAME] il y a une heure" at bounding box center [470, 353] width 775 height 70
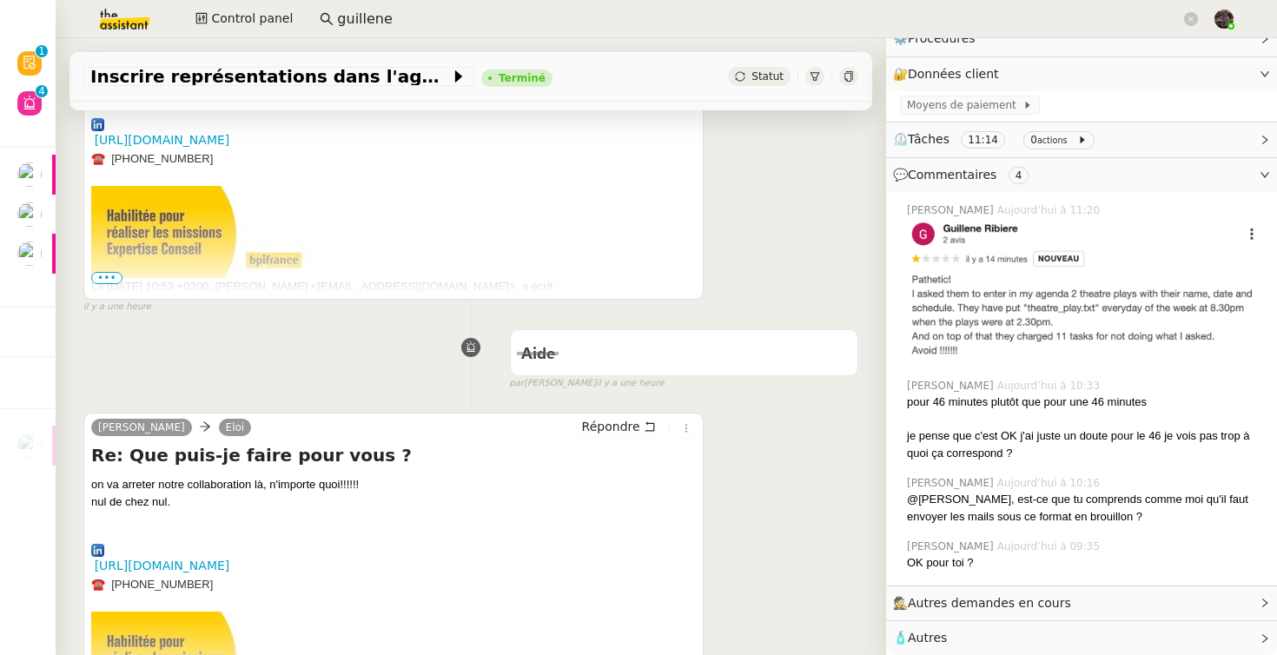
scroll to position [1228, 0]
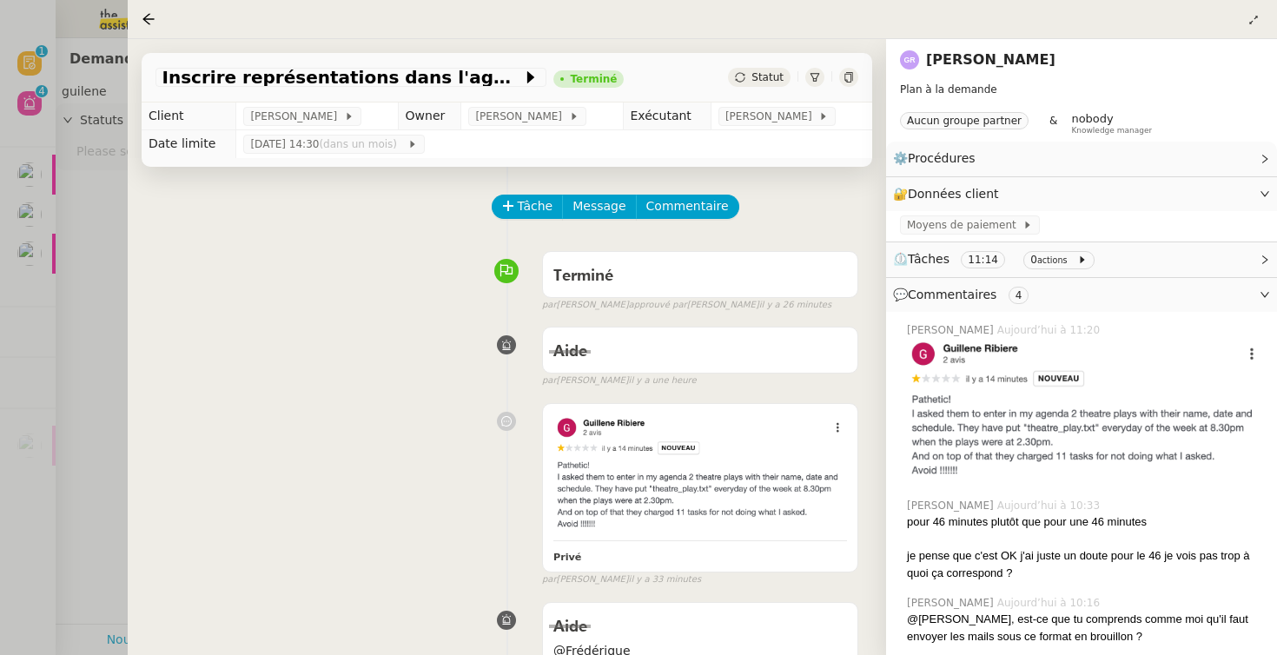
click at [103, 292] on div at bounding box center [638, 327] width 1277 height 655
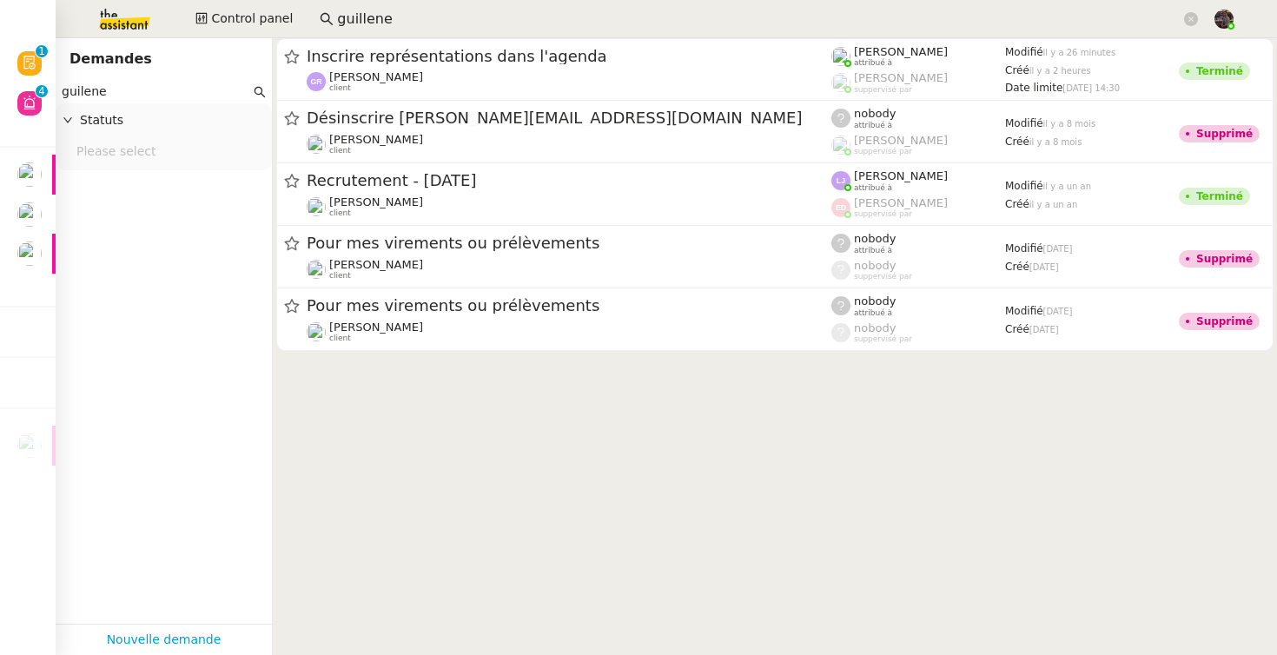
click at [117, 13] on img at bounding box center [110, 19] width 135 height 38
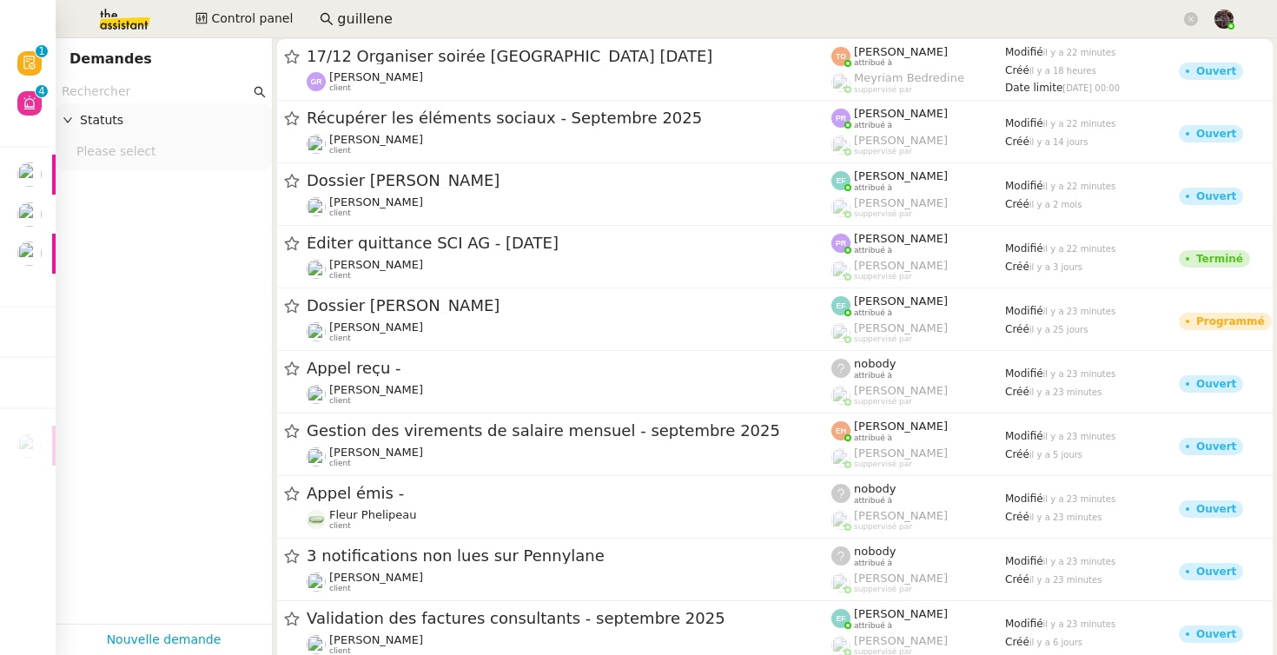
click at [133, 20] on img at bounding box center [110, 19] width 135 height 38
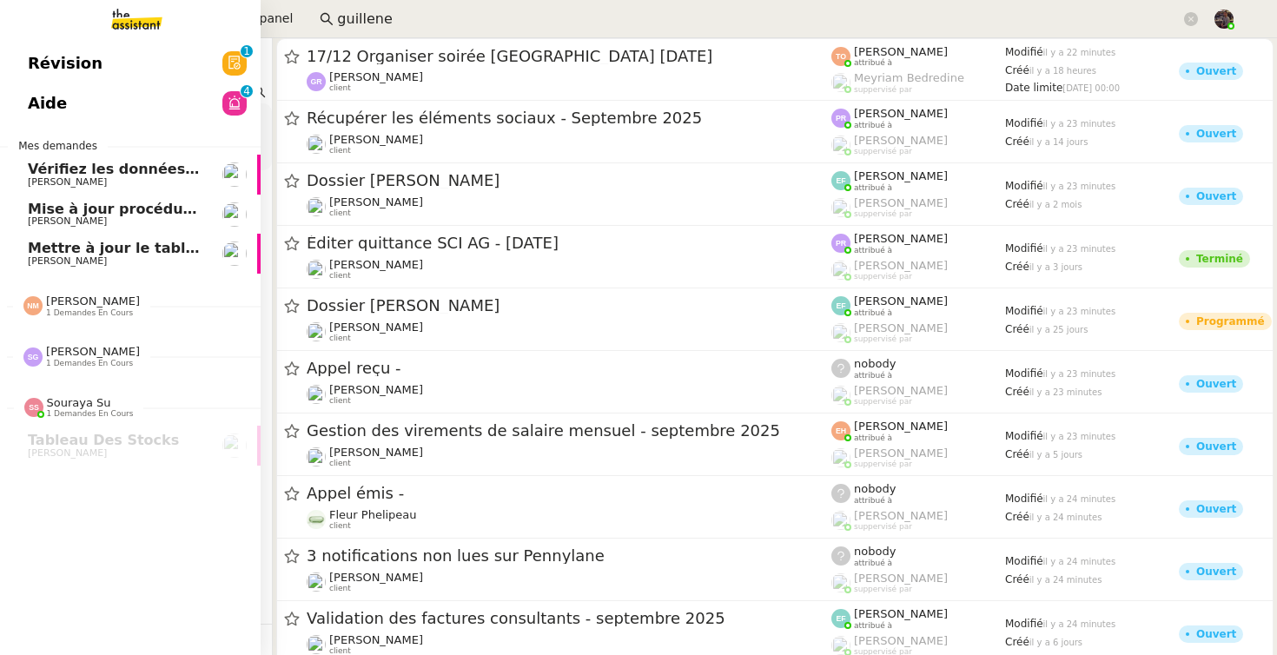
click at [77, 249] on span "Mettre à jour le tableau Looker Studio" at bounding box center [178, 248] width 300 height 17
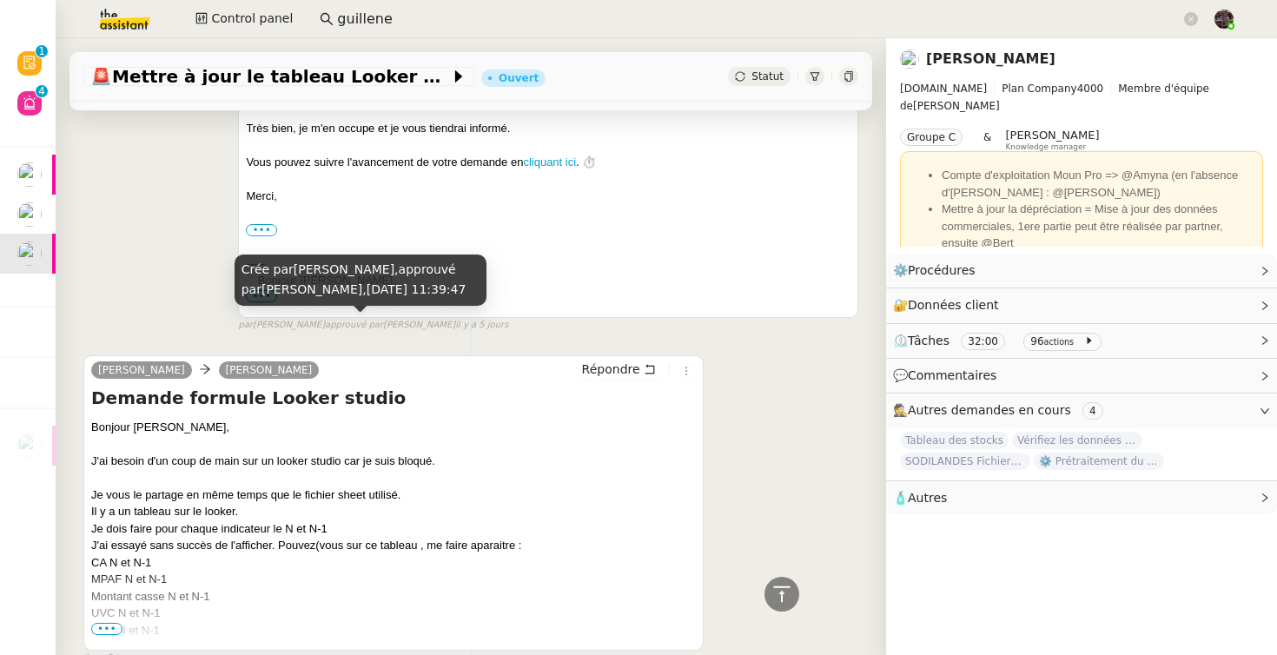
scroll to position [1305, 0]
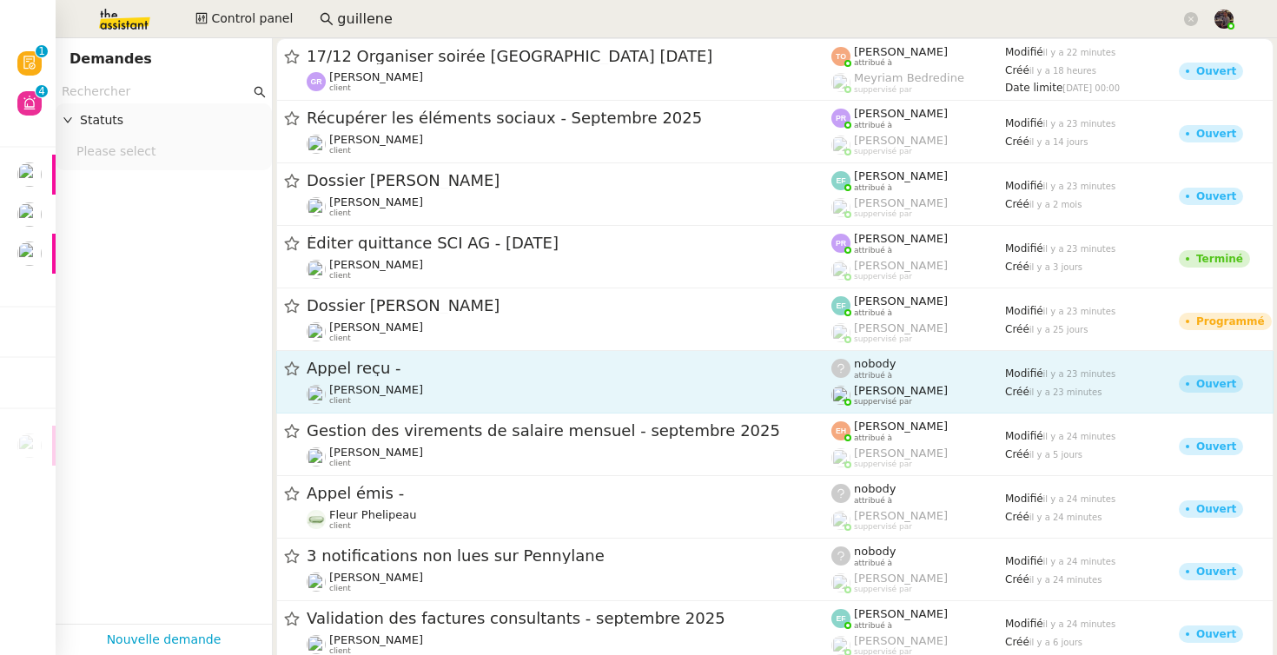
type input "guilene"
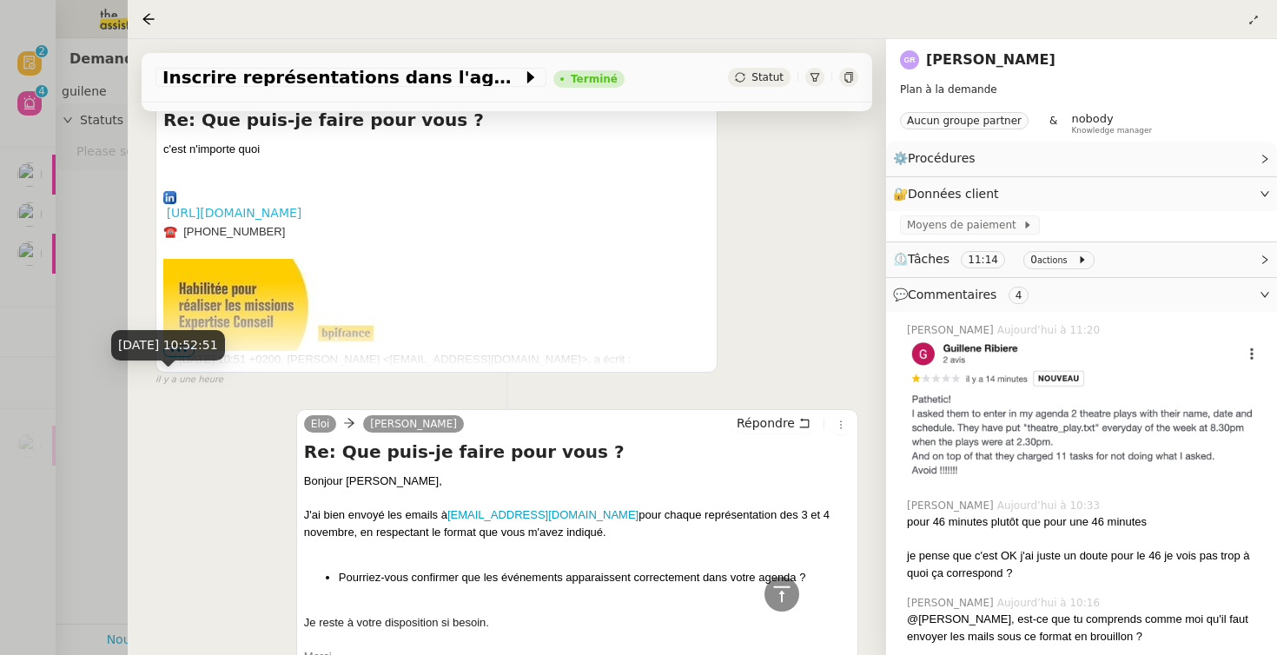
scroll to position [1937, 0]
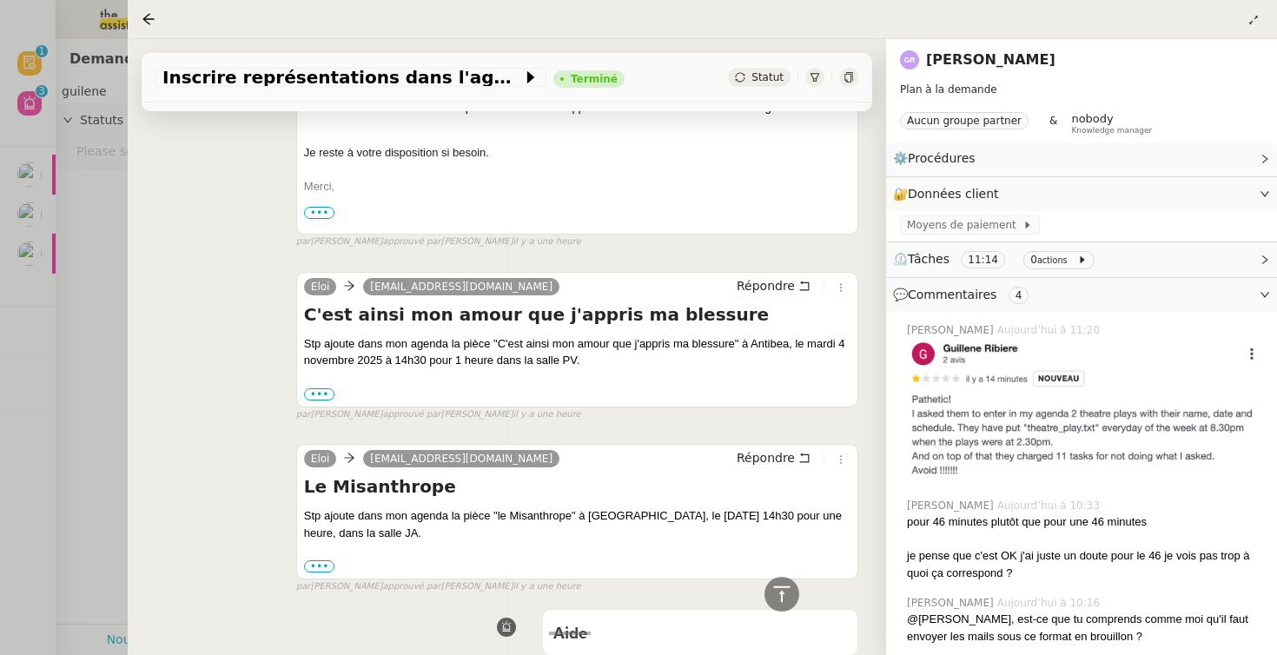
click at [70, 262] on div at bounding box center [638, 327] width 1277 height 655
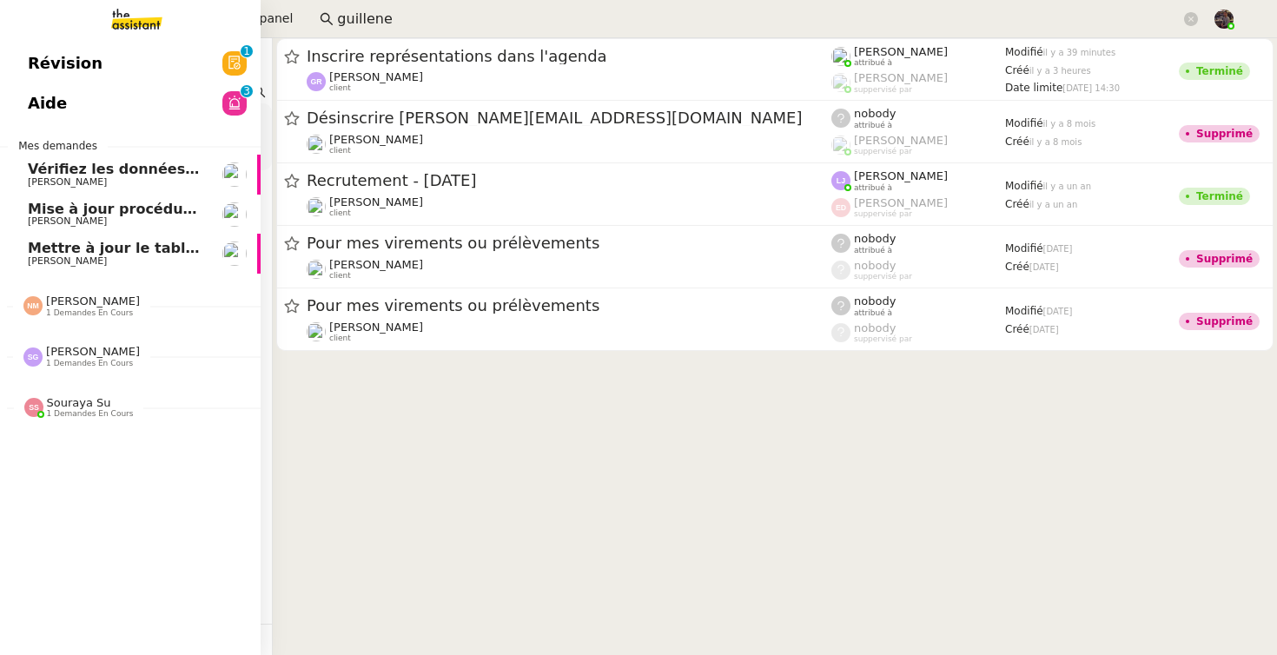
click at [39, 88] on link "Aide 0 1 2 3 4 5 6 7 8 9" at bounding box center [130, 103] width 261 height 40
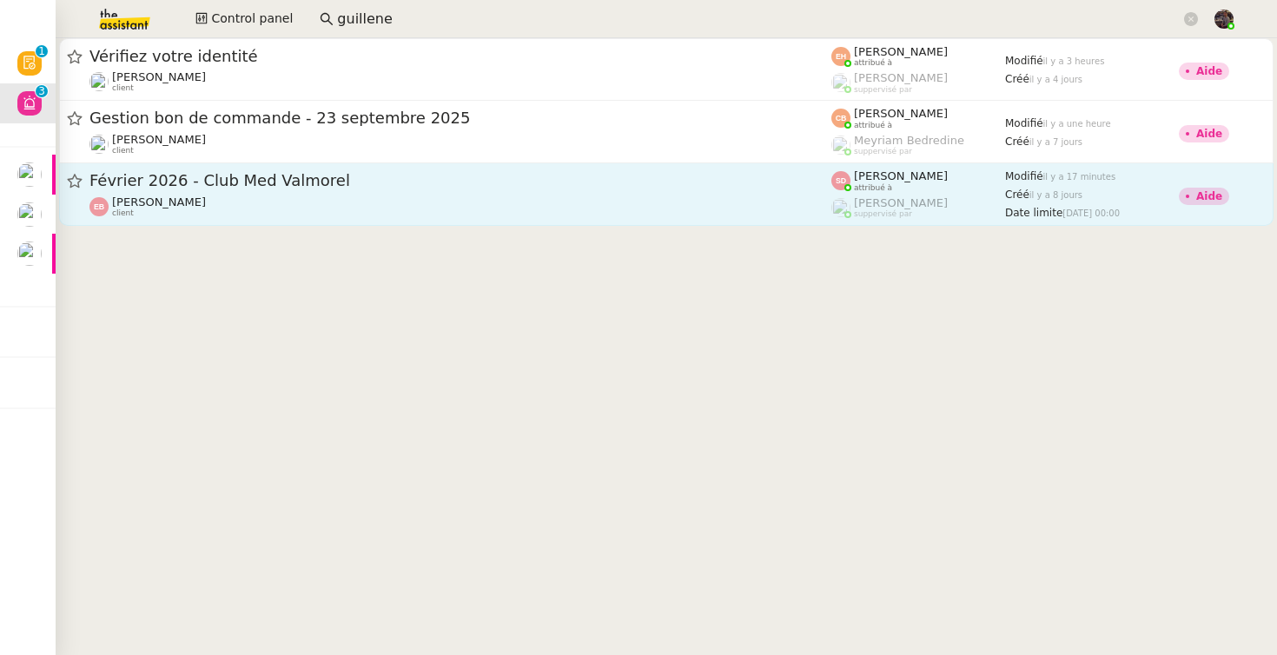
click at [380, 180] on span "Février 2026 - Club Med Valmorel" at bounding box center [461, 181] width 742 height 16
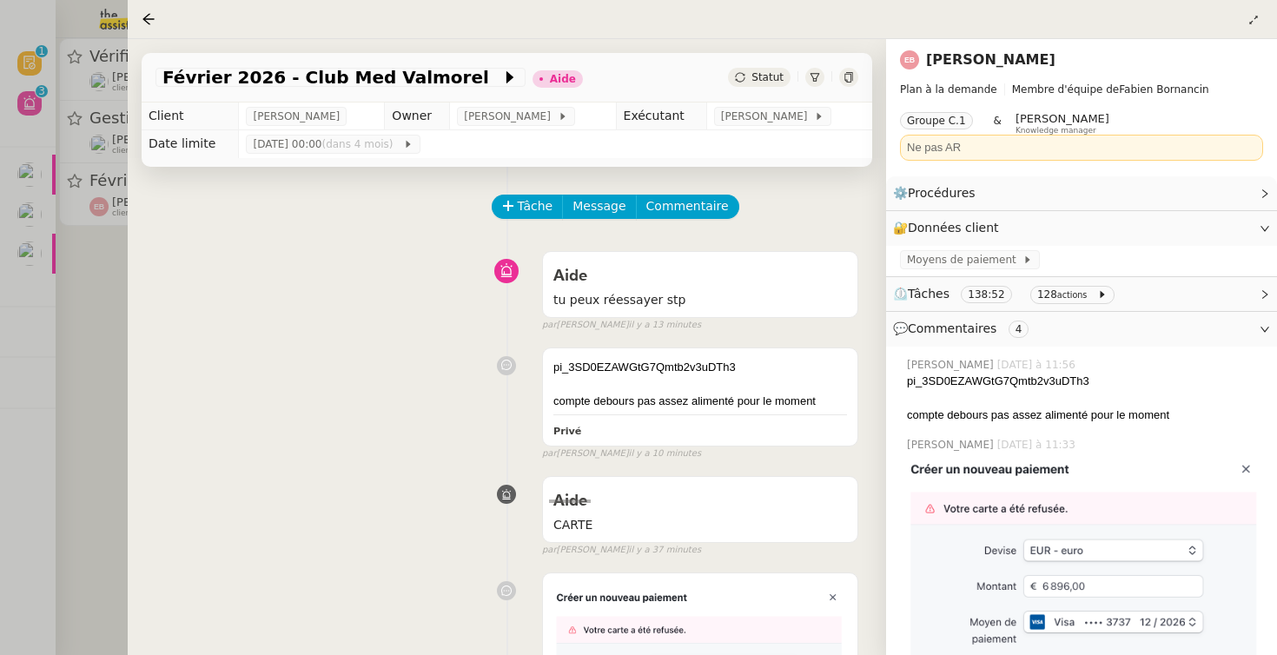
click at [64, 385] on div at bounding box center [638, 327] width 1277 height 655
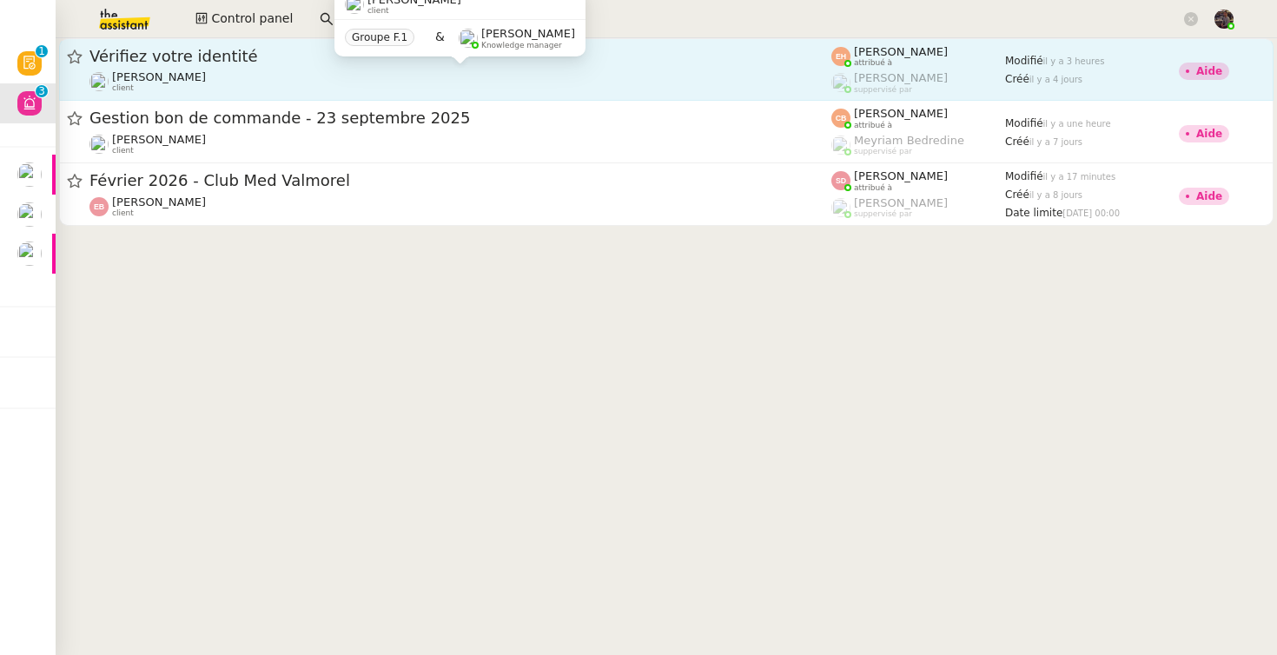
click at [215, 79] on div "Céline MAS client" at bounding box center [461, 81] width 742 height 23
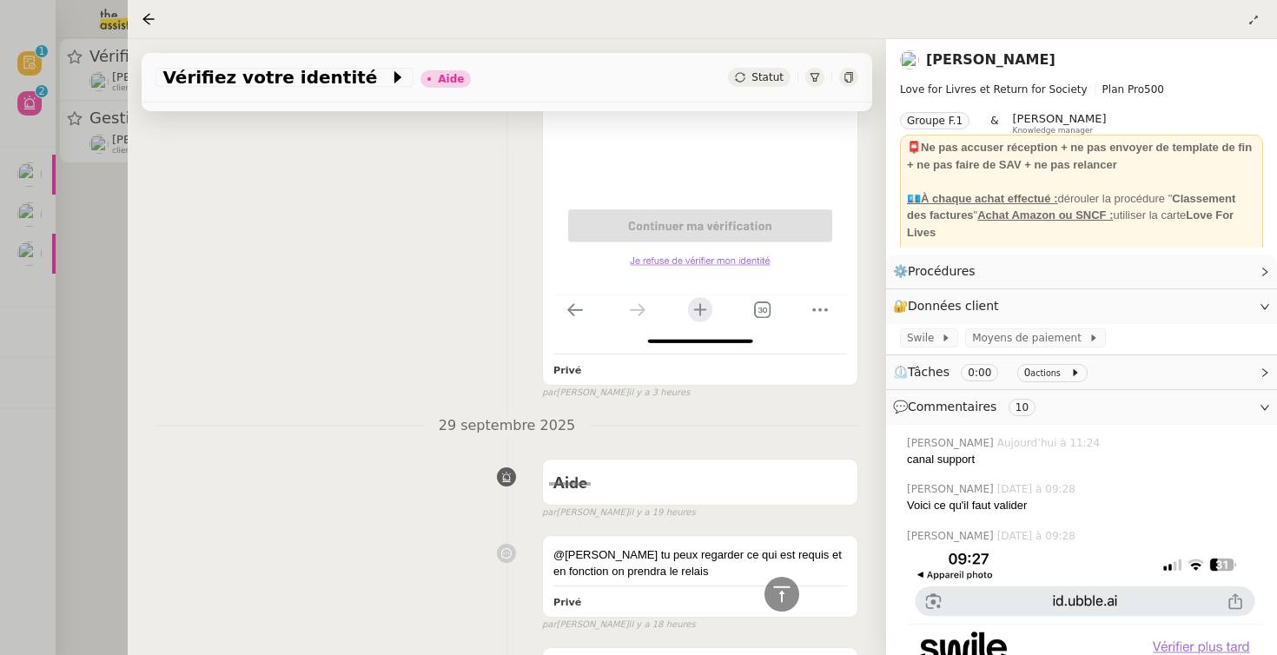
scroll to position [332, 0]
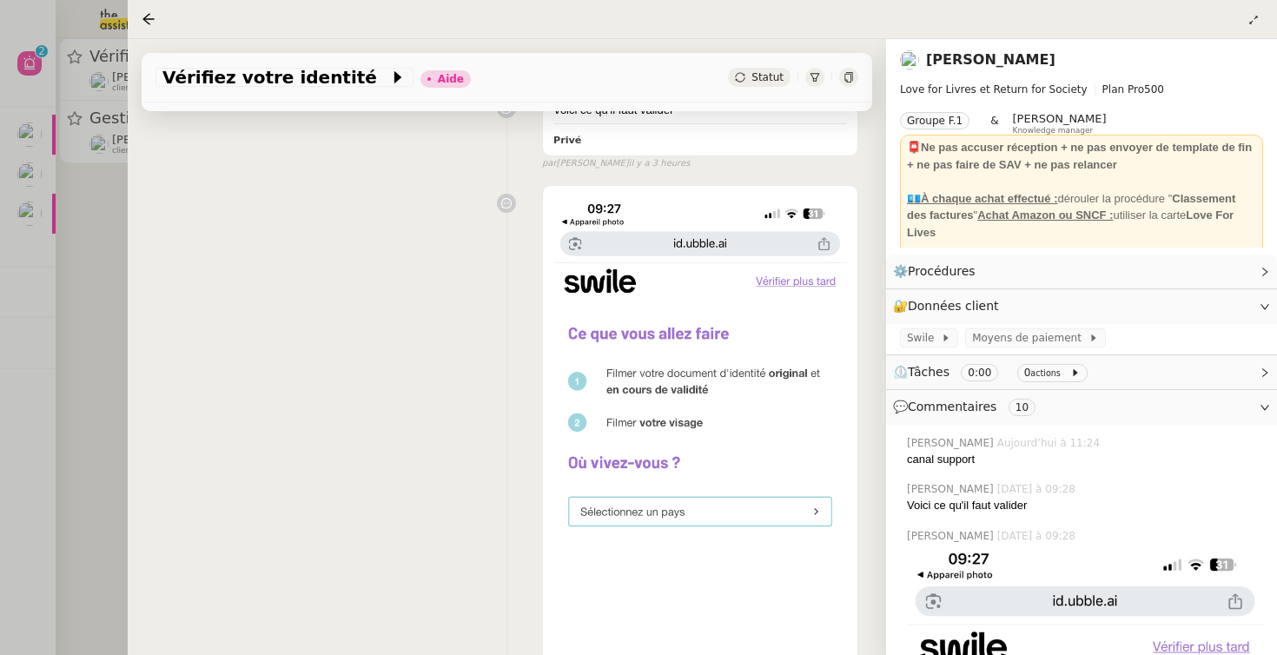
click at [76, 270] on div at bounding box center [638, 327] width 1277 height 655
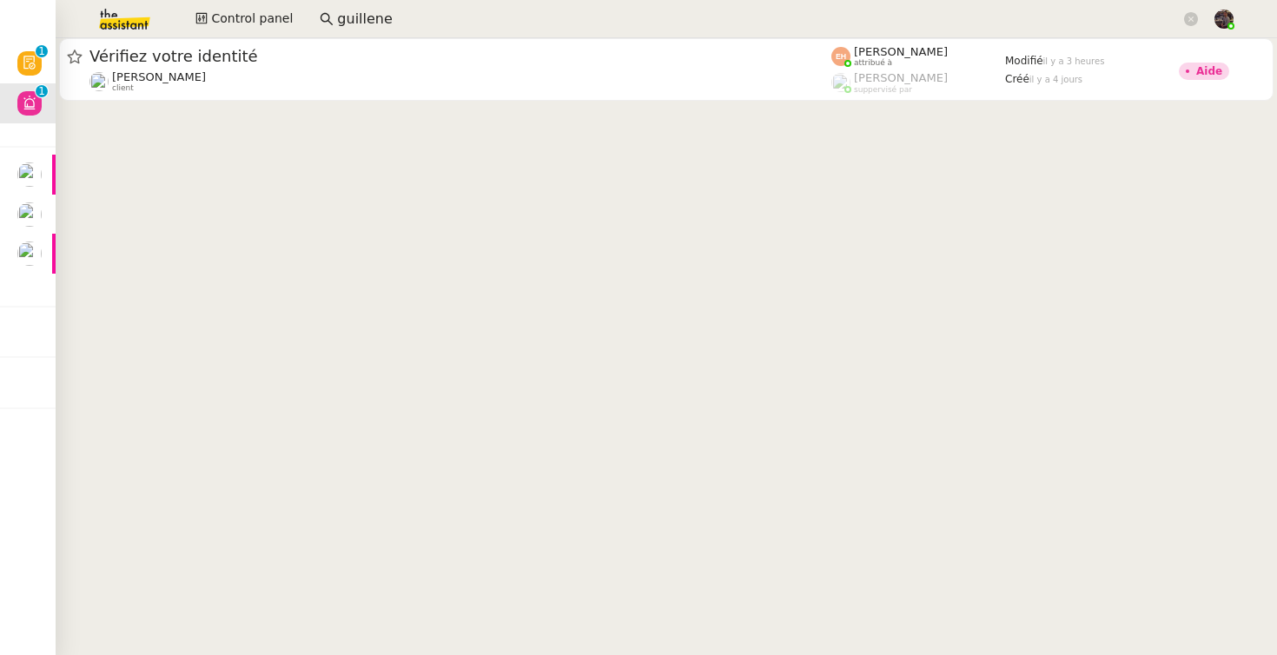
click at [352, 21] on input "guillene" at bounding box center [759, 19] width 844 height 23
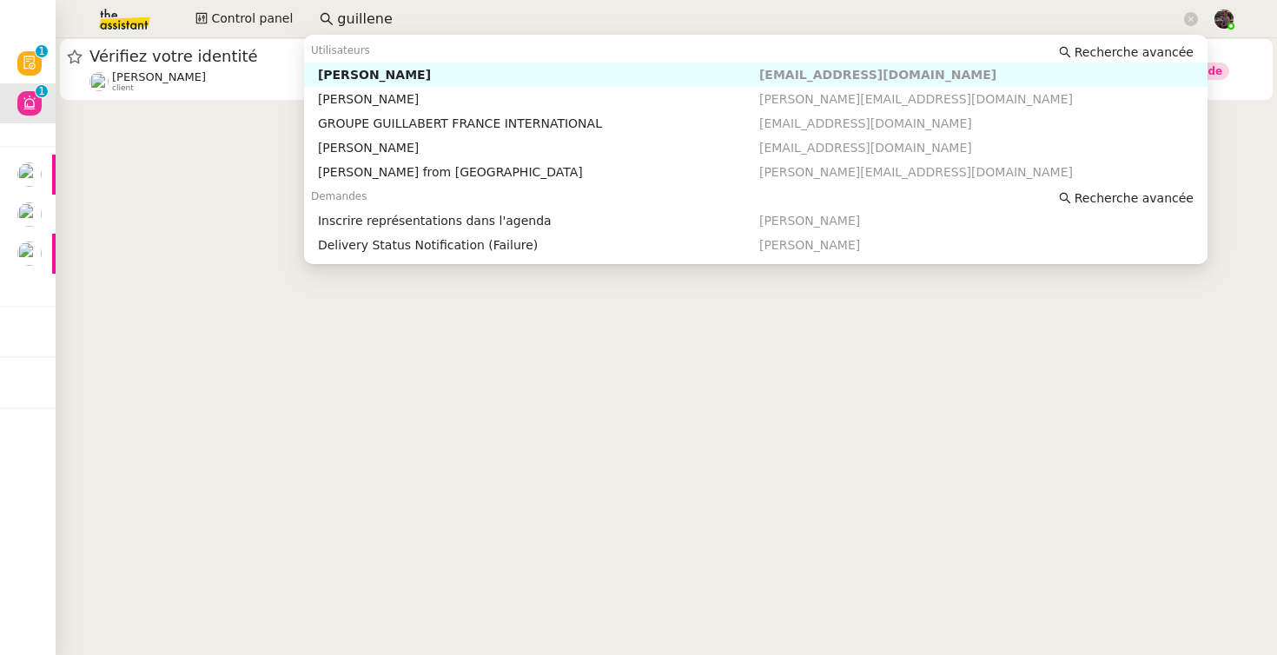
click at [352, 21] on input "guillene" at bounding box center [759, 19] width 844 height 23
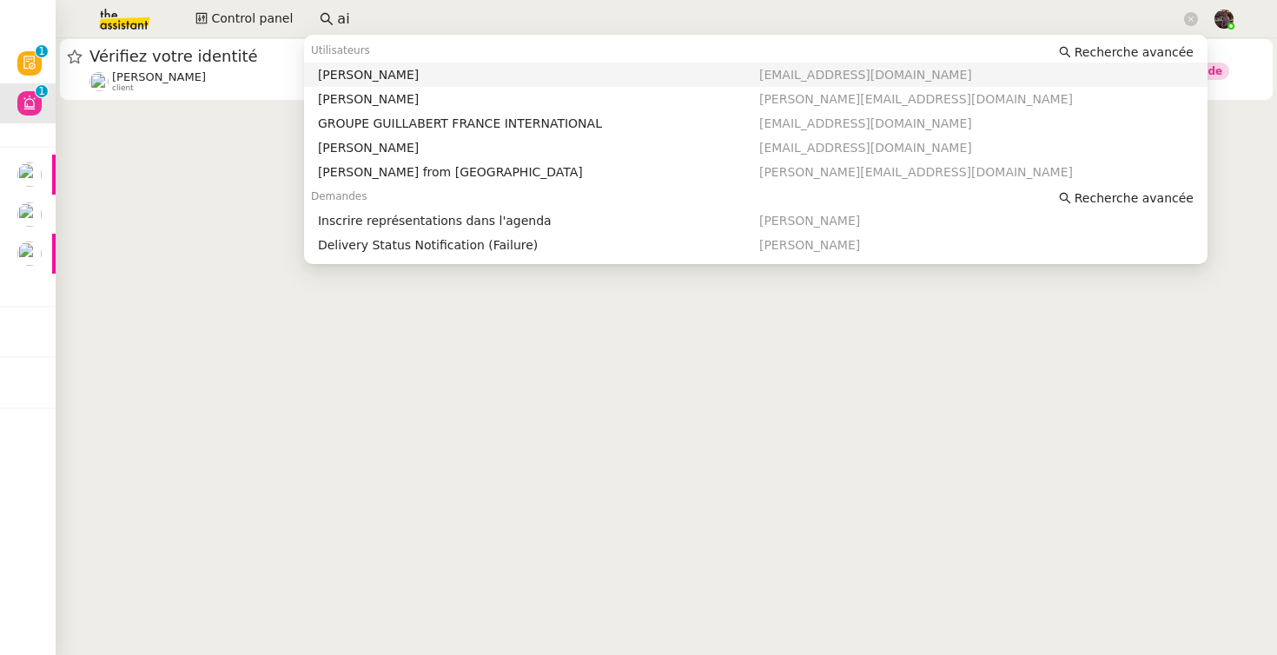
type input "air"
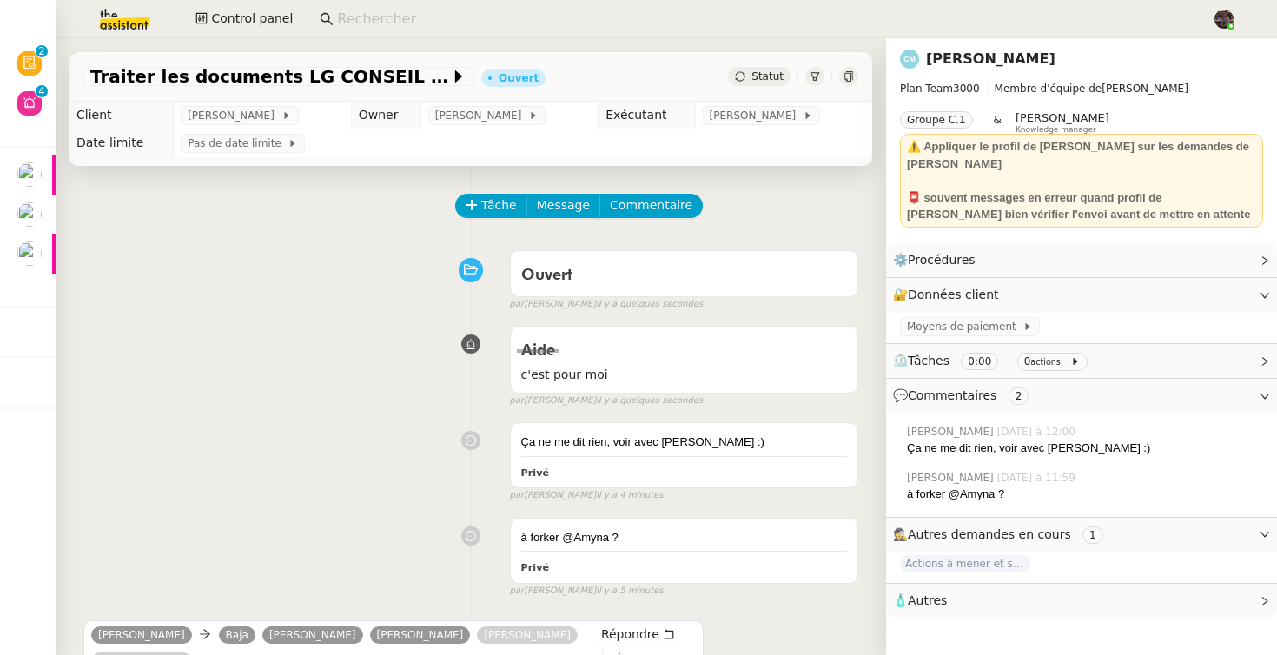
click at [331, 395] on div "Aide c'est pour moi false par [PERSON_NAME]. il y a quelques secondes" at bounding box center [470, 363] width 775 height 90
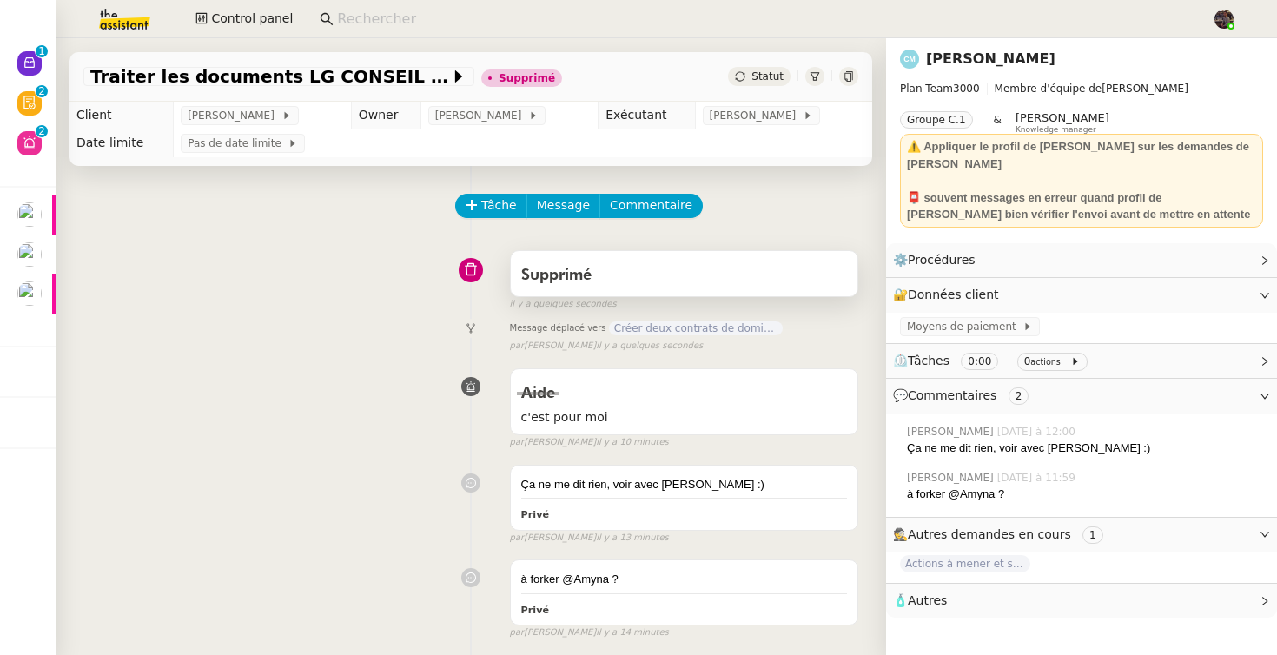
scroll to position [221, 0]
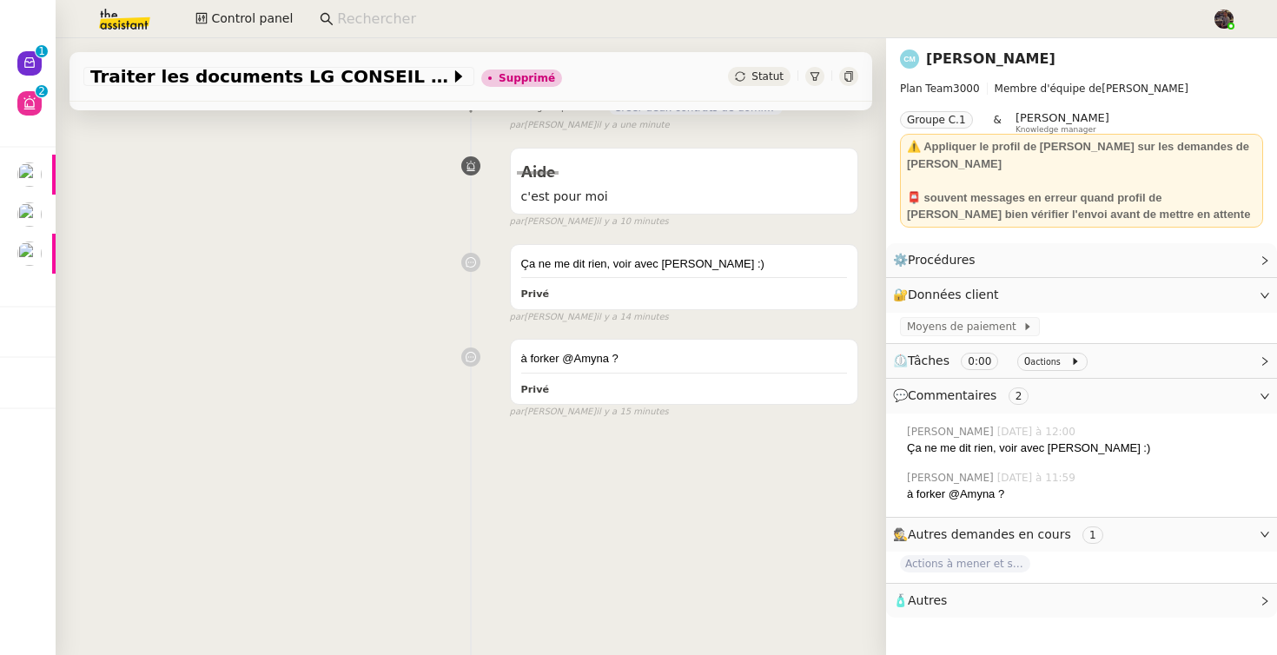
click at [291, 377] on div "à forker @Amyna ? Privé false par Frédérique A. il y a 15 minutes" at bounding box center [470, 375] width 775 height 88
click at [120, 23] on img at bounding box center [110, 19] width 135 height 38
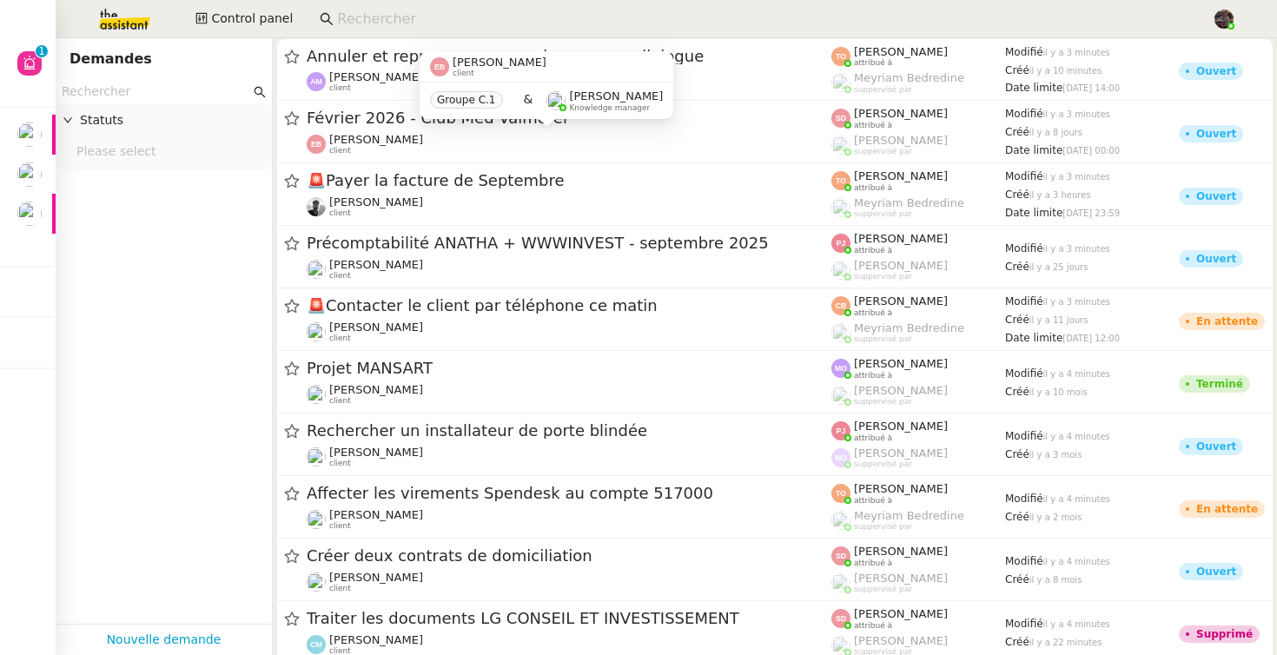
click at [126, 14] on img at bounding box center [110, 19] width 135 height 38
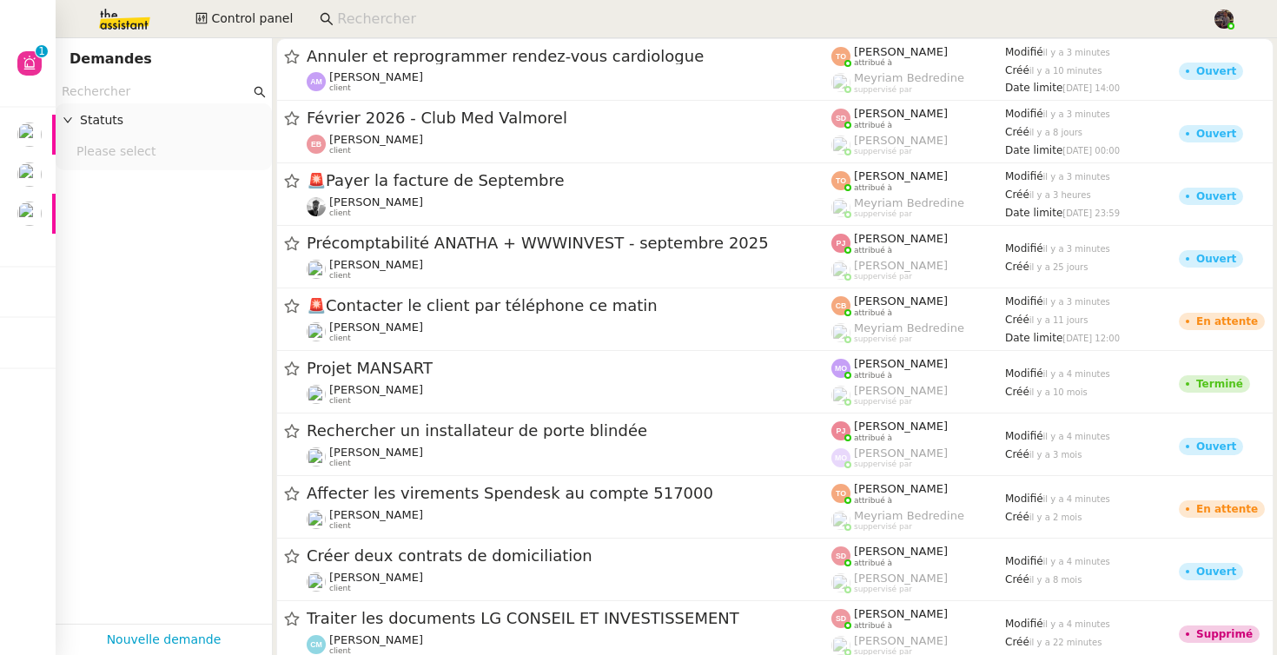
click at [146, 324] on app-tickets-filter "Statuts Please select" at bounding box center [164, 352] width 216 height 544
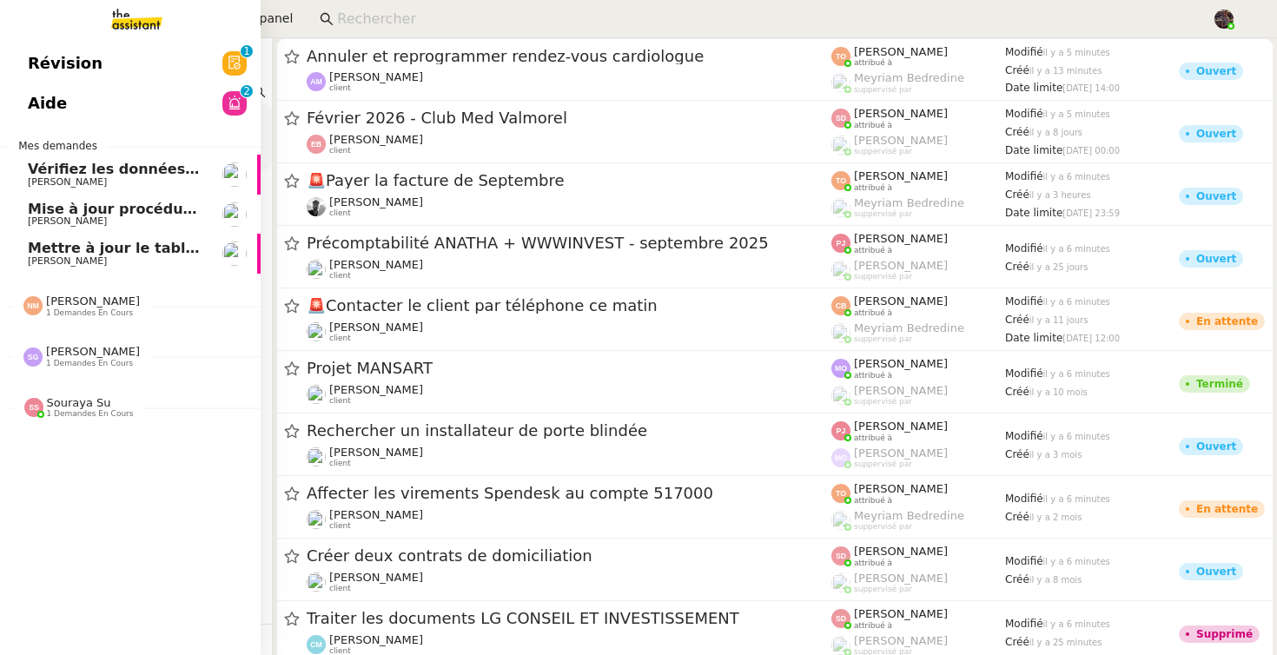
click at [61, 53] on span "Révision" at bounding box center [65, 63] width 75 height 26
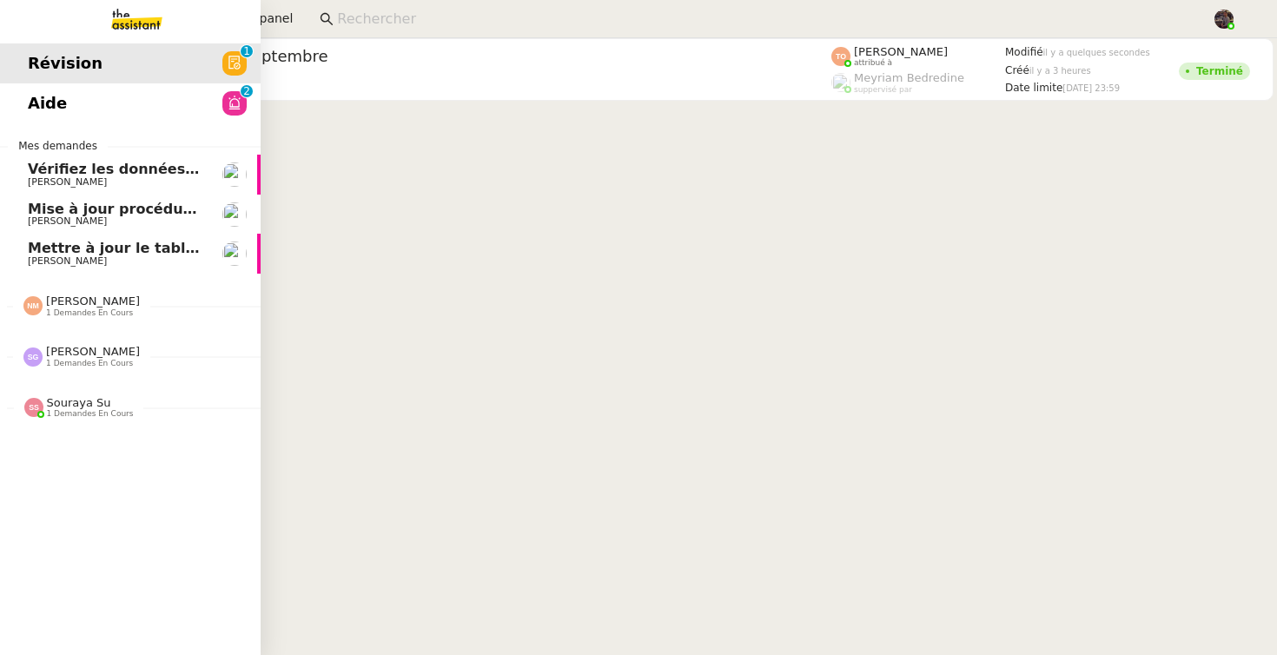
click at [99, 106] on link "Aide 0 1 2 3 4 5 6 7 8 9" at bounding box center [130, 103] width 261 height 40
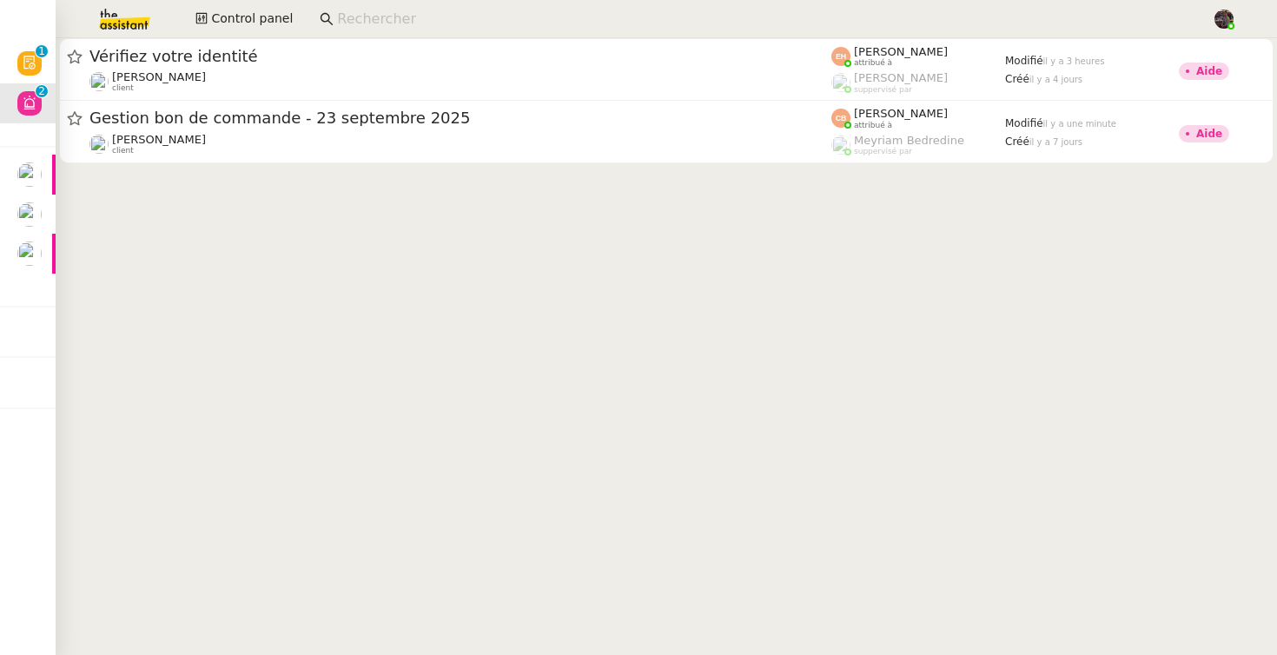
click at [701, 368] on cdk-virtual-scroll-viewport "Vérifiez votre identité Céline MAS client Esther Hillenbrand attribué à Romane …" at bounding box center [667, 346] width 1222 height 617
click at [128, 25] on img at bounding box center [110, 19] width 135 height 38
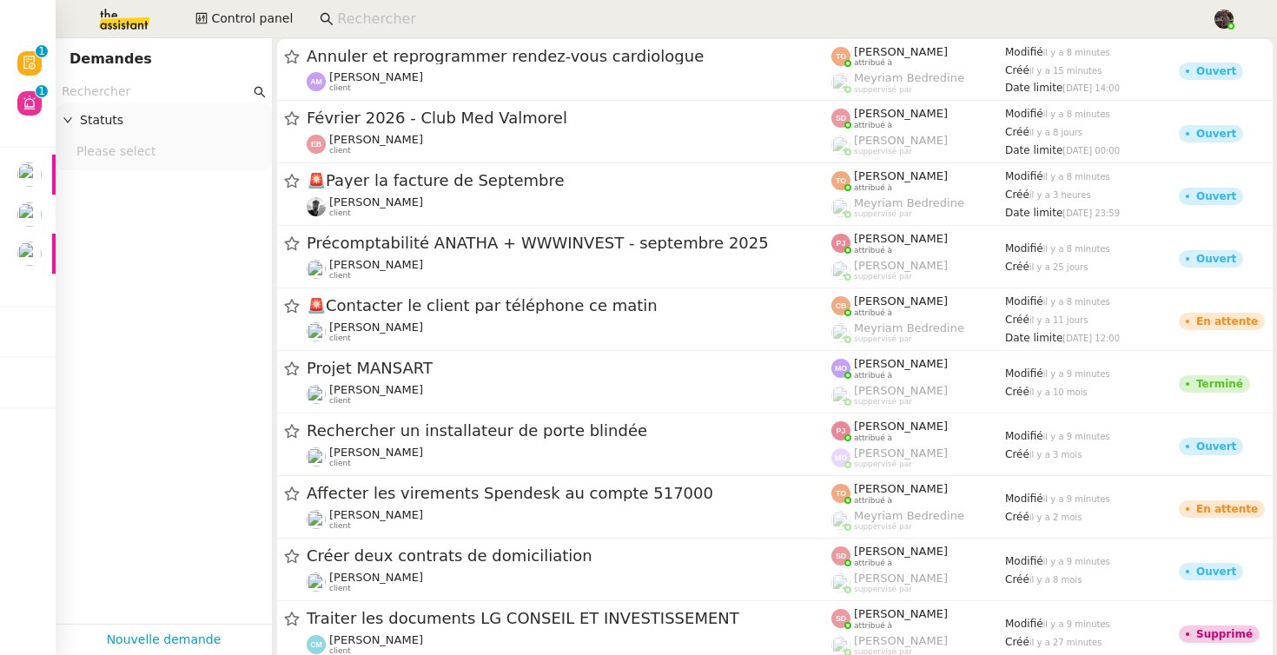
click at [254, 557] on app-tickets-filter "Statuts Please select" at bounding box center [164, 352] width 216 height 544
click at [130, 23] on img at bounding box center [110, 19] width 135 height 38
click at [124, 24] on img at bounding box center [110, 19] width 135 height 38
click at [123, 15] on img at bounding box center [110, 19] width 135 height 38
click at [196, 649] on link "Nouvelle demande" at bounding box center [164, 640] width 115 height 20
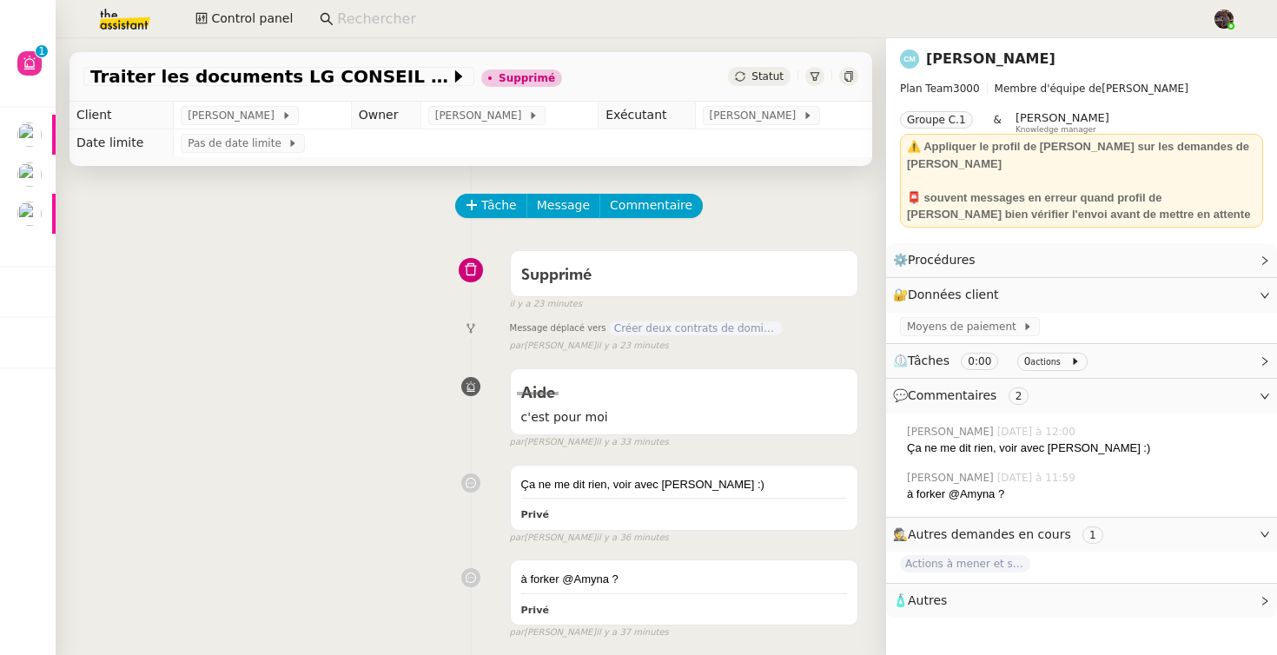
click at [433, 25] on input at bounding box center [766, 19] width 858 height 23
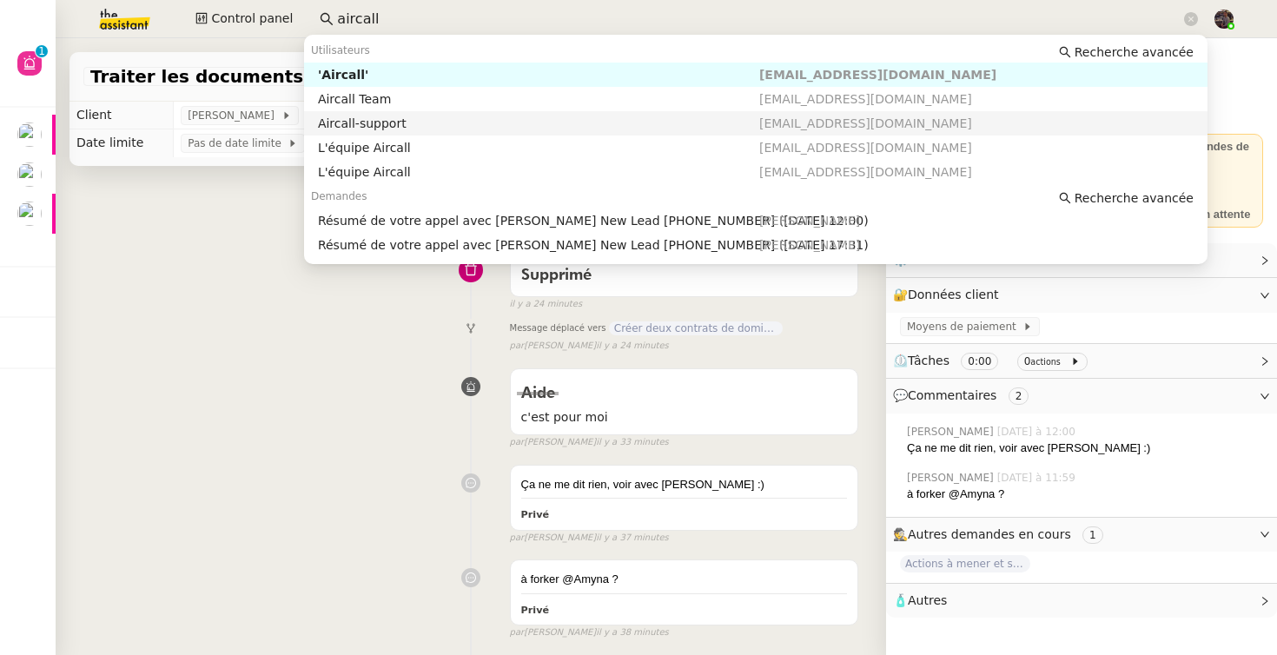
type input "aircall"
click at [127, 192] on div "Tâche Message Commentaire Veuillez patienter une erreur s'est produite 👌👌👌 mess…" at bounding box center [471, 493] width 831 height 655
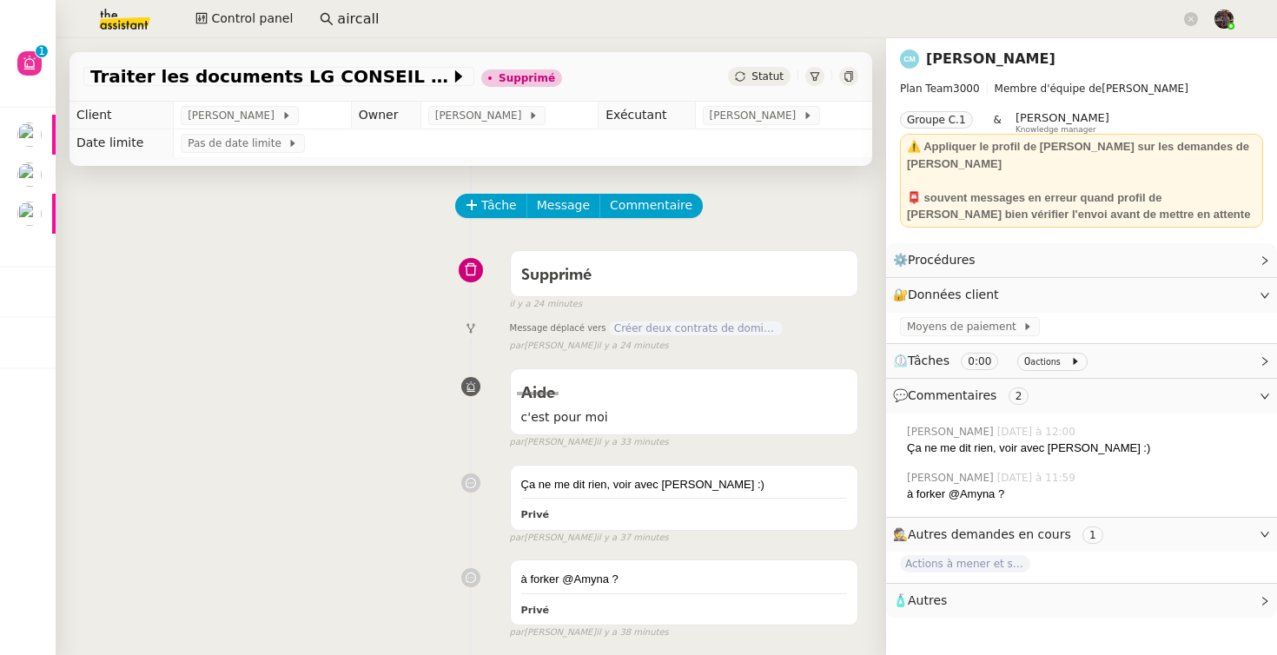
click at [135, 29] on img at bounding box center [110, 19] width 135 height 38
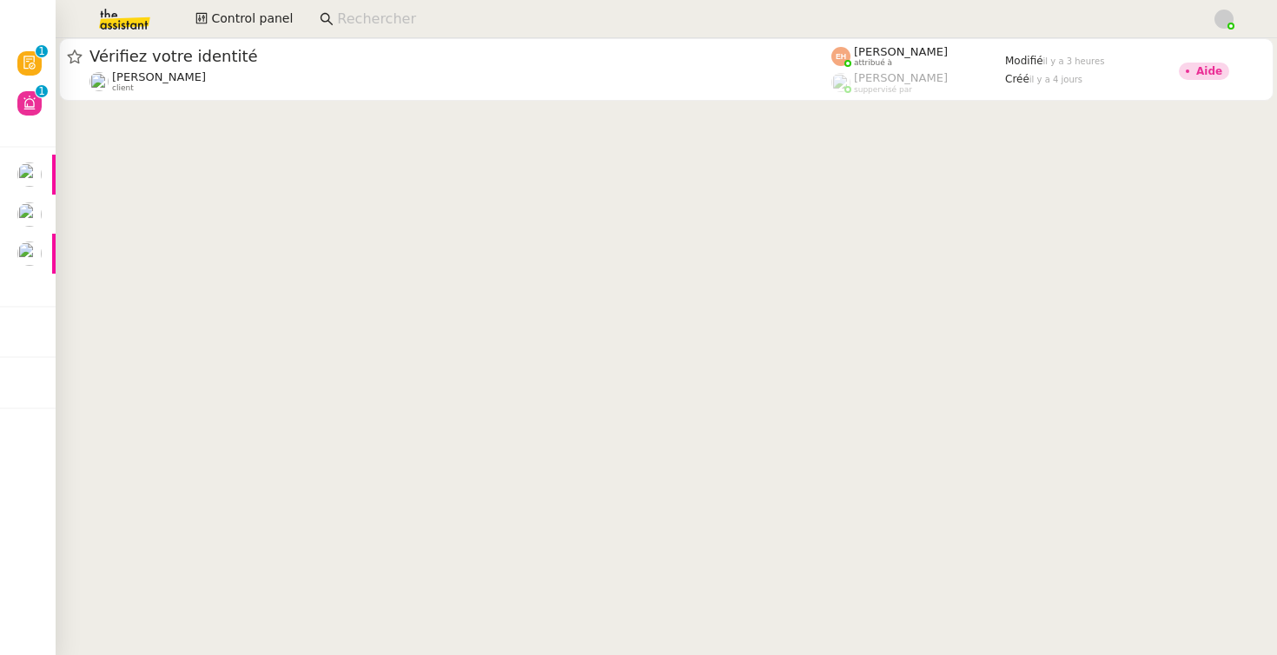
click at [141, 8] on img at bounding box center [110, 19] width 135 height 38
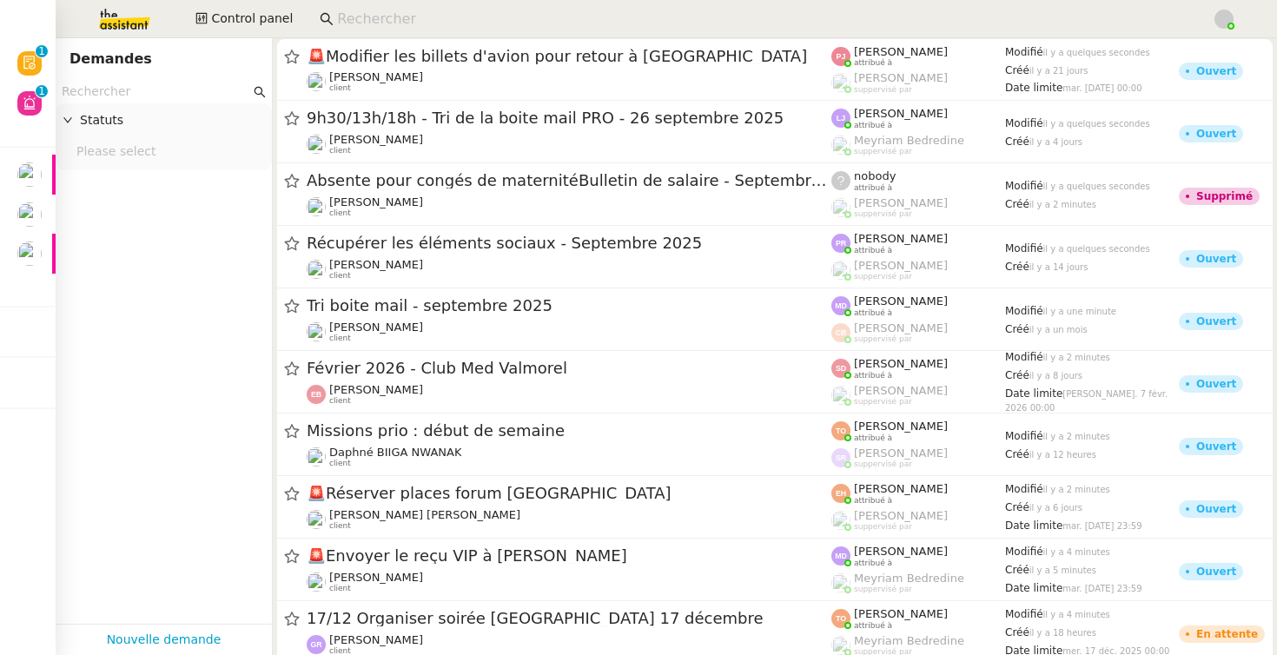
click at [151, 83] on input "text" at bounding box center [156, 92] width 189 height 20
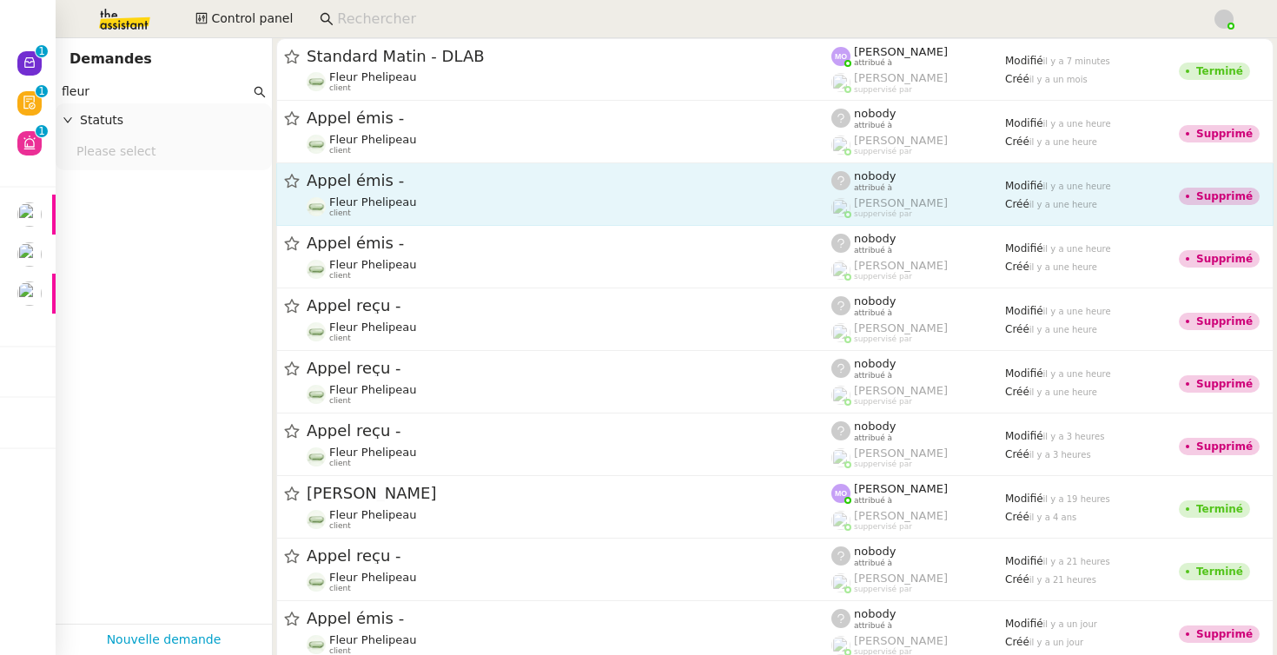
type input "fleur"
click at [452, 167] on link "[PERSON_NAME] émis - Fleur Phelipeau client nobody attribué à [PERSON_NAME] sup…" at bounding box center [775, 194] width 998 height 63
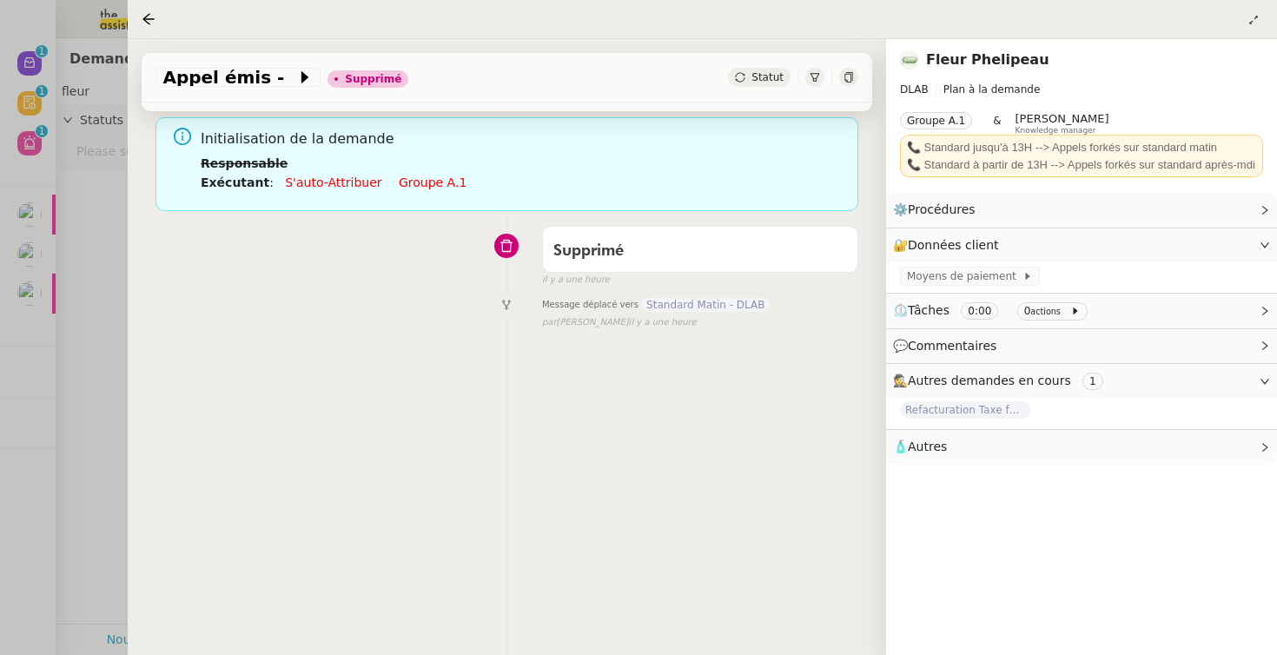
scroll to position [120, 0]
click at [111, 328] on div at bounding box center [638, 327] width 1277 height 655
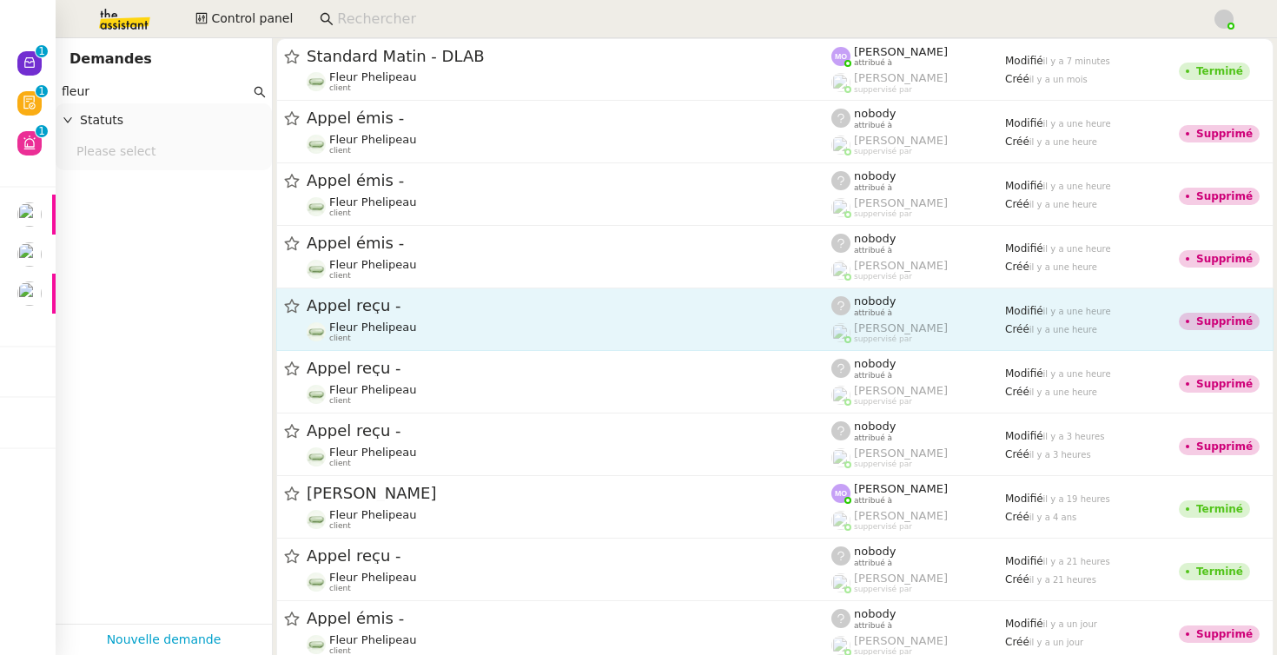
click at [583, 318] on div "[PERSON_NAME] reçu - Fleur Phelipeau client" at bounding box center [569, 319] width 525 height 48
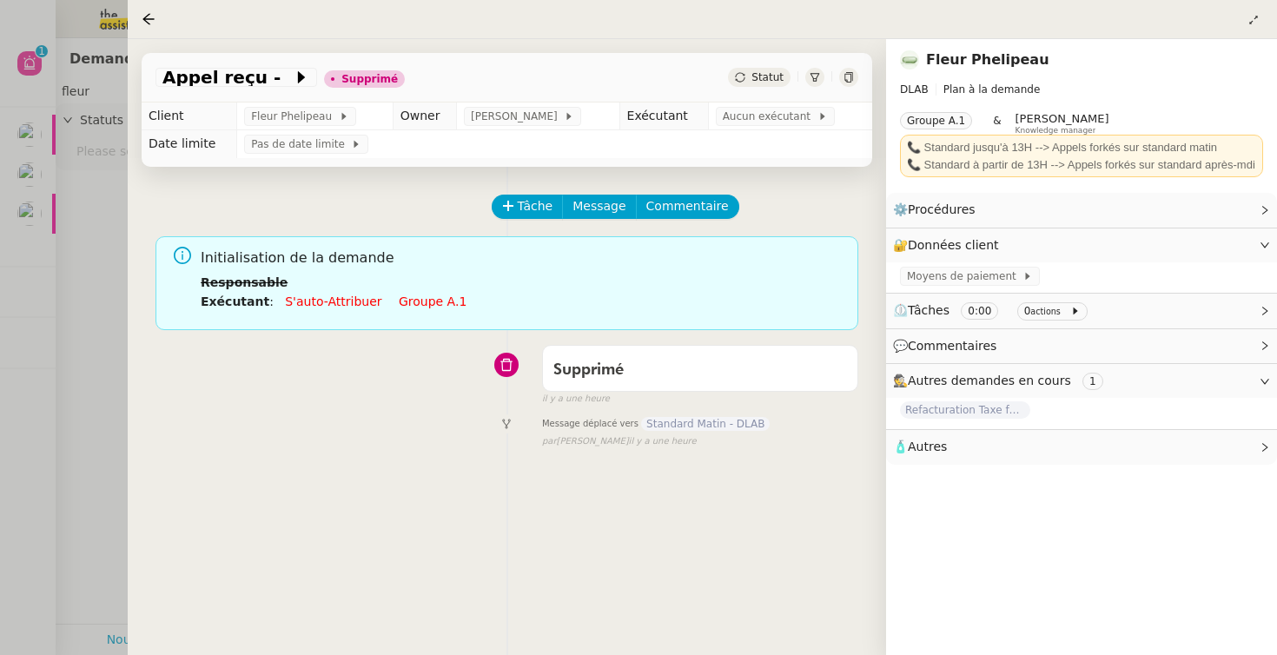
click at [76, 233] on div at bounding box center [638, 327] width 1277 height 655
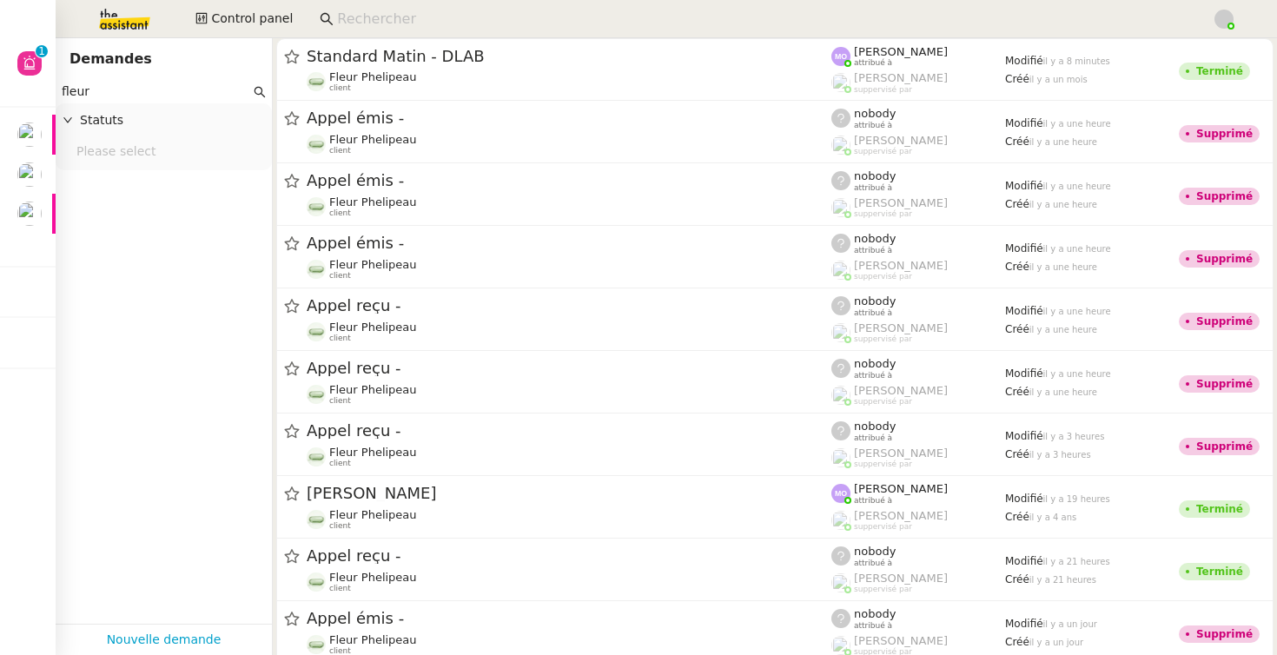
click at [130, 35] on img at bounding box center [110, 19] width 135 height 38
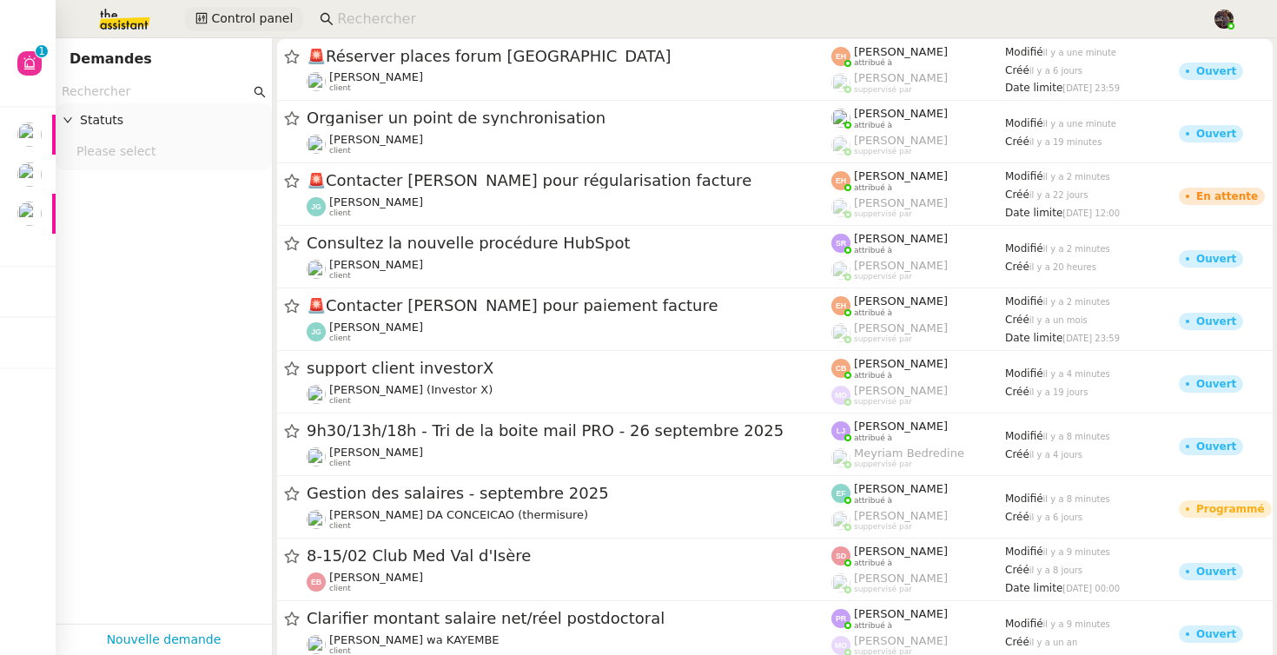
click at [258, 21] on span "Control panel" at bounding box center [252, 19] width 82 height 20
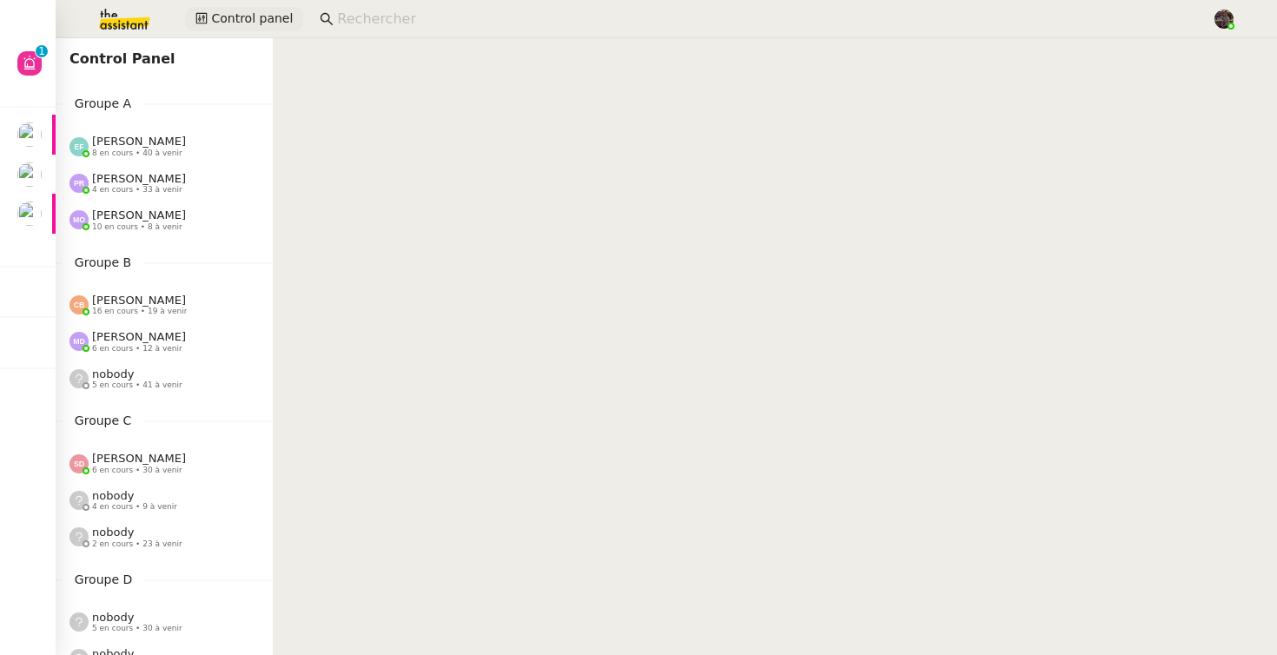
scroll to position [804, 0]
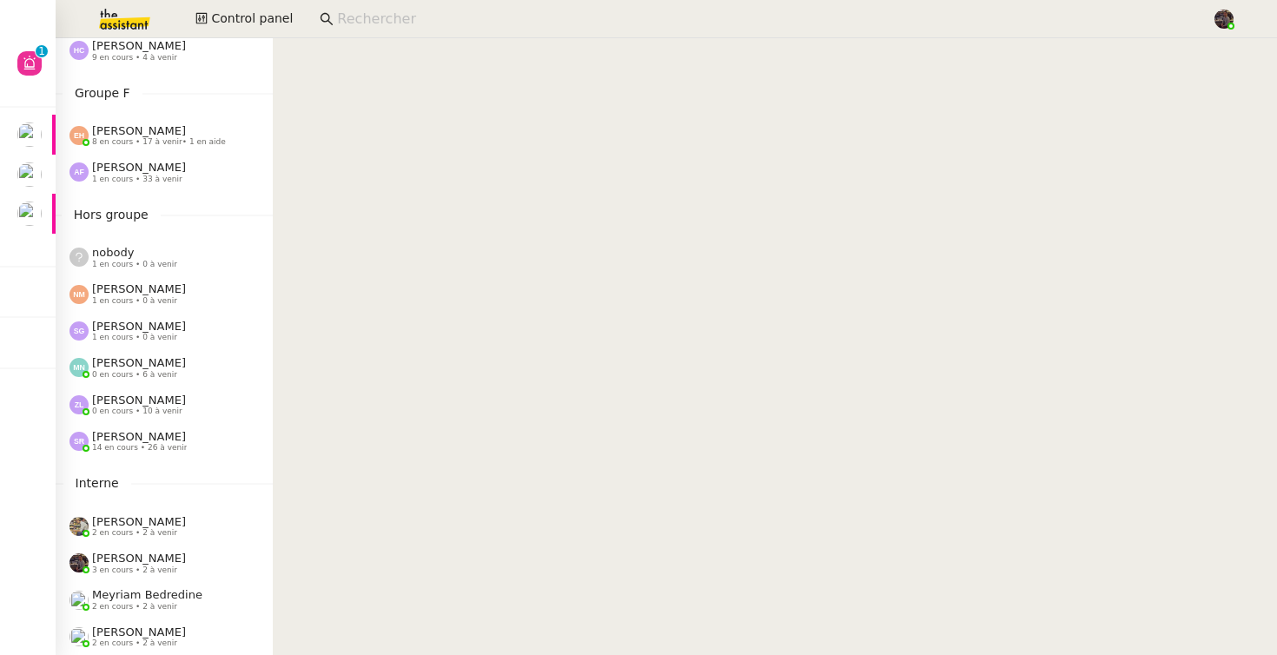
click at [127, 429] on div "[PERSON_NAME] 14 en cours • 26 à venir" at bounding box center [164, 441] width 217 height 36
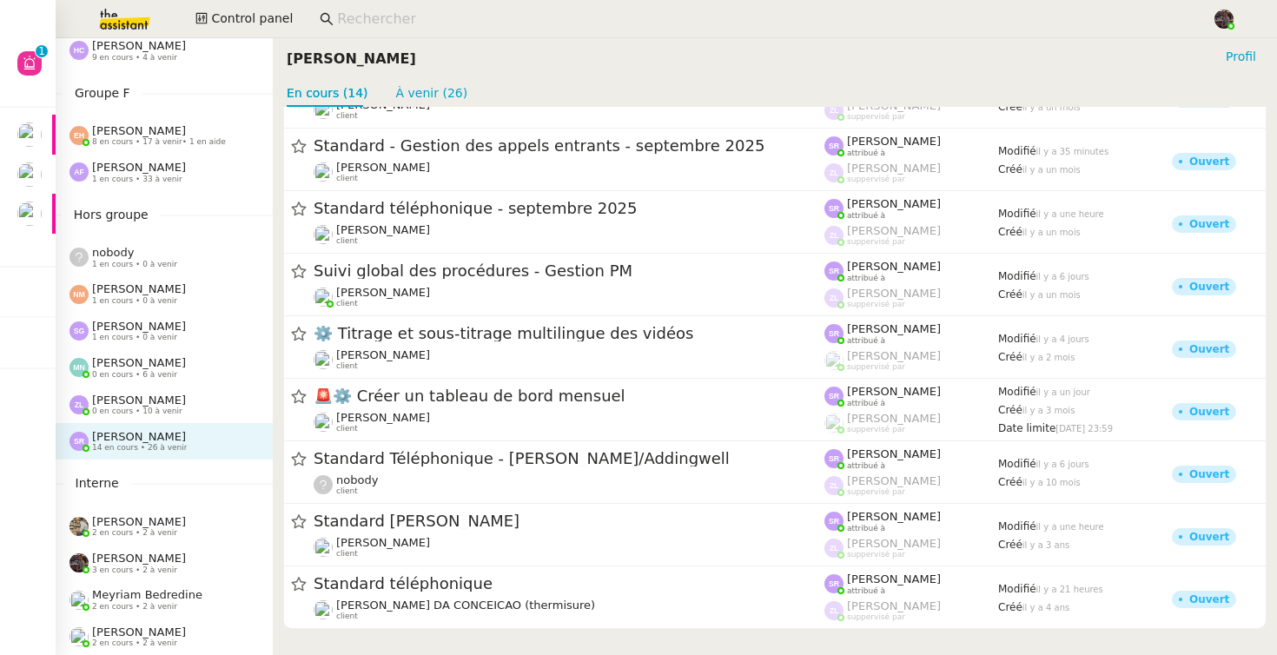
scroll to position [376, 0]
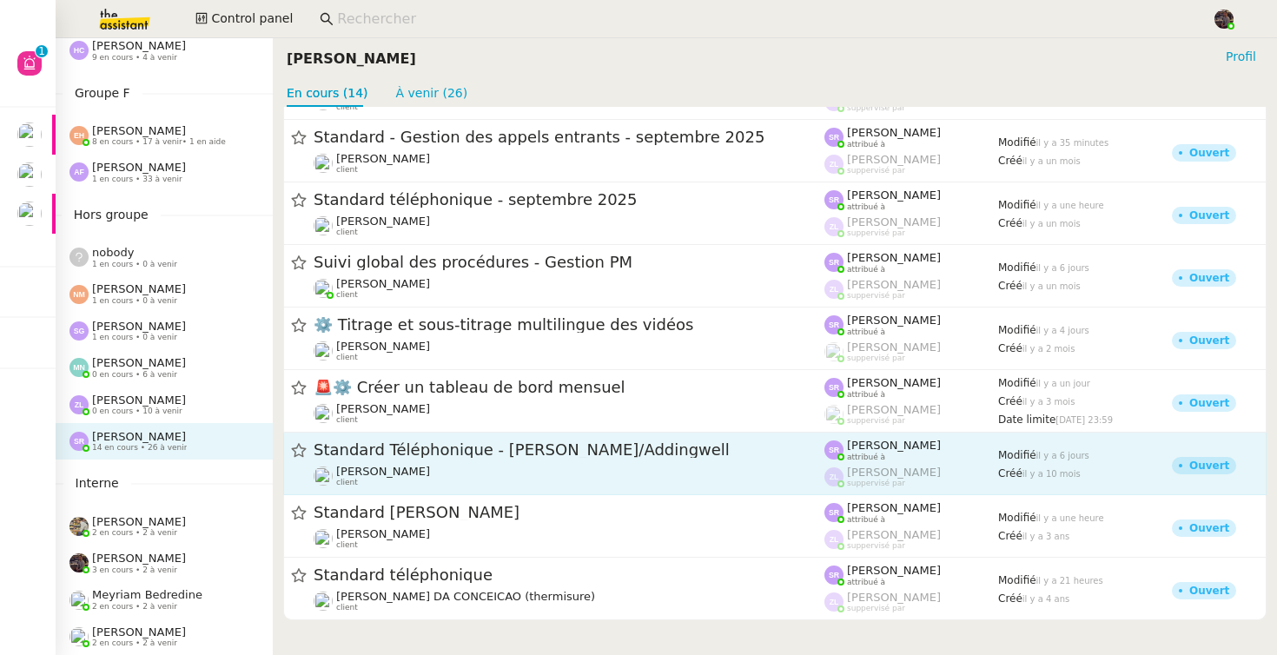
click at [442, 459] on div "Standard Téléphonique - [PERSON_NAME]/Addingwell" at bounding box center [569, 451] width 511 height 22
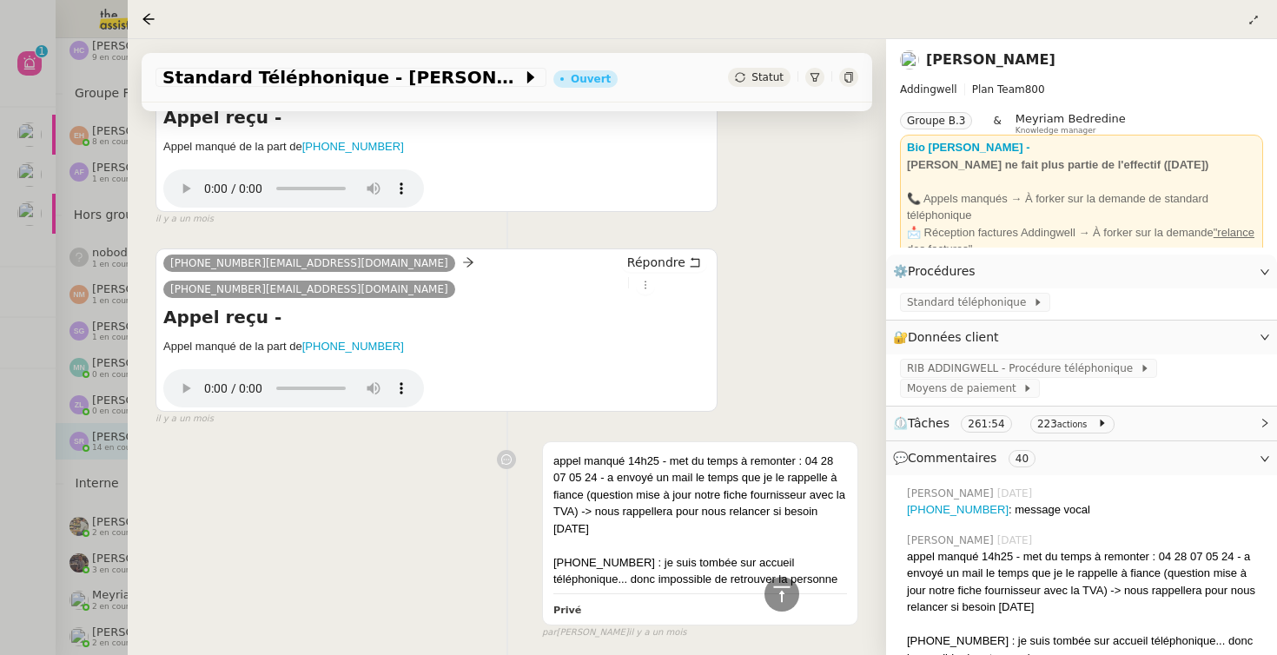
scroll to position [4606, 0]
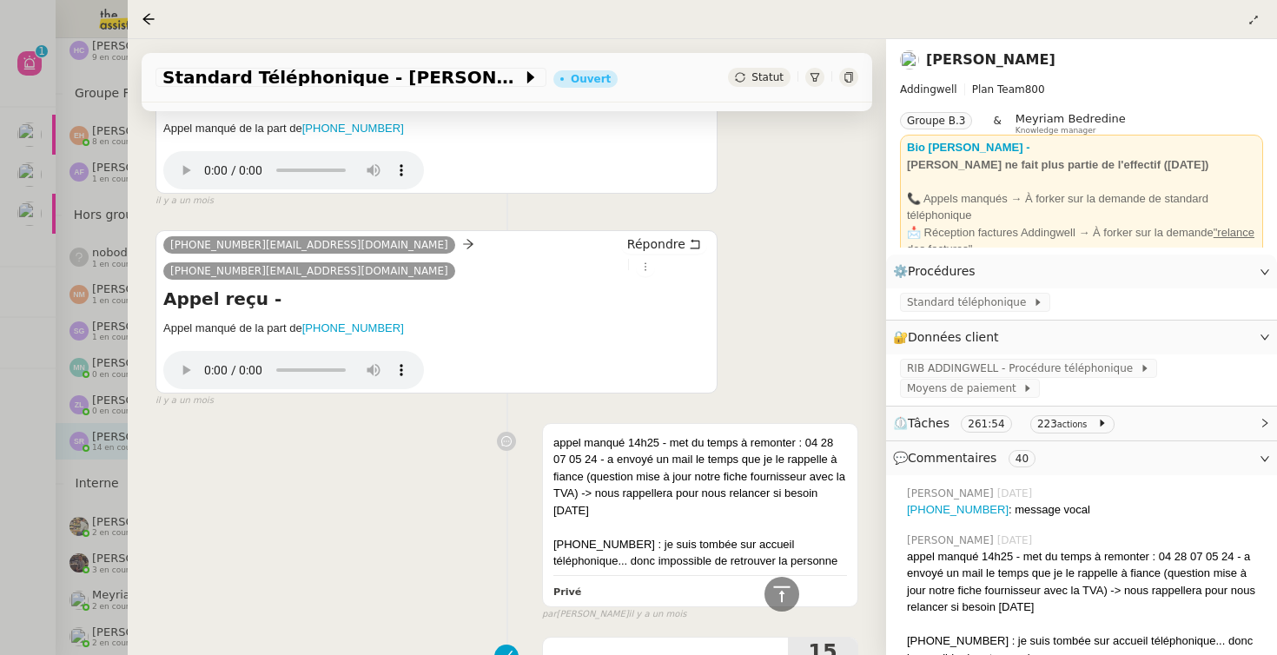
click at [76, 416] on div at bounding box center [638, 327] width 1277 height 655
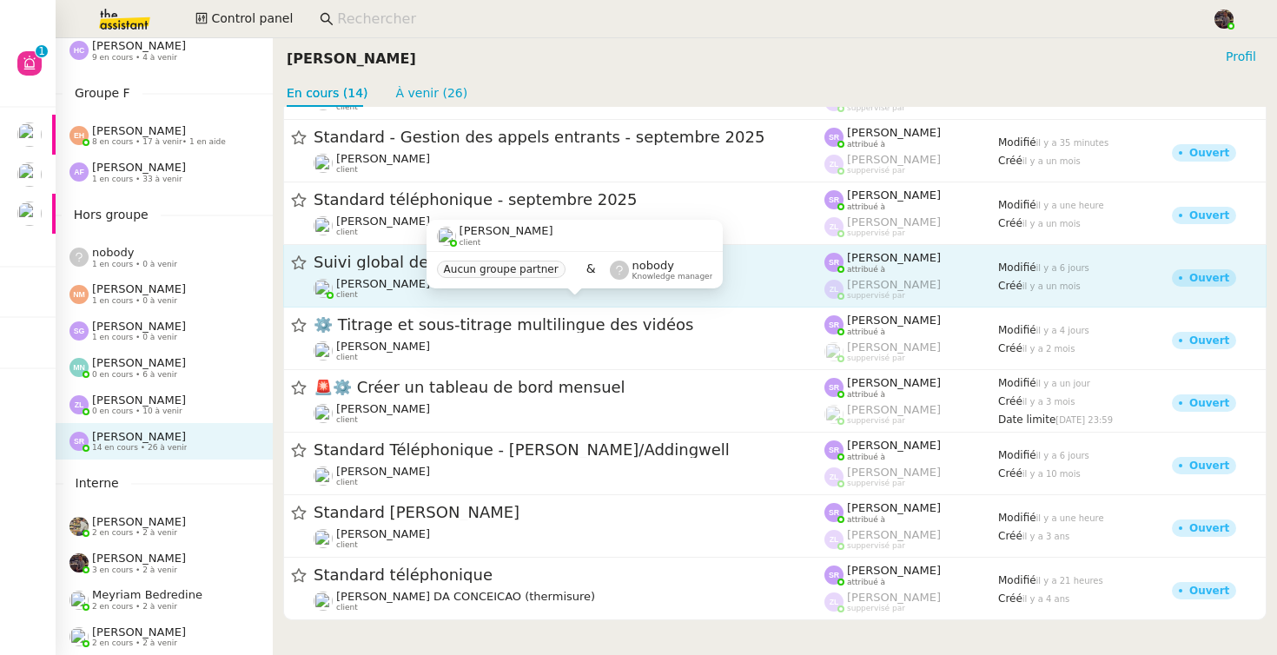
scroll to position [306, 0]
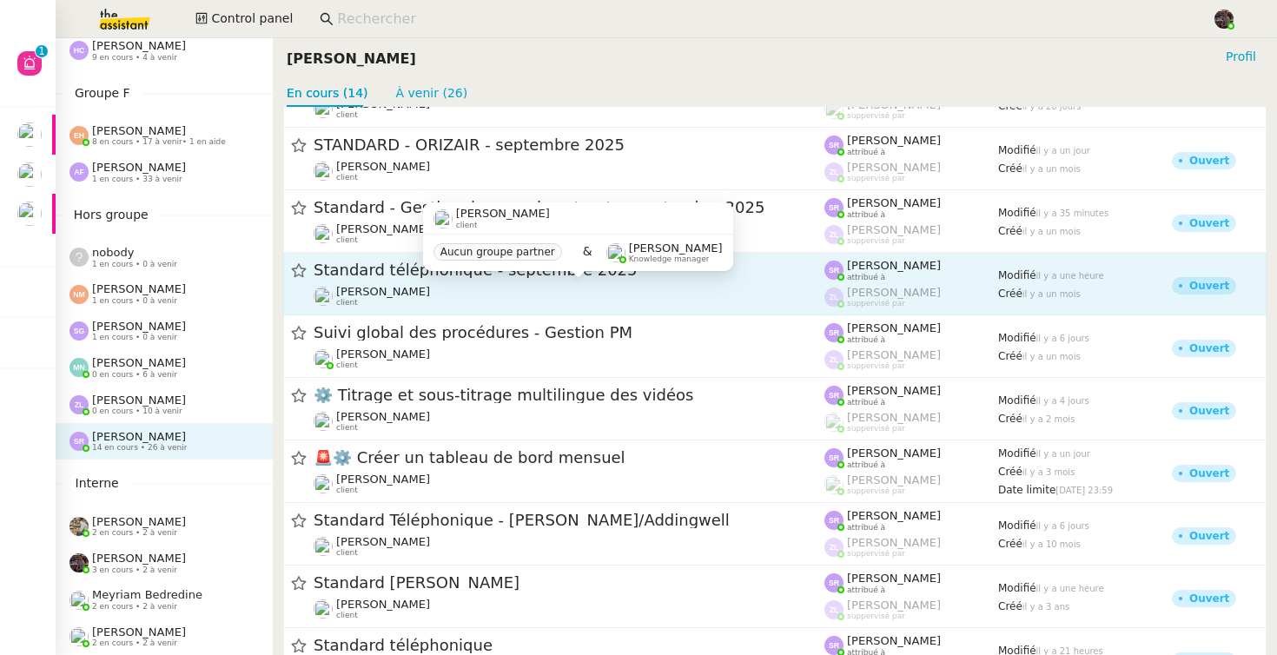
click at [423, 302] on div "[PERSON_NAME] client" at bounding box center [383, 296] width 94 height 23
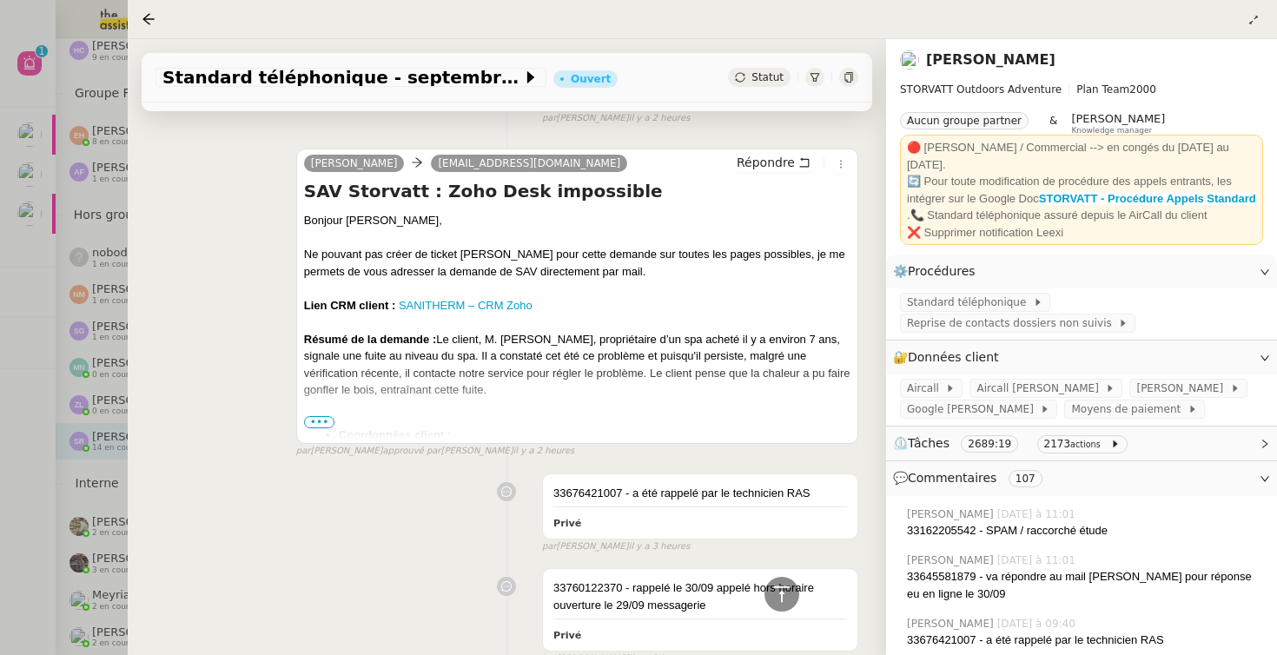
scroll to position [810, 0]
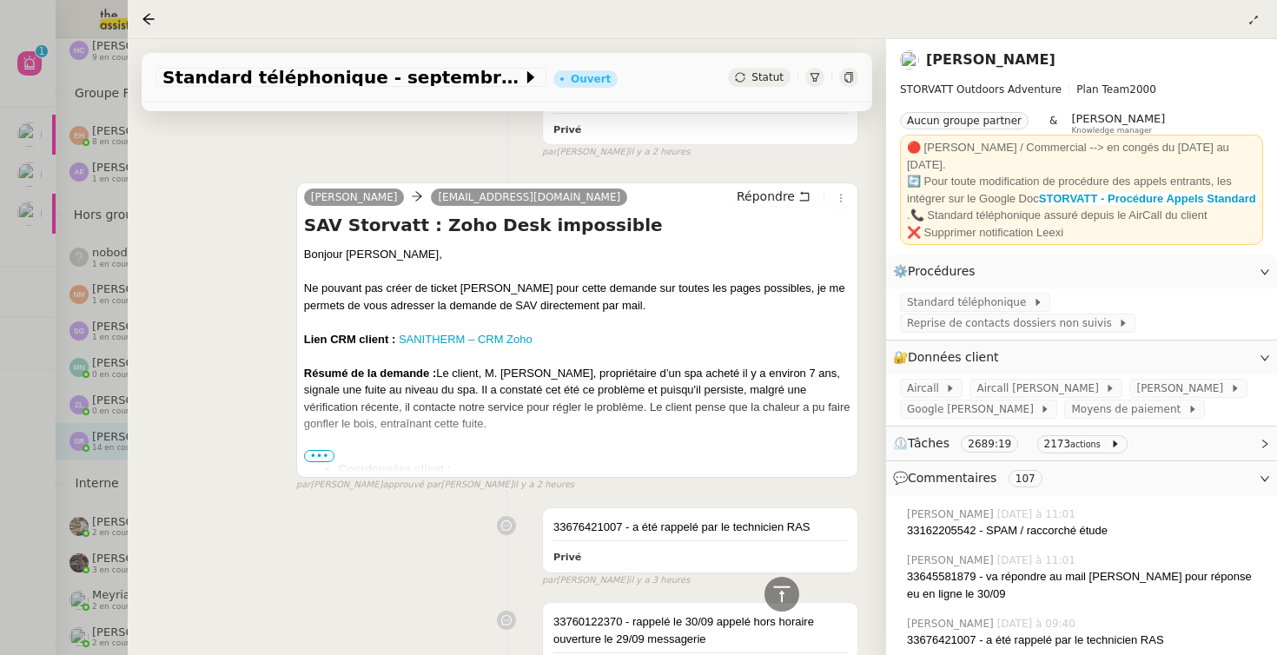
click at [223, 256] on div "[PERSON_NAME] [EMAIL_ADDRESS][DOMAIN_NAME] Répondre SAV Storvatt : Zoho Desk im…" at bounding box center [507, 330] width 703 height 326
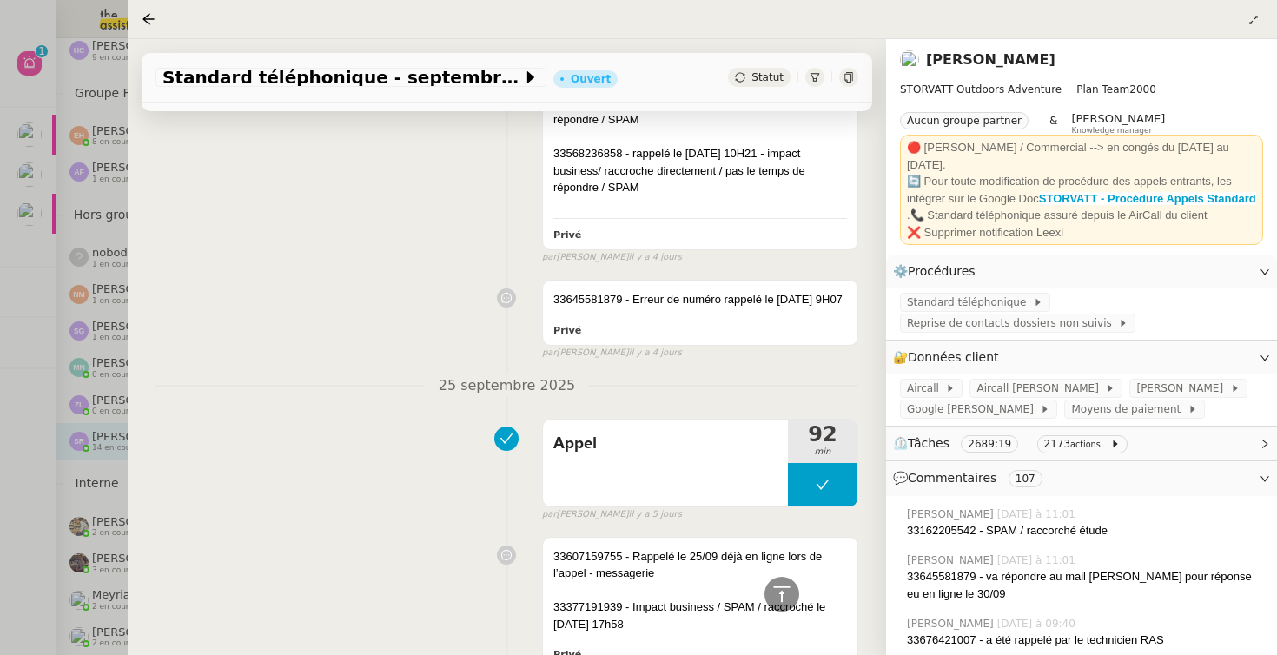
scroll to position [4352, 0]
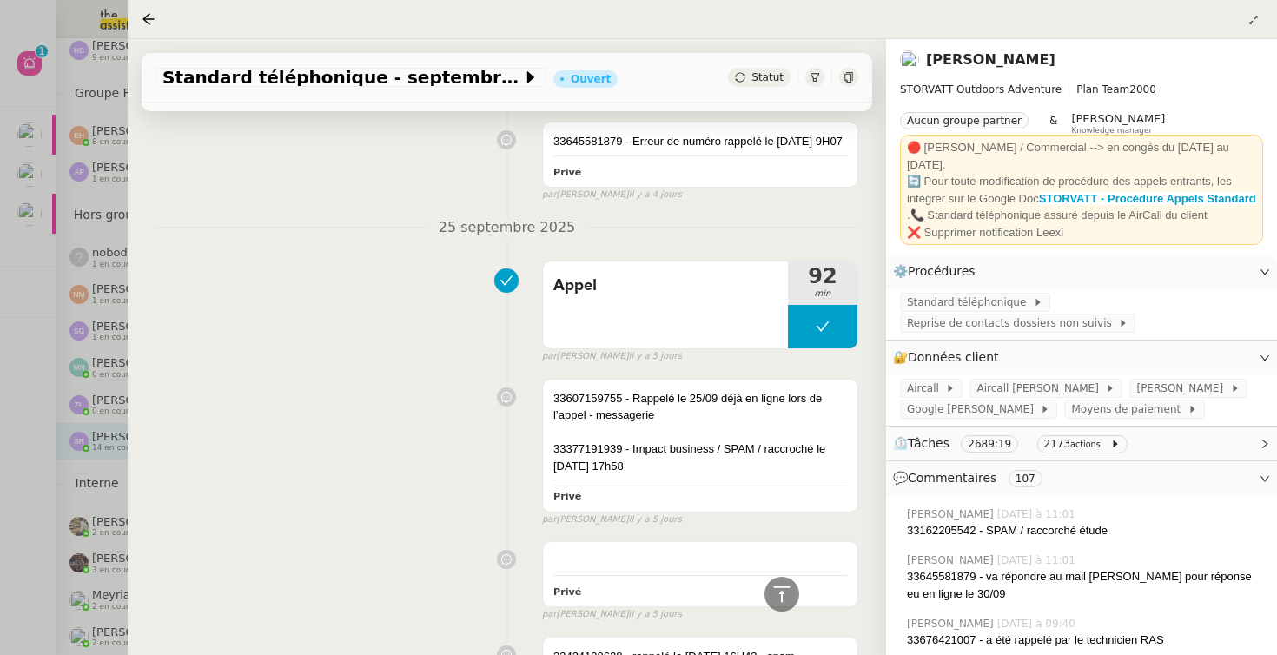
click at [56, 408] on div at bounding box center [638, 327] width 1277 height 655
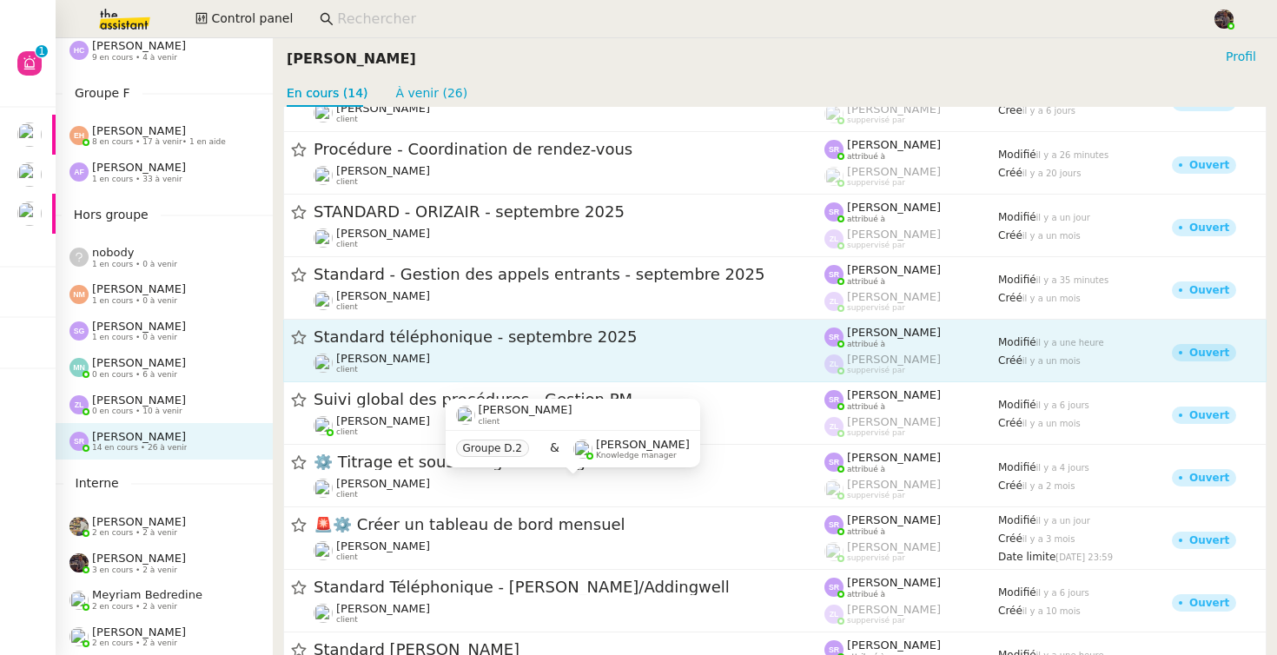
scroll to position [235, 0]
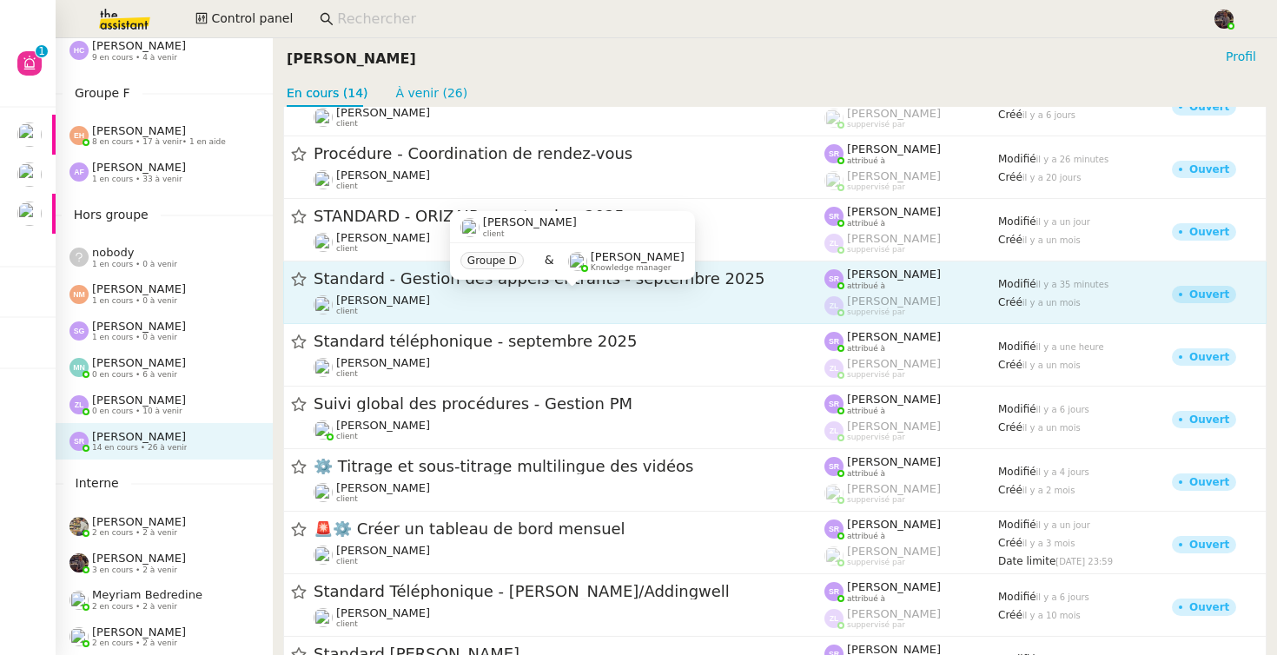
click at [395, 303] on span "[PERSON_NAME]" at bounding box center [383, 300] width 94 height 13
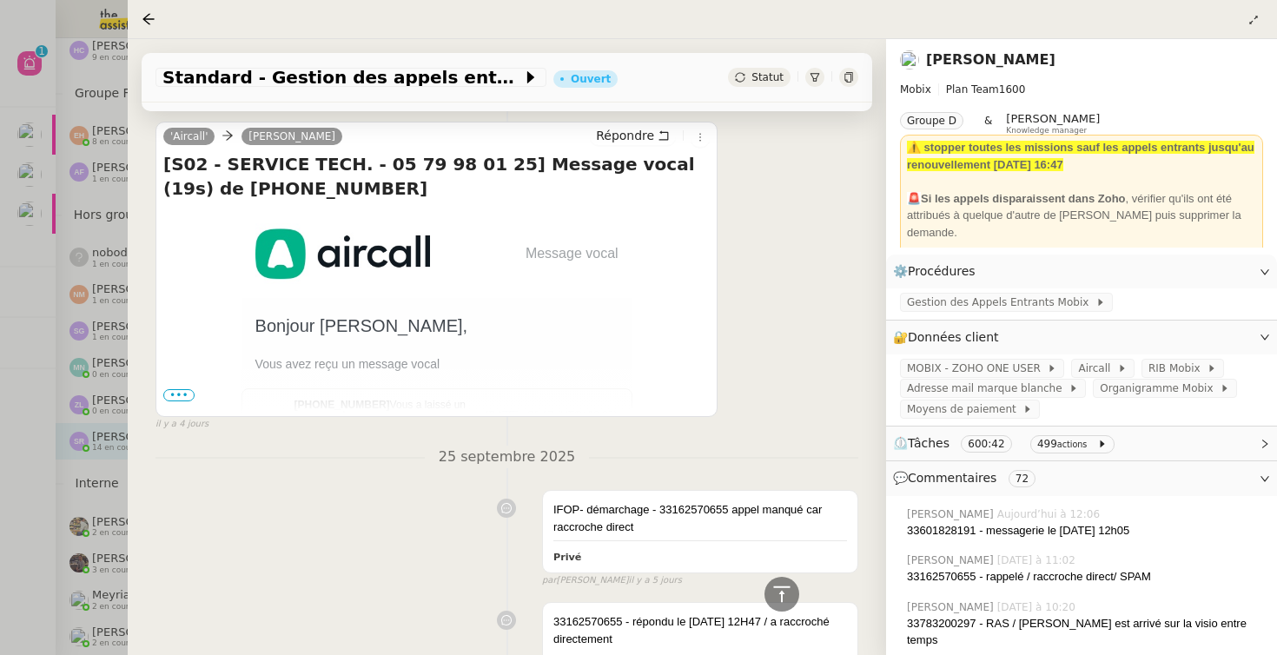
scroll to position [2644, 0]
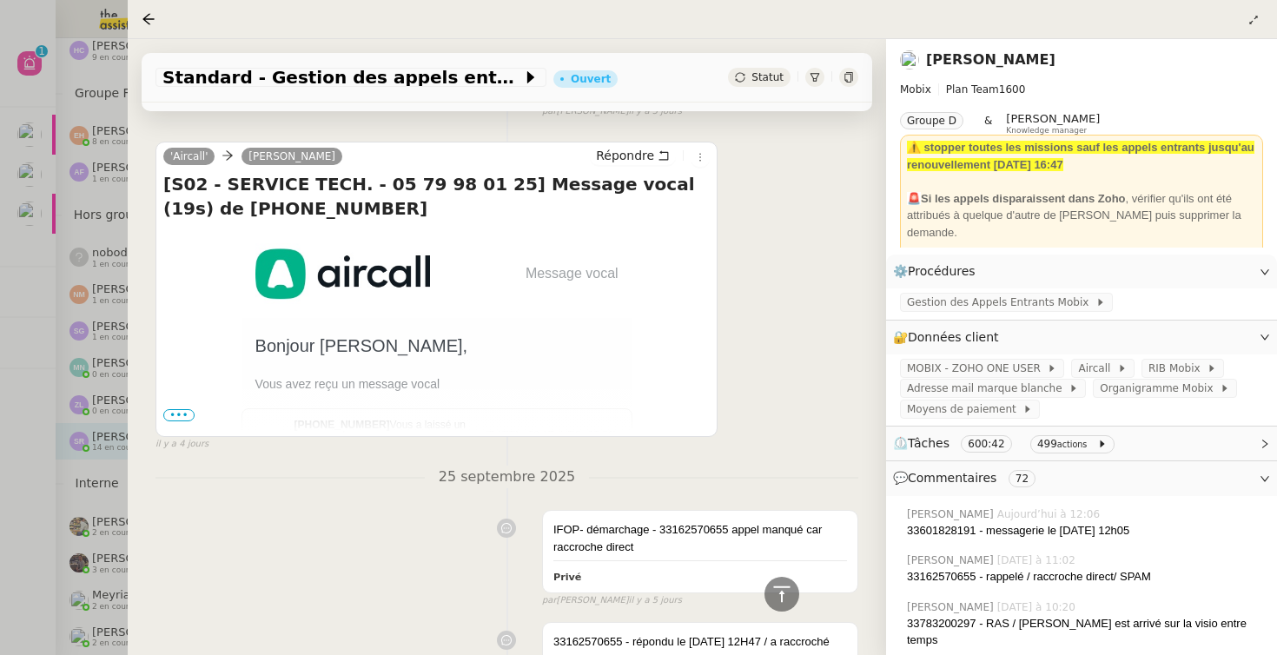
click at [181, 422] on center "Message vocal [PERSON_NAME], [PERSON_NAME] avez reçu un message vocal [PHONE_NU…" at bounding box center [436, 346] width 547 height 235
click at [172, 418] on span "•••" at bounding box center [178, 415] width 31 height 12
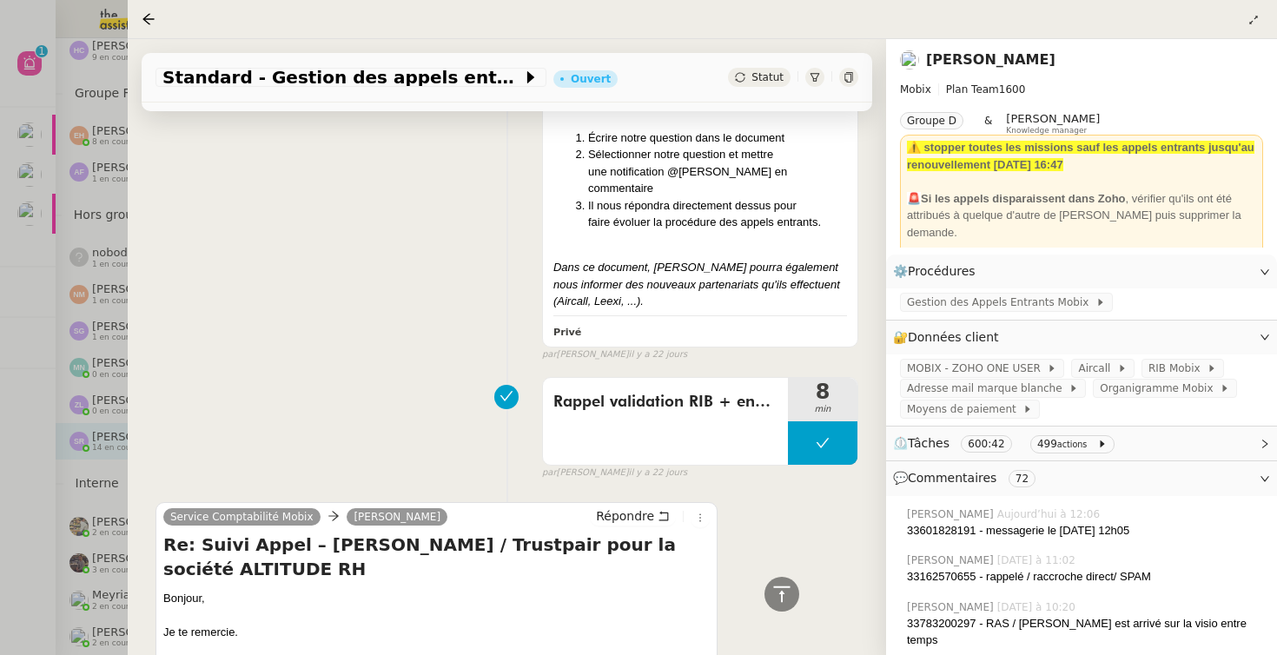
scroll to position [17884, 0]
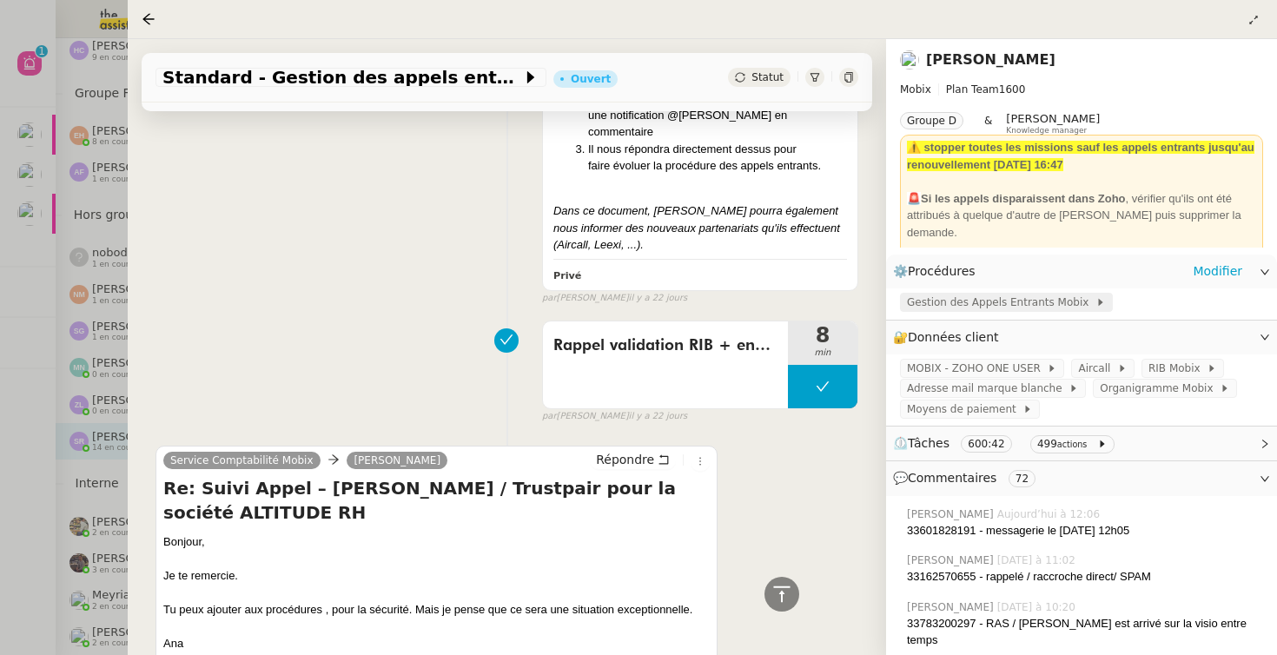
click at [961, 299] on span "Gestion des Appels Entrants Mobix" at bounding box center [1001, 302] width 189 height 17
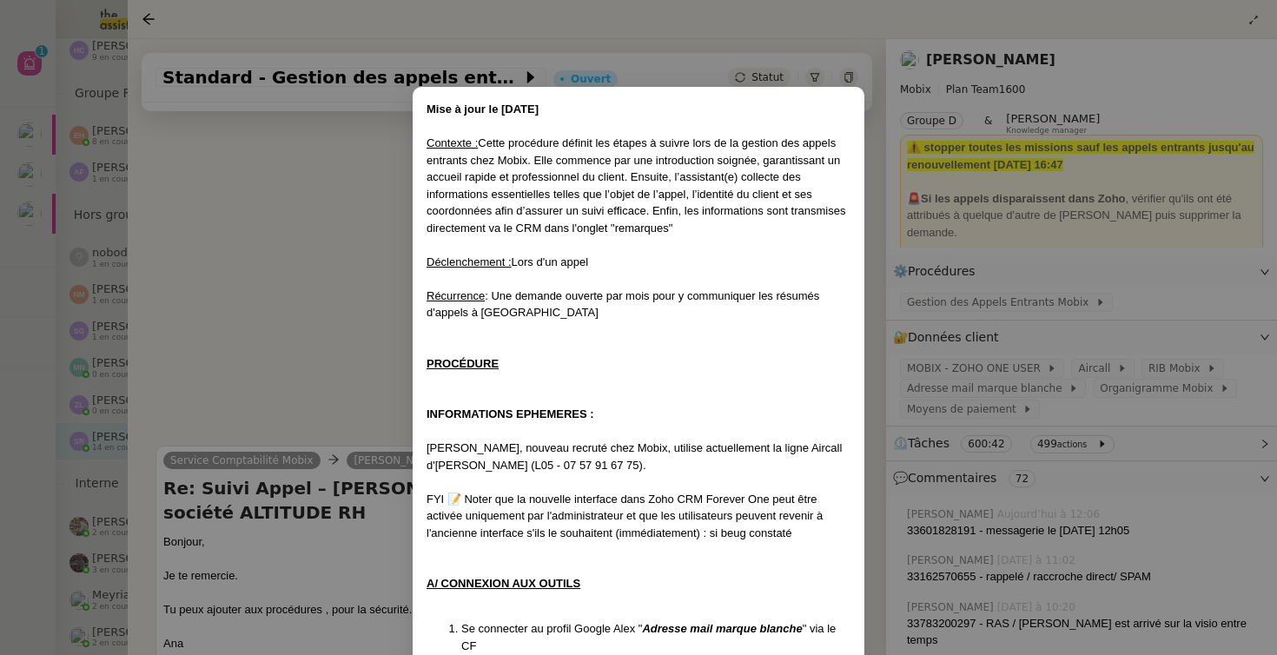
scroll to position [1030, 0]
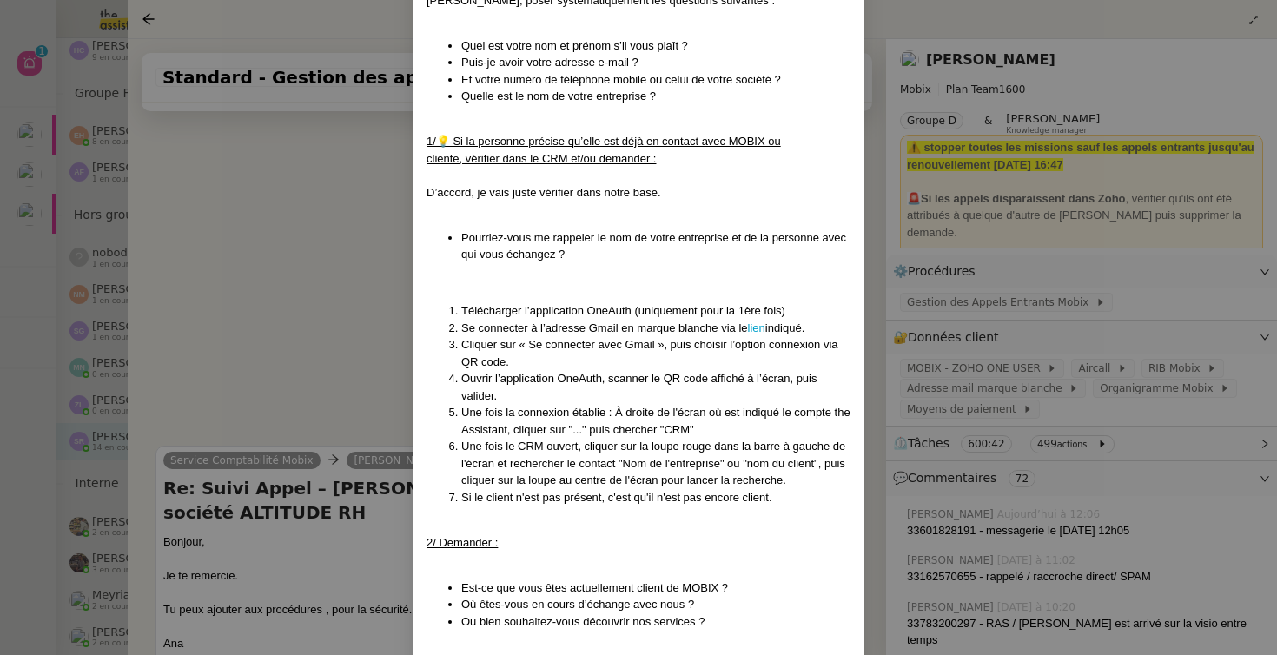
click at [996, 274] on nz-modal-container "Mise à jour le [DATE] Contexte : Cette procédure définit les étapes à suivre lo…" at bounding box center [638, 327] width 1277 height 655
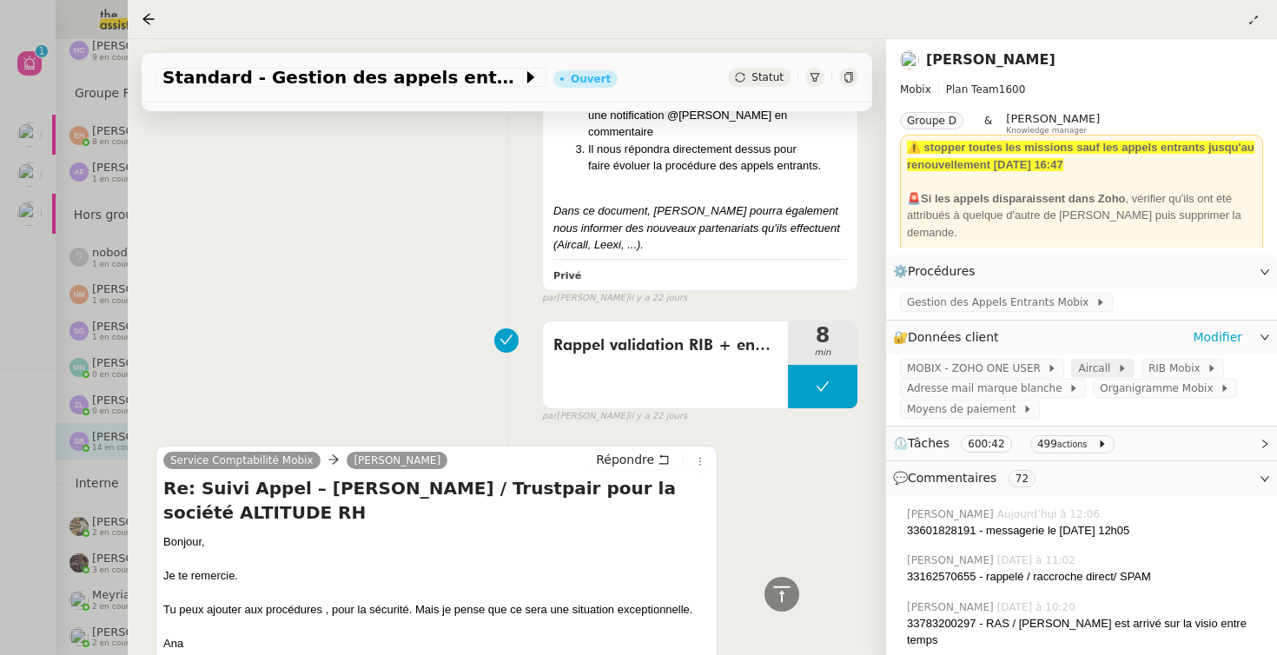
click at [1094, 363] on span "Aircall" at bounding box center [1097, 368] width 38 height 17
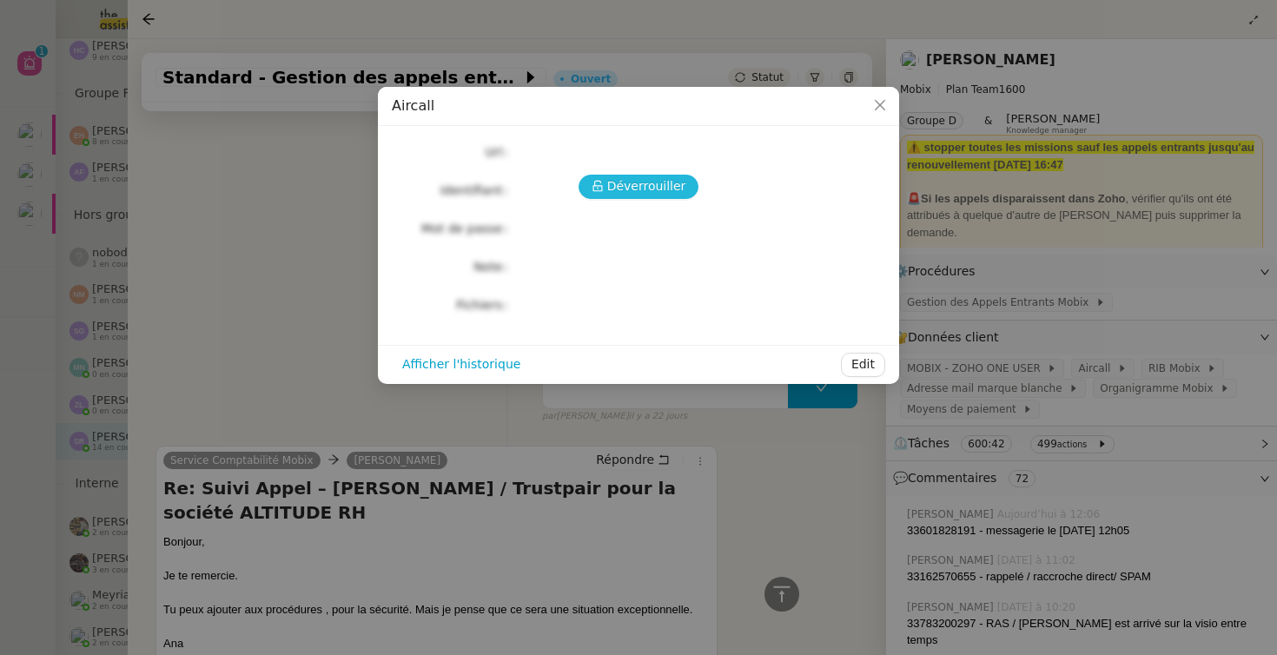
click at [631, 193] on span "Déverrouiller" at bounding box center [646, 186] width 79 height 20
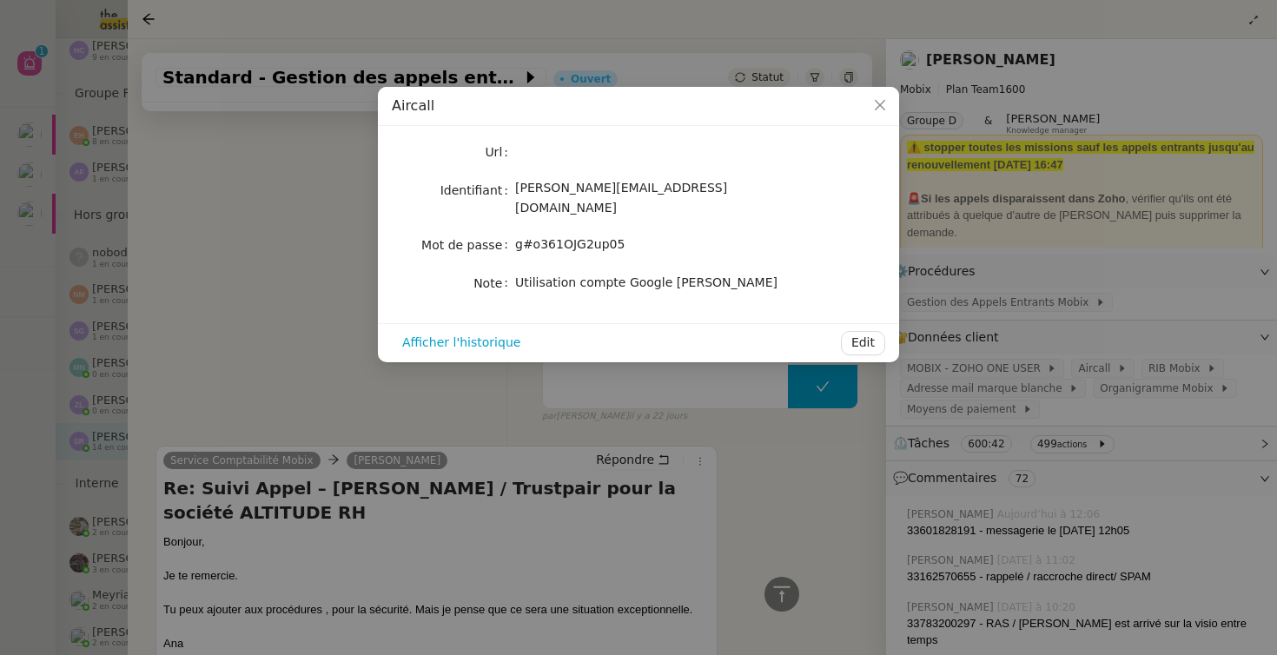
click at [547, 196] on span "[PERSON_NAME][EMAIL_ADDRESS][DOMAIN_NAME]" at bounding box center [621, 198] width 212 height 34
copy span "[PERSON_NAME][EMAIL_ADDRESS][DOMAIN_NAME]"
click at [563, 237] on div "g#o361OJG2up05" at bounding box center [659, 245] width 288 height 20
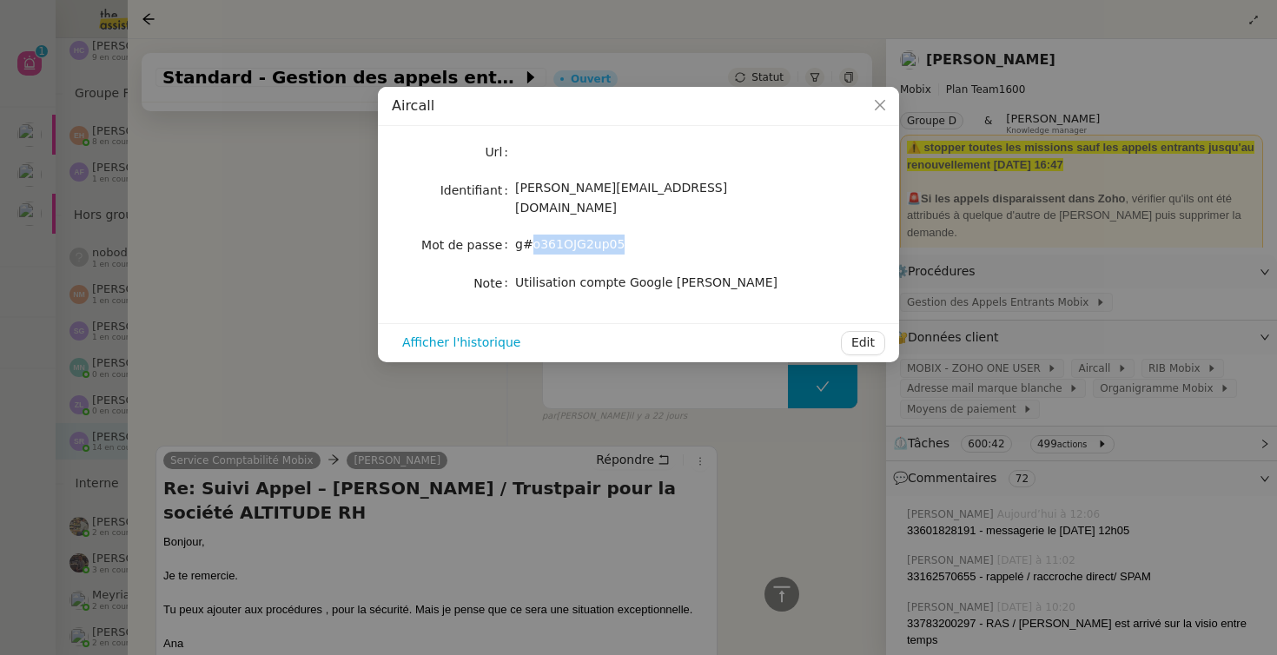
click at [563, 237] on div "g#o361OJG2up05" at bounding box center [659, 245] width 288 height 20
copy span "g#o361OJG2up05"
click at [538, 182] on div "[PERSON_NAME][EMAIL_ADDRESS][DOMAIN_NAME]" at bounding box center [659, 198] width 288 height 41
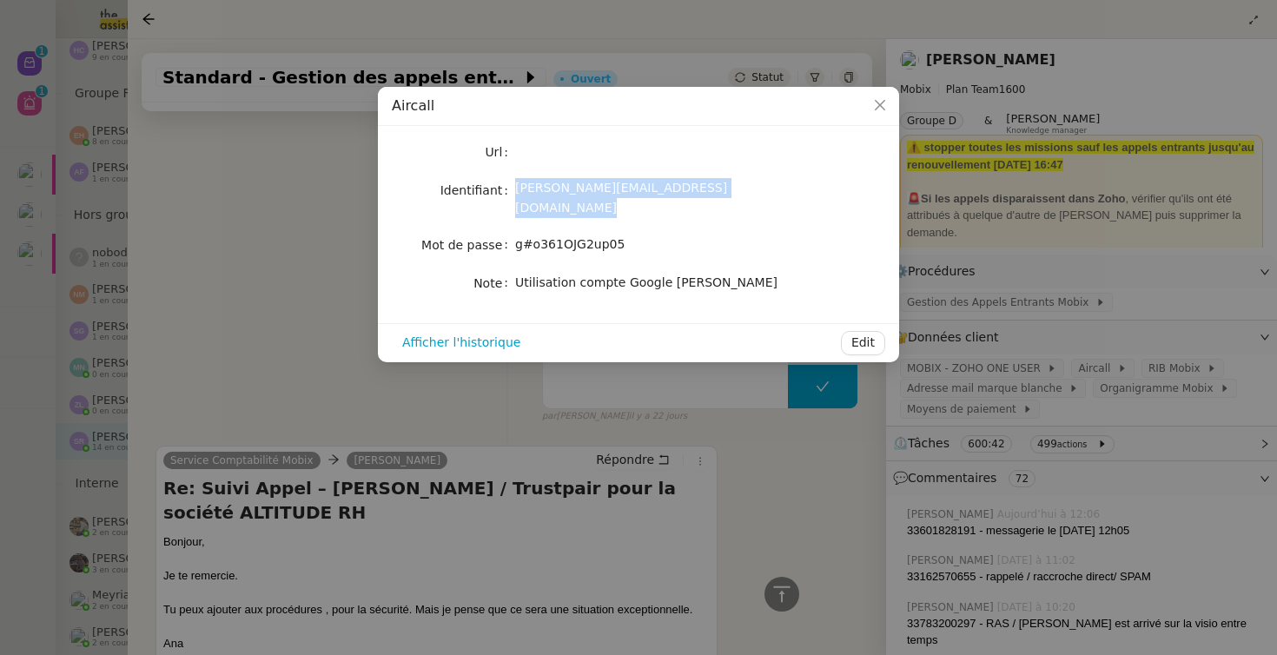
click at [538, 182] on div "[PERSON_NAME][EMAIL_ADDRESS][DOMAIN_NAME]" at bounding box center [659, 198] width 288 height 41
copy span "[PERSON_NAME][EMAIL_ADDRESS][DOMAIN_NAME]"
click at [586, 237] on span "g#o361OJG2up05" at bounding box center [569, 244] width 109 height 14
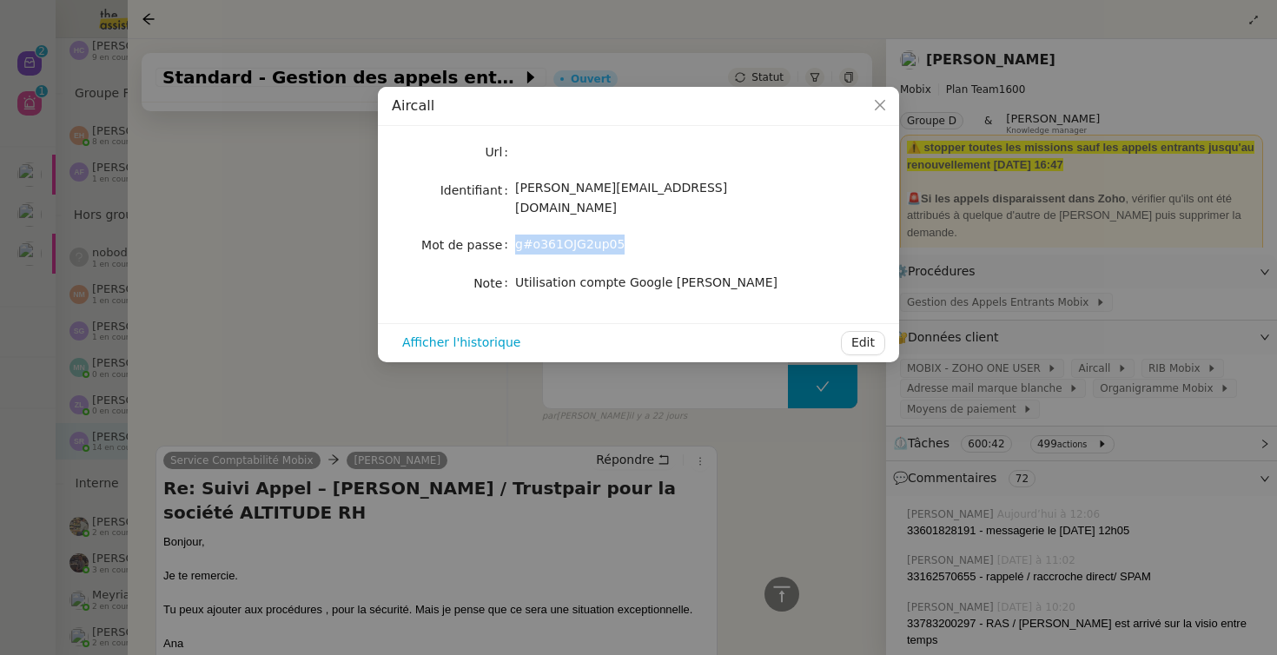
click at [586, 237] on span "g#o361OJG2up05" at bounding box center [569, 244] width 109 height 14
copy span "g#o361OJG2up05"
click at [177, 247] on nz-modal-container "Aircall Url Identifiant [PERSON_NAME][EMAIL_ADDRESS][DOMAIN_NAME] Mot de passe …" at bounding box center [638, 327] width 1277 height 655
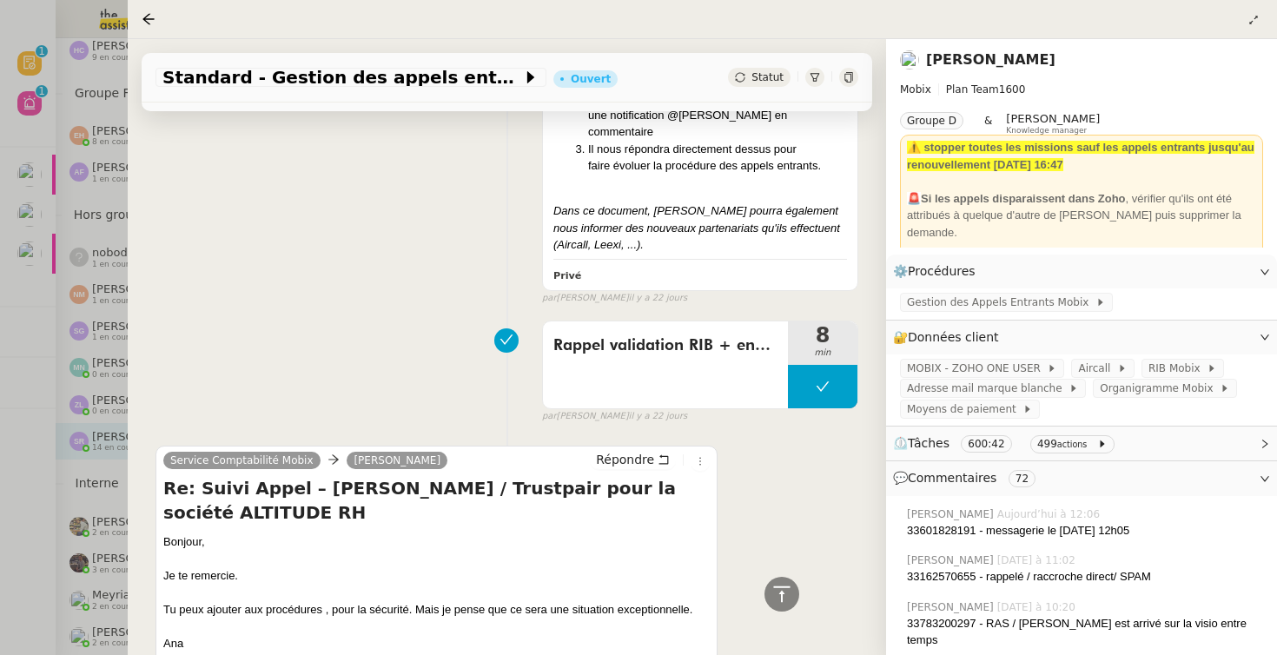
click at [123, 234] on div at bounding box center [638, 327] width 1277 height 655
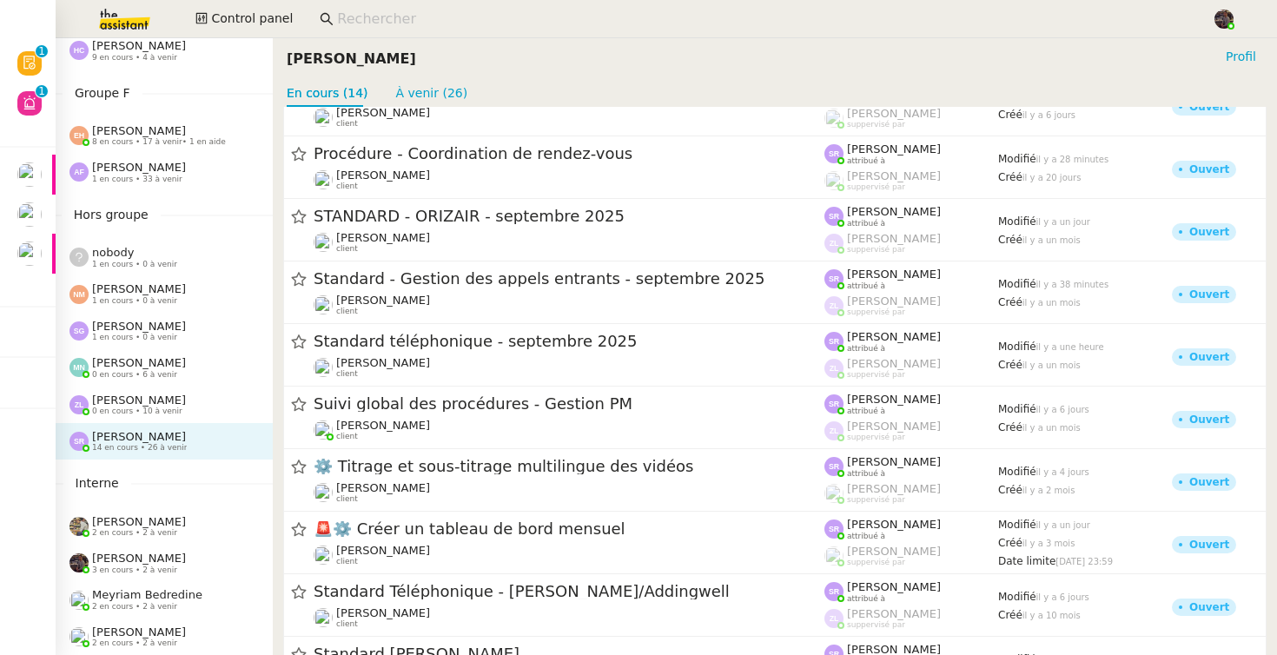
click at [108, 14] on img at bounding box center [110, 19] width 135 height 38
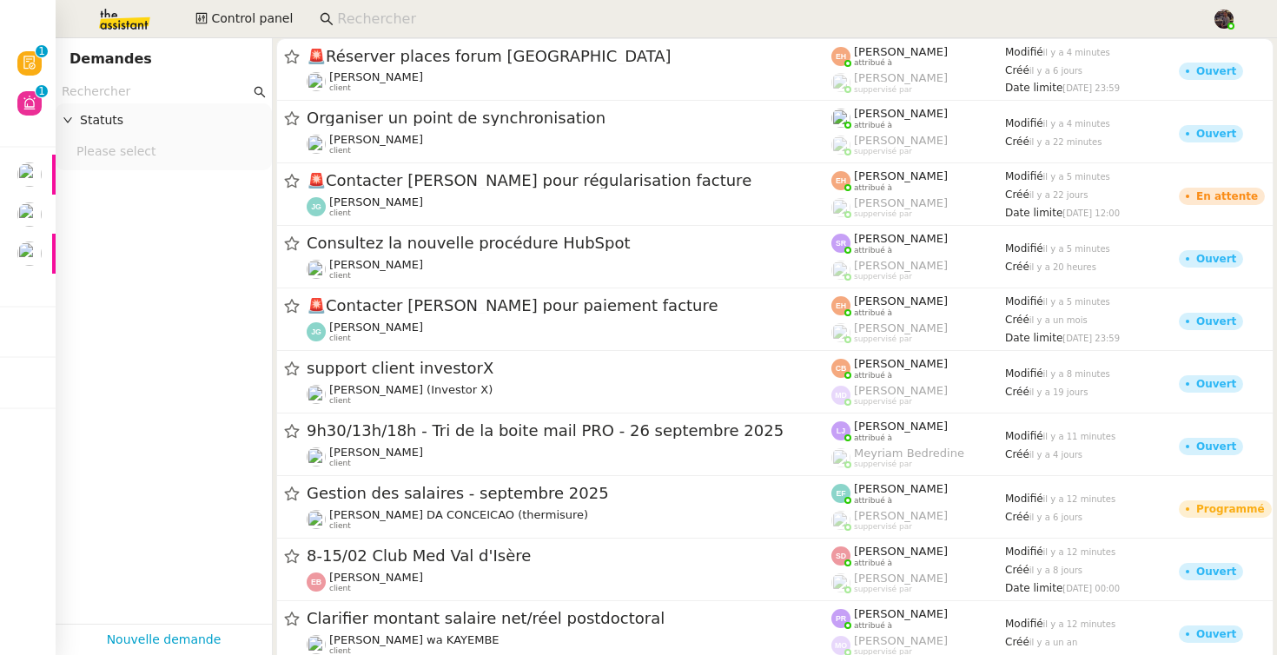
click at [158, 100] on input "text" at bounding box center [156, 92] width 189 height 20
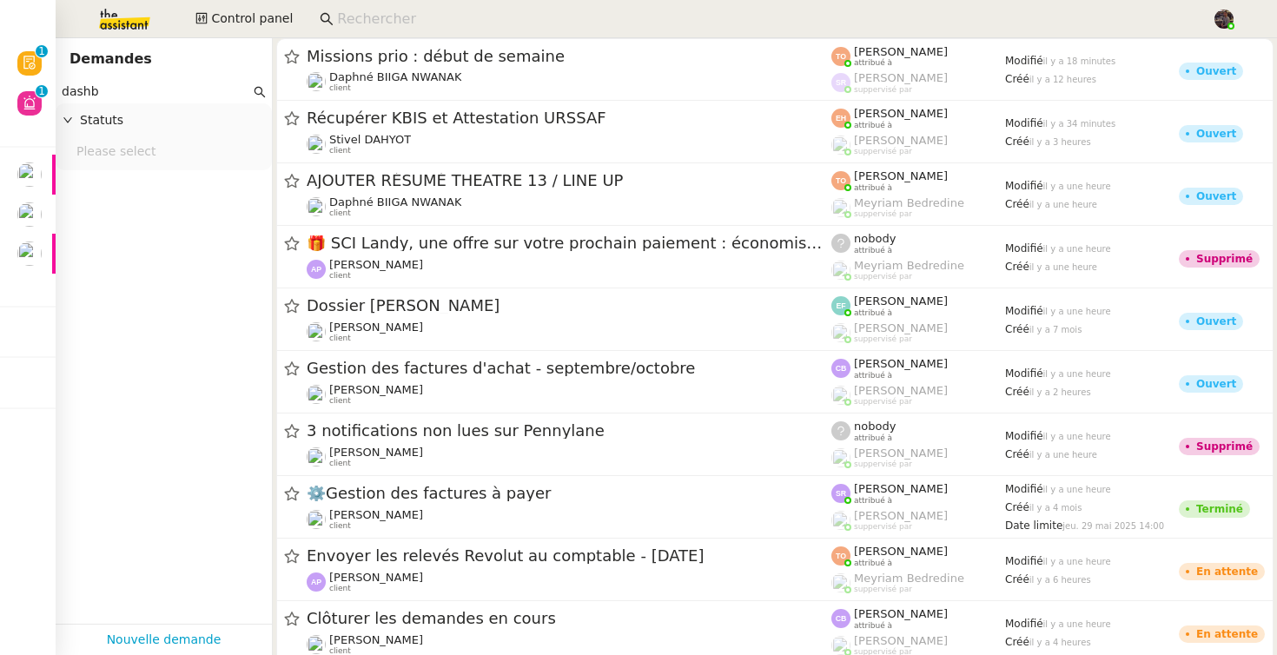
type input "dashbo"
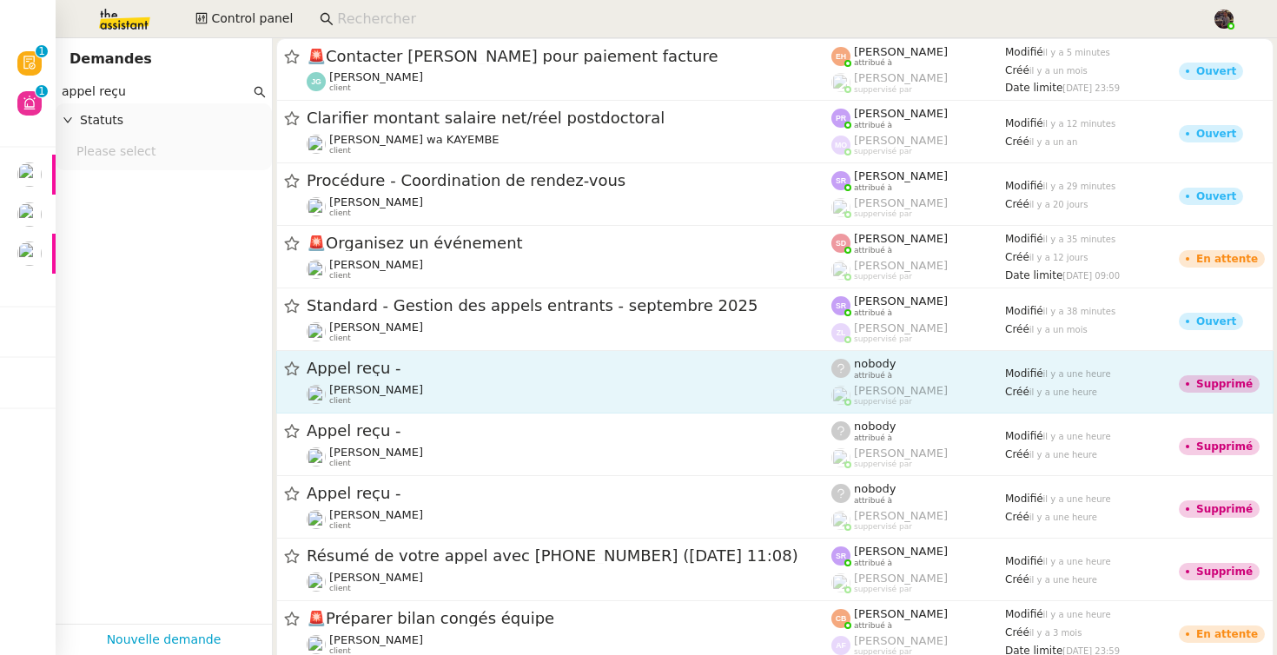
click at [474, 366] on span "Appel reçu -" at bounding box center [569, 369] width 525 height 16
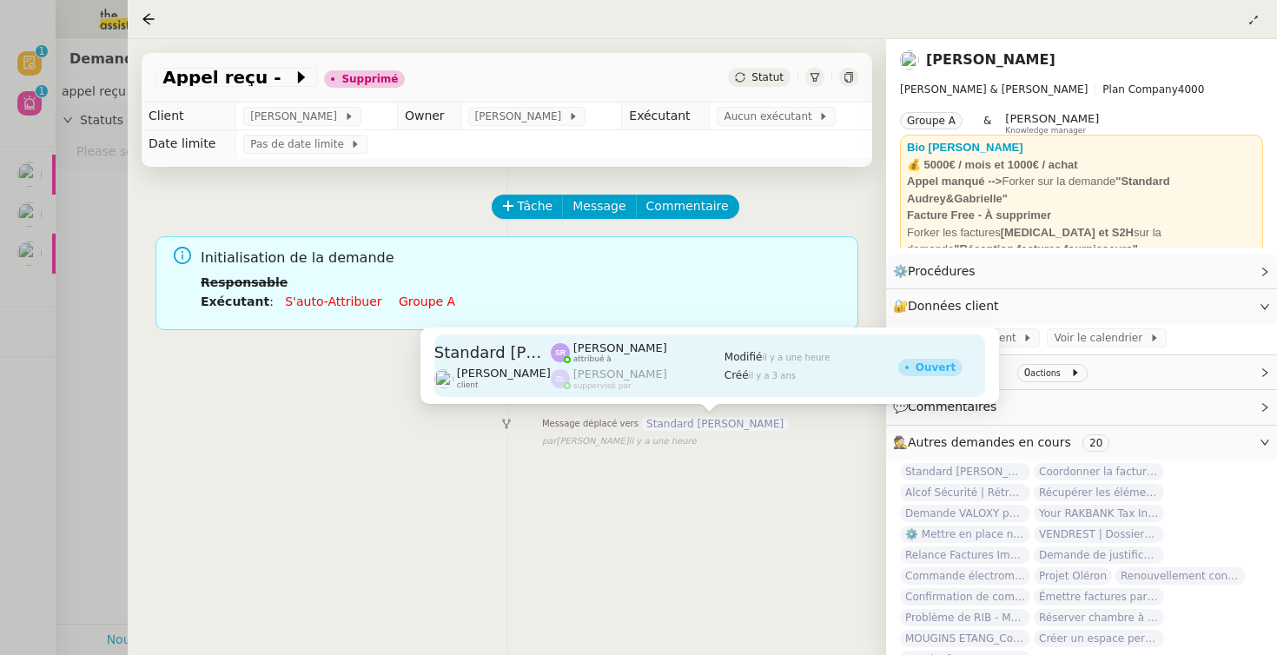
click at [663, 359] on div "[PERSON_NAME] attribué à" at bounding box center [621, 352] width 94 height 23
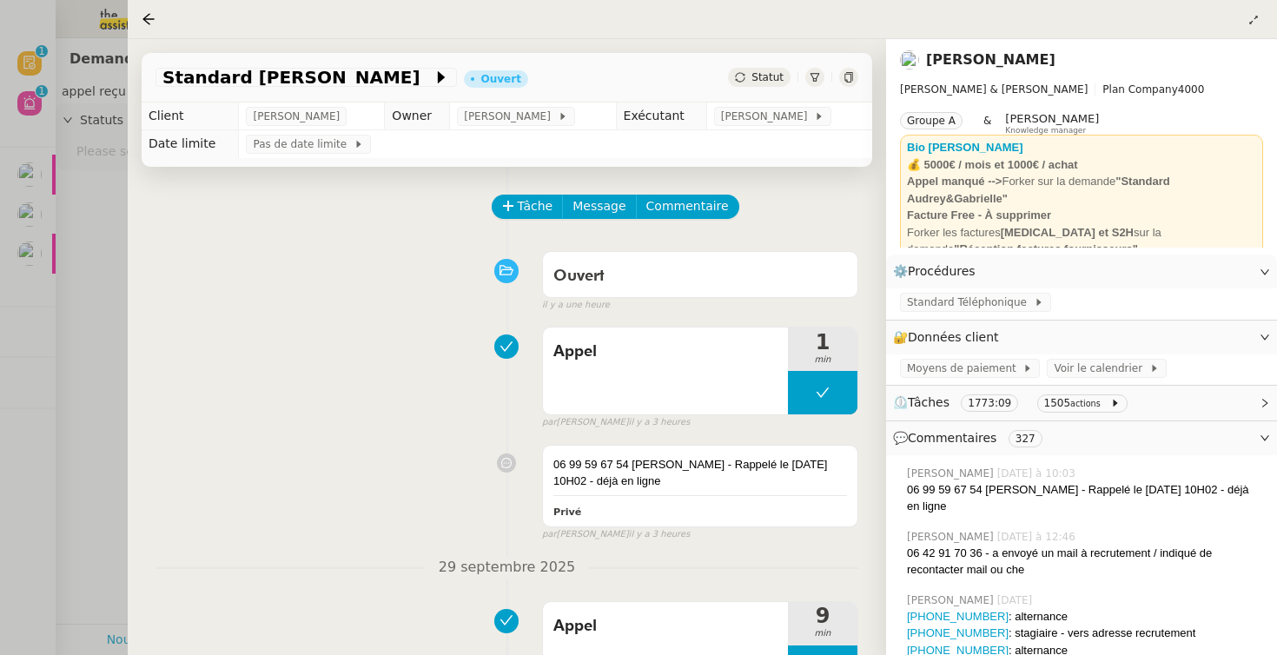
click at [674, 368] on div "Appel" at bounding box center [665, 371] width 245 height 87
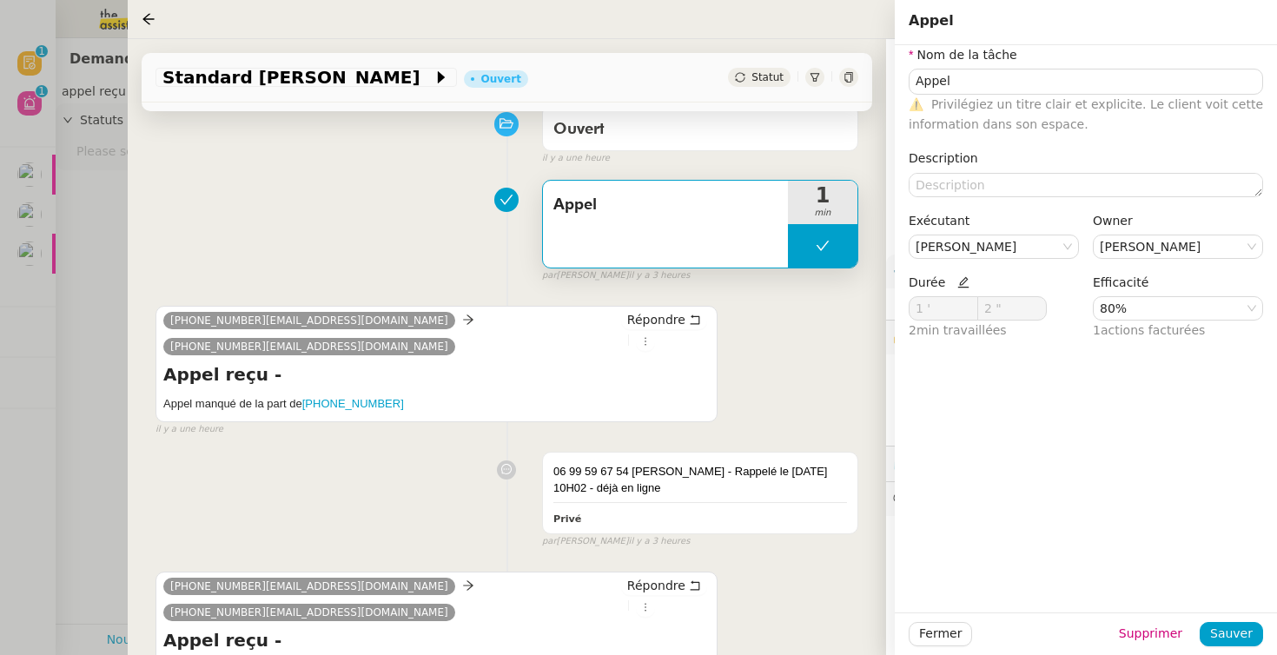
scroll to position [146, 0]
click at [422, 473] on div "06 99 59 67 54 [PERSON_NAME] - Rappelé le [DATE] 10H02 - déjà en ligne Privé fa…" at bounding box center [507, 497] width 703 height 105
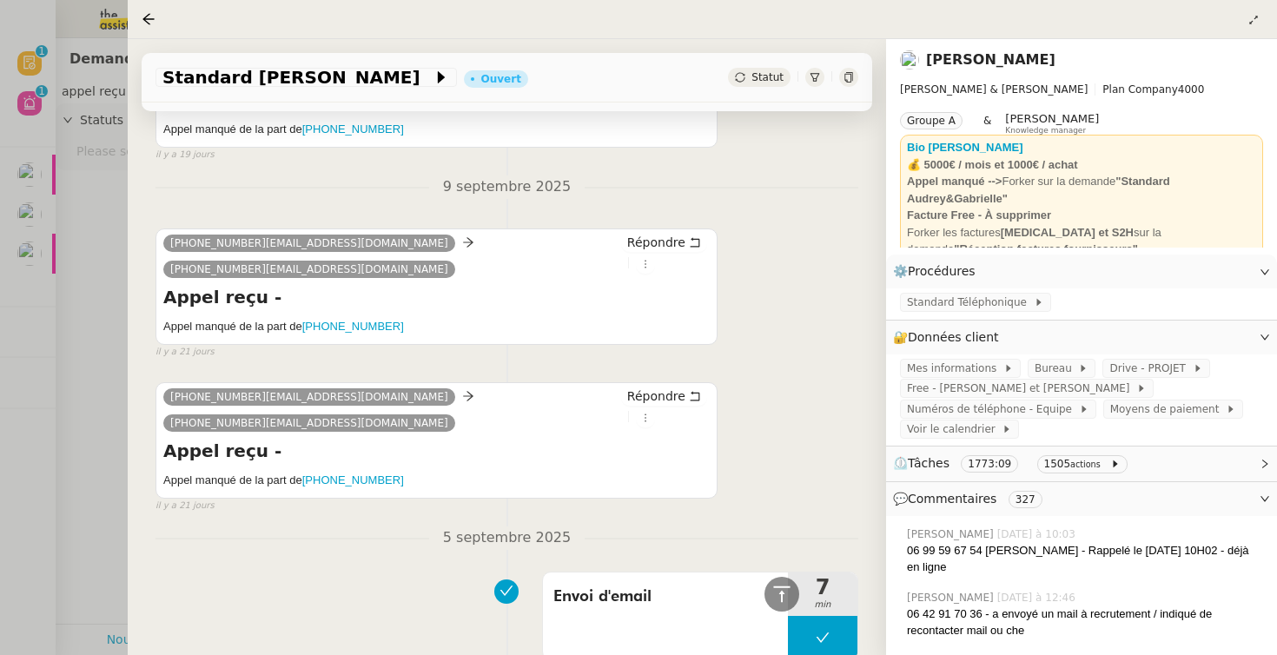
scroll to position [11853, 0]
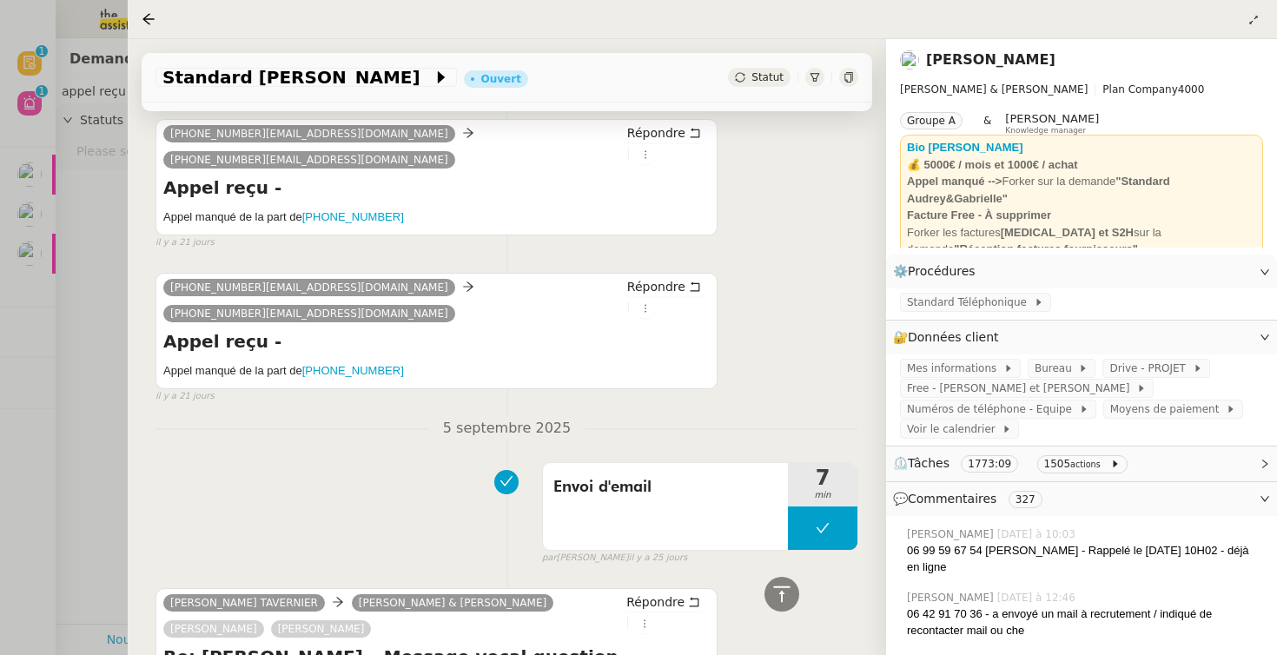
click at [77, 401] on div at bounding box center [638, 327] width 1277 height 655
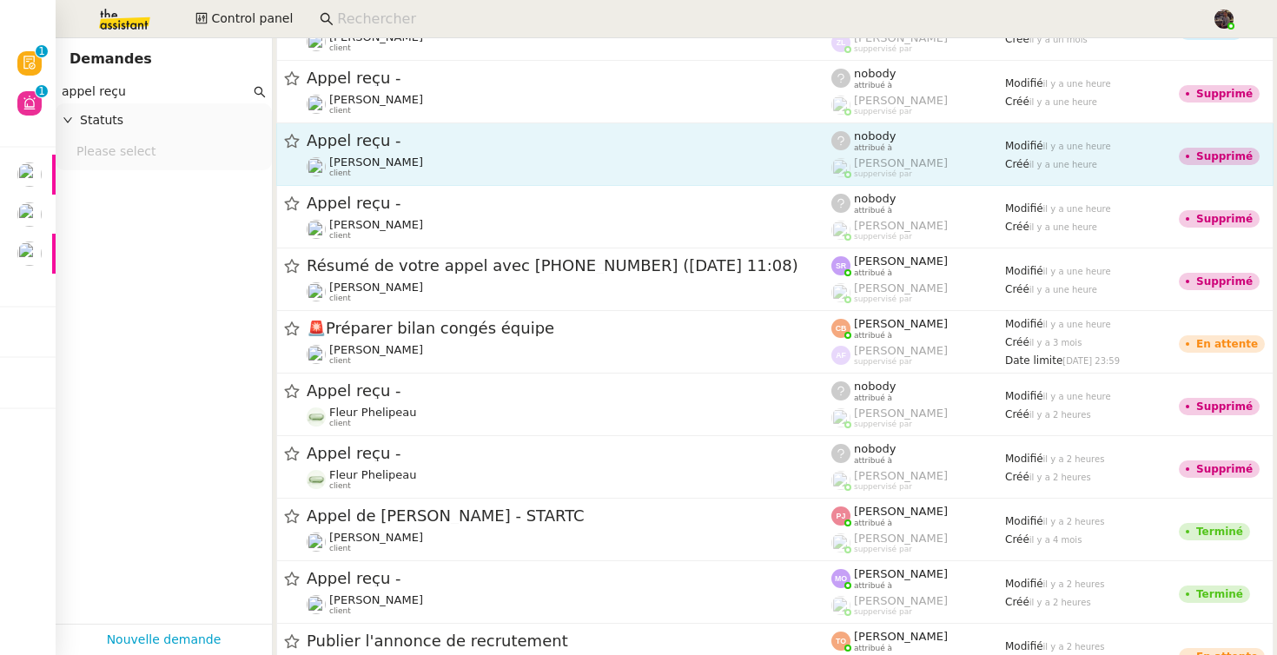
scroll to position [298, 0]
click at [445, 434] on link "Appel reçu - Fleur Phelipeau client nobody attribué à [PERSON_NAME] suppervisé …" at bounding box center [775, 404] width 998 height 63
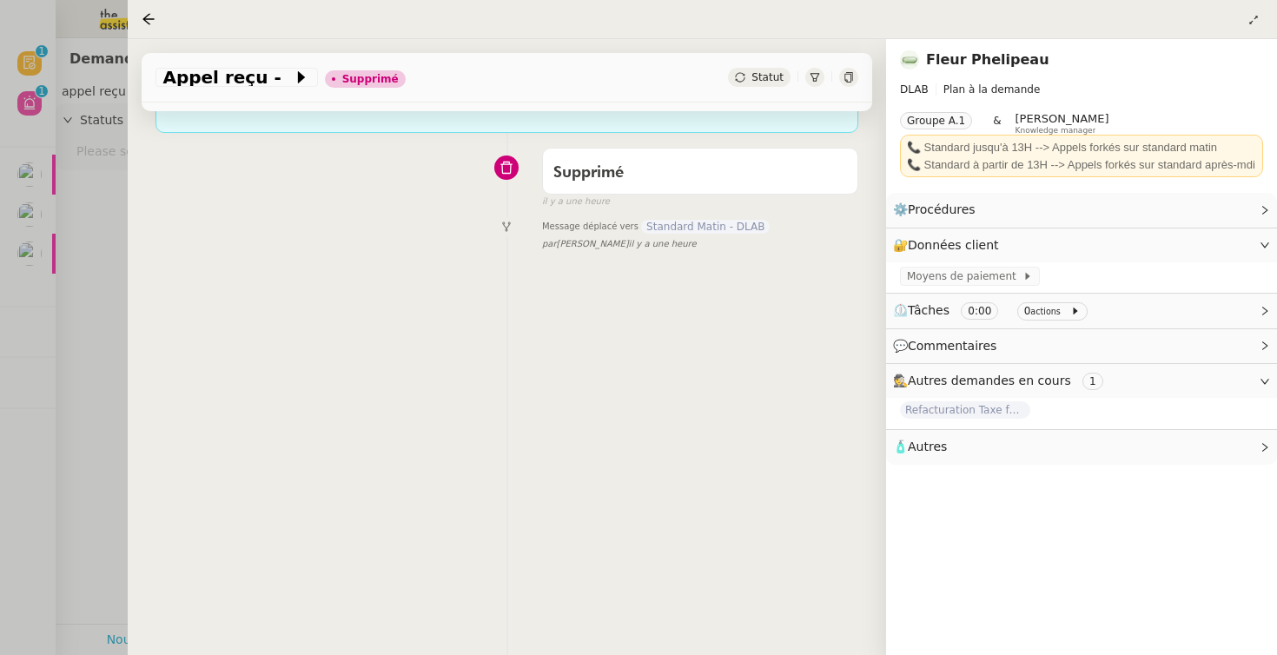
scroll to position [201, 0]
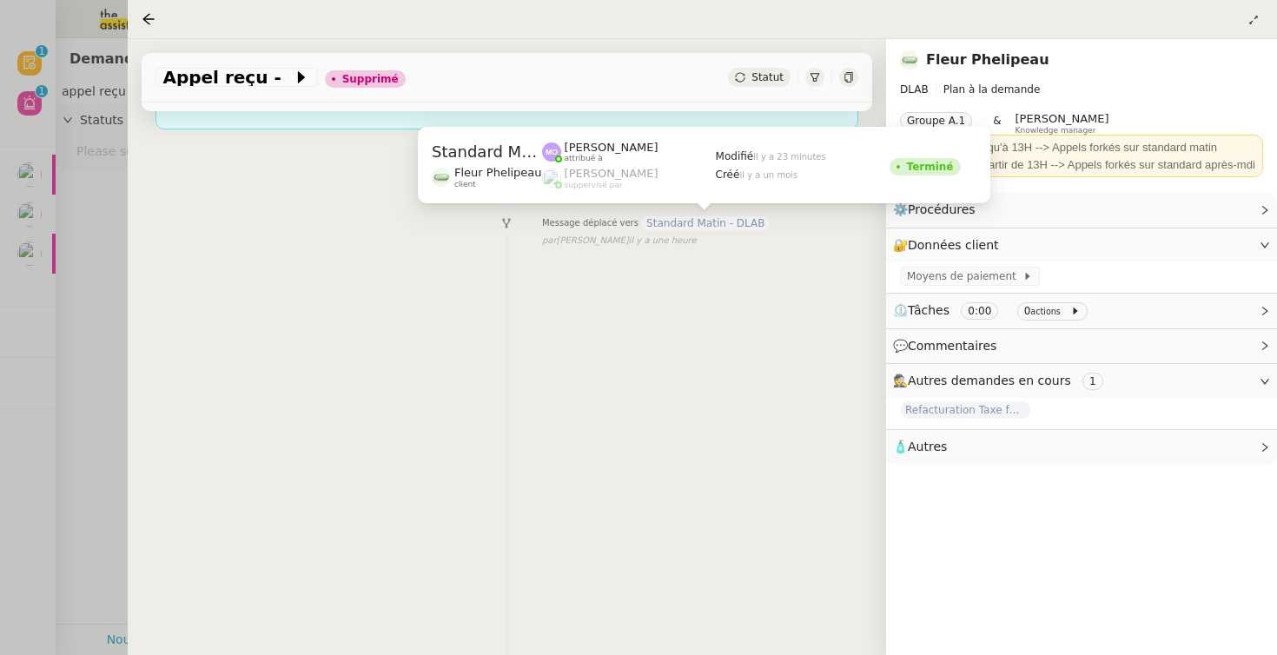
click at [682, 225] on span "Standard Matin - DLAB" at bounding box center [705, 223] width 129 height 14
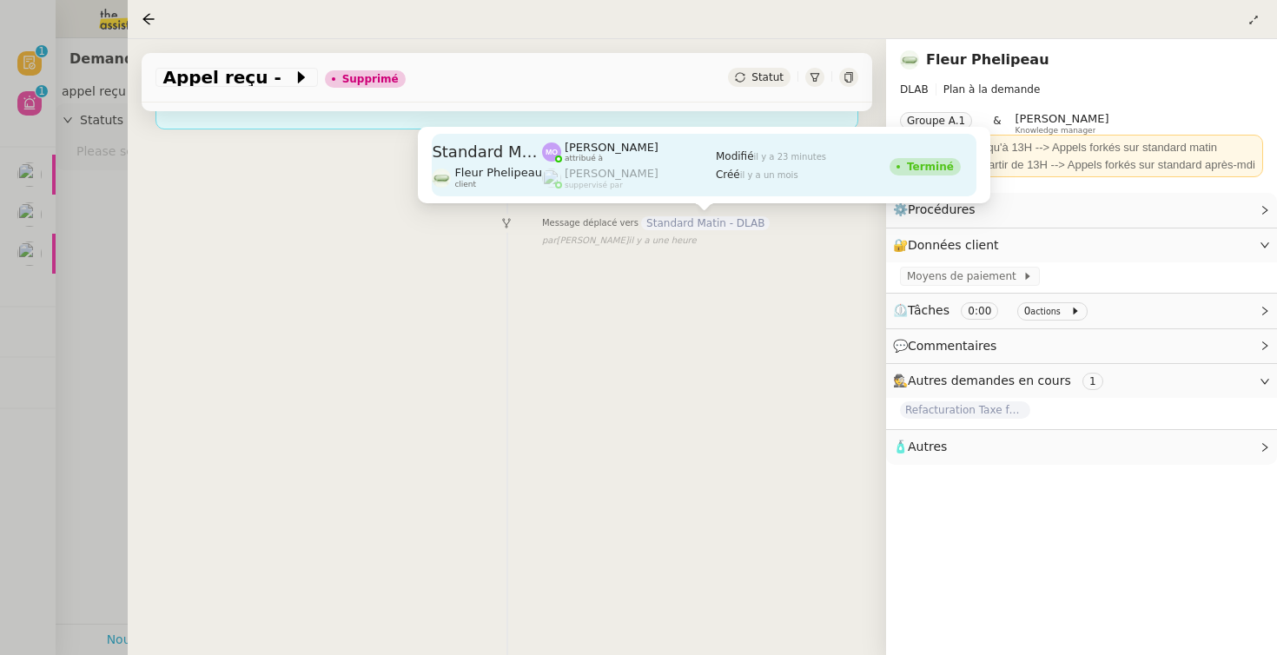
click at [653, 160] on div "[PERSON_NAME] attribué à" at bounding box center [629, 152] width 174 height 23
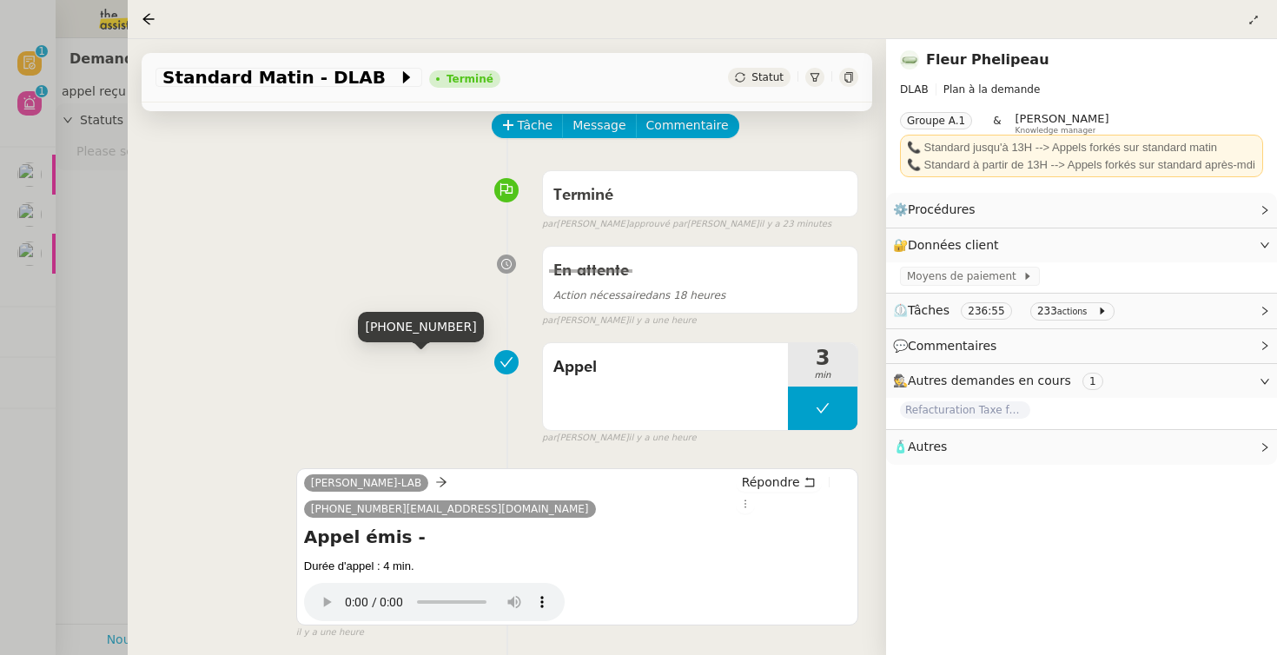
scroll to position [259, 0]
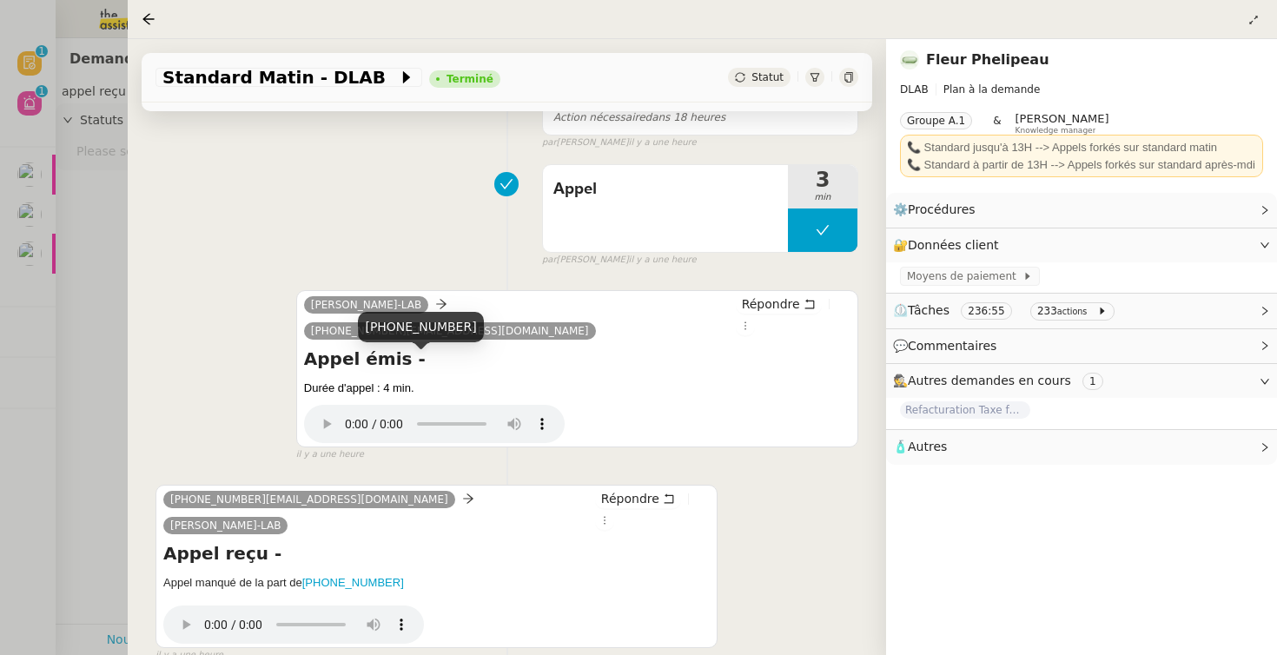
click at [96, 486] on div at bounding box center [638, 327] width 1277 height 655
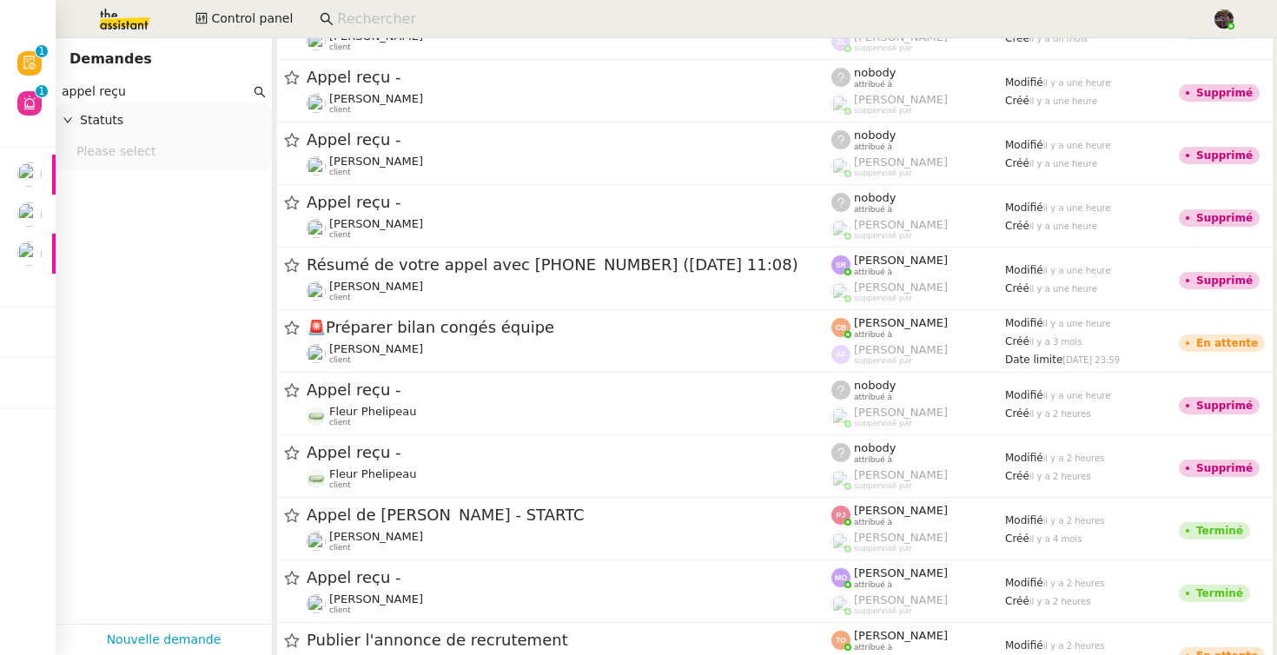
click at [162, 96] on input "appel reçu" at bounding box center [156, 92] width 189 height 20
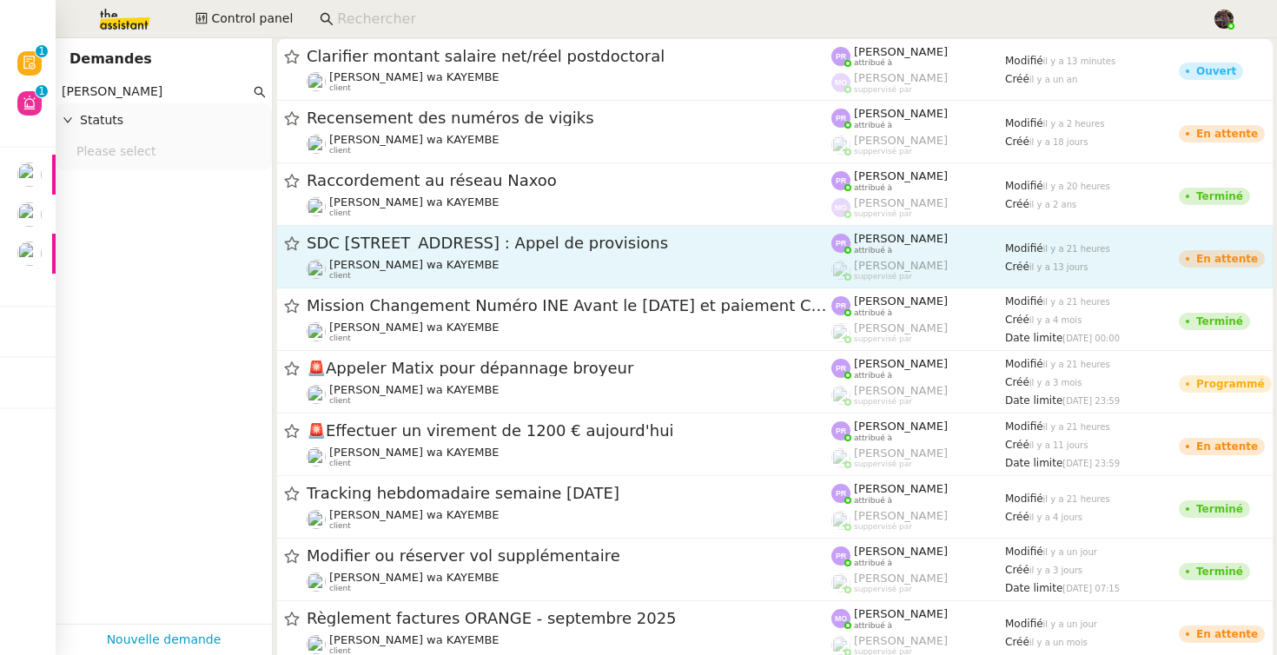
scroll to position [64, 0]
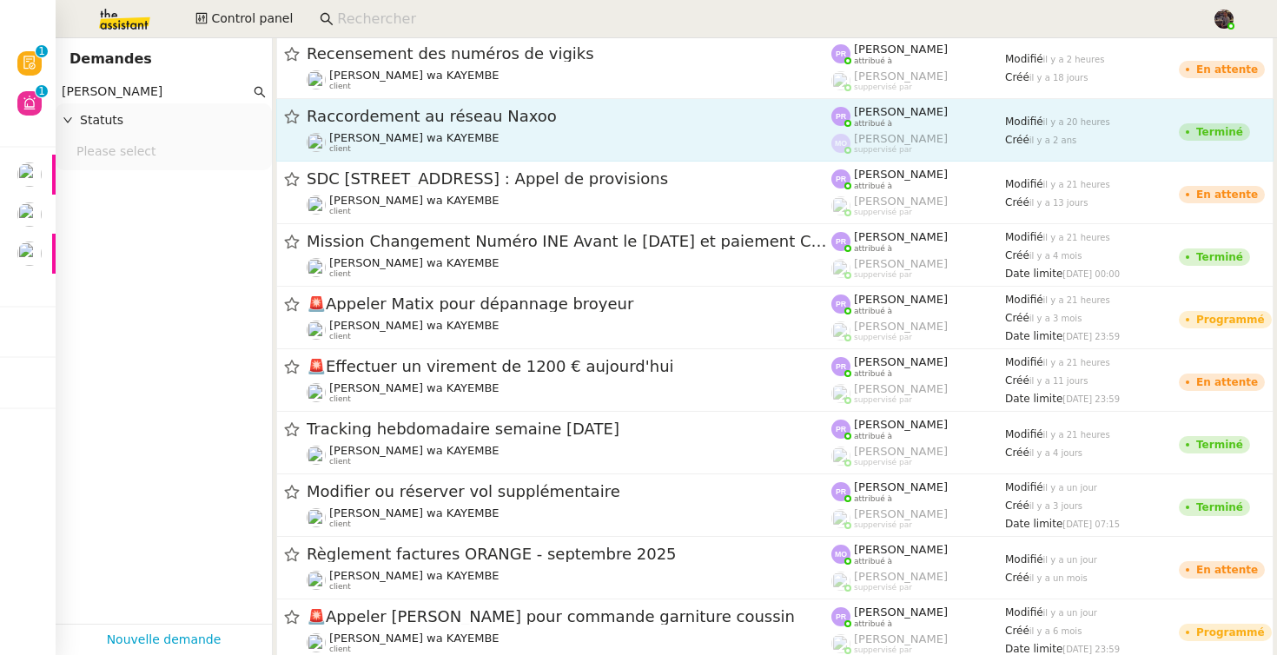
click at [465, 129] on div "Raccordement au réseau Naxoo [PERSON_NAME] wa KAYEMBE client" at bounding box center [569, 130] width 525 height 48
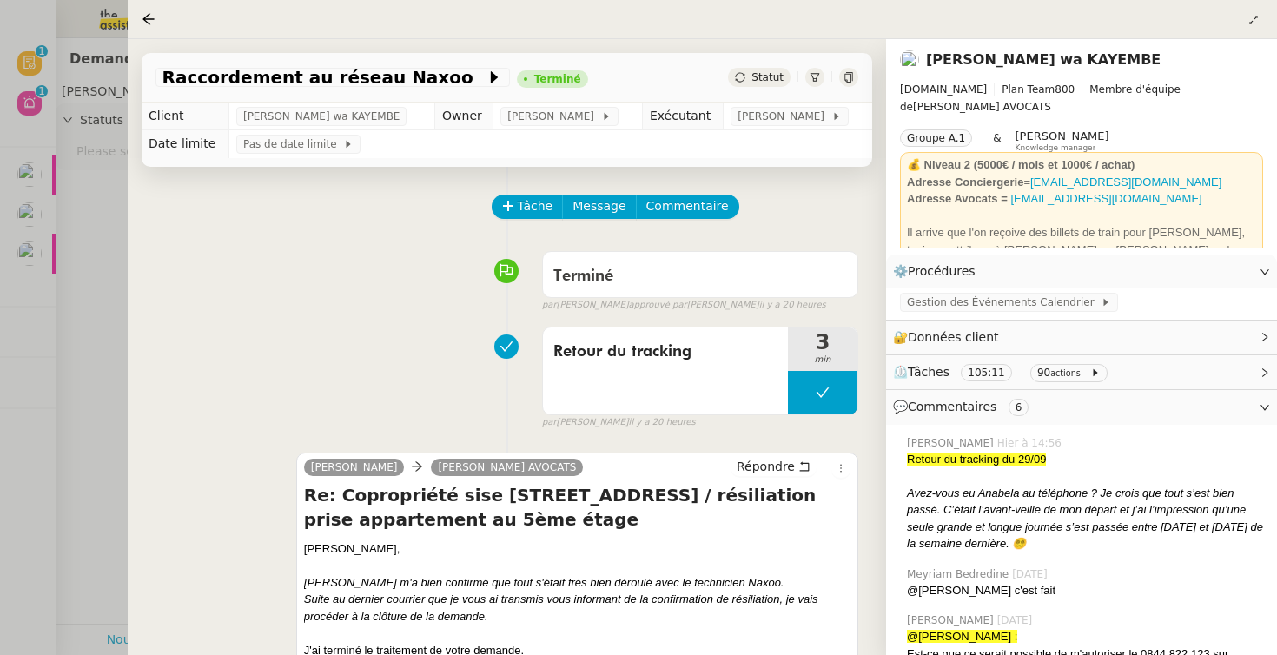
click at [1074, 60] on link "[PERSON_NAME] wa KAYEMBE" at bounding box center [1043, 59] width 235 height 17
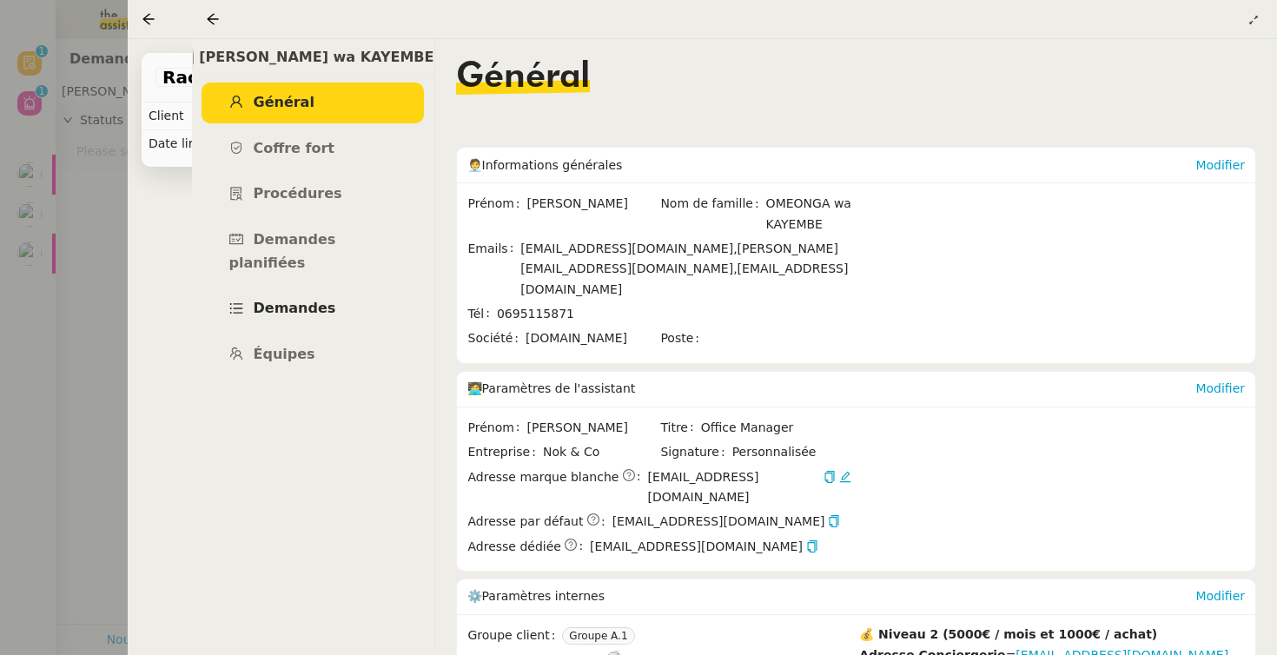
click at [310, 300] on span "Demandes" at bounding box center [295, 308] width 83 height 17
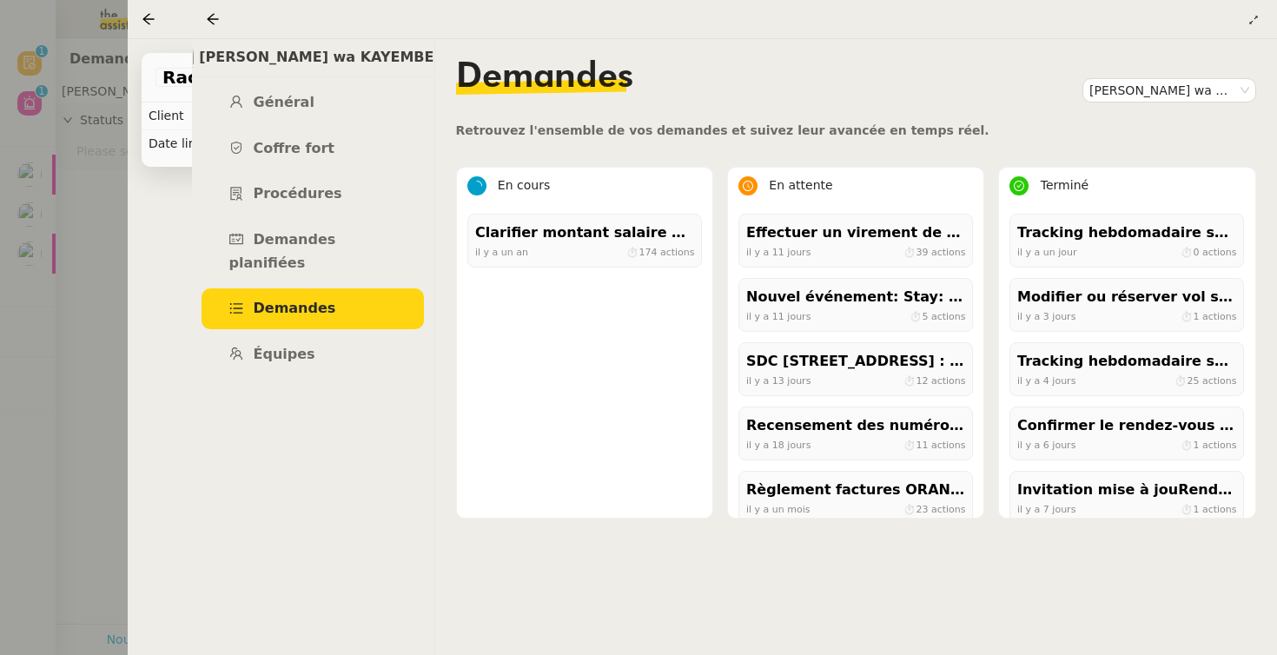
click at [50, 215] on div at bounding box center [638, 327] width 1277 height 655
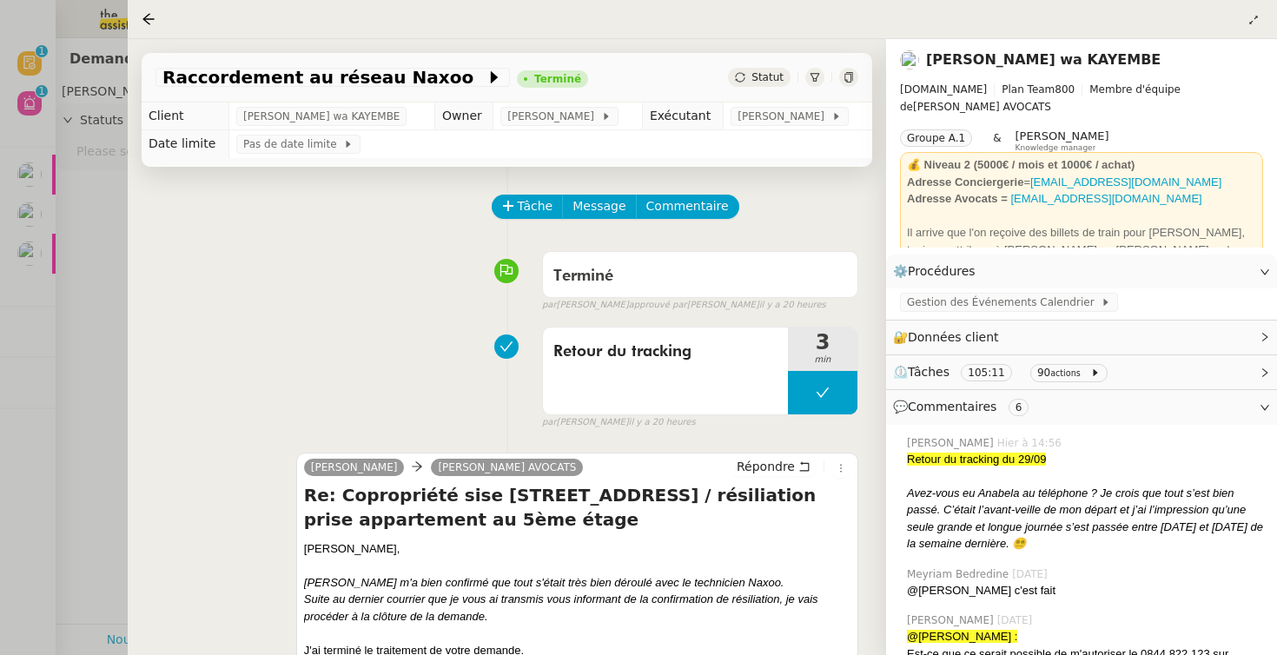
click at [56, 322] on div at bounding box center [638, 327] width 1277 height 655
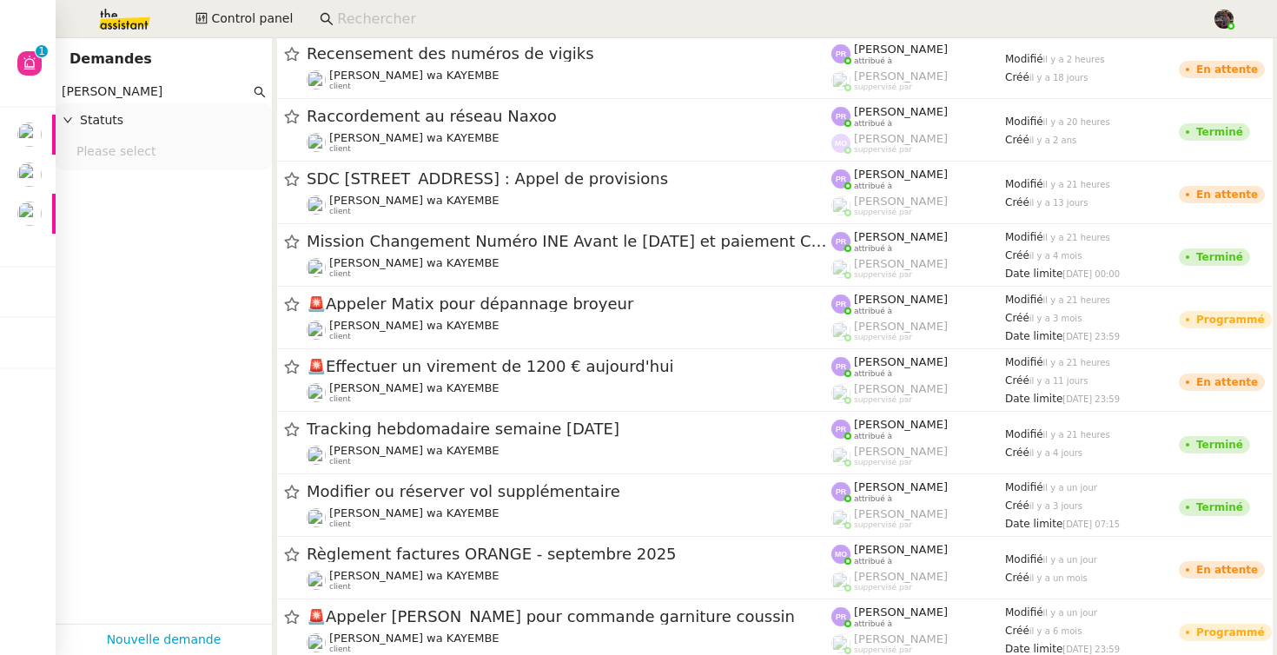
click at [146, 95] on input "[PERSON_NAME]" at bounding box center [156, 92] width 189 height 20
paste input "Thermisur"
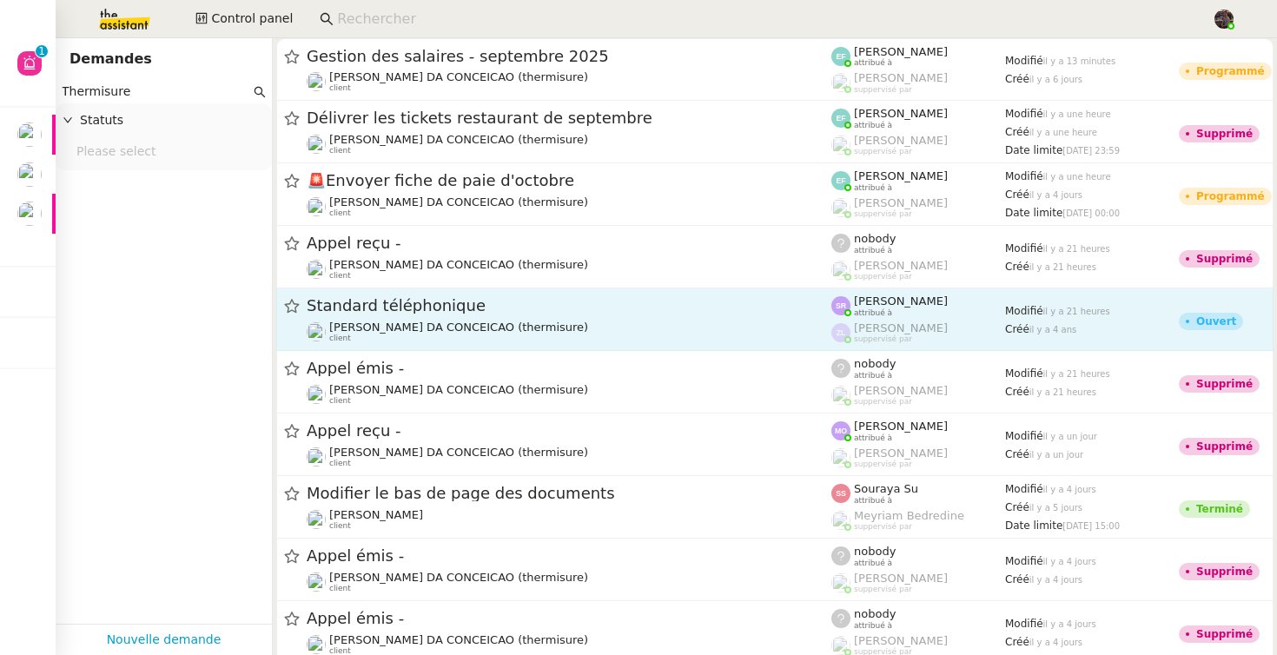
type input "Thermisure"
click at [416, 300] on span "Standard téléphonique" at bounding box center [569, 306] width 525 height 16
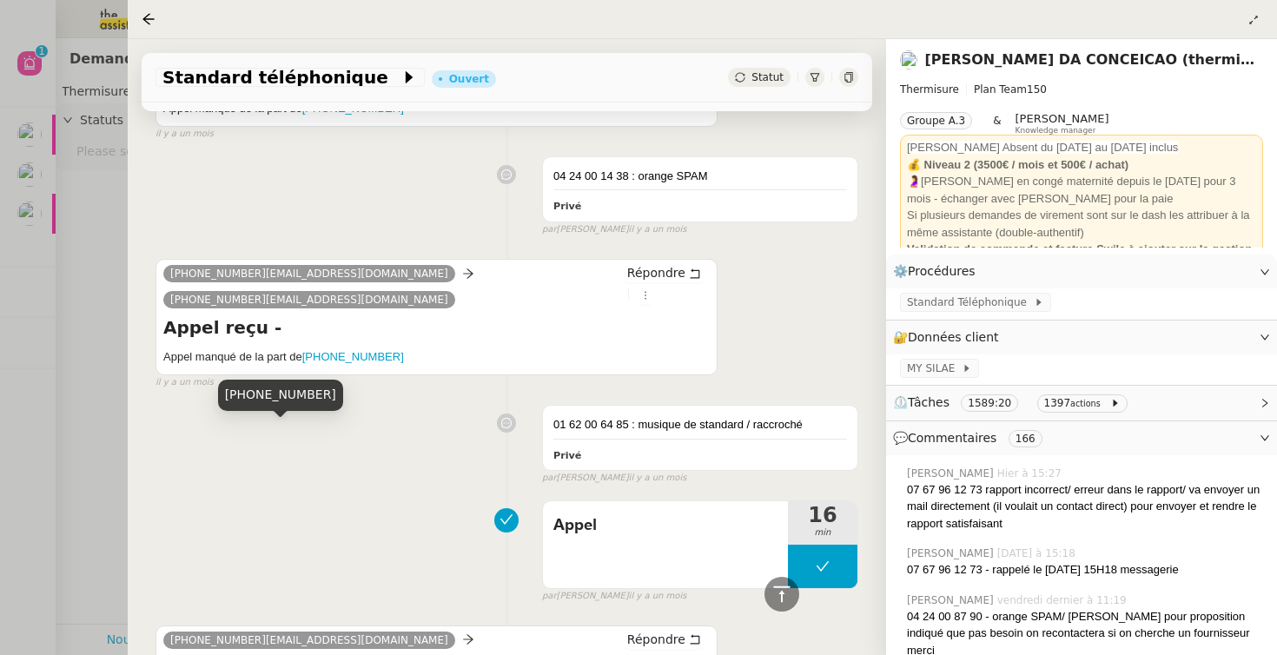
scroll to position [13485, 0]
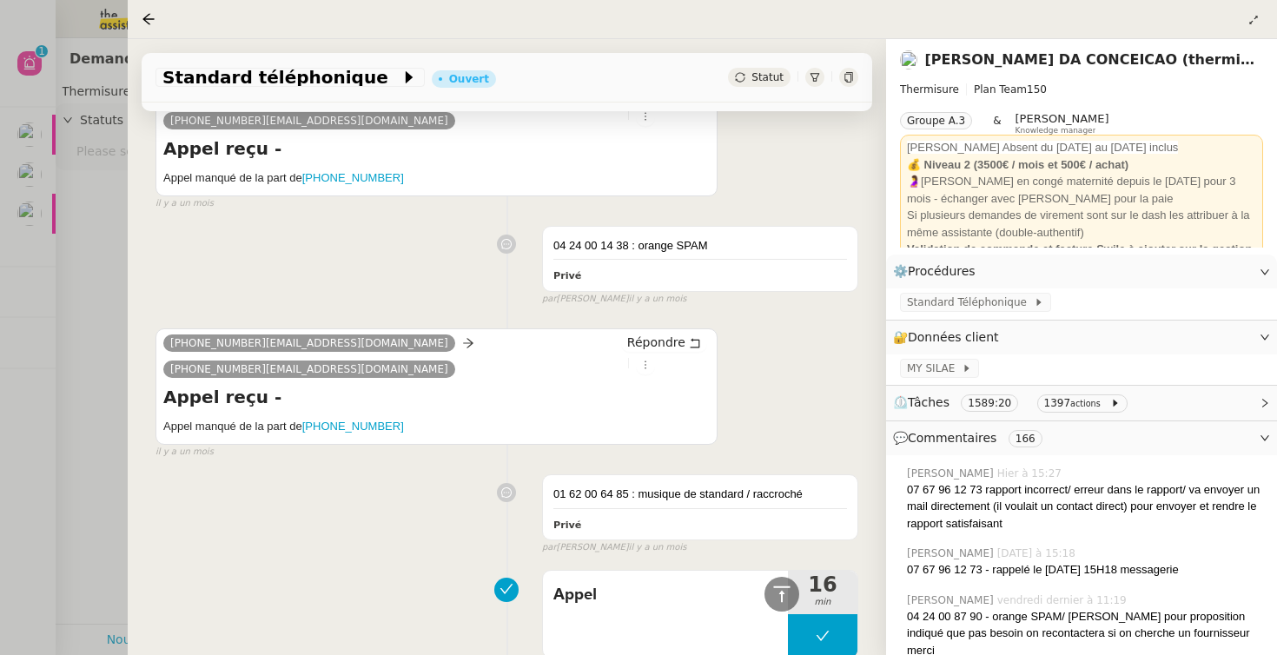
click at [1051, 67] on link "[PERSON_NAME] DA CONCEICAO (thermisure)" at bounding box center [1103, 59] width 356 height 17
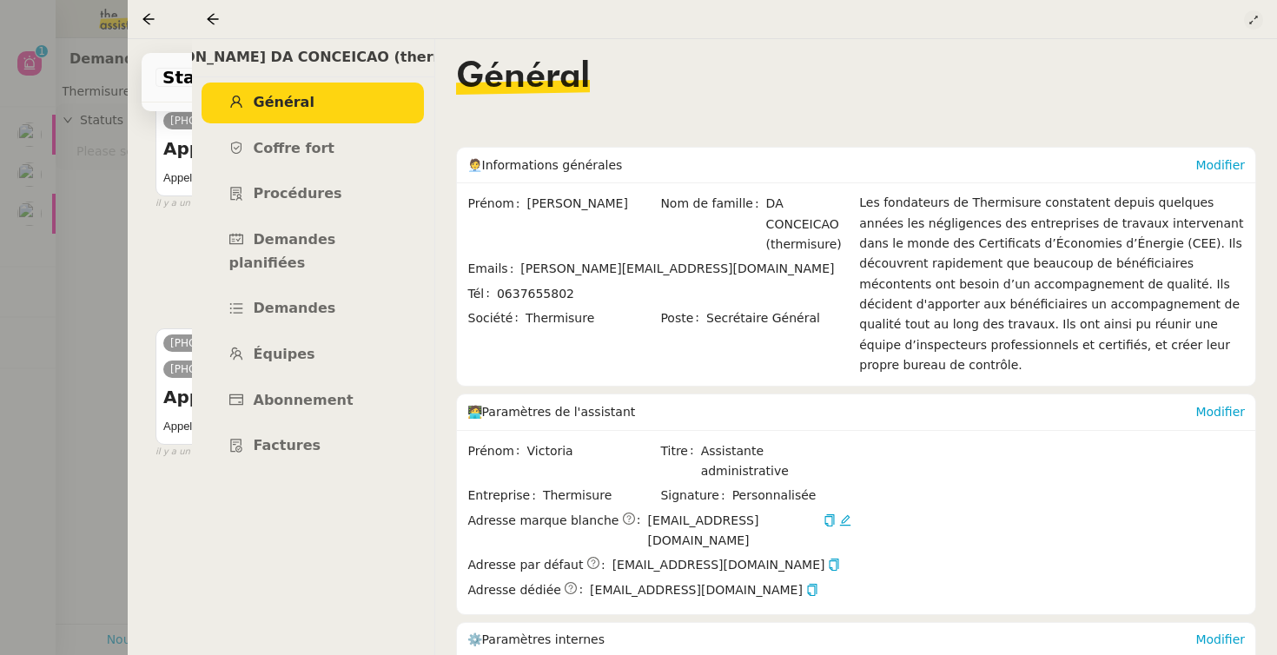
click at [1247, 14] on button at bounding box center [1253, 19] width 19 height 19
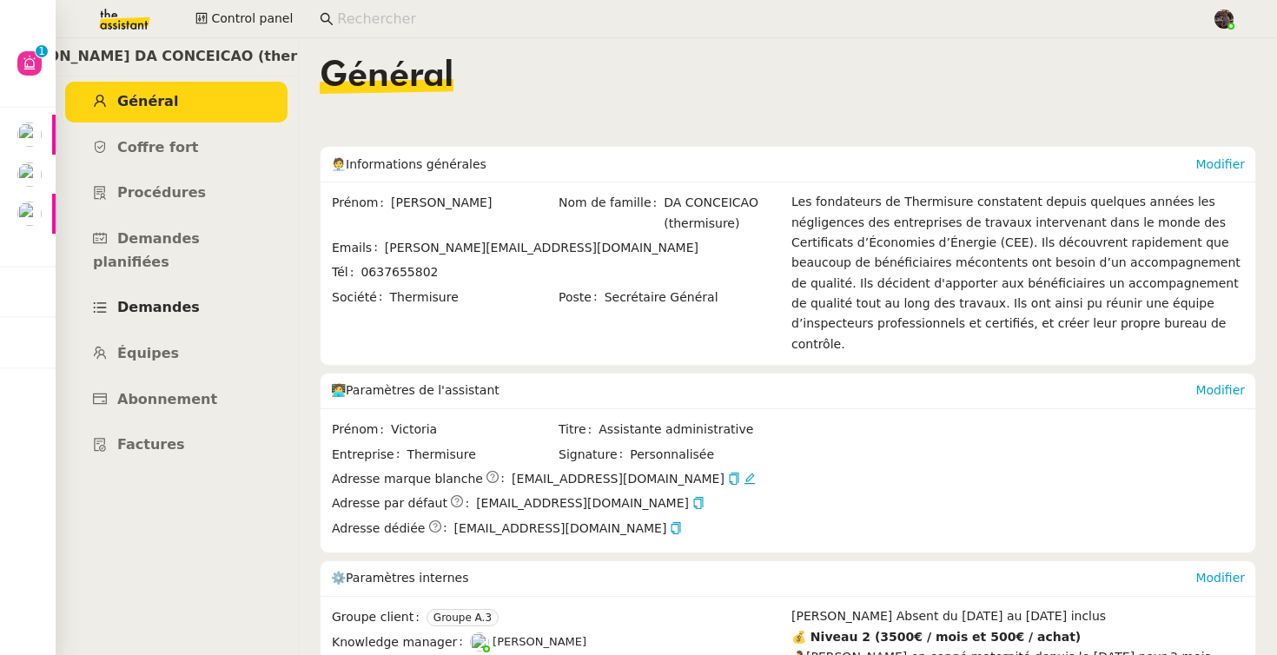
click at [207, 288] on link "Demandes" at bounding box center [176, 308] width 222 height 41
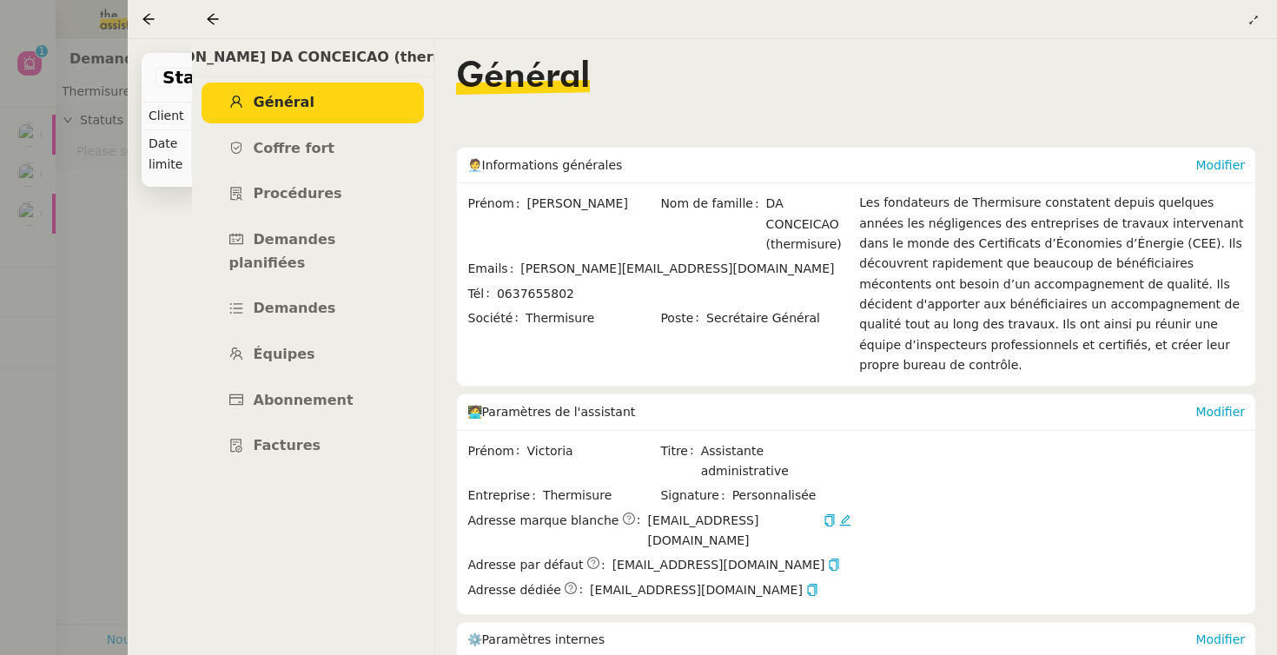
click at [121, 42] on div at bounding box center [638, 327] width 1277 height 655
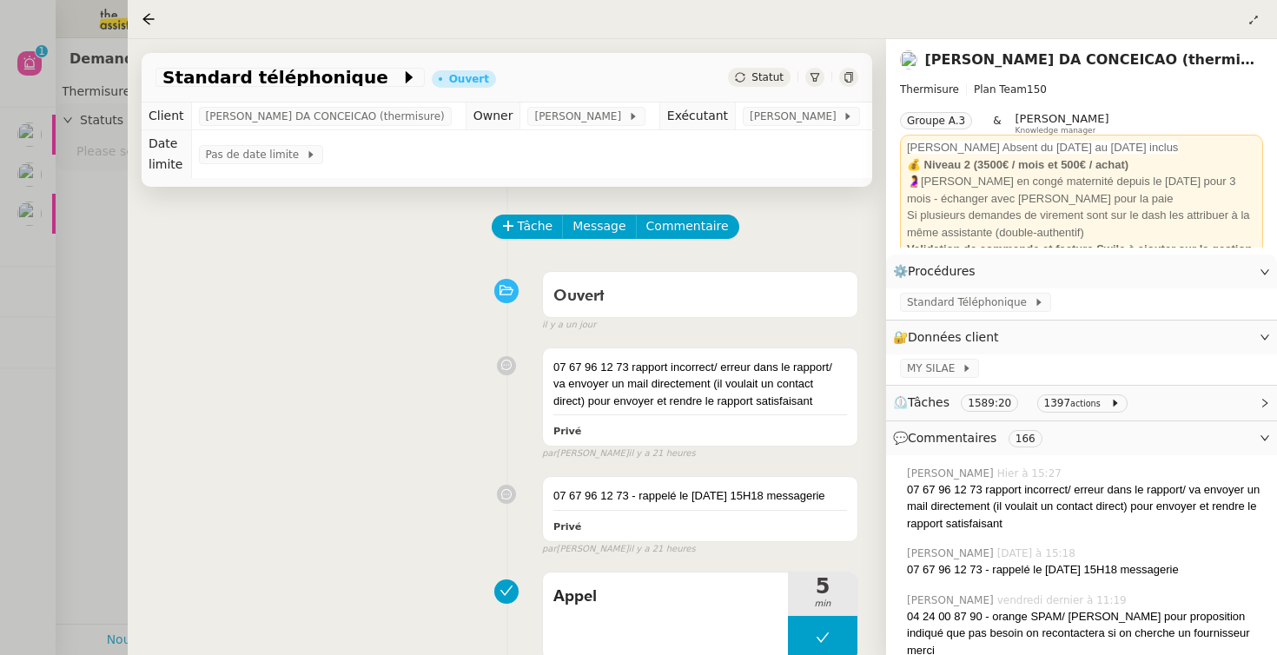
click at [114, 4] on div at bounding box center [638, 327] width 1277 height 655
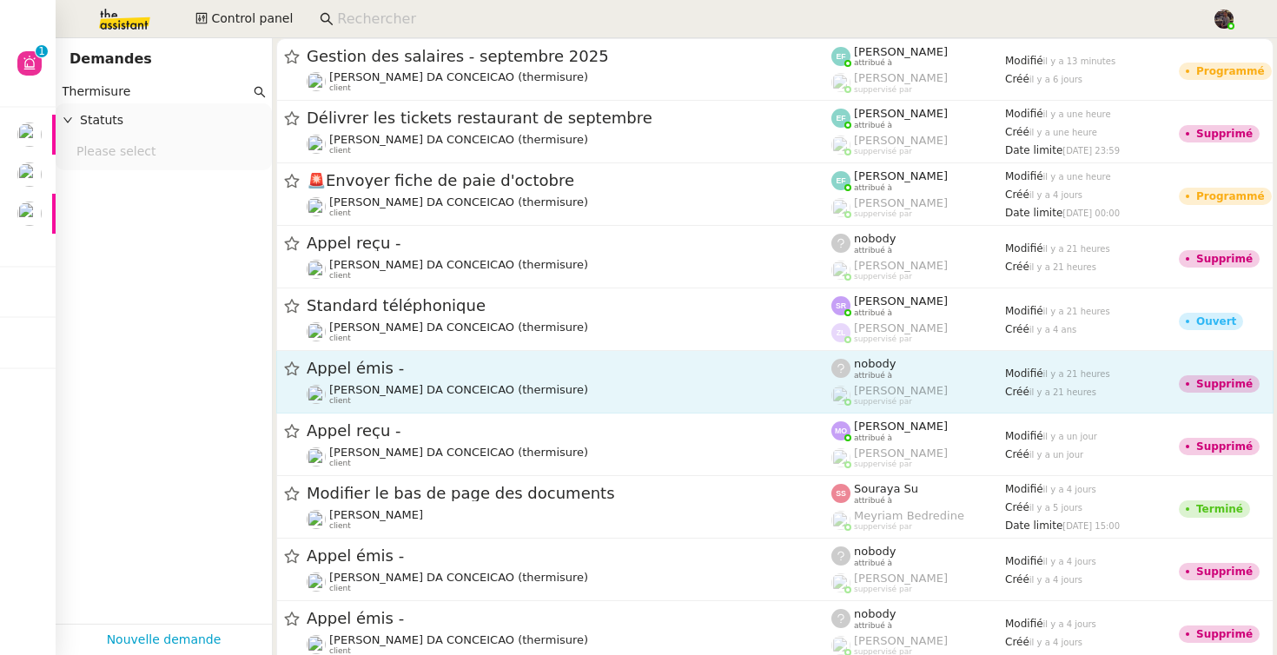
click at [457, 389] on span "[PERSON_NAME] DA CONCEICAO (thermisure)" at bounding box center [458, 389] width 259 height 13
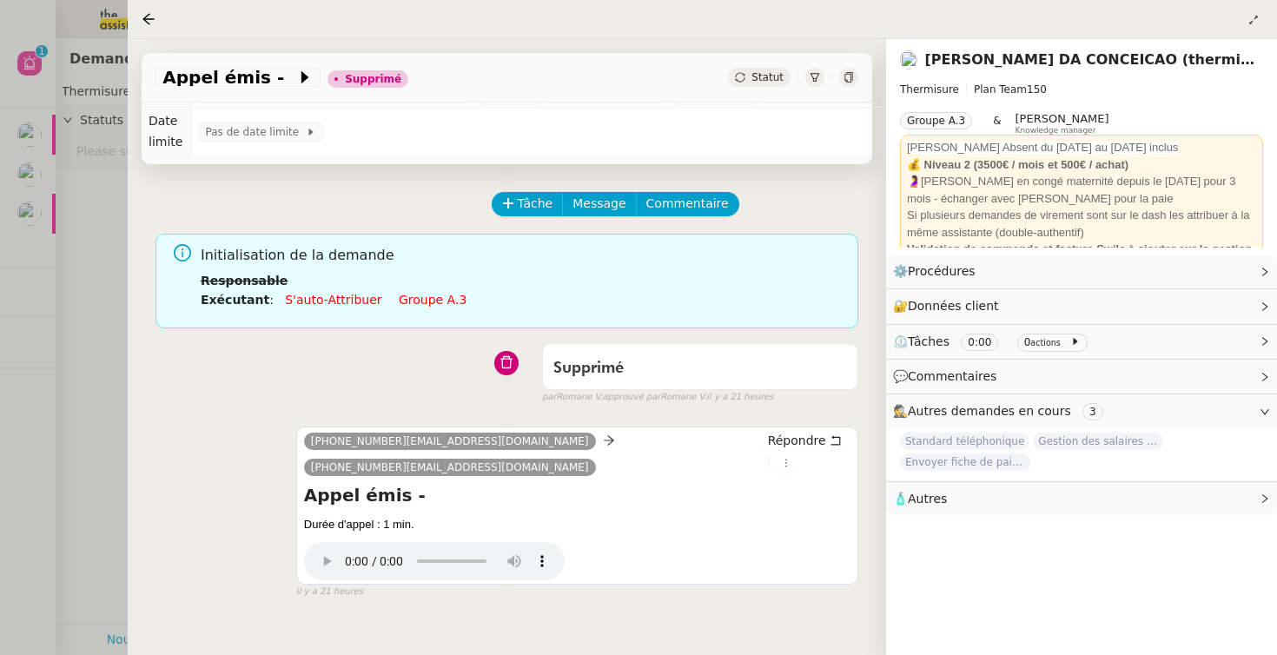
scroll to position [37, 0]
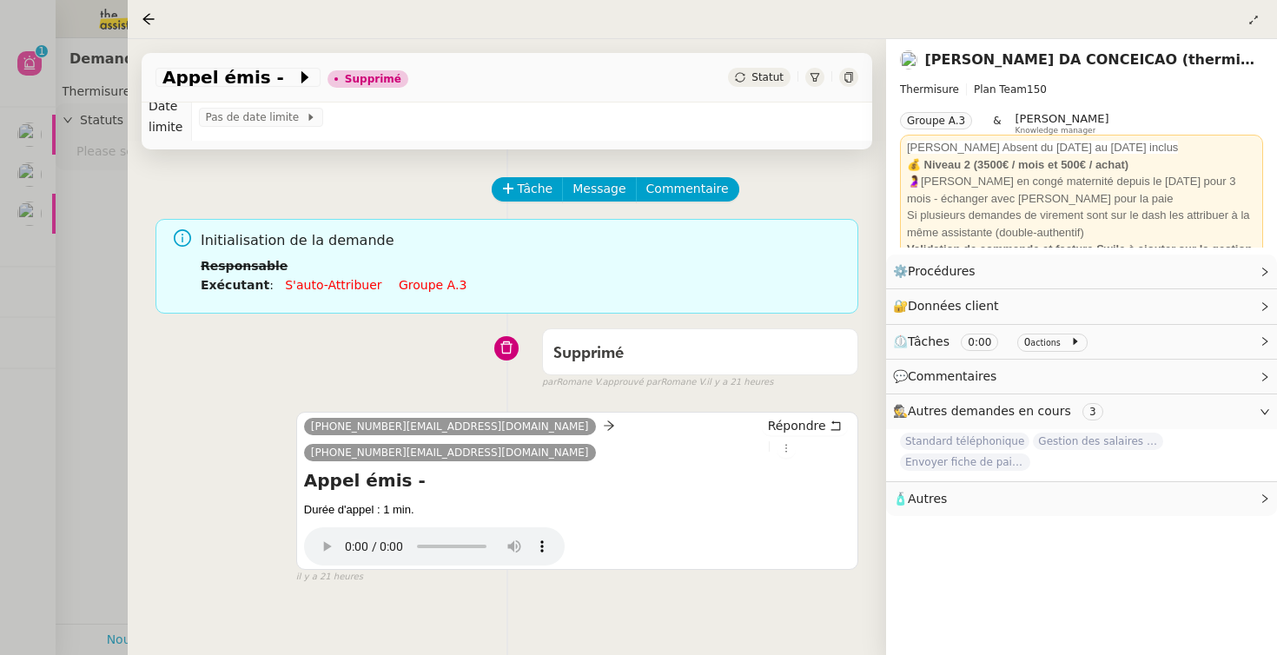
click at [89, 454] on div at bounding box center [638, 327] width 1277 height 655
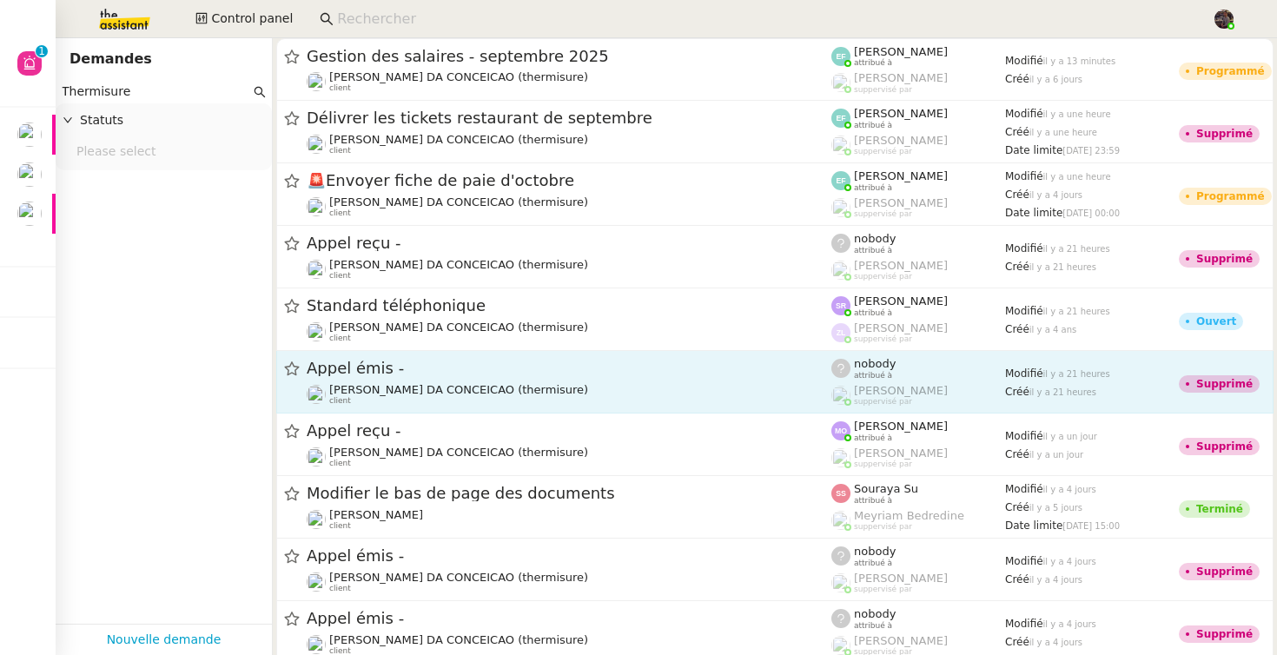
click at [455, 388] on span "[PERSON_NAME] DA CONCEICAO (thermisure)" at bounding box center [458, 389] width 259 height 13
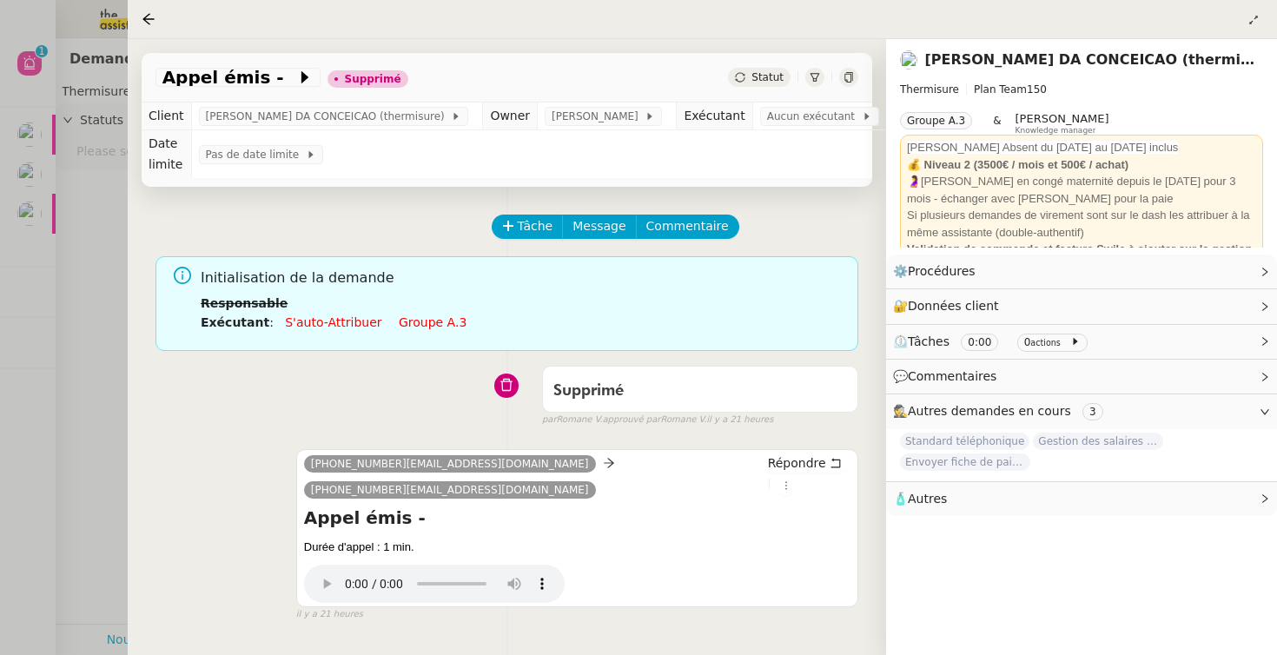
click at [44, 534] on div at bounding box center [638, 327] width 1277 height 655
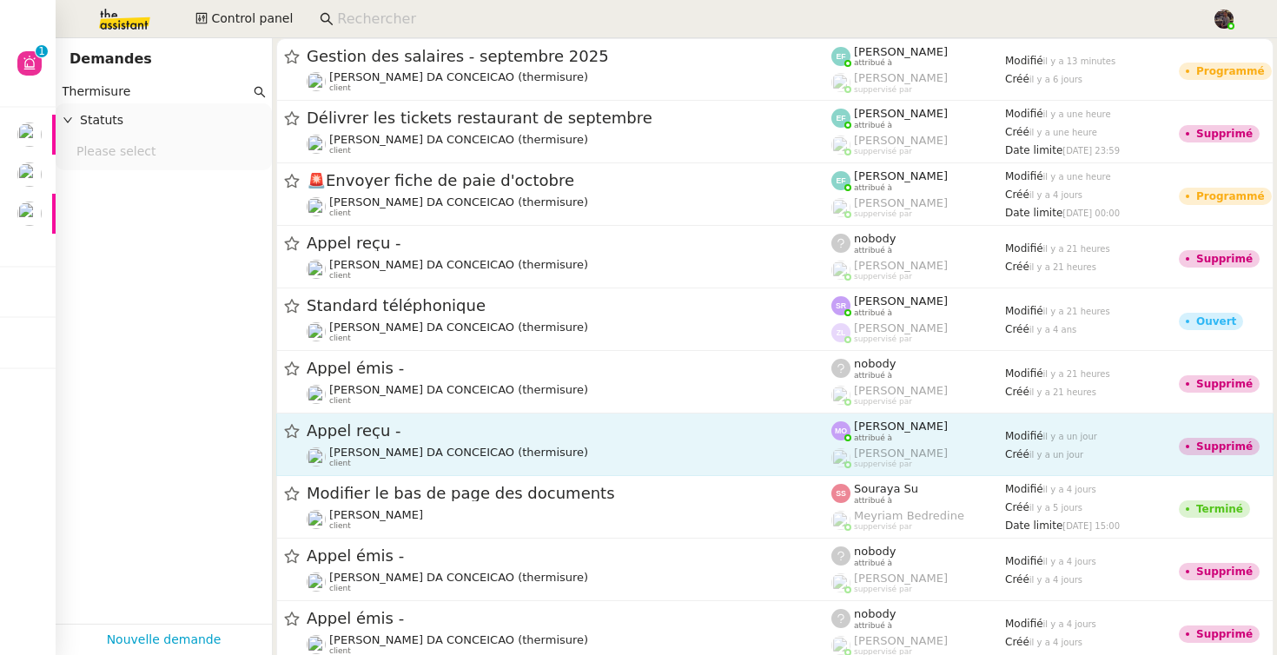
click at [463, 448] on span "[PERSON_NAME] DA CONCEICAO (thermisure)" at bounding box center [458, 452] width 259 height 13
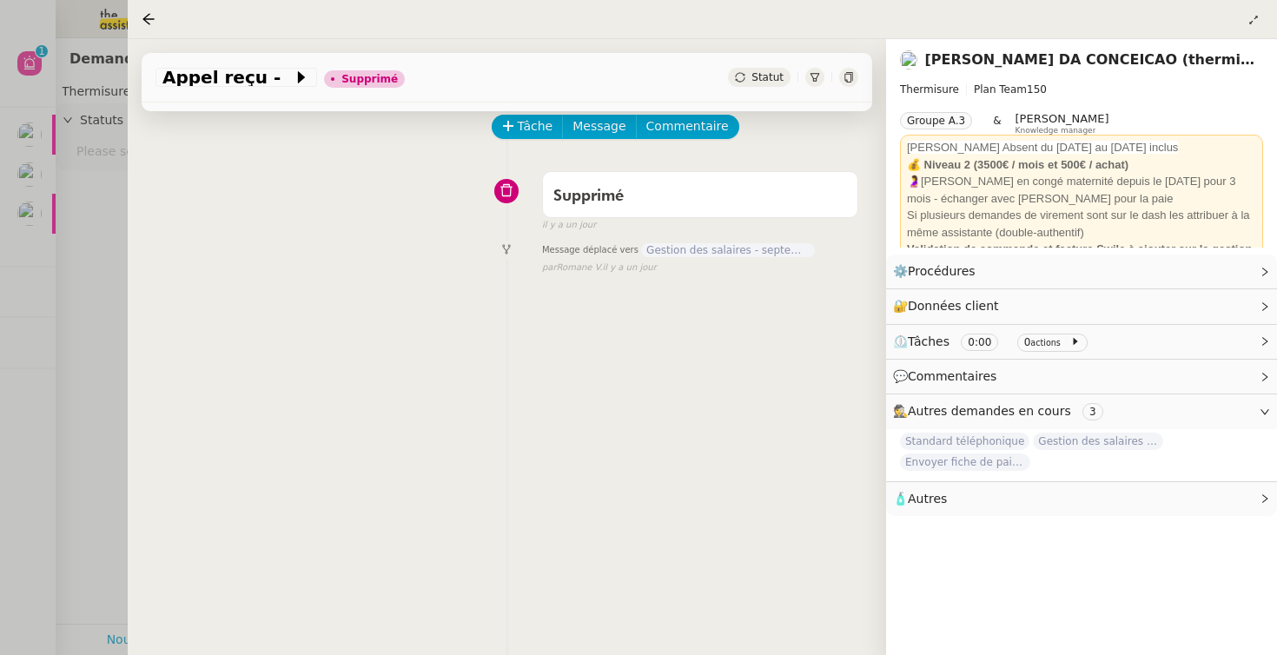
scroll to position [116, 0]
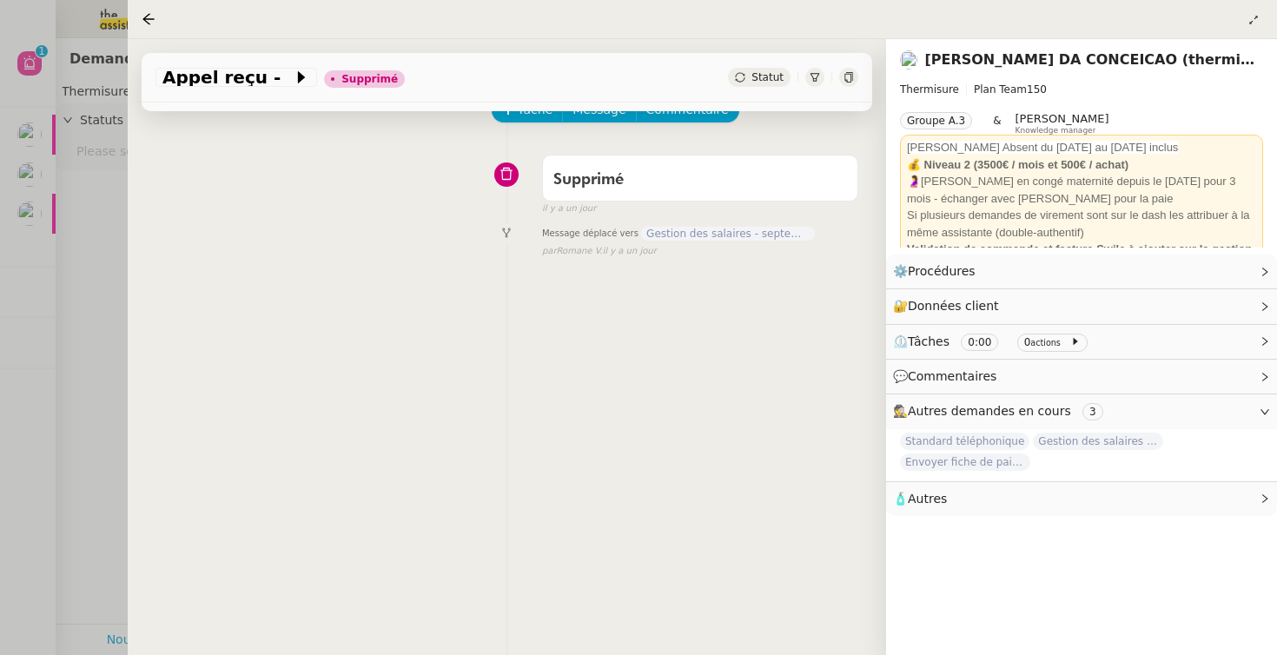
click at [724, 227] on span "Gestion des salaires - septembre 2025" at bounding box center [728, 234] width 174 height 14
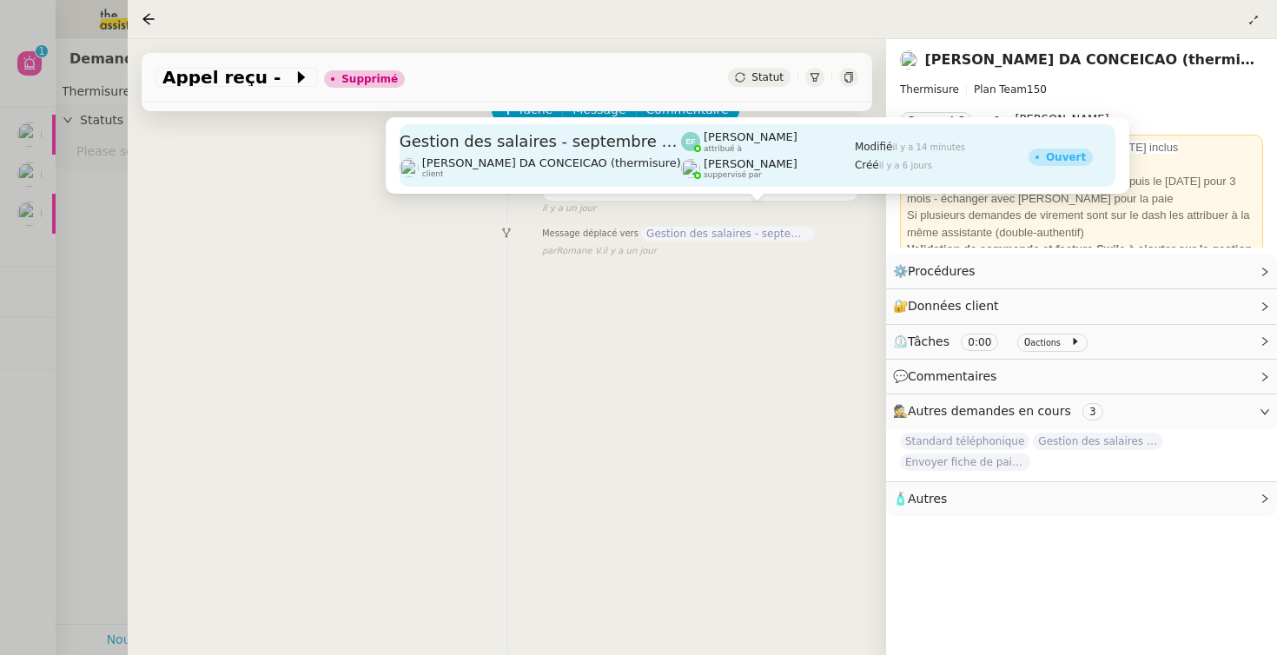
click at [704, 162] on span "[PERSON_NAME]" at bounding box center [751, 163] width 94 height 13
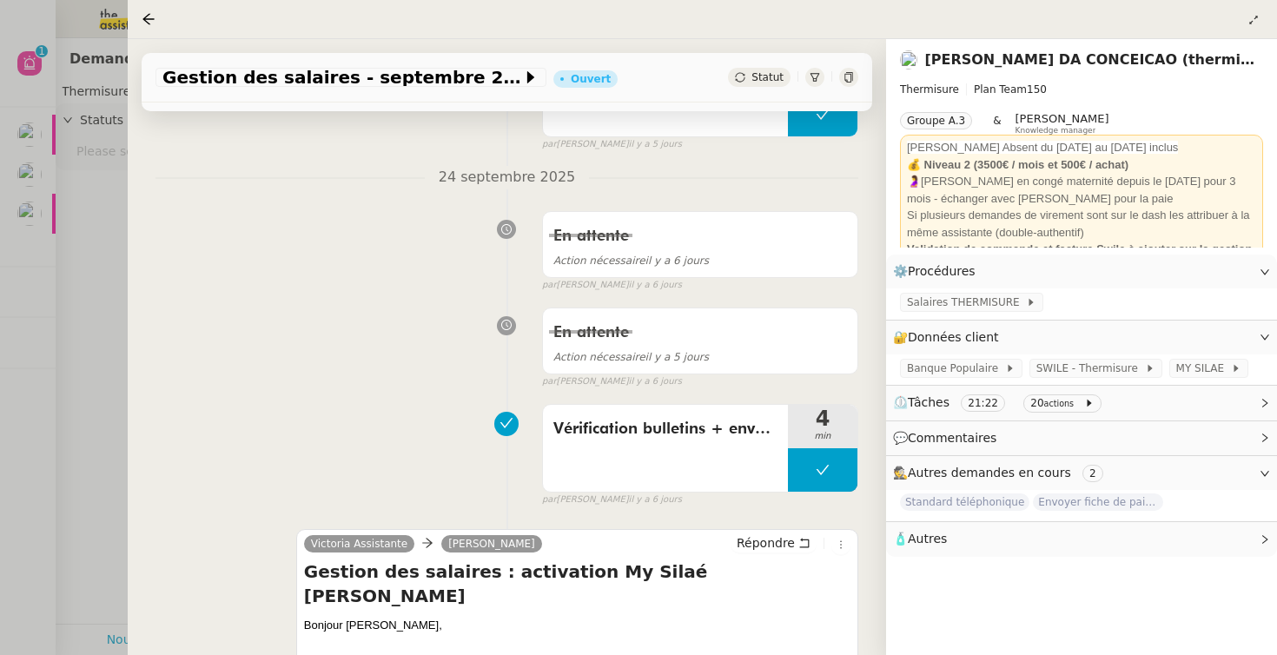
scroll to position [3072, 0]
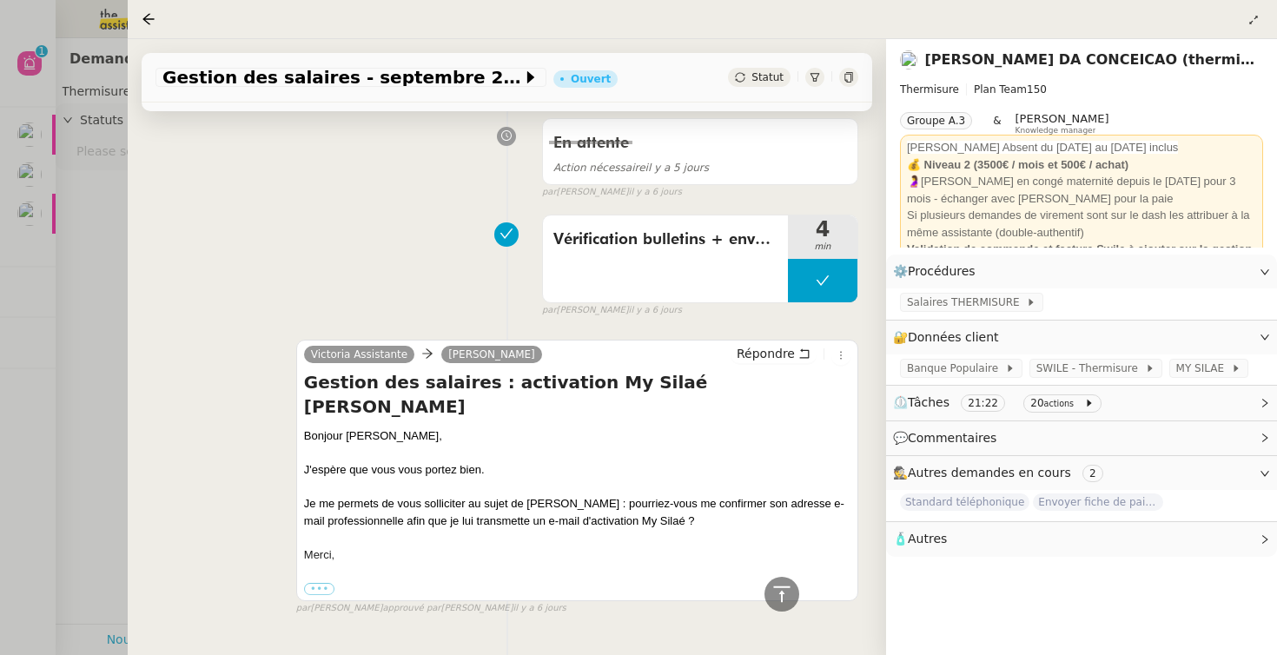
click at [71, 406] on div at bounding box center [638, 327] width 1277 height 655
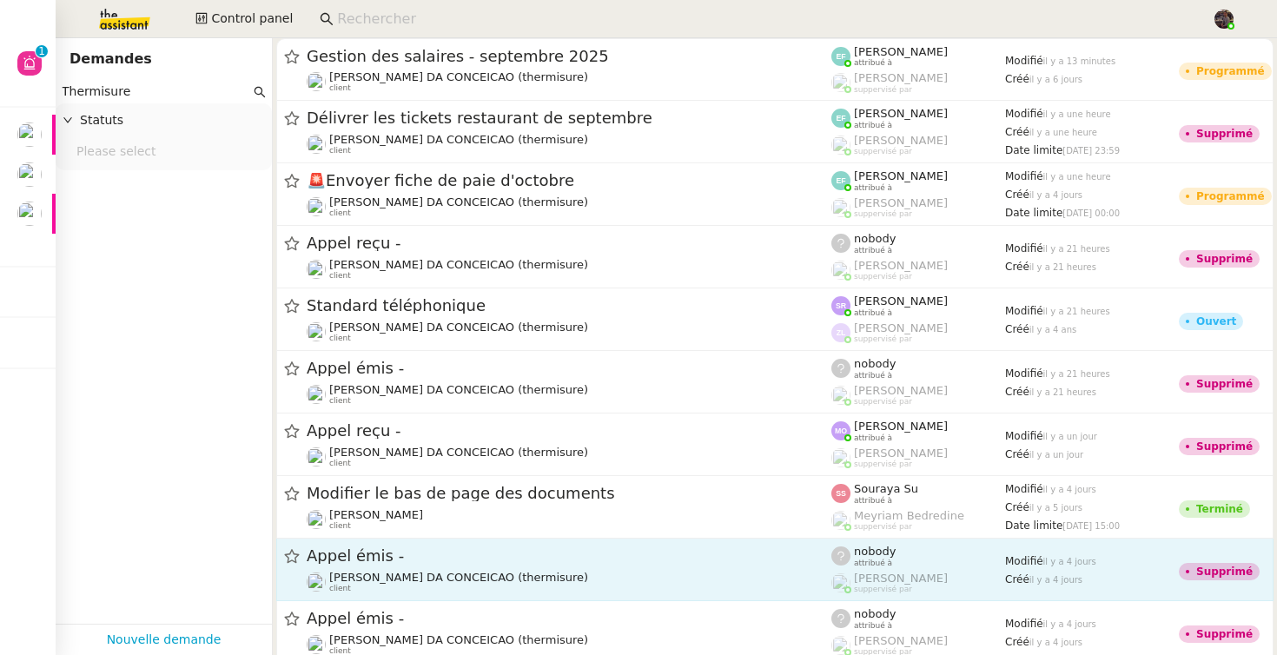
click at [508, 569] on div "Appel émis - [PERSON_NAME] DA CONCEICAO (thermisure) client" at bounding box center [569, 570] width 525 height 48
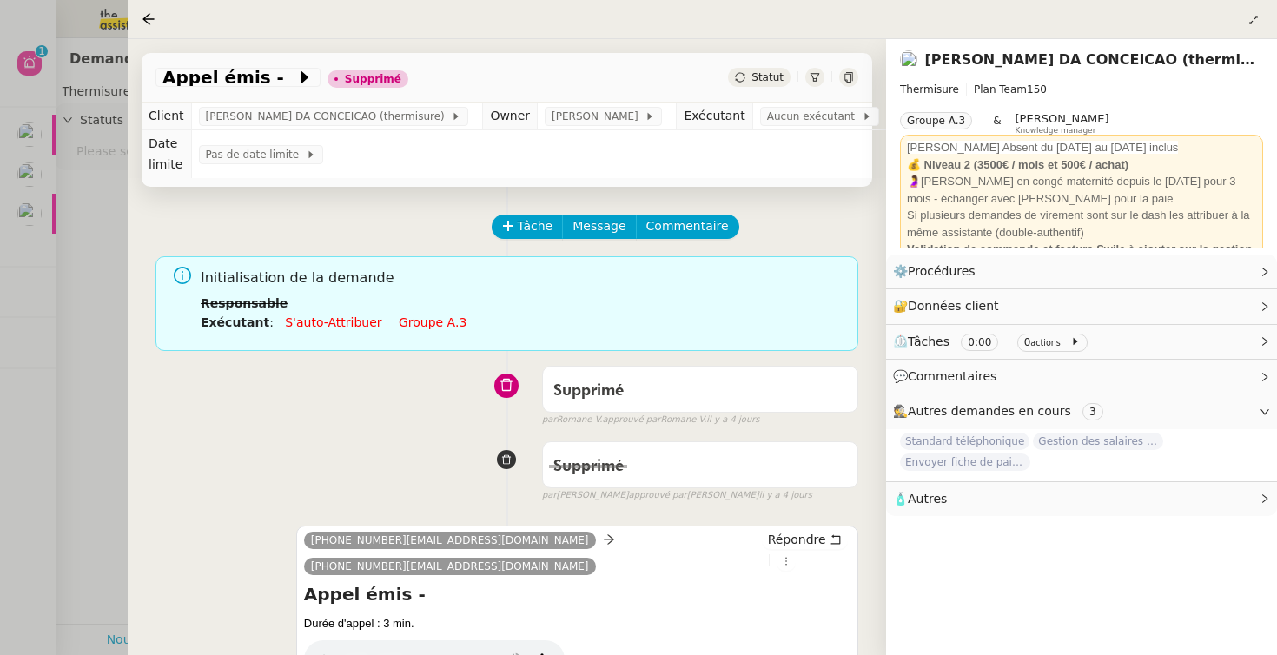
click at [65, 527] on div at bounding box center [638, 327] width 1277 height 655
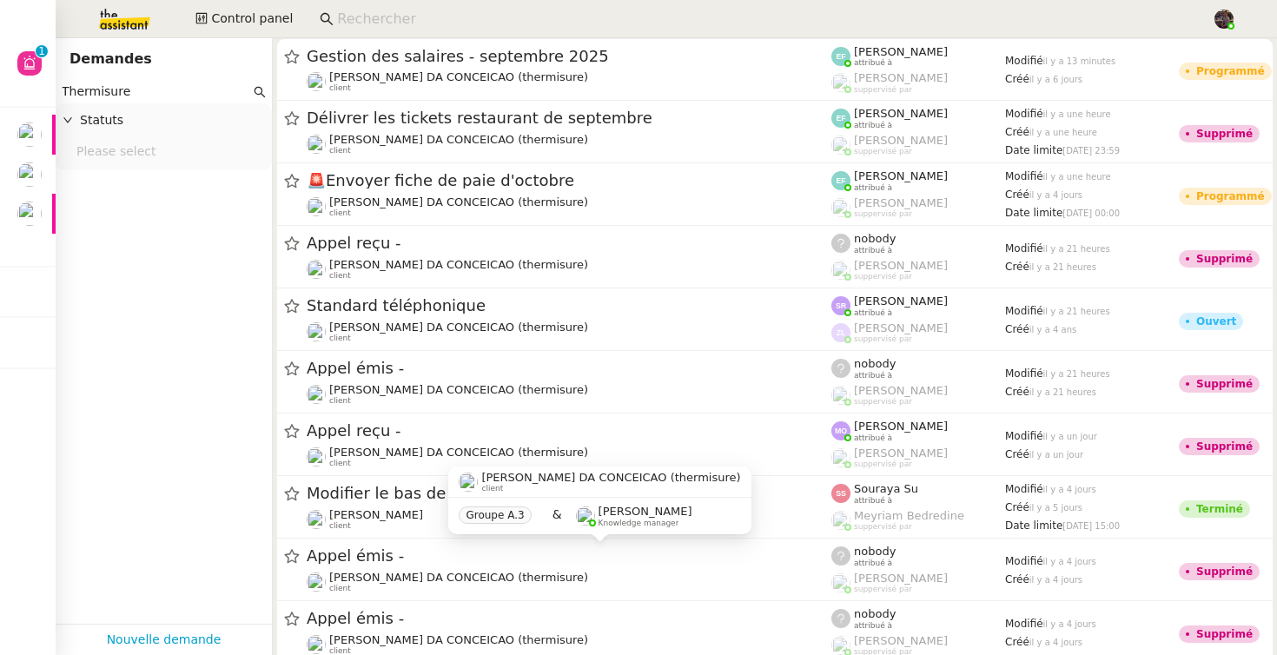
scroll to position [116, 0]
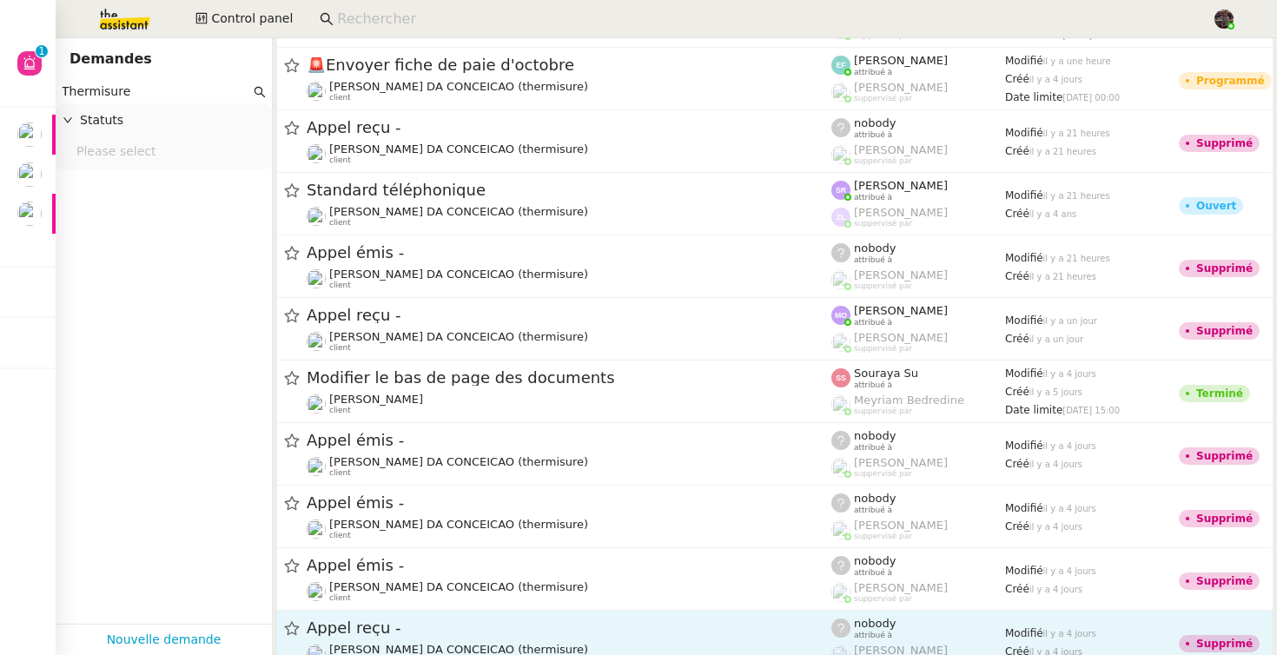
click at [500, 637] on div "Appel reçu -" at bounding box center [569, 629] width 525 height 22
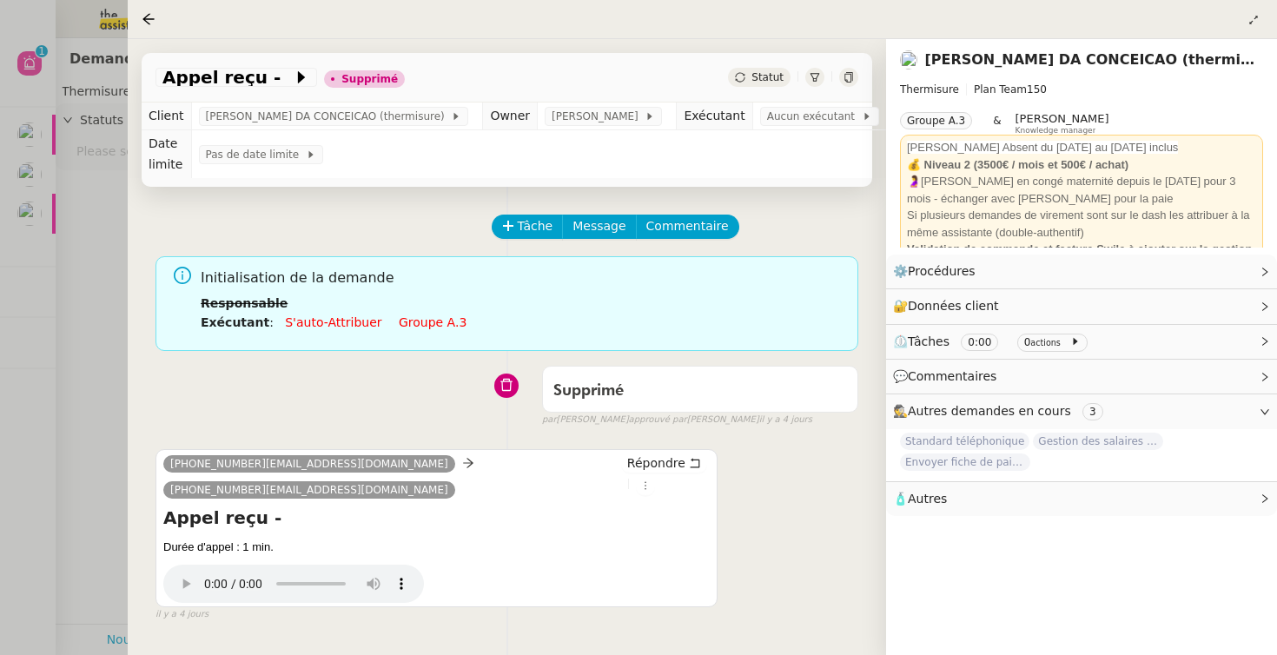
click at [752, 562] on div "[PHONE_NUMBER][EMAIL_ADDRESS][DOMAIN_NAME] [PHONE_NUMBER][EMAIL_ADDRESS][DOMAIN…" at bounding box center [507, 528] width 703 height 188
click at [109, 355] on div at bounding box center [638, 327] width 1277 height 655
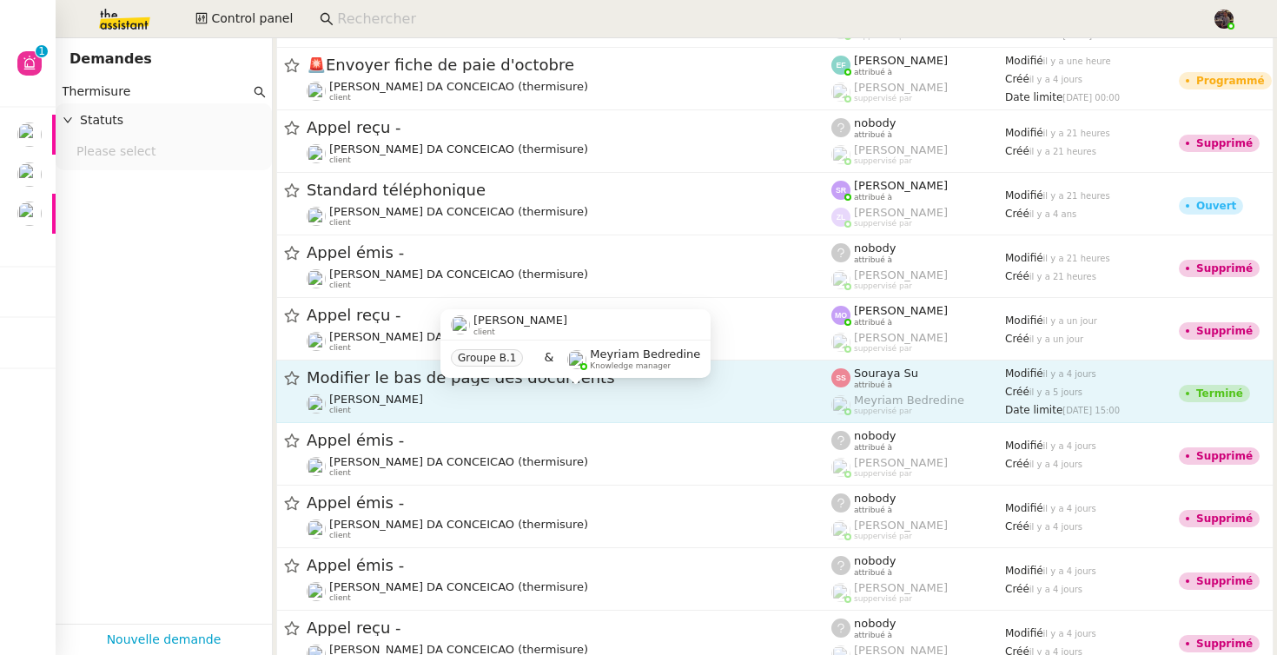
scroll to position [679, 0]
